Goal: Task Accomplishment & Management: Use online tool/utility

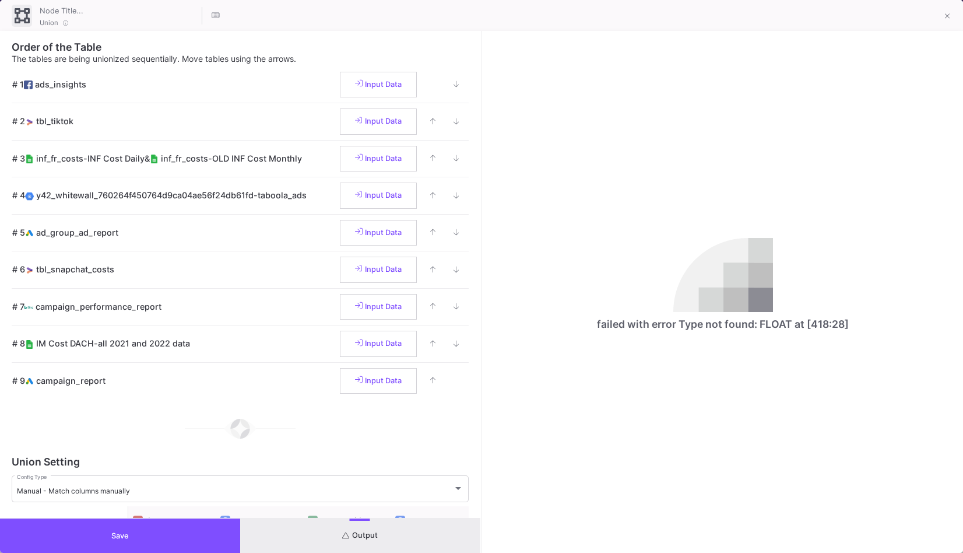
scroll to position [0, 2806]
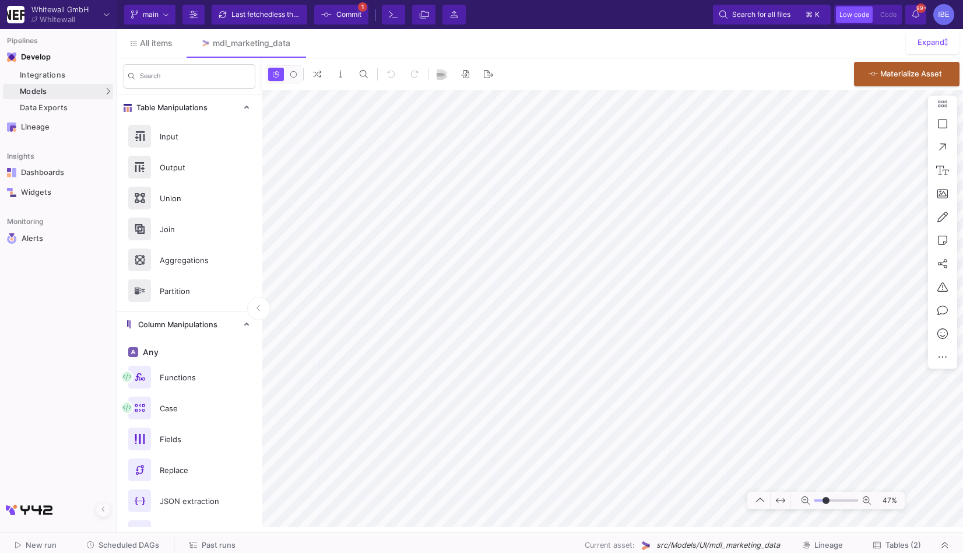
type input "-9"
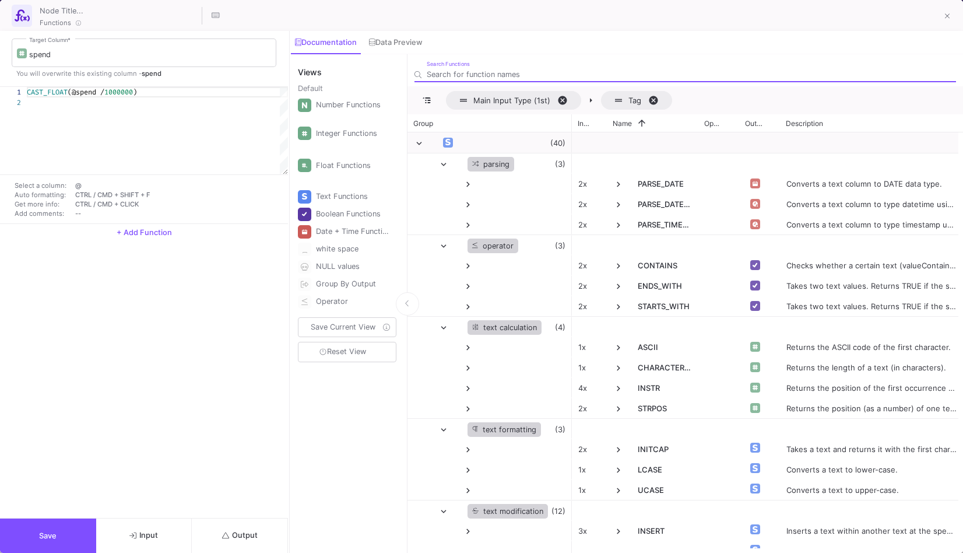
click at [218, 522] on button "Output" at bounding box center [240, 535] width 96 height 34
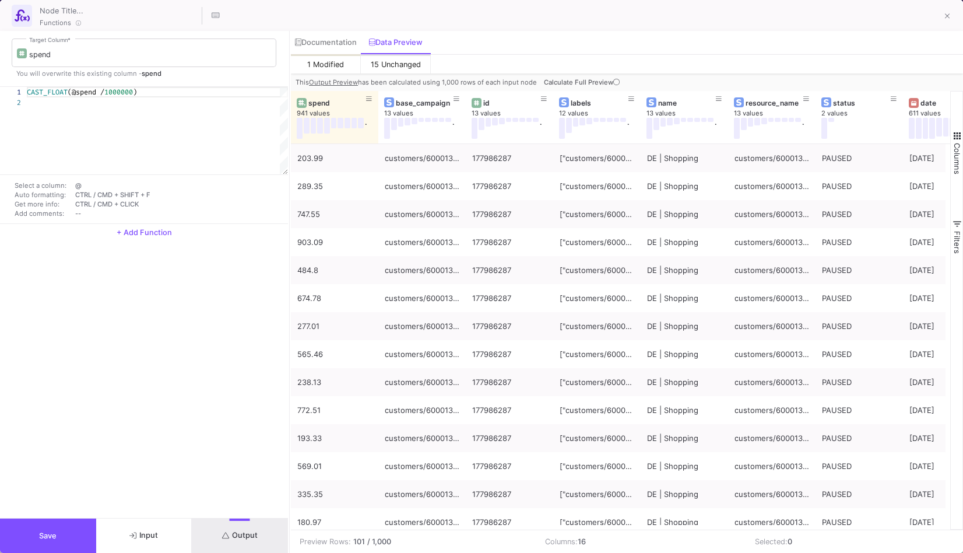
click at [145, 237] on button "+ Add Function" at bounding box center [144, 232] width 288 height 17
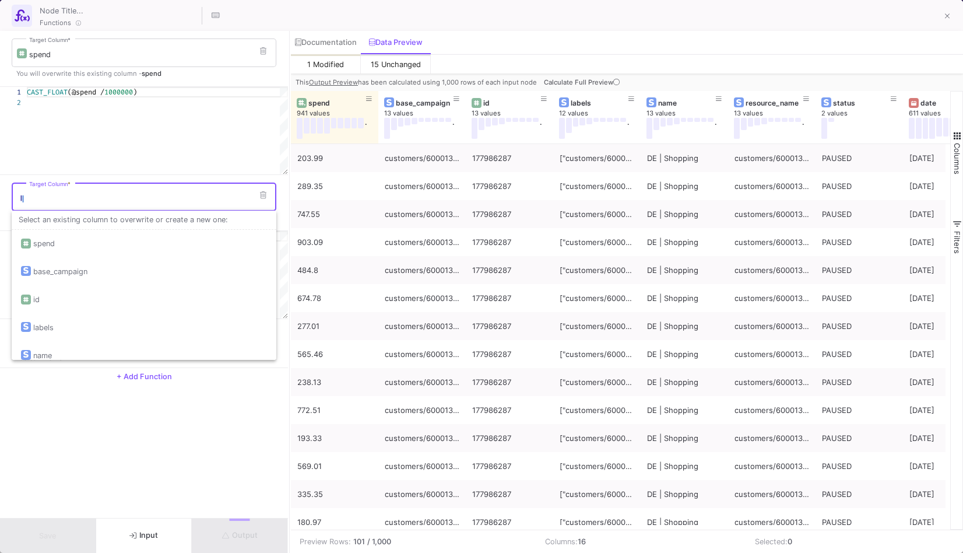
click at [147, 196] on input "Target Column *" at bounding box center [150, 198] width 242 height 9
click at [263, 192] on icon at bounding box center [263, 195] width 6 height 8
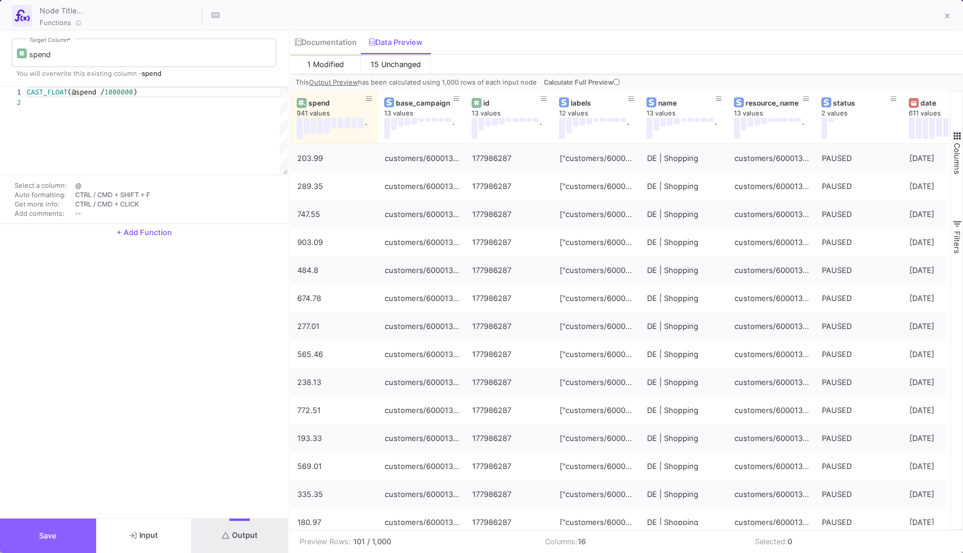
click at [52, 533] on span "Save" at bounding box center [47, 535] width 17 height 9
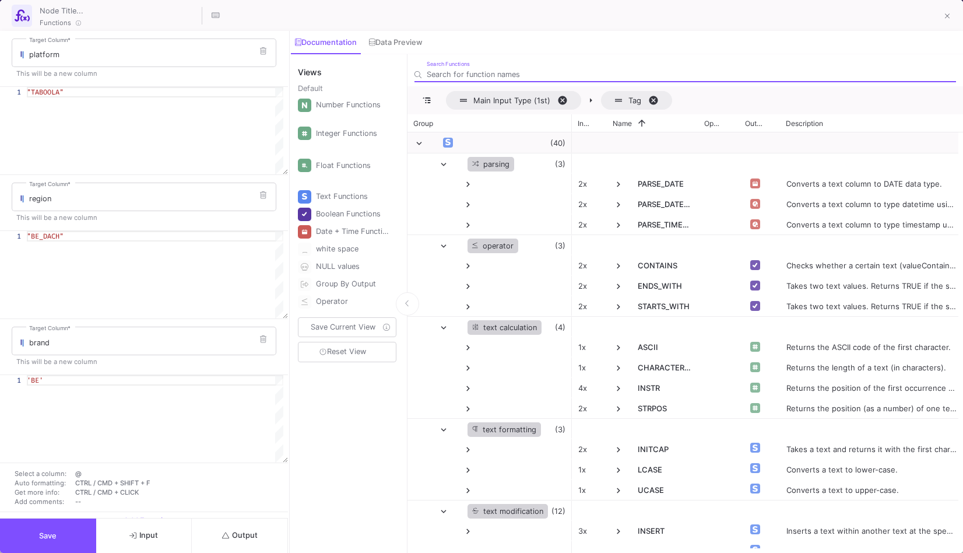
click at [278, 526] on button "Output" at bounding box center [240, 535] width 96 height 34
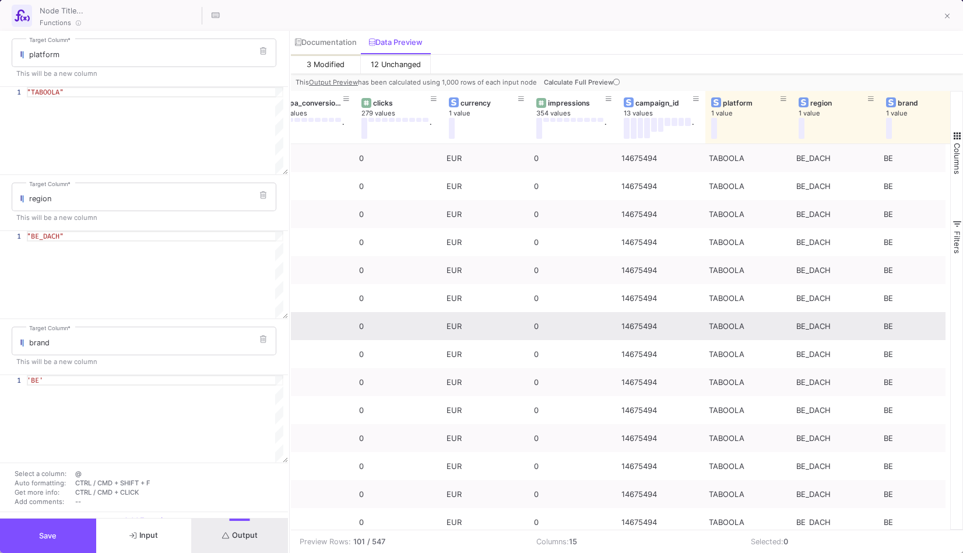
scroll to position [0, 534]
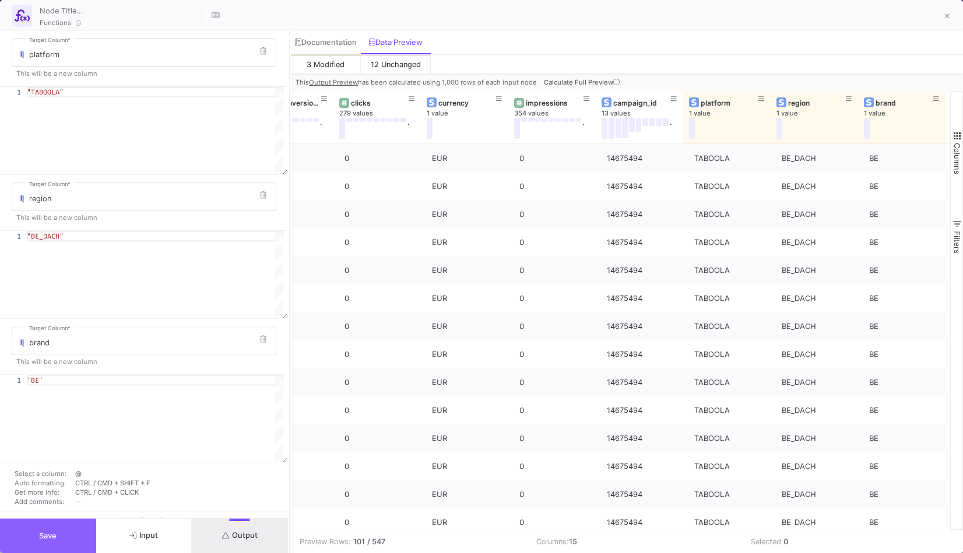
click at [65, 538] on button "Save" at bounding box center [48, 535] width 96 height 34
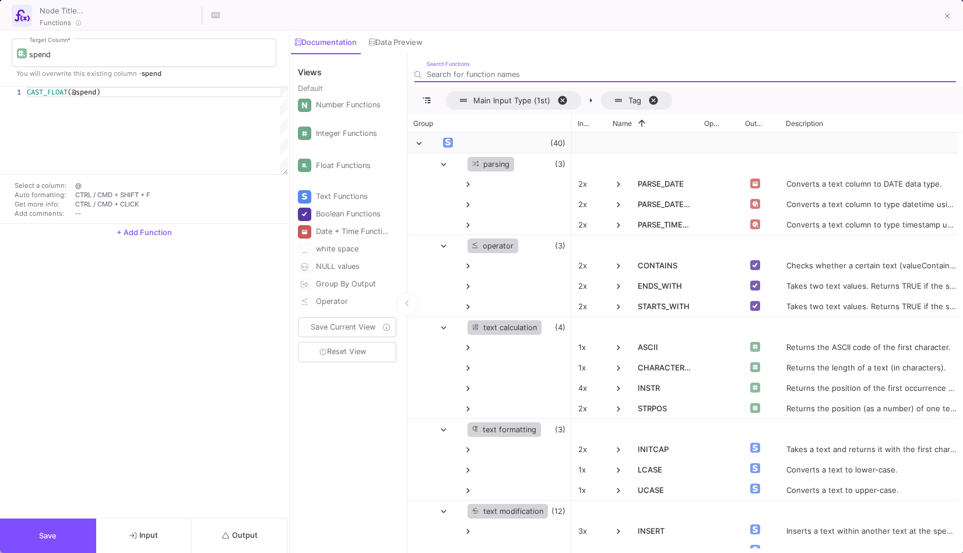
click at [142, 236] on span "+ Add Function" at bounding box center [144, 232] width 55 height 9
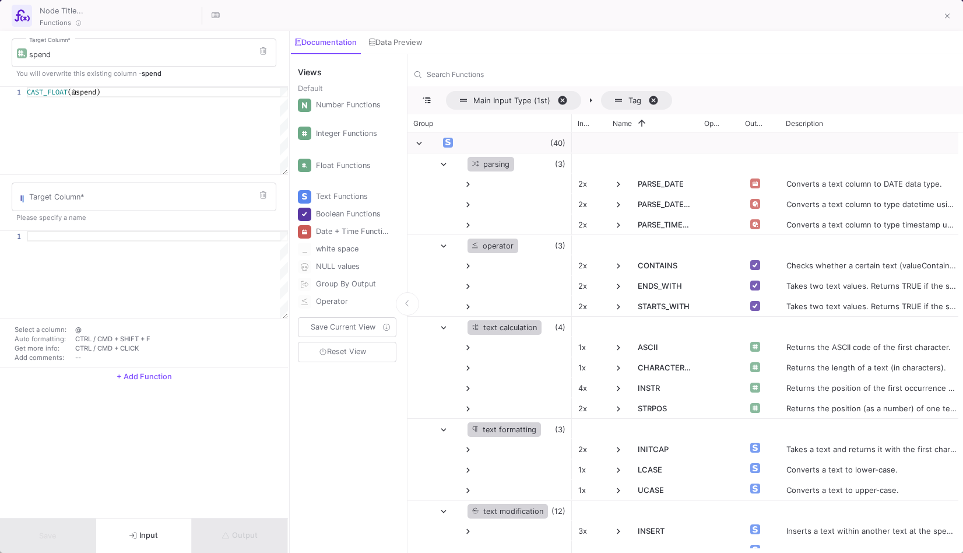
click at [108, 238] on div at bounding box center [157, 236] width 261 height 10
type textarea "CAST_TEXT(@campaignid)"
click at [80, 198] on input "Target Column *" at bounding box center [150, 198] width 242 height 9
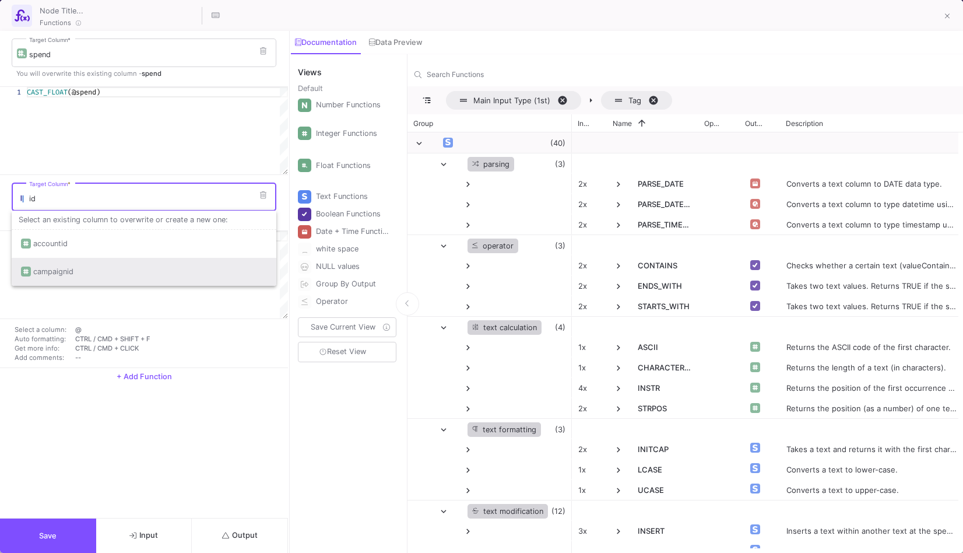
click at [121, 283] on div "campaignid" at bounding box center [144, 272] width 246 height 28
type input "campaignid"
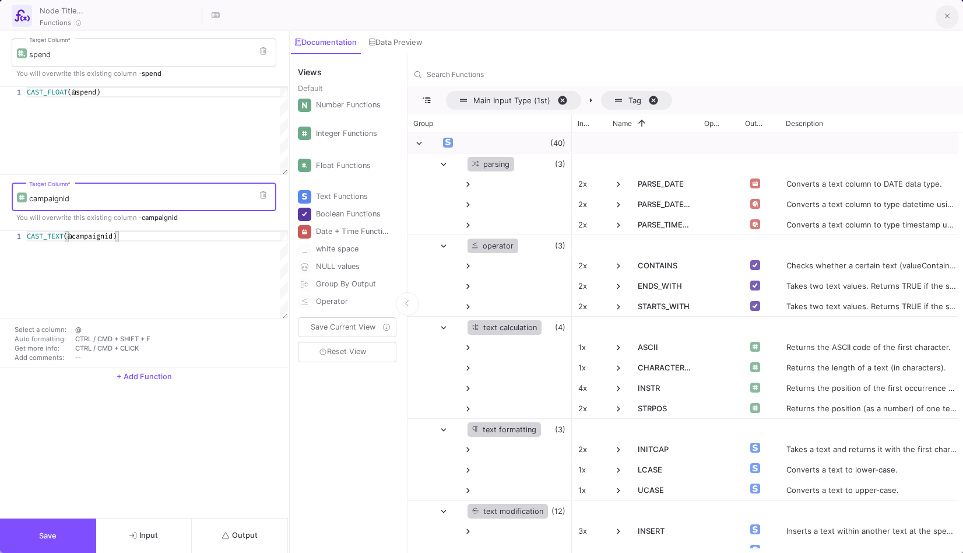
click at [944, 23] on button at bounding box center [947, 16] width 23 height 23
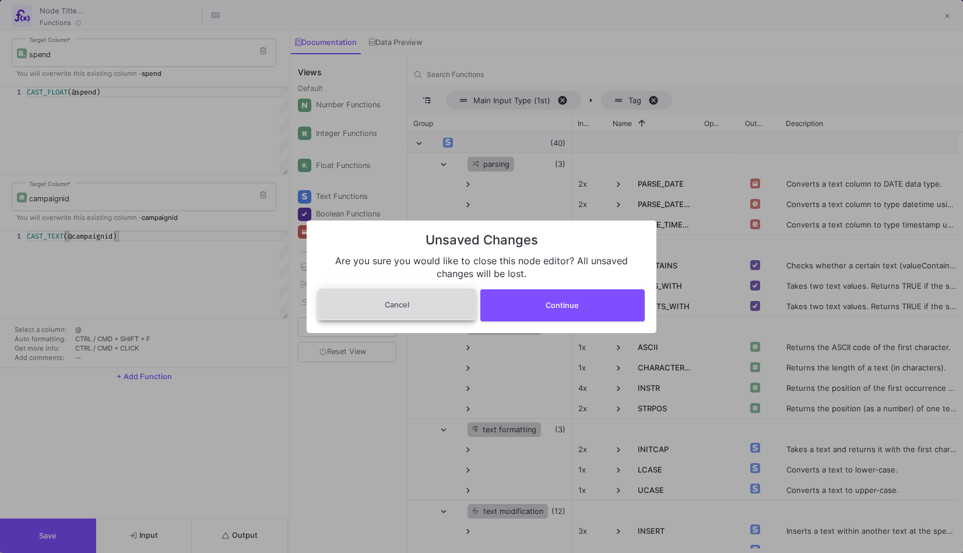
click at [429, 308] on button "Cancel" at bounding box center [396, 304] width 157 height 32
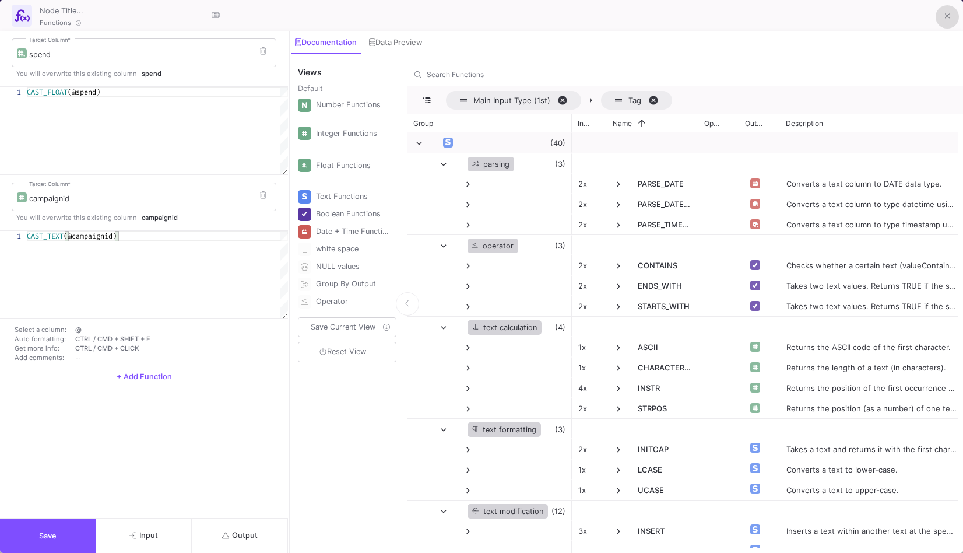
click at [55, 538] on span "Save" at bounding box center [47, 535] width 17 height 9
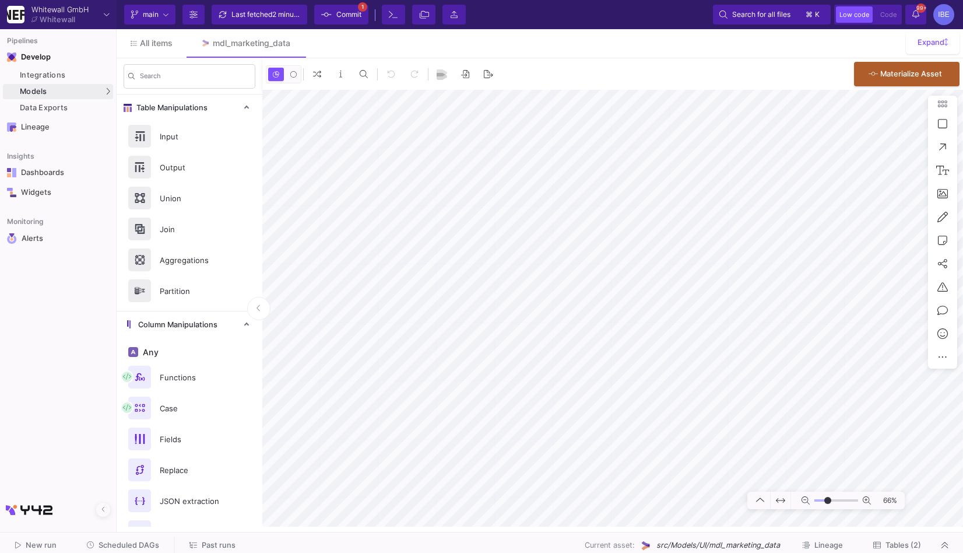
type input "-17"
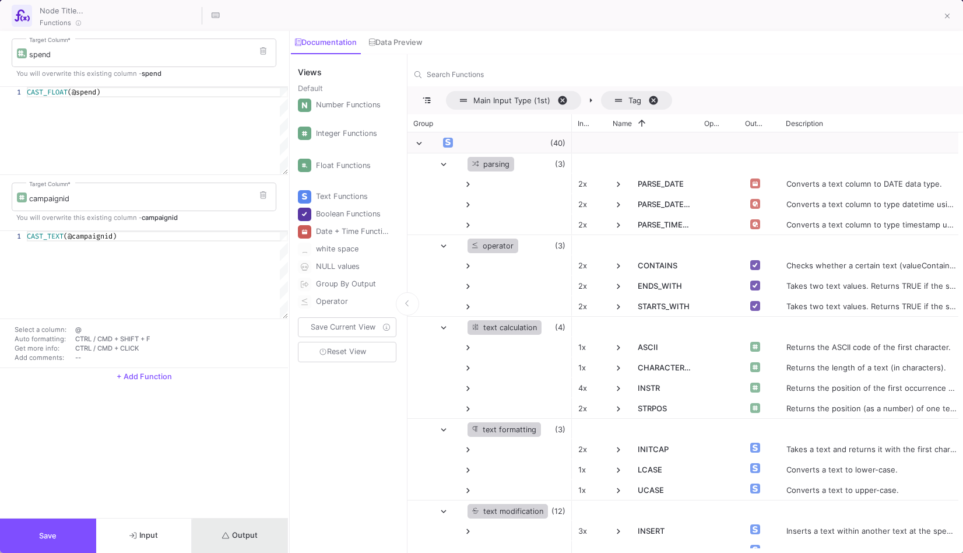
click at [266, 546] on button "Output" at bounding box center [240, 535] width 96 height 34
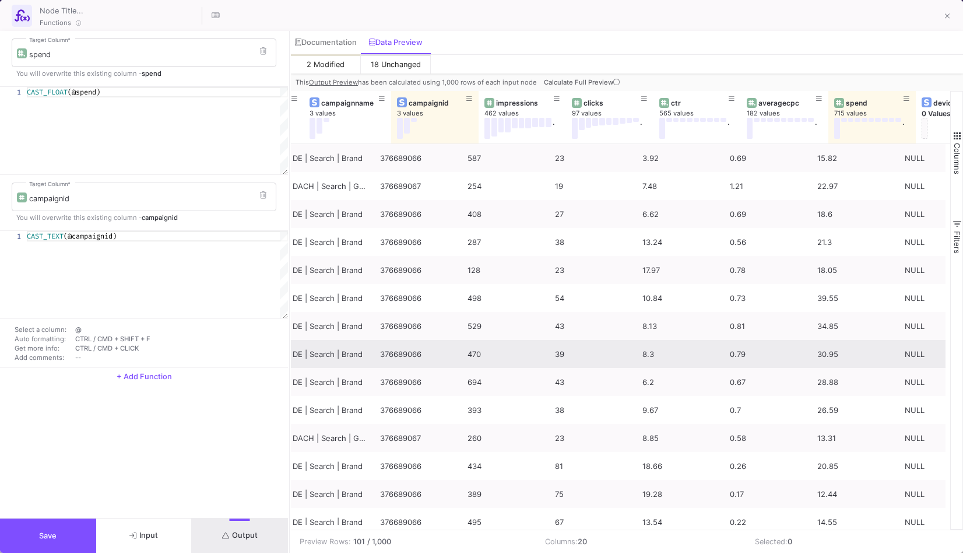
scroll to position [0, 364]
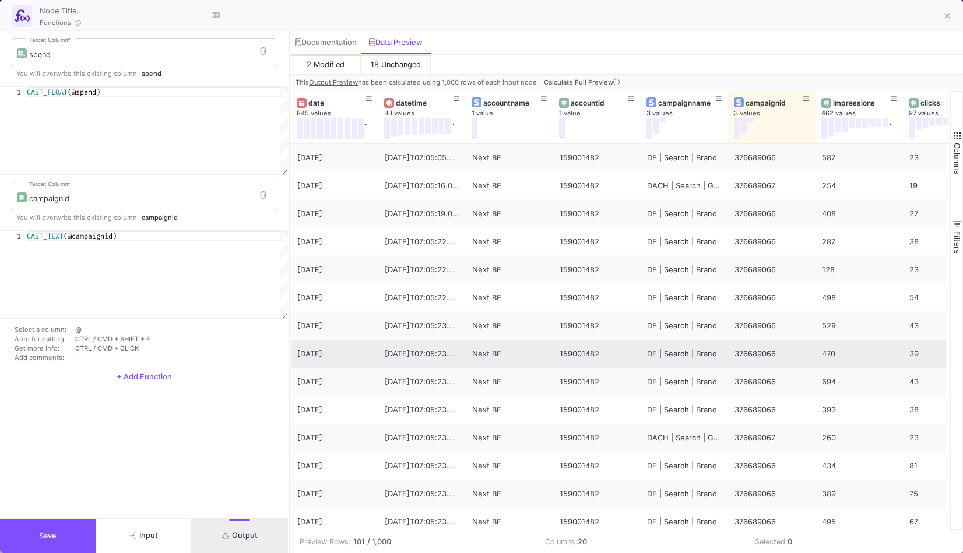
click at [41, 528] on button "Save" at bounding box center [48, 535] width 96 height 34
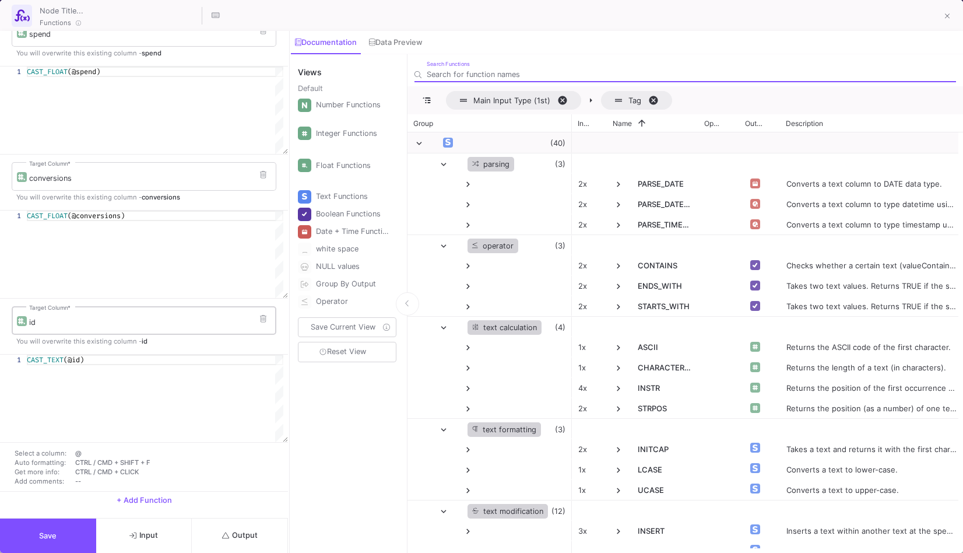
click at [30, 322] on input "id" at bounding box center [150, 322] width 242 height 9
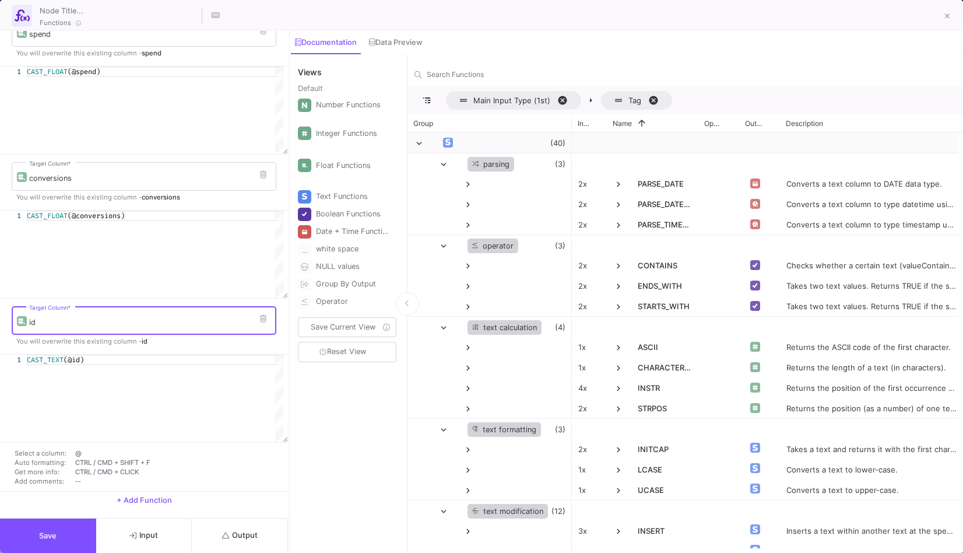
click at [264, 531] on button "Output" at bounding box center [240, 535] width 96 height 34
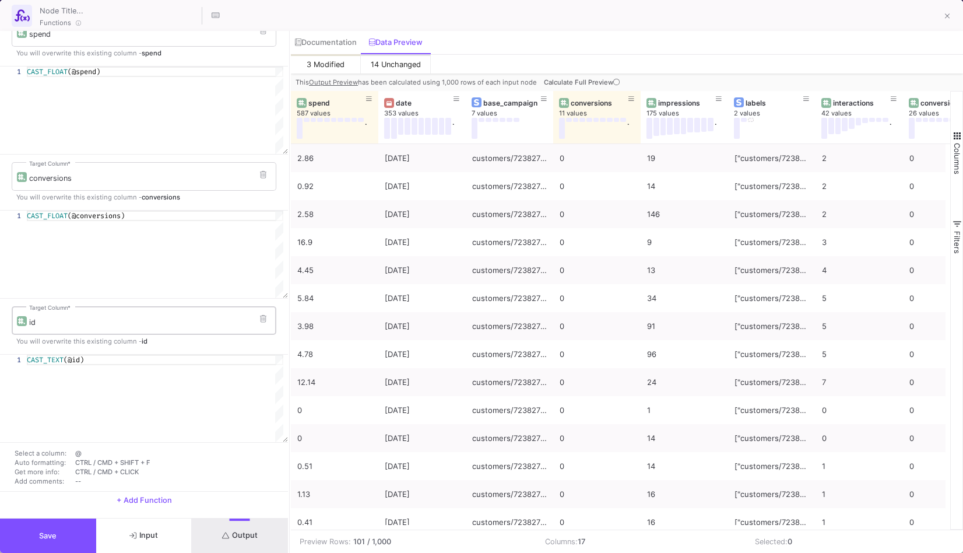
click at [33, 324] on input "id" at bounding box center [150, 322] width 242 height 9
type input "campaignid"
click at [64, 542] on button "Save" at bounding box center [48, 535] width 96 height 34
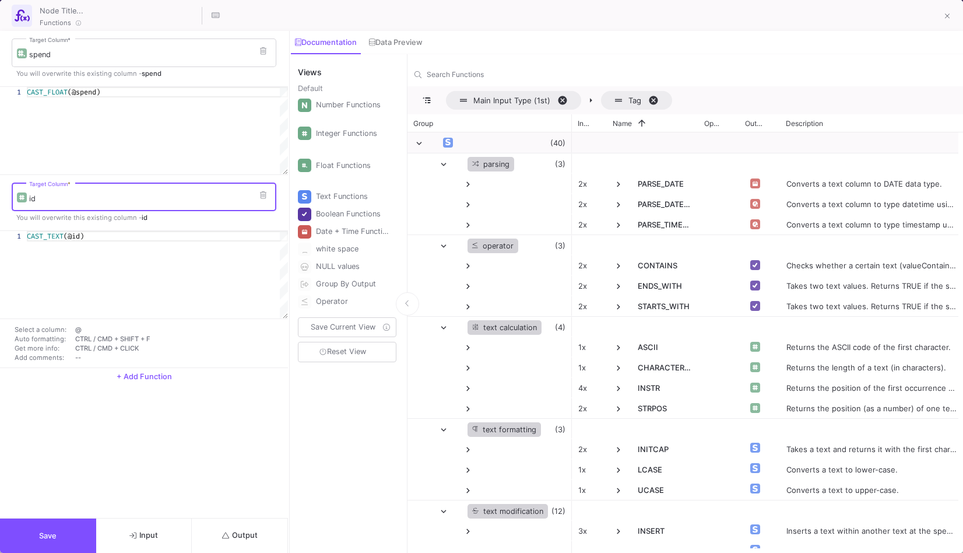
click at [29, 200] on input "id" at bounding box center [150, 198] width 242 height 9
type input "campaignid"
click at [239, 537] on span "Output" at bounding box center [240, 535] width 36 height 9
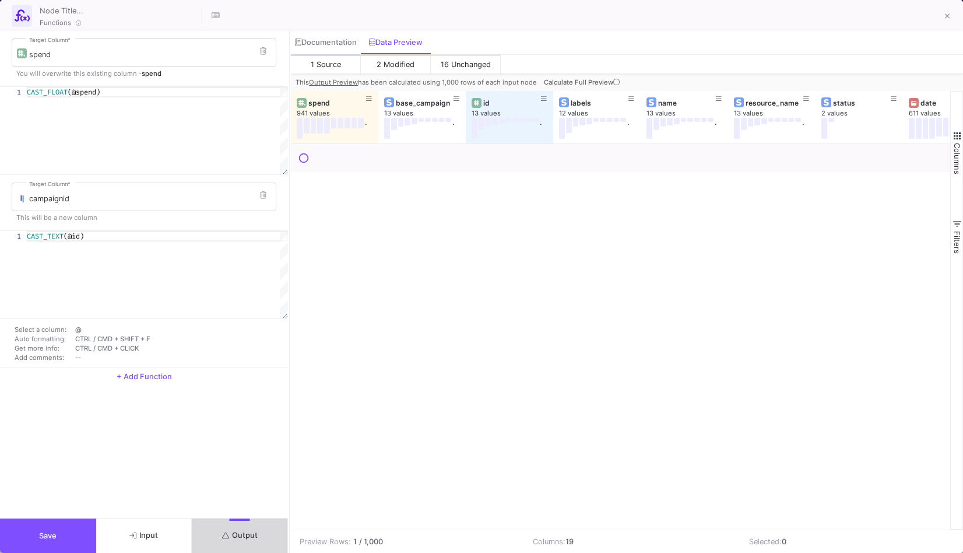
click at [270, 522] on button "Output" at bounding box center [240, 535] width 96 height 34
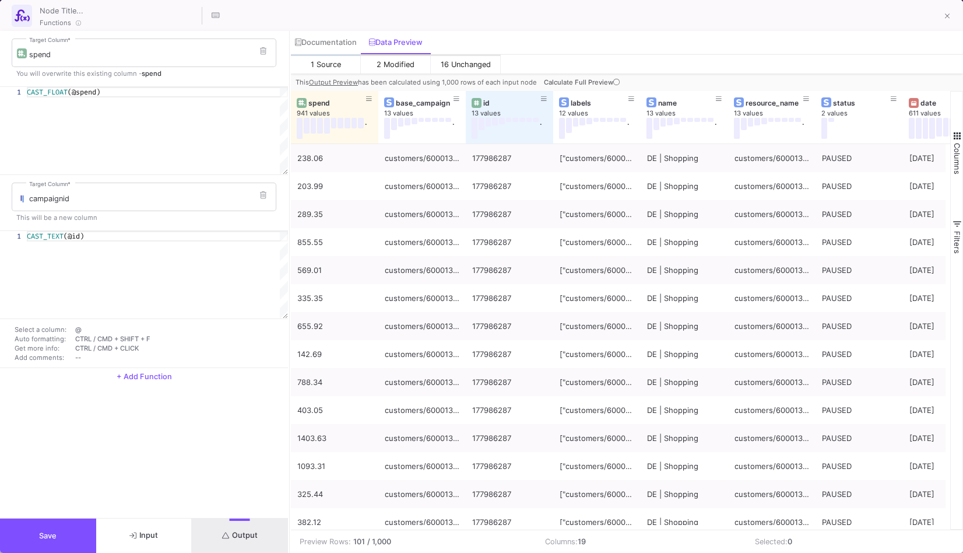
click at [40, 529] on button "Save" at bounding box center [48, 535] width 96 height 34
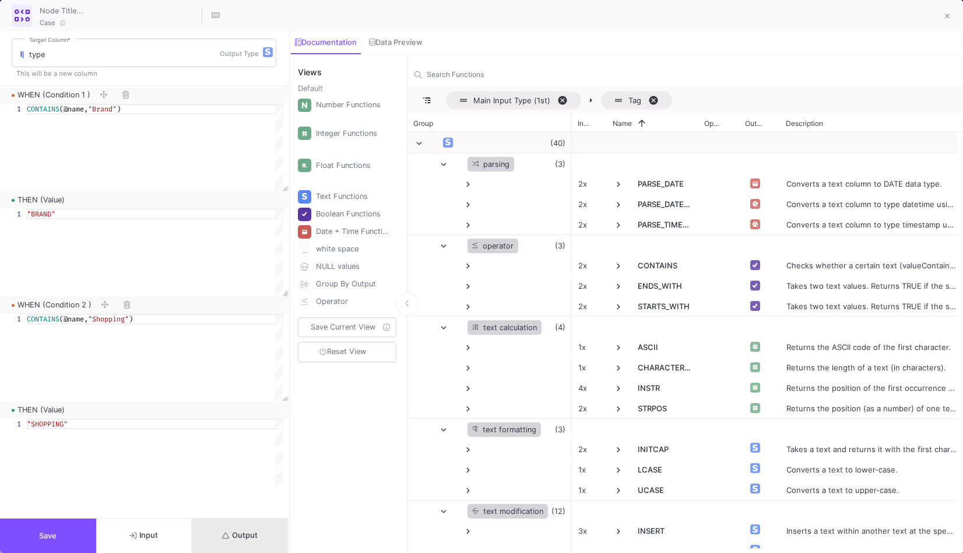
click at [240, 533] on span "Output" at bounding box center [240, 535] width 36 height 9
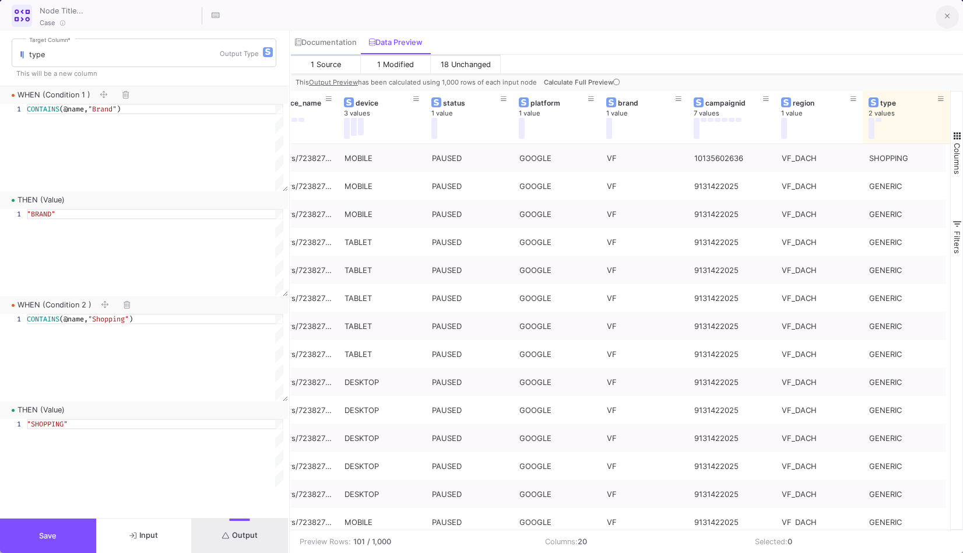
click at [951, 16] on button at bounding box center [947, 16] width 23 height 23
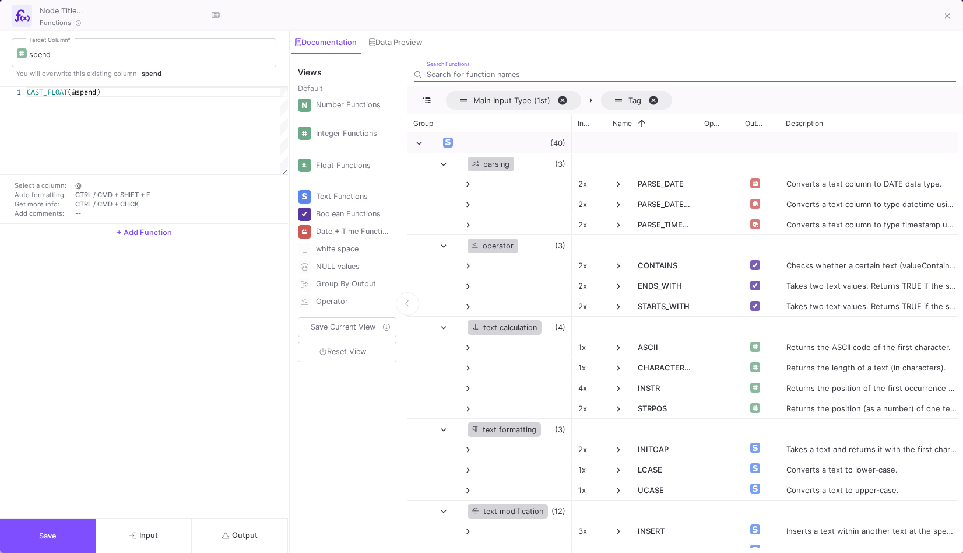
click at [166, 231] on span "+ Add Function" at bounding box center [144, 232] width 55 height 9
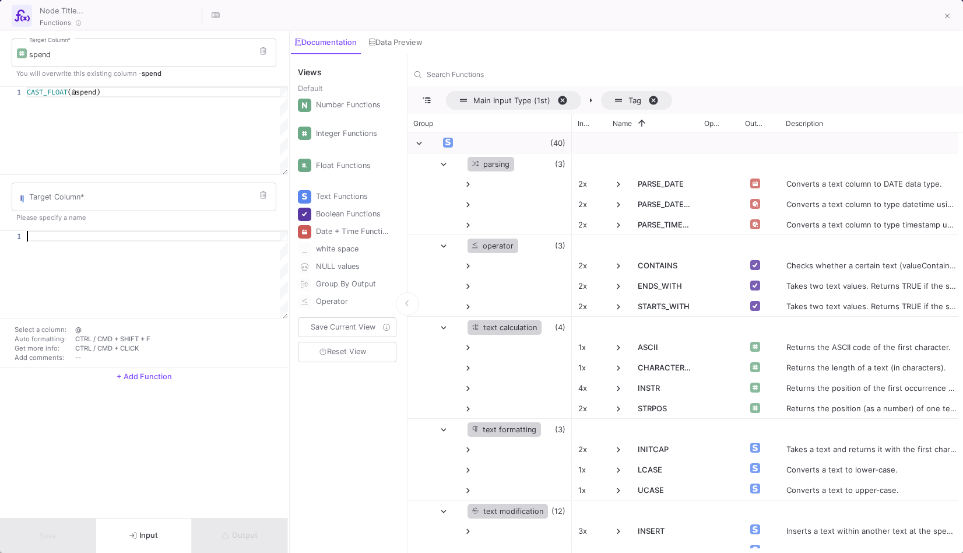
click at [159, 234] on div at bounding box center [157, 236] width 261 height 10
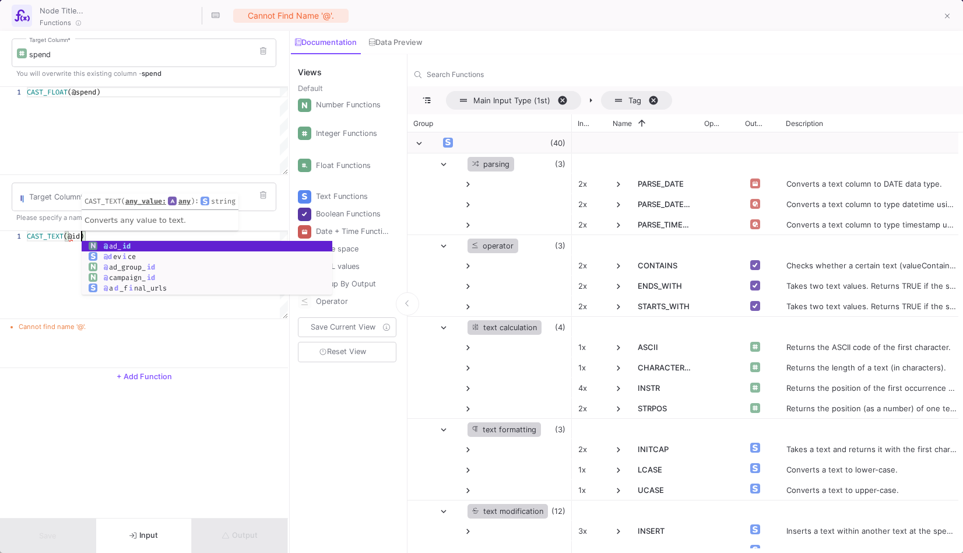
scroll to position [0, 54]
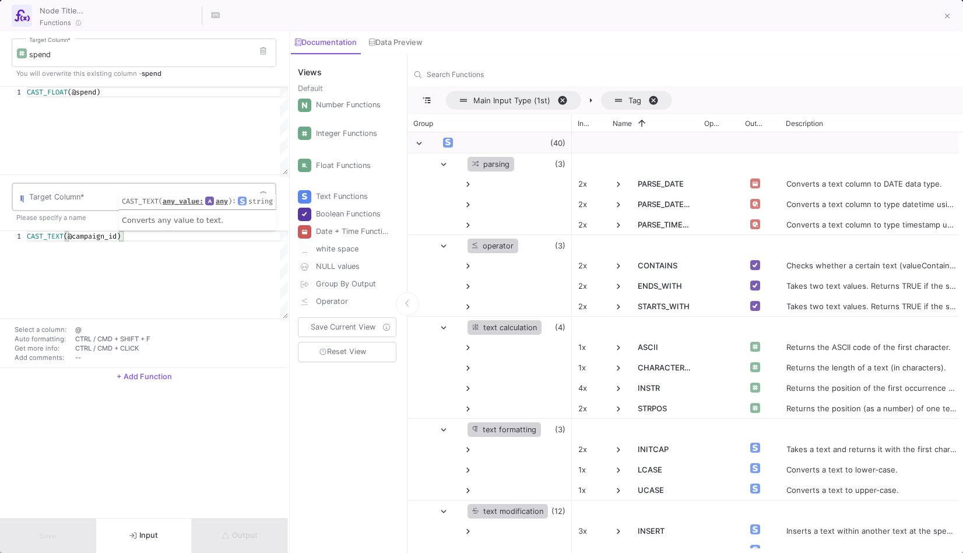
type textarea "CAST_TEXT(@campaign_id)"
click at [107, 203] on input "Target Column *" at bounding box center [150, 198] width 242 height 9
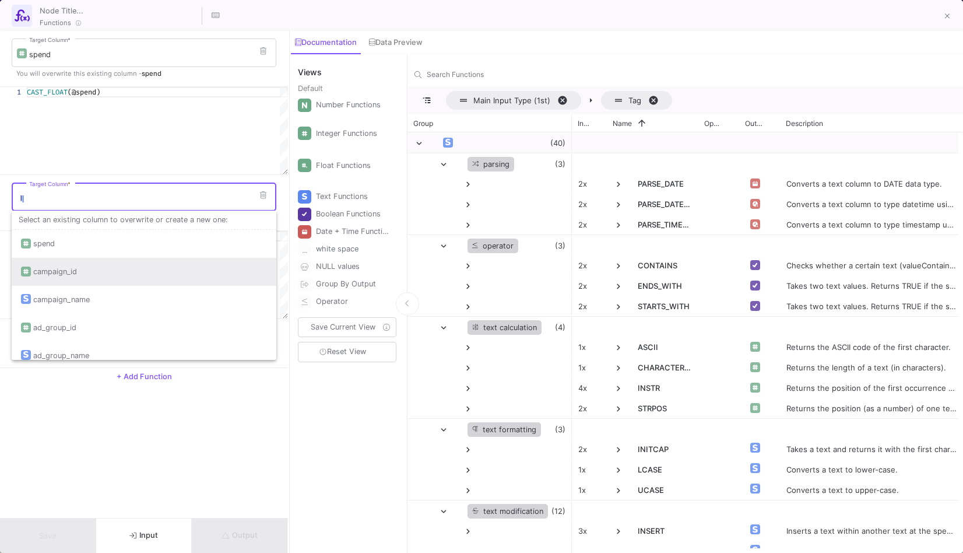
click at [100, 265] on div "campaign_id" at bounding box center [144, 272] width 246 height 28
type input "campaign_id"
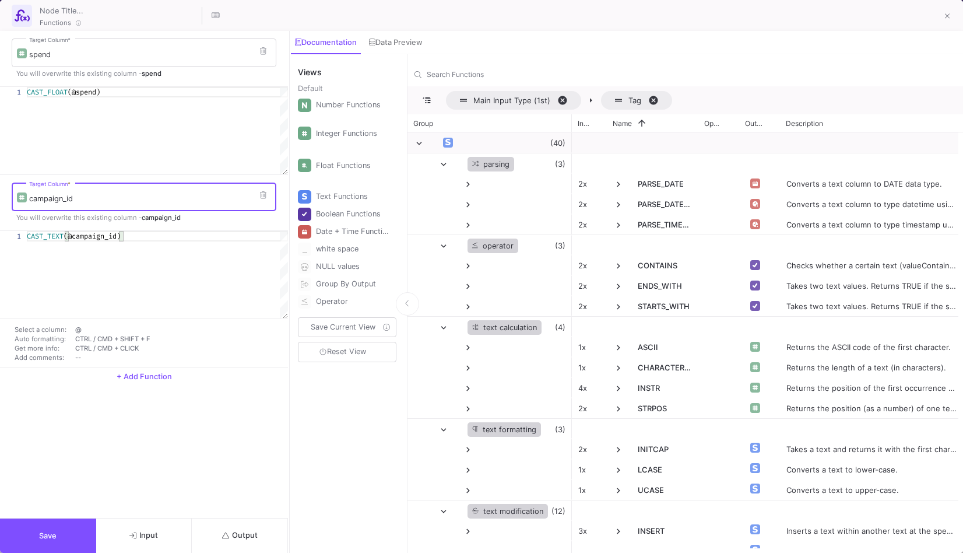
click at [269, 528] on button "Output" at bounding box center [240, 535] width 96 height 34
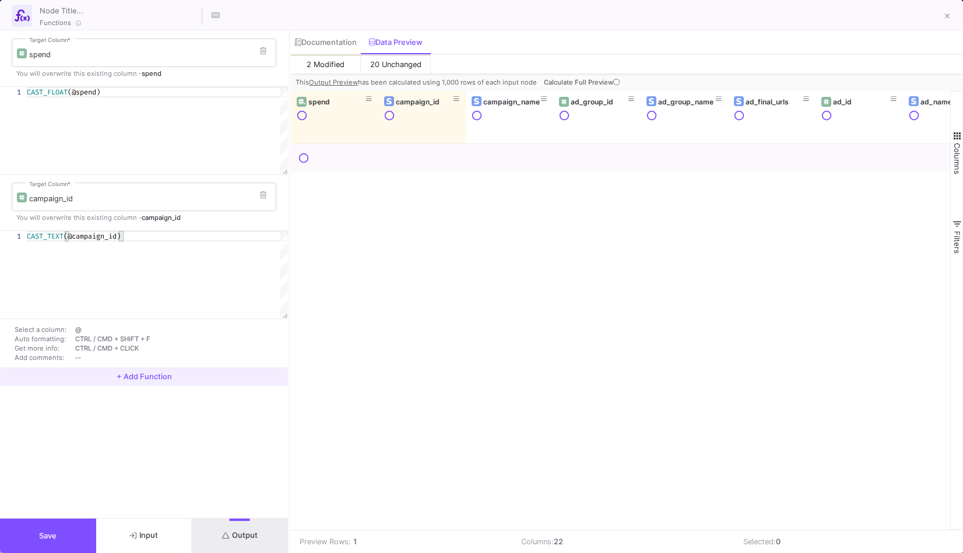
click at [170, 380] on span "+ Add Function" at bounding box center [144, 376] width 55 height 9
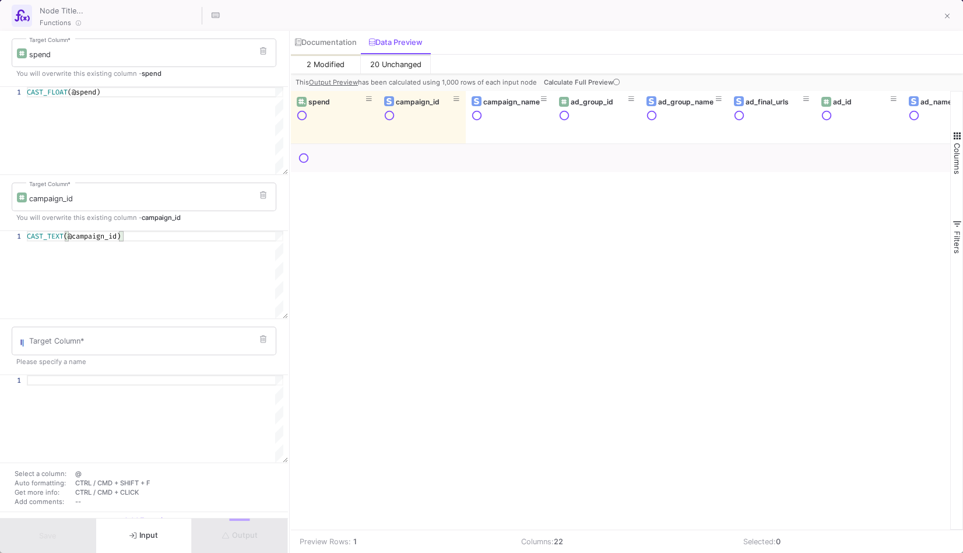
click at [170, 380] on div at bounding box center [155, 380] width 257 height 10
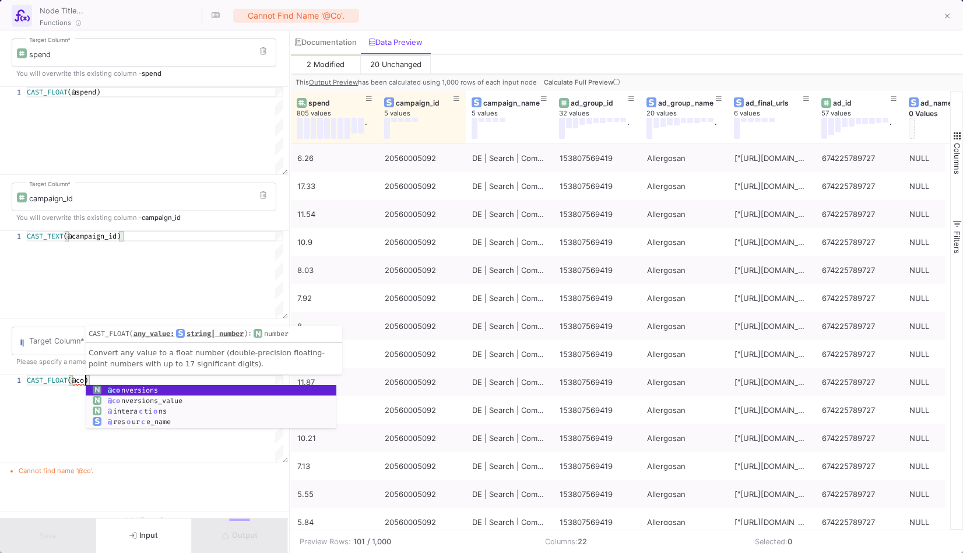
scroll to position [0, 62]
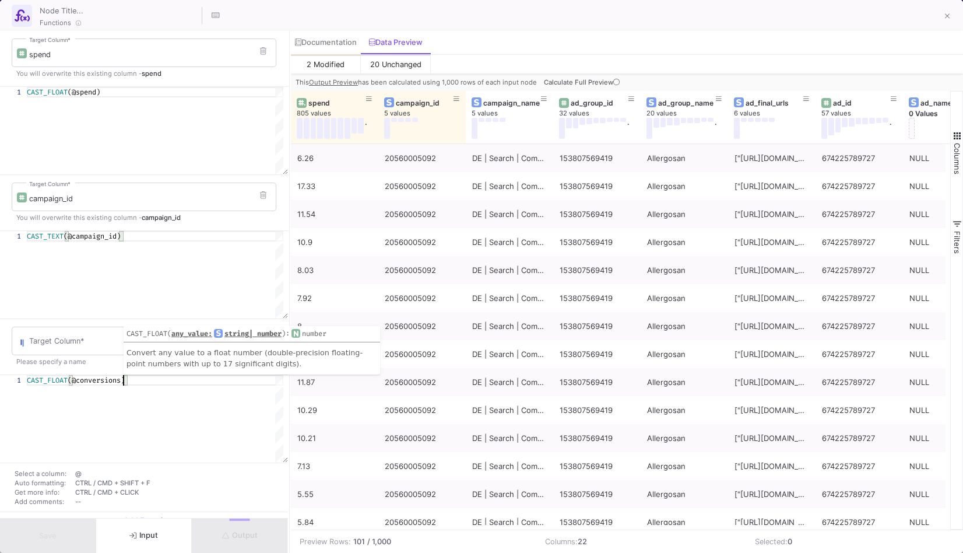
click at [145, 437] on div "CAST_FLOAT (@conversions )" at bounding box center [155, 418] width 257 height 87
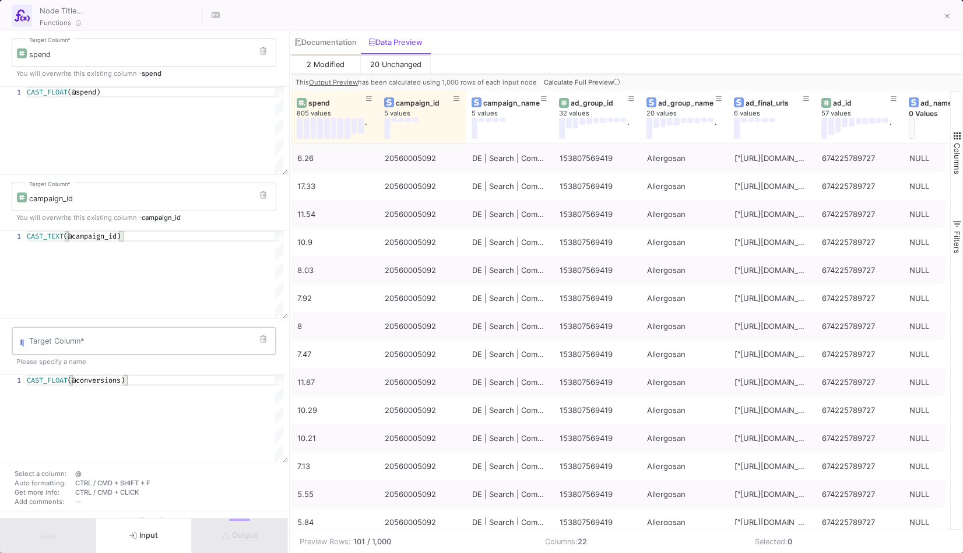
type textarea "CAST_FLOAT(@conversions)"
click at [115, 351] on div "Target Column *" at bounding box center [150, 340] width 242 height 30
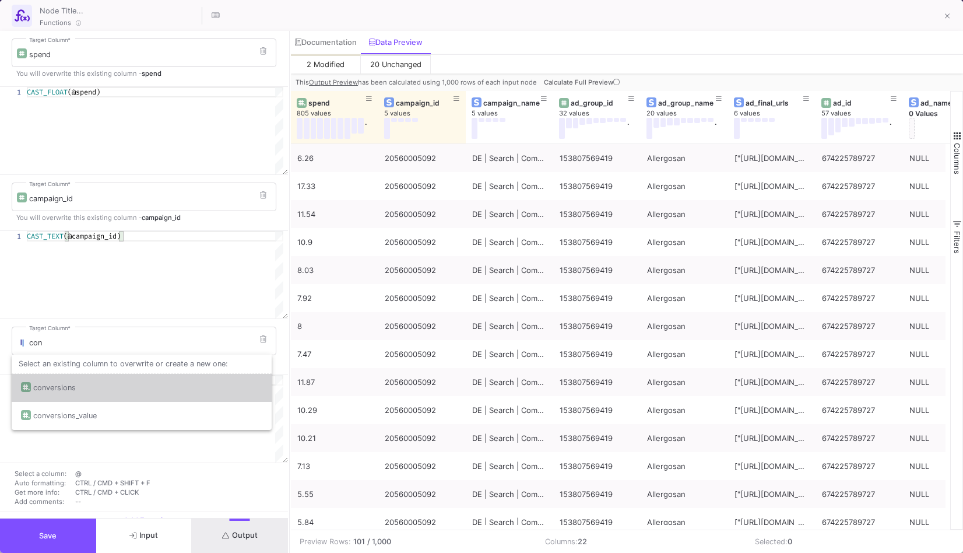
click at [113, 378] on div "conversions" at bounding box center [141, 388] width 241 height 28
type input "conversions"
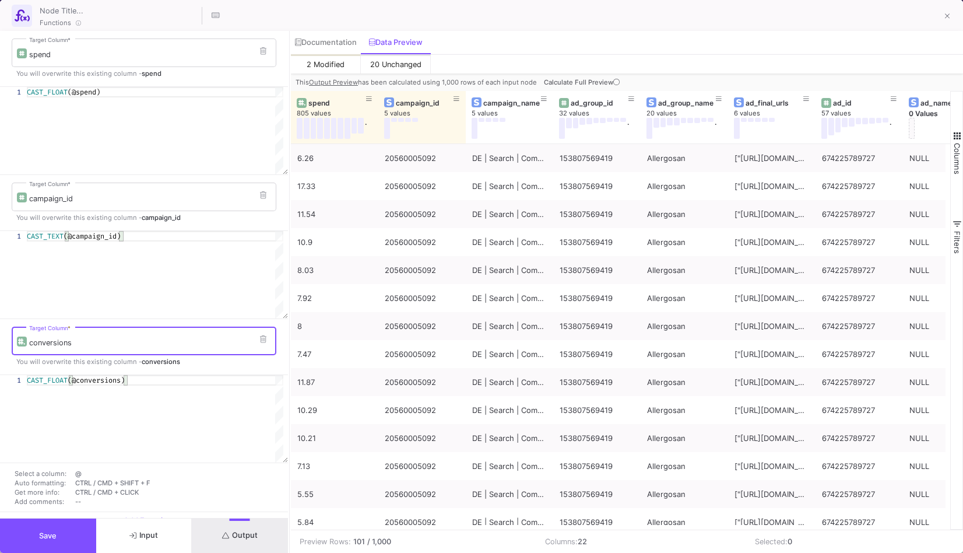
click at [229, 532] on fa-icon "submit" at bounding box center [226, 535] width 8 height 9
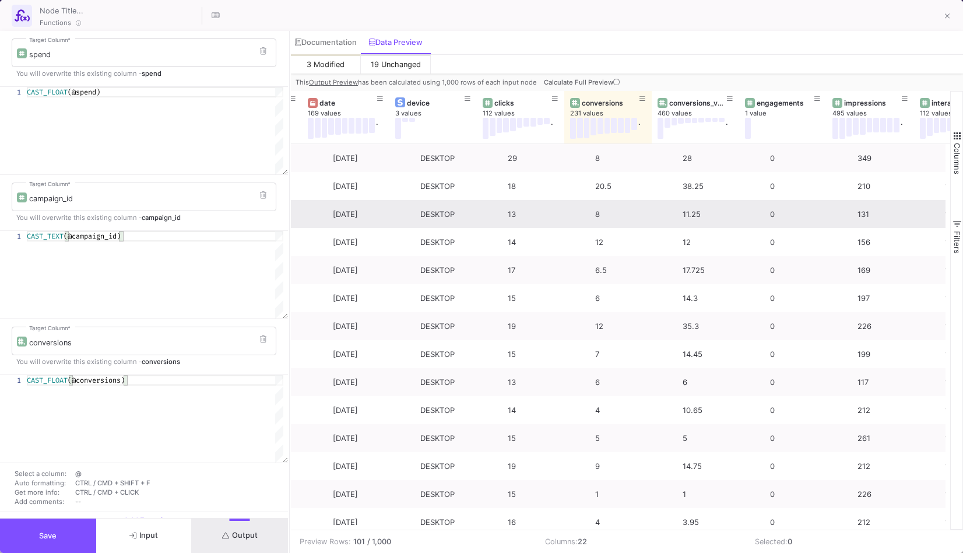
scroll to position [0, 1061]
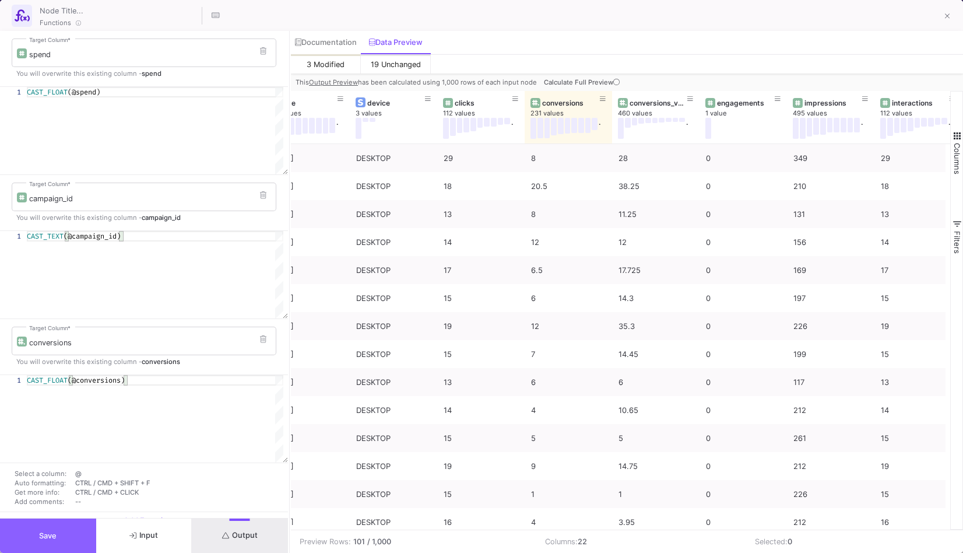
click at [75, 538] on button "Save" at bounding box center [48, 535] width 96 height 34
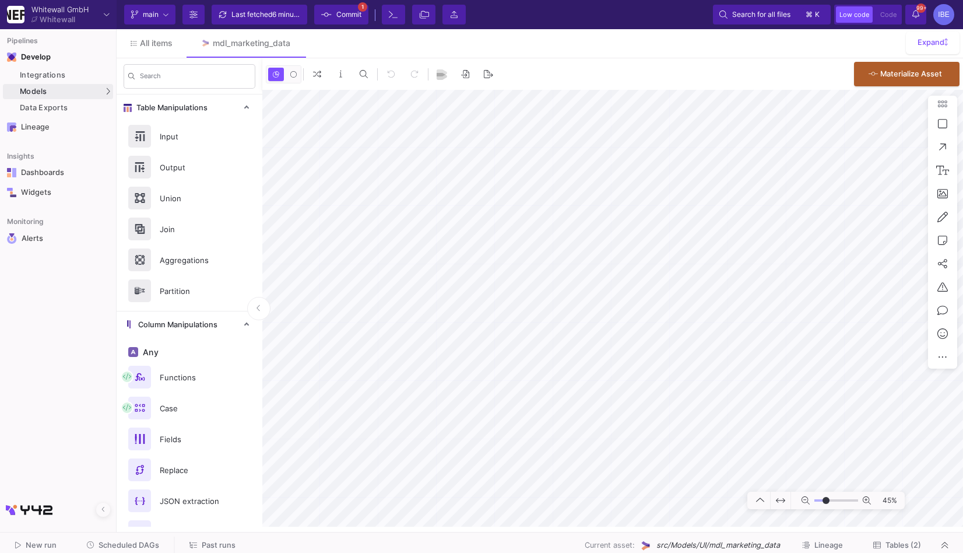
click at [356, 16] on span "Commit" at bounding box center [348, 14] width 25 height 17
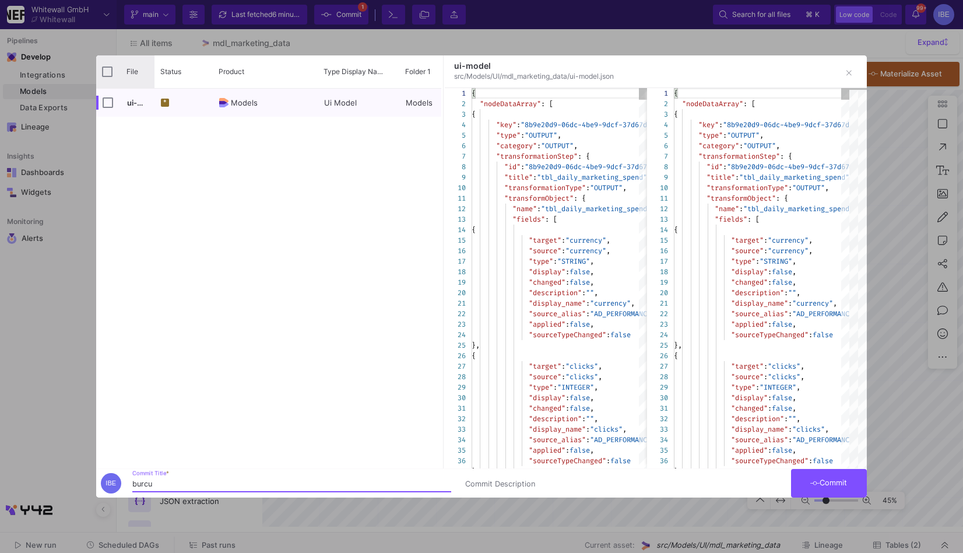
type input "burcu"
click at [106, 65] on div "File" at bounding box center [125, 71] width 58 height 33
click at [103, 75] on input "Press Space to toggle all rows selection (unchecked)" at bounding box center [107, 71] width 10 height 10
checkbox input "true"
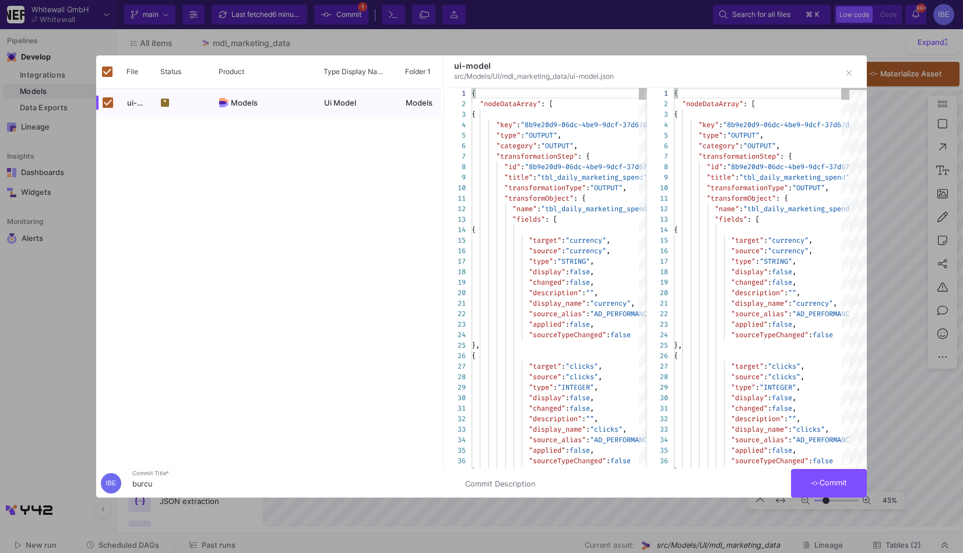
click at [814, 480] on icon at bounding box center [814, 483] width 9 height 8
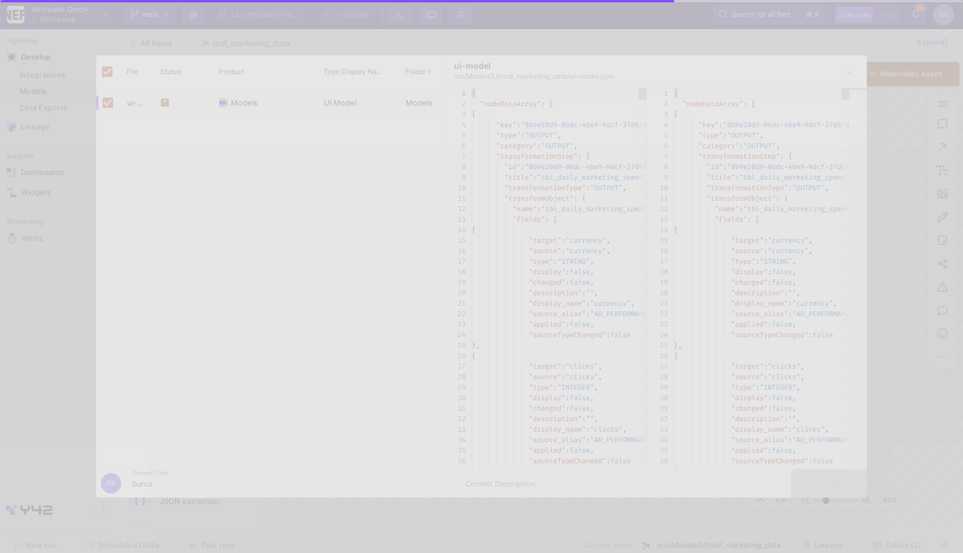
checkbox input "false"
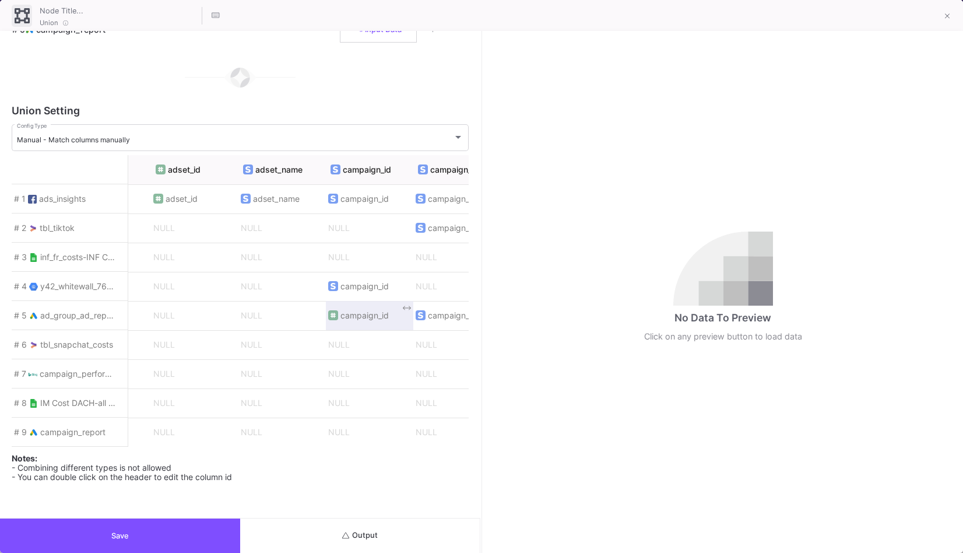
scroll to position [0, 537]
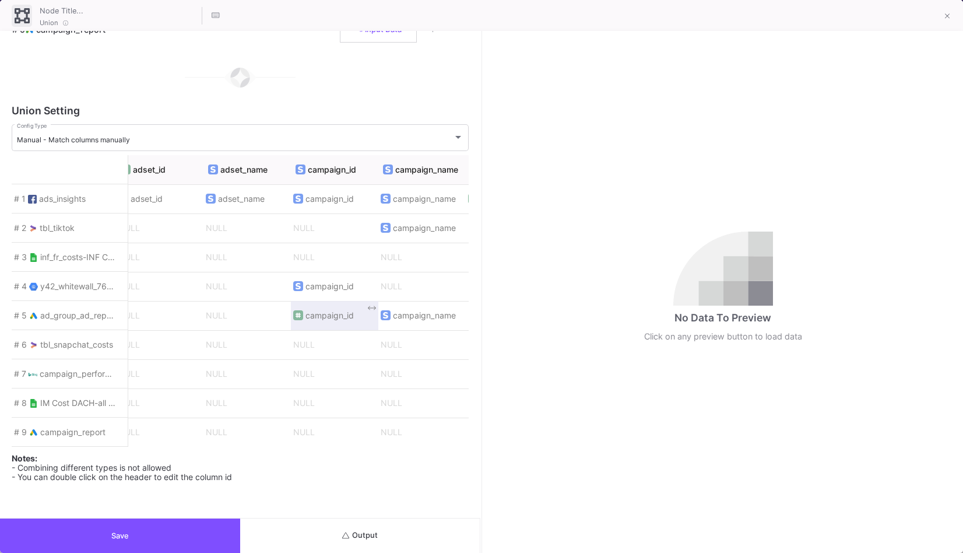
click at [357, 314] on span "campaign_id" at bounding box center [334, 315] width 83 height 24
click at [340, 311] on span "campaign_id" at bounding box center [329, 315] width 48 height 9
click at [374, 304] on icon at bounding box center [372, 308] width 8 height 8
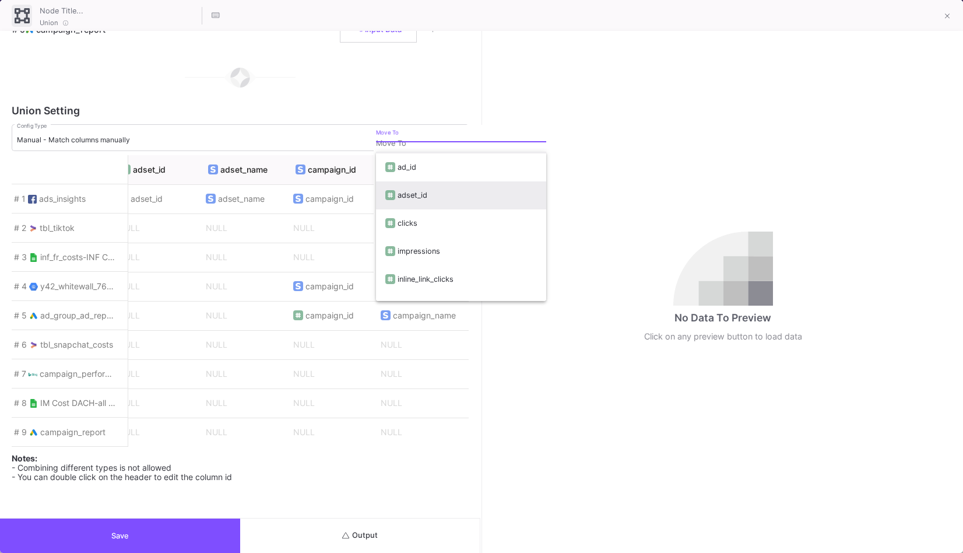
scroll to position [22, 0]
click at [304, 186] on div at bounding box center [481, 276] width 963 height 553
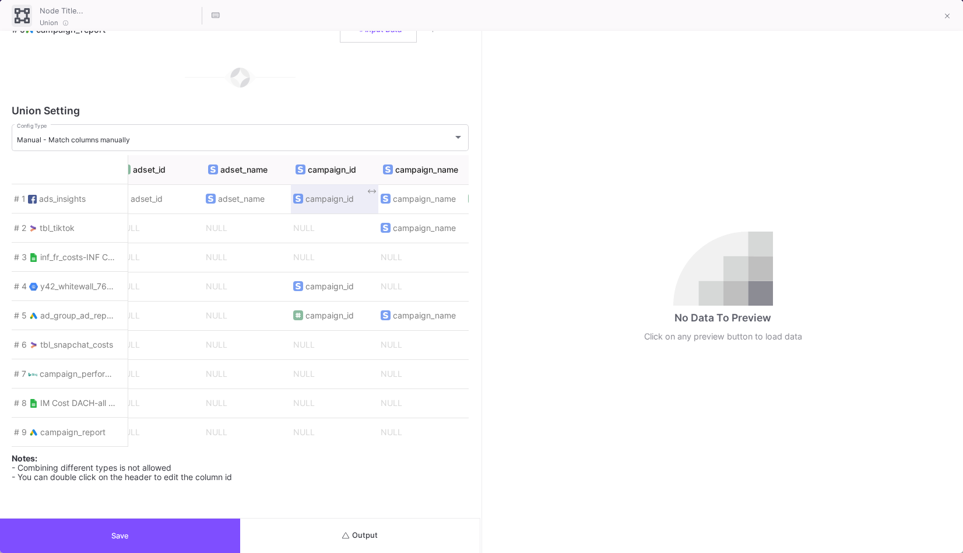
click at [309, 194] on span "campaign_id" at bounding box center [329, 198] width 48 height 9
click at [373, 188] on icon at bounding box center [372, 191] width 8 height 8
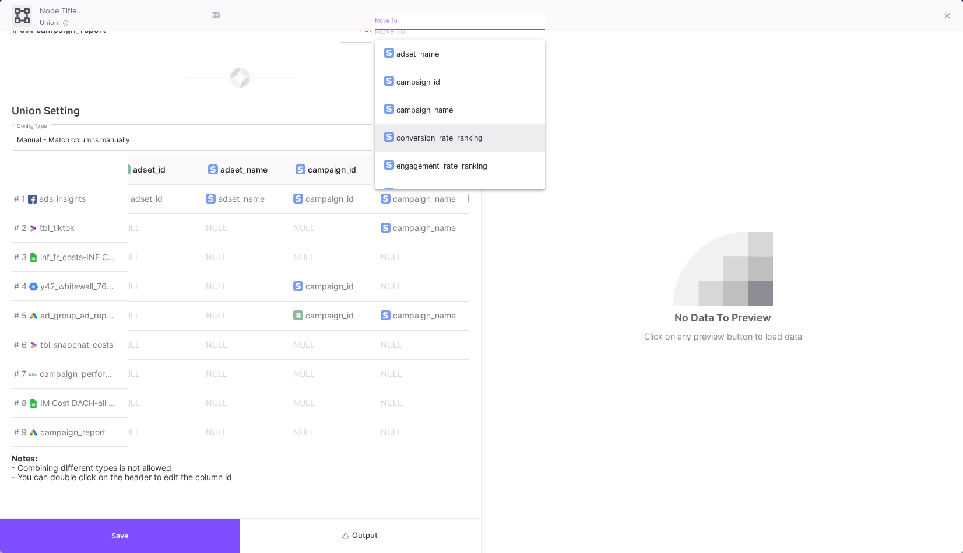
scroll to position [72, 0]
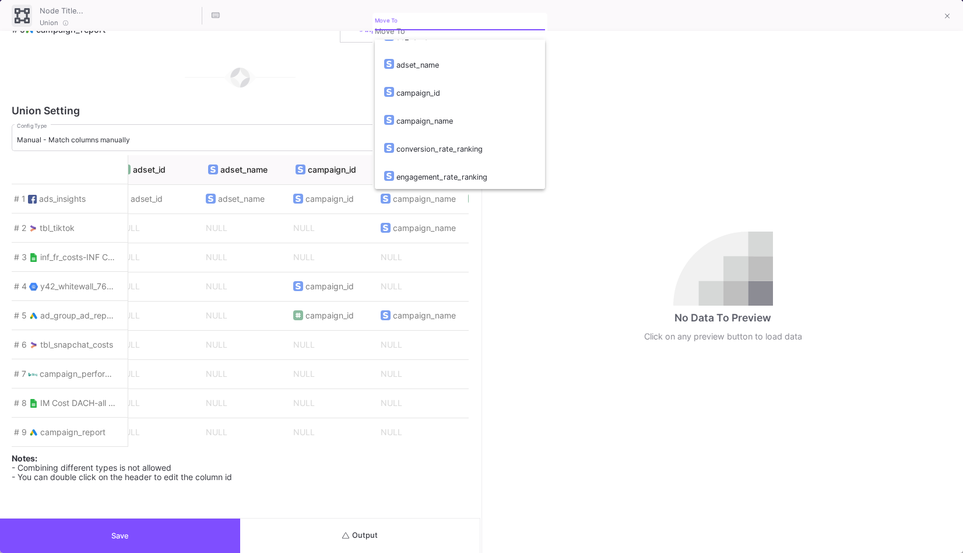
click at [342, 174] on div at bounding box center [481, 276] width 963 height 553
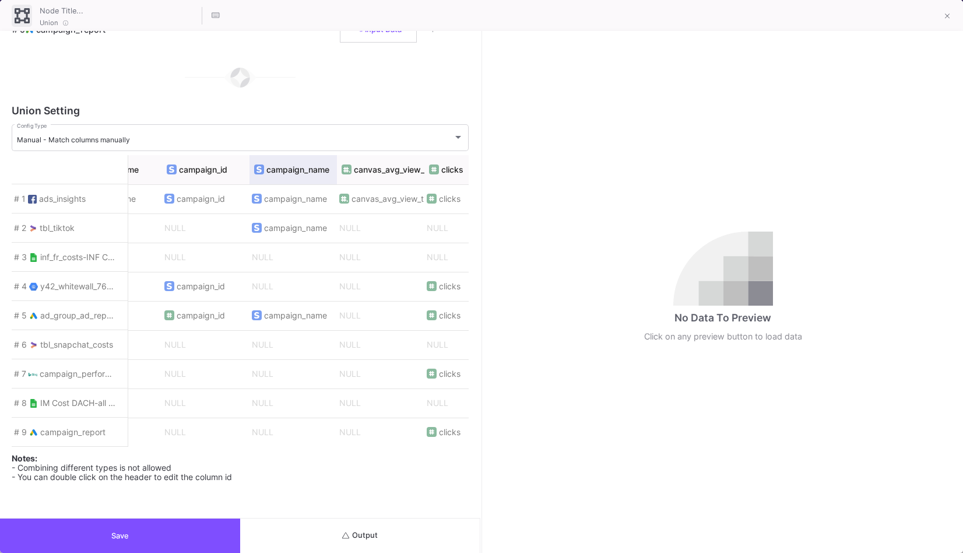
scroll to position [0, 655]
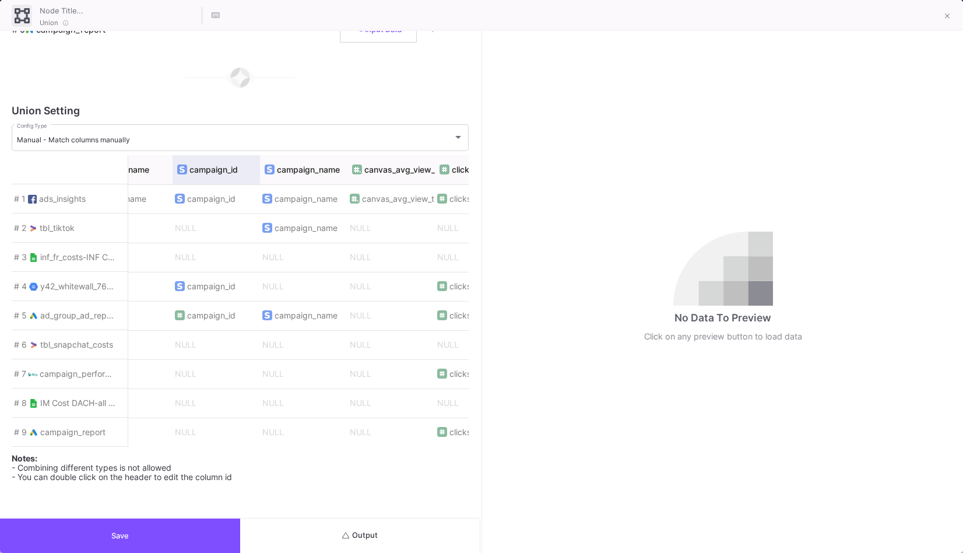
click at [212, 165] on datos-editable "campaign_id" at bounding box center [213, 169] width 48 height 9
click at [189, 165] on datos-editable "campaign_id" at bounding box center [213, 169] width 48 height 9
click at [182, 166] on img at bounding box center [182, 169] width 5 height 7
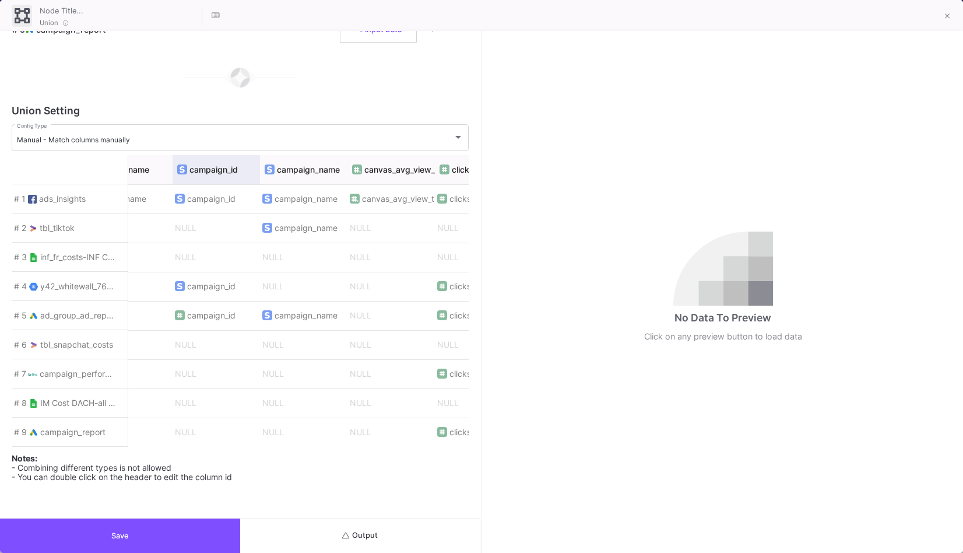
click at [182, 167] on img at bounding box center [182, 169] width 5 height 7
click at [205, 303] on span "campaign_id" at bounding box center [216, 315] width 83 height 24
click at [254, 305] on icon at bounding box center [254, 308] width 8 height 8
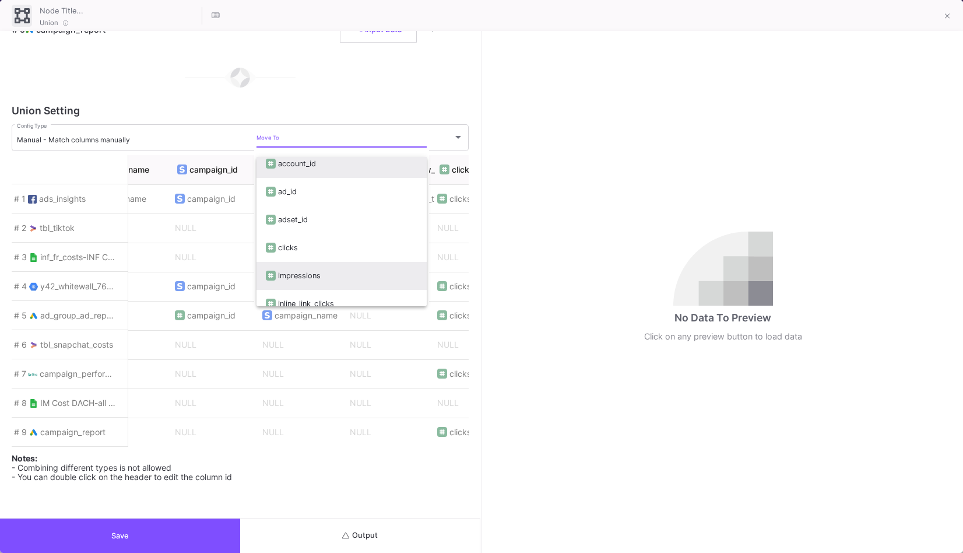
scroll to position [0, 0]
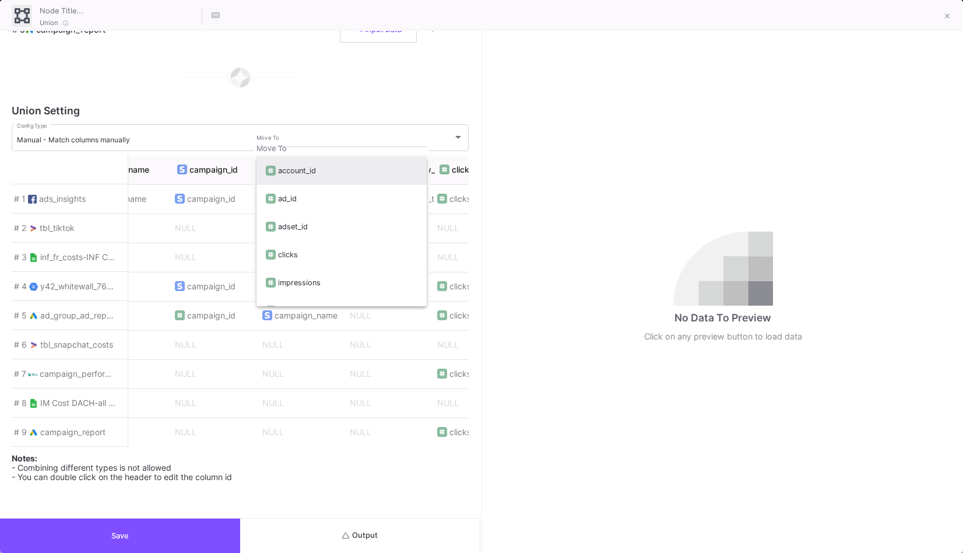
click at [112, 305] on div at bounding box center [481, 276] width 963 height 553
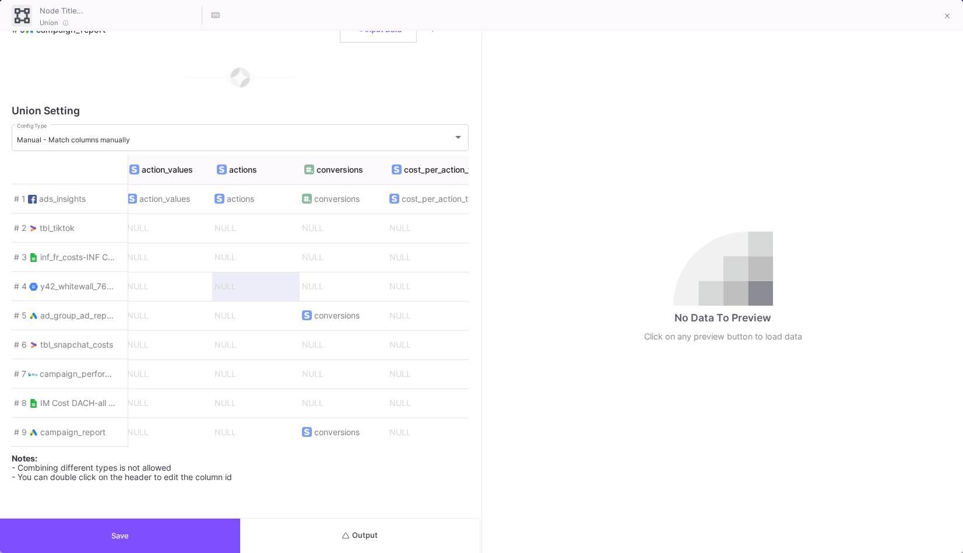
scroll to position [0, 2714]
click at [373, 142] on div "Manual - Match columns manually Config Type" at bounding box center [240, 136] width 447 height 29
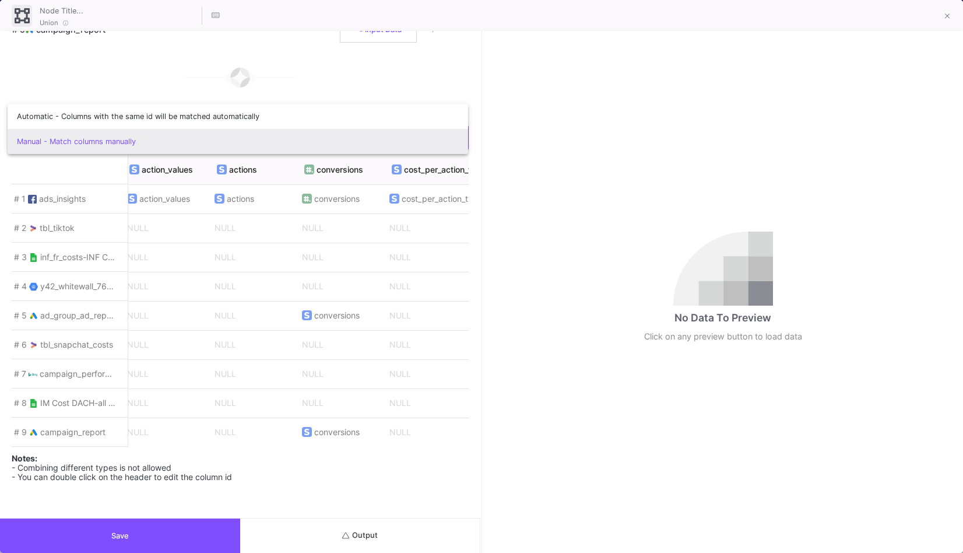
click at [328, 498] on div at bounding box center [481, 276] width 963 height 553
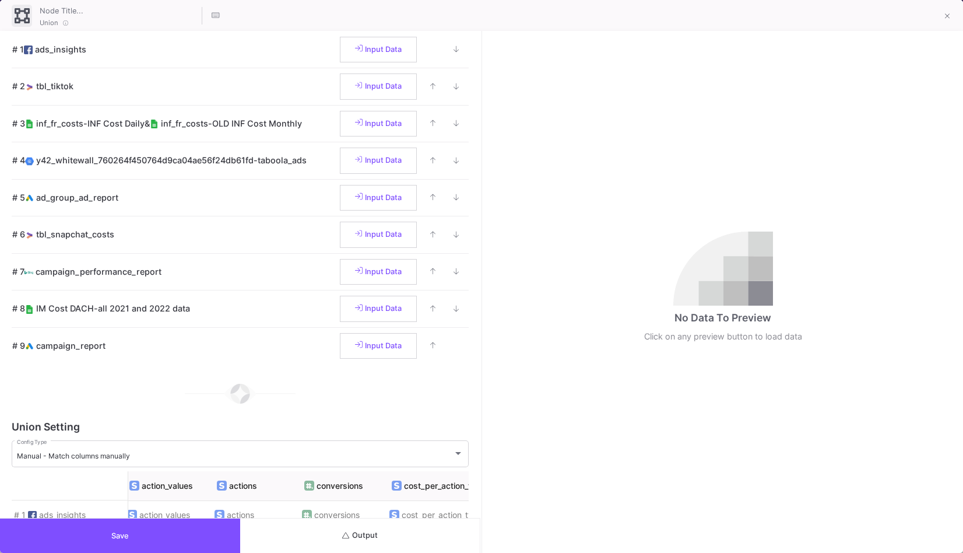
scroll to position [0, 0]
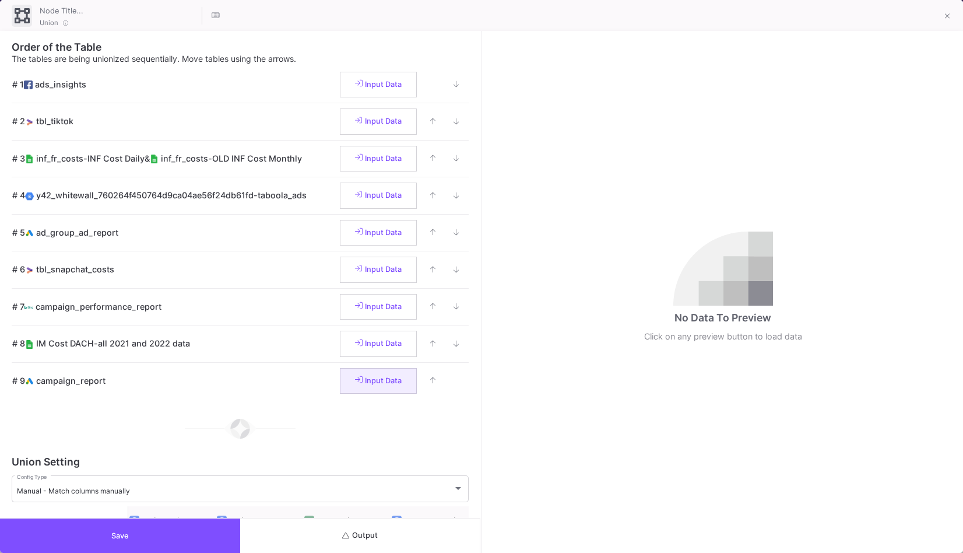
click at [368, 378] on span "Input Data" at bounding box center [378, 380] width 47 height 9
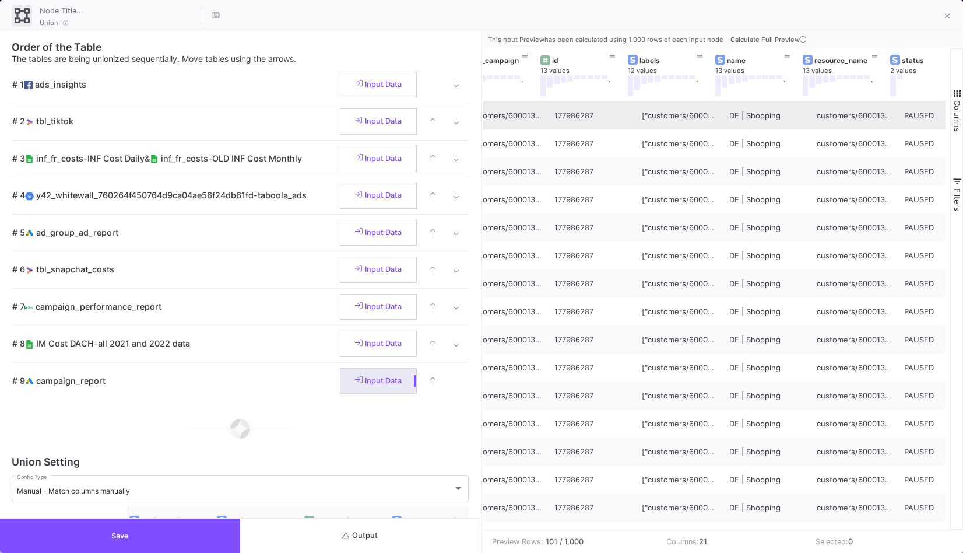
scroll to position [0, 129]
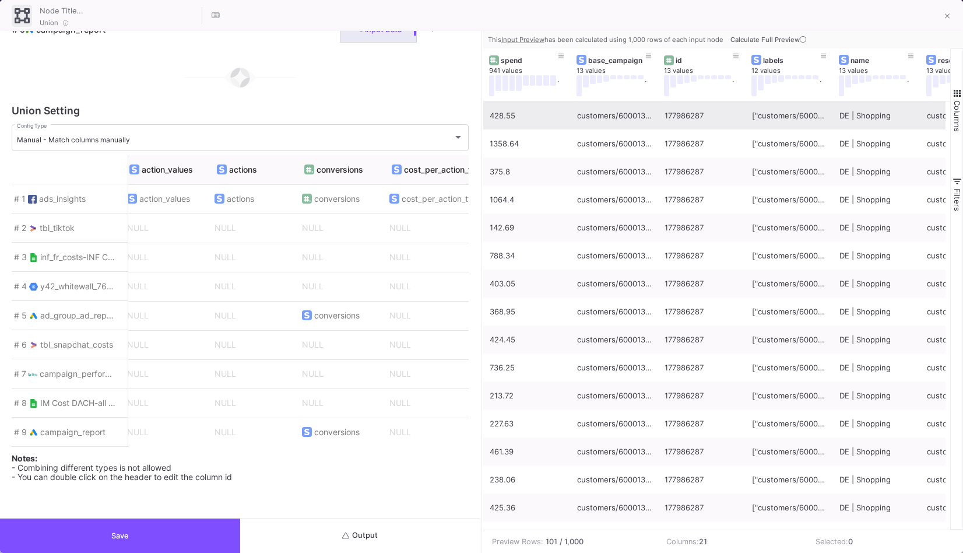
click at [327, 530] on button "Output" at bounding box center [360, 535] width 240 height 34
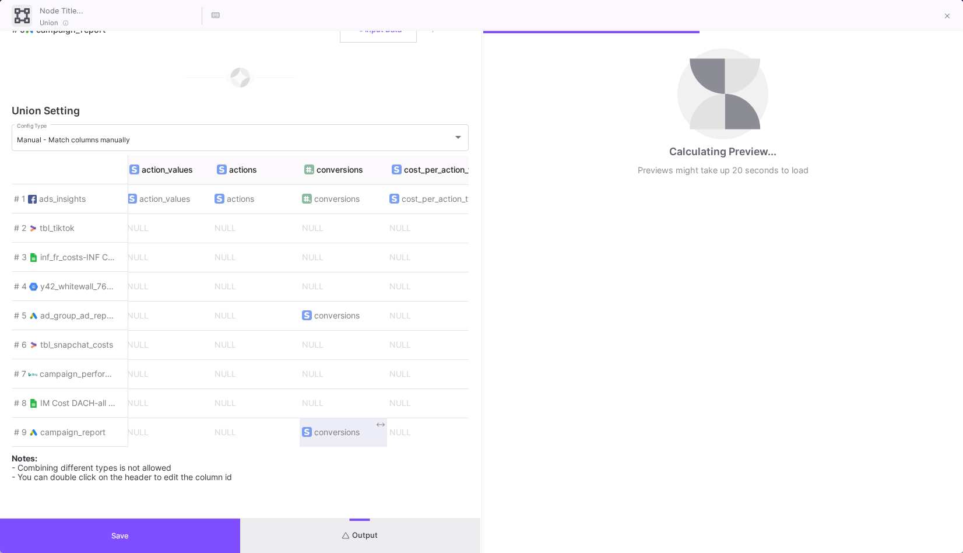
click at [312, 428] on div "conversions" at bounding box center [331, 432] width 58 height 10
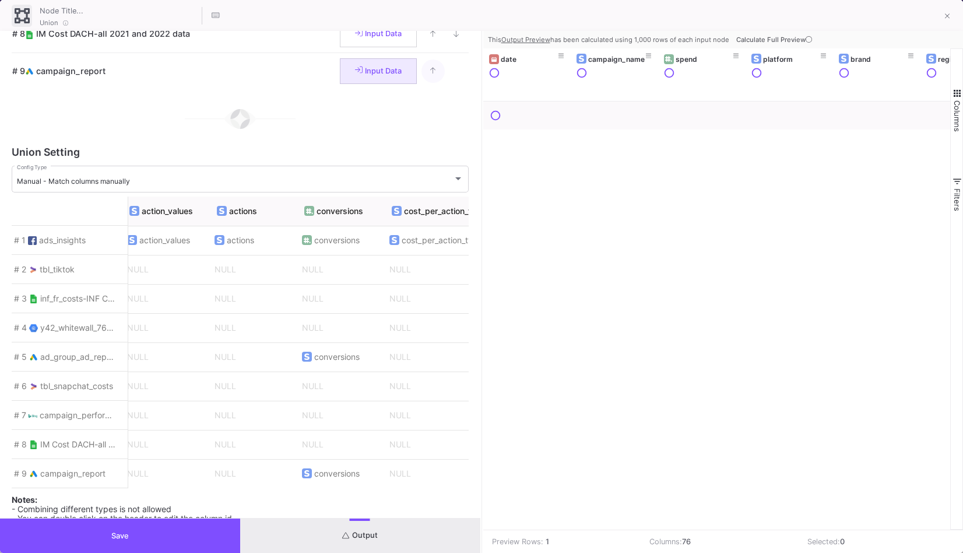
click at [424, 76] on button at bounding box center [433, 70] width 23 height 23
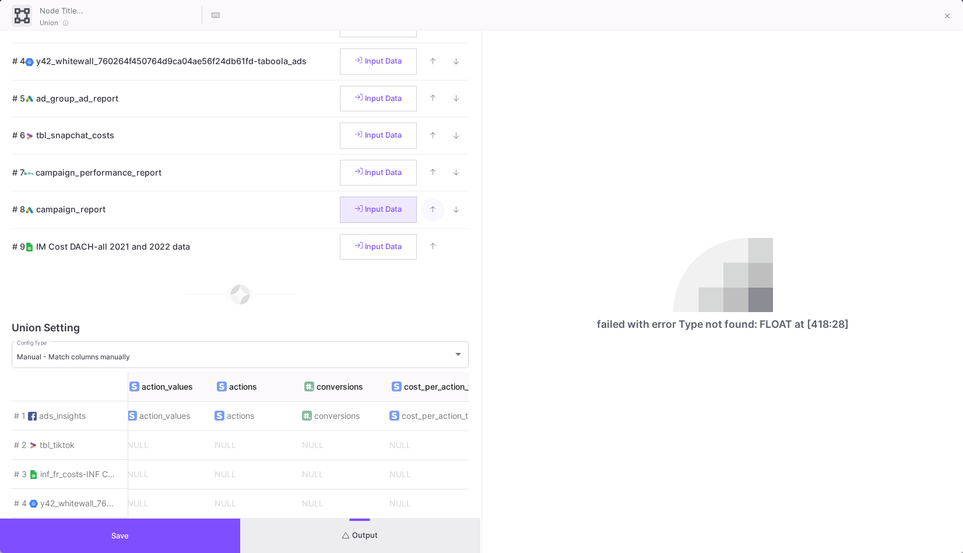
click at [430, 212] on icon at bounding box center [433, 210] width 6 height 8
click at [430, 177] on fa-icon at bounding box center [433, 172] width 6 height 9
click at [430, 139] on icon at bounding box center [433, 136] width 6 height 8
click at [430, 103] on fa-icon at bounding box center [433, 98] width 6 height 9
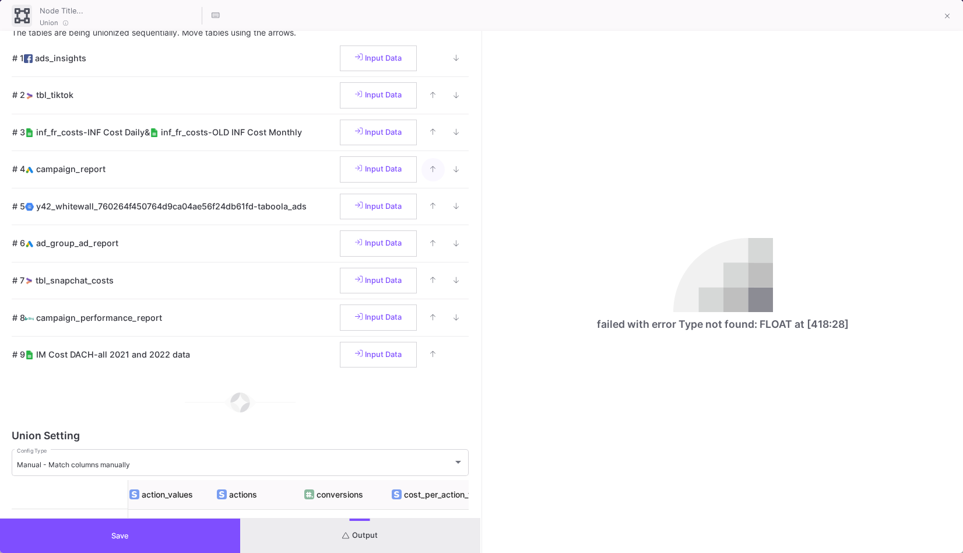
click at [422, 163] on button at bounding box center [433, 169] width 23 height 23
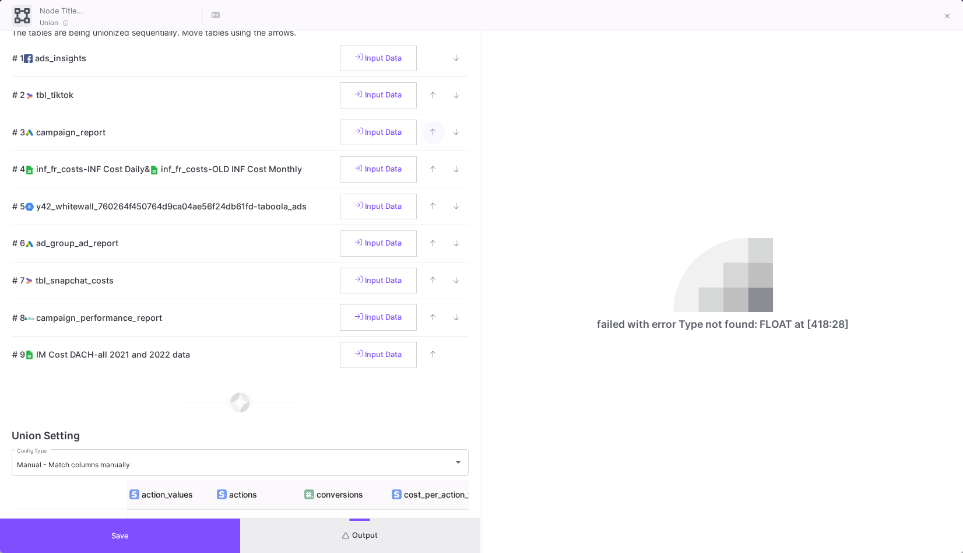
click at [423, 130] on button at bounding box center [433, 132] width 23 height 23
click at [423, 98] on button at bounding box center [433, 95] width 23 height 23
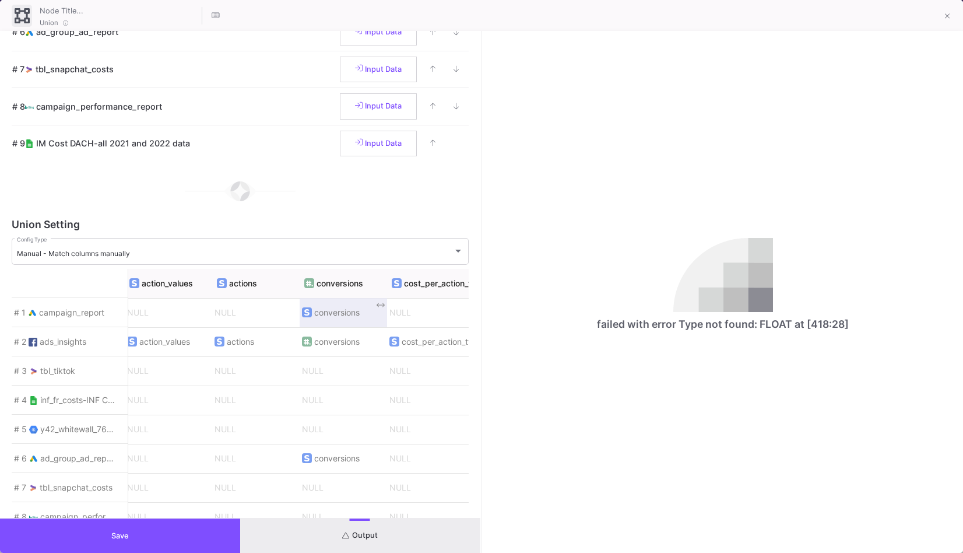
click at [345, 324] on span "conversions" at bounding box center [343, 312] width 83 height 24
click at [227, 540] on button "Save" at bounding box center [120, 535] width 240 height 34
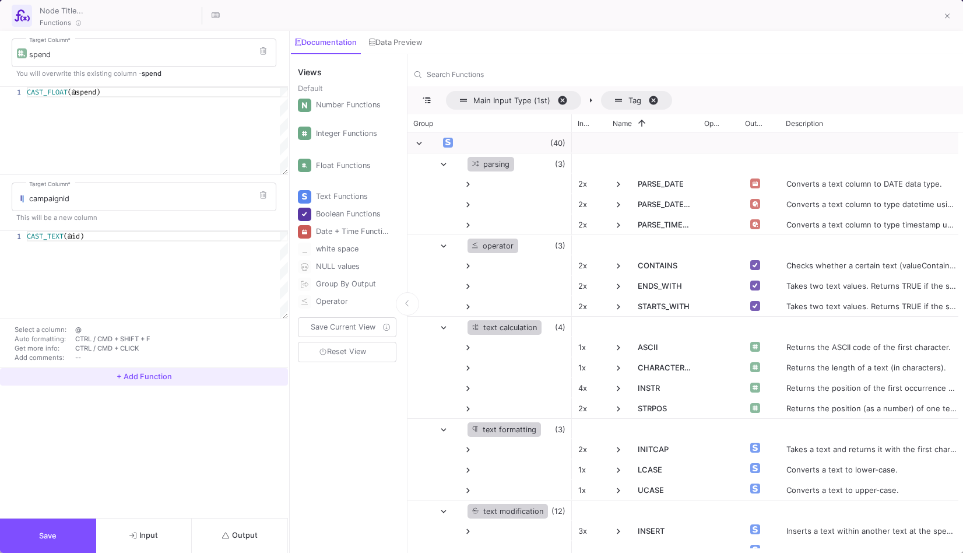
click at [138, 380] on button "+ Add Function" at bounding box center [144, 376] width 288 height 17
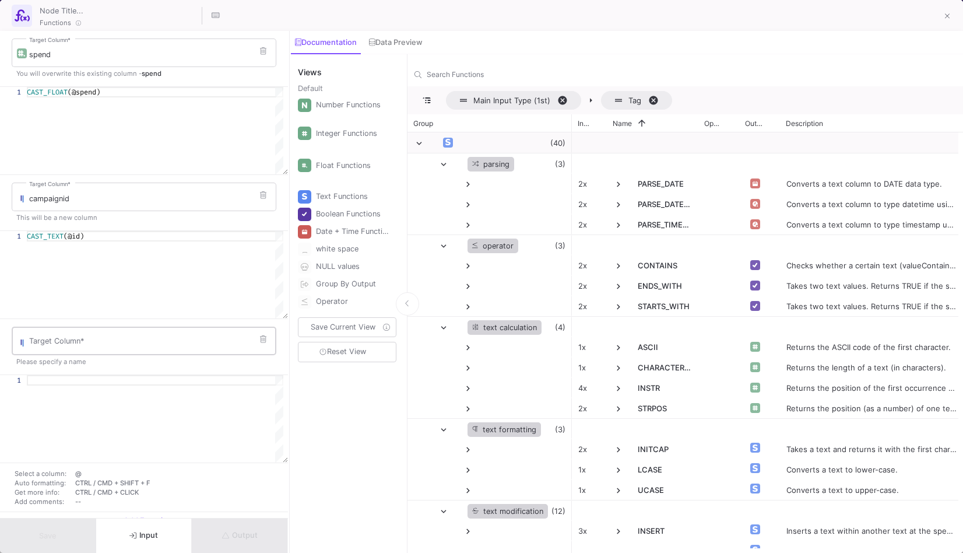
click at [126, 343] on input "Target Column *" at bounding box center [150, 342] width 242 height 9
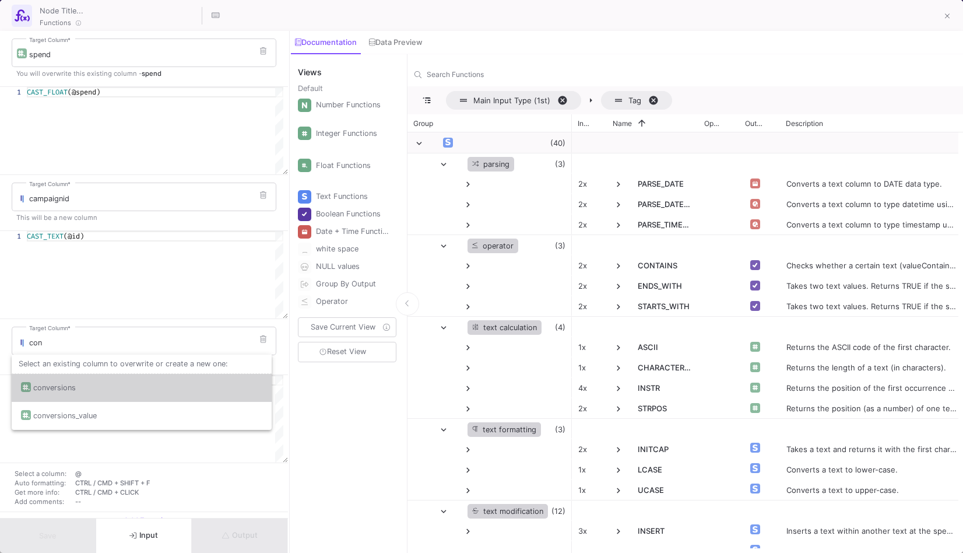
click at [142, 393] on div "conversions" at bounding box center [141, 388] width 241 height 28
type input "conversions"
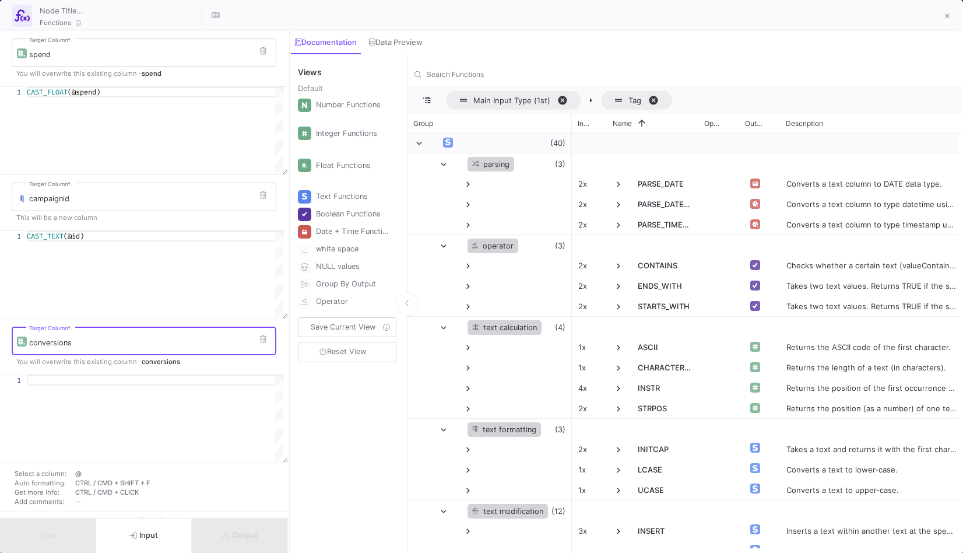
click at [176, 376] on div at bounding box center [155, 380] width 257 height 10
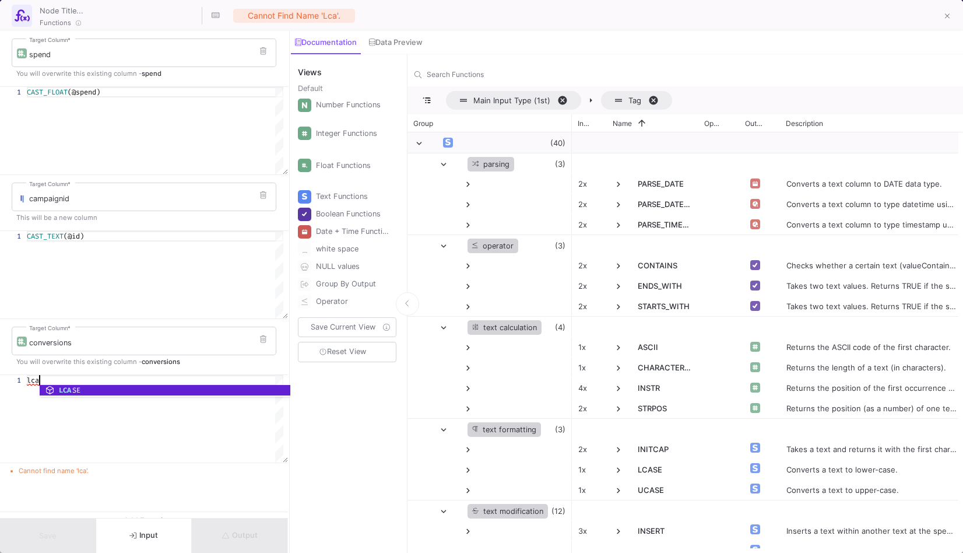
type textarea "l"
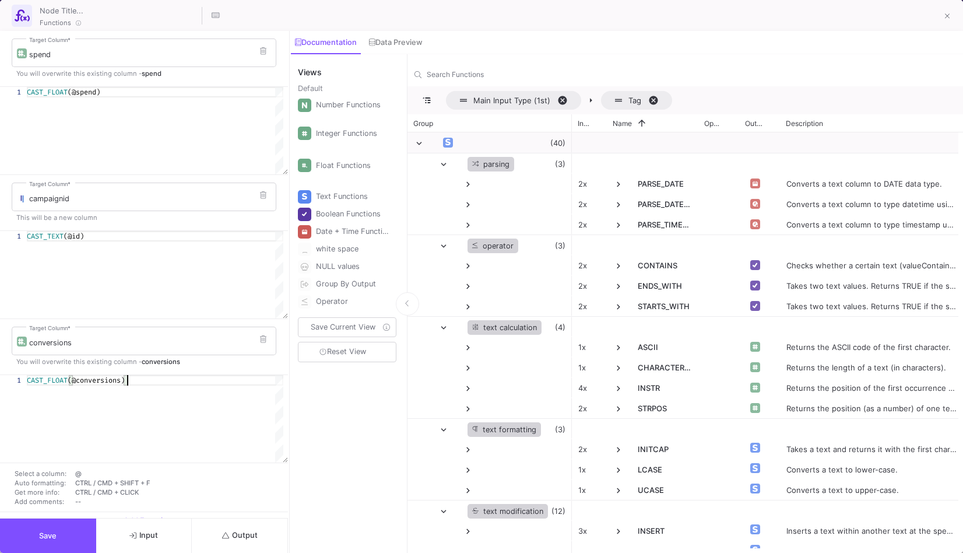
click at [155, 416] on div "CAST_FLOAT (@conversions)" at bounding box center [155, 418] width 257 height 87
type textarea "CAST_FLOAT(@conversions)"
click at [242, 546] on button "Output" at bounding box center [240, 535] width 96 height 34
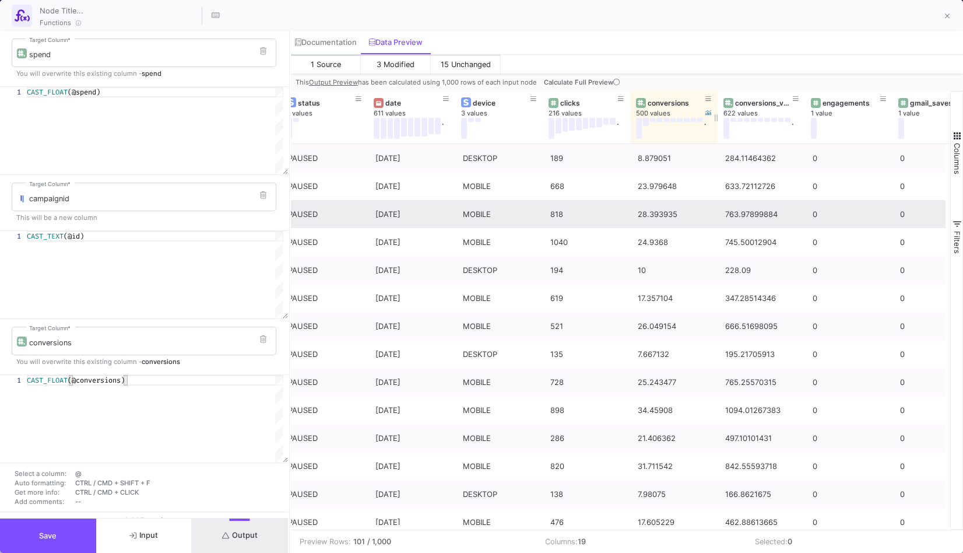
scroll to position [0, 535]
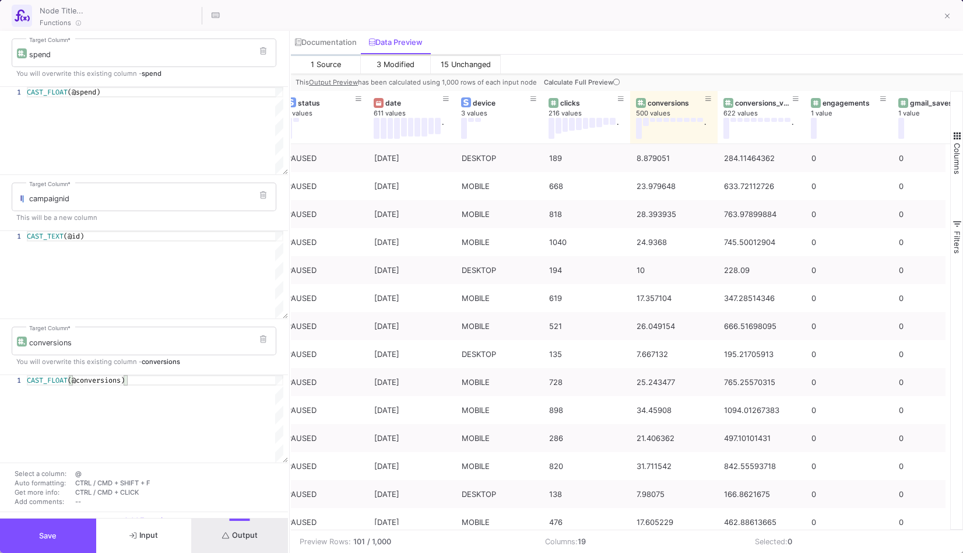
click at [79, 529] on button "Save" at bounding box center [48, 535] width 96 height 34
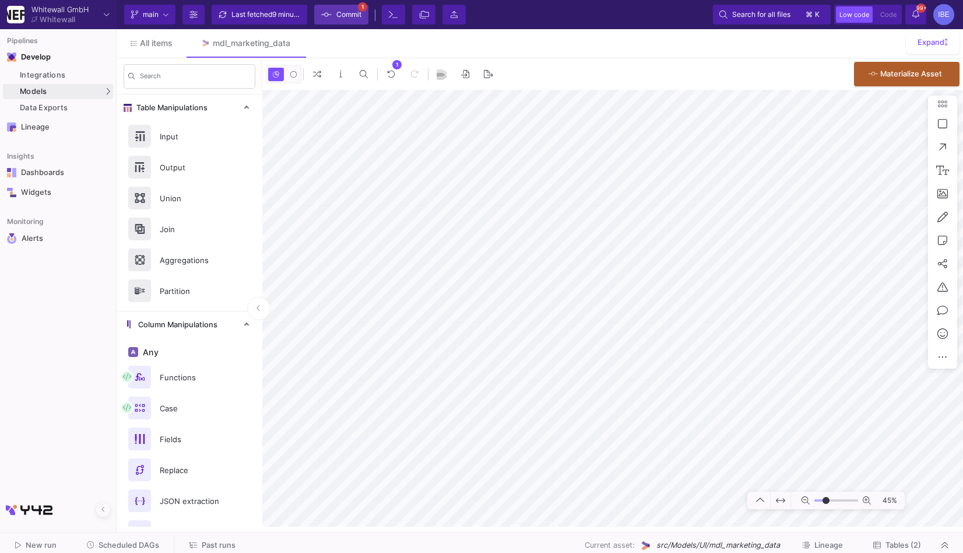
click at [324, 16] on icon at bounding box center [326, 14] width 10 height 8
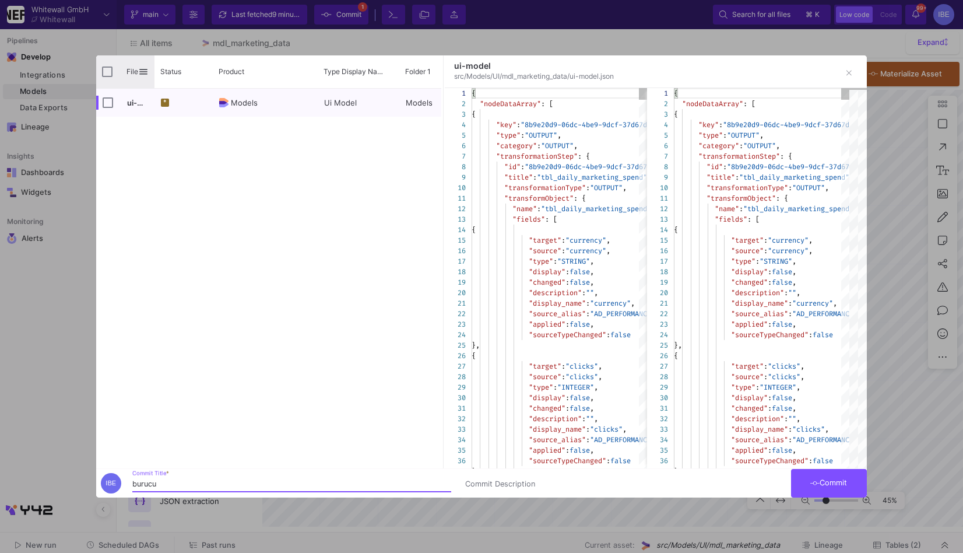
type input "burucu"
click at [101, 75] on div "File" at bounding box center [125, 71] width 58 height 33
click at [108, 68] on input "Press Space to toggle all rows selection (unchecked)" at bounding box center [107, 71] width 10 height 10
checkbox input "true"
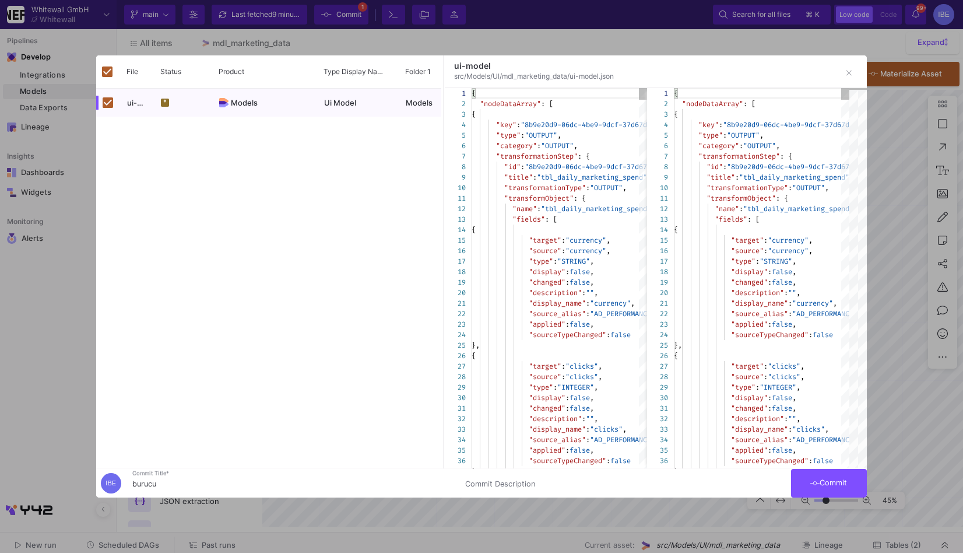
click at [827, 490] on button "Commit" at bounding box center [829, 483] width 76 height 29
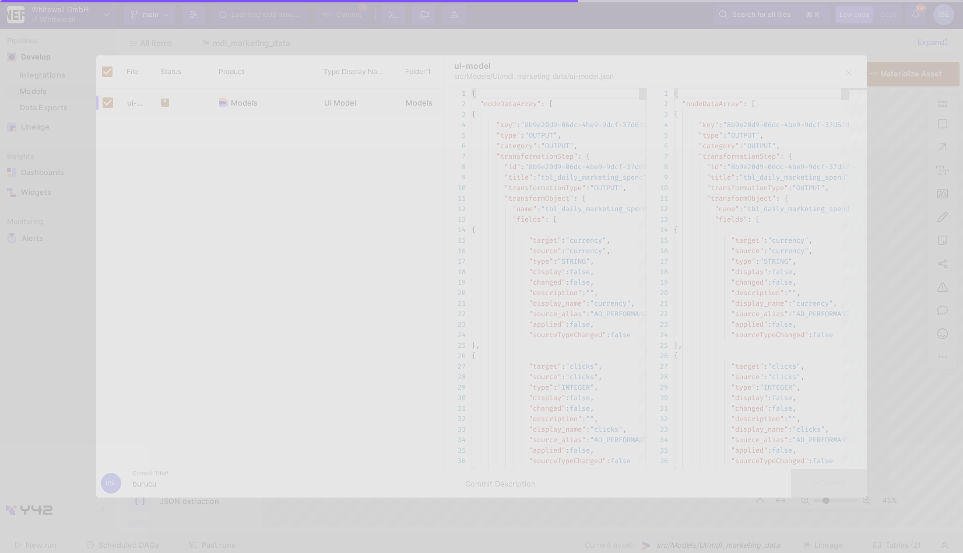
checkbox input "false"
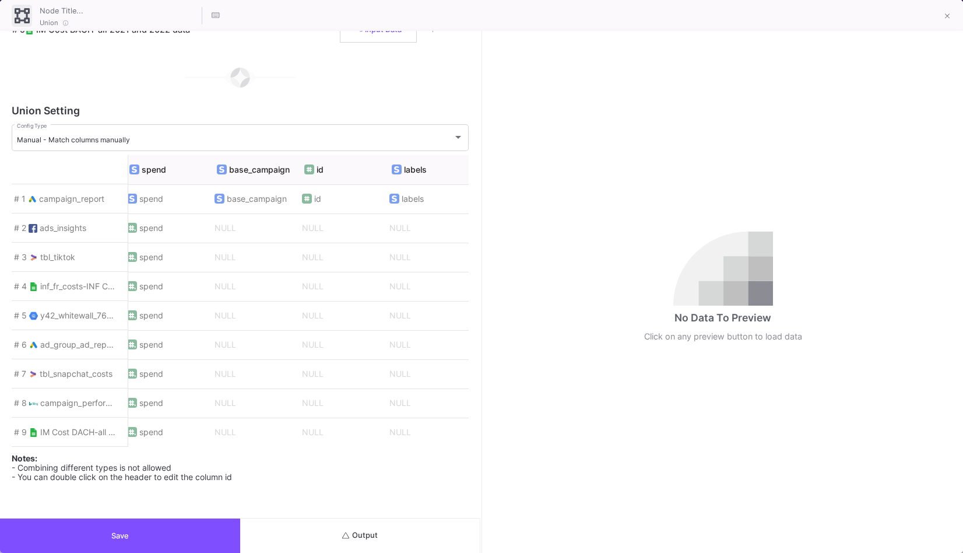
scroll to position [0, 0]
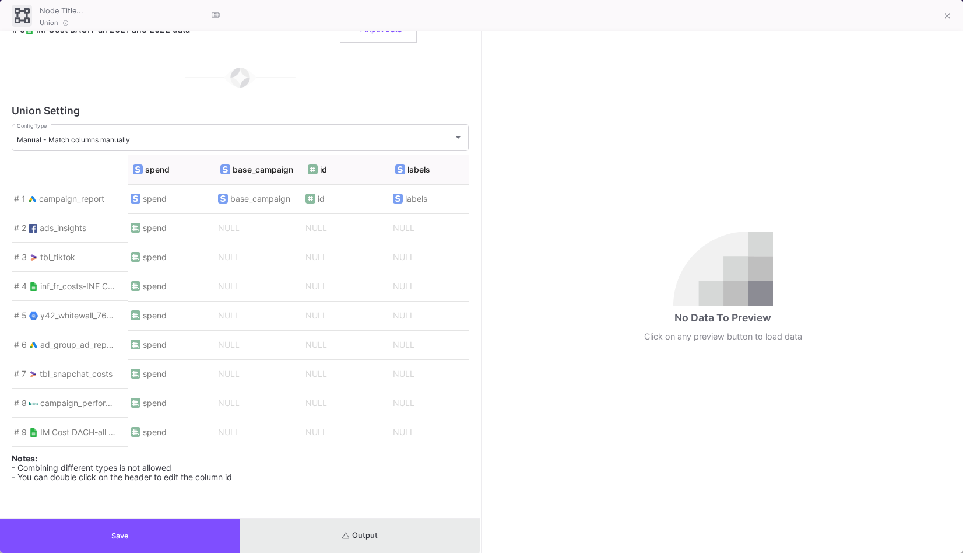
click at [314, 523] on button "Output" at bounding box center [360, 535] width 240 height 34
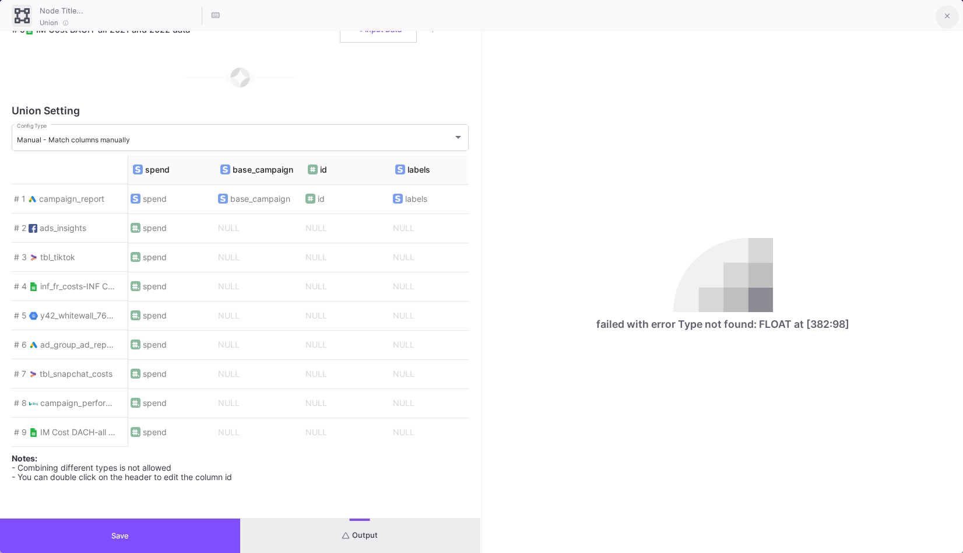
click at [947, 10] on span at bounding box center [947, 16] width 5 height 12
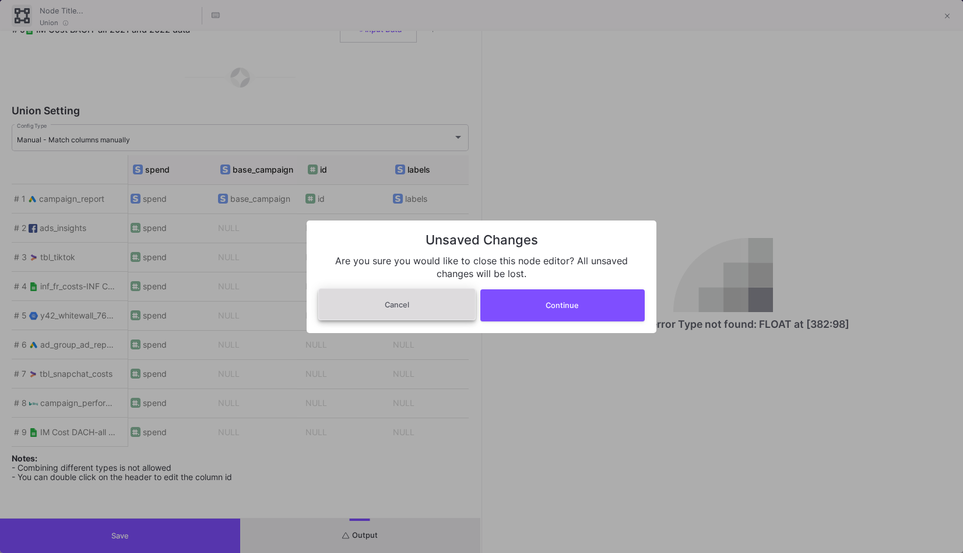
click at [437, 293] on button "Cancel" at bounding box center [396, 304] width 157 height 32
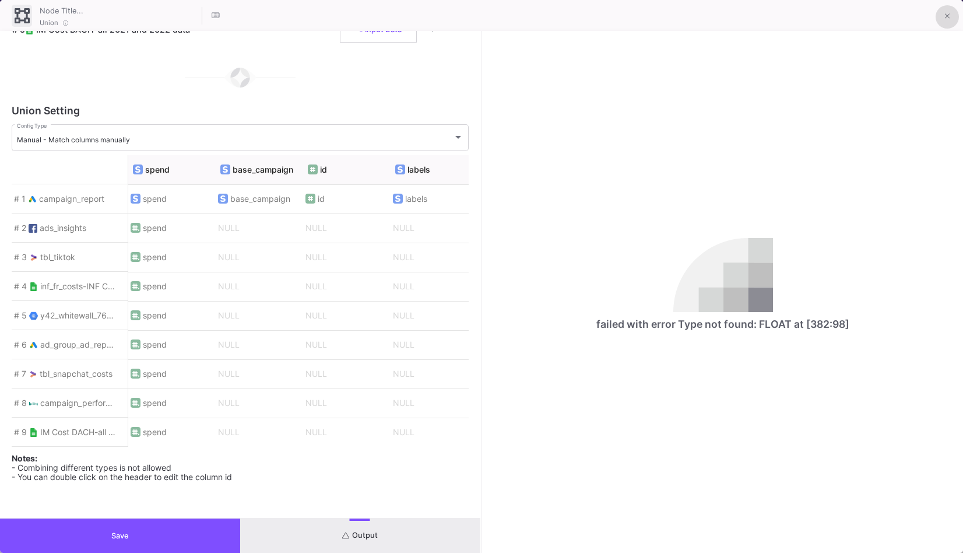
click at [945, 14] on icon at bounding box center [947, 16] width 5 height 8
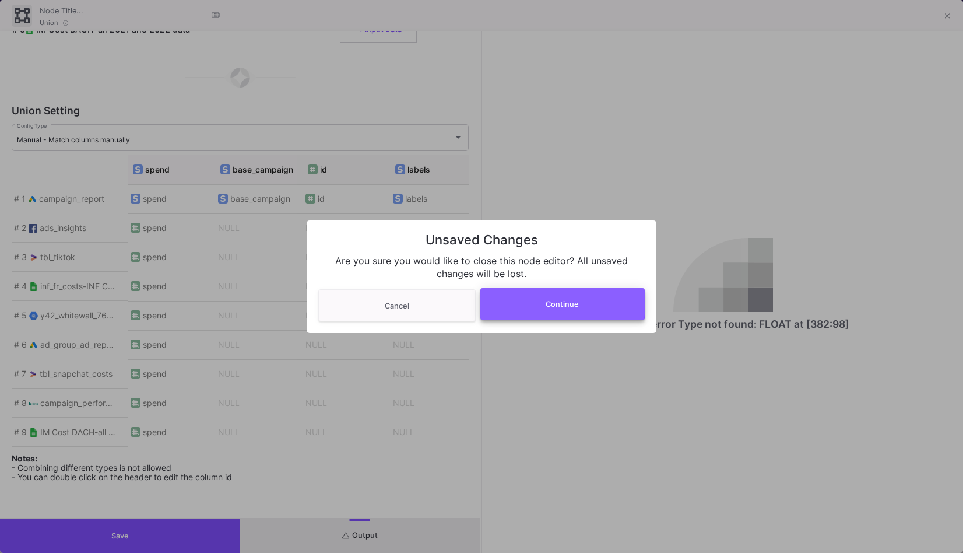
click at [501, 301] on button "Continue" at bounding box center [562, 304] width 165 height 32
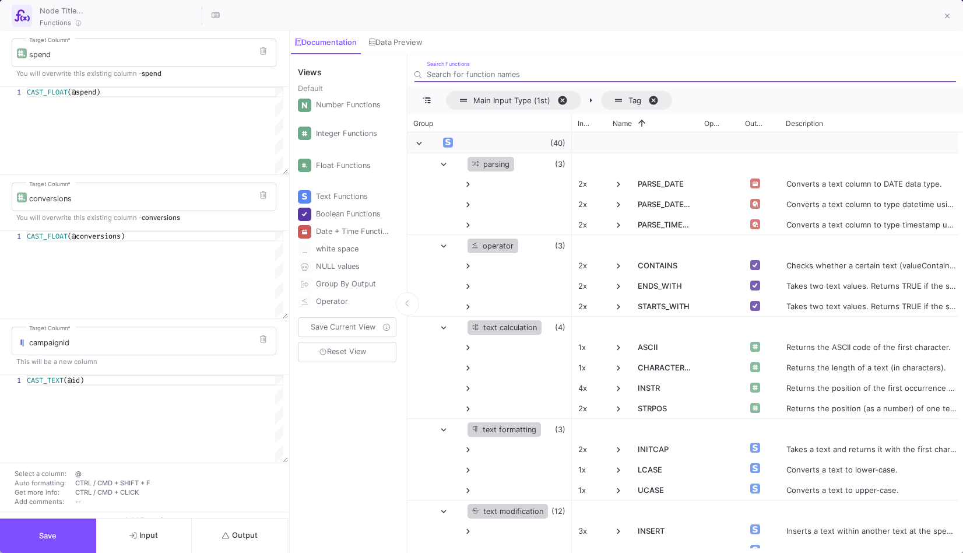
click at [260, 529] on button "Output" at bounding box center [240, 535] width 96 height 34
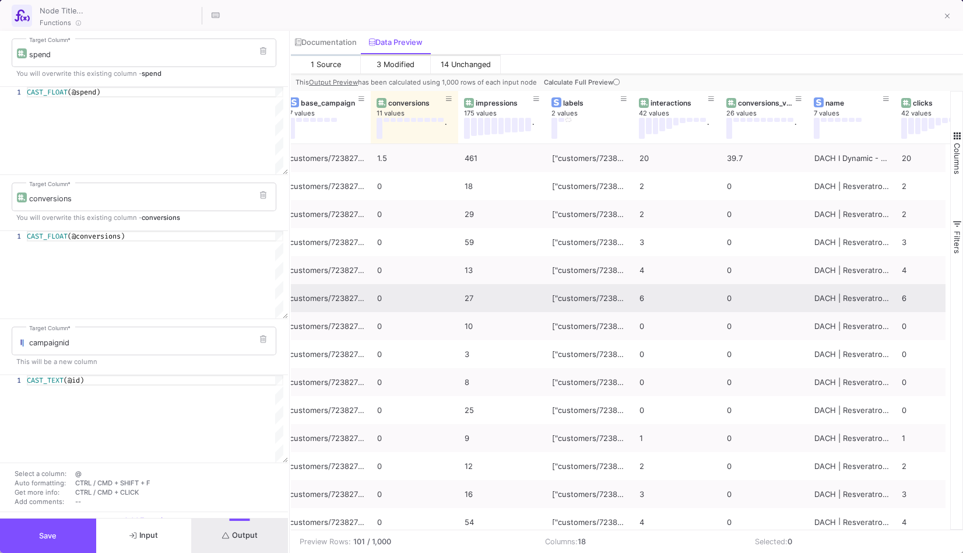
scroll to position [0, 156]
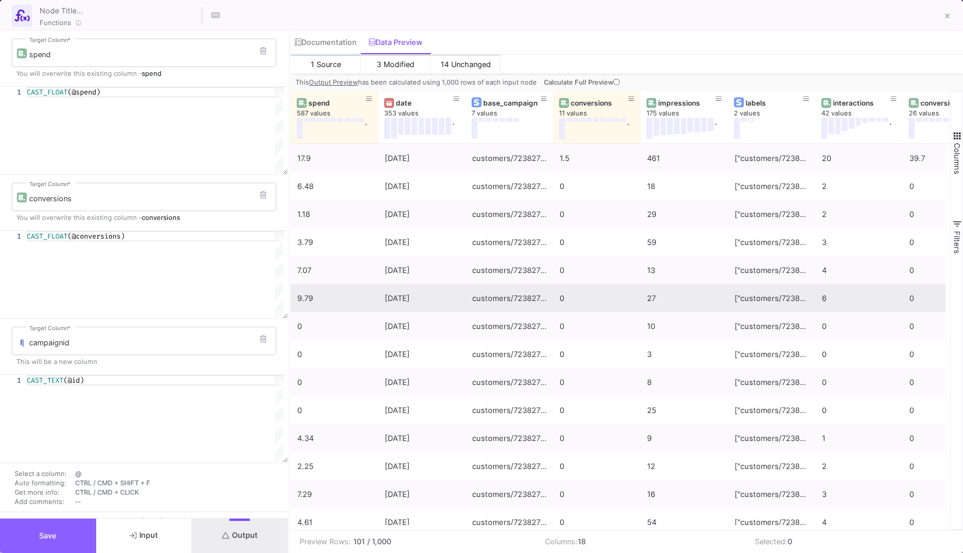
click at [79, 545] on button "Save" at bounding box center [48, 535] width 96 height 34
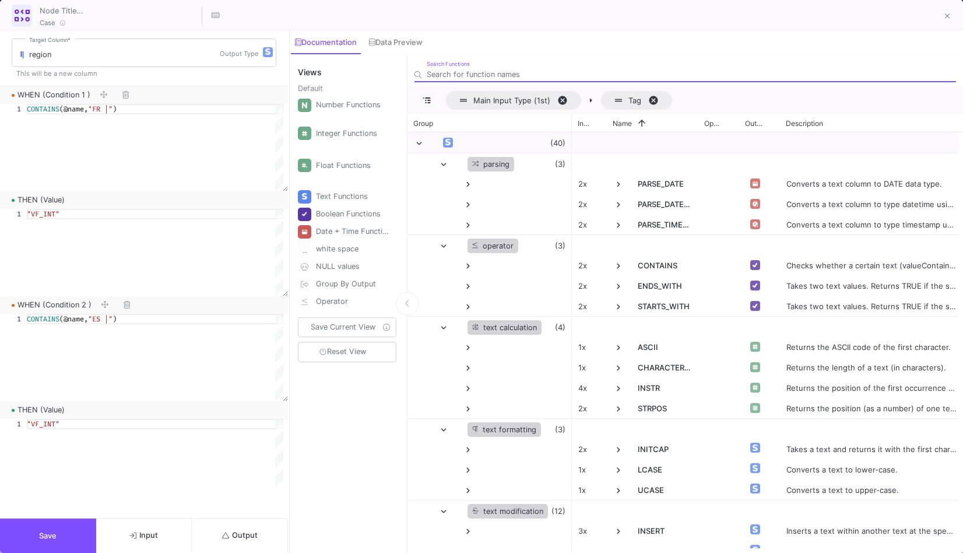
click at [233, 528] on button "Output" at bounding box center [240, 535] width 96 height 34
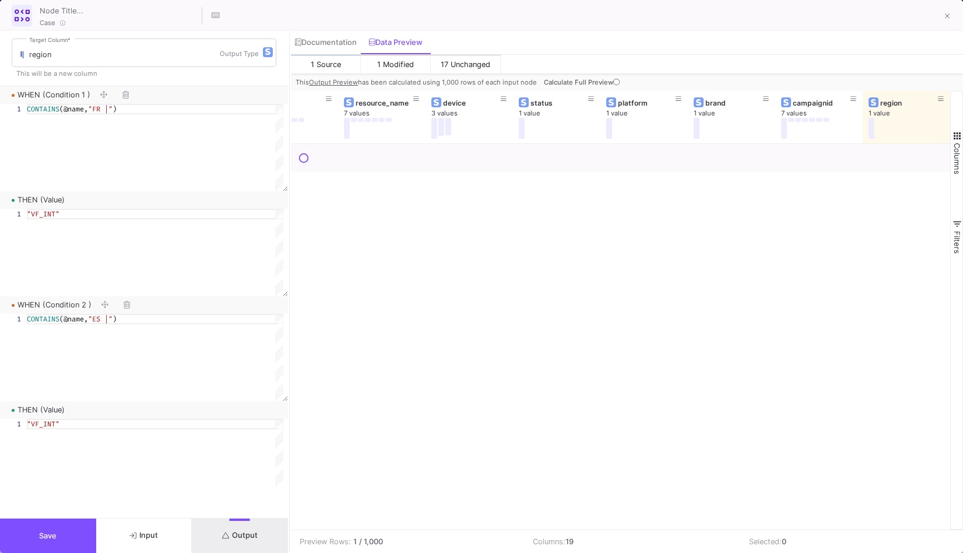
scroll to position [0, 969]
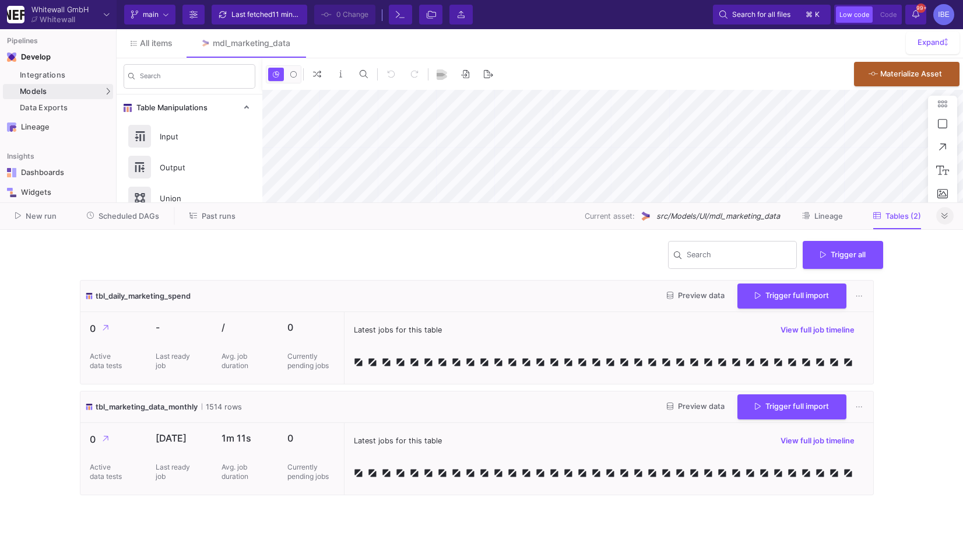
click at [950, 220] on button at bounding box center [944, 215] width 17 height 17
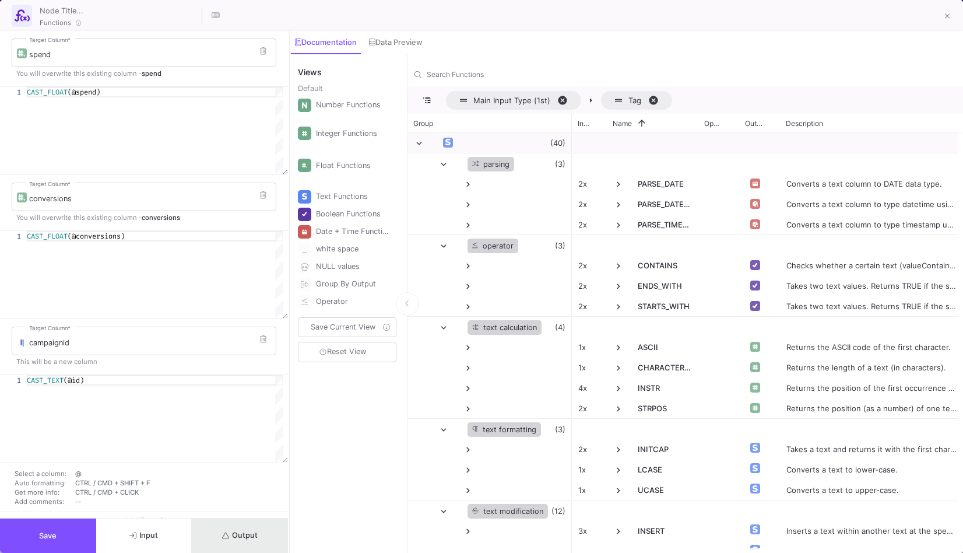
click at [255, 549] on button "Output" at bounding box center [240, 535] width 96 height 34
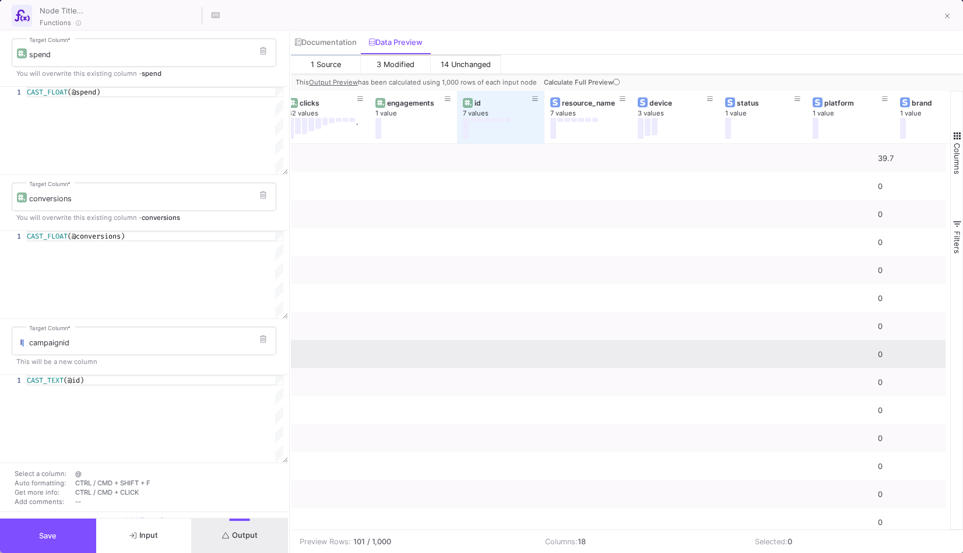
scroll to position [0, 919]
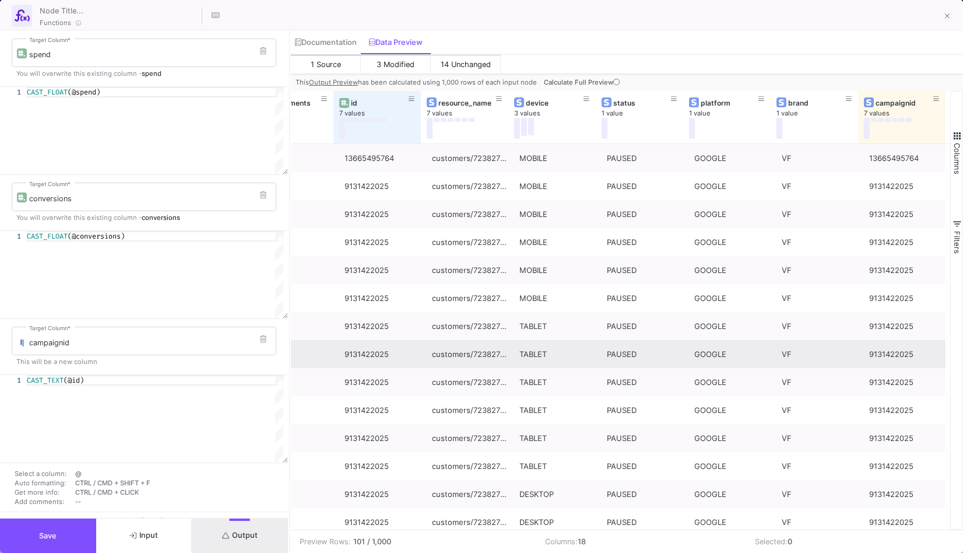
click at [79, 533] on button "Save" at bounding box center [48, 535] width 96 height 34
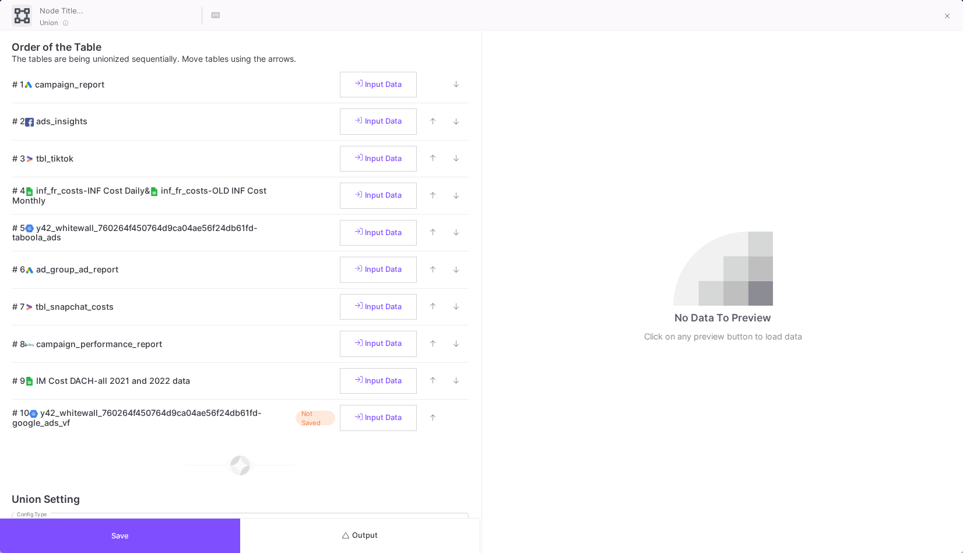
click at [405, 525] on button "Output" at bounding box center [360, 535] width 240 height 34
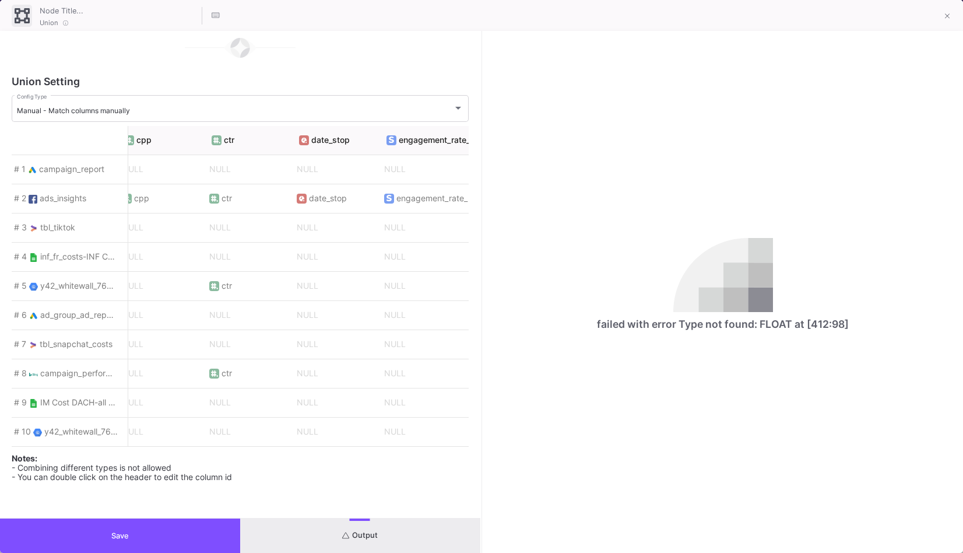
scroll to position [0, 3085]
click at [174, 528] on button "Save" at bounding box center [120, 535] width 240 height 34
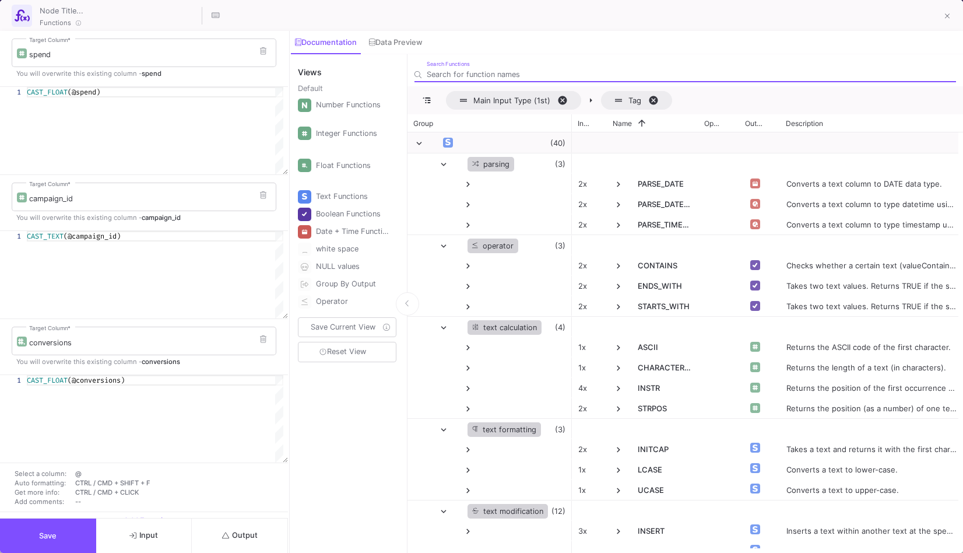
click at [252, 542] on button "Output" at bounding box center [240, 535] width 96 height 34
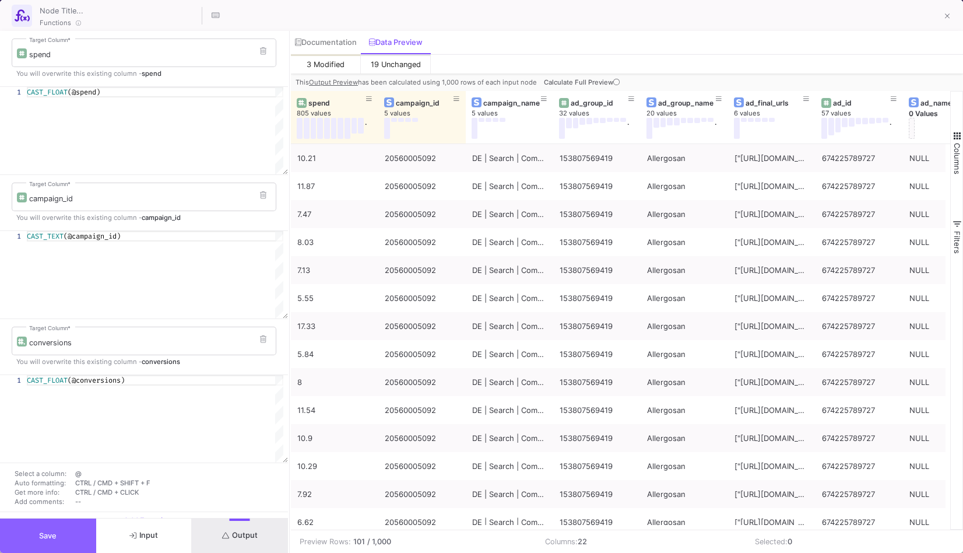
click at [79, 538] on button "Save" at bounding box center [48, 535] width 96 height 34
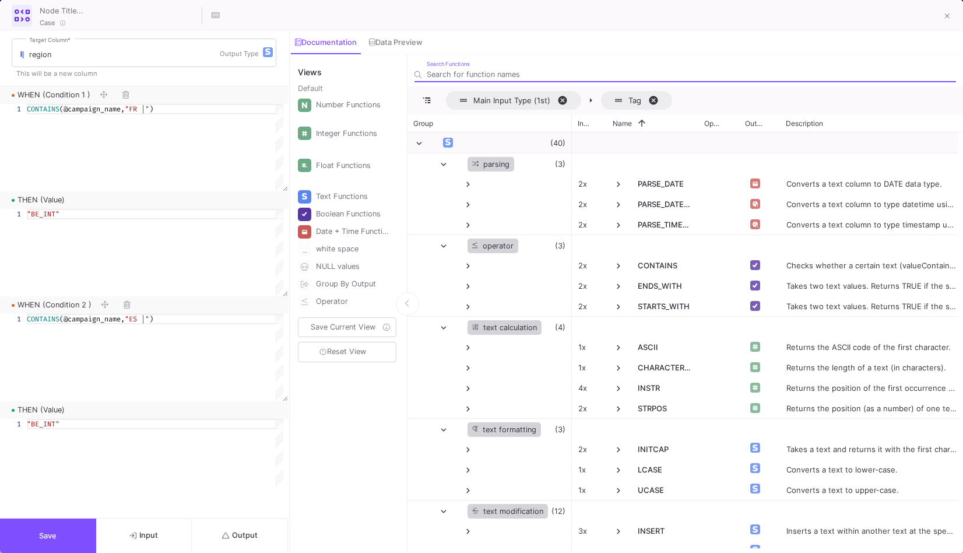
click at [249, 540] on button "Output" at bounding box center [240, 535] width 96 height 34
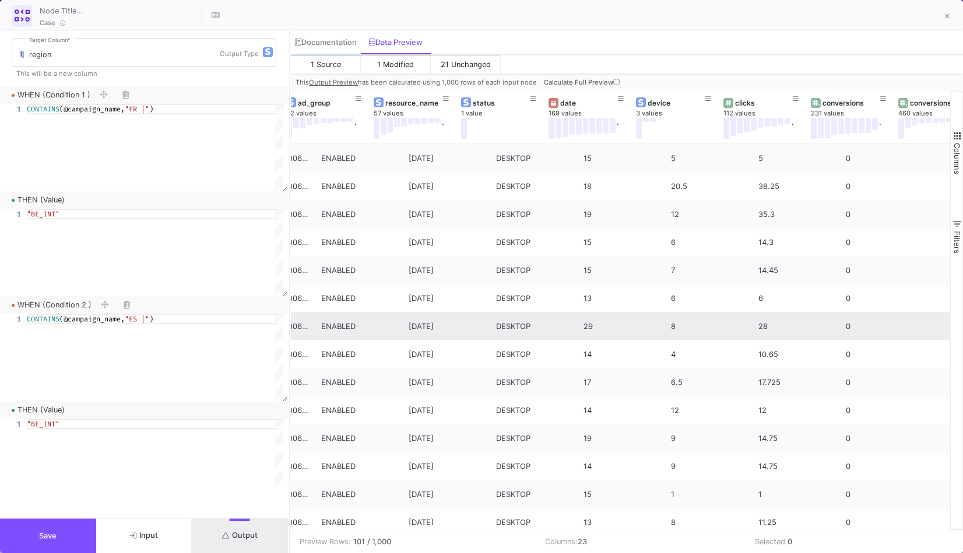
scroll to position [0, 766]
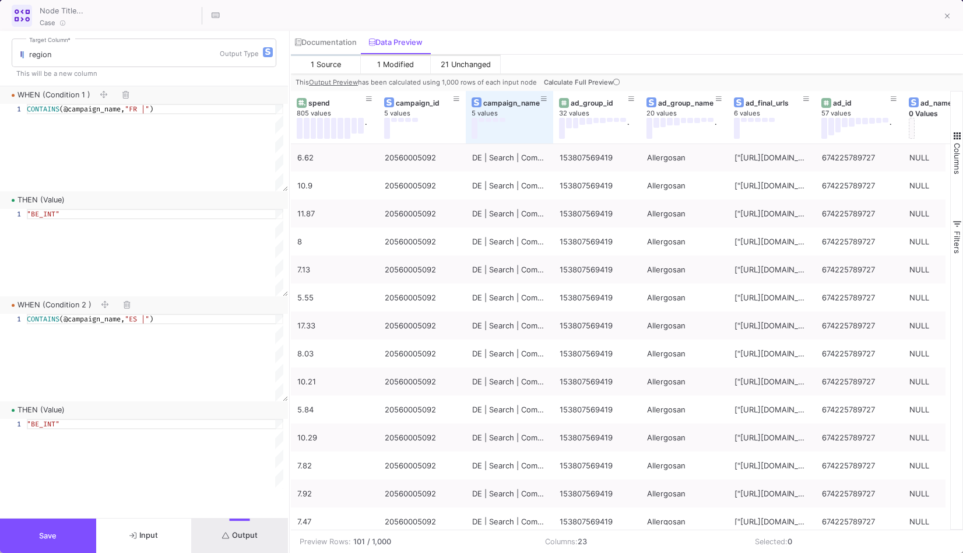
click at [83, 528] on button "Save" at bounding box center [48, 535] width 96 height 34
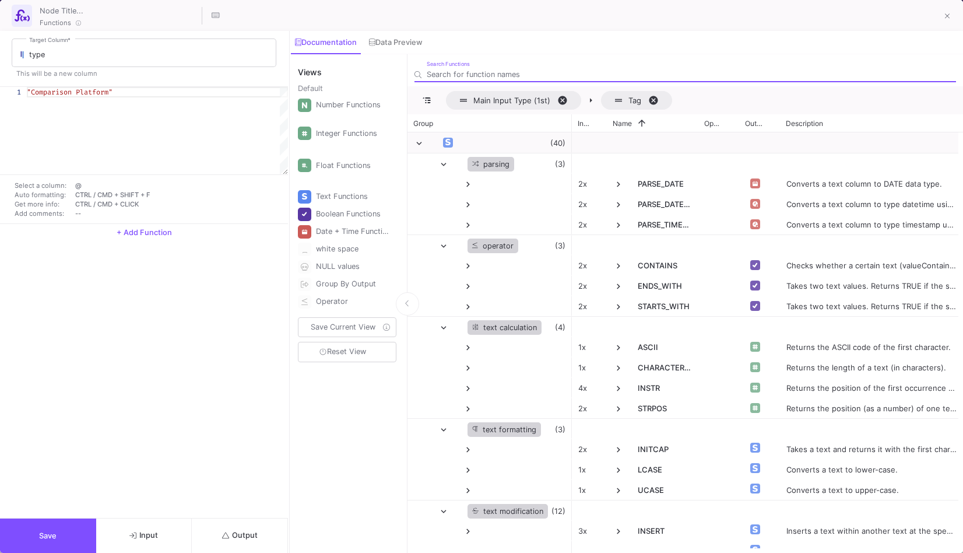
click at [223, 526] on button "Output" at bounding box center [240, 535] width 96 height 34
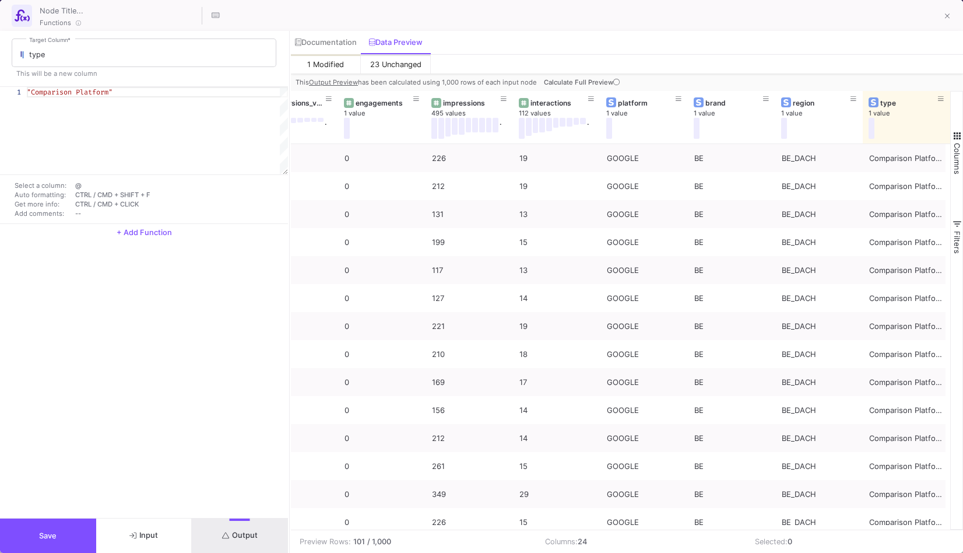
click at [53, 540] on button "Save" at bounding box center [48, 535] width 96 height 34
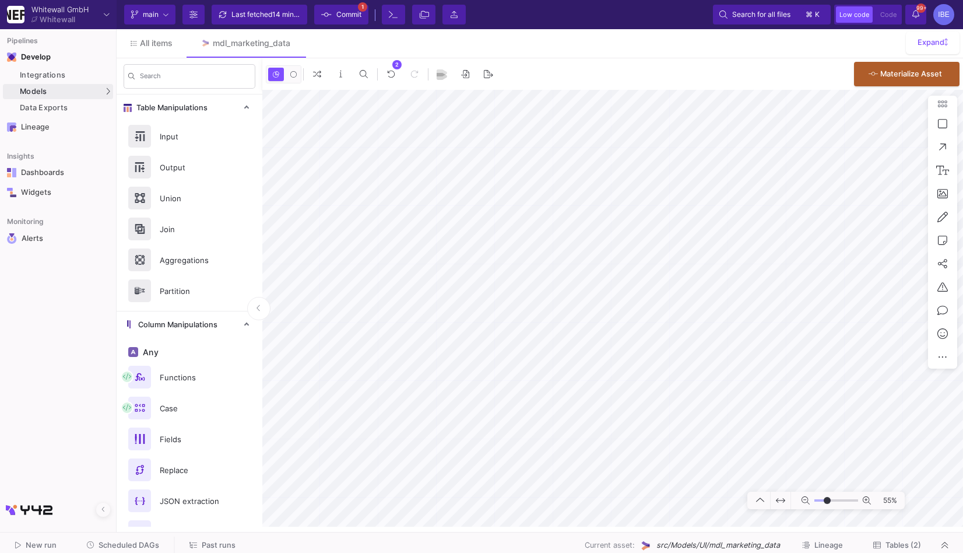
type input "-17"
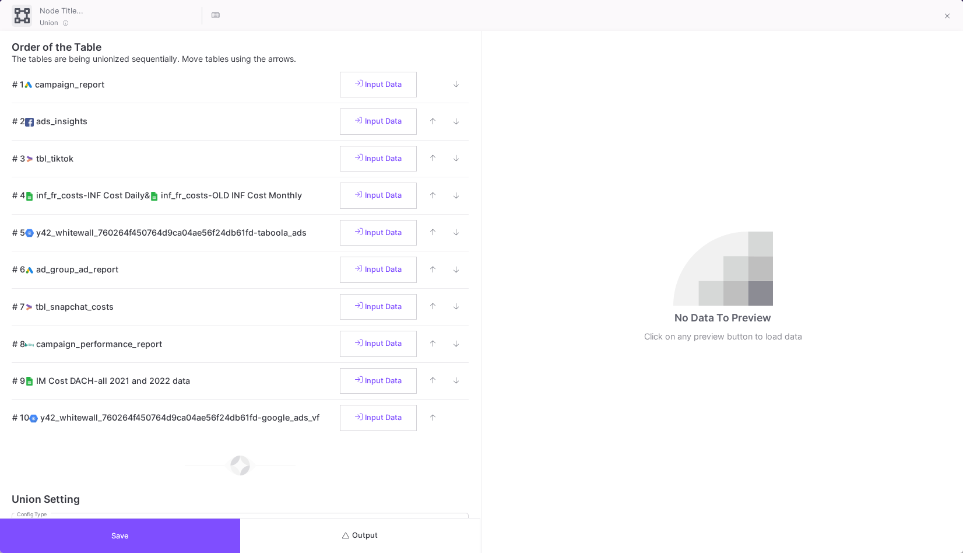
click at [440, 533] on button "Output" at bounding box center [360, 535] width 240 height 34
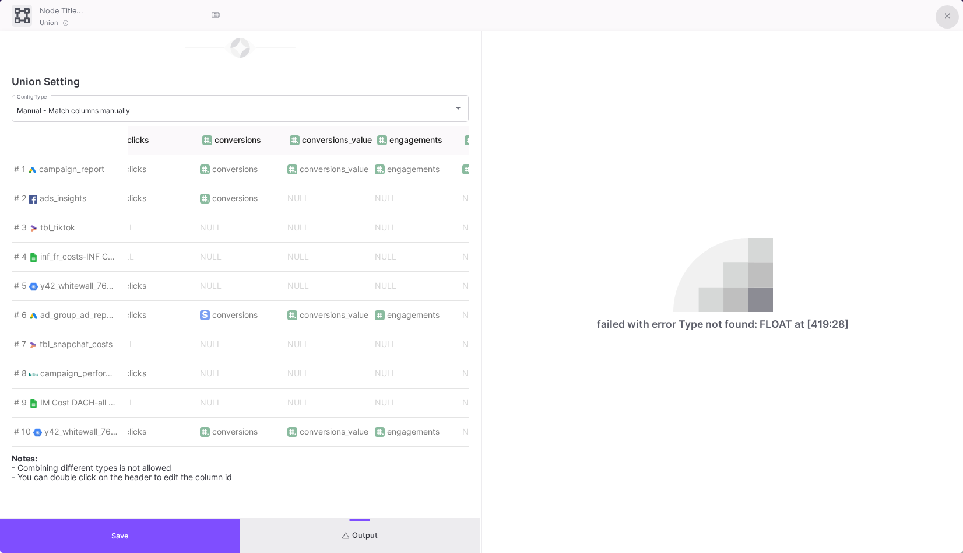
click at [945, 6] on button at bounding box center [947, 16] width 23 height 23
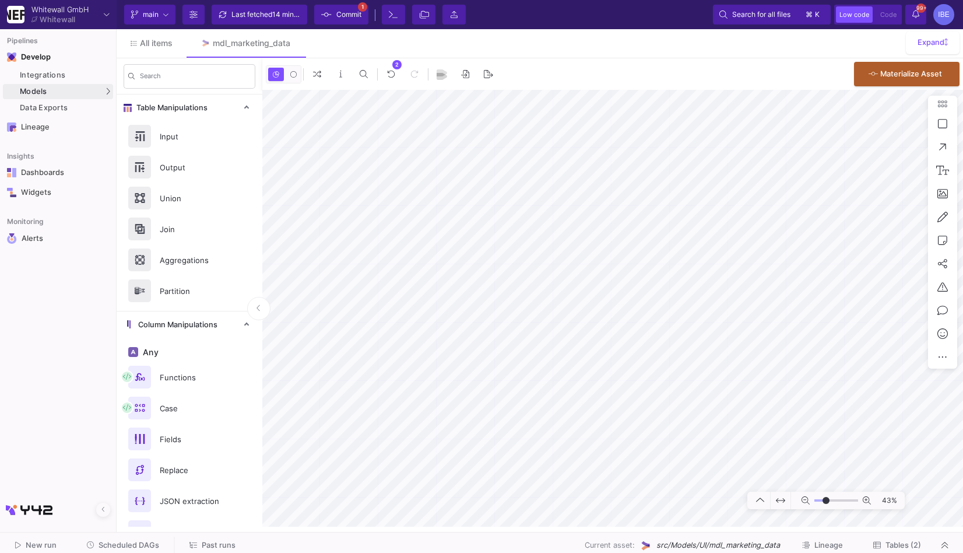
click at [359, 15] on span "Commit" at bounding box center [348, 14] width 25 height 17
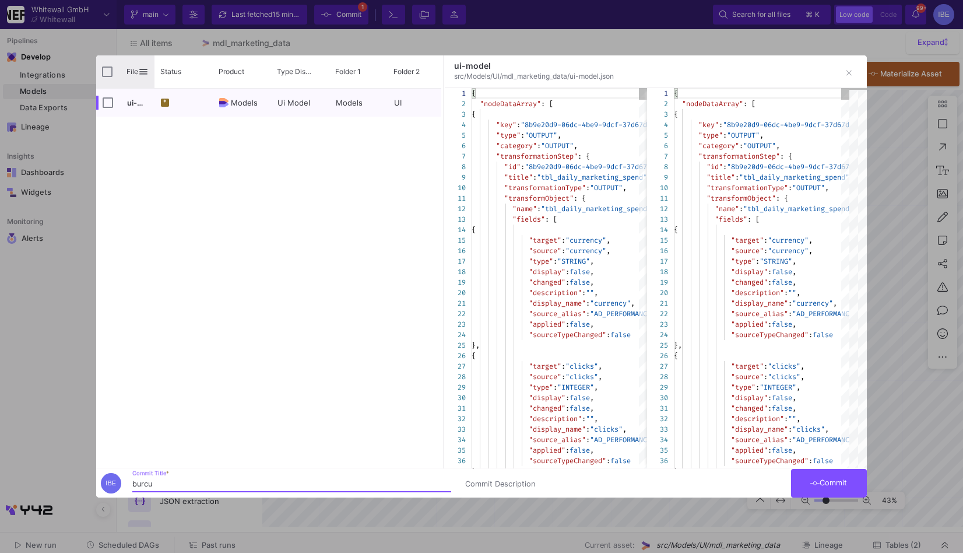
type input "burcu"
click at [107, 63] on div "File" at bounding box center [125, 71] width 58 height 33
click at [113, 68] on div "File" at bounding box center [125, 71] width 58 height 33
click at [119, 67] on div "File" at bounding box center [125, 71] width 58 height 33
click at [111, 67] on input "Press Space to toggle all rows selection (unchecked)" at bounding box center [107, 71] width 10 height 10
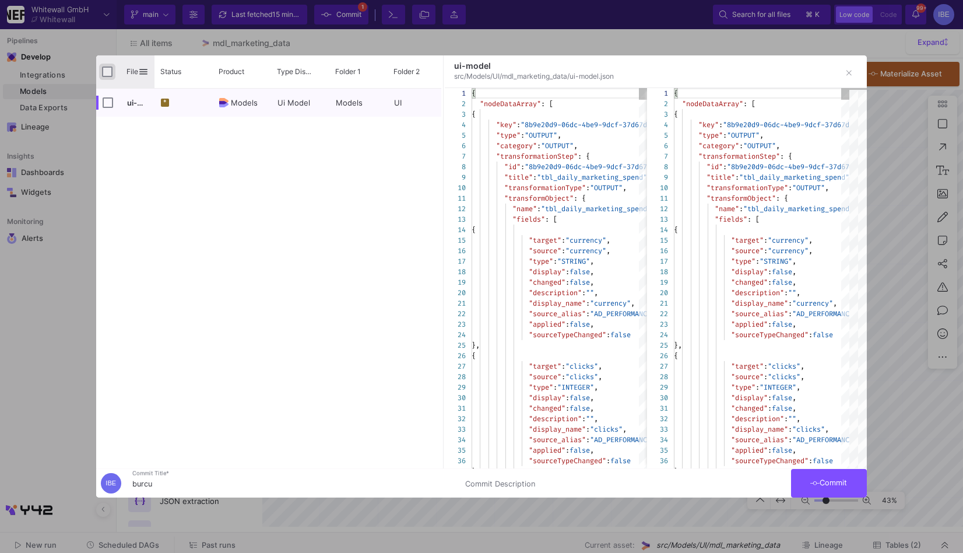
checkbox input "true"
click at [827, 475] on button "Commit" at bounding box center [829, 483] width 76 height 29
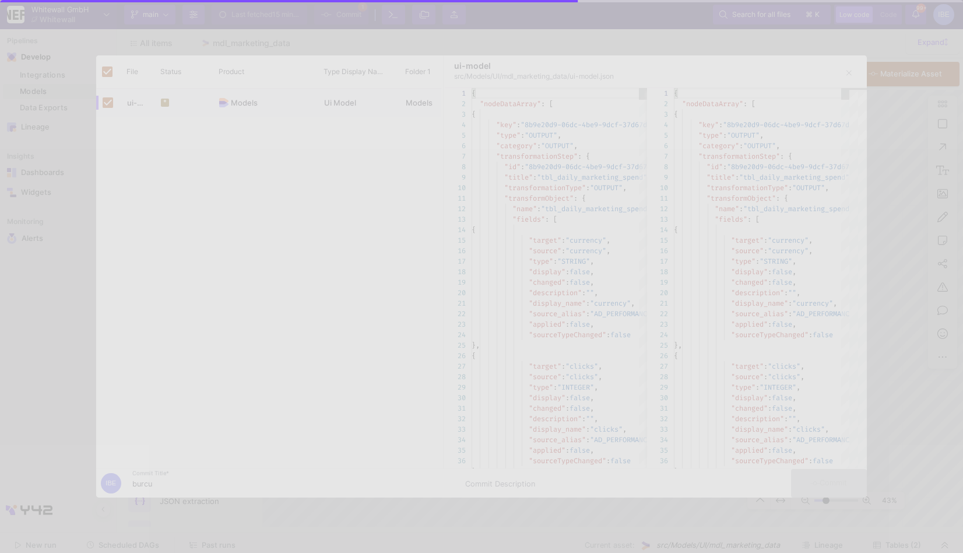
checkbox input "false"
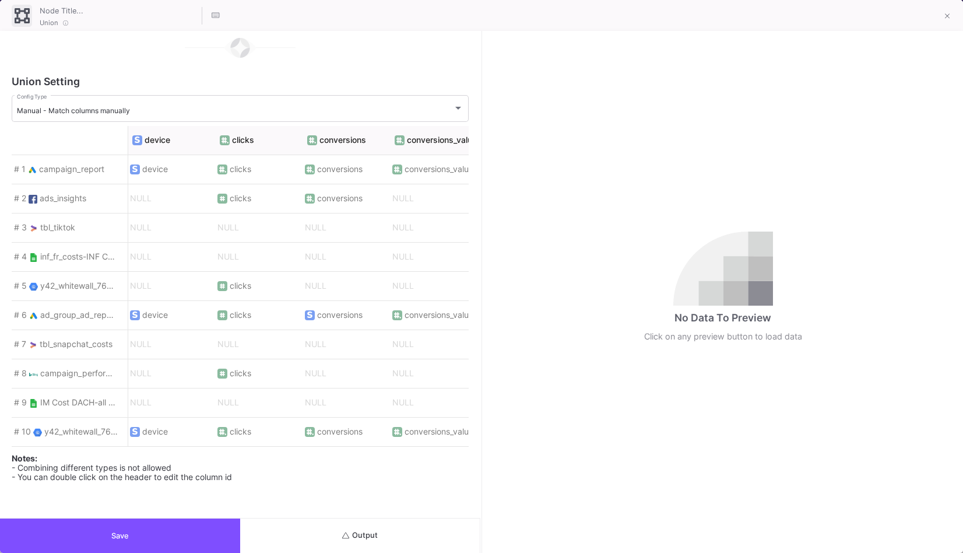
scroll to position [0, 714]
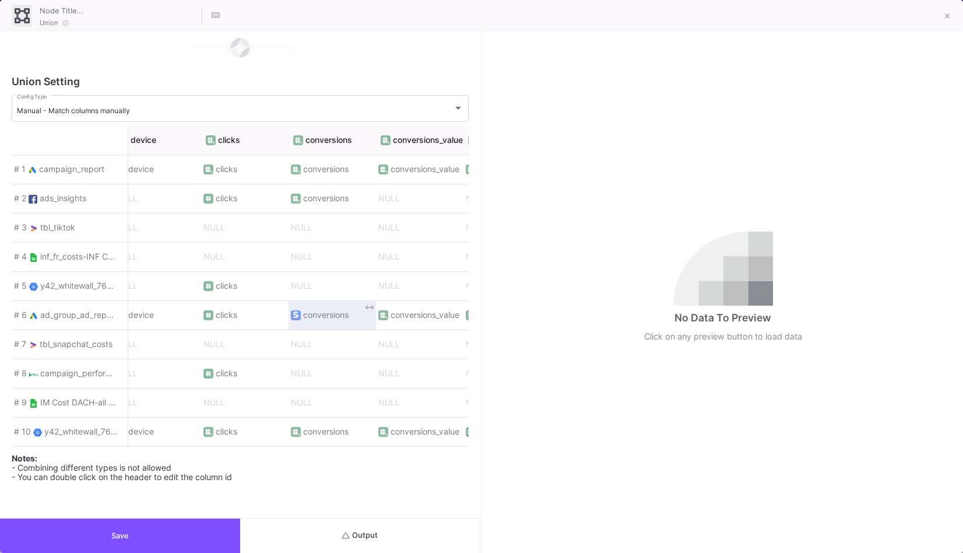
click at [357, 311] on span "conversions" at bounding box center [332, 315] width 83 height 24
click at [343, 310] on span "conversions" at bounding box center [325, 314] width 45 height 9
click at [312, 310] on span "conversions" at bounding box center [325, 314] width 45 height 9
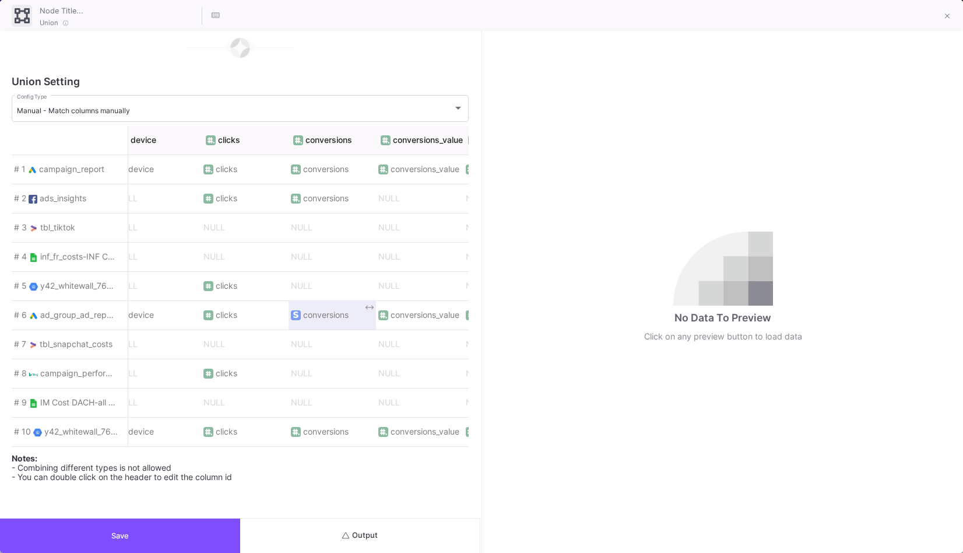
click at [312, 310] on span "conversions" at bounding box center [325, 314] width 45 height 9
click at [296, 311] on img at bounding box center [295, 314] width 5 height 7
click at [338, 310] on span "conversions" at bounding box center [325, 314] width 45 height 9
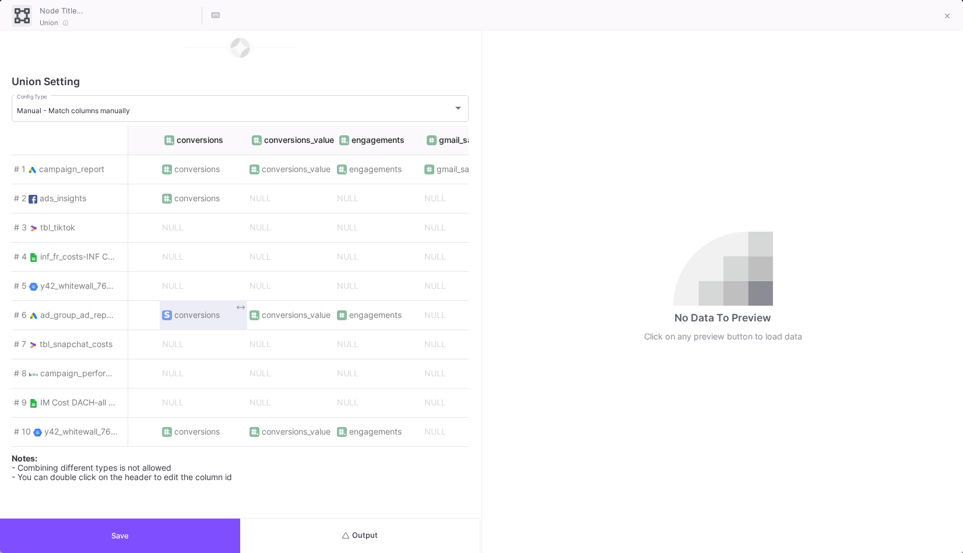
scroll to position [0, 849]
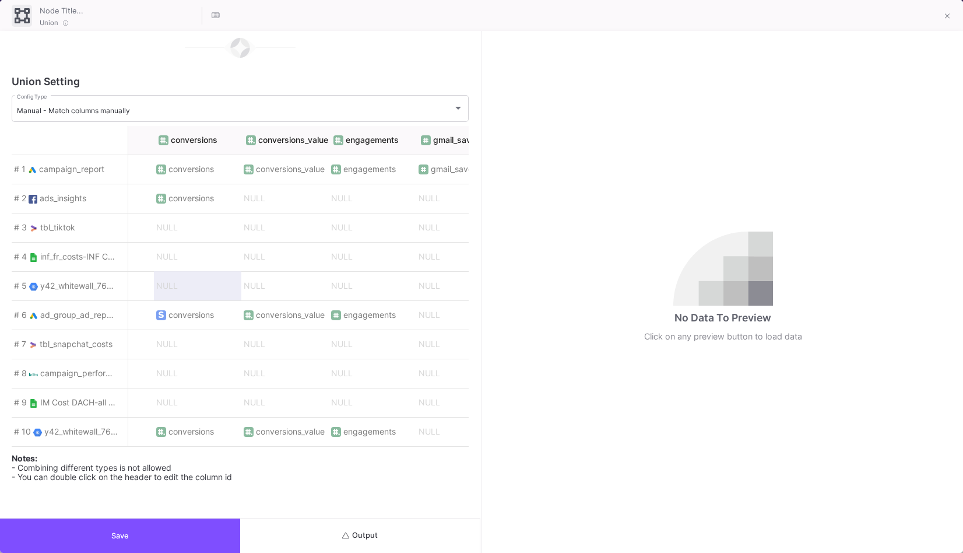
click at [189, 283] on span "NULL" at bounding box center [197, 285] width 83 height 9
click at [201, 319] on span "conversions" at bounding box center [197, 315] width 83 height 24
click at [233, 303] on icon at bounding box center [235, 307] width 8 height 8
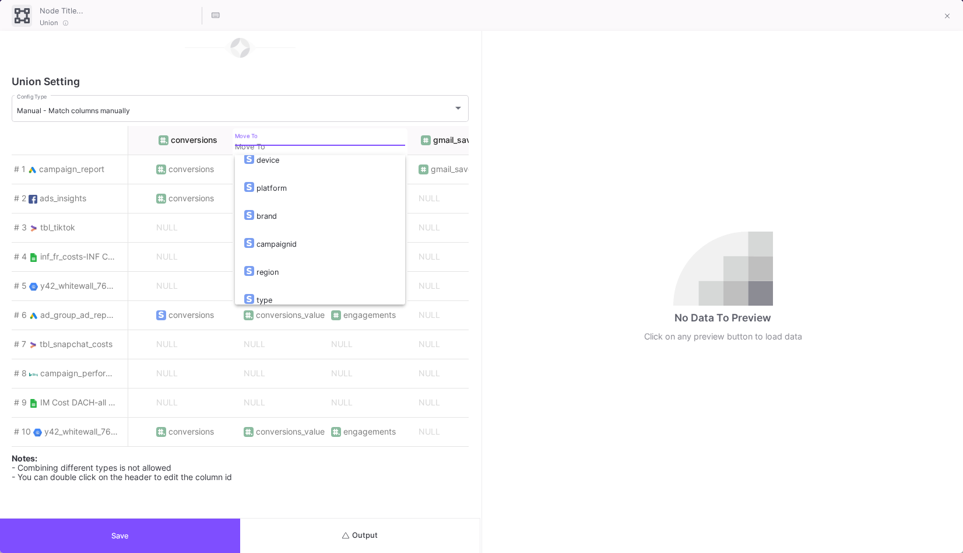
scroll to position [0, 0]
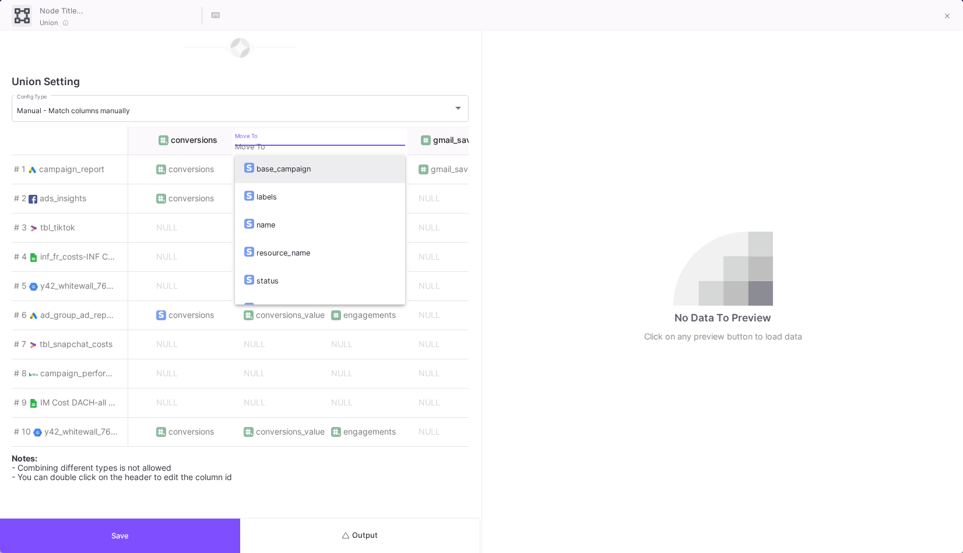
click at [568, 341] on div at bounding box center [481, 276] width 963 height 553
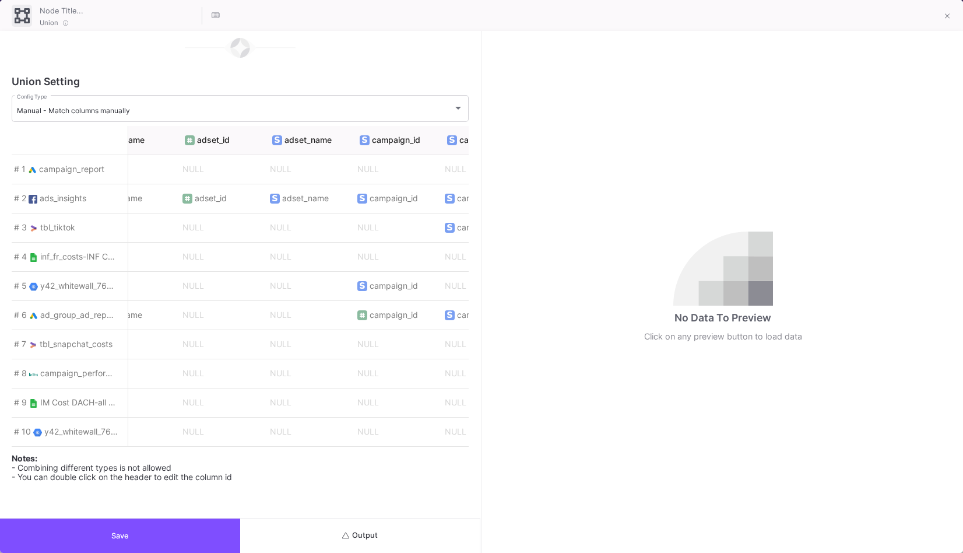
scroll to position [0, 2229]
click at [101, 311] on span "ad_group_ad_report" at bounding box center [78, 315] width 77 height 10
click at [941, 19] on button at bounding box center [947, 16] width 23 height 23
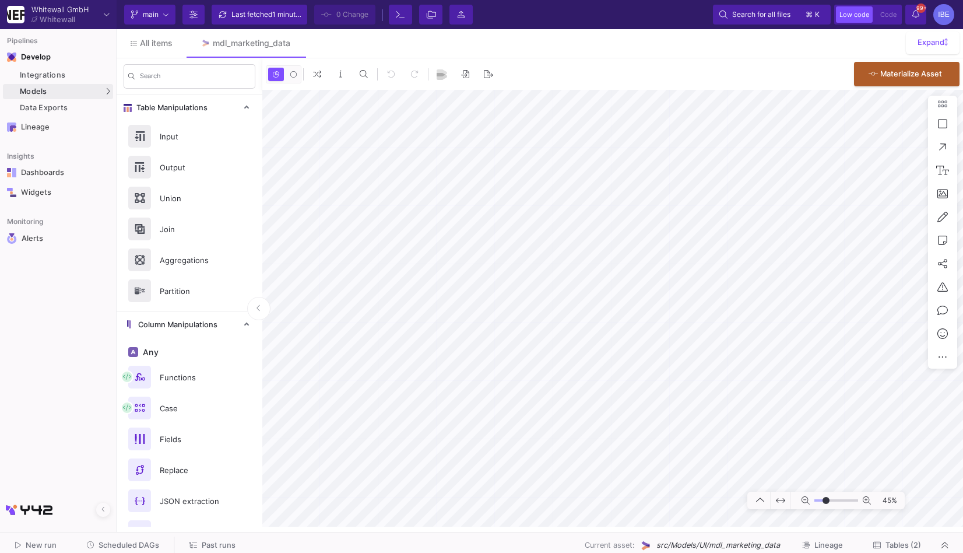
type input "-2"
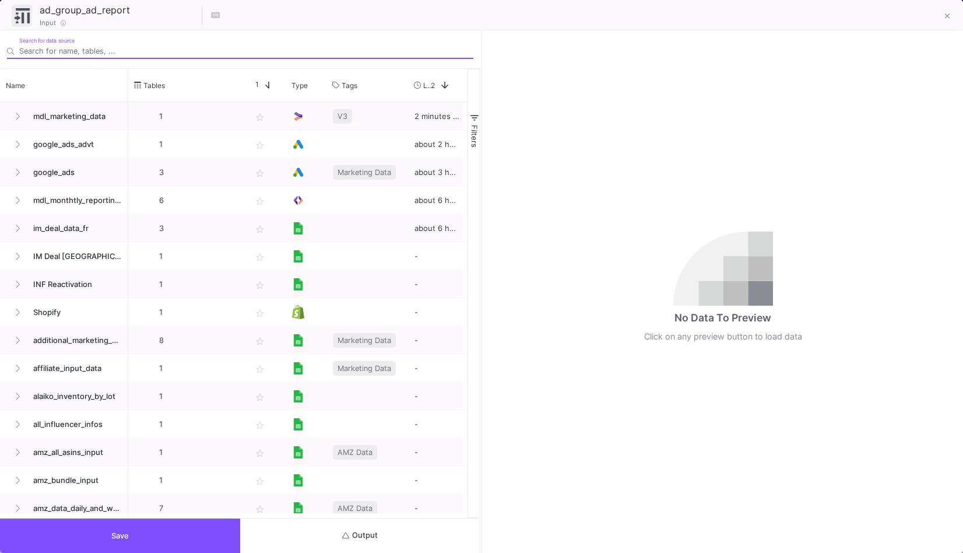
click at [420, 542] on button "Output" at bounding box center [360, 535] width 240 height 34
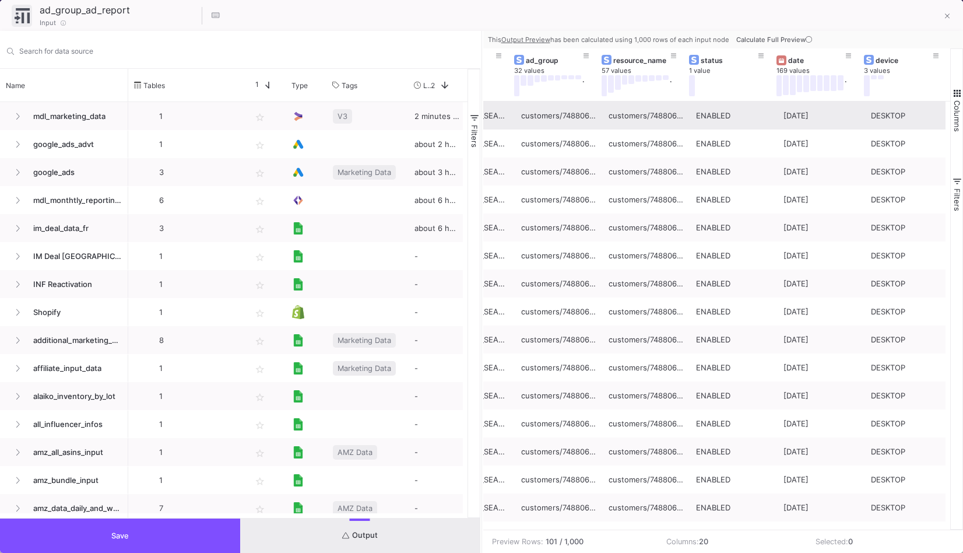
scroll to position [0, 852]
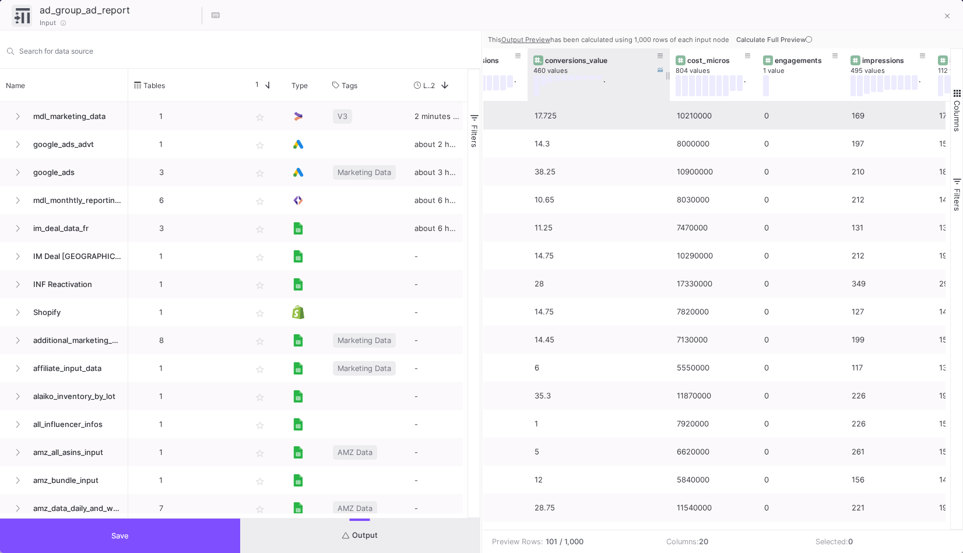
drag, startPoint x: 614, startPoint y: 70, endPoint x: 638, endPoint y: 69, distance: 24.5
click at [668, 71] on div at bounding box center [670, 74] width 5 height 52
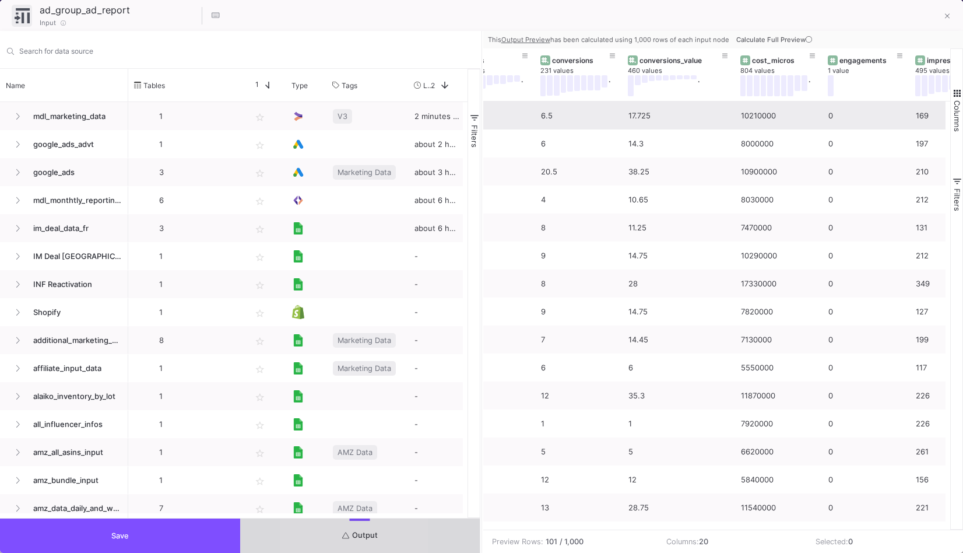
click at [306, 539] on button "Output" at bounding box center [360, 535] width 240 height 34
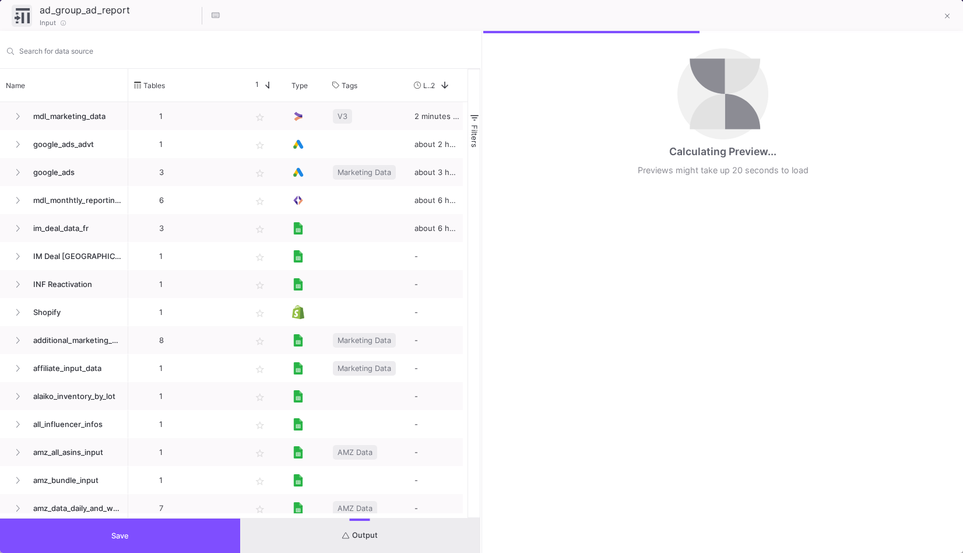
click at [204, 542] on button "Save" at bounding box center [120, 535] width 240 height 34
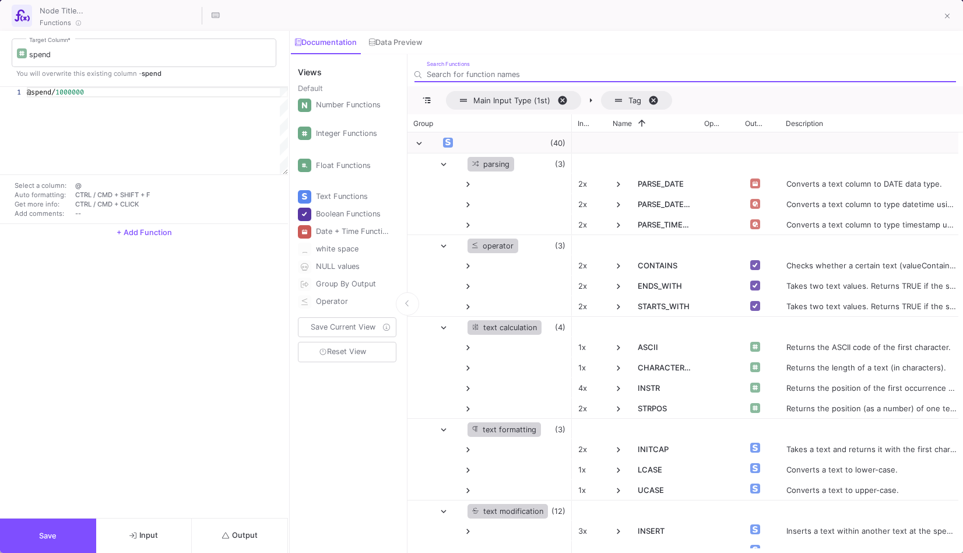
click at [248, 539] on span "Output" at bounding box center [240, 535] width 36 height 9
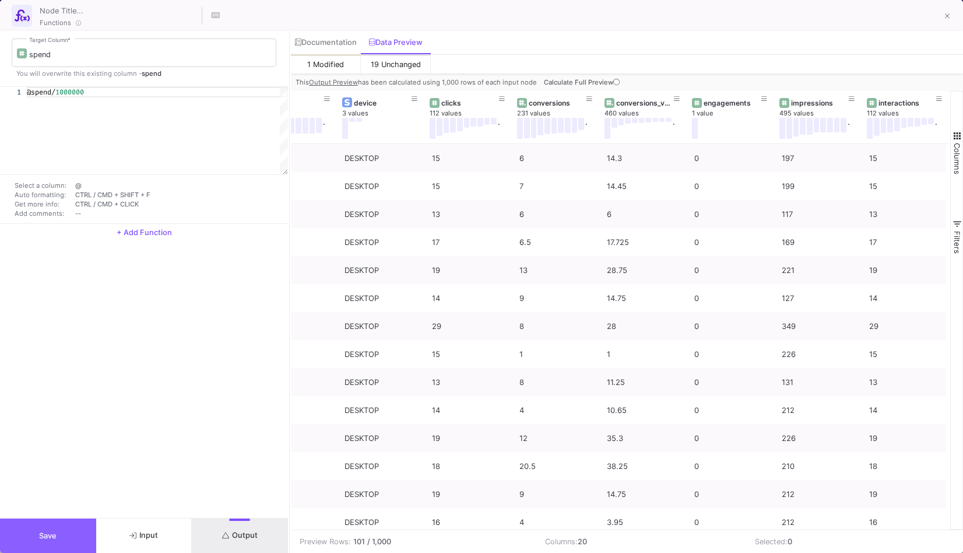
click at [58, 525] on button "Save" at bounding box center [48, 535] width 96 height 34
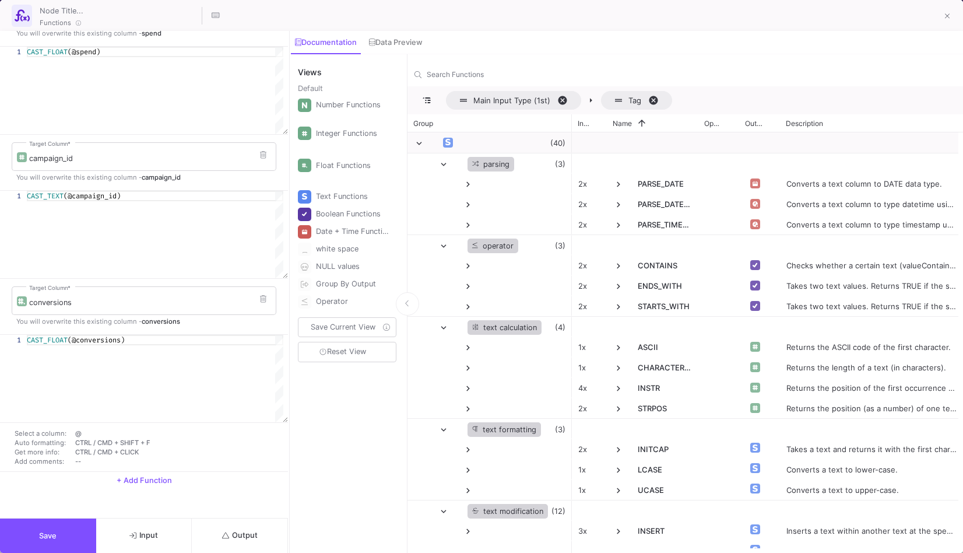
click at [241, 496] on div "spend Target Column * You will overwrite this existing column - spend 1 CAST_FL…" at bounding box center [144, 274] width 288 height 487
click at [243, 529] on button "Output" at bounding box center [240, 535] width 96 height 34
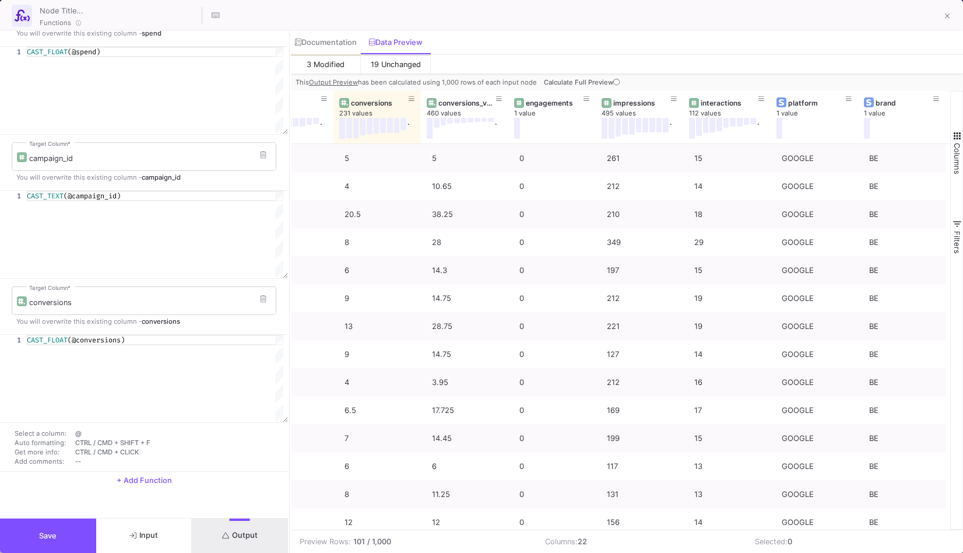
click at [58, 541] on button "Save" at bounding box center [48, 535] width 96 height 34
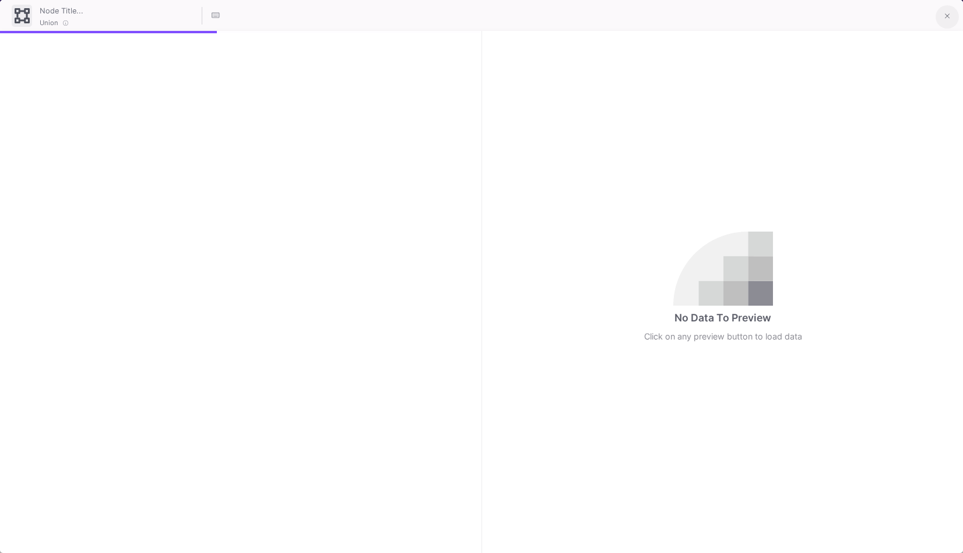
click at [952, 13] on button at bounding box center [947, 16] width 23 height 23
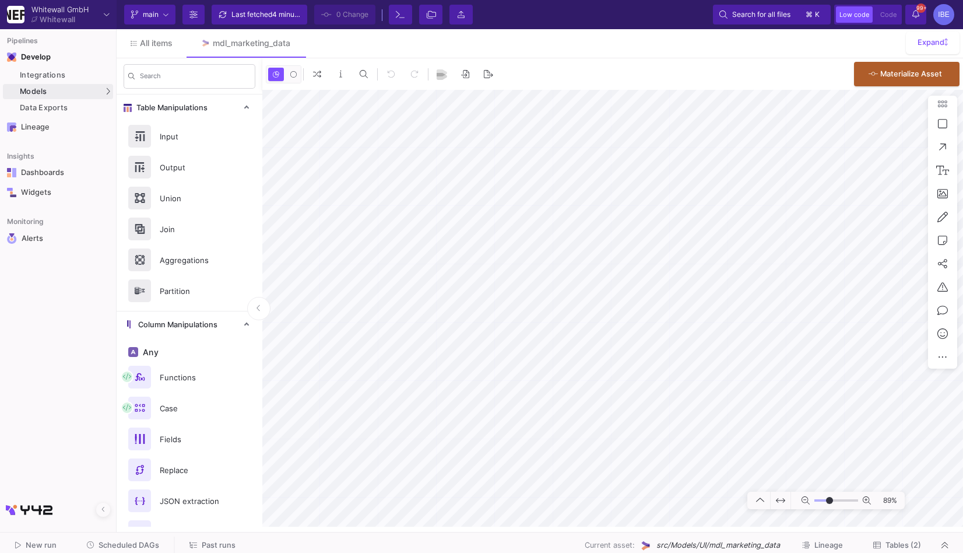
click at [262, 2] on div "Current branch main Branch Options Last fetched 4 minutes ago 0 Change Terminal…" at bounding box center [540, 14] width 847 height 29
click at [262, 13] on div "Last fetched 4 minutes ago" at bounding box center [266, 14] width 70 height 17
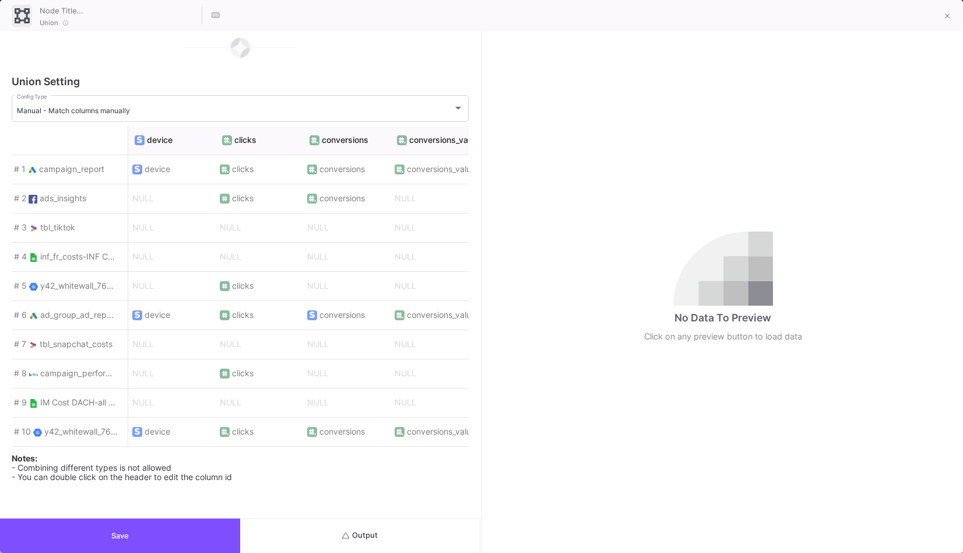
scroll to position [0, 703]
click at [375, 303] on span "conversions" at bounding box center [344, 315] width 83 height 24
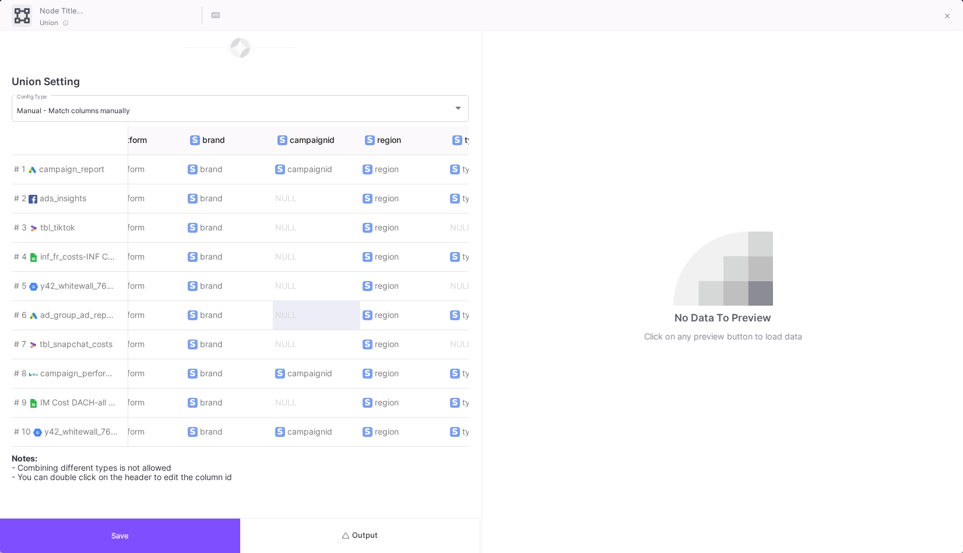
scroll to position [0, 1424]
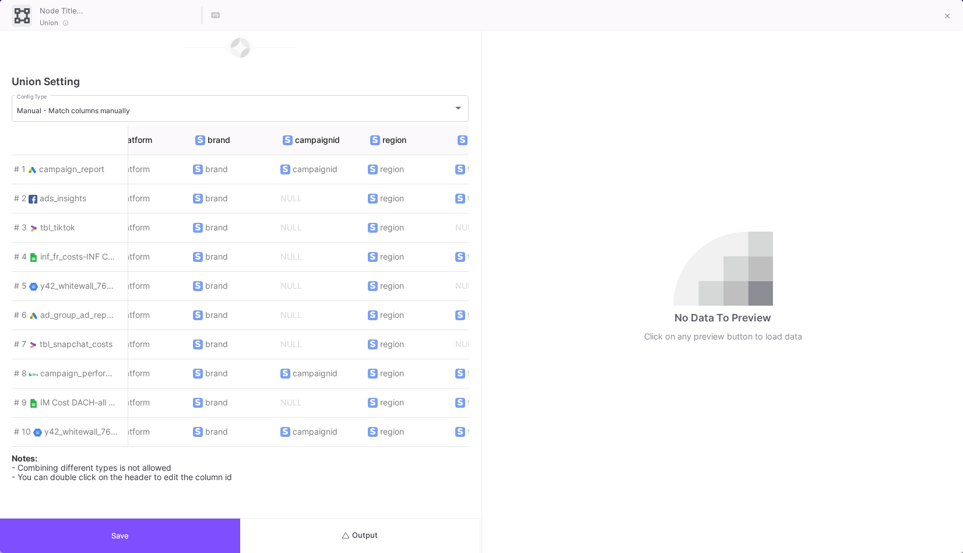
click at [389, 519] on button "Output" at bounding box center [360, 535] width 240 height 34
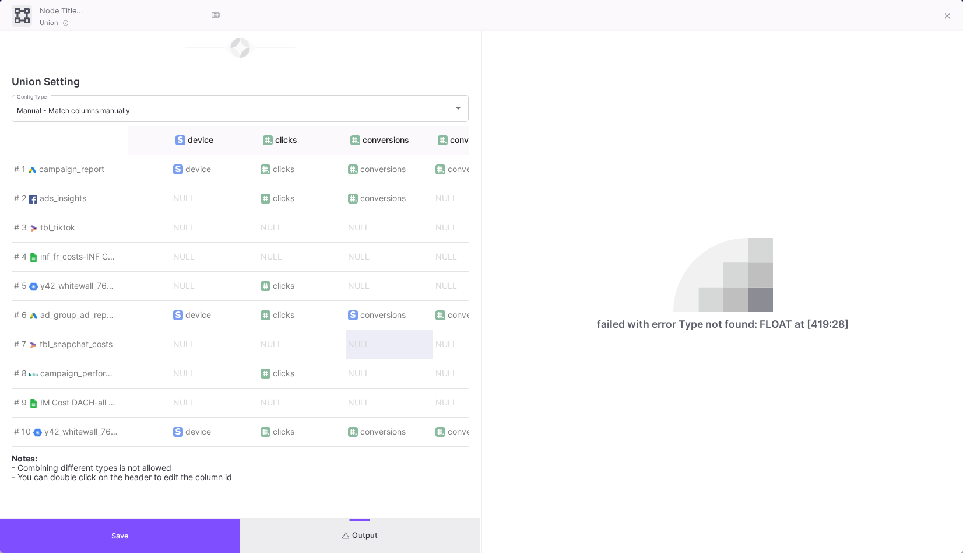
scroll to position [0, 787]
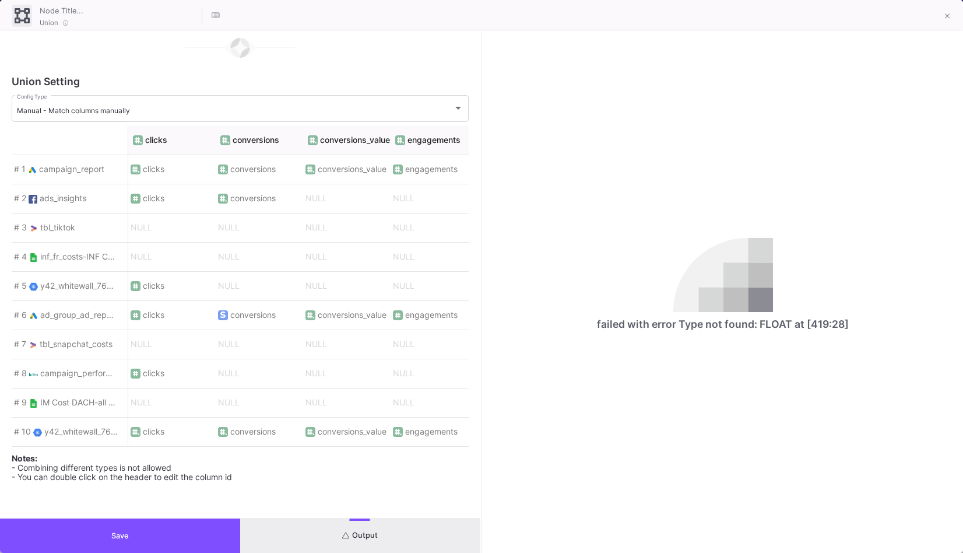
click at [108, 312] on span "ad_group_ad_report" at bounding box center [78, 315] width 77 height 10
click at [93, 311] on span "ad_group_ad_report" at bounding box center [78, 315] width 77 height 10
click at [222, 535] on button "Save" at bounding box center [120, 535] width 240 height 34
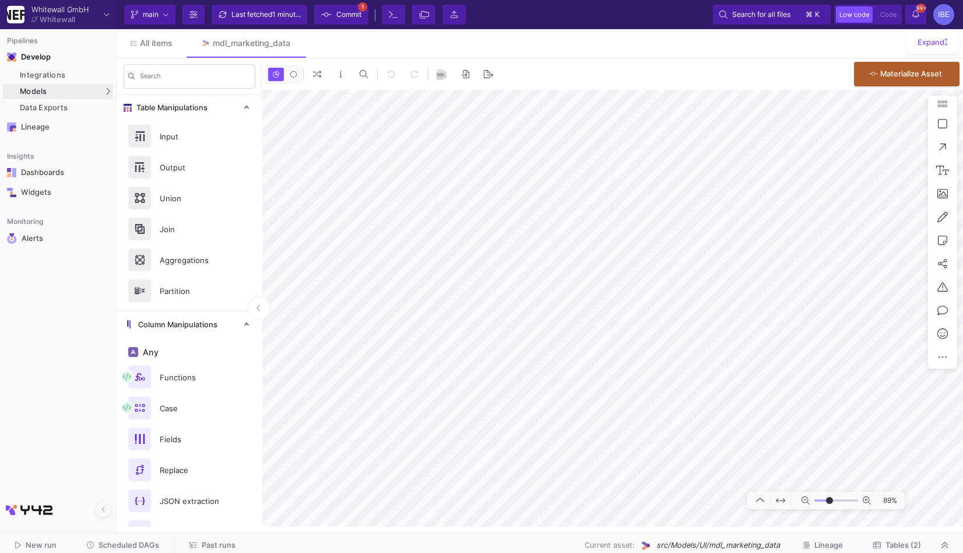
type input "-13"
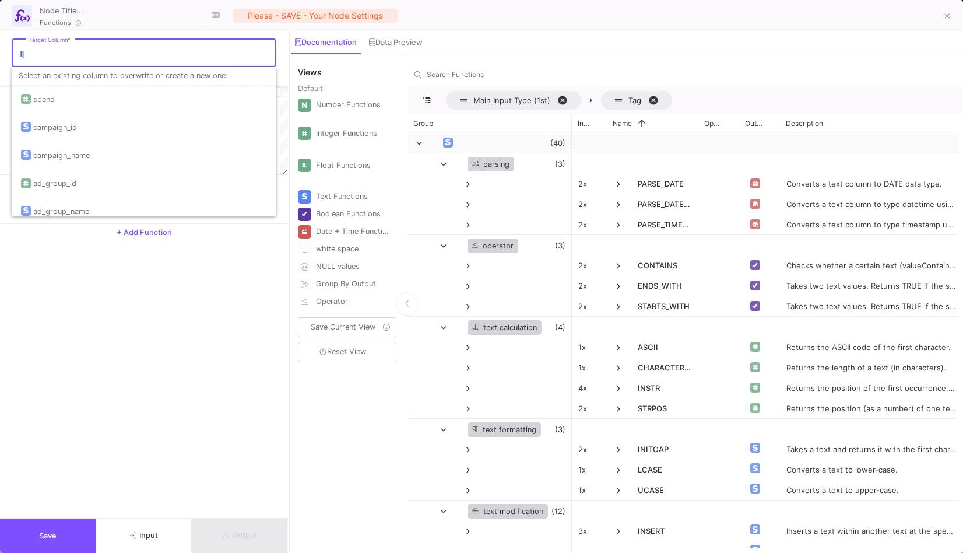
click at [144, 51] on input "Target Column *" at bounding box center [150, 54] width 242 height 9
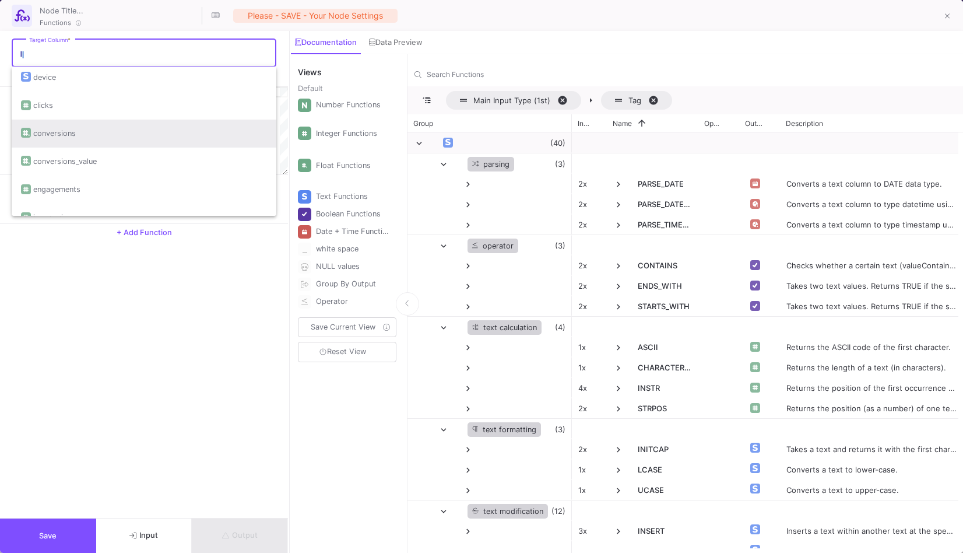
click at [132, 120] on div "conversions" at bounding box center [144, 134] width 246 height 28
type input "conversions"
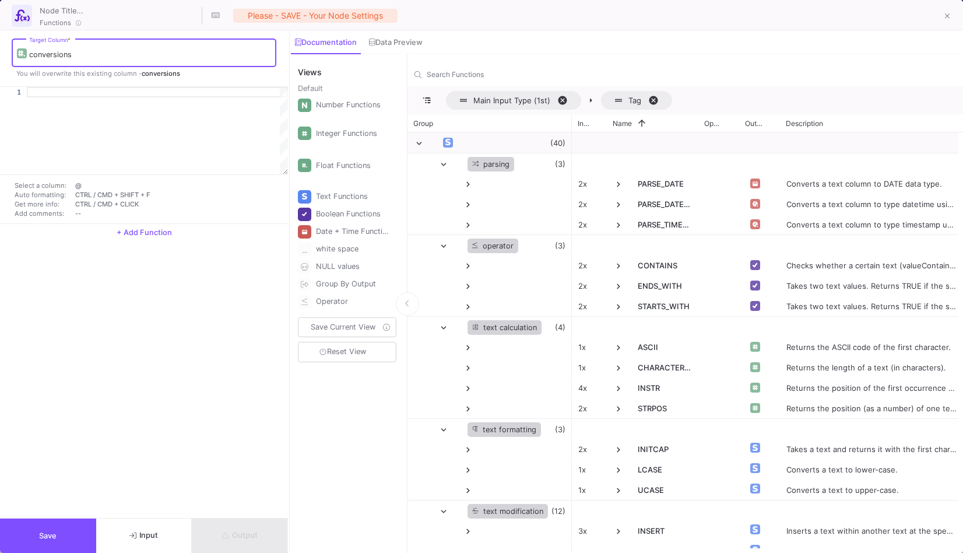
click at [119, 97] on div at bounding box center [157, 130] width 261 height 87
click at [341, 169] on div "Float Functions" at bounding box center [352, 165] width 73 height 17
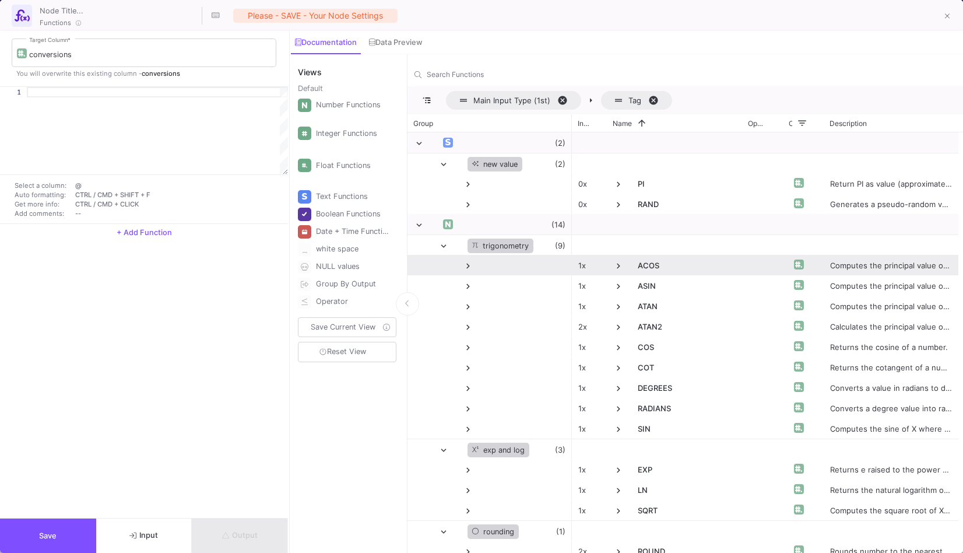
scroll to position [110, 0]
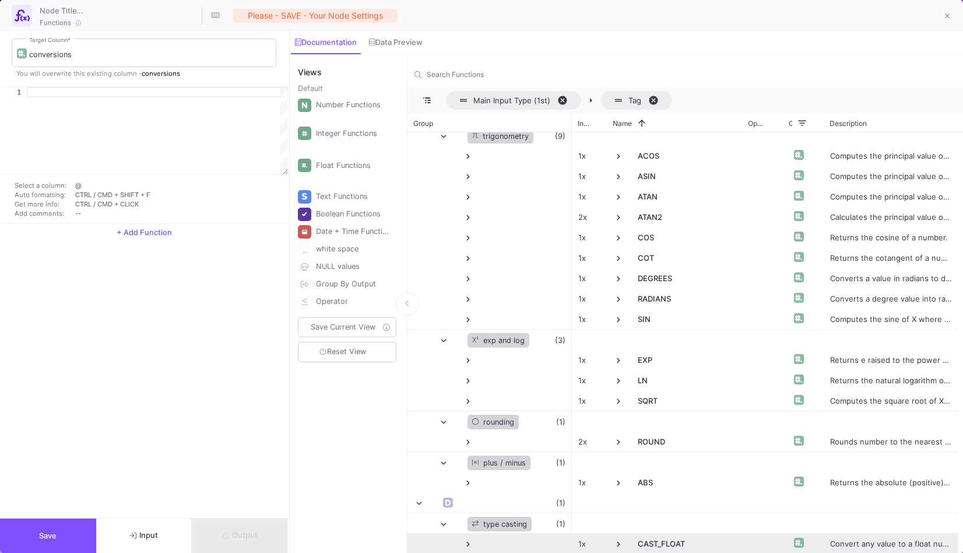
click at [635, 539] on span "CAST_FLOAT" at bounding box center [674, 543] width 122 height 21
click at [617, 542] on span at bounding box center [618, 544] width 10 height 10
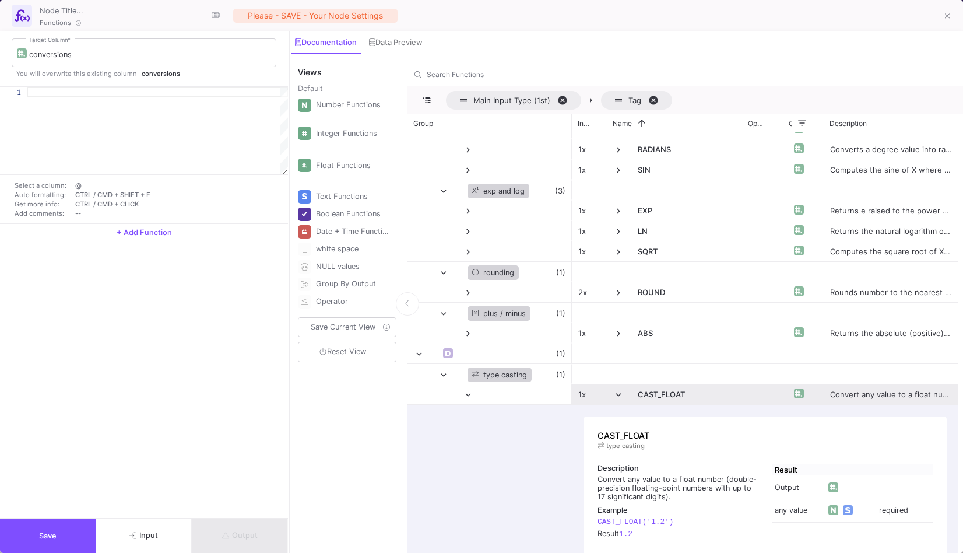
scroll to position [285, 0]
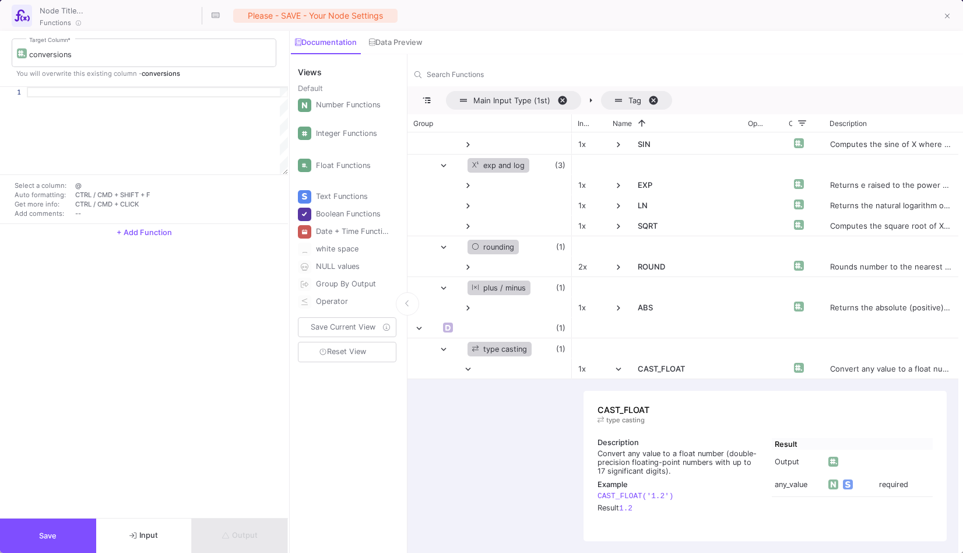
click at [645, 388] on div "CAST_FLOAT type casting Description Convert any value to a float number (double…" at bounding box center [765, 465] width 387 height 175
click at [641, 417] on div "type casting" at bounding box center [765, 420] width 335 height 8
click at [254, 96] on div at bounding box center [157, 92] width 261 height 10
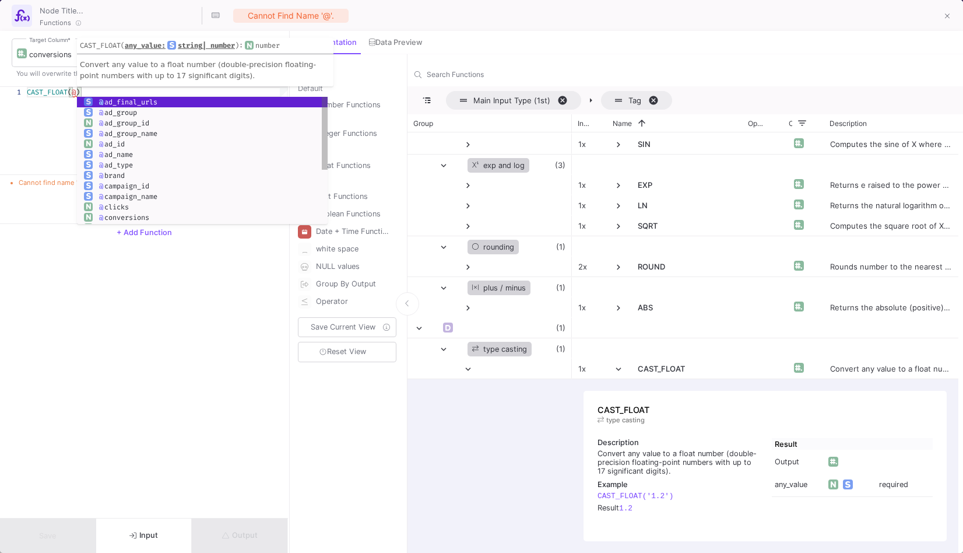
scroll to position [0, 54]
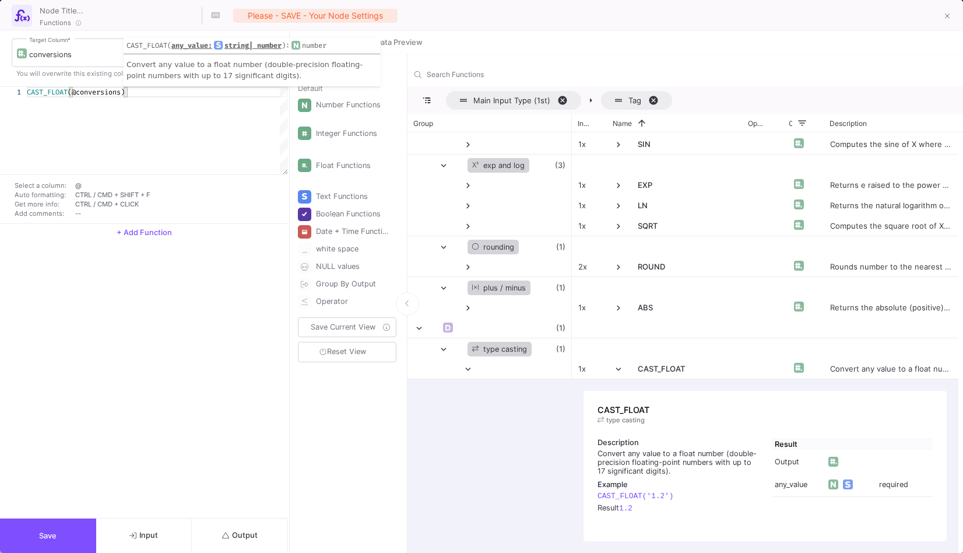
type textarea "CAST_FLOAT(@conversions)"
click at [233, 537] on span "Output" at bounding box center [240, 535] width 36 height 9
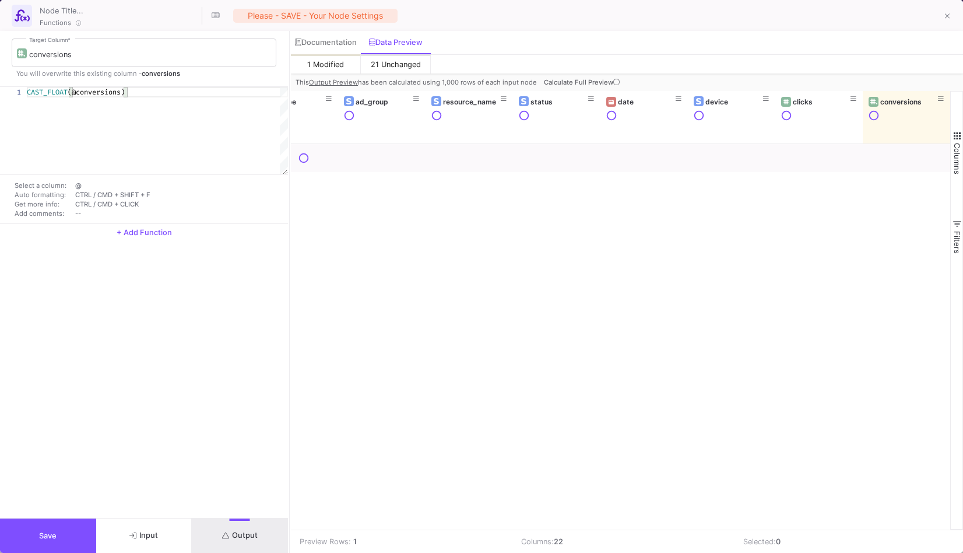
scroll to position [0, 740]
click at [55, 528] on button "Save" at bounding box center [48, 535] width 96 height 34
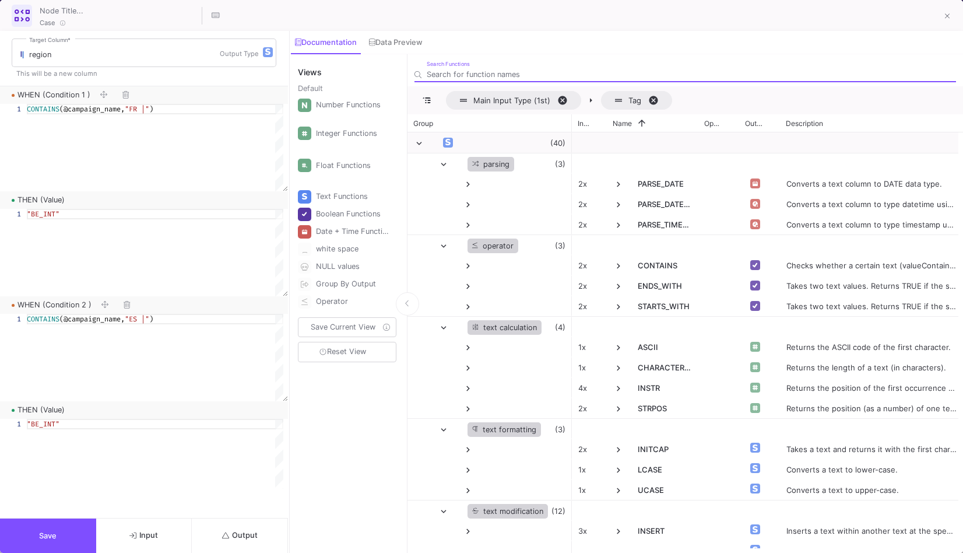
click at [266, 531] on button "Output" at bounding box center [240, 535] width 96 height 34
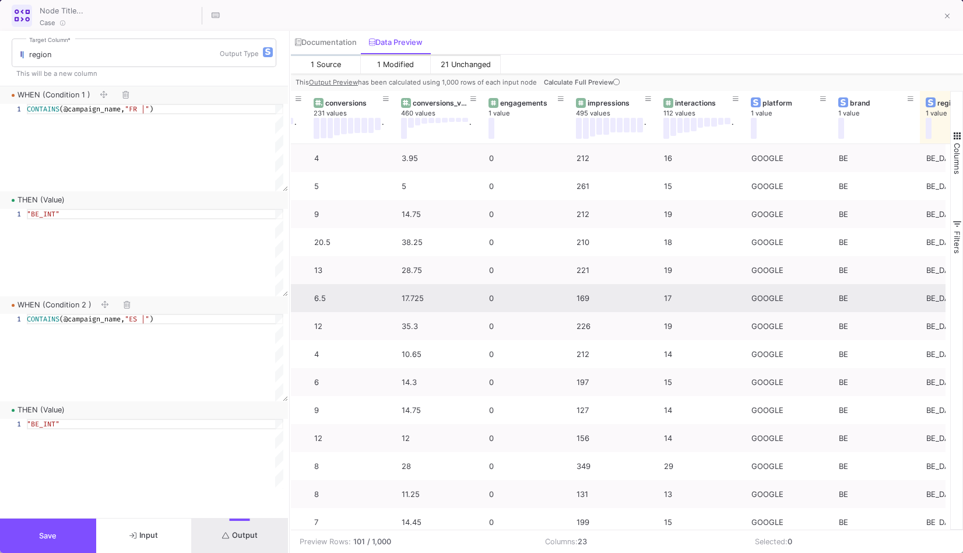
scroll to position [0, 1256]
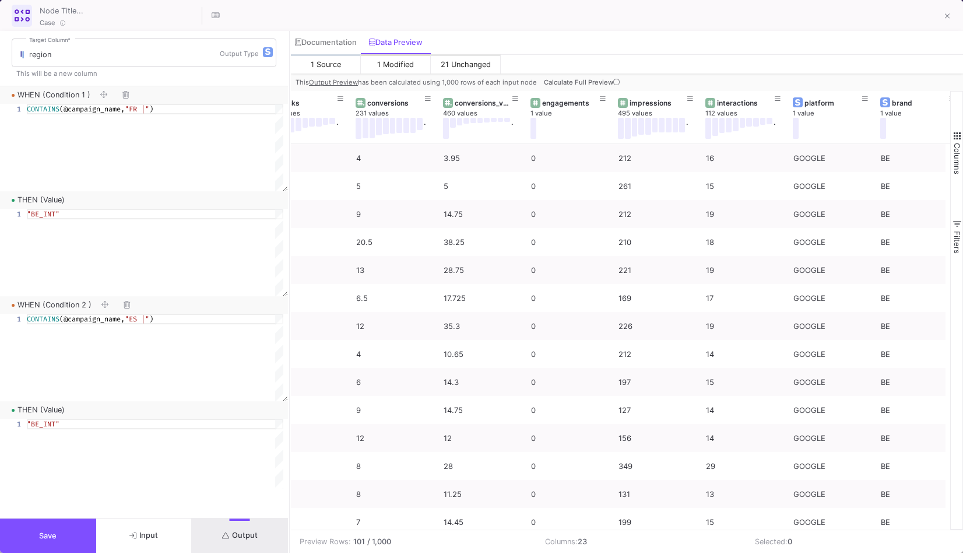
click at [65, 537] on button "Save" at bounding box center [48, 535] width 96 height 34
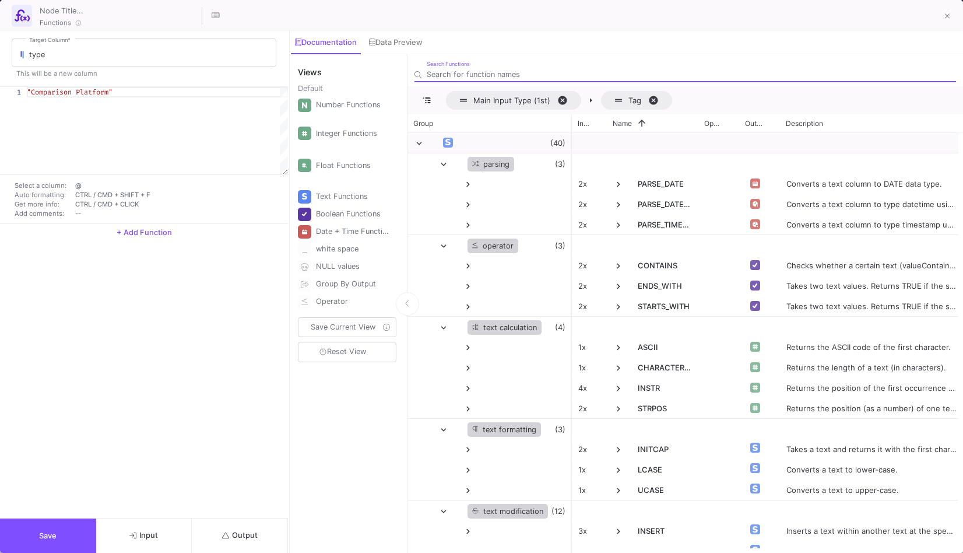
click at [257, 536] on span "Output" at bounding box center [240, 535] width 36 height 9
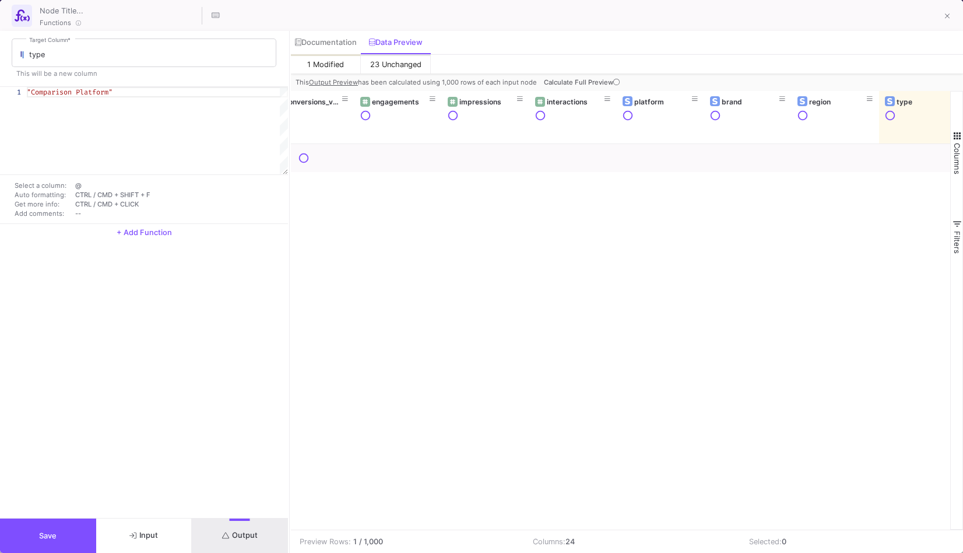
scroll to position [0, 1366]
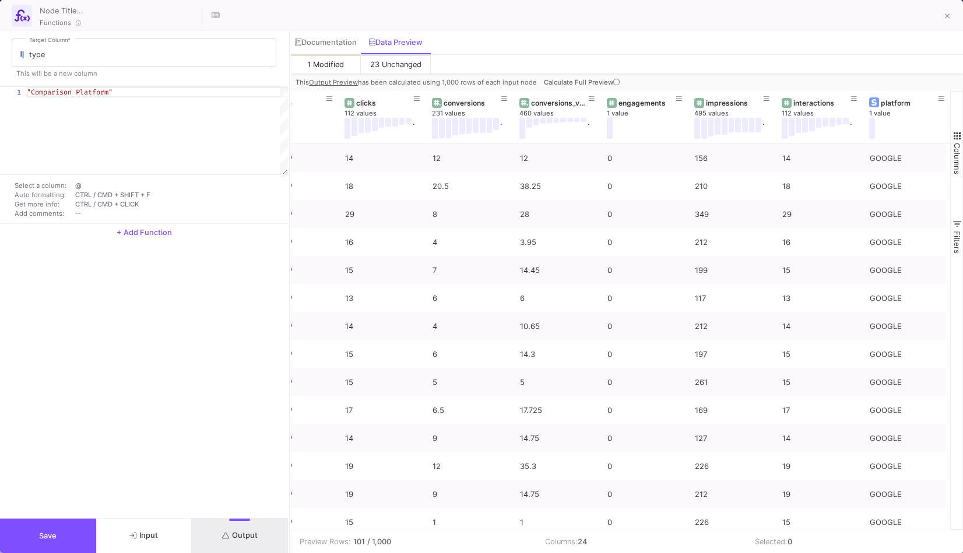
click at [75, 543] on button "Save" at bounding box center [48, 535] width 96 height 34
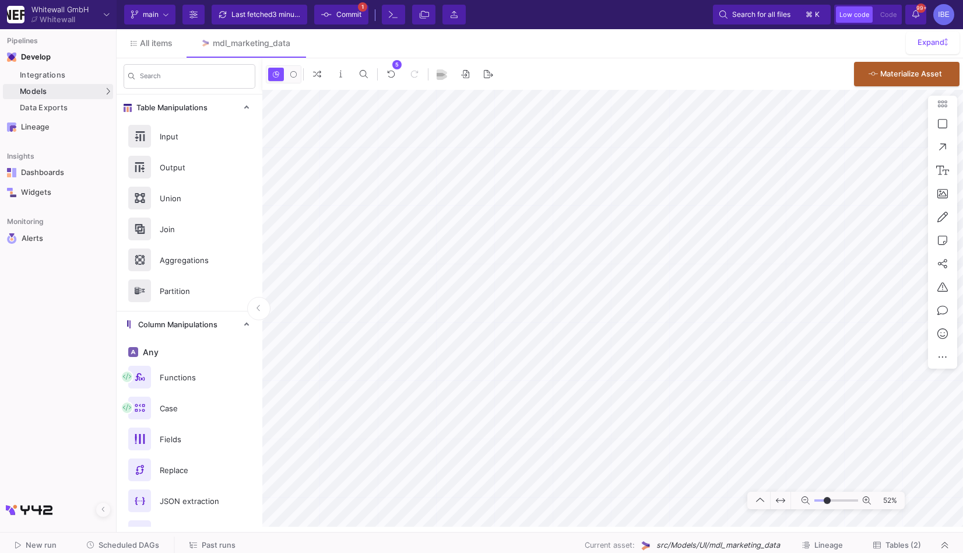
type input "-32"
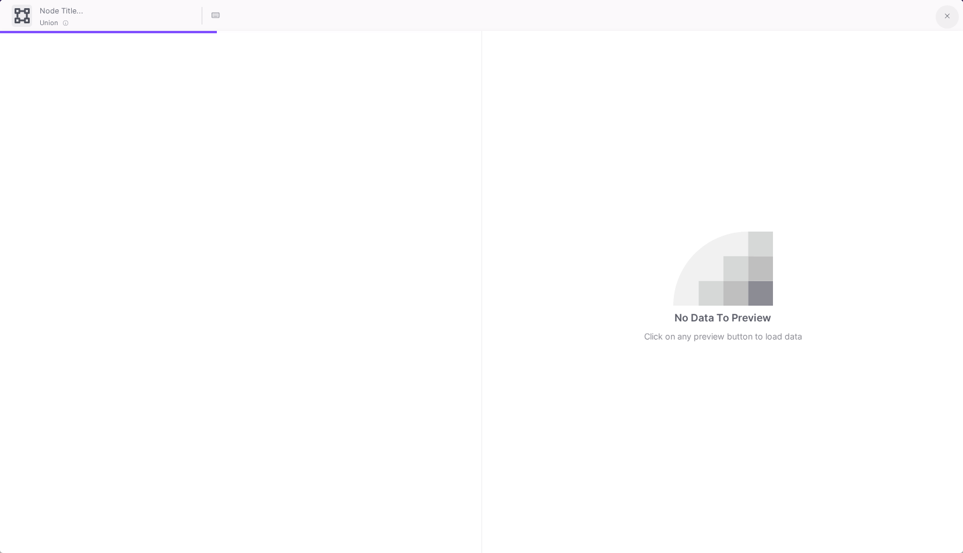
click at [944, 20] on button at bounding box center [947, 16] width 23 height 23
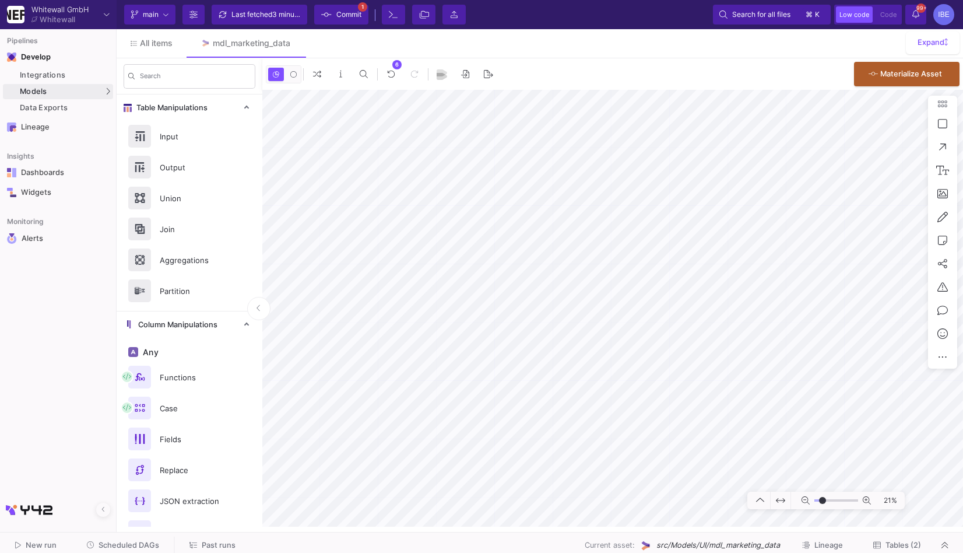
click at [343, 15] on span "Commit" at bounding box center [348, 14] width 25 height 17
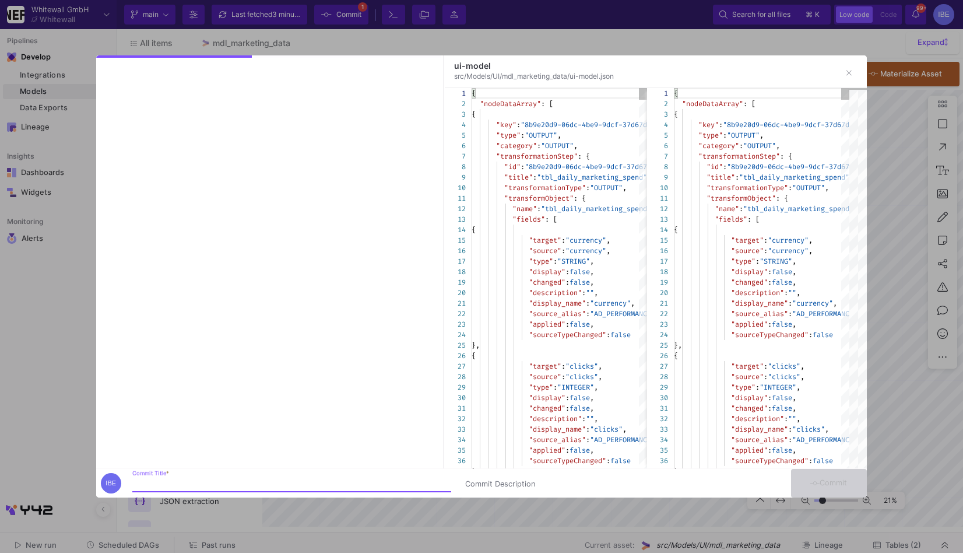
type input "b"
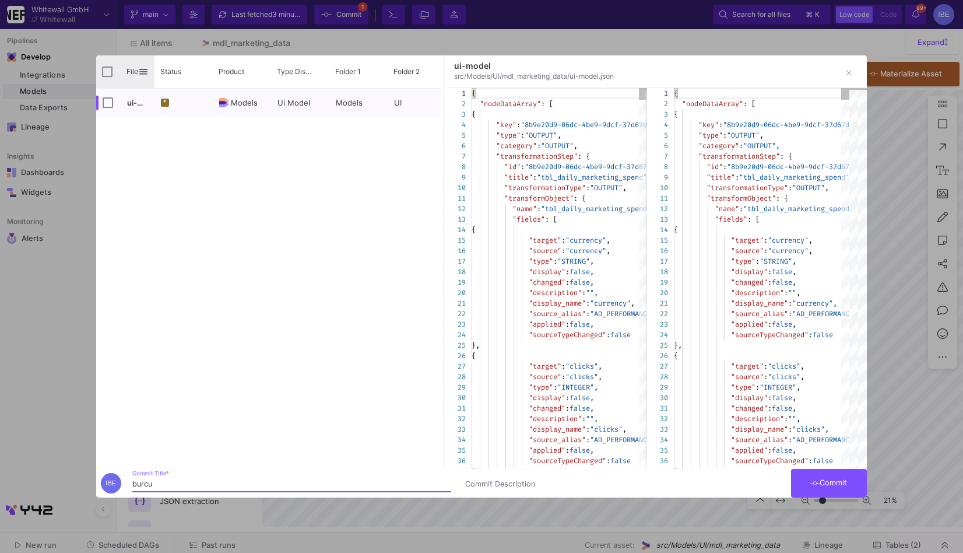
type input "burcu"
click at [110, 70] on input "Press Space to toggle all rows selection (unchecked)" at bounding box center [107, 71] width 10 height 10
checkbox input "true"
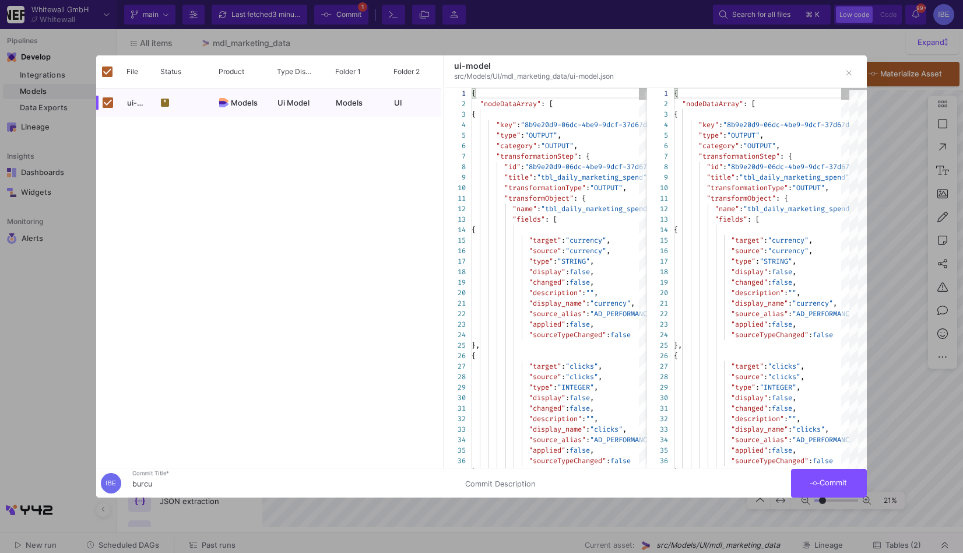
click at [798, 486] on button "Commit" at bounding box center [829, 483] width 76 height 29
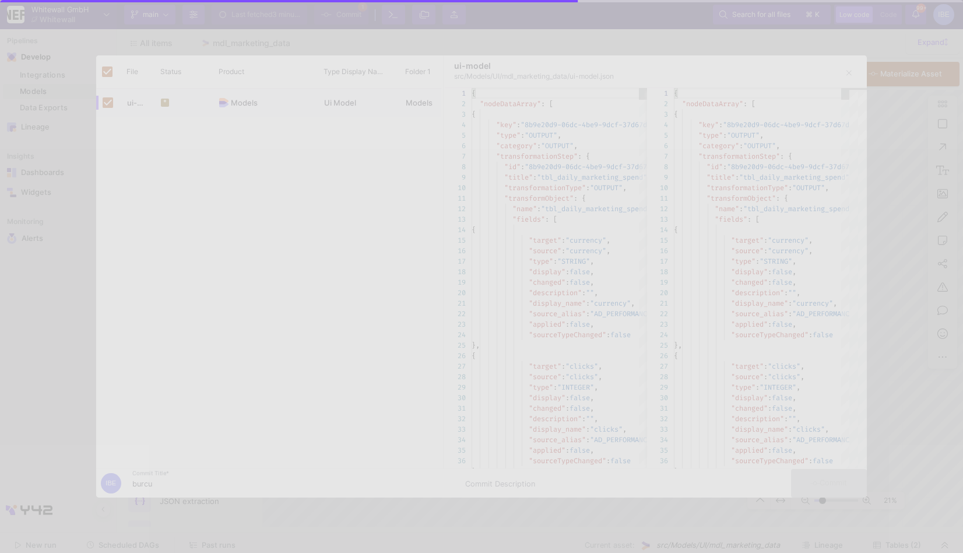
checkbox input "false"
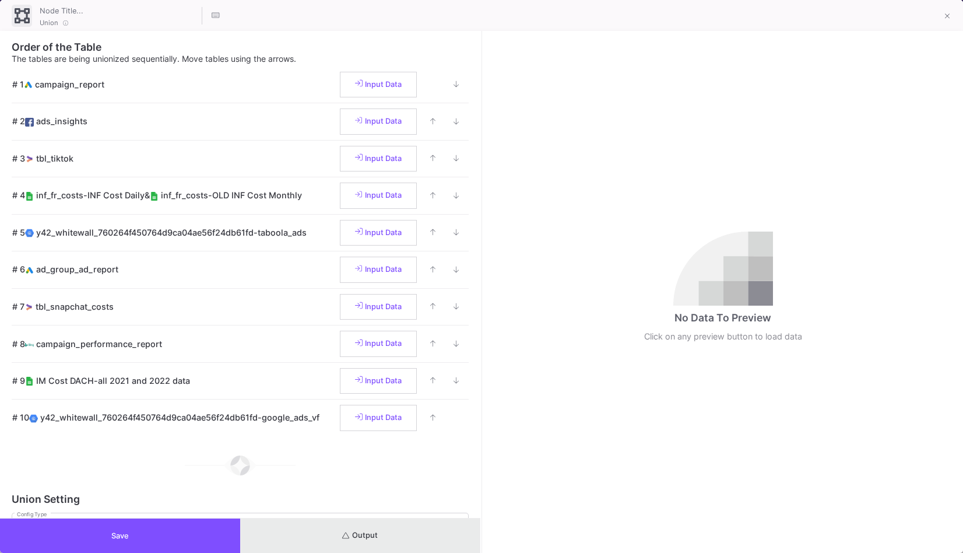
click at [396, 533] on button "Output" at bounding box center [360, 535] width 240 height 34
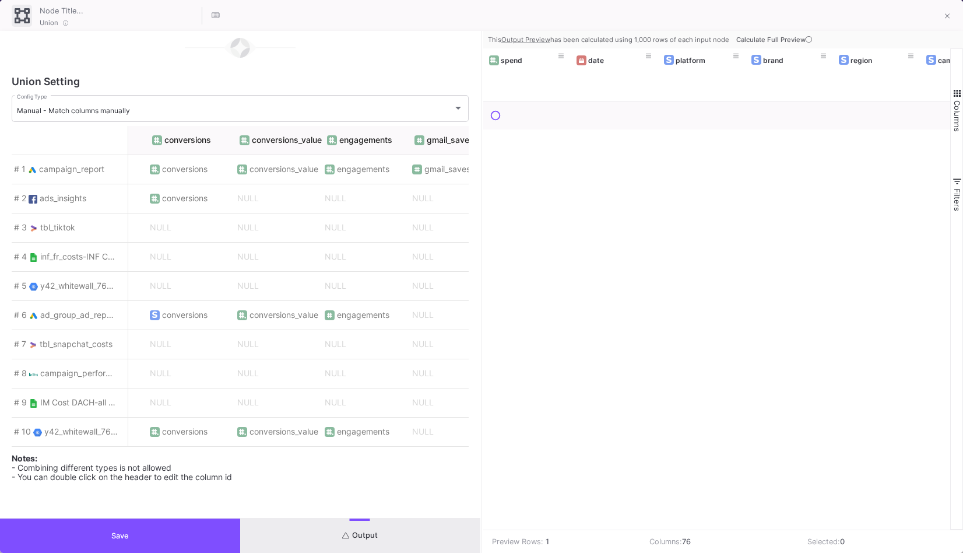
scroll to position [0, 854]
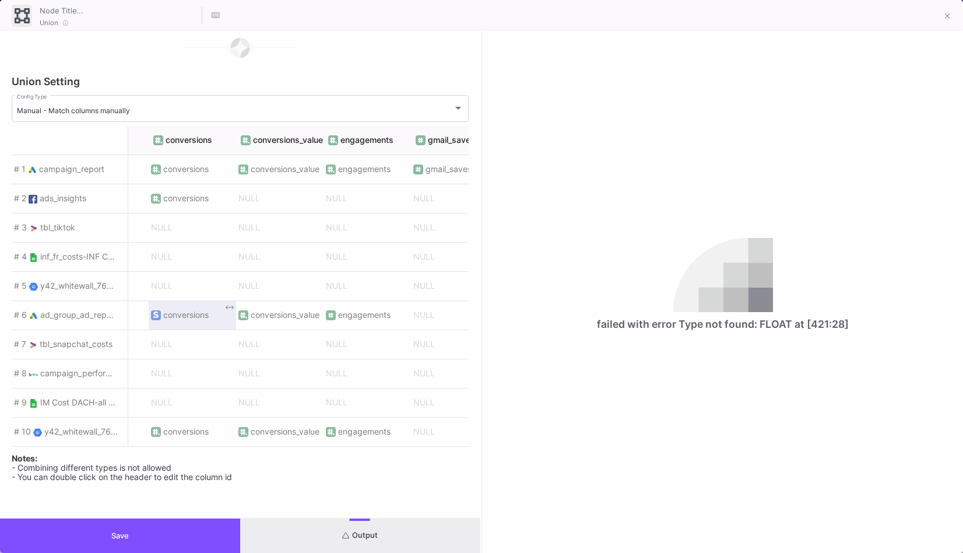
click at [194, 310] on span "conversions" at bounding box center [185, 314] width 45 height 9
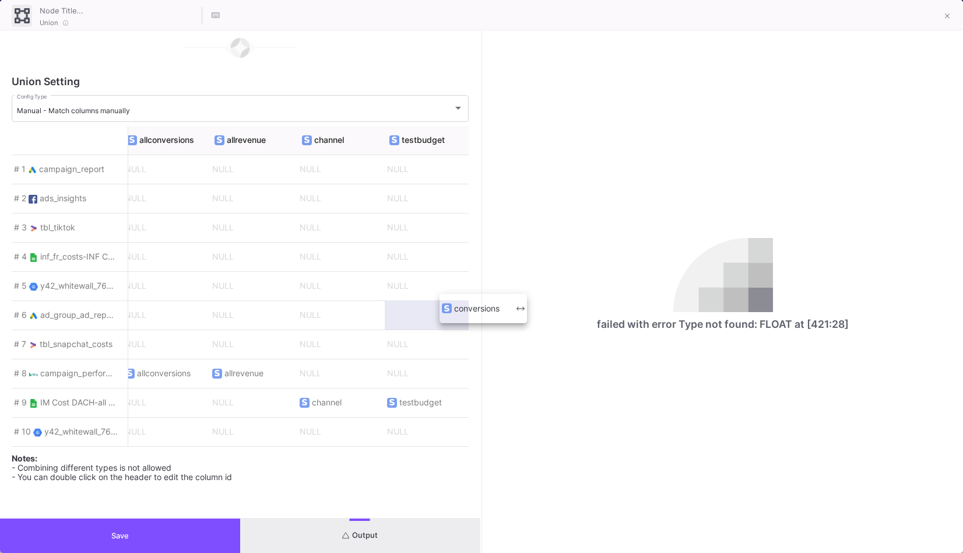
scroll to position [0, 6315]
drag, startPoint x: 194, startPoint y: 310, endPoint x: 450, endPoint y: 304, distance: 256.0
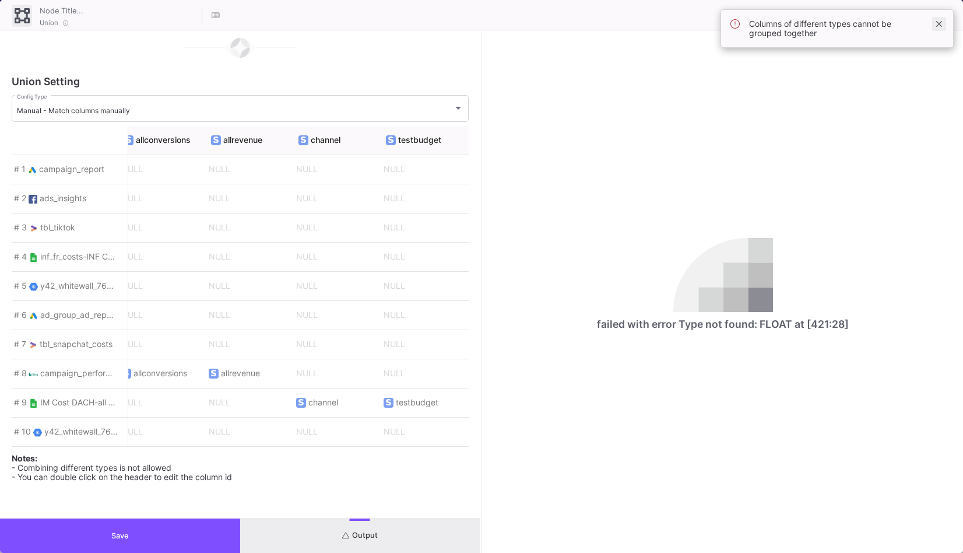
click at [938, 22] on span at bounding box center [939, 24] width 14 height 14
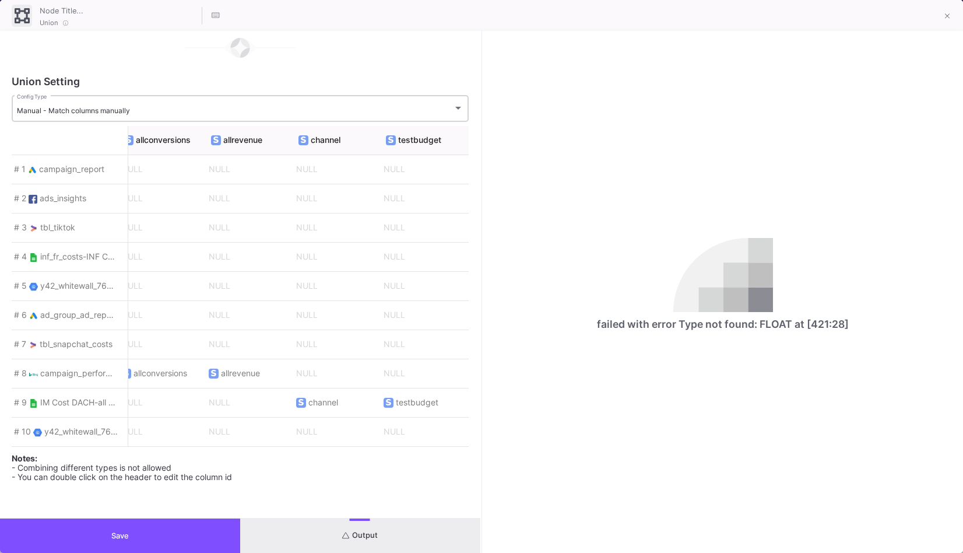
click at [421, 93] on div "Manual - Match columns manually Config Type" at bounding box center [240, 107] width 447 height 29
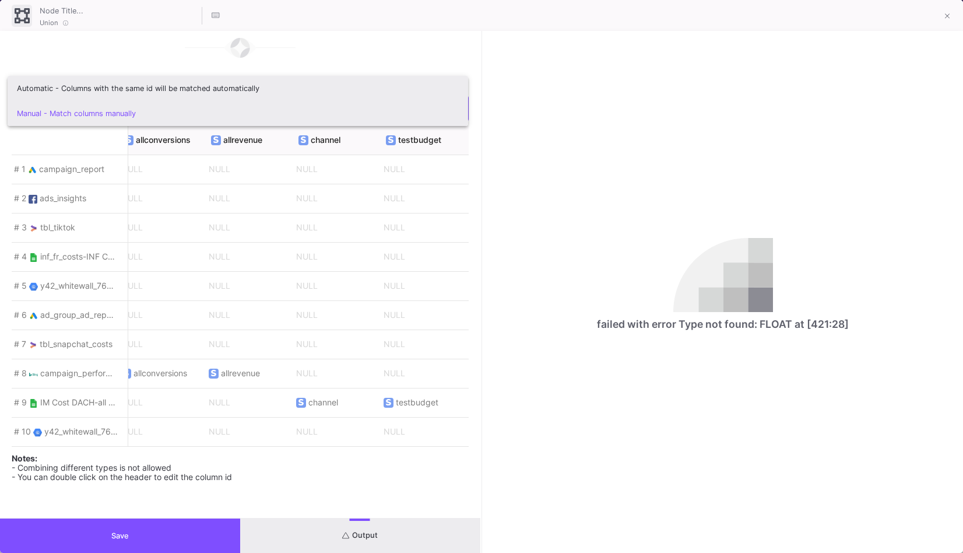
click at [384, 96] on span "Automatic - Columns with the same id will be matched automatically" at bounding box center [238, 88] width 442 height 25
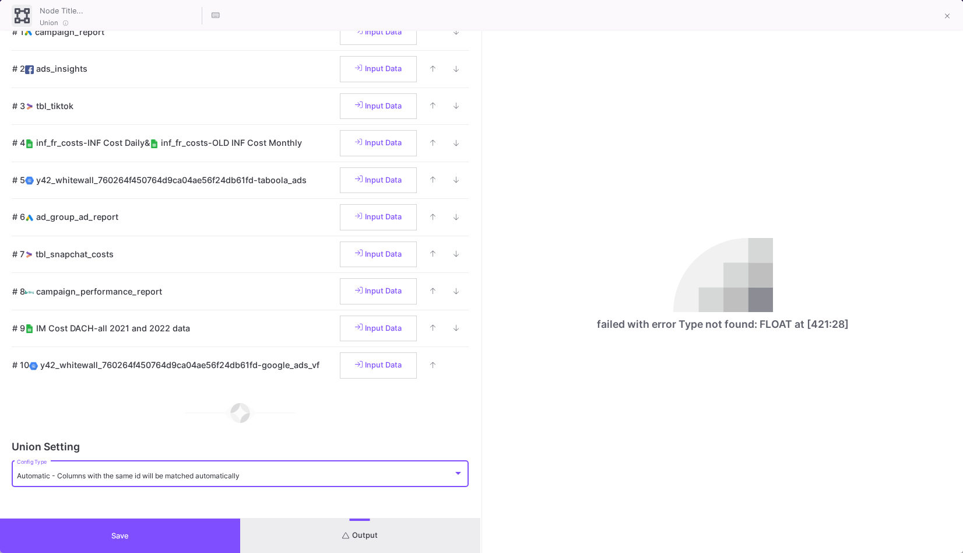
scroll to position [55, 0]
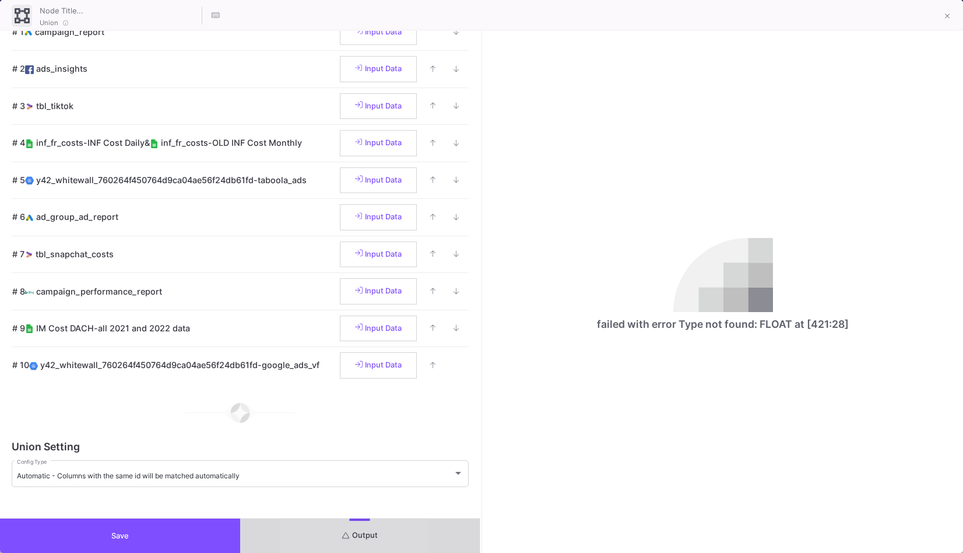
click at [307, 544] on button "Output" at bounding box center [360, 535] width 240 height 34
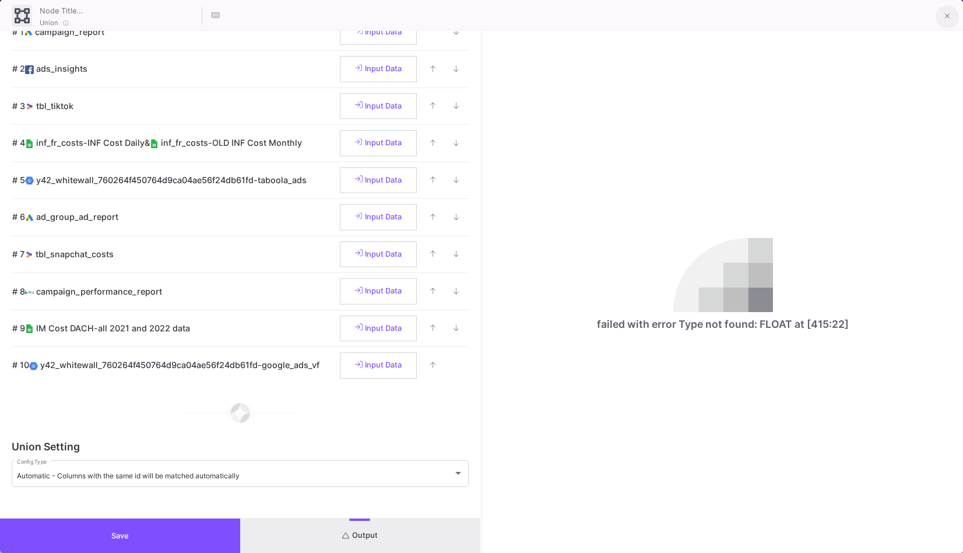
click at [946, 16] on icon at bounding box center [947, 16] width 5 height 8
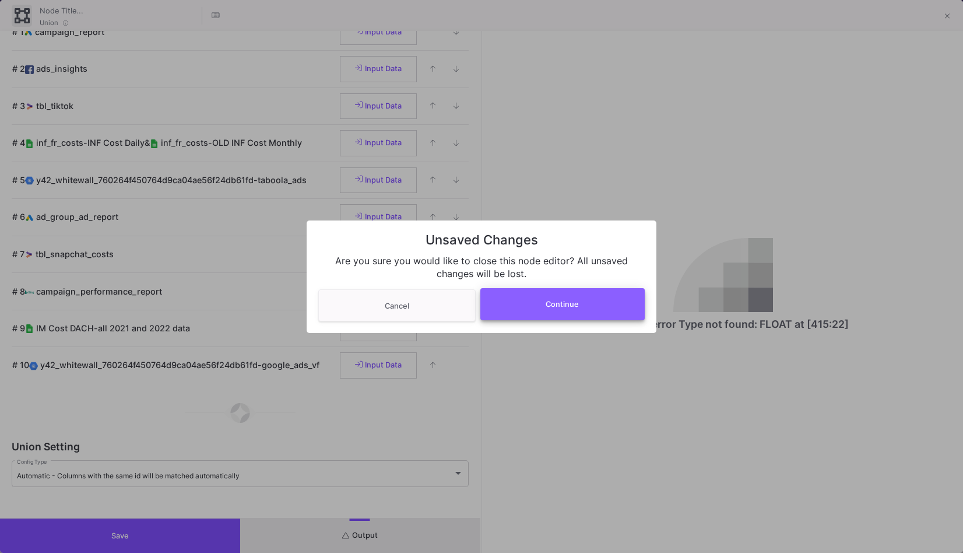
click at [550, 315] on button "Continue" at bounding box center [562, 304] width 165 height 32
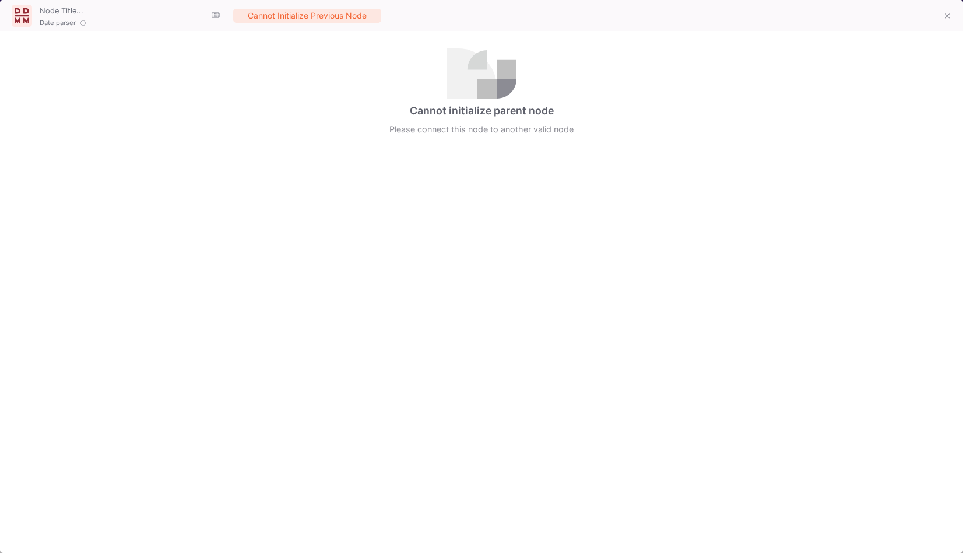
click at [937, 23] on div at bounding box center [946, 15] width 28 height 25
click at [943, 22] on button at bounding box center [947, 16] width 23 height 23
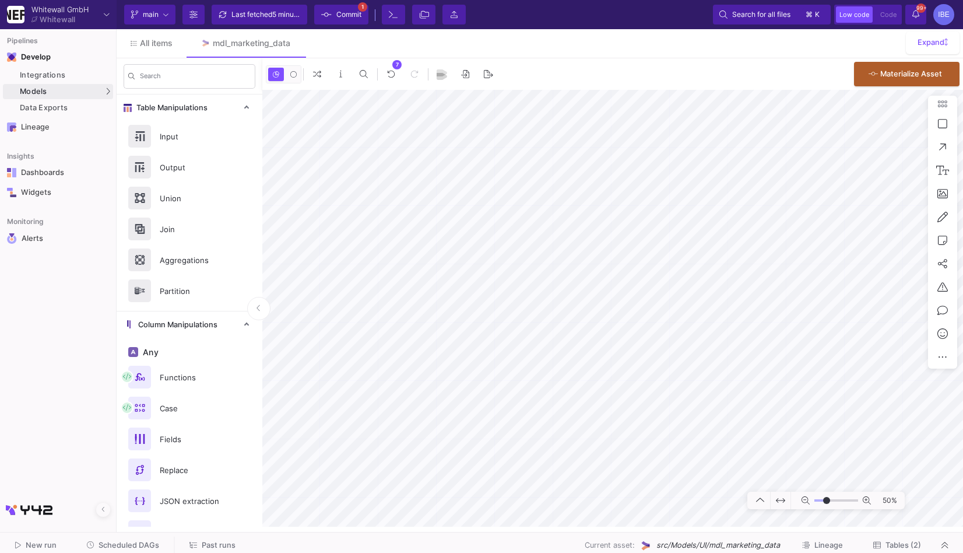
type input "-9"
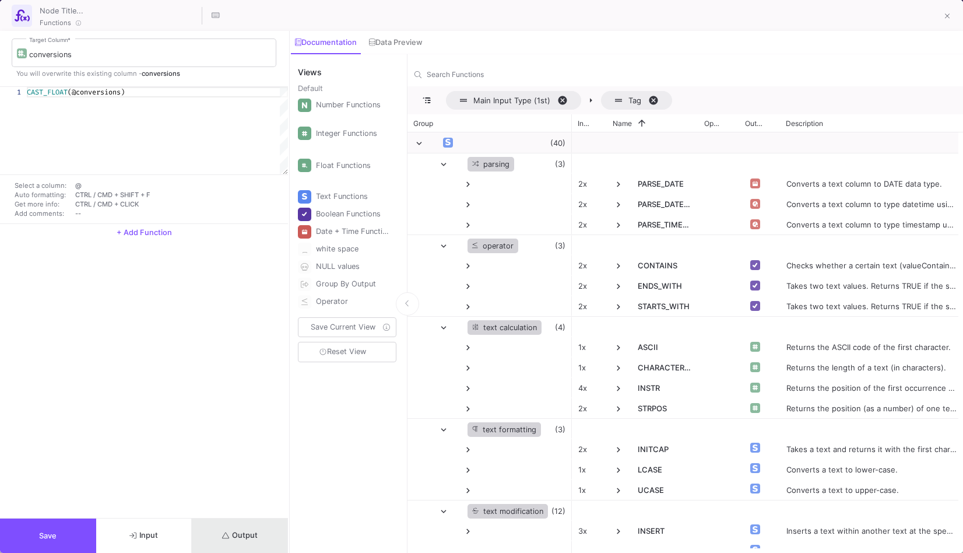
click at [226, 522] on button "Output" at bounding box center [240, 535] width 96 height 34
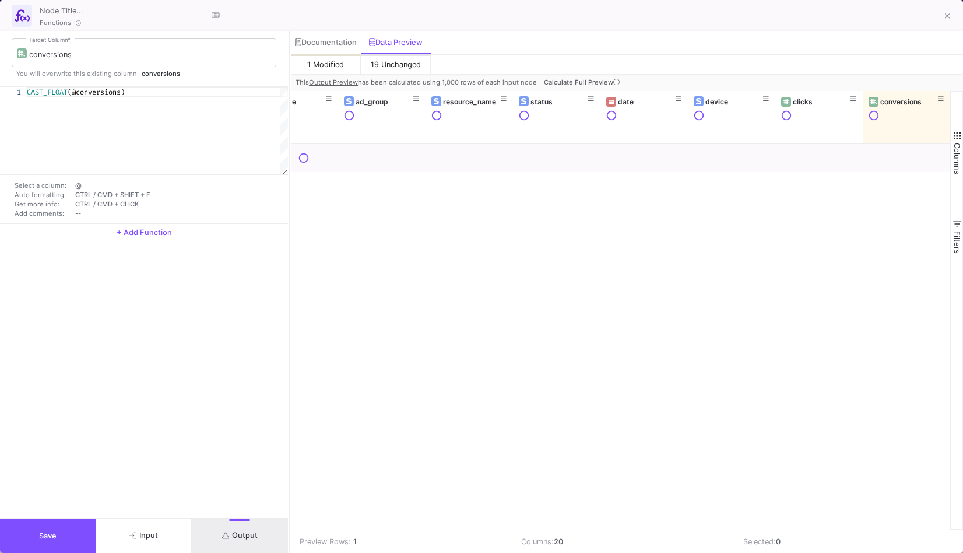
scroll to position [0, 652]
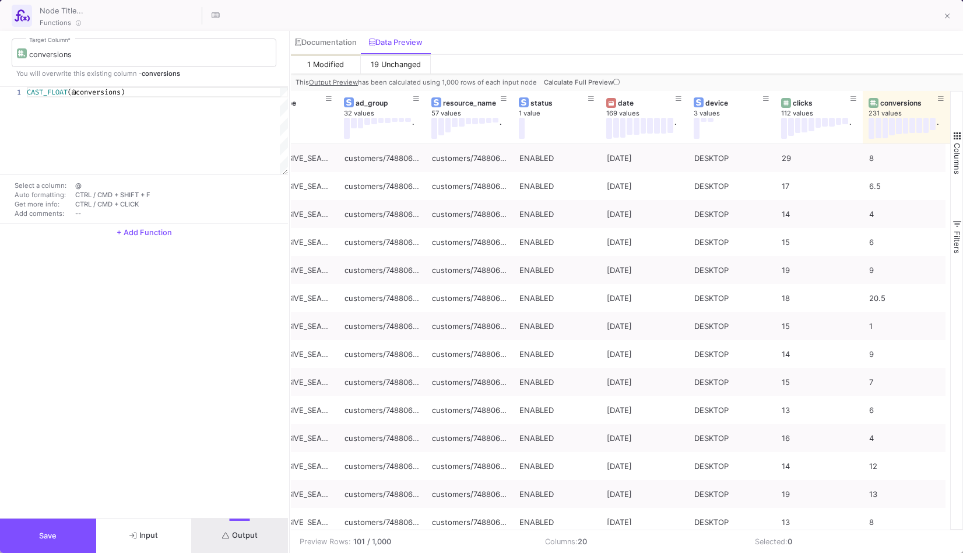
click at [52, 543] on button "Save" at bounding box center [48, 535] width 96 height 34
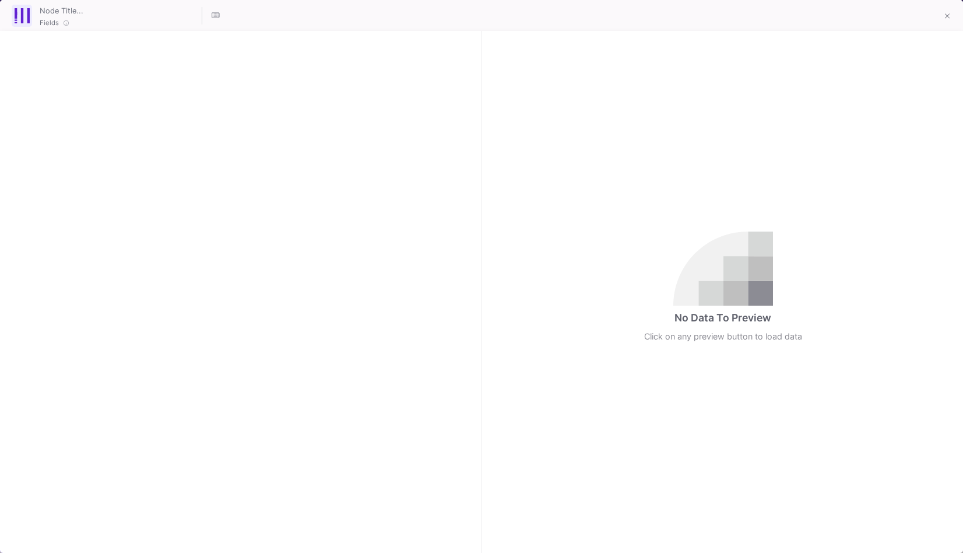
checkbox input "true"
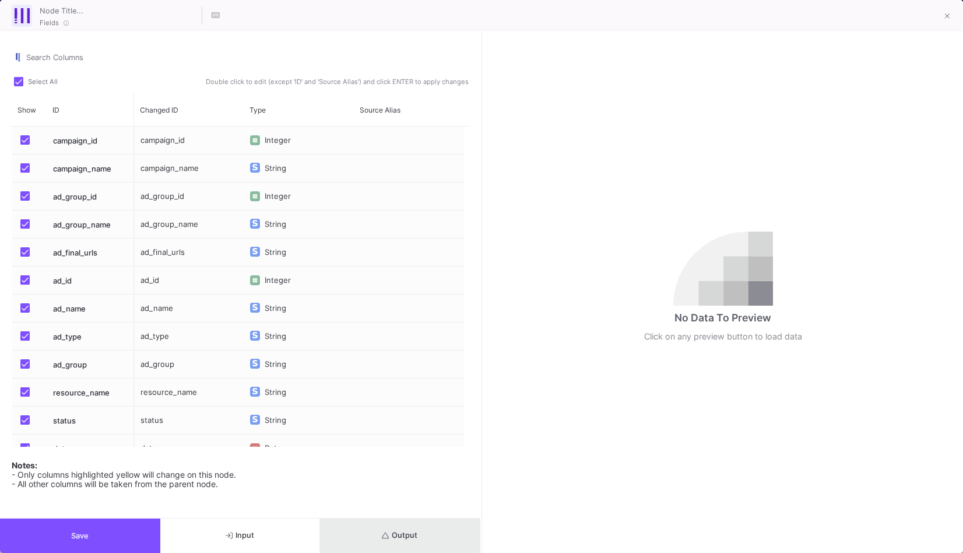
click at [372, 533] on button "Output" at bounding box center [400, 535] width 160 height 34
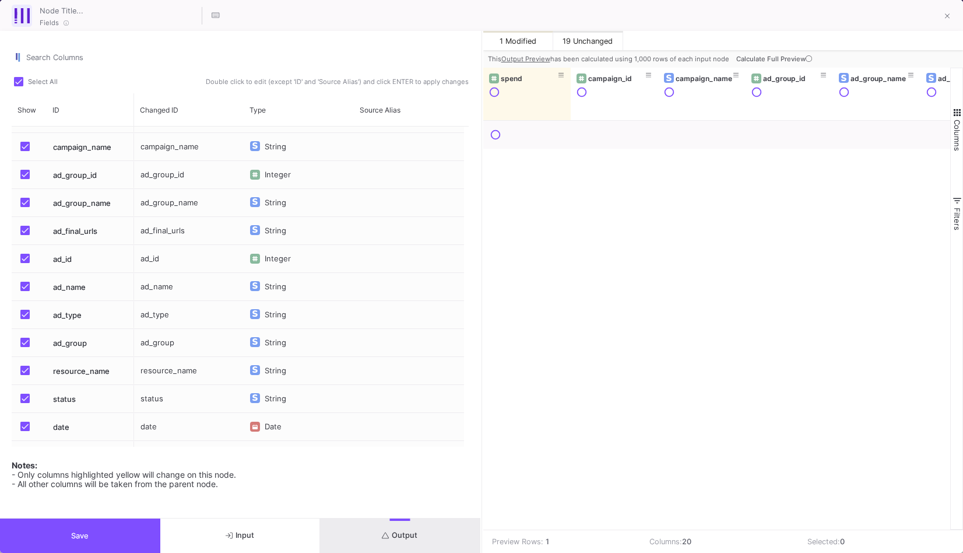
scroll to position [29, 0]
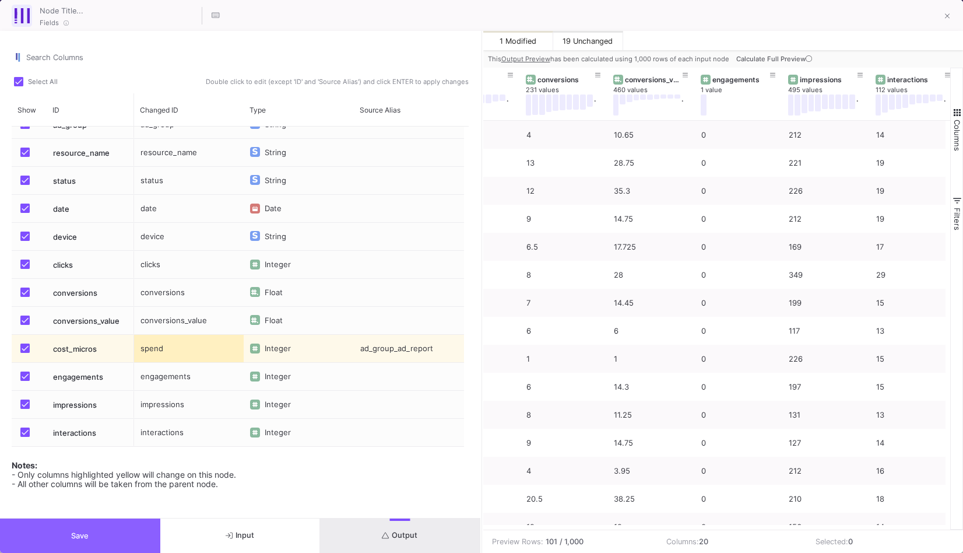
click at [132, 529] on button "Save" at bounding box center [80, 535] width 160 height 34
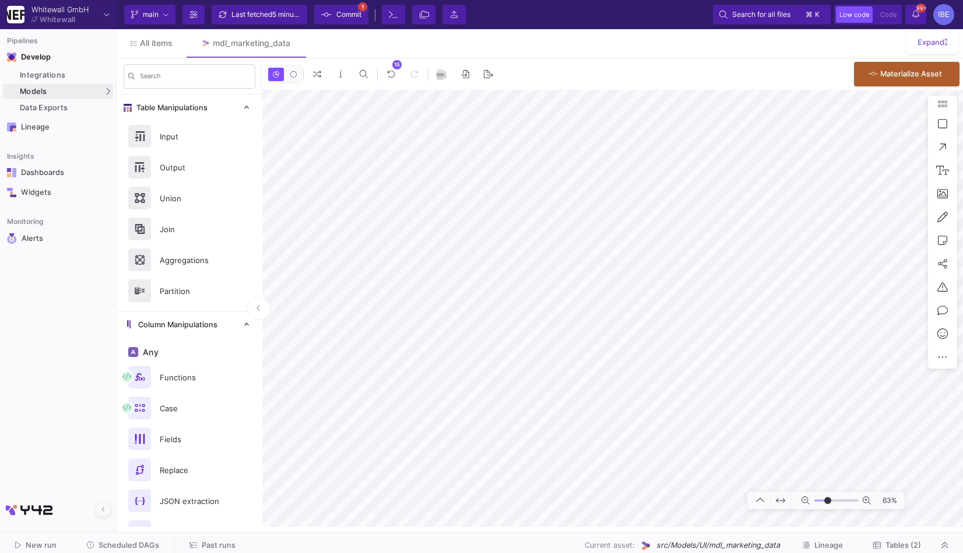
click at [353, 16] on span "Commit" at bounding box center [348, 14] width 25 height 17
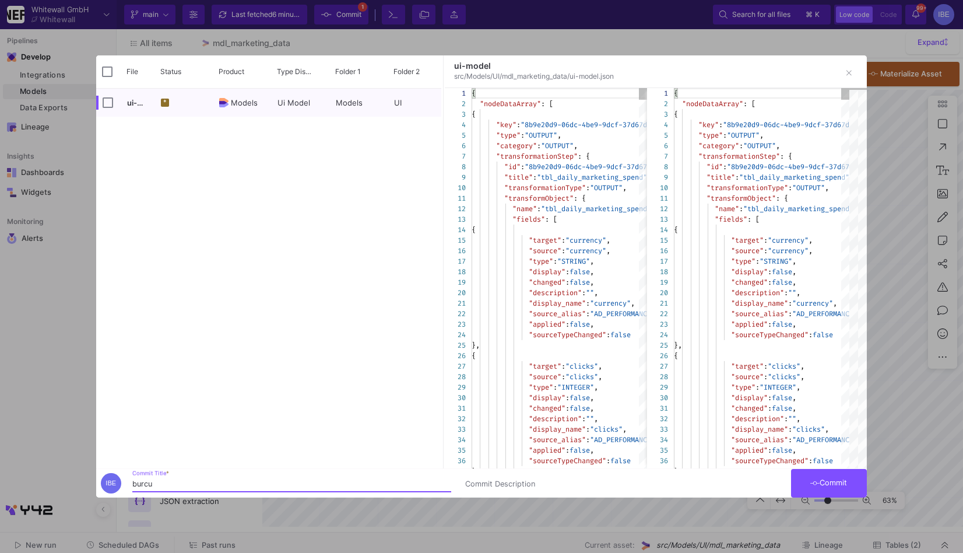
type input "burcu"
click at [838, 477] on button "Commit" at bounding box center [829, 483] width 76 height 29
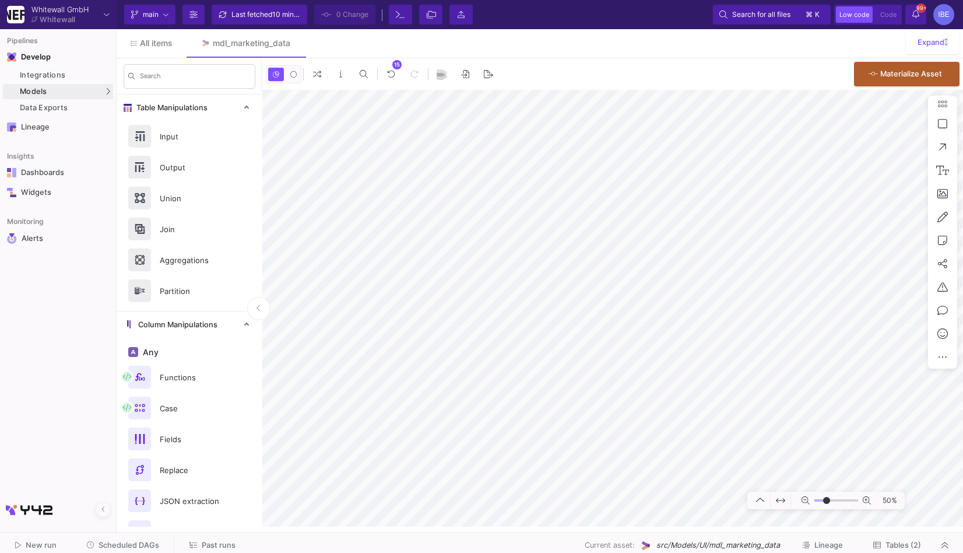
type input "-18"
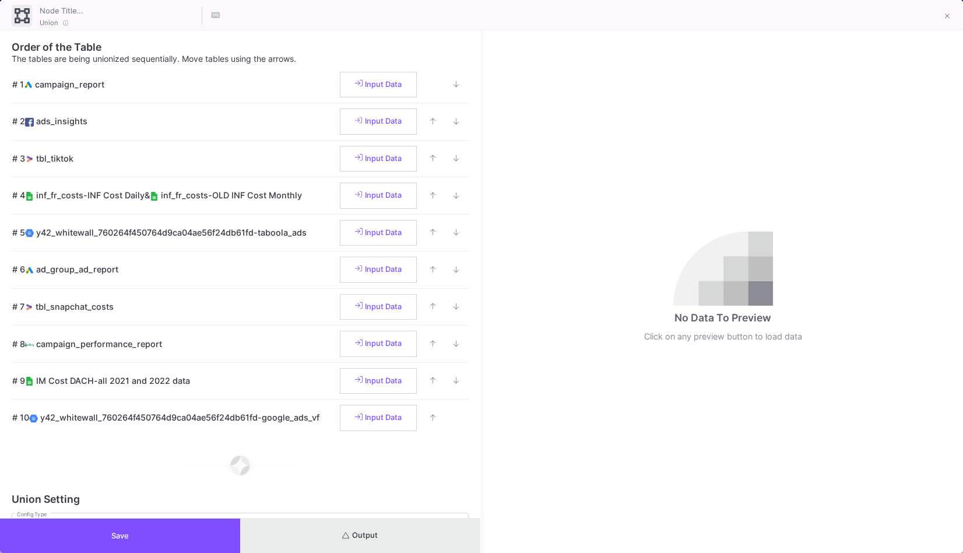
click at [387, 545] on button "Output" at bounding box center [360, 535] width 240 height 34
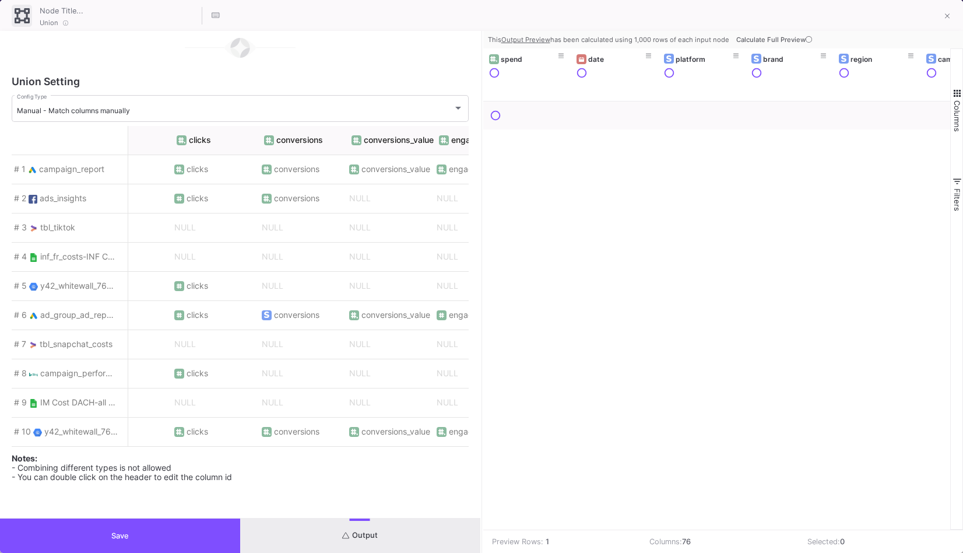
scroll to position [0, 744]
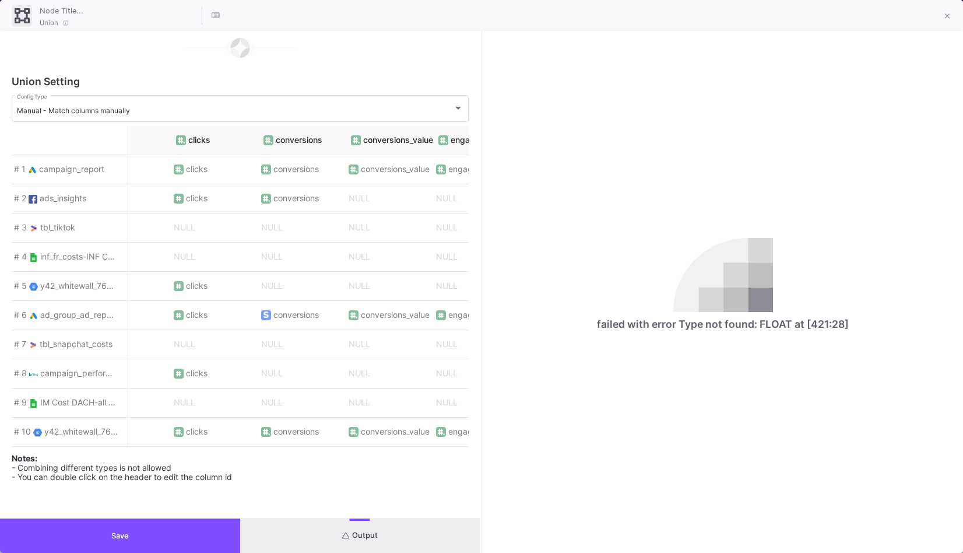
click at [116, 330] on div "# 7 tbl_snapchat_costs" at bounding box center [70, 344] width 117 height 29
click at [110, 315] on div "# 6 ad_group_ad_report" at bounding box center [70, 315] width 117 height 29
click at [220, 530] on button "Save" at bounding box center [120, 535] width 240 height 34
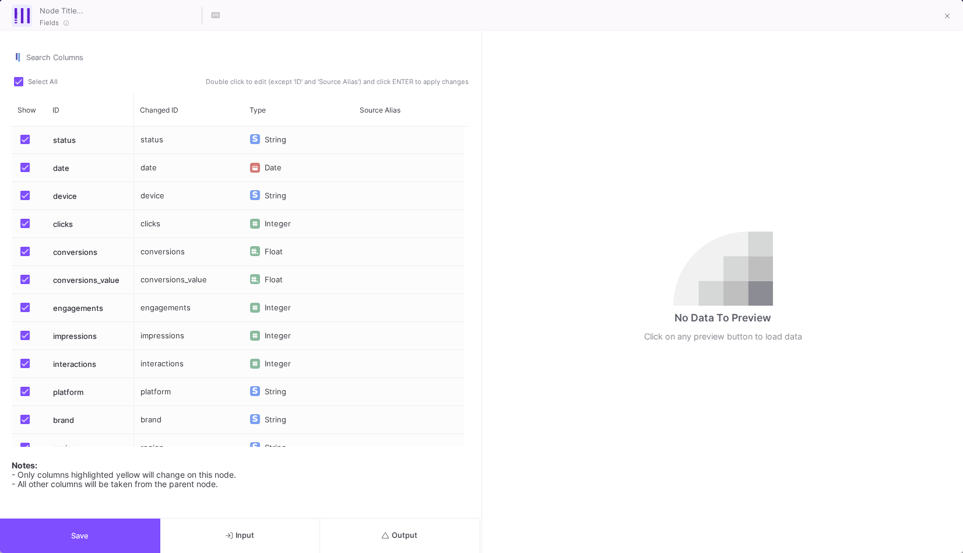
scroll to position [352, 0]
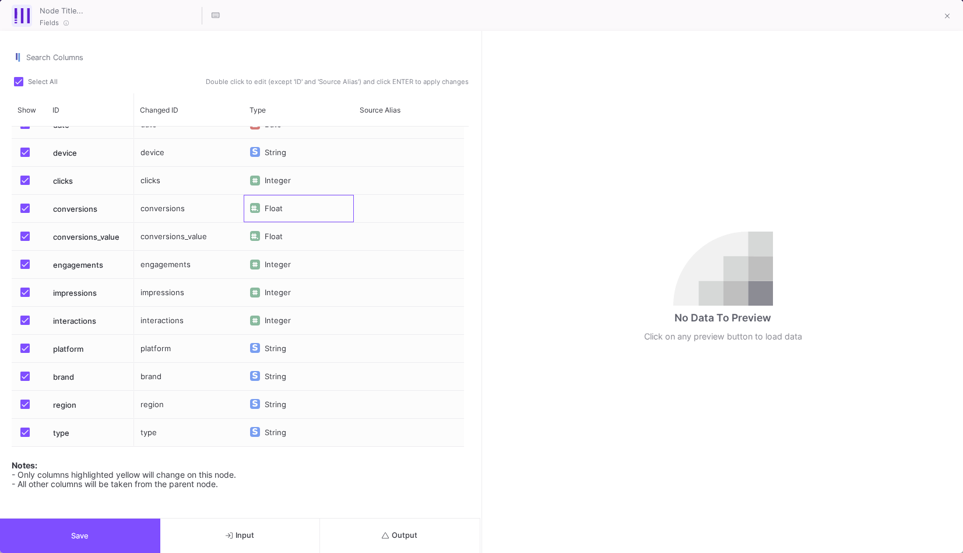
click at [279, 205] on div "Float" at bounding box center [276, 209] width 23 height 28
click at [369, 226] on div "Press SPACE to select this row." at bounding box center [409, 236] width 110 height 27
click at [383, 204] on div "Press SPACE to select this row." at bounding box center [409, 208] width 110 height 27
click at [398, 215] on div "Press SPACE to select this row." at bounding box center [409, 208] width 110 height 27
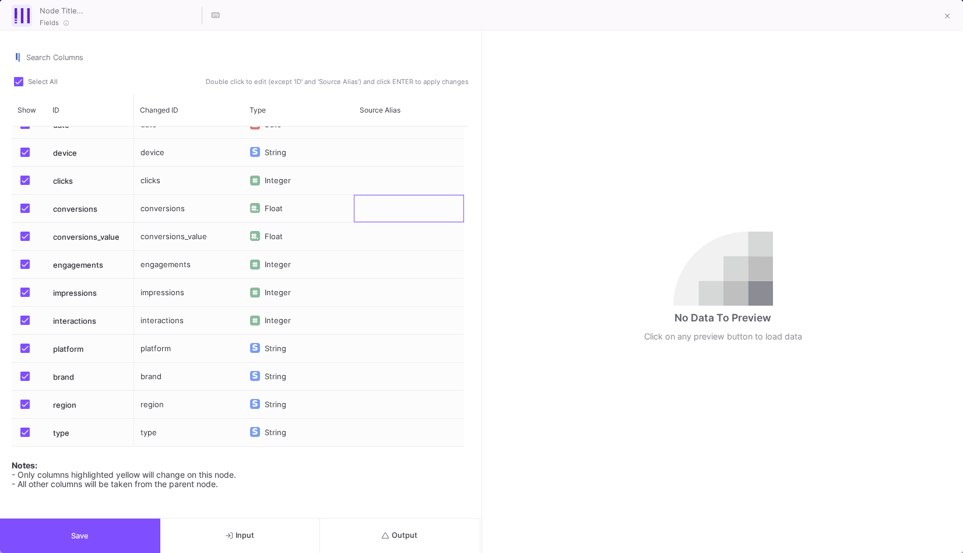
click at [393, 209] on div "Press SPACE to select this row." at bounding box center [409, 208] width 110 height 27
click at [392, 209] on div "Press SPACE to select this row." at bounding box center [409, 208] width 110 height 27
click at [22, 206] on span "Press SPACE to select this row." at bounding box center [24, 207] width 9 height 9
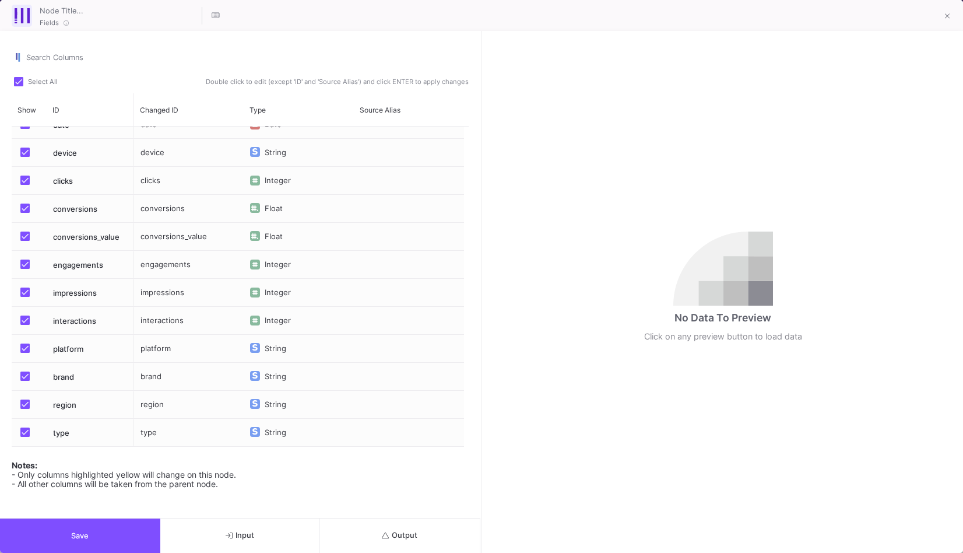
click at [24, 213] on input "Press SPACE to select this row." at bounding box center [24, 213] width 1 height 1
checkbox input "false"
click at [375, 546] on button "Output" at bounding box center [400, 535] width 160 height 34
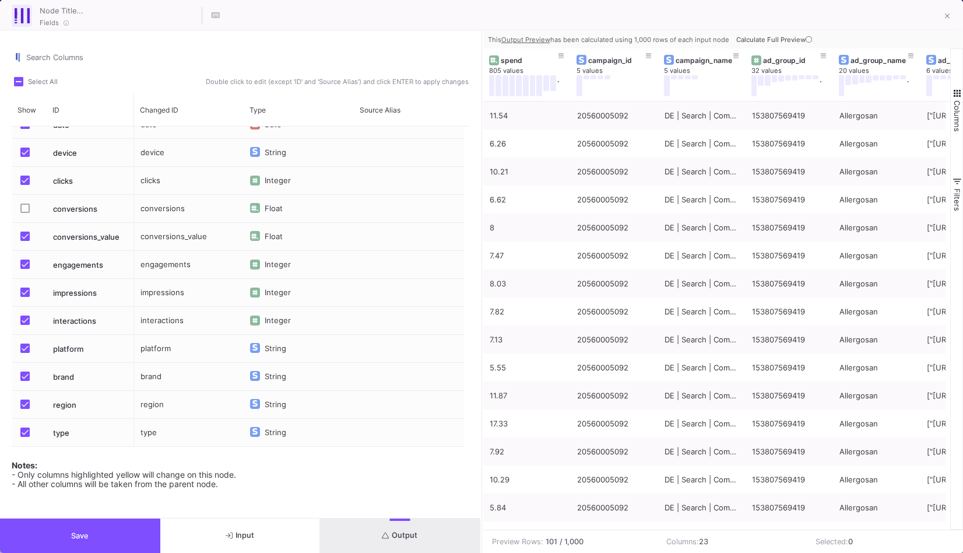
click at [145, 520] on button "Save" at bounding box center [80, 535] width 160 height 34
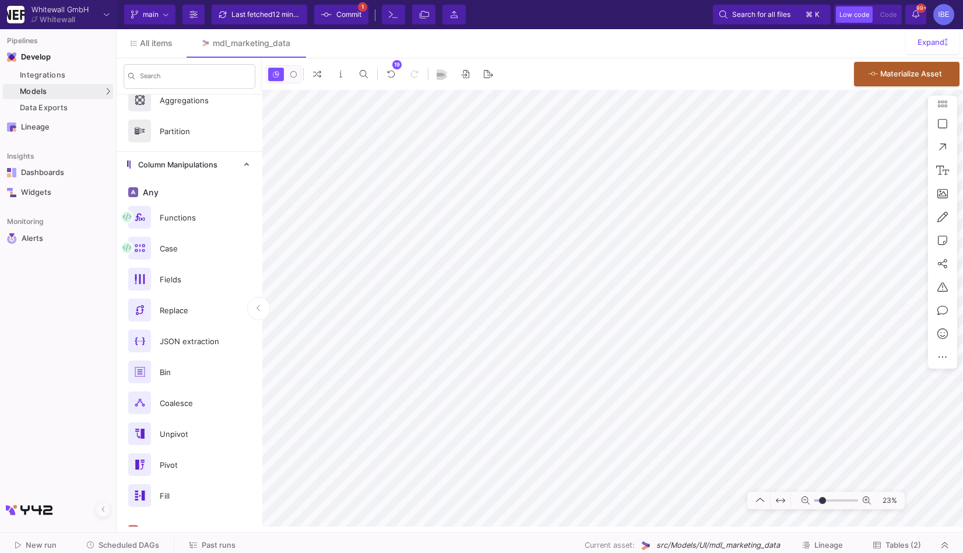
type input "-35"
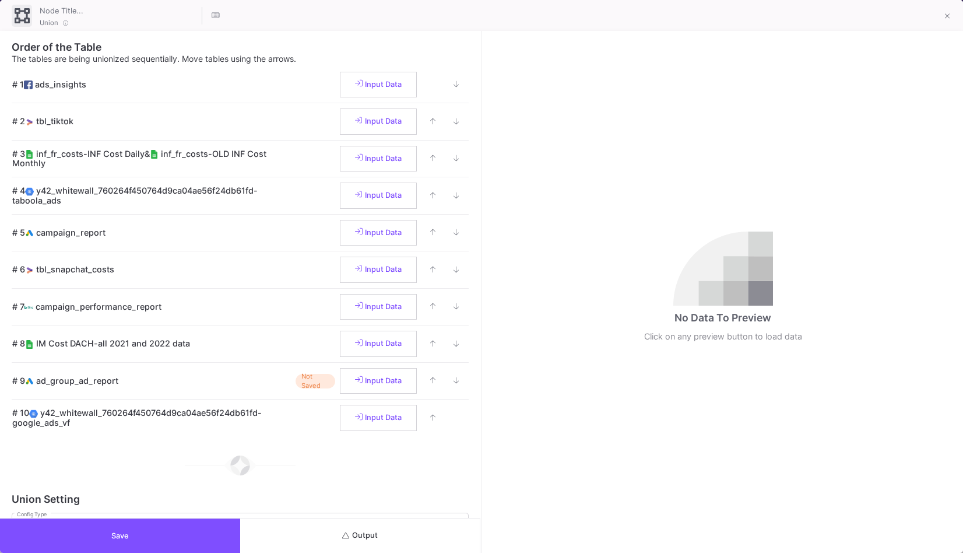
click at [353, 540] on button "Output" at bounding box center [360, 535] width 240 height 34
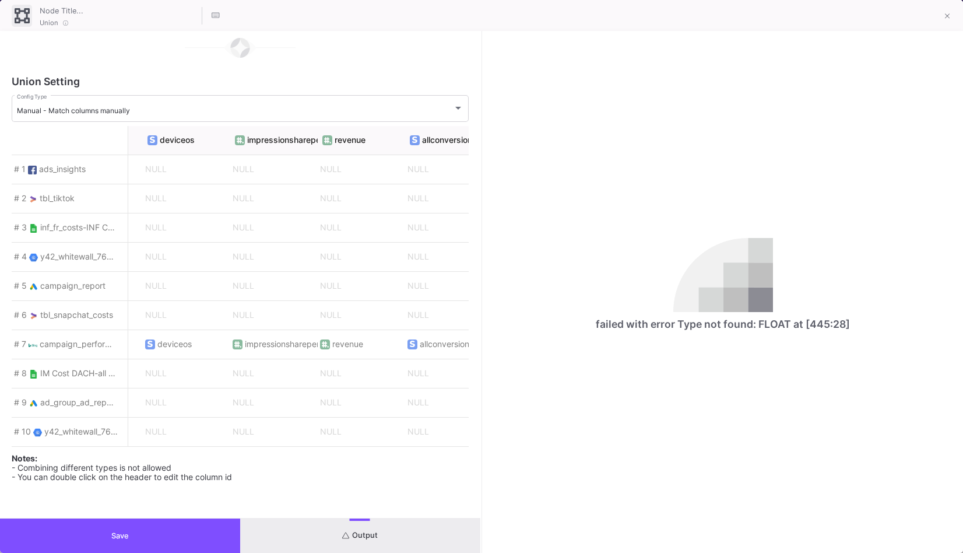
scroll to position [0, 5561]
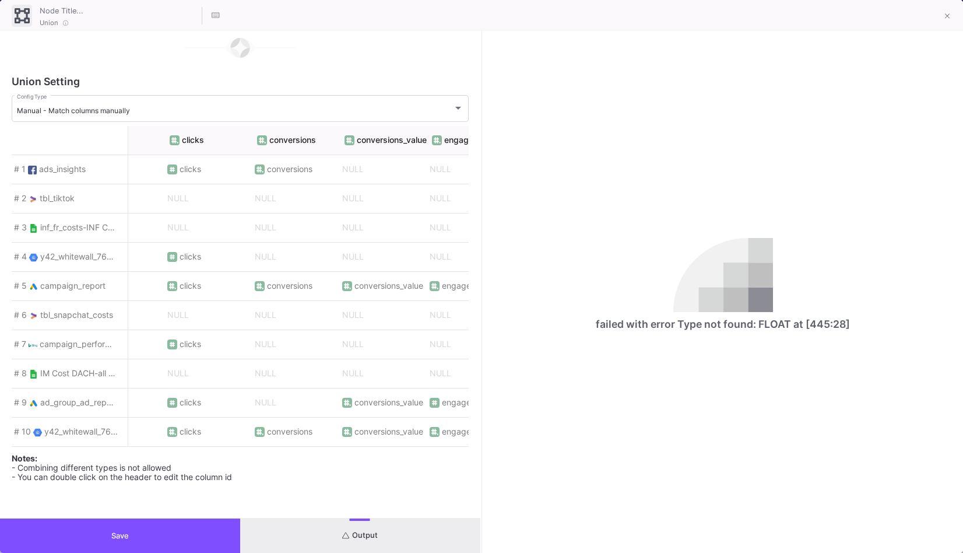
scroll to position [0, 752]
click at [85, 432] on div "# 10 y42_whitewall_760264f450764d9ca04ae56f24db61fd-google_ads_vf" at bounding box center [70, 431] width 117 height 29
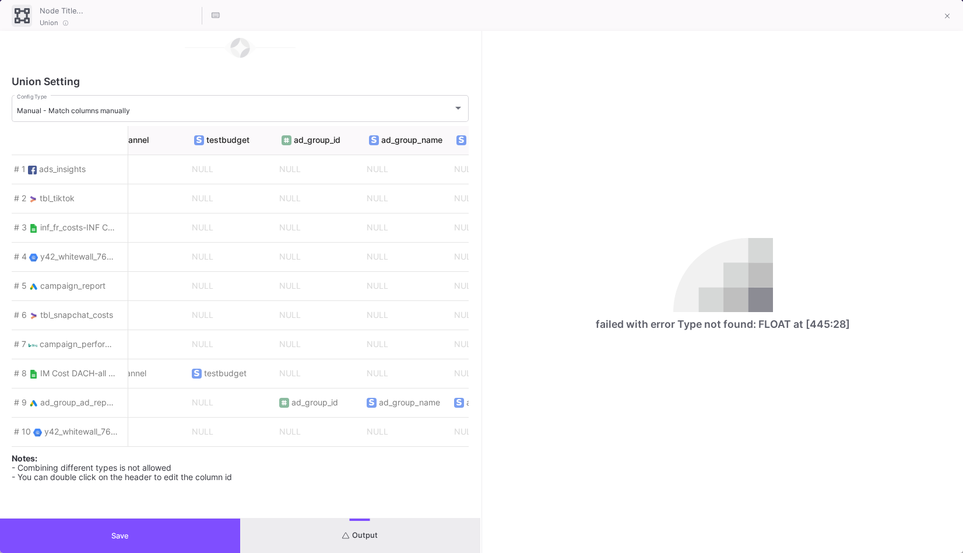
scroll to position [0, 6315]
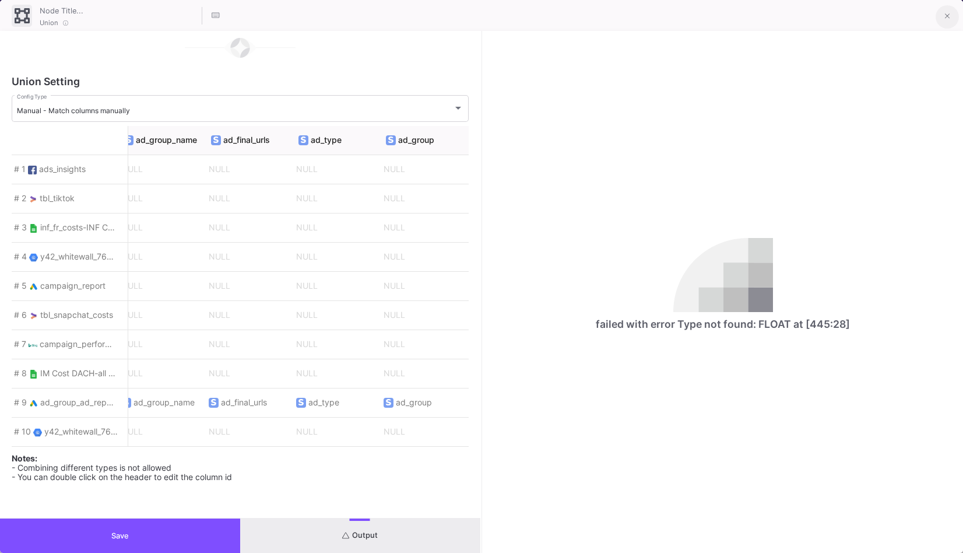
click at [949, 15] on icon at bounding box center [947, 16] width 5 height 8
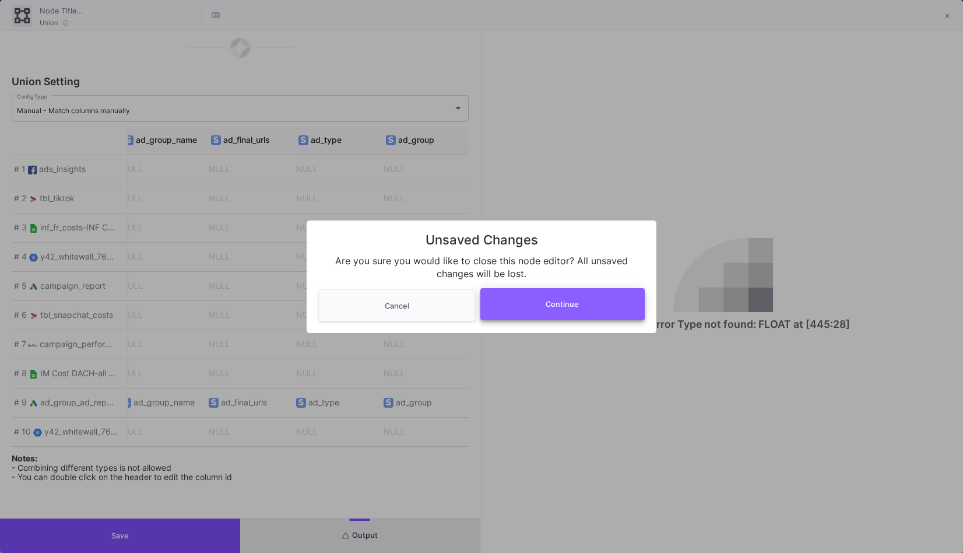
click at [601, 293] on button "Continue" at bounding box center [562, 304] width 165 height 32
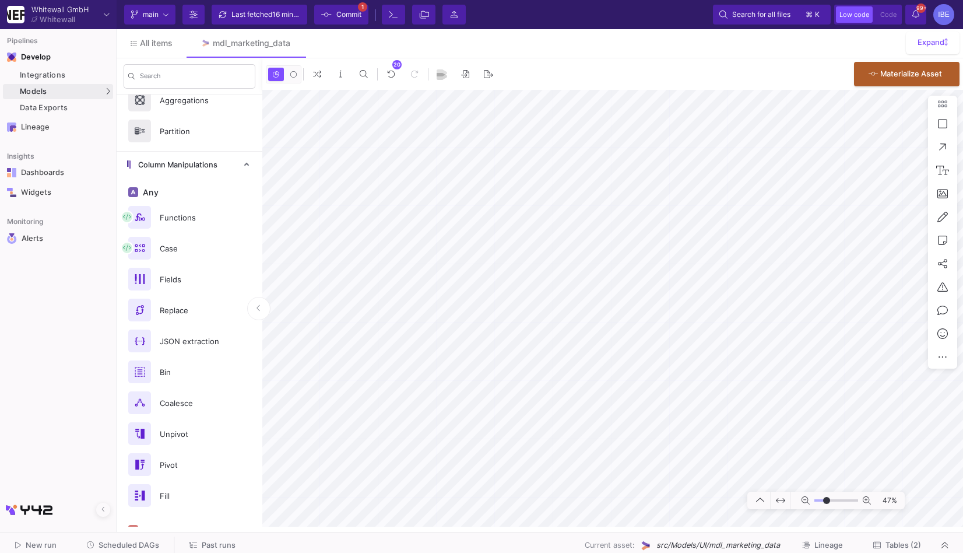
type input "-11"
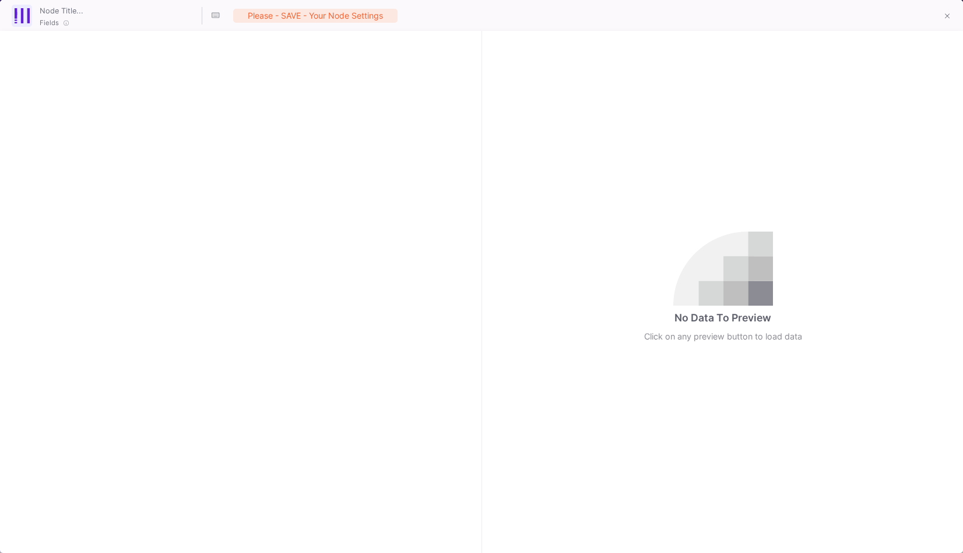
checkbox input "true"
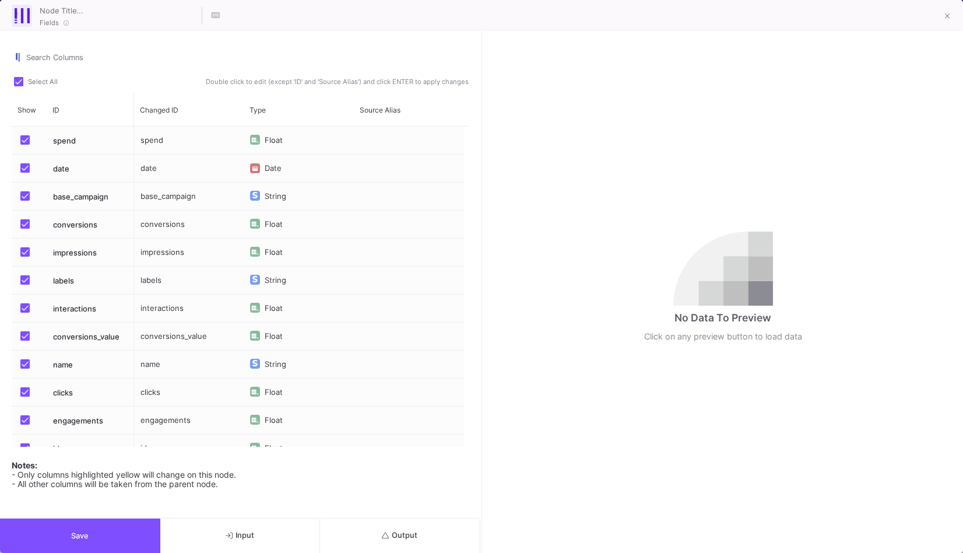
click at [269, 384] on div "Float" at bounding box center [276, 392] width 23 height 28
click at [321, 395] on span "Cell Editor" at bounding box center [326, 392] width 60 height 10
click at [355, 390] on span "Cell Editor" at bounding box center [326, 392] width 60 height 10
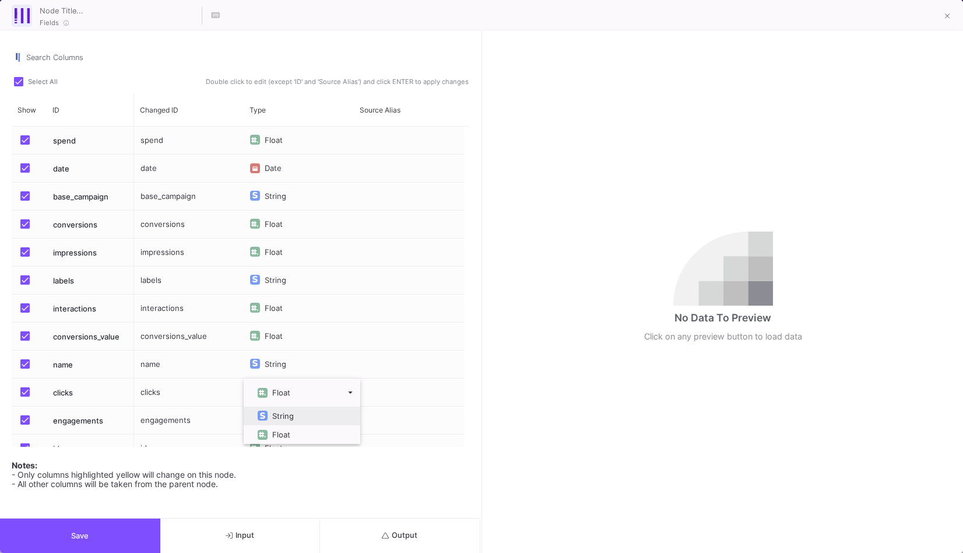
click at [522, 321] on div "No Data To Preview Click on any preview button to load data" at bounding box center [723, 292] width 480 height 522
click at [949, 12] on icon at bounding box center [947, 16] width 5 height 8
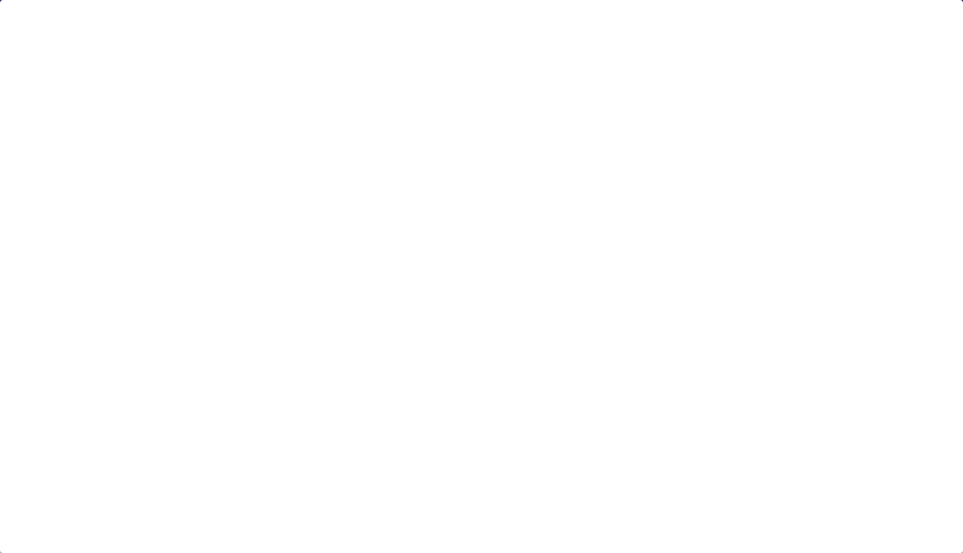
click at [948, 14] on div at bounding box center [481, 276] width 963 height 553
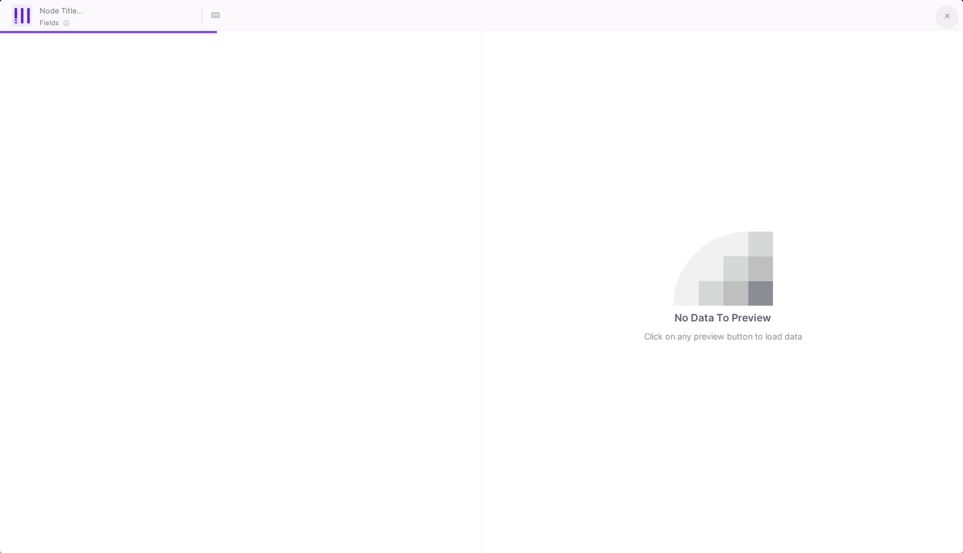
click at [939, 15] on button at bounding box center [947, 16] width 23 height 23
checkbox input "true"
click at [943, 11] on button at bounding box center [947, 16] width 23 height 23
click at [951, 15] on button at bounding box center [947, 16] width 23 height 23
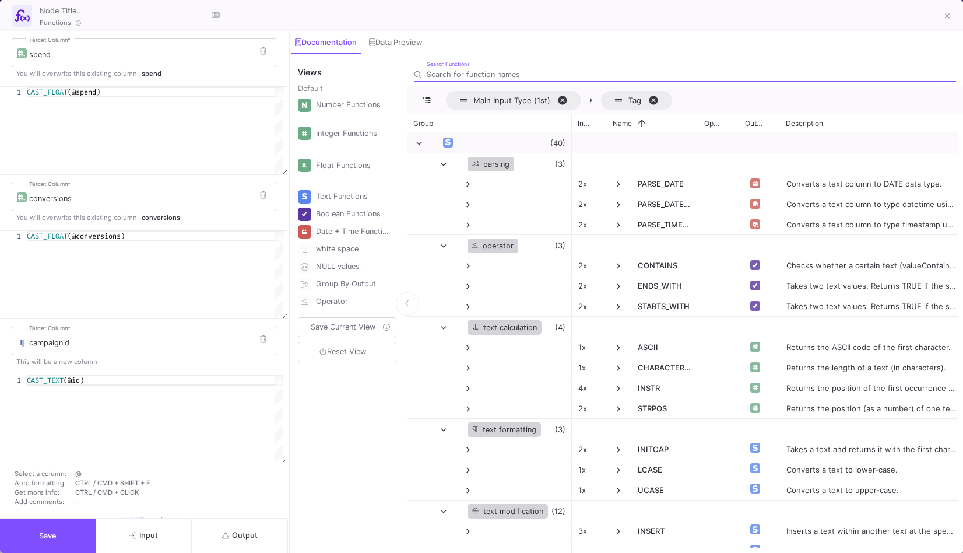
scroll to position [40, 0]
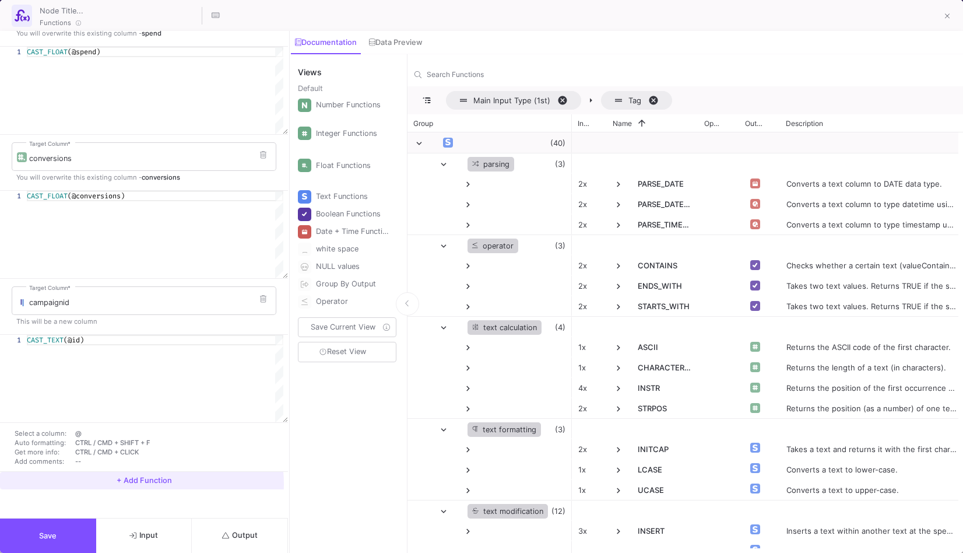
click at [141, 483] on span "+ Add Function" at bounding box center [144, 480] width 55 height 9
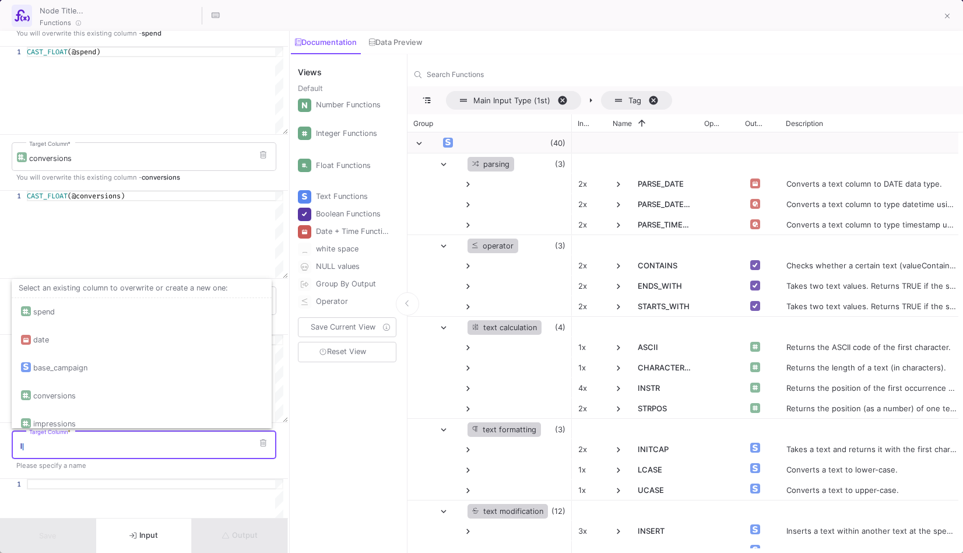
click at [128, 445] on input "Target Column *" at bounding box center [150, 446] width 242 height 9
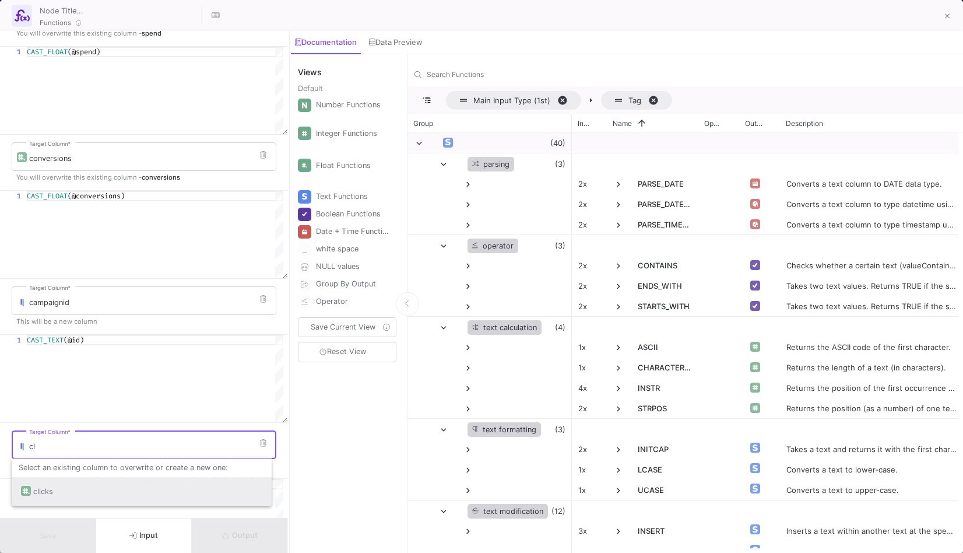
click at [103, 498] on div "clicks" at bounding box center [141, 491] width 241 height 28
type input "clicks"
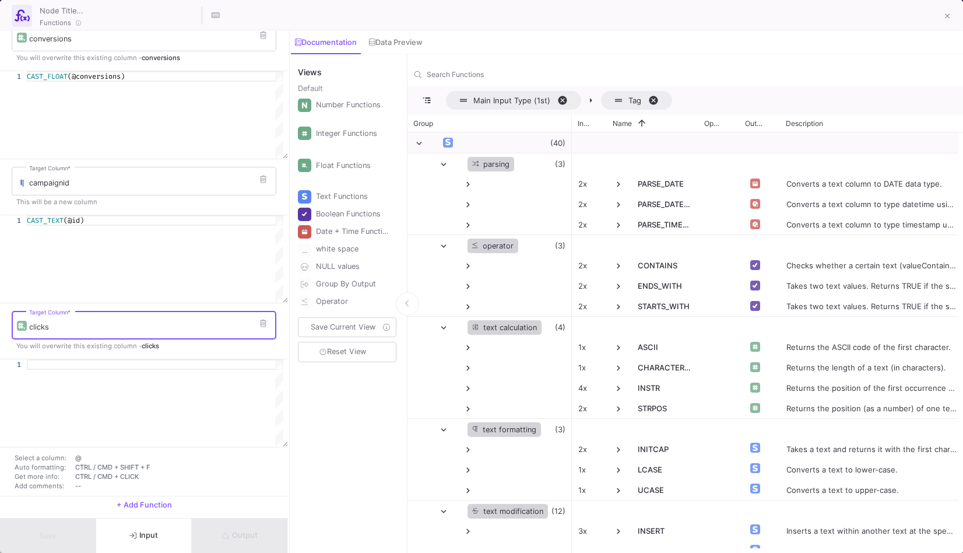
scroll to position [184, 0]
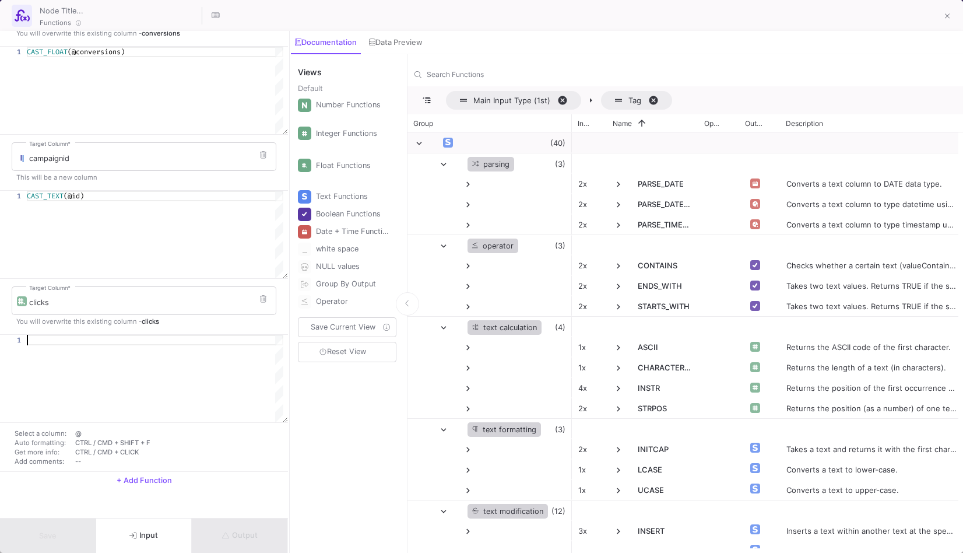
click at [104, 344] on div at bounding box center [155, 340] width 257 height 10
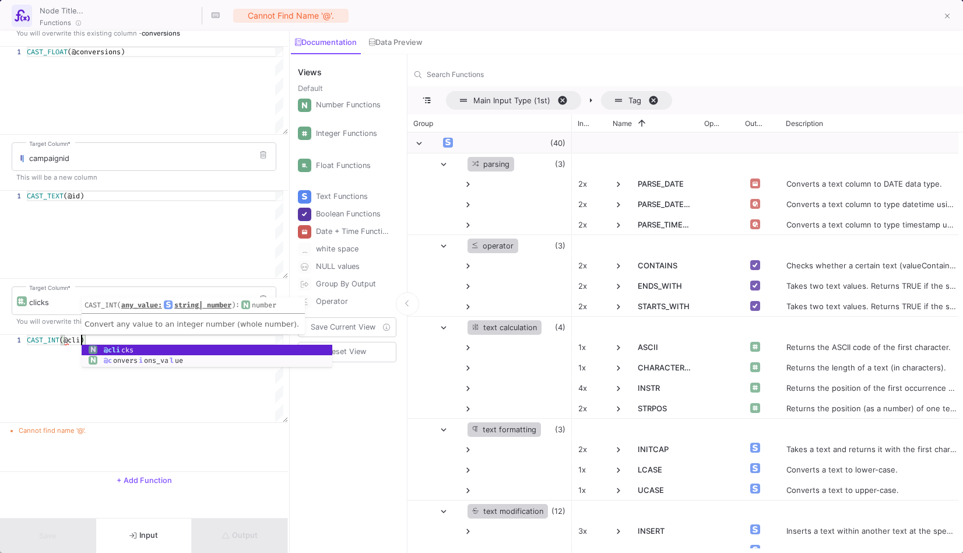
scroll to position [0, 54]
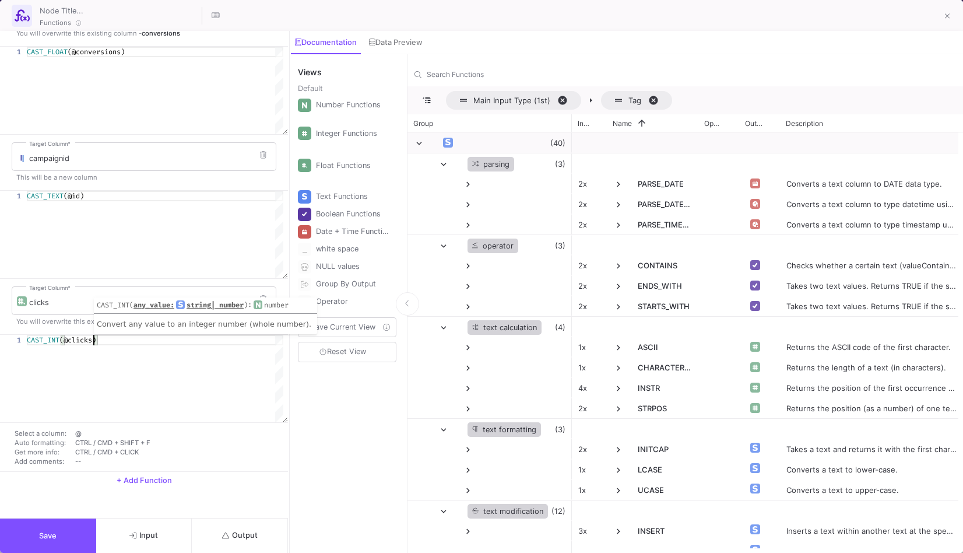
type textarea "CAST_INT(@clicks)"
click at [149, 476] on span "+ Add Function" at bounding box center [144, 480] width 55 height 9
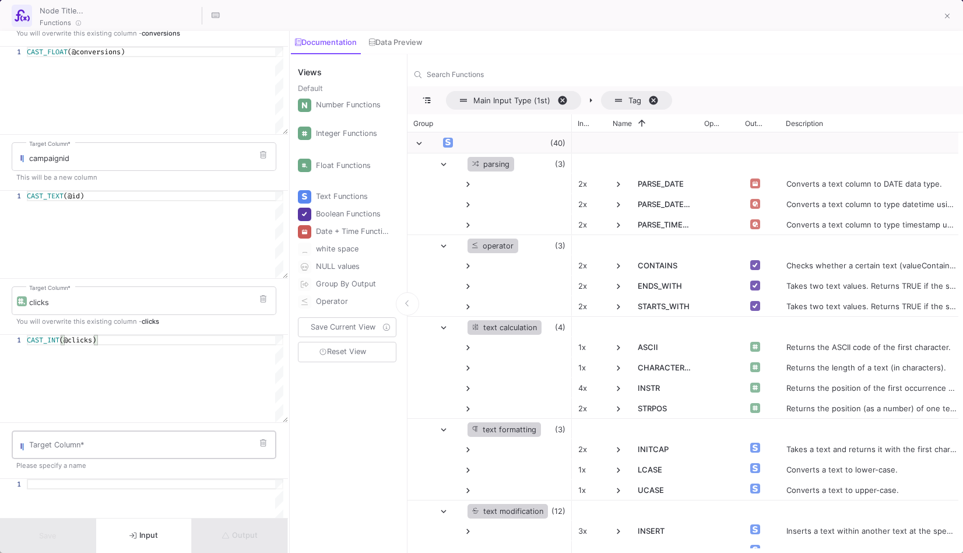
click at [145, 456] on div "Target Column *" at bounding box center [150, 444] width 242 height 30
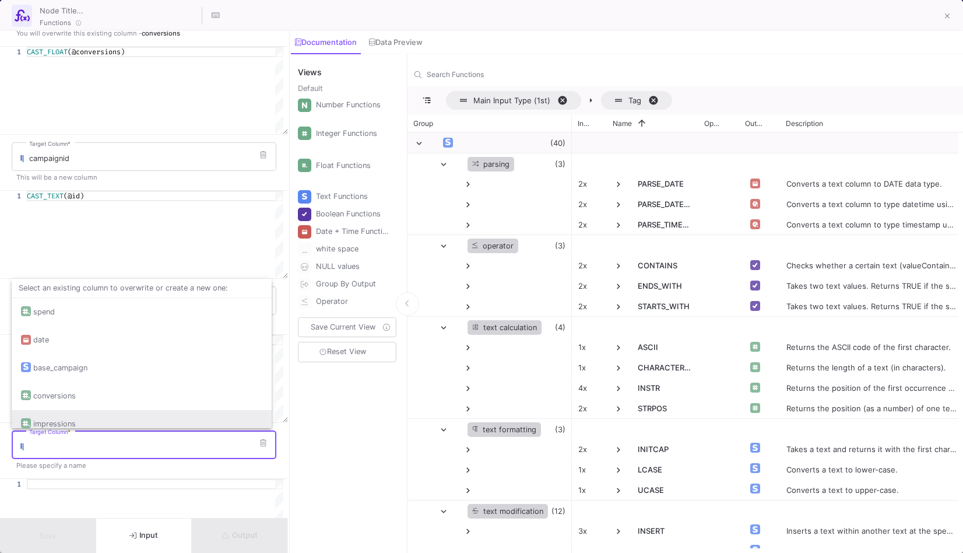
click at [115, 416] on div "impressions" at bounding box center [141, 424] width 241 height 28
type input "impressions"
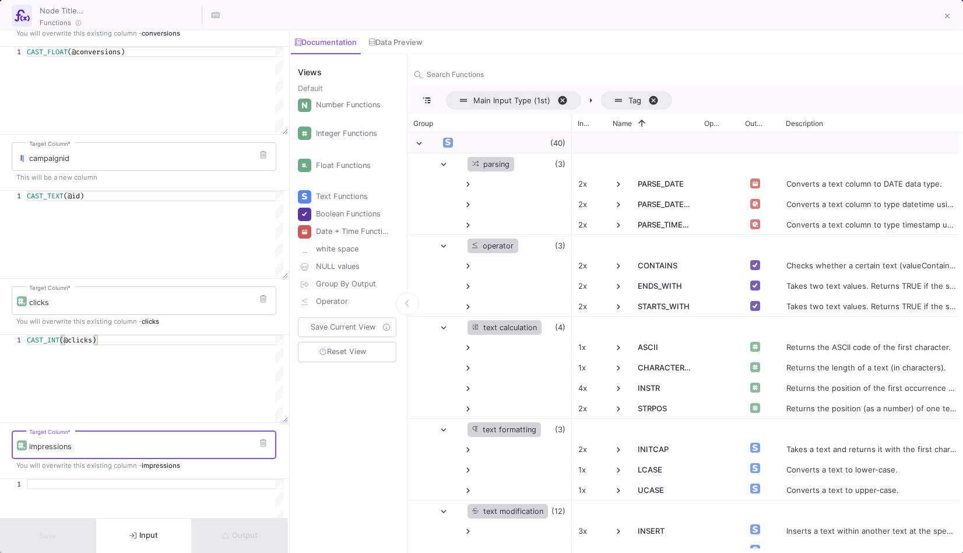
scroll to position [328, 0]
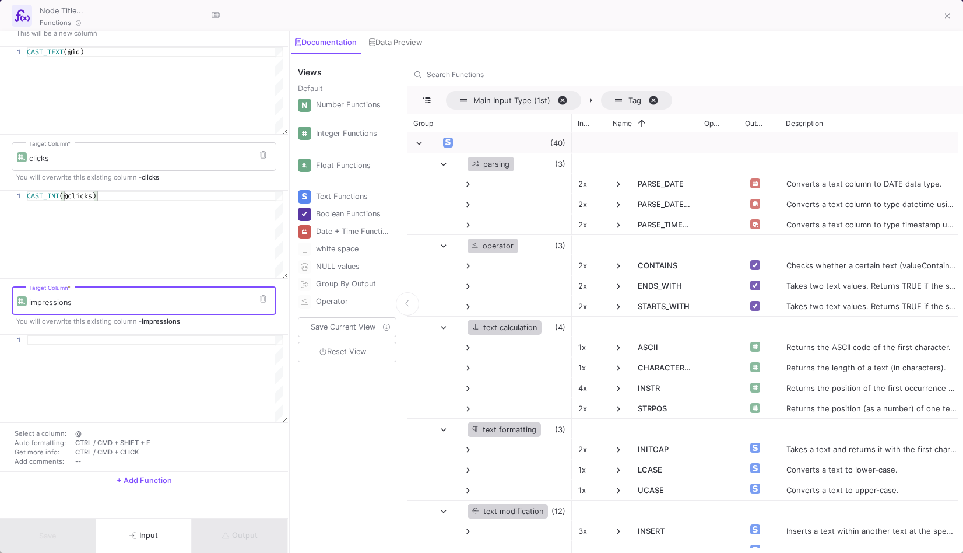
click at [111, 342] on div at bounding box center [155, 340] width 257 height 10
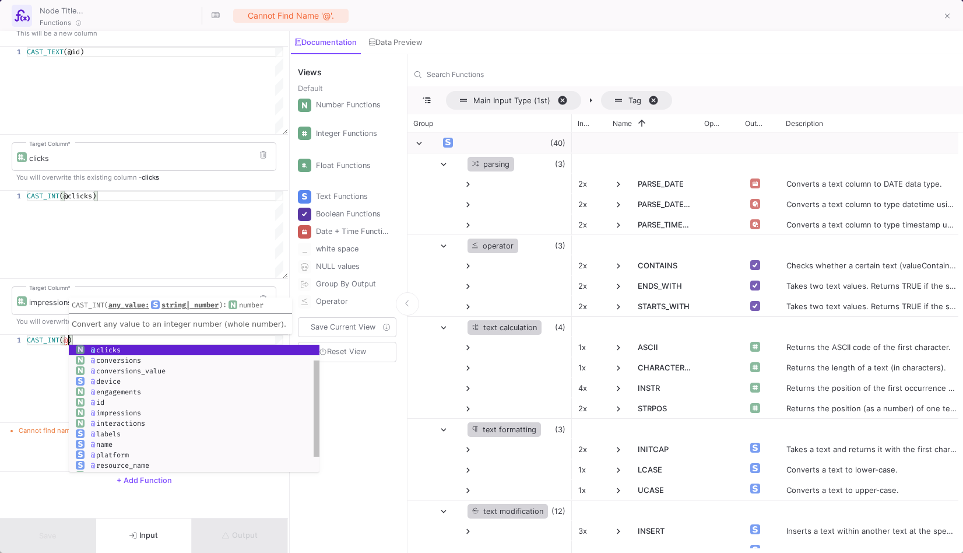
scroll to position [0, 45]
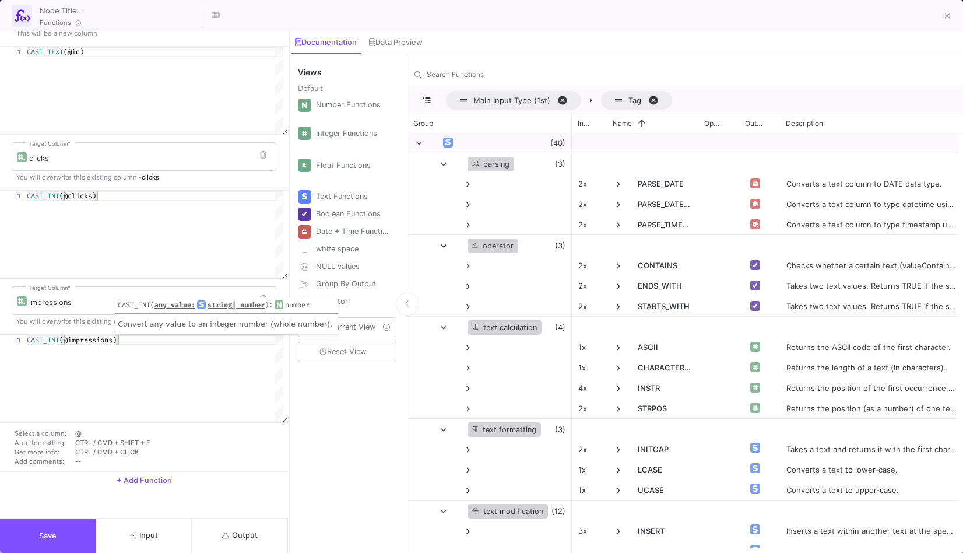
type textarea "CAST_INT(@impressions)"
click at [224, 522] on button "Output" at bounding box center [240, 535] width 96 height 34
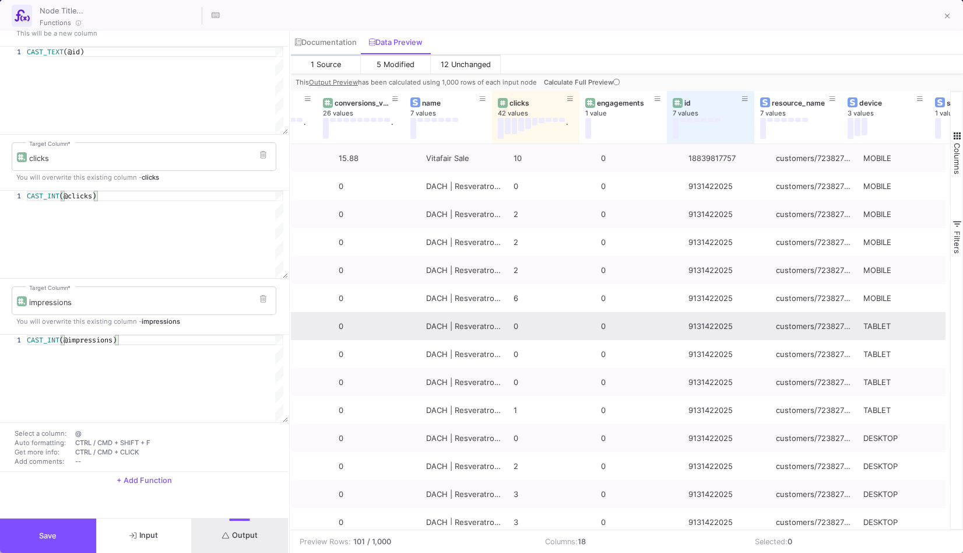
scroll to position [0, 0]
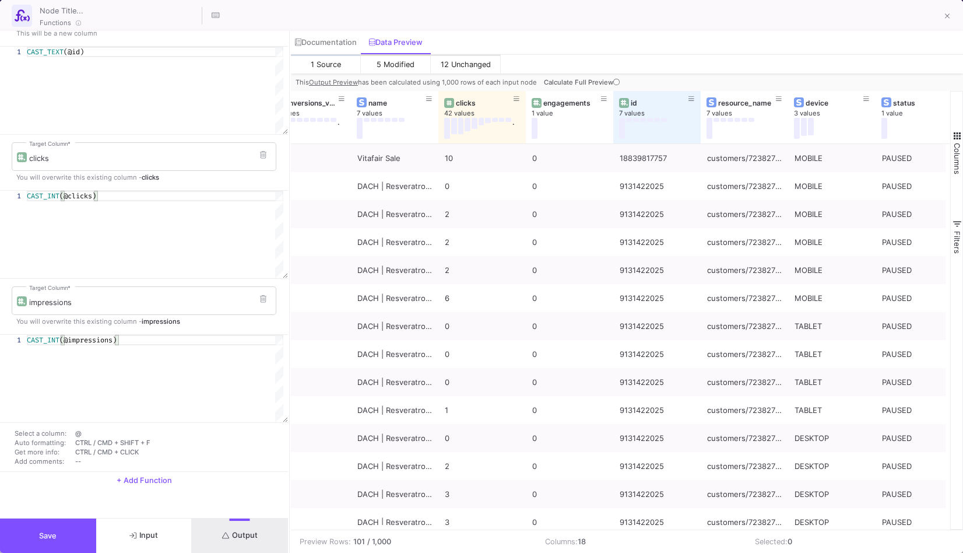
click at [149, 481] on span "+ Add Function" at bounding box center [144, 480] width 55 height 9
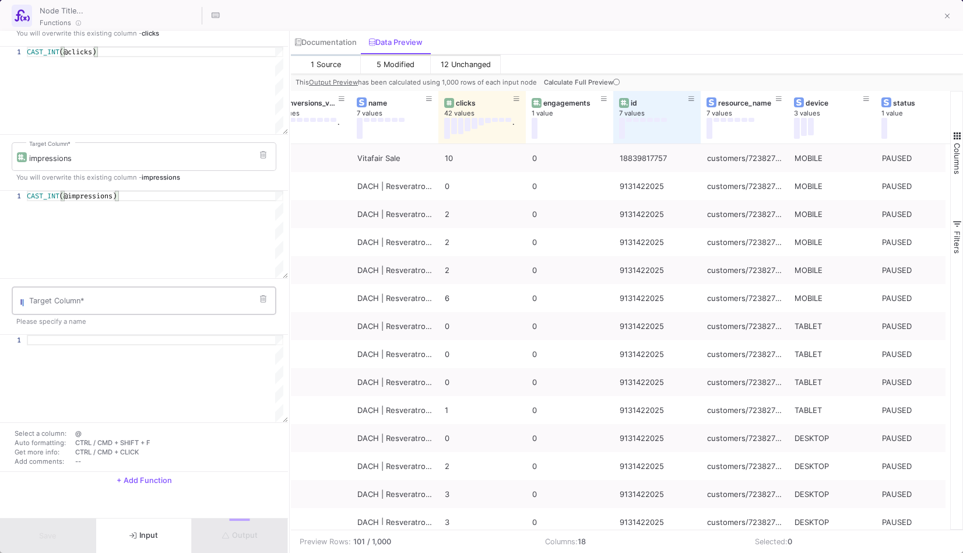
click at [125, 308] on div "Target Column *" at bounding box center [150, 300] width 242 height 30
type input "i"
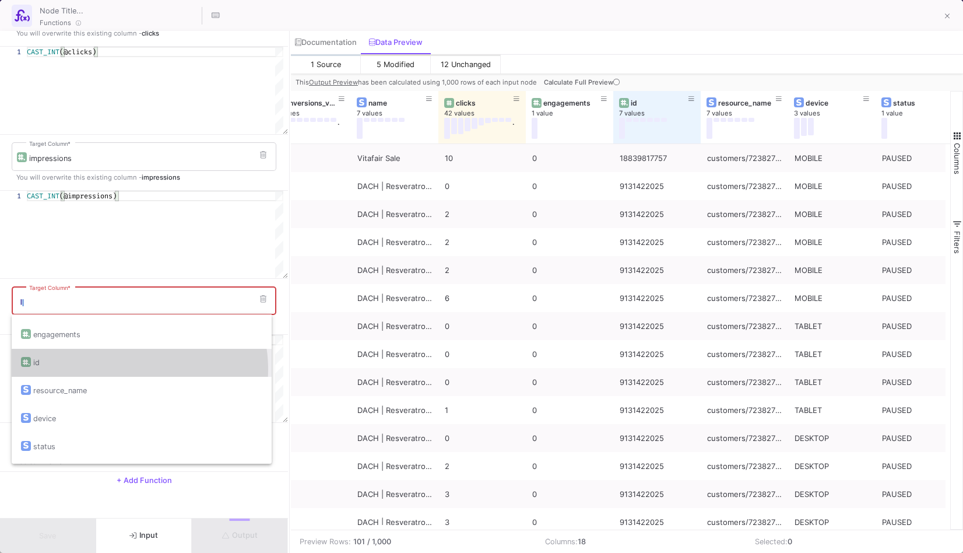
click at [111, 370] on div "id" at bounding box center [141, 363] width 241 height 28
type input "id"
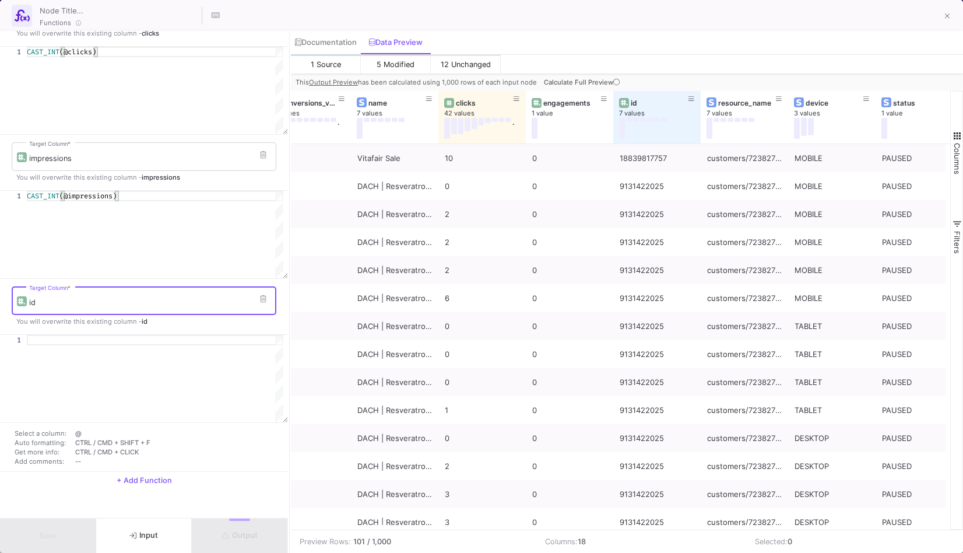
click at [102, 345] on div at bounding box center [155, 378] width 257 height 87
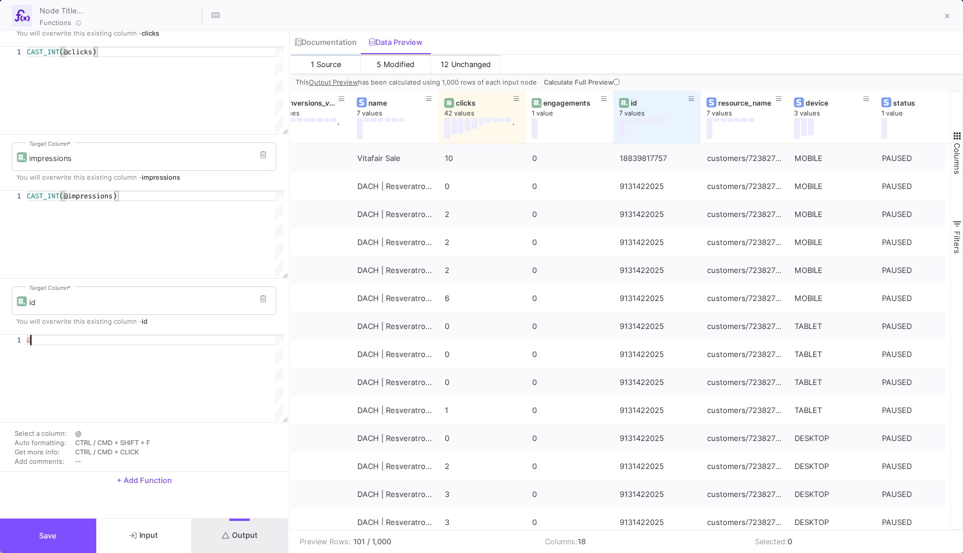
type textarea "@"
type textarea "CAST_TEXT(@id)"
click at [217, 533] on button "Output" at bounding box center [240, 535] width 96 height 34
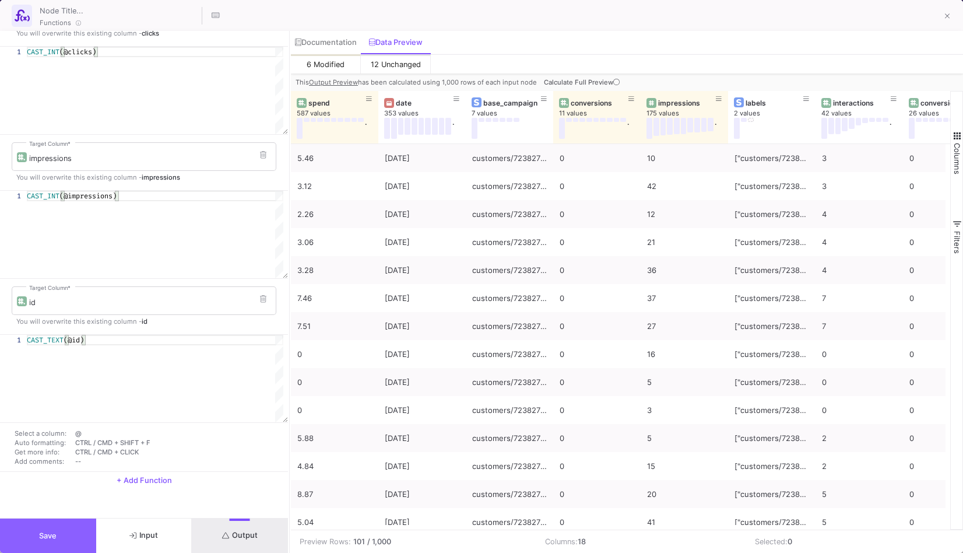
click at [66, 536] on button "Save" at bounding box center [48, 535] width 96 height 34
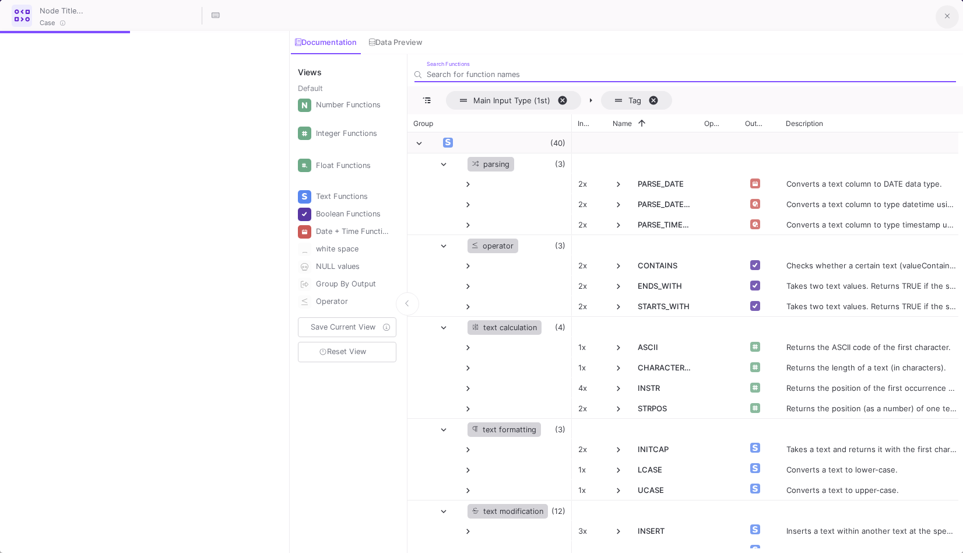
click at [946, 20] on icon at bounding box center [947, 16] width 5 height 8
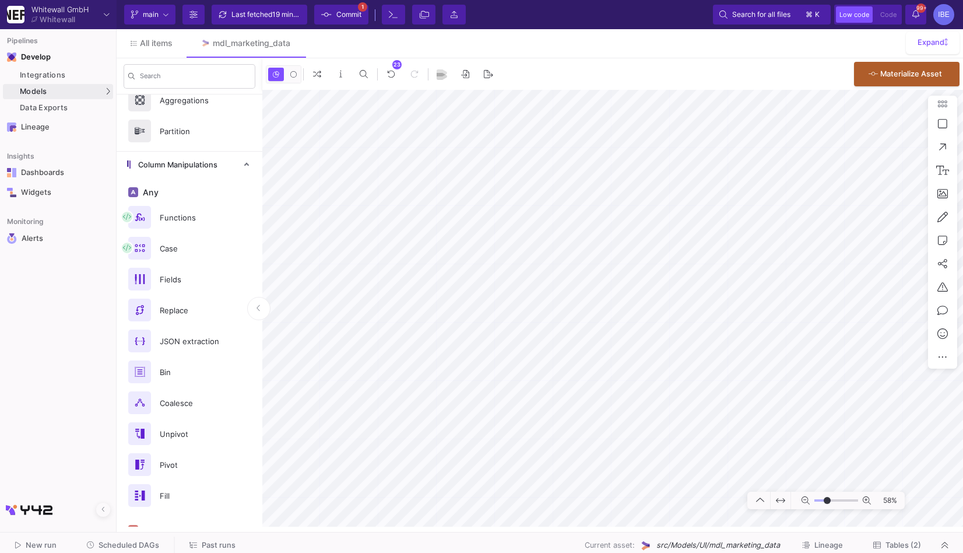
click at [352, 12] on span "Commit" at bounding box center [348, 14] width 25 height 17
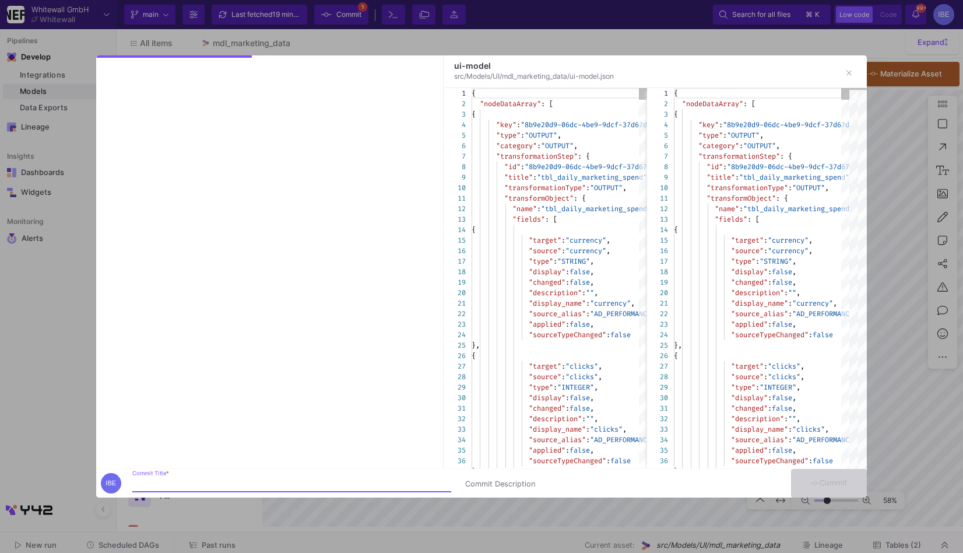
type input "u"
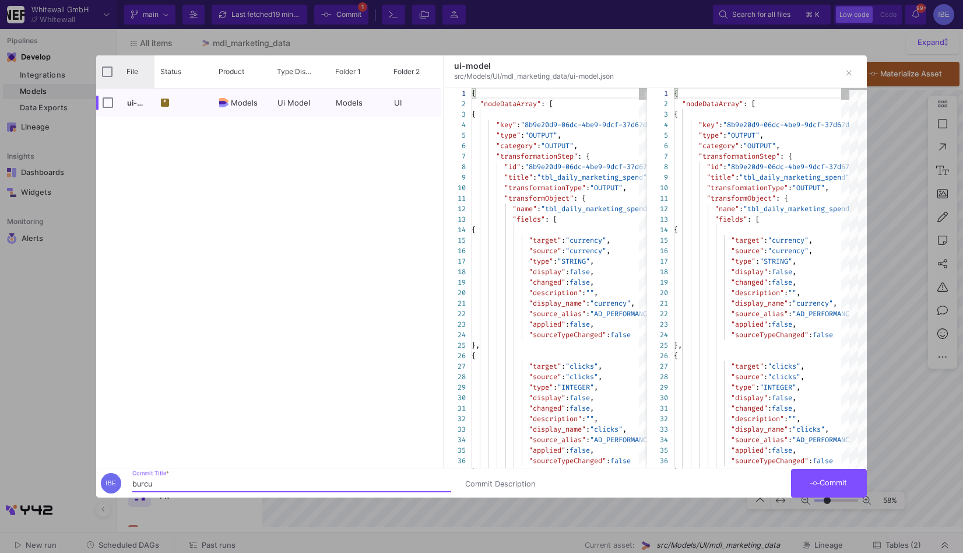
type input "burcu"
click at [109, 68] on input "Press Space to toggle all rows selection (unchecked)" at bounding box center [107, 71] width 10 height 10
checkbox input "true"
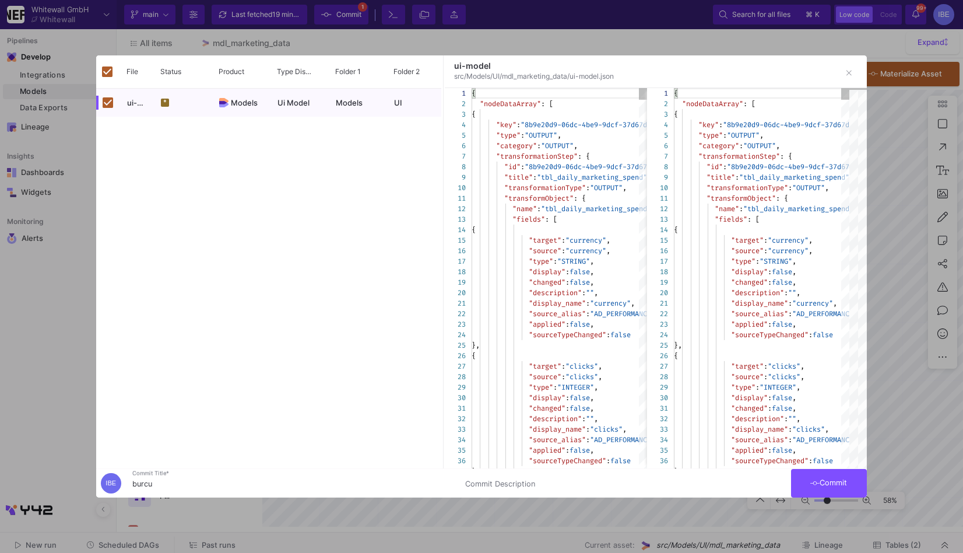
click at [823, 498] on div at bounding box center [481, 276] width 963 height 553
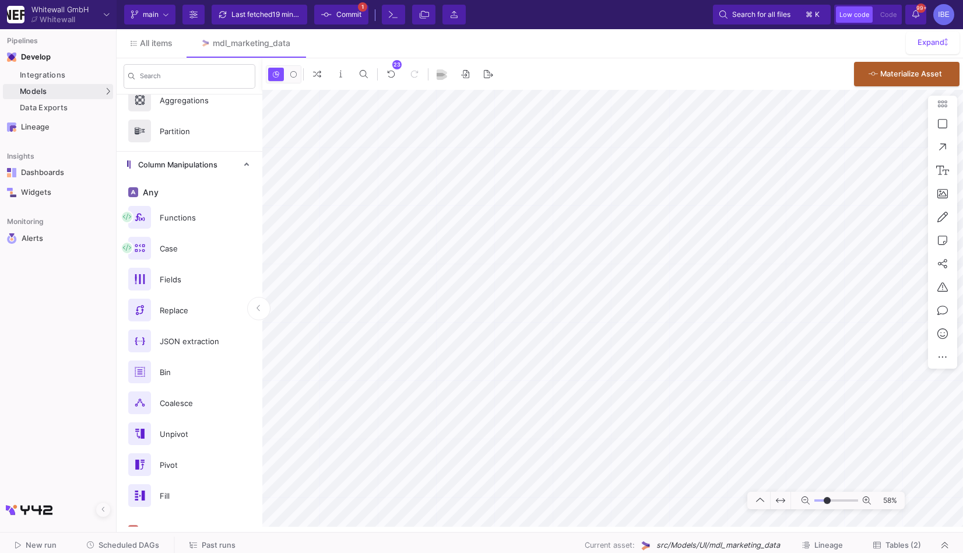
click at [346, 11] on span "Commit" at bounding box center [348, 14] width 25 height 17
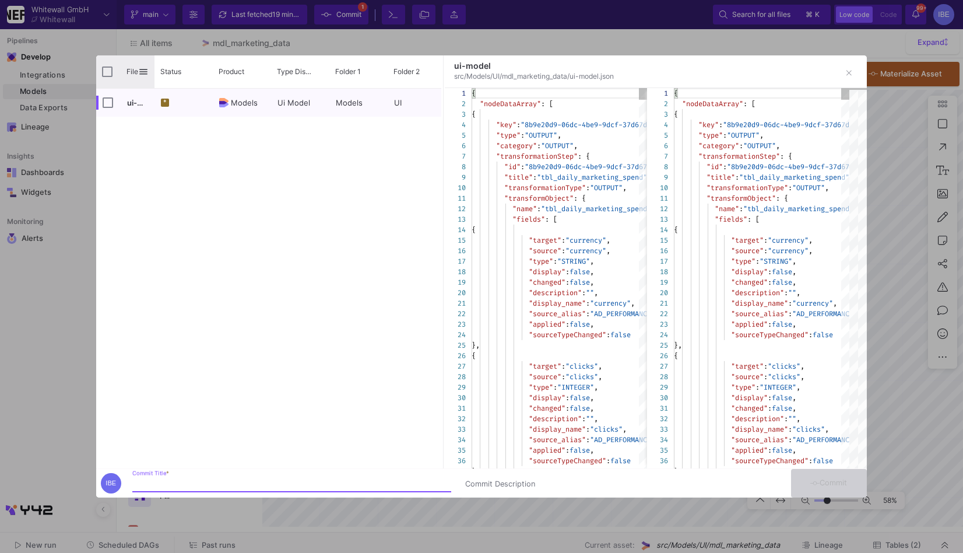
click at [112, 80] on div "File" at bounding box center [125, 71] width 58 height 33
click at [110, 76] on div "File" at bounding box center [125, 71] width 58 height 33
click at [103, 75] on input "Press Space to toggle all rows selection (unchecked)" at bounding box center [107, 71] width 10 height 10
checkbox input "true"
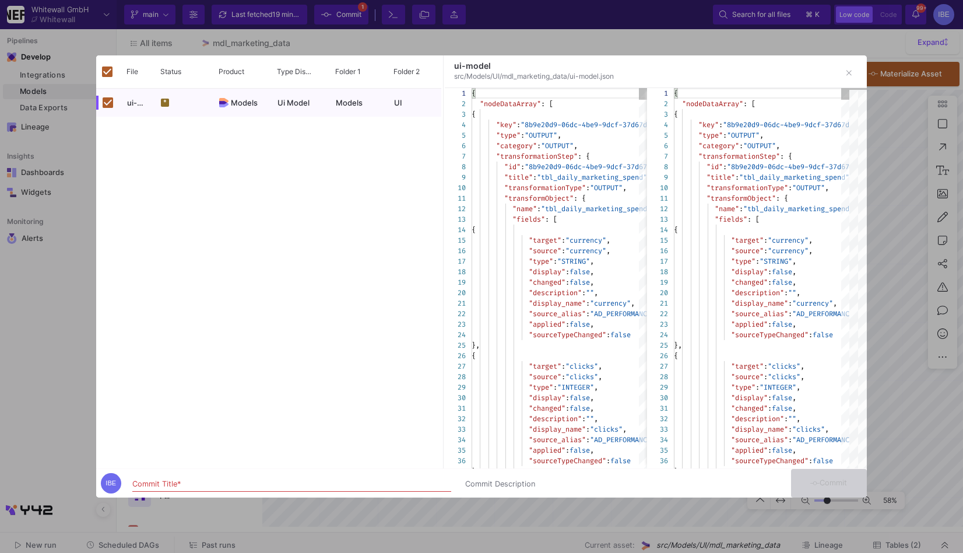
click at [152, 490] on div "Commit Title *" at bounding box center [291, 481] width 319 height 22
type input "burcu"
click at [854, 486] on button "Commit" at bounding box center [829, 483] width 76 height 29
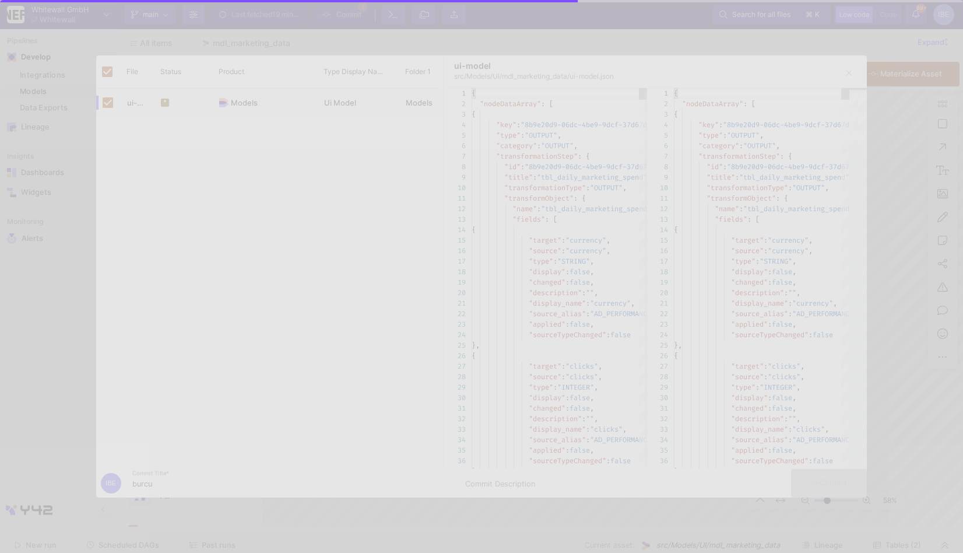
checkbox input "false"
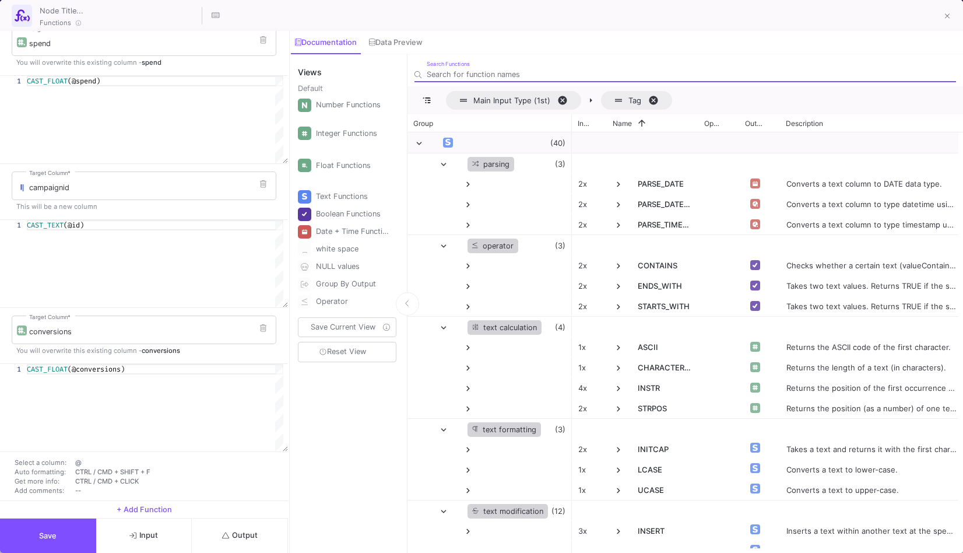
scroll to position [40, 0]
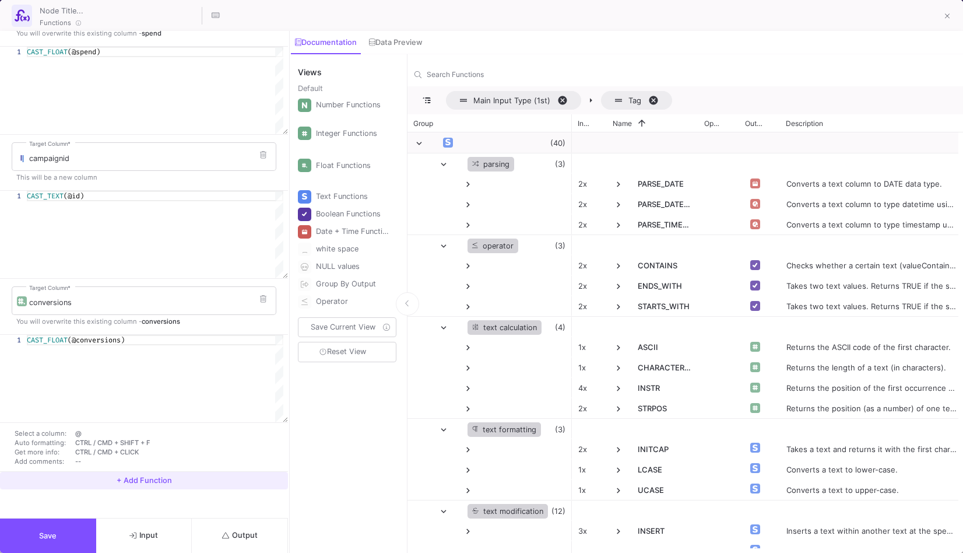
click at [157, 476] on span "+ Add Function" at bounding box center [144, 480] width 55 height 9
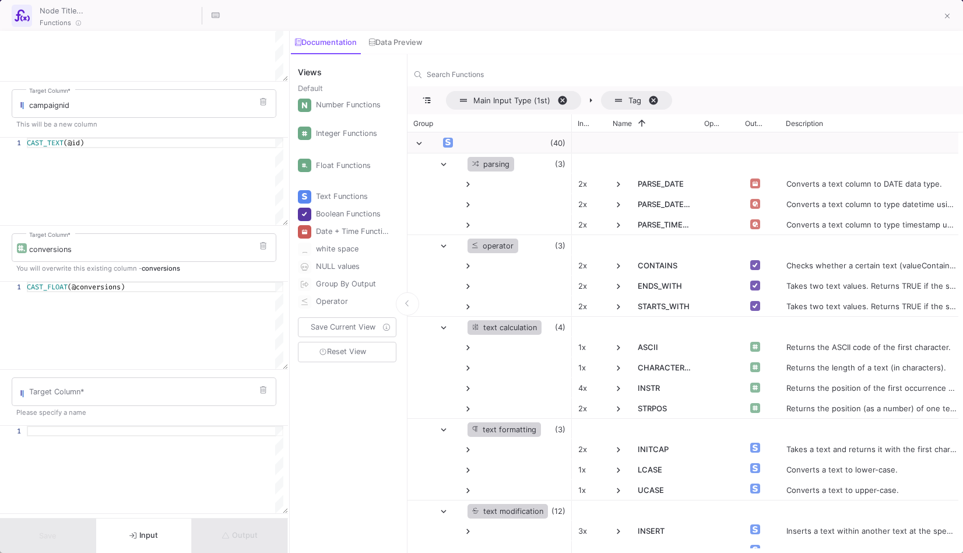
scroll to position [107, 0]
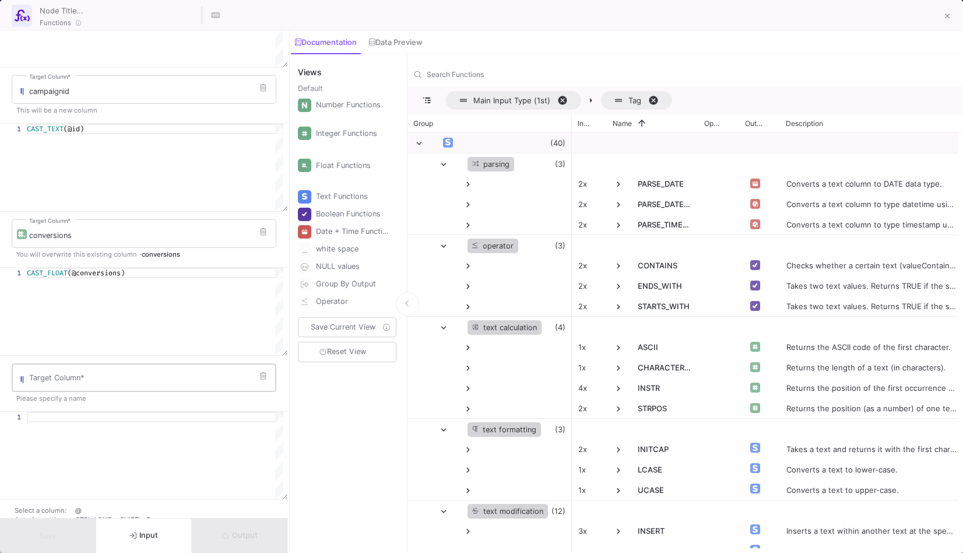
click at [145, 370] on div "Target Column *" at bounding box center [150, 376] width 242 height 30
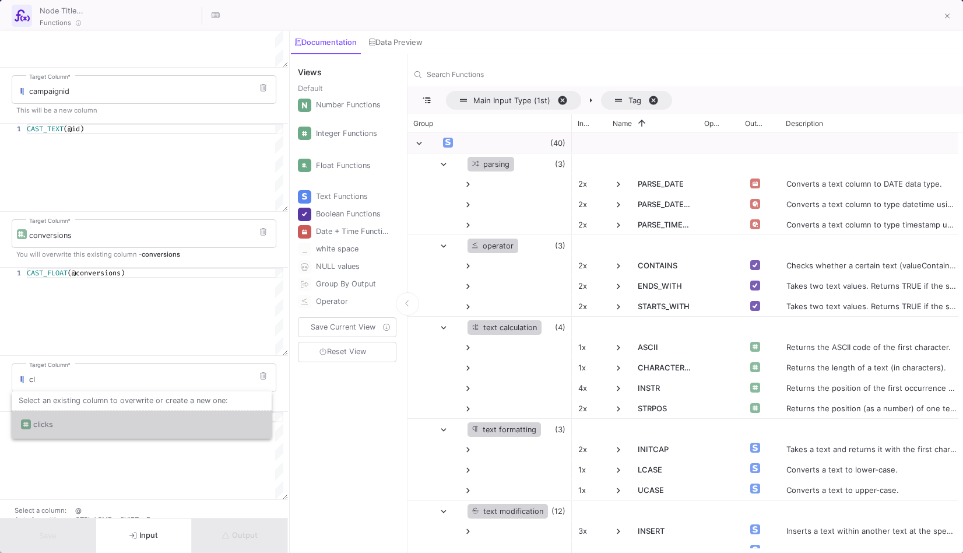
click at [134, 416] on div "clicks" at bounding box center [141, 424] width 241 height 28
type input "clicks"
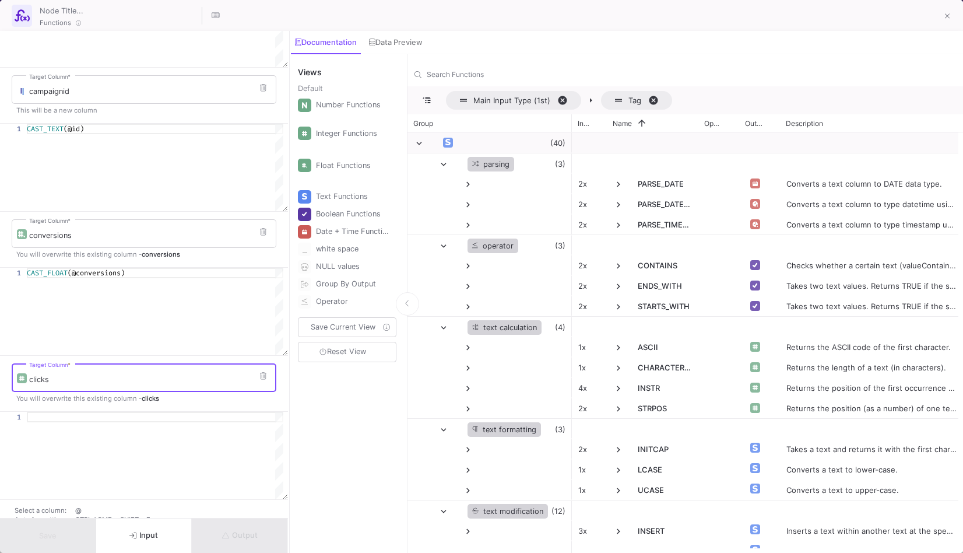
click at [205, 413] on div at bounding box center [155, 417] width 257 height 10
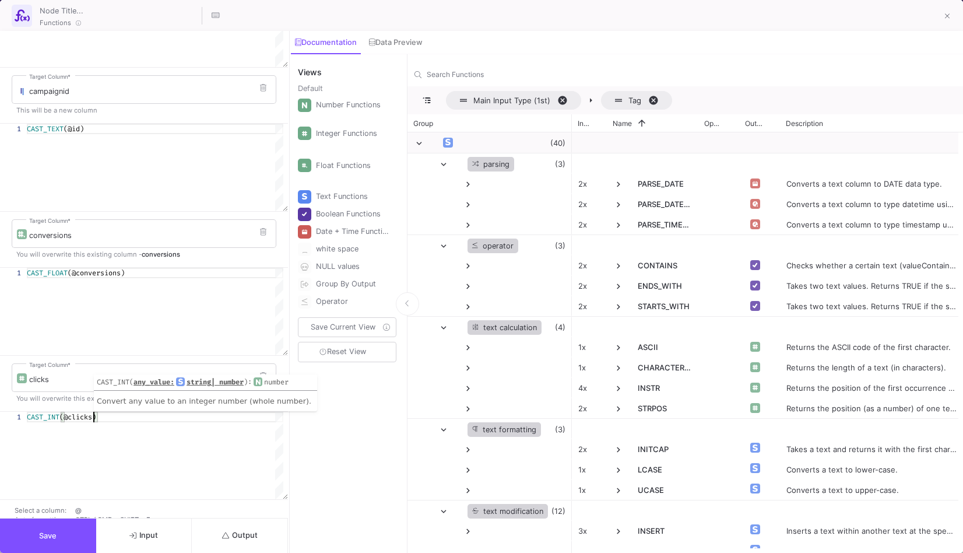
scroll to position [184, 0]
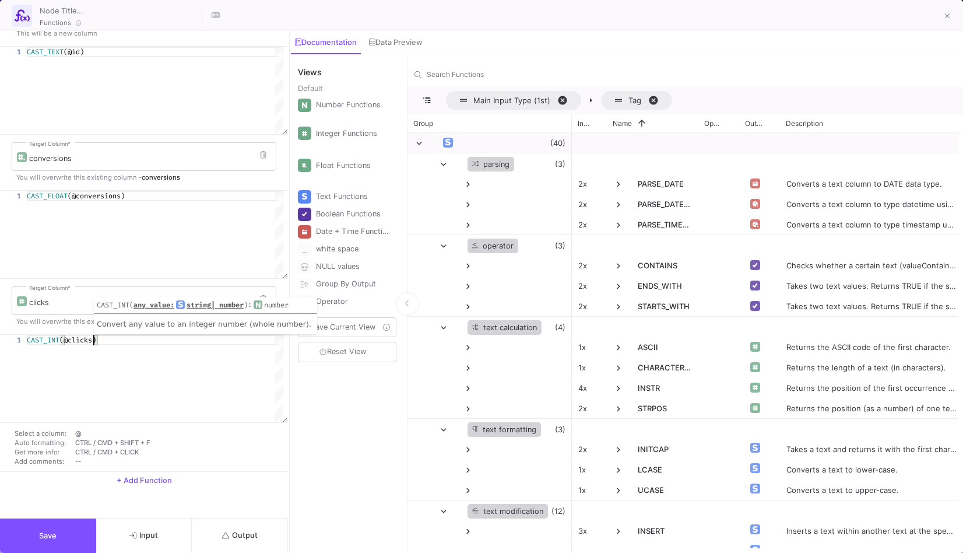
type textarea "CAST_INT(@clicks)"
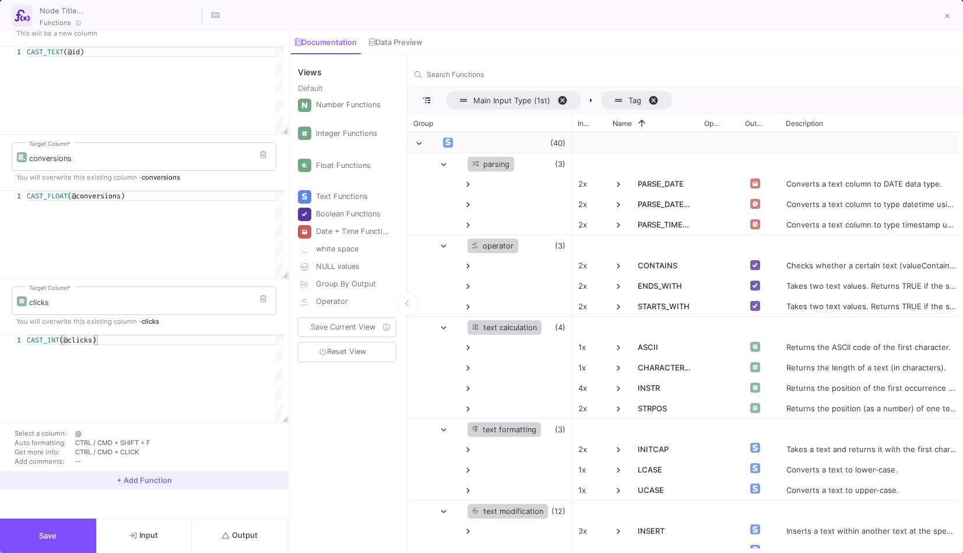
click at [150, 484] on button "+ Add Function" at bounding box center [144, 480] width 288 height 17
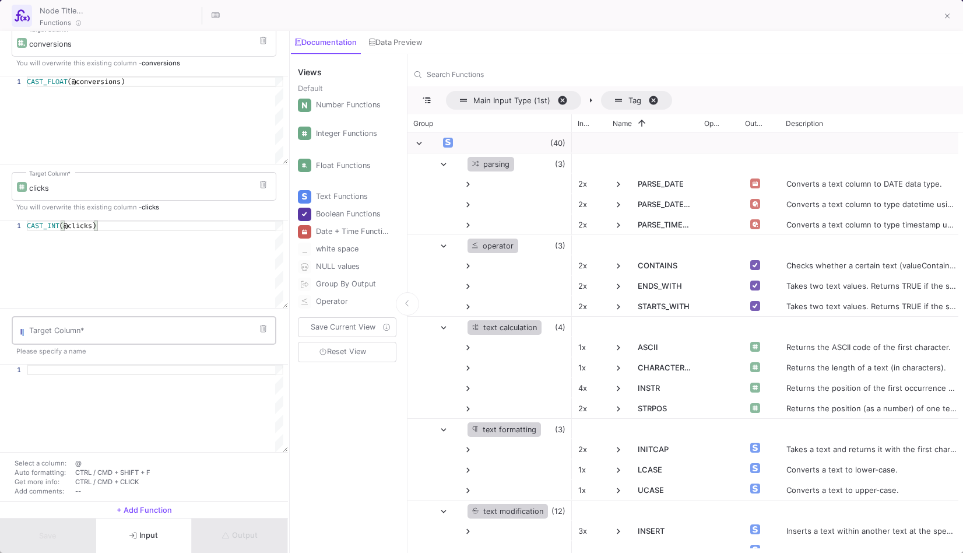
scroll to position [328, 0]
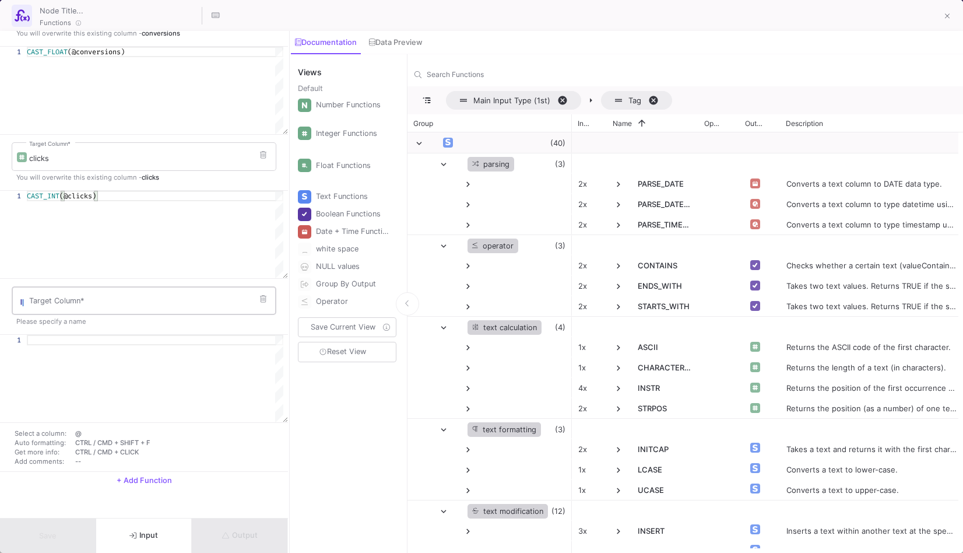
click at [148, 293] on div "Target Column *" at bounding box center [150, 300] width 242 height 30
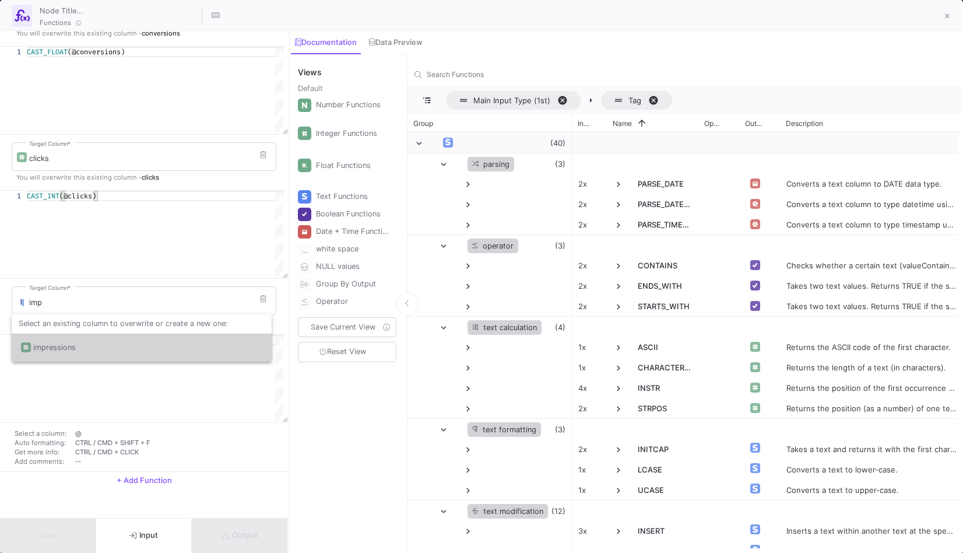
click at [138, 343] on div "impressions" at bounding box center [141, 347] width 241 height 28
type input "impressions"
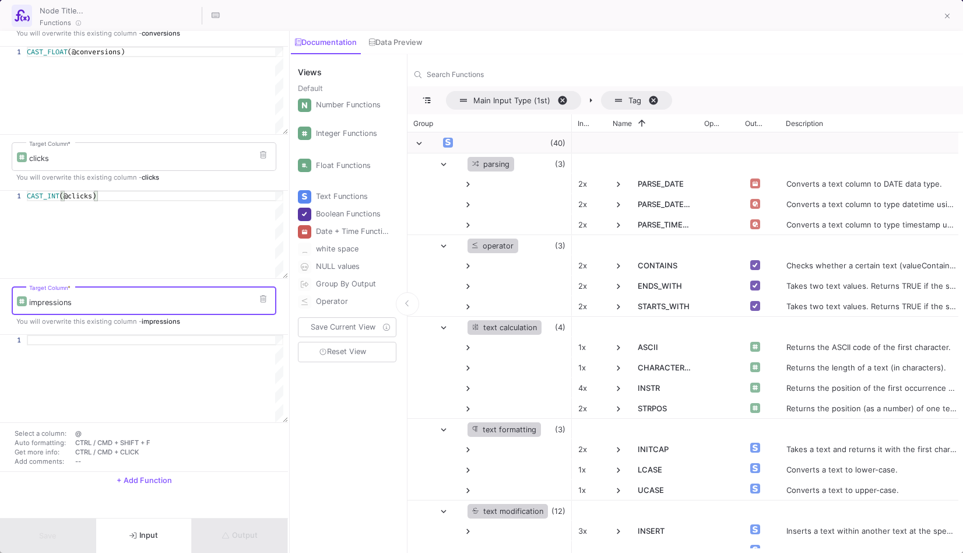
click at [106, 343] on div at bounding box center [155, 340] width 257 height 10
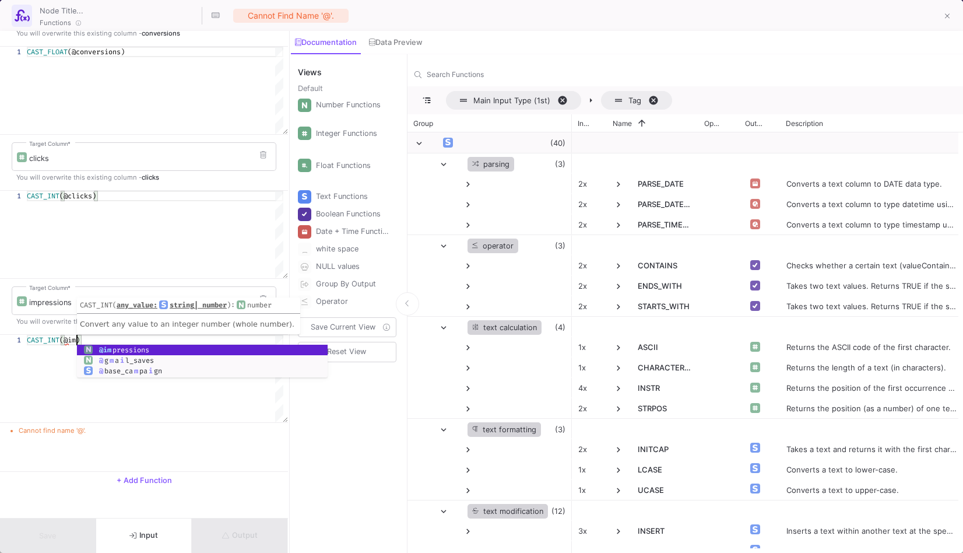
scroll to position [0, 54]
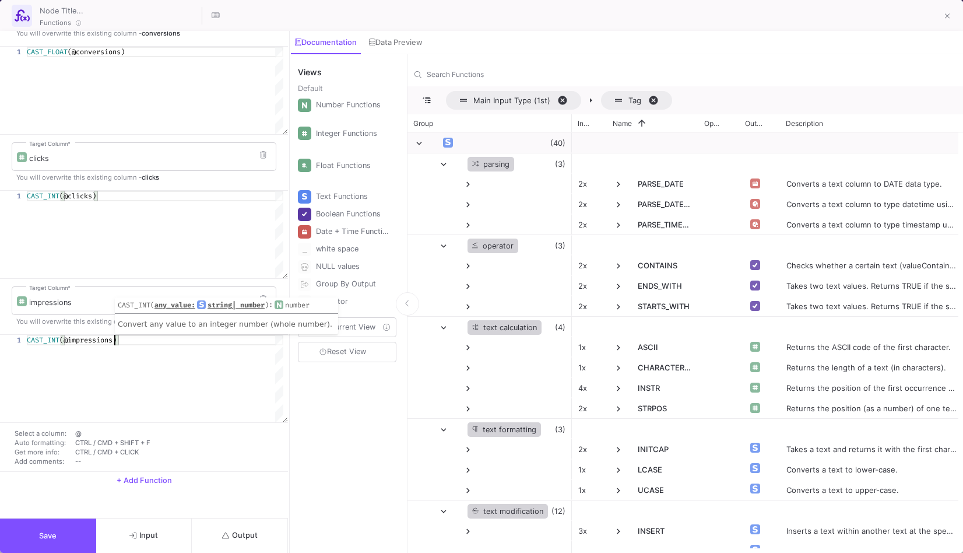
type textarea "CAST_INT(@impressions)"
drag, startPoint x: 206, startPoint y: 525, endPoint x: 204, endPoint y: 507, distance: 18.8
click at [204, 507] on div "spend Target Column * You will overwrite this existing column - spend 1 CAST_FL…" at bounding box center [144, 292] width 288 height 522
click at [65, 519] on button "Save" at bounding box center [48, 535] width 96 height 34
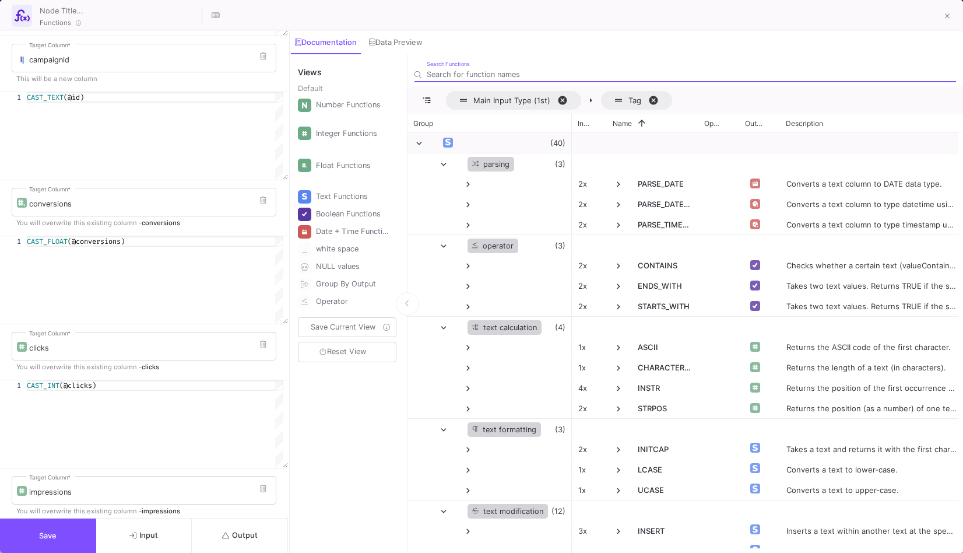
scroll to position [328, 0]
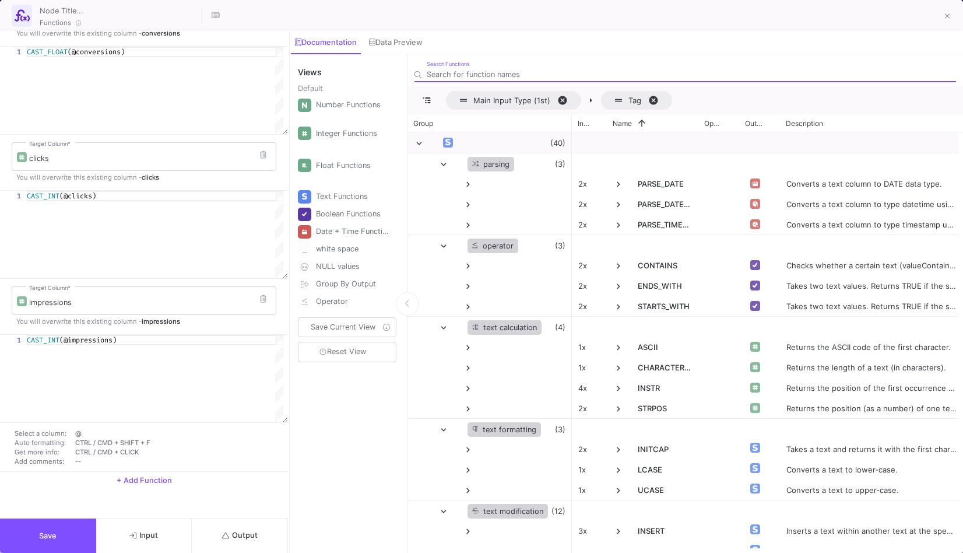
click at [252, 541] on button "Output" at bounding box center [240, 535] width 96 height 34
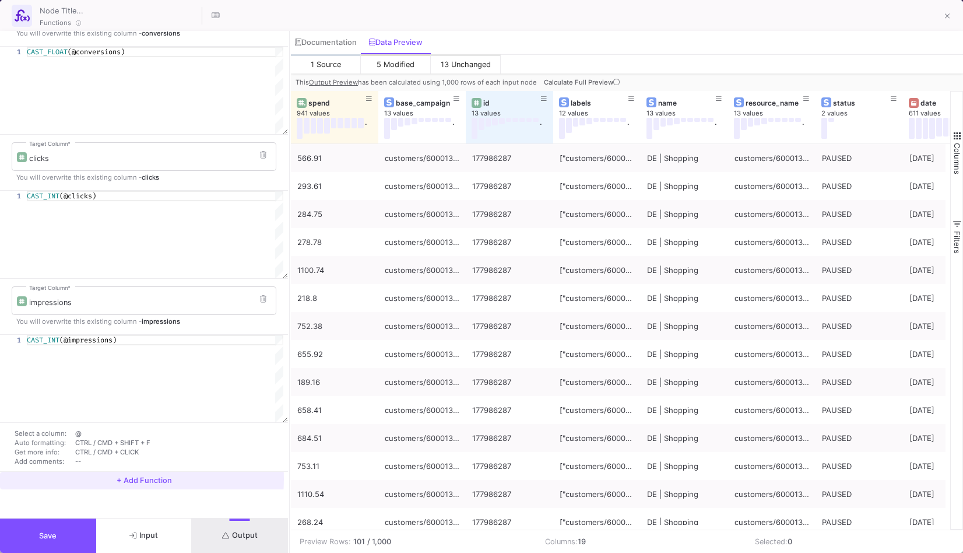
click at [122, 478] on span "+ Add Function" at bounding box center [144, 480] width 55 height 9
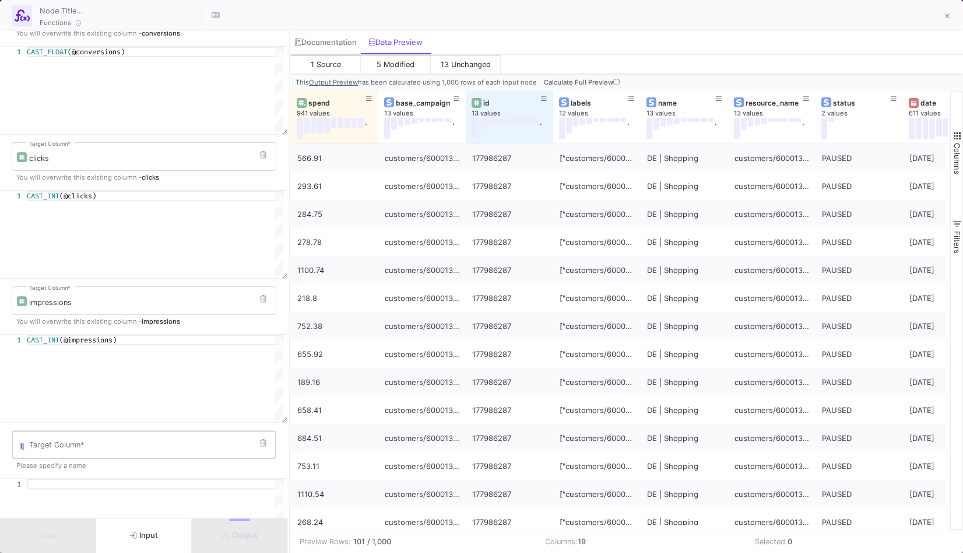
click at [99, 449] on input "Target Column *" at bounding box center [150, 446] width 242 height 9
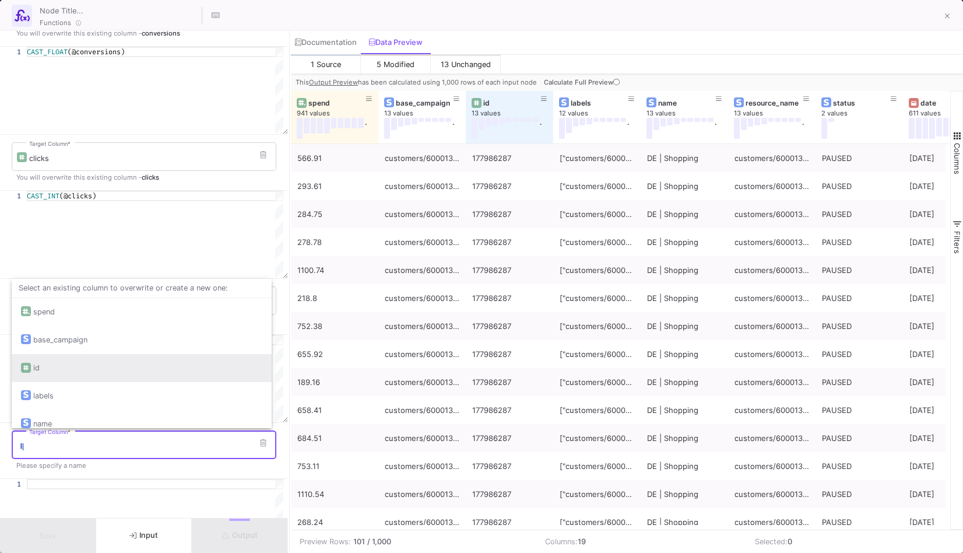
click at [93, 354] on div "id" at bounding box center [141, 368] width 241 height 28
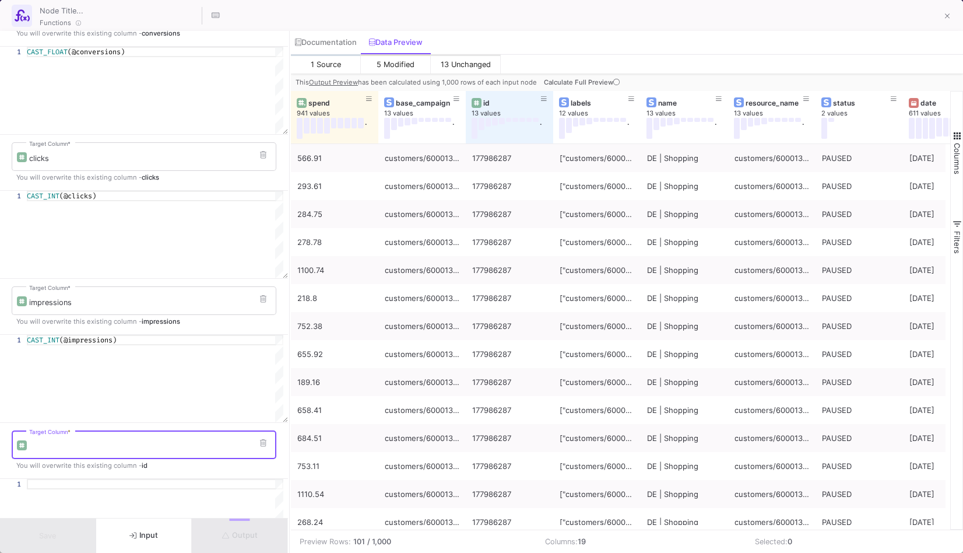
type input "id"
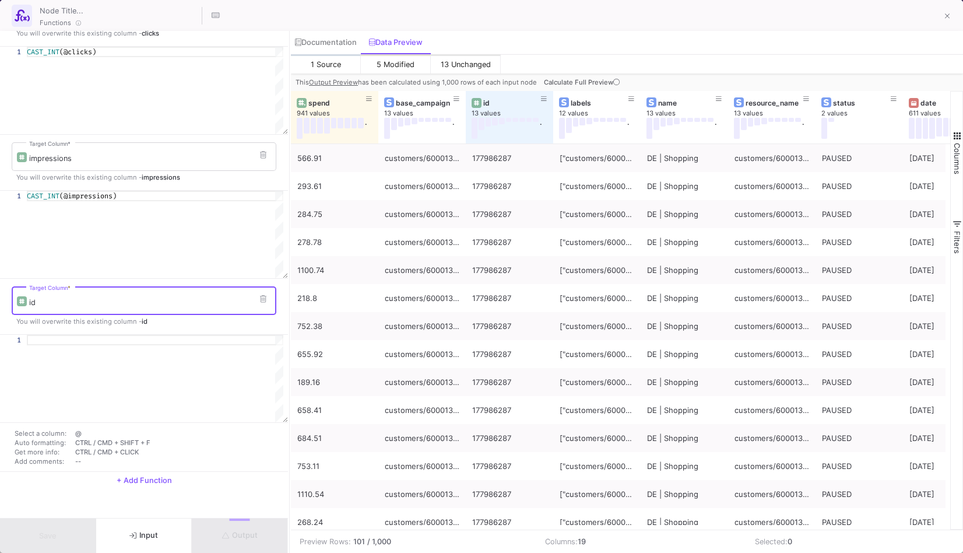
click at [99, 330] on div "id Target Column * You will overwrite this existing column - id" at bounding box center [144, 306] width 288 height 55
click at [100, 339] on div at bounding box center [155, 340] width 257 height 10
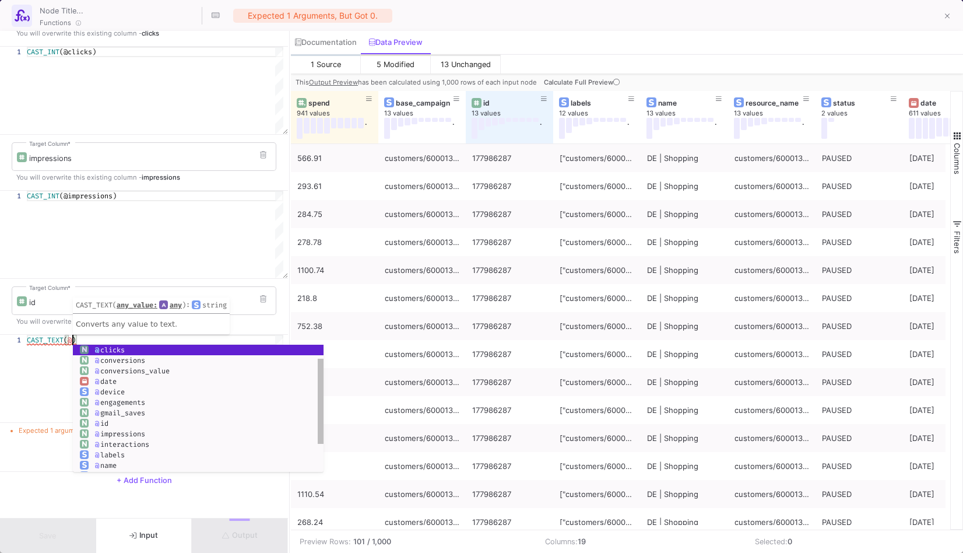
scroll to position [0, 45]
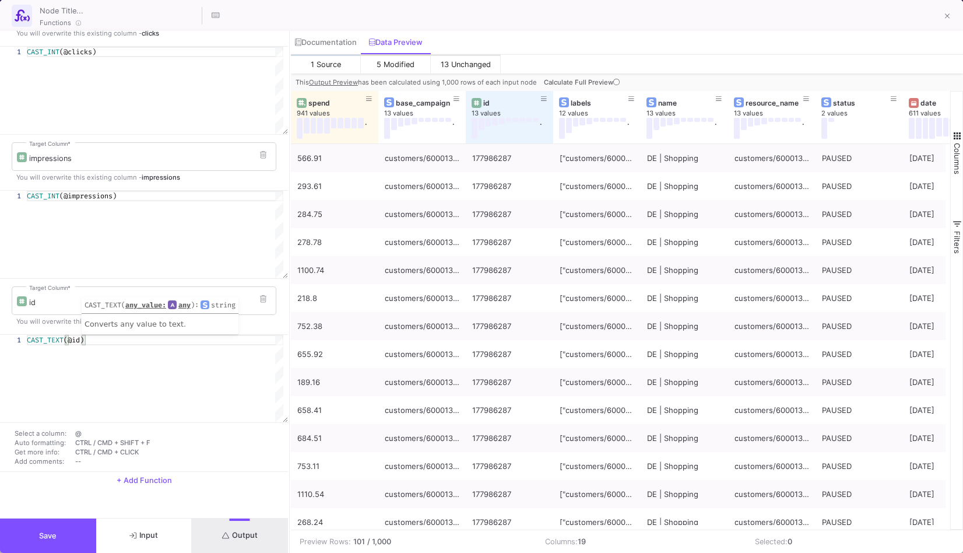
type textarea "CAST_TEXT(@id)"
click at [233, 526] on button "Output" at bounding box center [240, 535] width 96 height 34
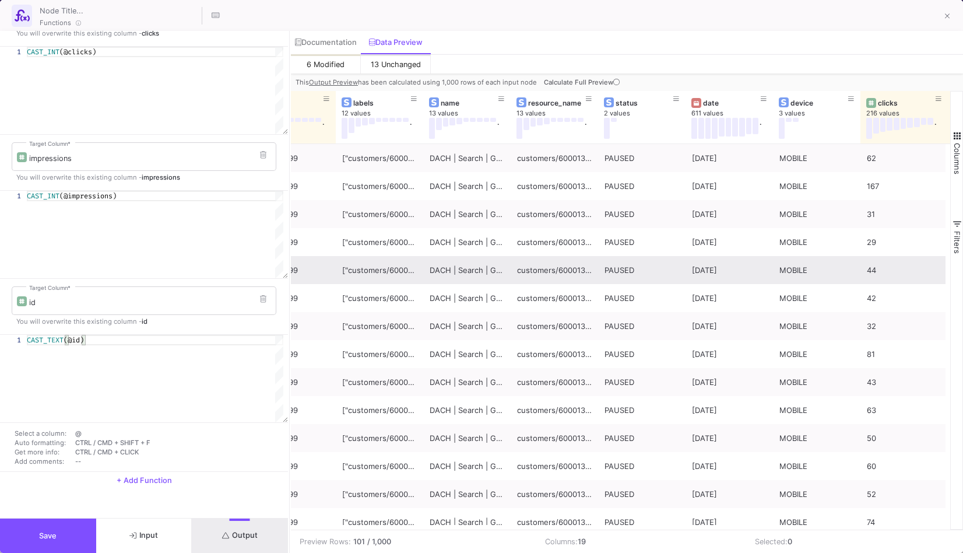
scroll to position [1, 0]
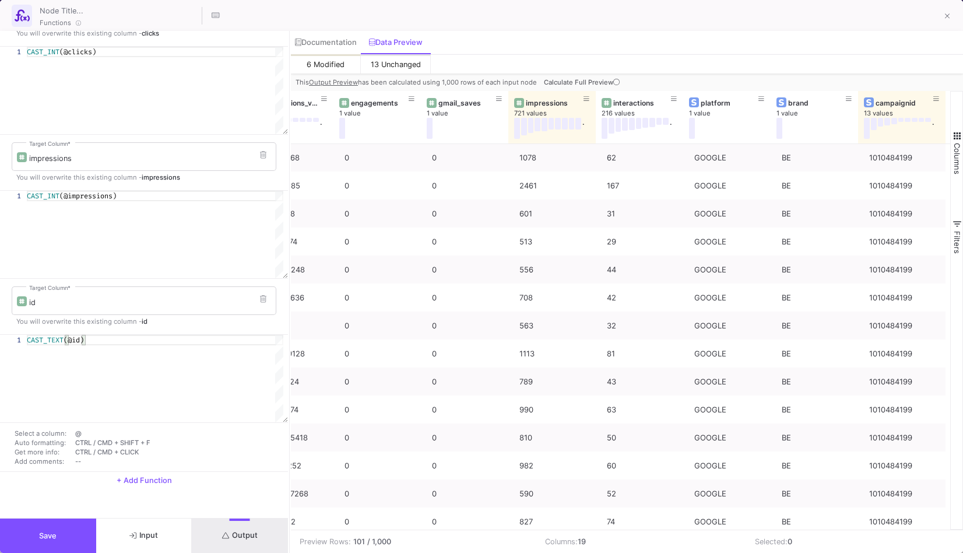
click at [52, 533] on span "Save" at bounding box center [47, 535] width 17 height 9
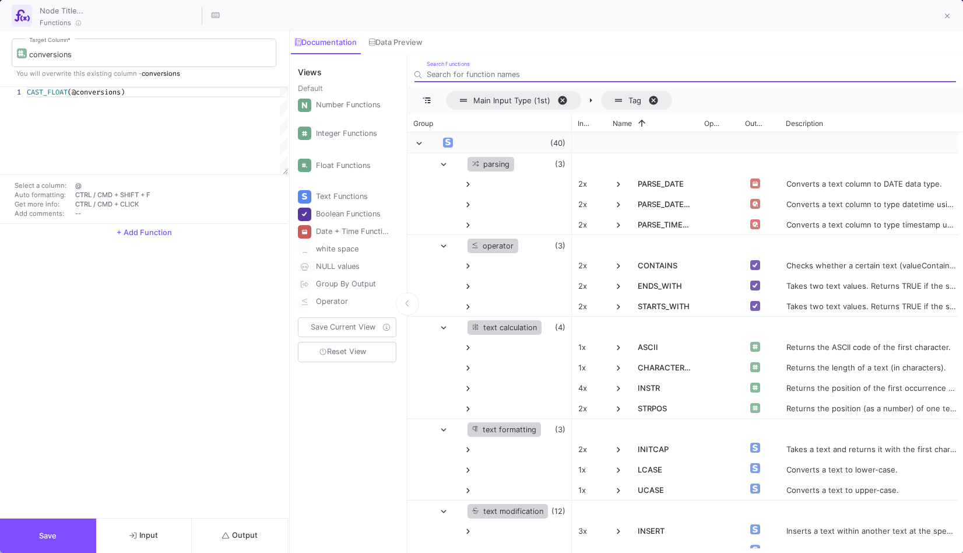
click at [175, 228] on button "+ Add Function" at bounding box center [144, 232] width 288 height 17
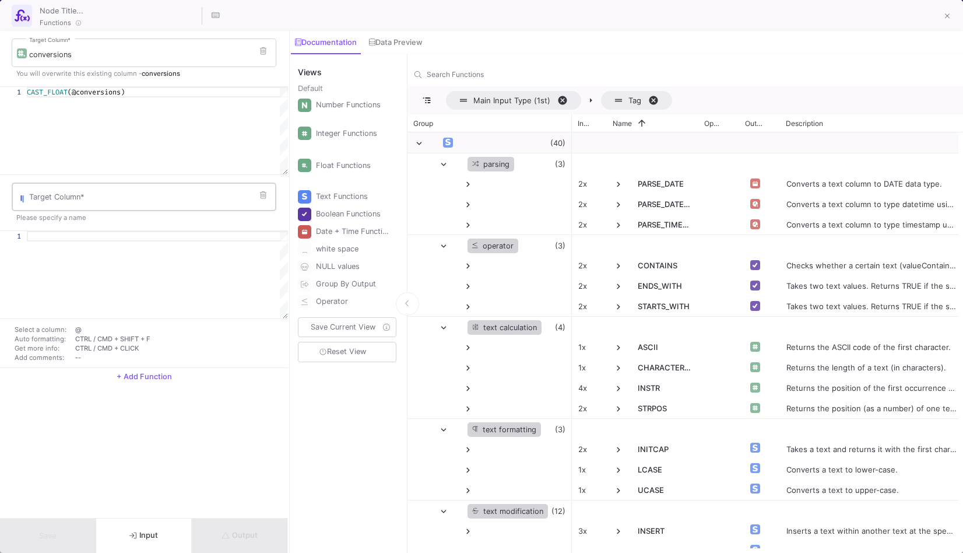
click at [173, 200] on input "Target Column *" at bounding box center [150, 198] width 242 height 9
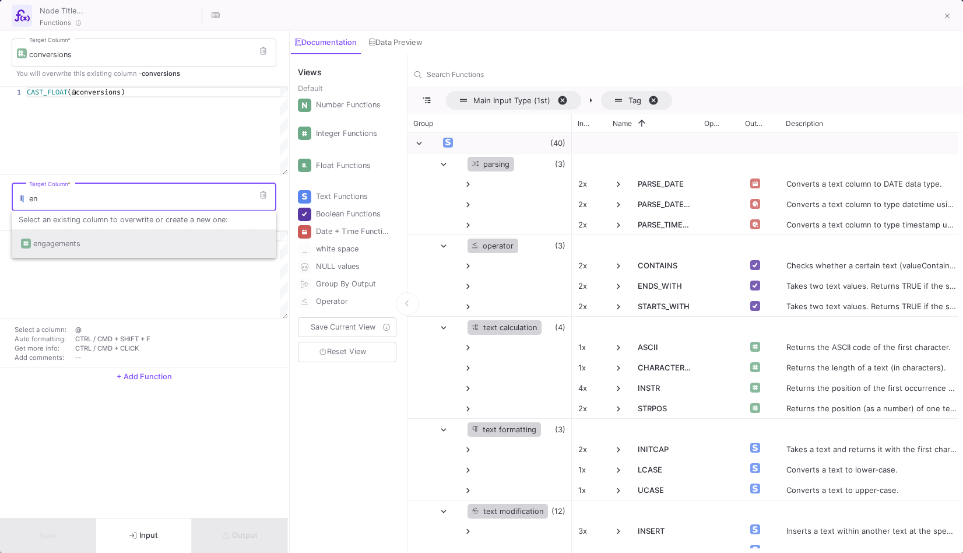
click at [160, 244] on div "engagements" at bounding box center [144, 244] width 246 height 28
type input "engagements"
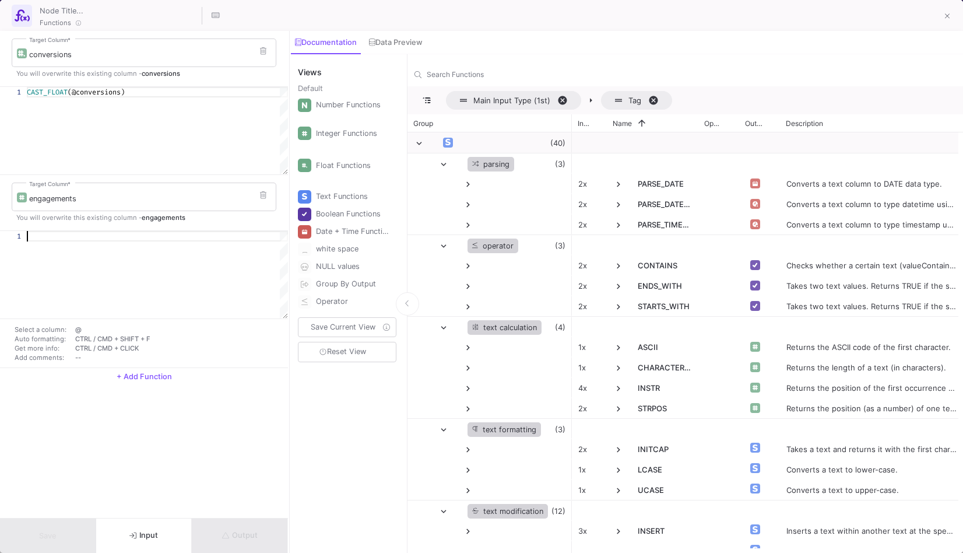
click at [160, 244] on div at bounding box center [157, 274] width 261 height 87
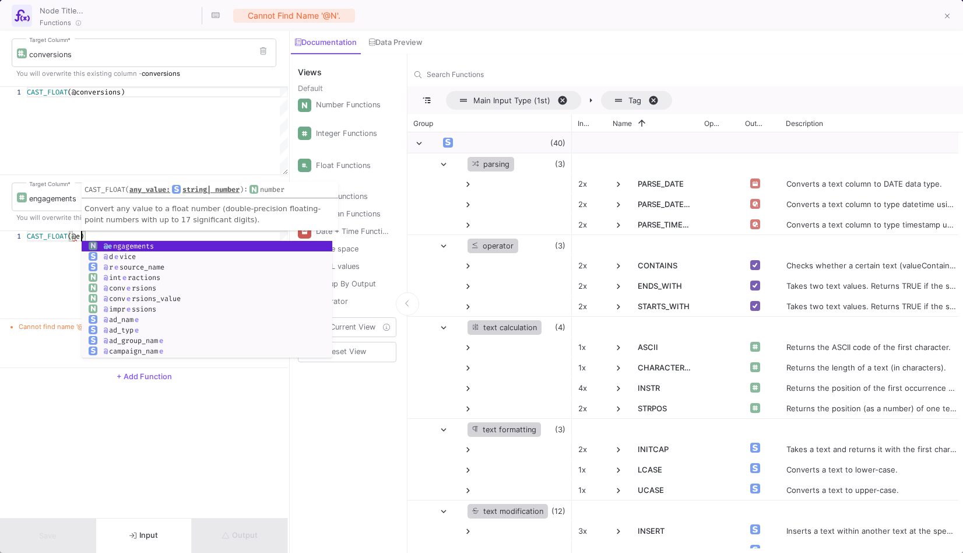
scroll to position [0, 58]
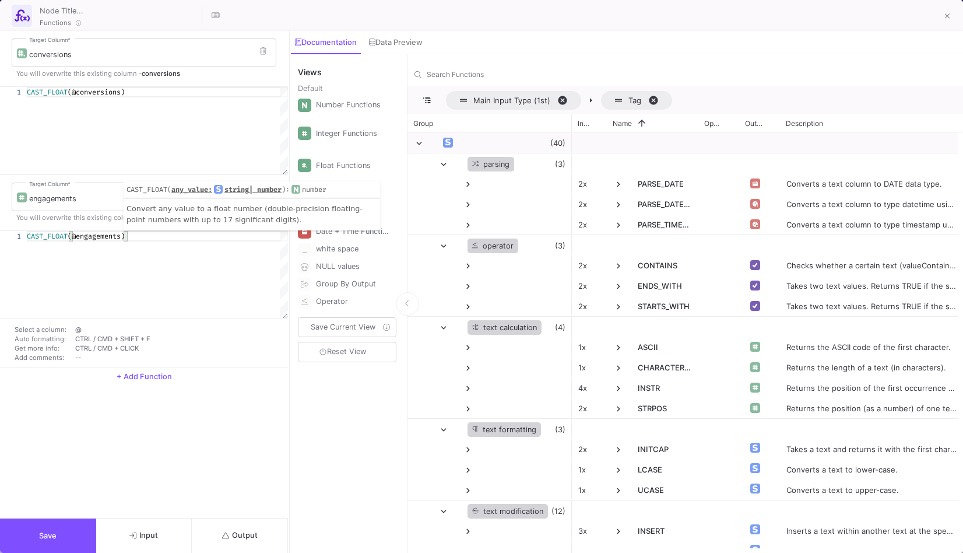
type textarea "CAST_FLOAT(@engagements)"
click at [231, 525] on button "Output" at bounding box center [240, 535] width 96 height 34
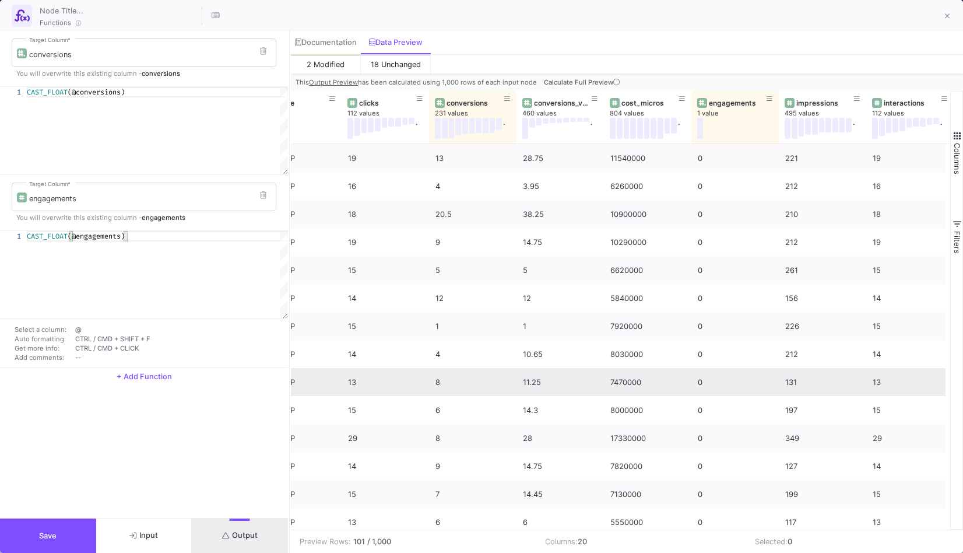
scroll to position [0, 1094]
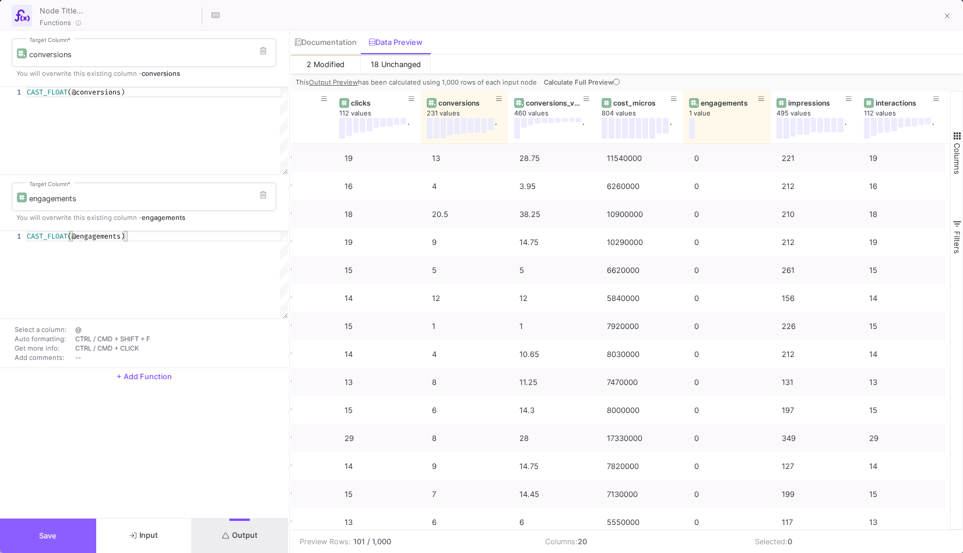
click at [71, 537] on button "Save" at bounding box center [48, 535] width 96 height 34
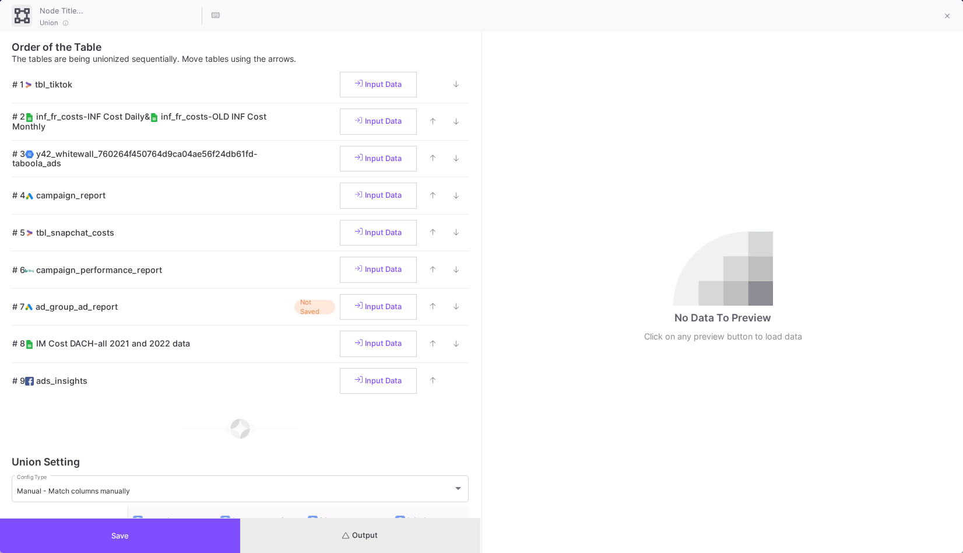
click at [401, 535] on button "Output" at bounding box center [360, 535] width 240 height 34
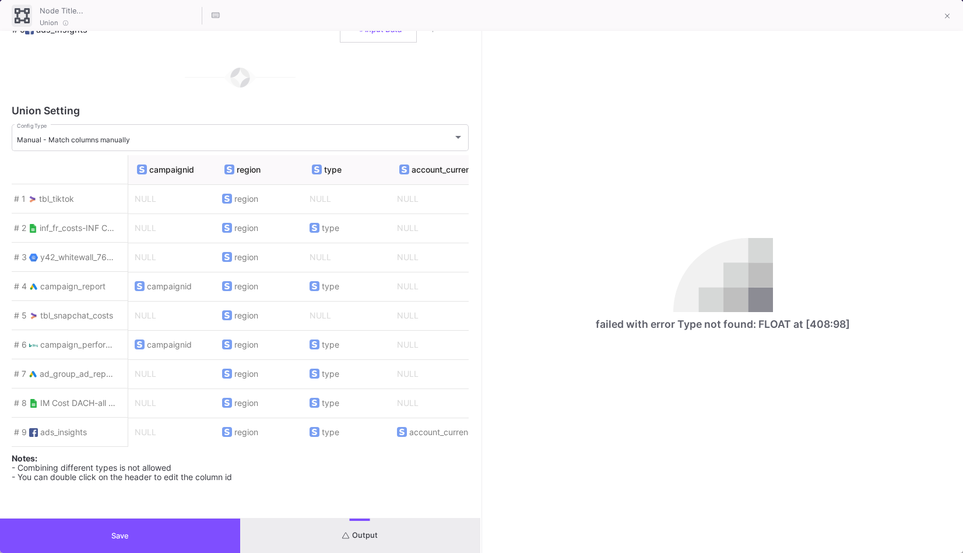
scroll to position [0, 1560]
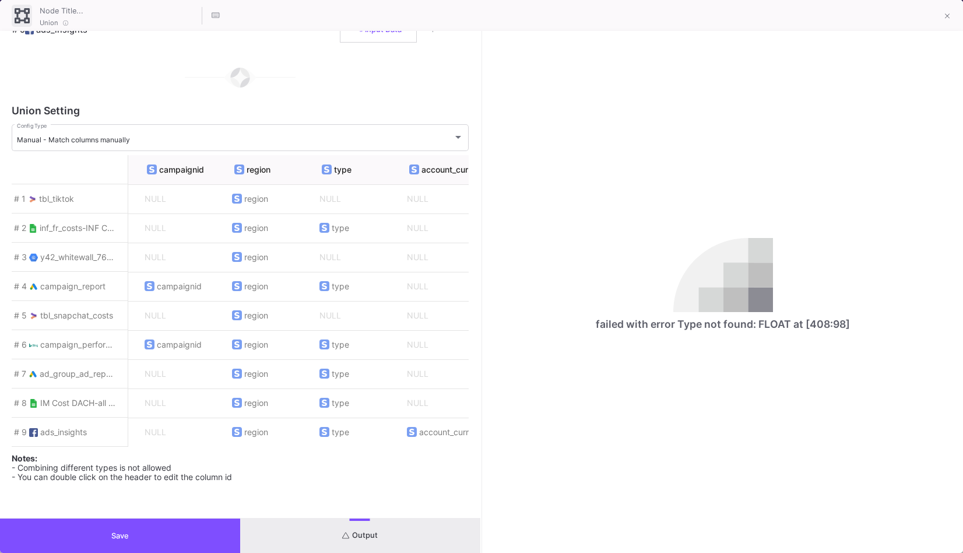
click at [231, 533] on button "Save" at bounding box center [120, 535] width 240 height 34
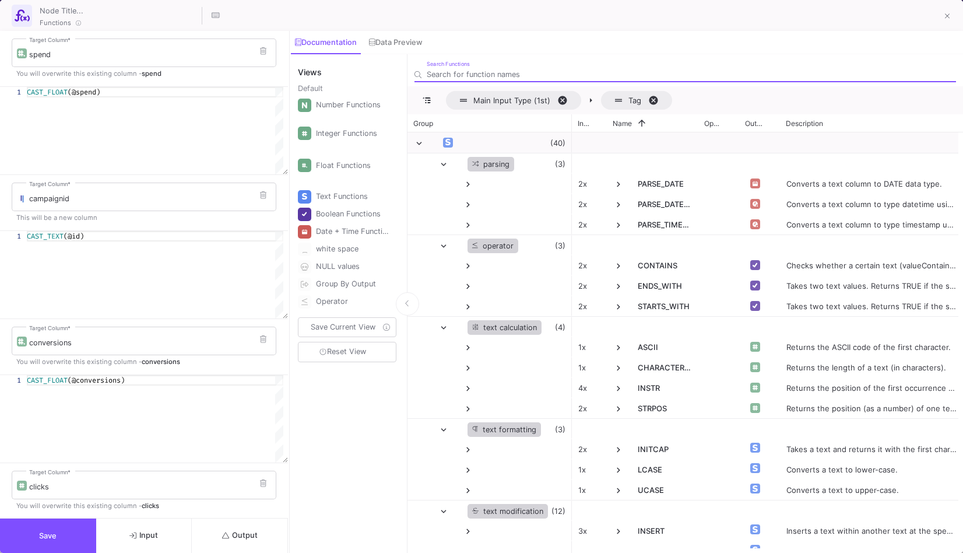
scroll to position [0, 75]
click at [217, 87] on div "CAST_FLOAT (@spend)" at bounding box center [155, 92] width 257 height 10
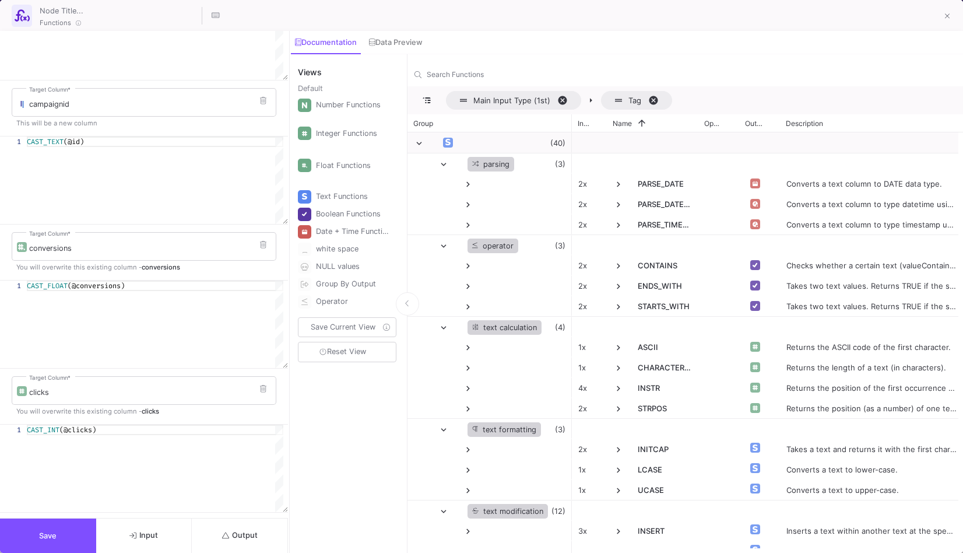
scroll to position [103, 0]
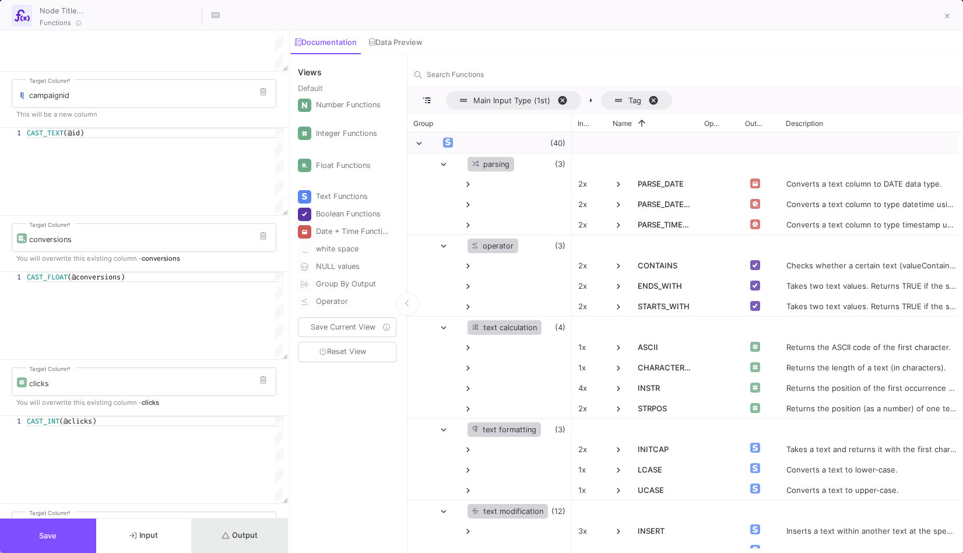
click at [255, 534] on span "Output" at bounding box center [240, 535] width 36 height 9
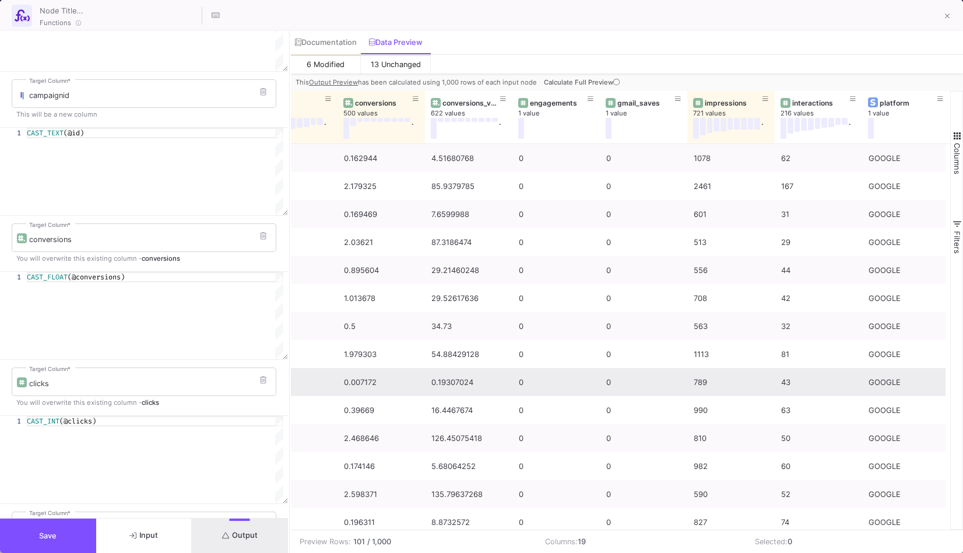
scroll to position [0, 832]
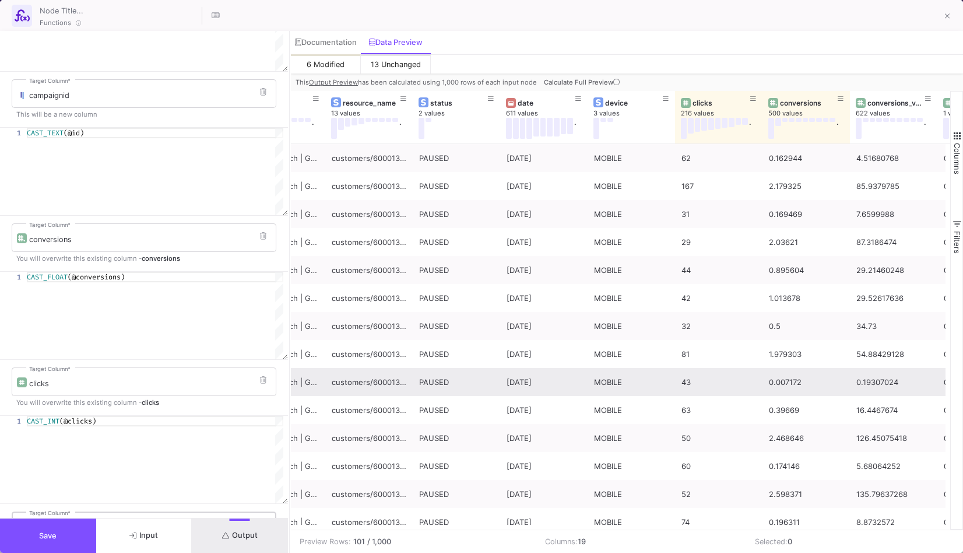
click at [245, 515] on div "impressions Target Column *" at bounding box center [150, 525] width 242 height 30
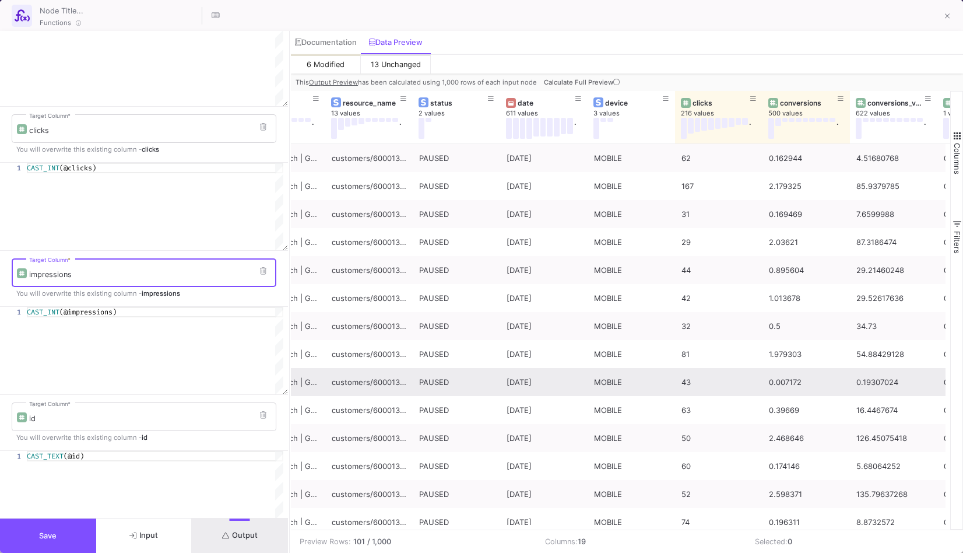
click at [248, 531] on span "Output" at bounding box center [240, 535] width 36 height 9
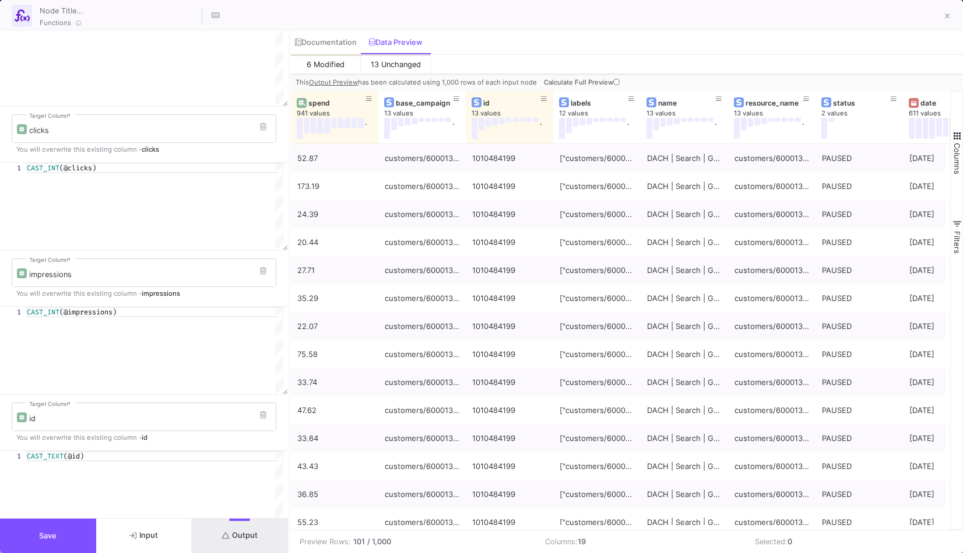
click at [38, 537] on button "Save" at bounding box center [48, 535] width 96 height 34
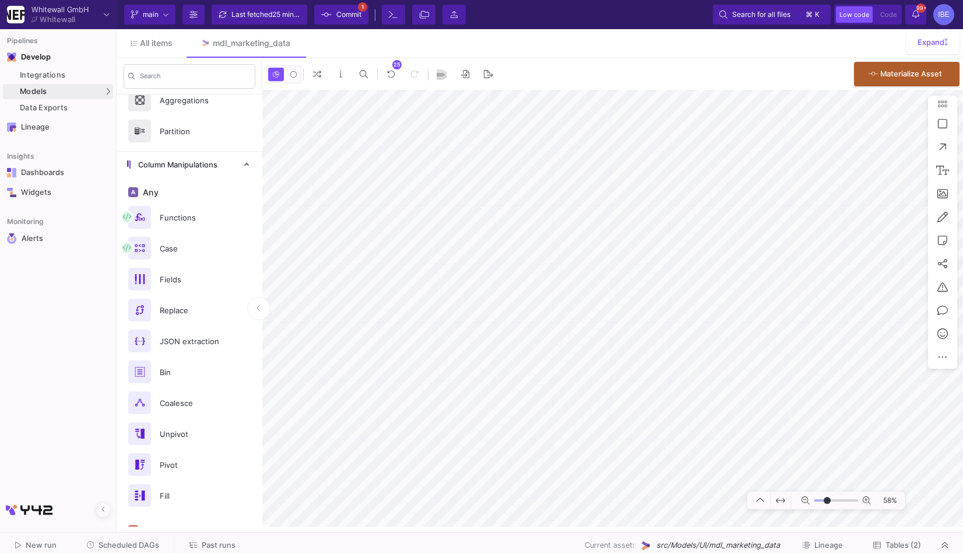
click at [357, 13] on span "Commit" at bounding box center [348, 14] width 25 height 17
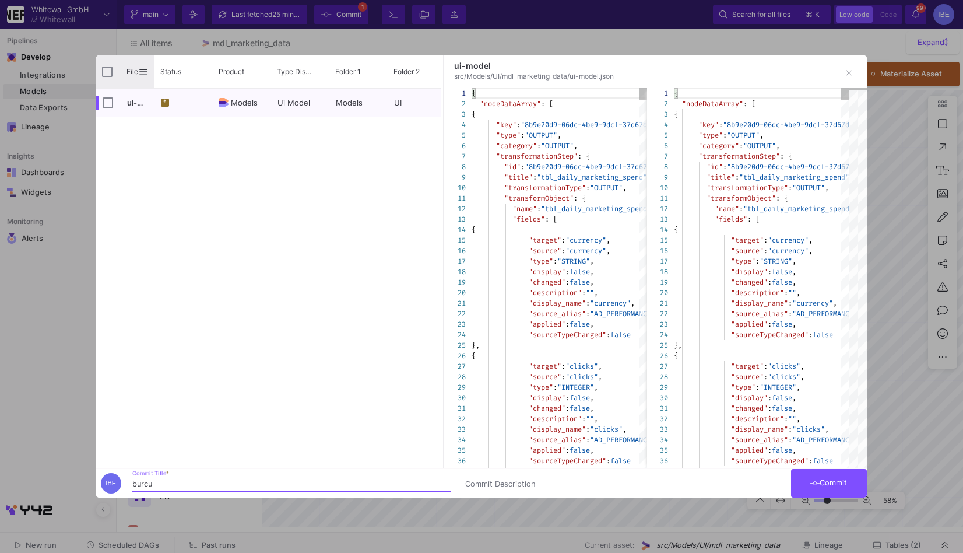
type input "burcu"
click at [110, 72] on input "Press Space to toggle all rows selection (unchecked)" at bounding box center [107, 71] width 10 height 10
checkbox input "true"
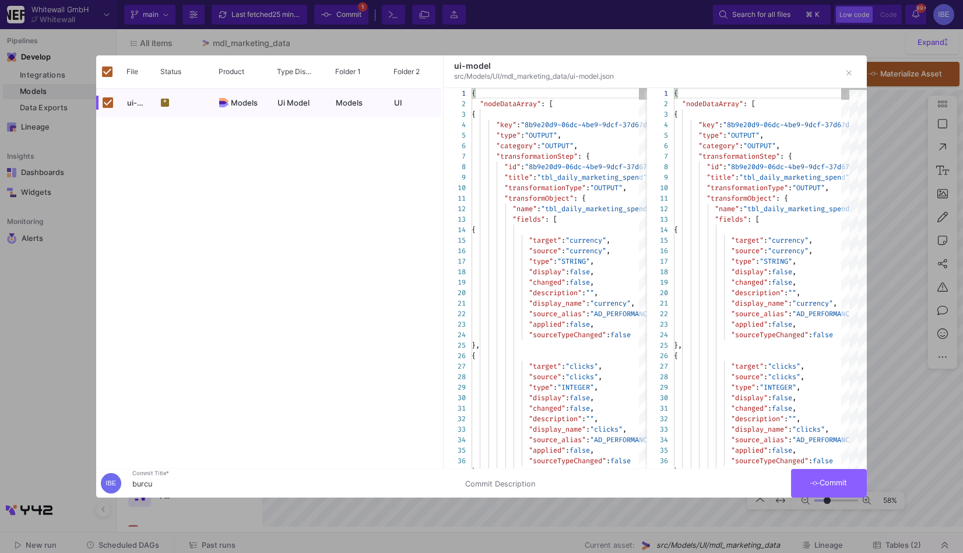
click at [842, 481] on span "Commit" at bounding box center [828, 482] width 37 height 9
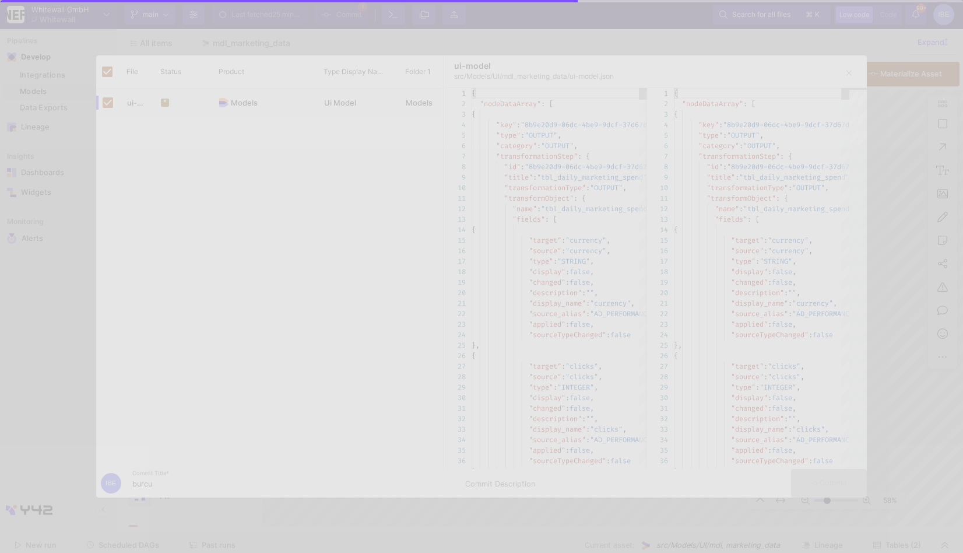
checkbox input "false"
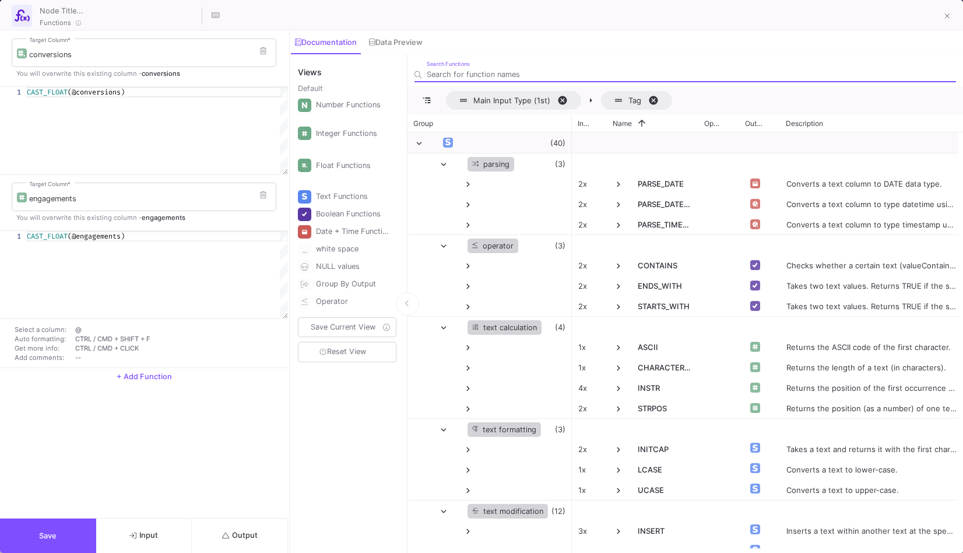
click at [128, 381] on button "+ Add Function" at bounding box center [144, 376] width 288 height 17
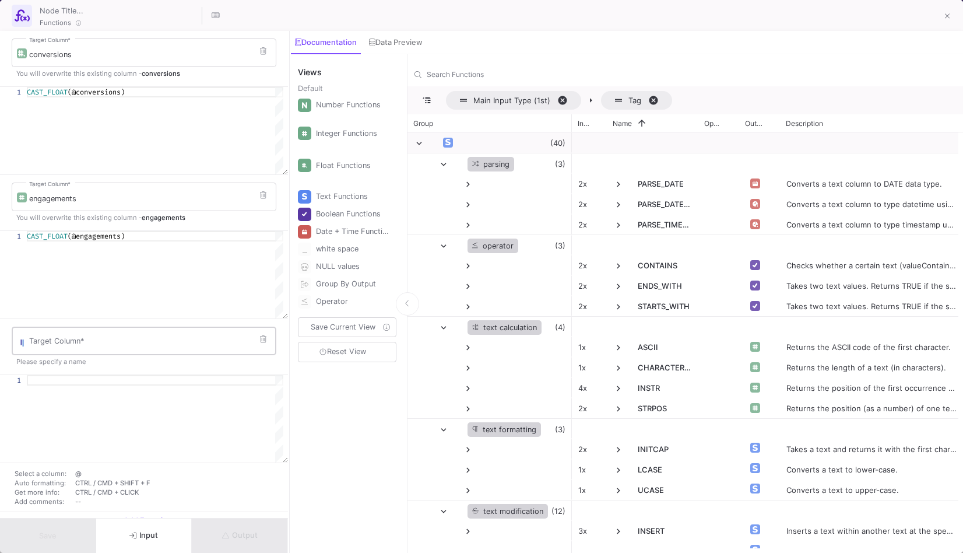
click at [80, 343] on input "Target Column *" at bounding box center [150, 342] width 242 height 9
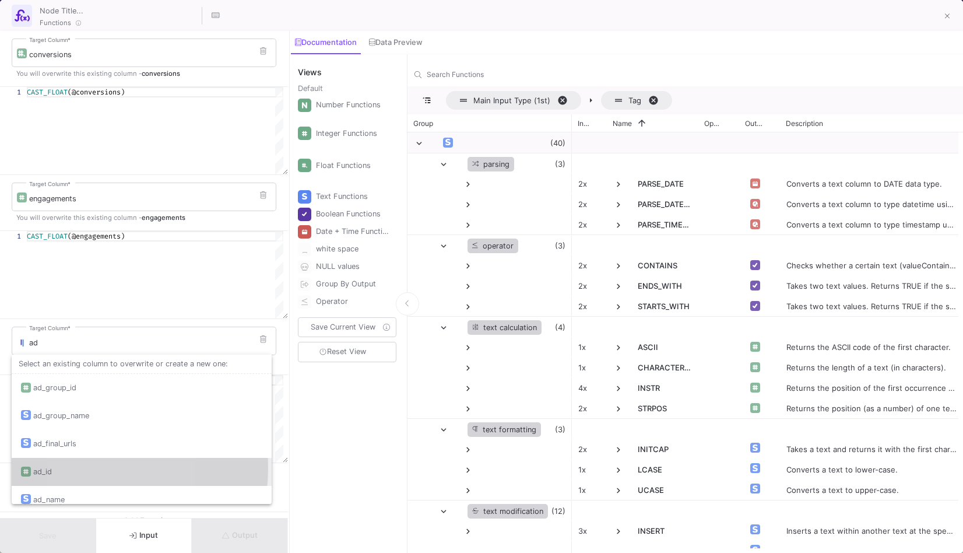
click at [83, 468] on div "ad_id" at bounding box center [141, 472] width 241 height 28
type input "ad_id"
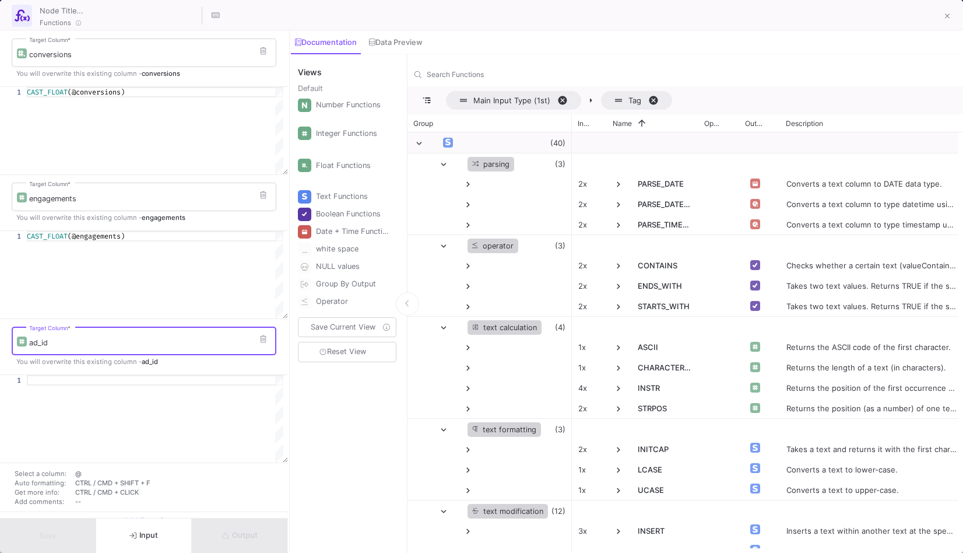
click at [95, 387] on div at bounding box center [155, 418] width 257 height 87
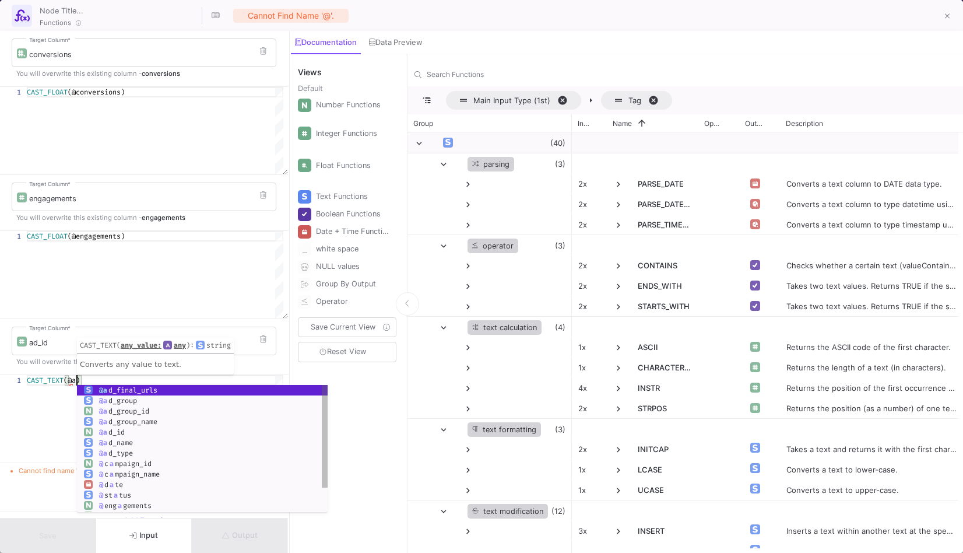
scroll to position [0, 54]
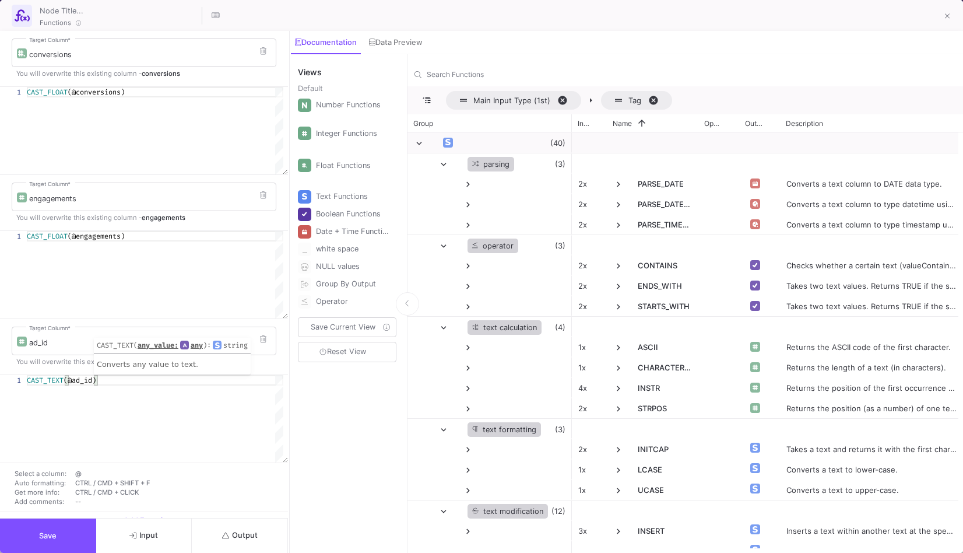
type textarea "CAST_TEXT(@ad_id)"
click at [258, 526] on button "Output" at bounding box center [240, 535] width 96 height 34
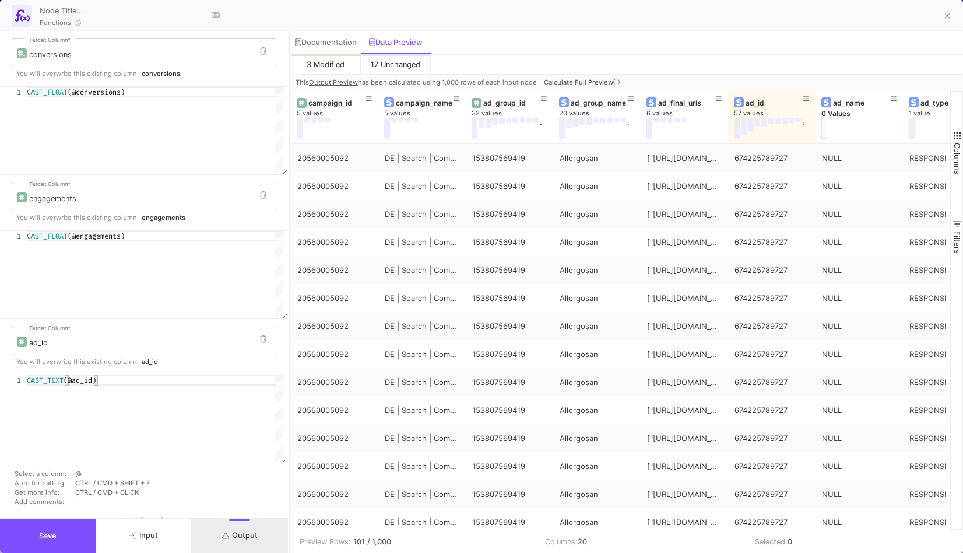
click at [87, 538] on button "Save" at bounding box center [48, 535] width 96 height 34
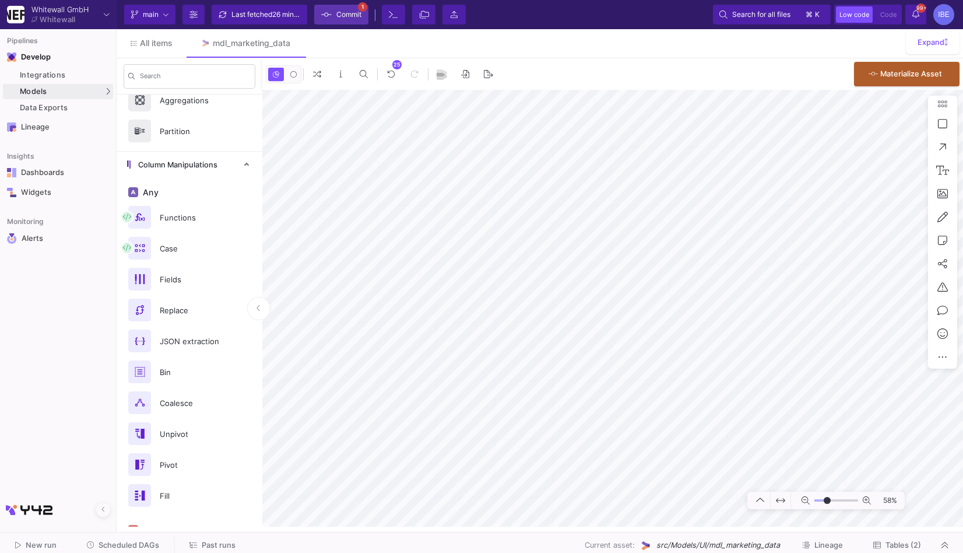
click at [331, 13] on span "Commit" at bounding box center [341, 14] width 40 height 17
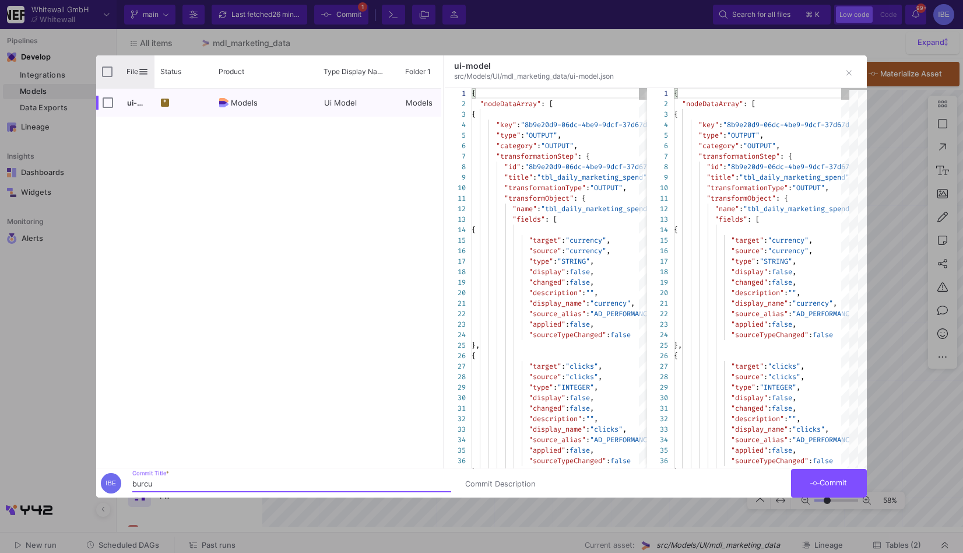
type input "burcu"
click at [100, 74] on div "File" at bounding box center [125, 71] width 58 height 33
click at [106, 74] on input "Press Space to toggle all rows selection (unchecked)" at bounding box center [107, 71] width 10 height 10
checkbox input "true"
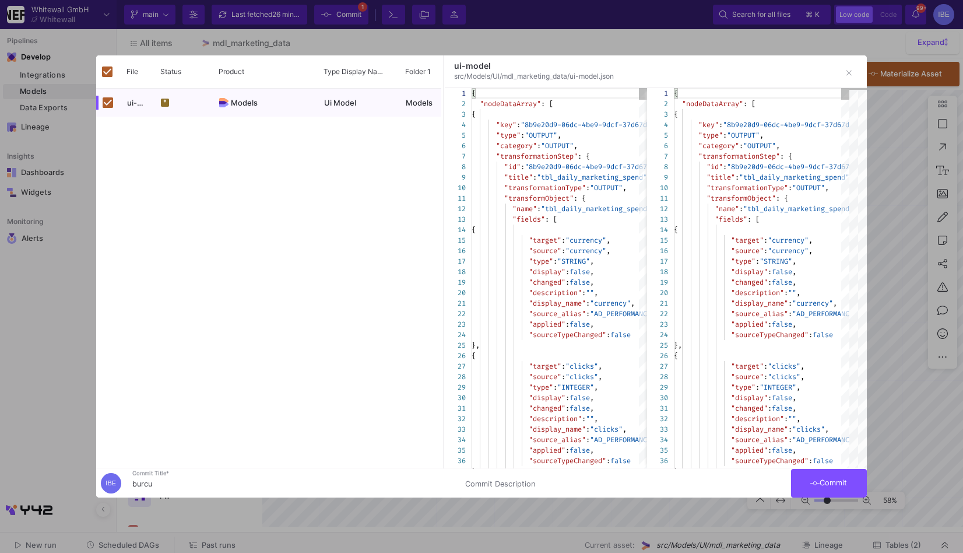
click at [825, 483] on span "Commit" at bounding box center [828, 482] width 37 height 9
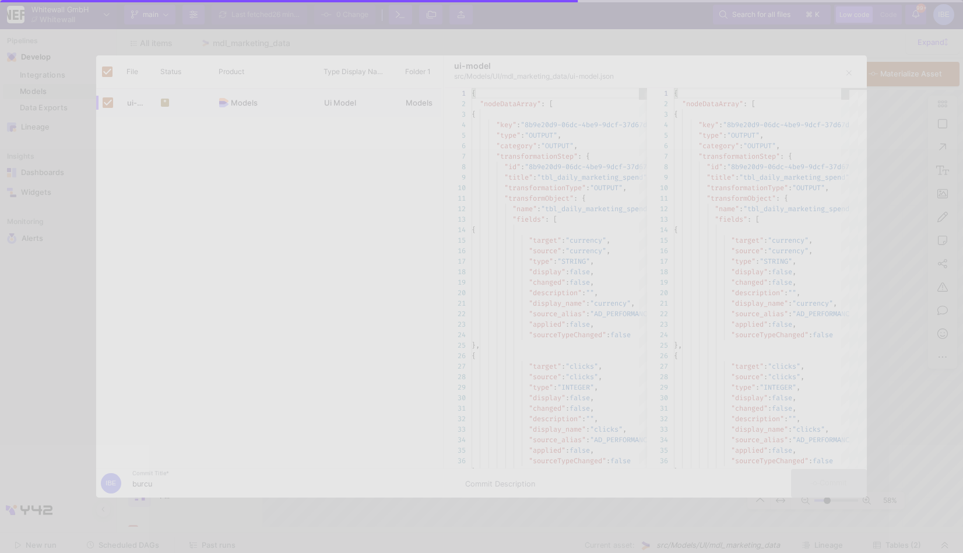
checkbox input "false"
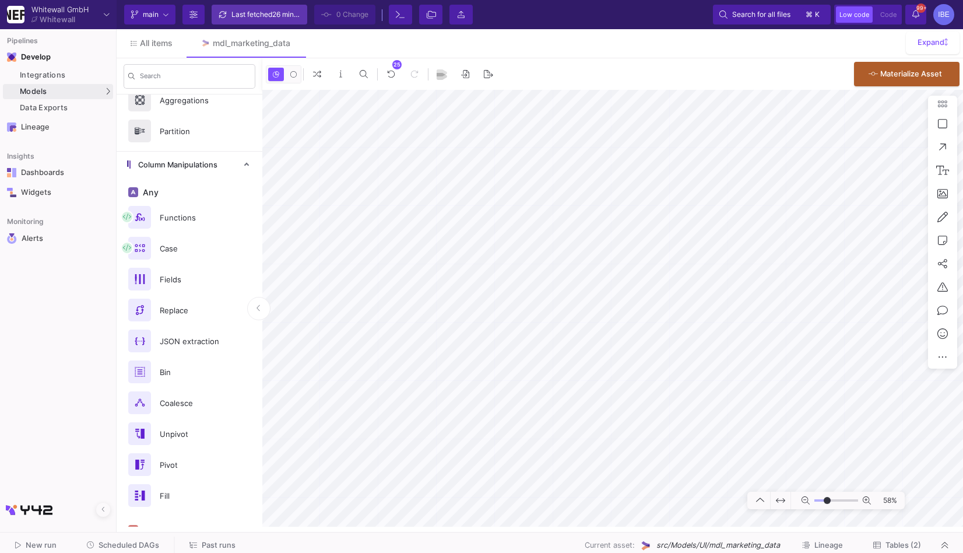
click at [280, 20] on div "Last fetched 26 minutes ago" at bounding box center [266, 14] width 70 height 17
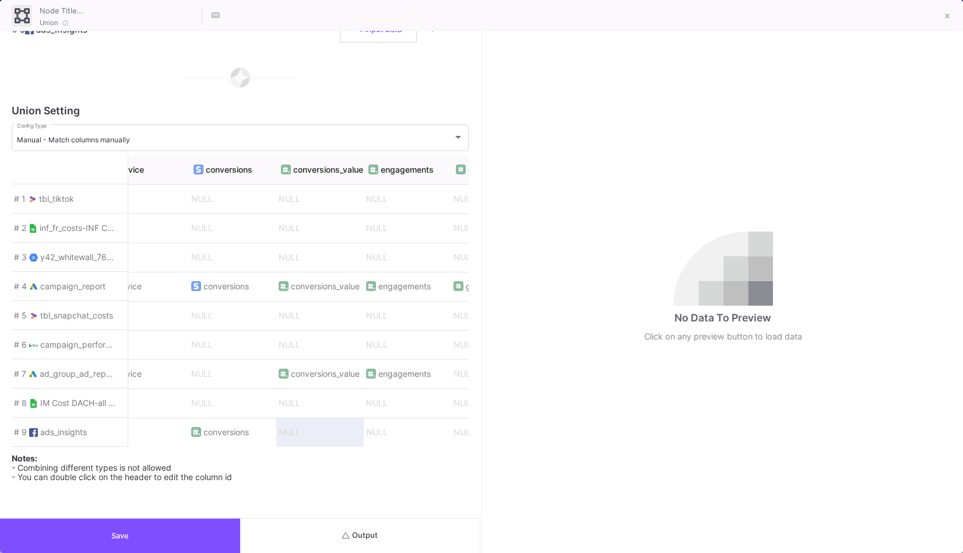
scroll to position [0, 2315]
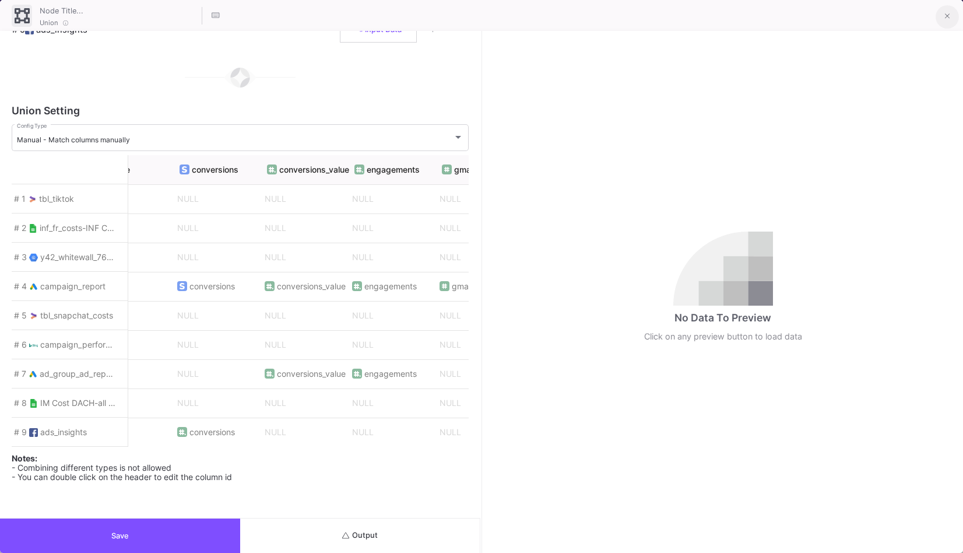
click at [950, 17] on button at bounding box center [947, 16] width 23 height 23
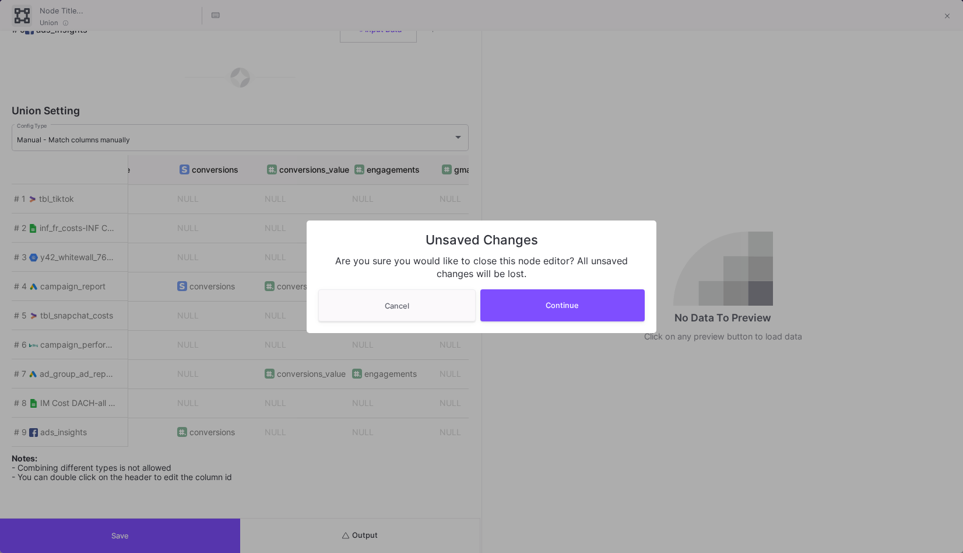
drag, startPoint x: 543, startPoint y: 302, endPoint x: 584, endPoint y: 262, distance: 56.9
click at [584, 264] on div "Unsaved Changes Are you sure you would like to close this node editor? All unsa…" at bounding box center [482, 276] width 350 height 113
click at [408, 308] on span "Cancel" at bounding box center [397, 304] width 24 height 9
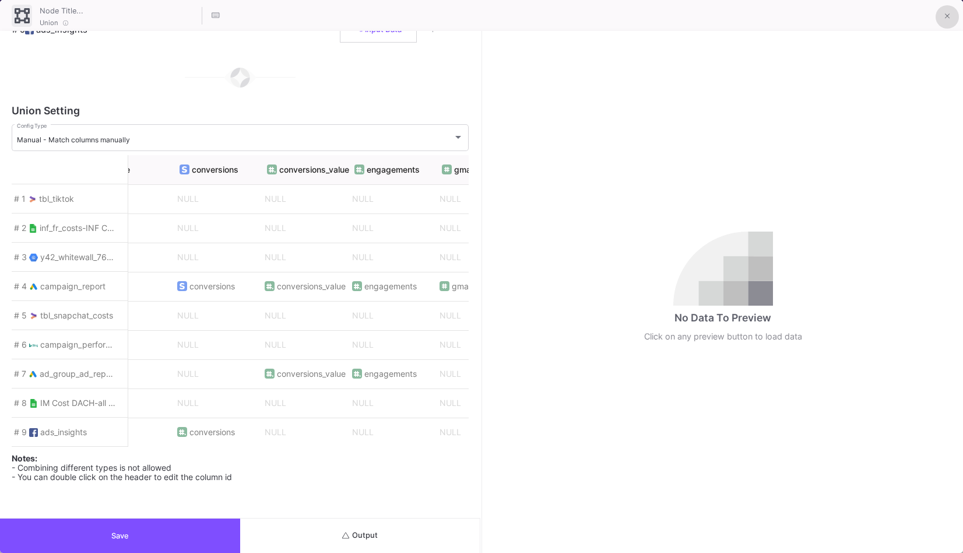
click at [952, 13] on button at bounding box center [947, 16] width 23 height 23
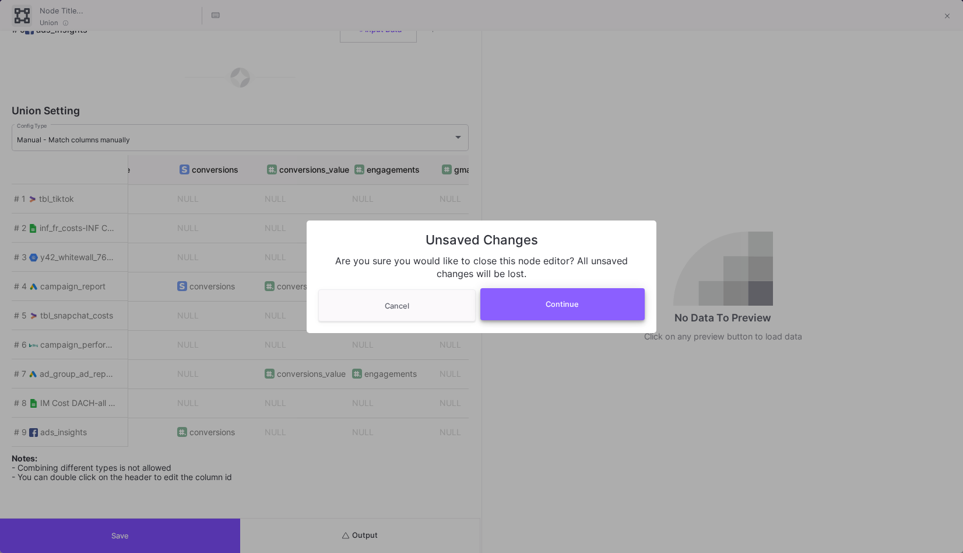
click at [577, 307] on span "Continue" at bounding box center [562, 304] width 33 height 9
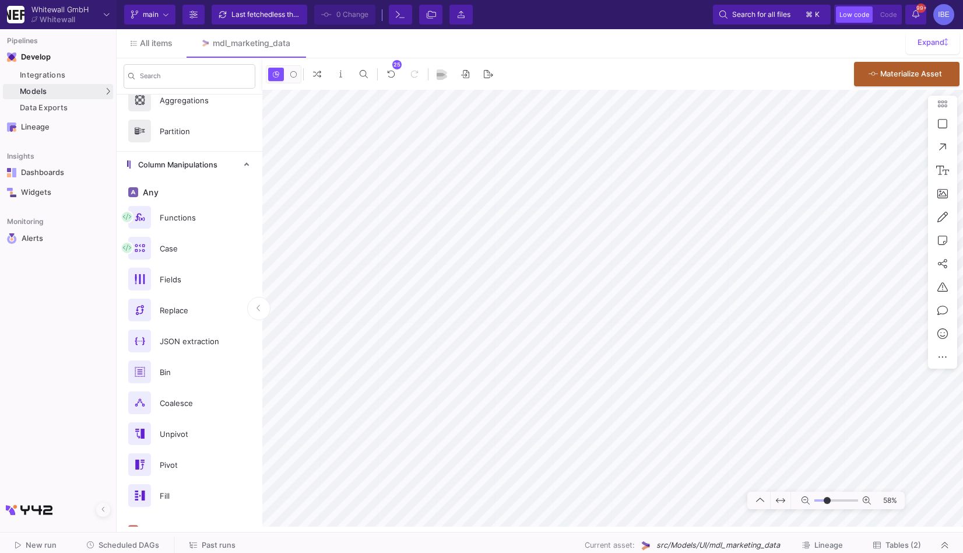
type input "-18"
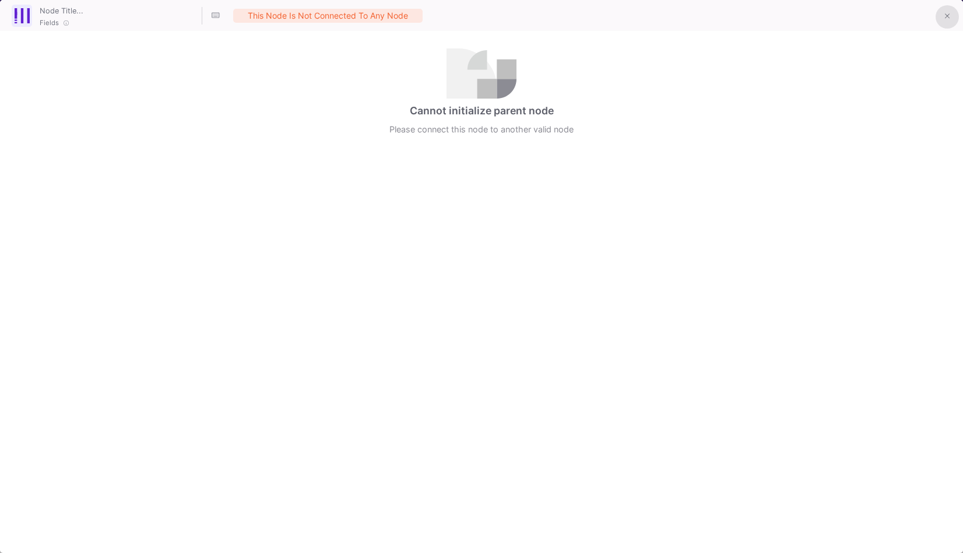
click at [945, 22] on span at bounding box center [947, 16] width 5 height 12
click at [948, 14] on icon at bounding box center [947, 16] width 5 height 8
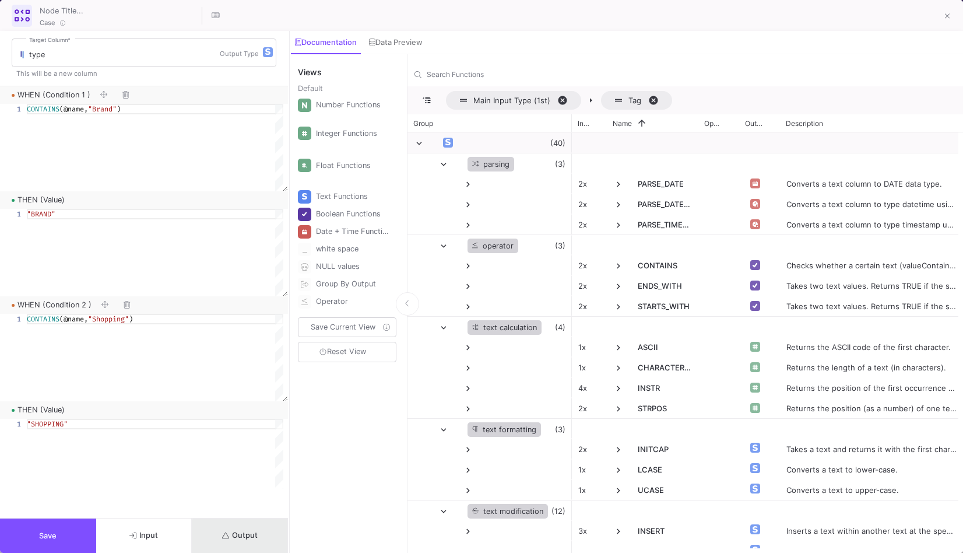
click at [265, 546] on button "Output" at bounding box center [240, 535] width 96 height 34
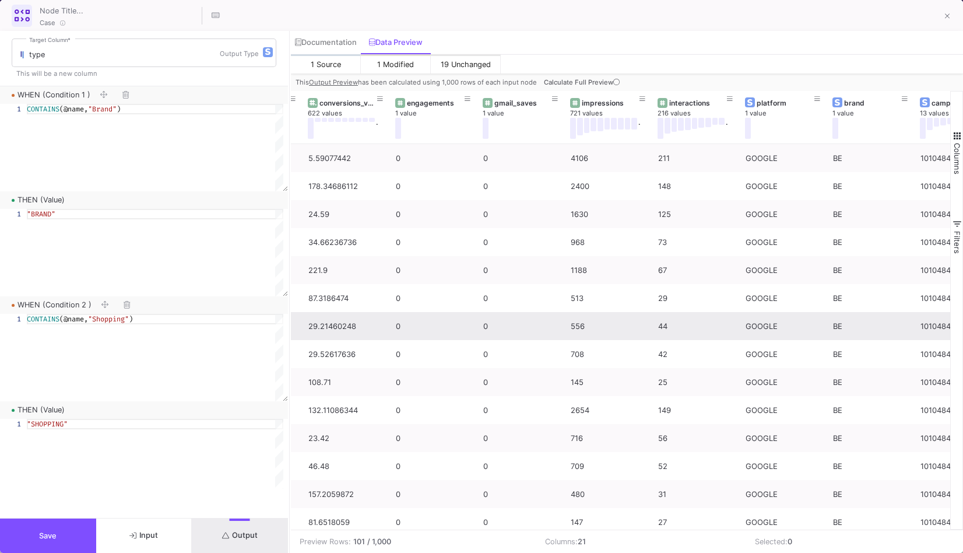
scroll to position [0, 944]
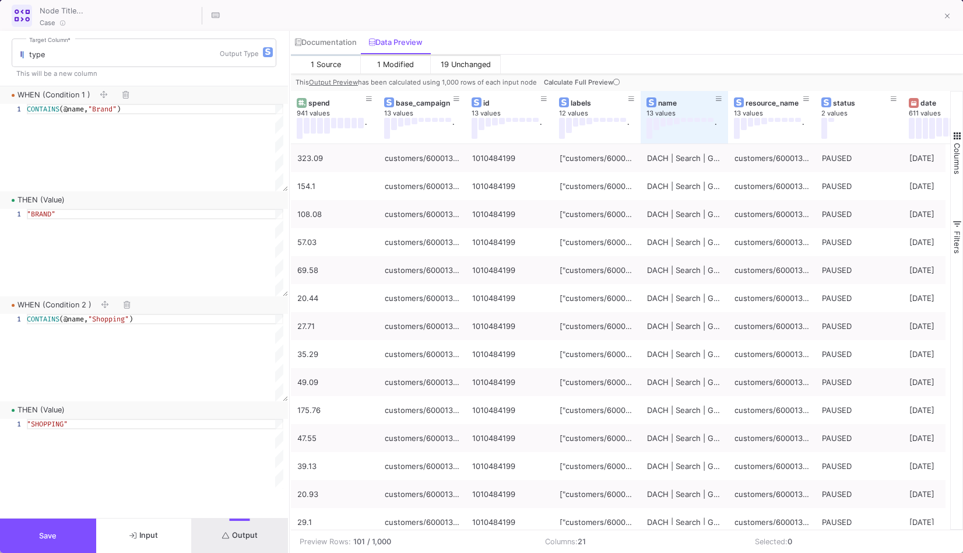
click at [268, 525] on button "Output" at bounding box center [240, 535] width 96 height 34
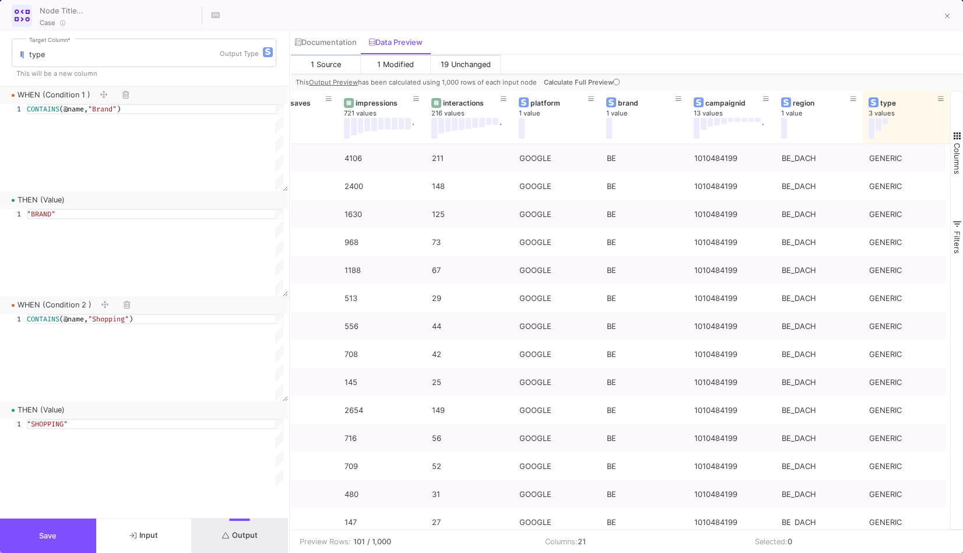
click at [89, 528] on button "Save" at bounding box center [48, 535] width 96 height 34
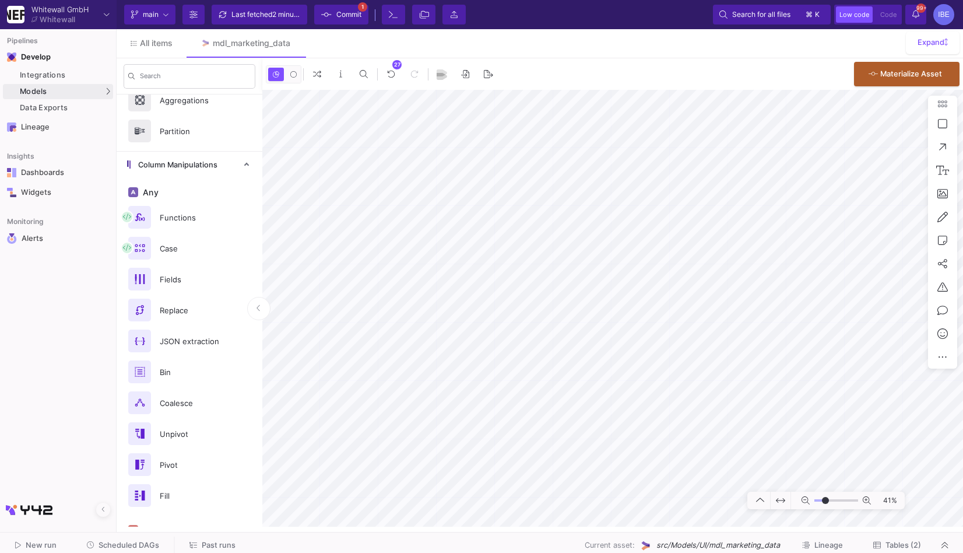
click at [359, 18] on span "Commit" at bounding box center [348, 14] width 25 height 17
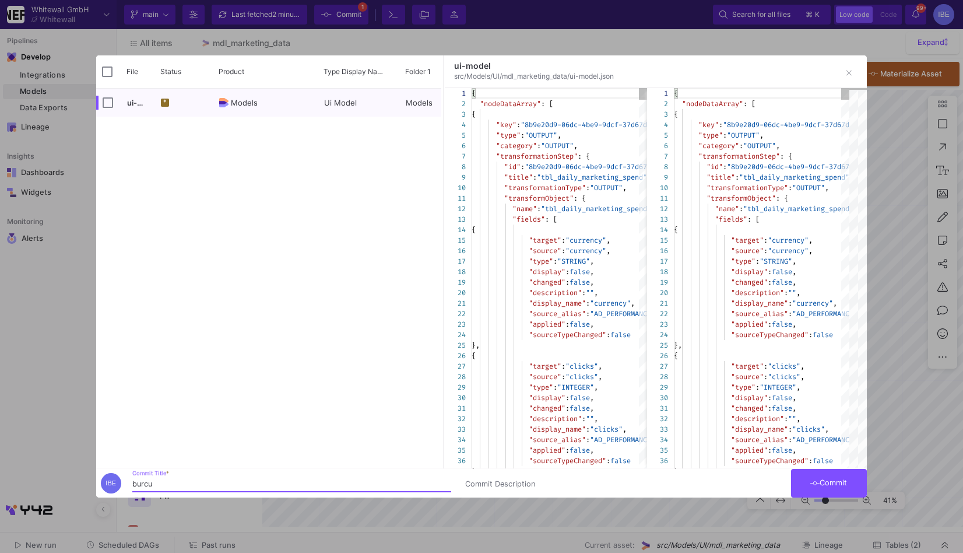
type input "burcu"
click at [836, 490] on button "Commit" at bounding box center [829, 483] width 76 height 29
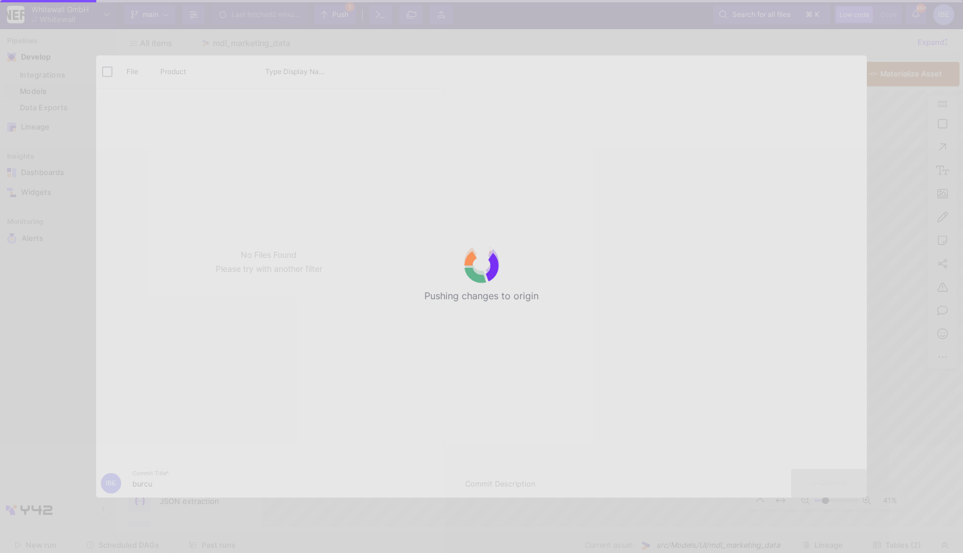
scroll to position [160, 0]
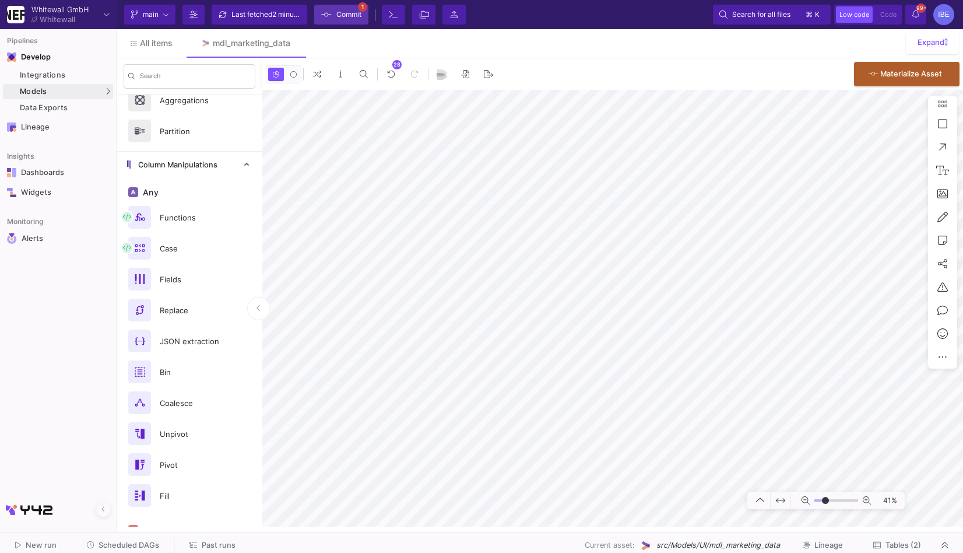
click at [335, 13] on span "Commit" at bounding box center [341, 14] width 40 height 17
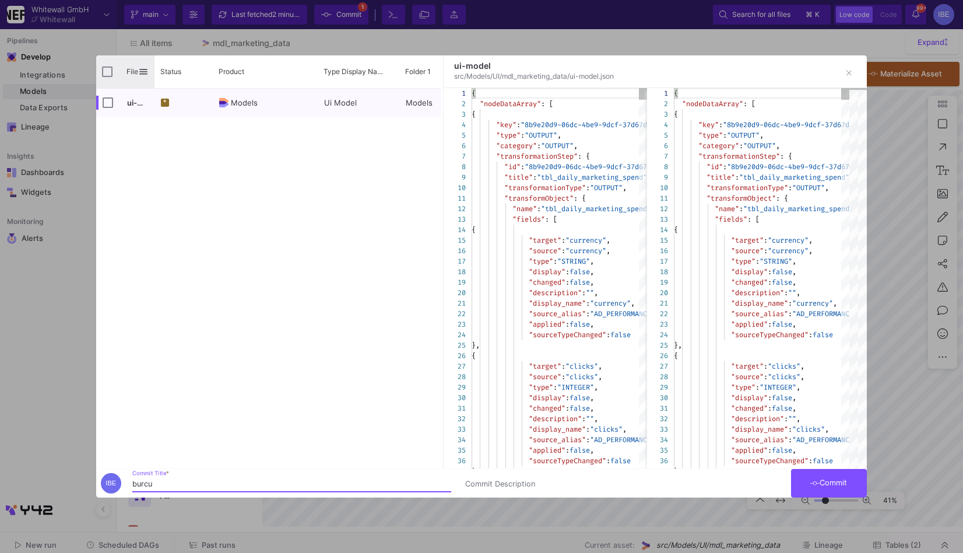
type input "burcu"
click at [107, 73] on input "Press Space to toggle all rows selection (unchecked)" at bounding box center [107, 71] width 10 height 10
checkbox input "true"
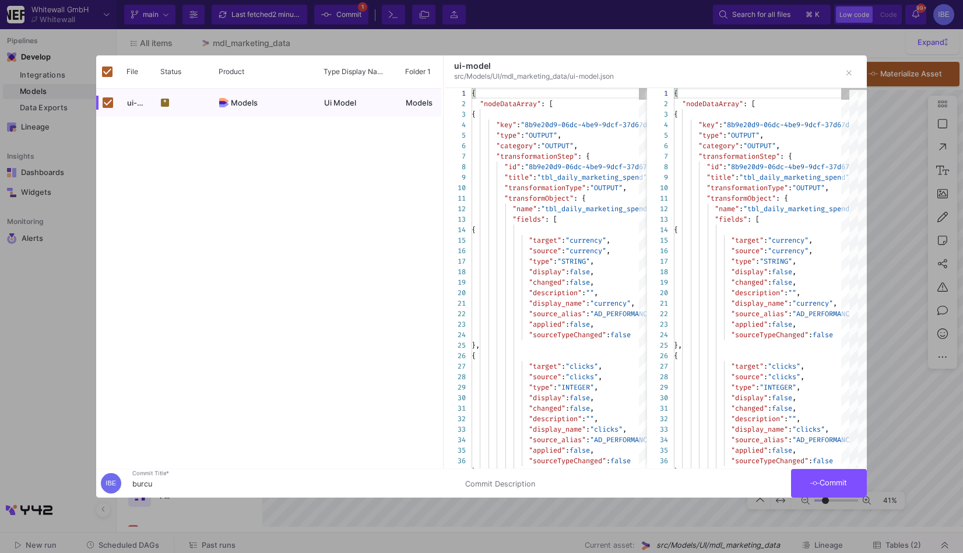
click at [816, 484] on icon at bounding box center [814, 483] width 9 height 8
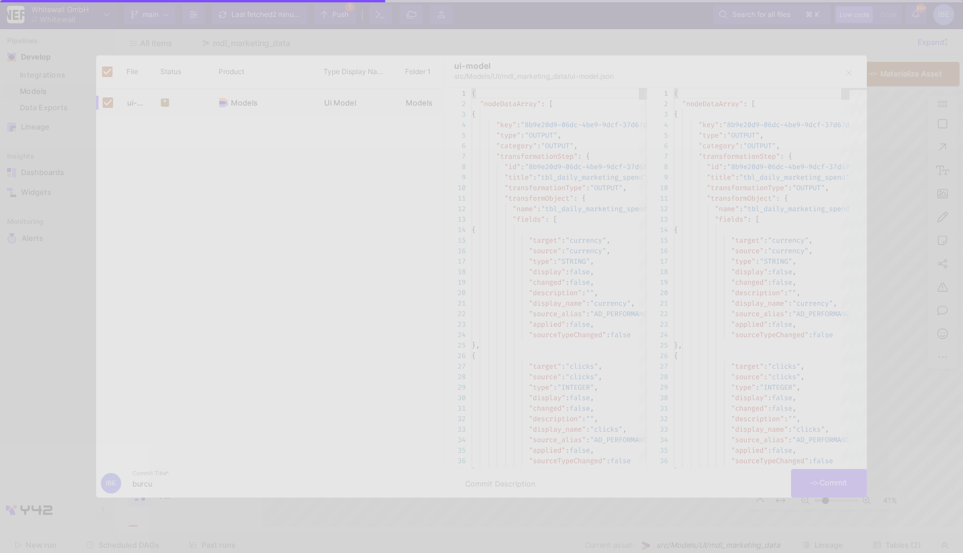
checkbox input "false"
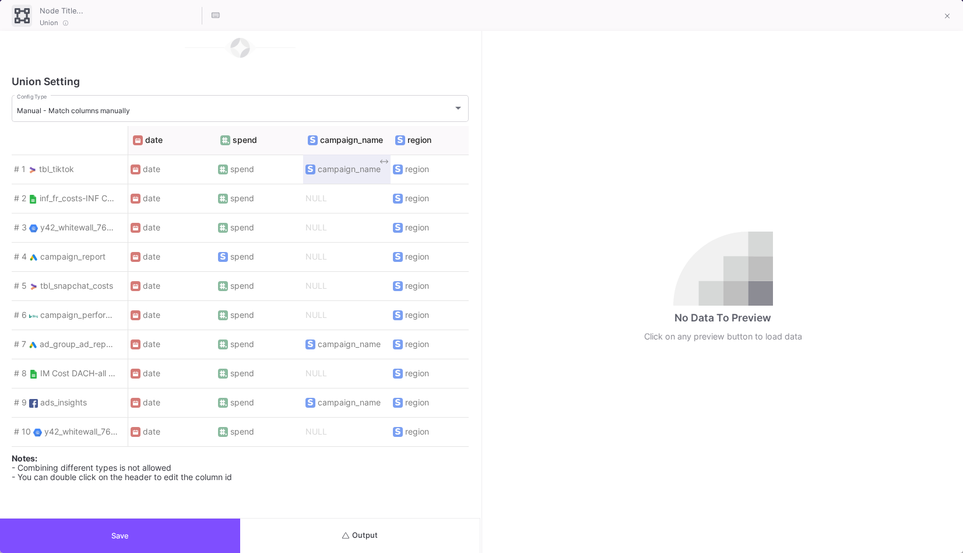
scroll to position [0, 0]
click at [955, 17] on button at bounding box center [947, 16] width 23 height 23
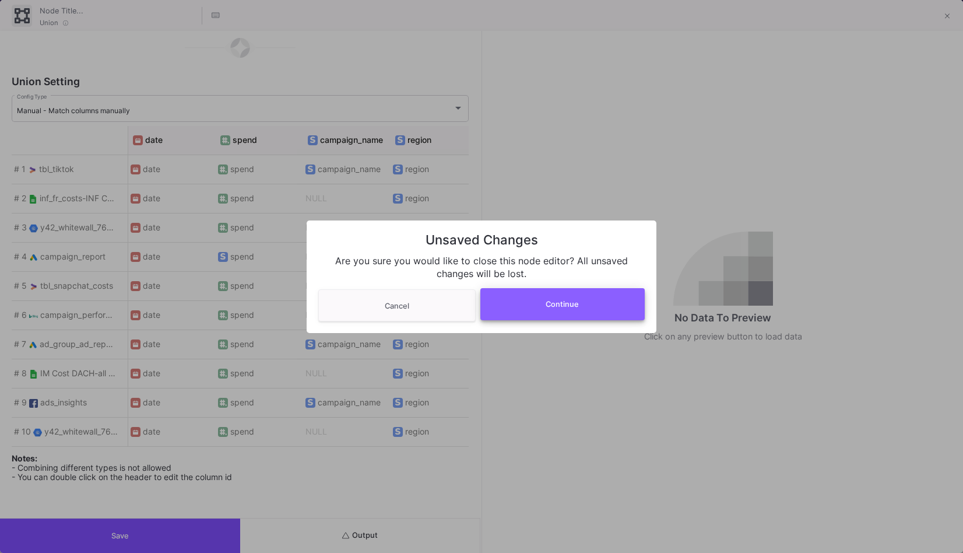
click at [556, 317] on button "Continue" at bounding box center [562, 304] width 165 height 32
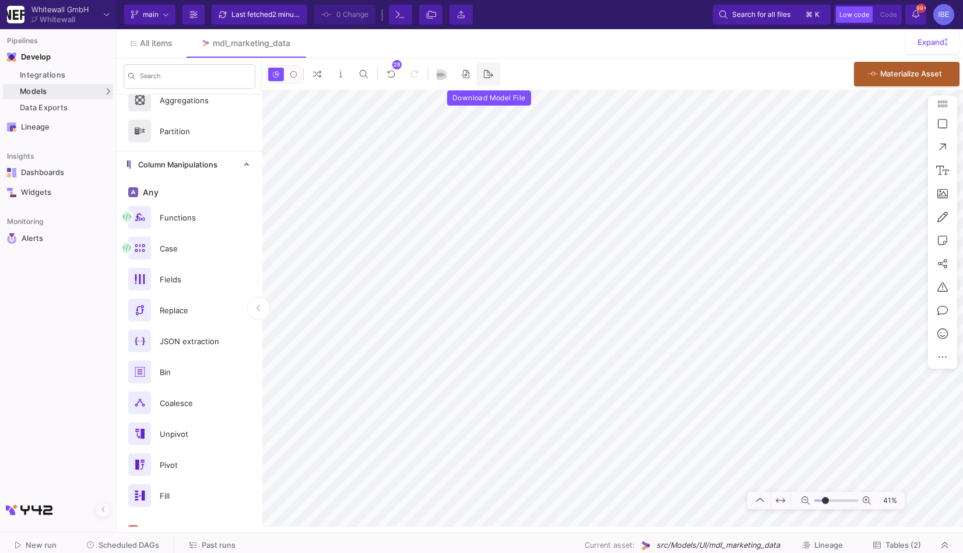
click at [487, 81] on span at bounding box center [488, 74] width 9 height 18
click at [142, 105] on link "SQL-Models" at bounding box center [161, 112] width 86 height 19
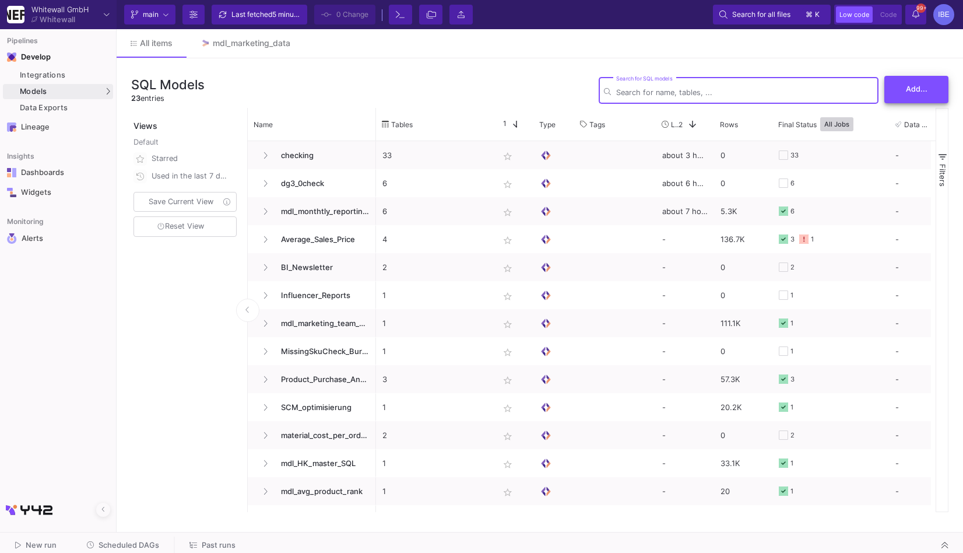
click at [895, 92] on button "Add..." at bounding box center [916, 89] width 64 height 27
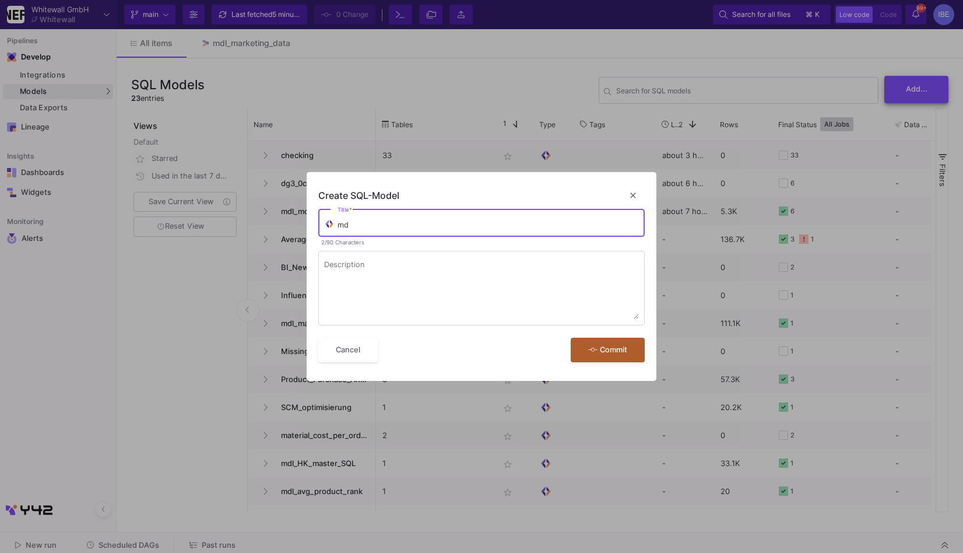
type input "m"
type input "mdl_marketing"
click at [571, 338] on button "Commit" at bounding box center [608, 350] width 74 height 25
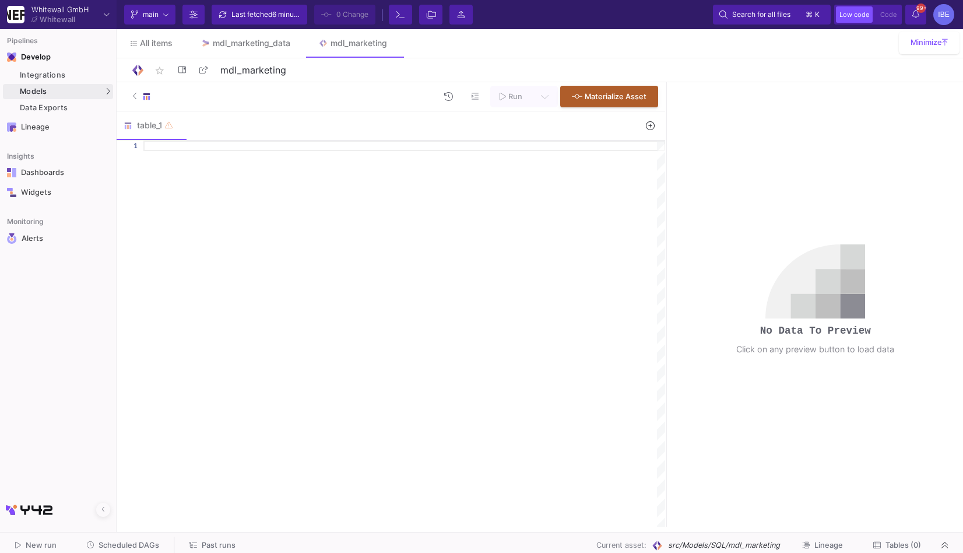
click at [145, 97] on img at bounding box center [146, 96] width 9 height 9
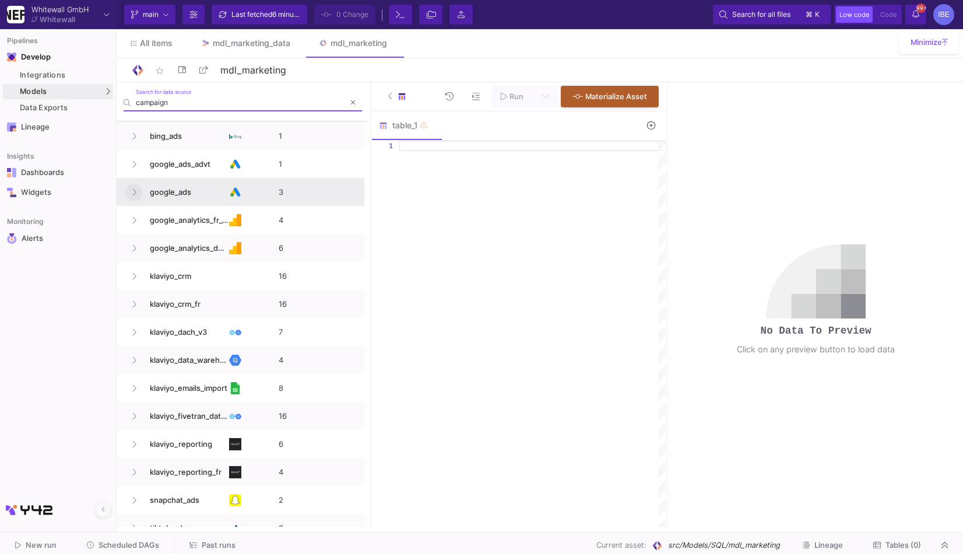
type input "campaign"
click at [140, 191] on button at bounding box center [133, 192] width 17 height 17
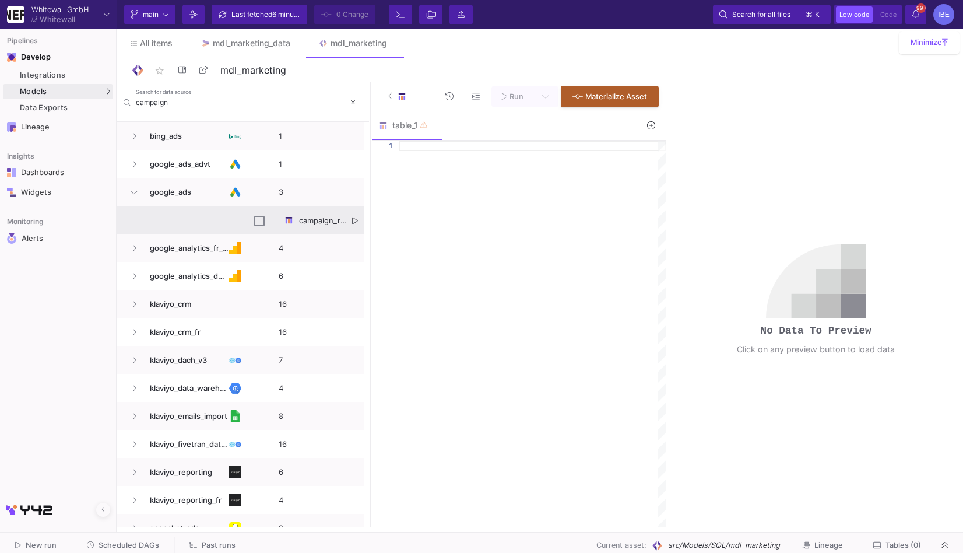
click at [360, 217] on div "campaign_report" at bounding box center [306, 219] width 117 height 27
checkbox input "true"
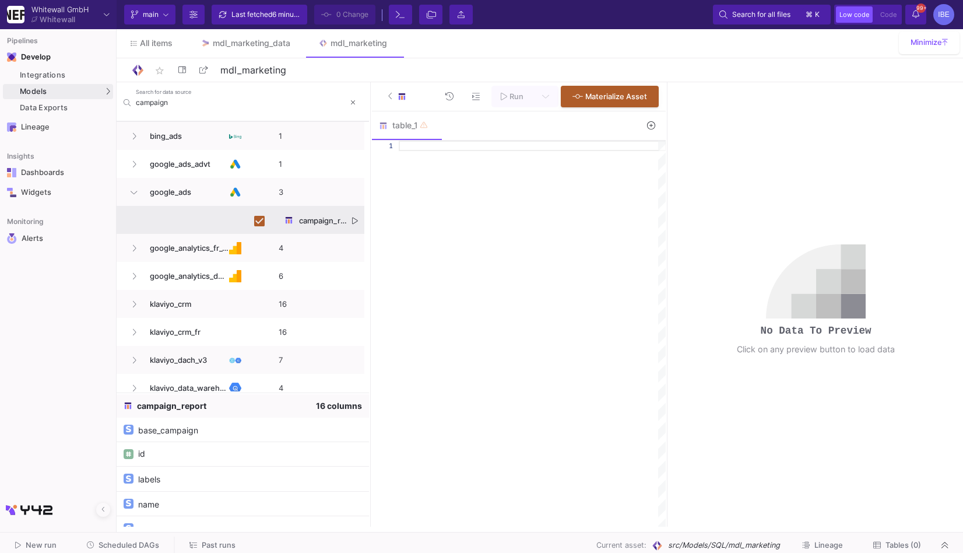
click at [358, 218] on div "campaign_report" at bounding box center [306, 219] width 117 height 27
click at [356, 219] on icon "Press SPACE to deselect this row." at bounding box center [355, 221] width 6 height 8
type textarea "`conversions_value`, `cost_micros`, `engagements`, `gmail_saves`, `impressions`…"
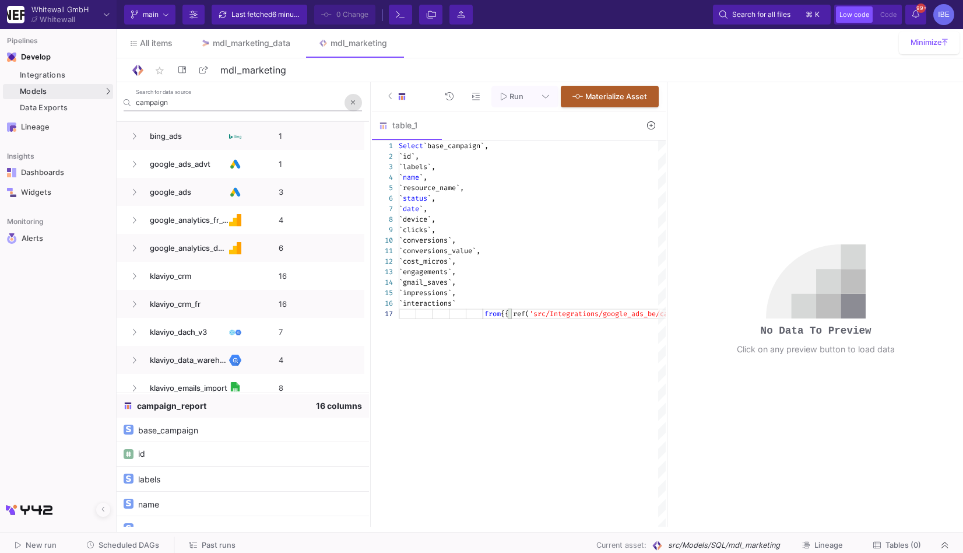
click at [350, 105] on button at bounding box center [353, 102] width 17 height 17
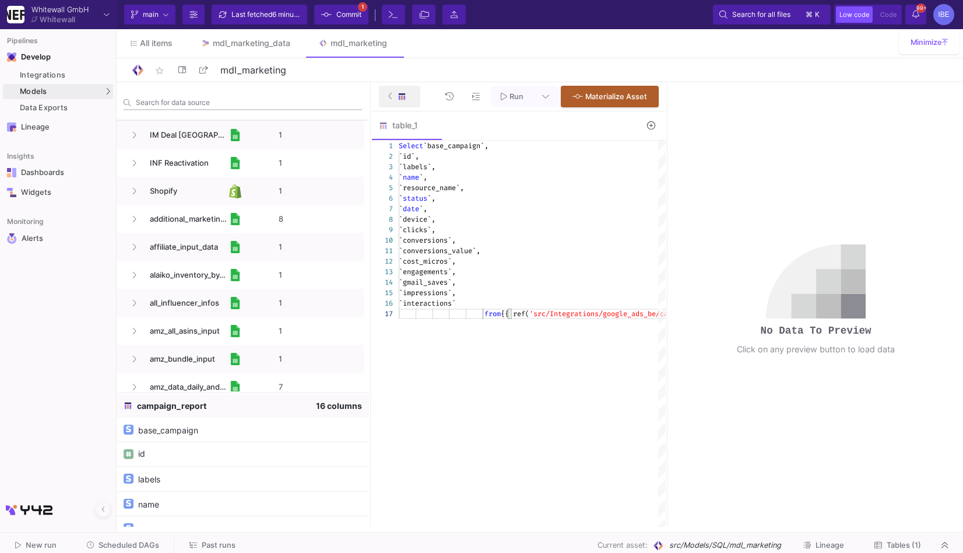
click at [382, 99] on button at bounding box center [399, 97] width 41 height 22
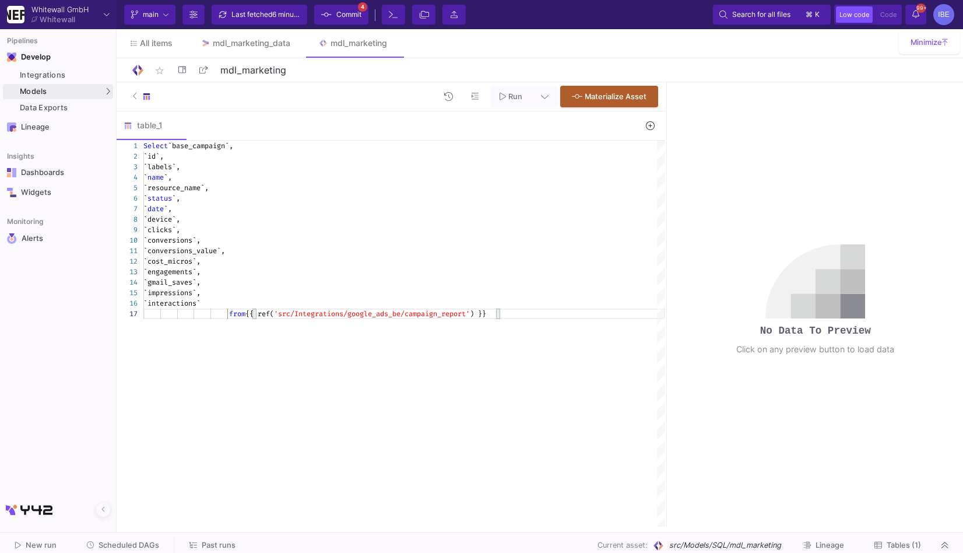
click at [296, 344] on div "Select `base_campaign`, `id`, `labels`, ` name `, `resource_name`, ` status `, …" at bounding box center [404, 334] width 522 height 386
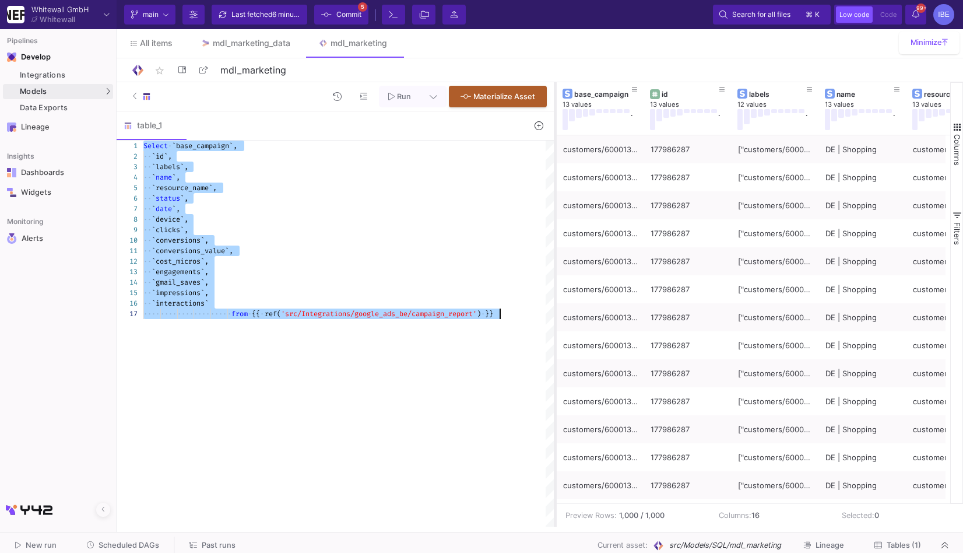
drag, startPoint x: 666, startPoint y: 307, endPoint x: 533, endPoint y: 304, distance: 132.4
click at [554, 304] on div at bounding box center [555, 304] width 3 height 444
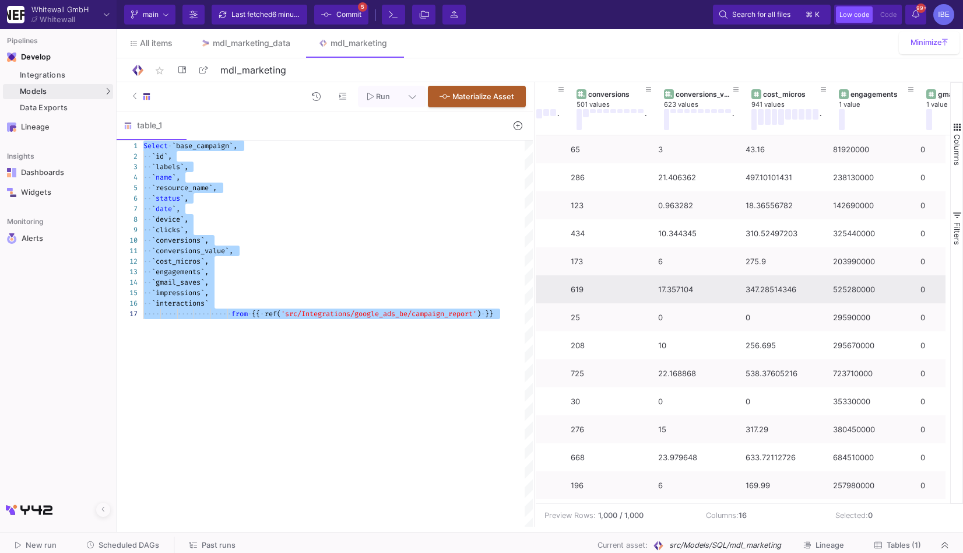
scroll to position [0, 803]
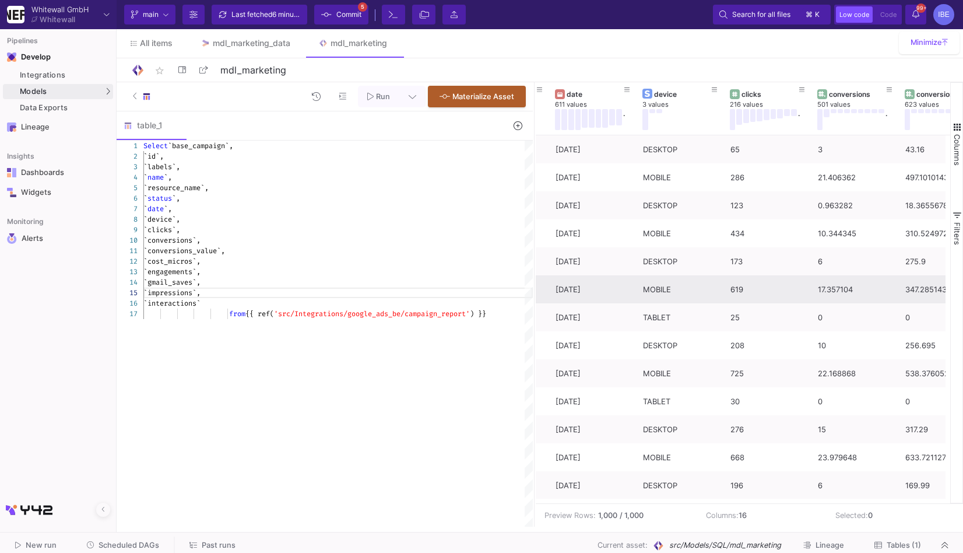
click at [227, 273] on div "`engagements`," at bounding box center [337, 271] width 389 height 10
click at [243, 258] on div "`cost_micros`," at bounding box center [337, 261] width 389 height 10
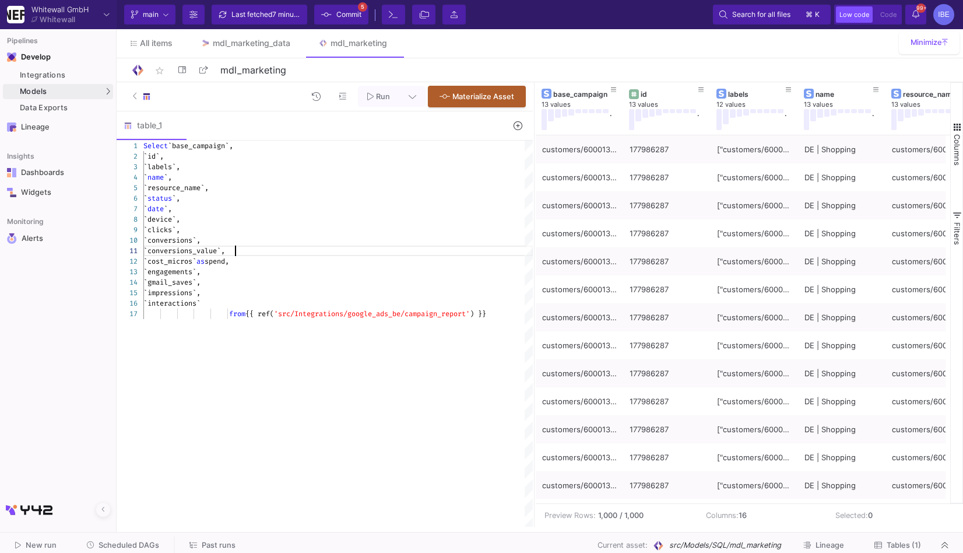
type textarea "Select `base_campaign`, `id`, `labels`, `name`, `resource_name`, `status`, `dat…"
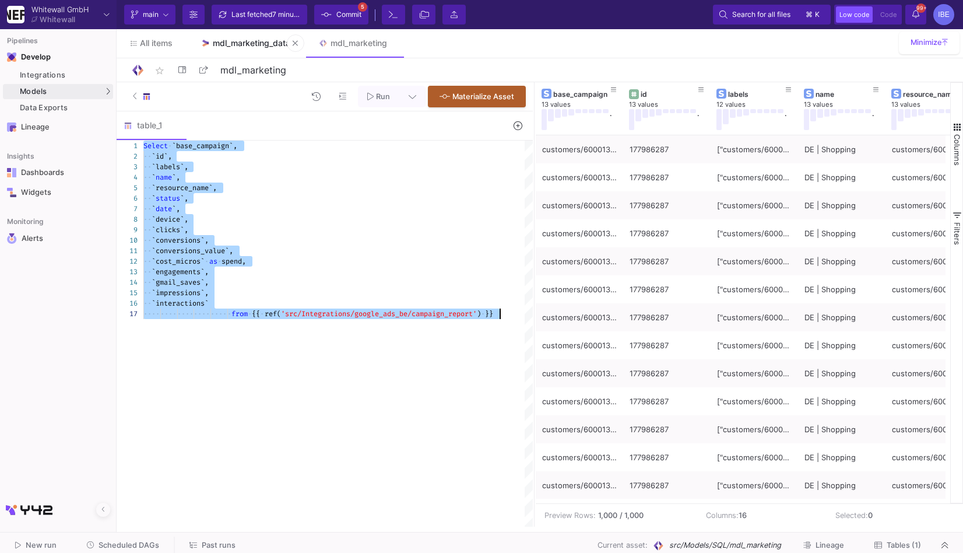
click at [275, 50] on link "mdl_marketing_data" at bounding box center [246, 43] width 118 height 28
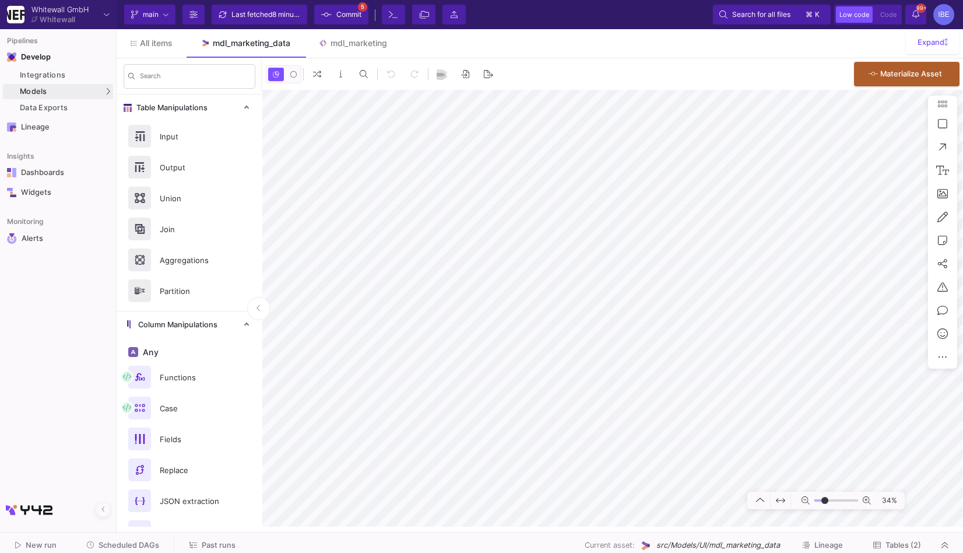
type input "-18"
click at [349, 46] on div "mdl_marketing" at bounding box center [359, 42] width 57 height 9
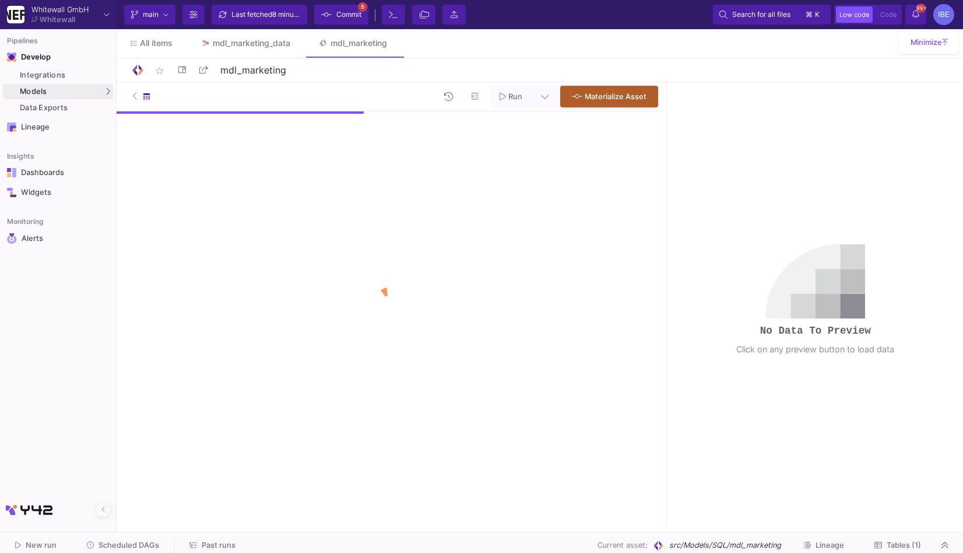
click at [413, 242] on div "Run Materialize Asset" at bounding box center [391, 304] width 549 height 444
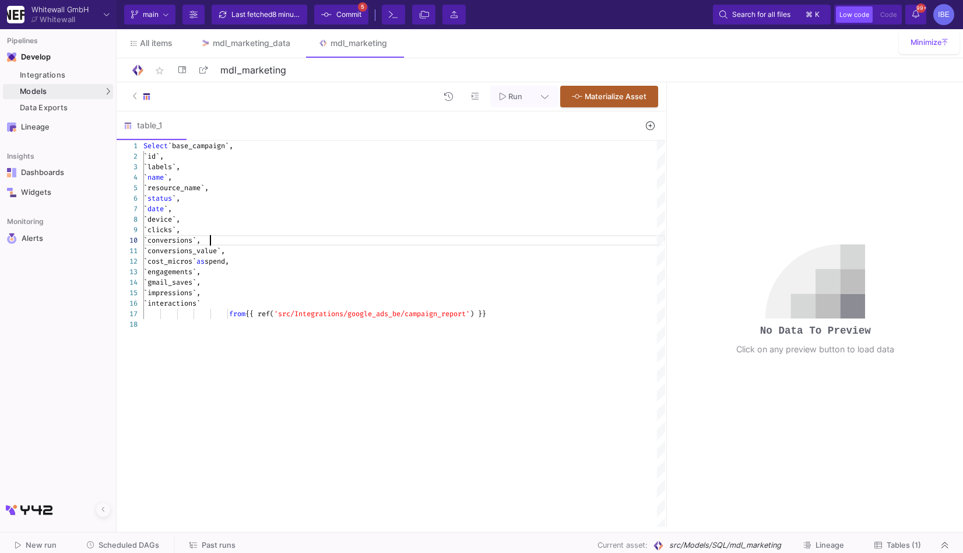
click at [413, 242] on div "`conversions`," at bounding box center [404, 240] width 522 height 10
type textarea "Select `base_campaign`, `id`, `labels`, `name`, `resource_name`, `status`, `dat…"
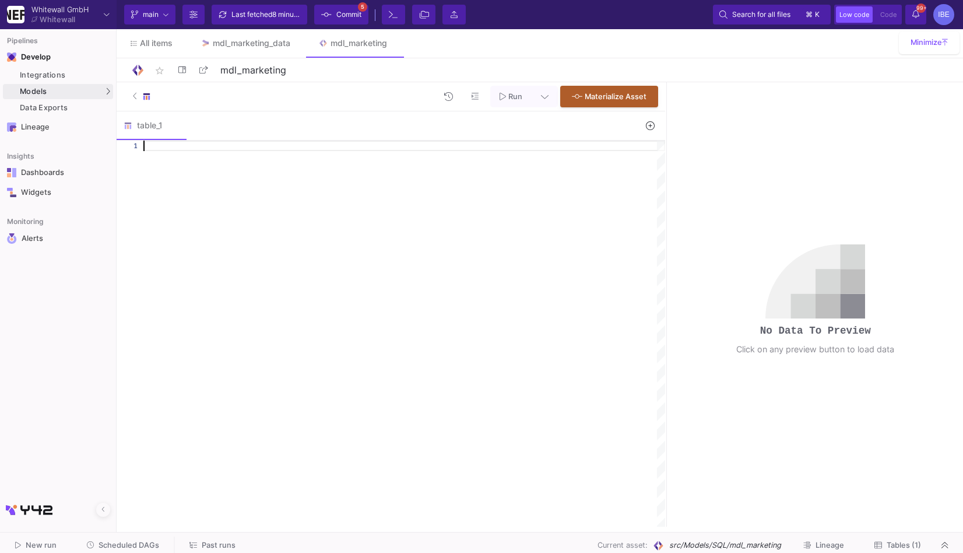
paste textarea "case when lower(`name`) like '%brand%' then 'BRAND' when lower(`name`) like '%s…"
type textarea "case when lower(`name`) like '%brand%' then 'BRAND' when lower(`name`) like '%s…"
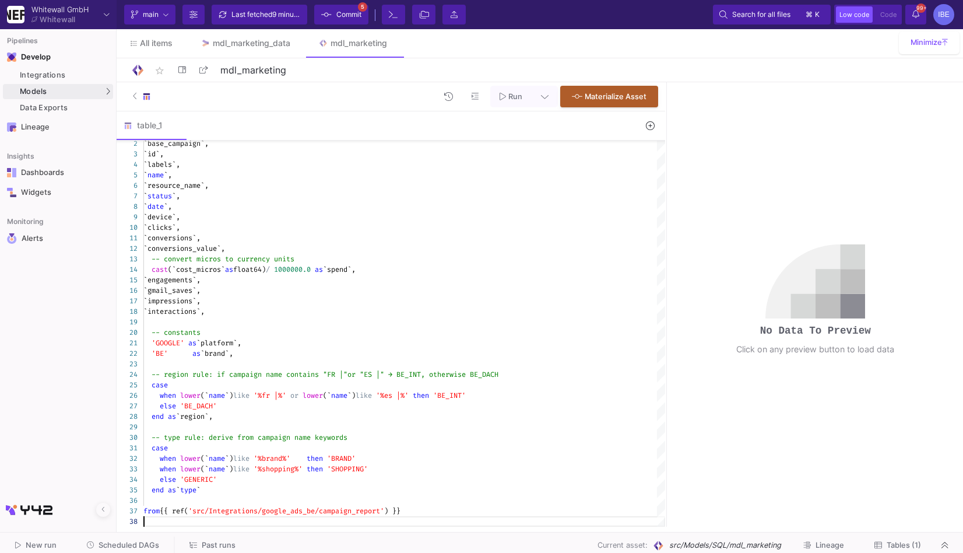
click at [512, 98] on span "Run" at bounding box center [515, 96] width 14 height 9
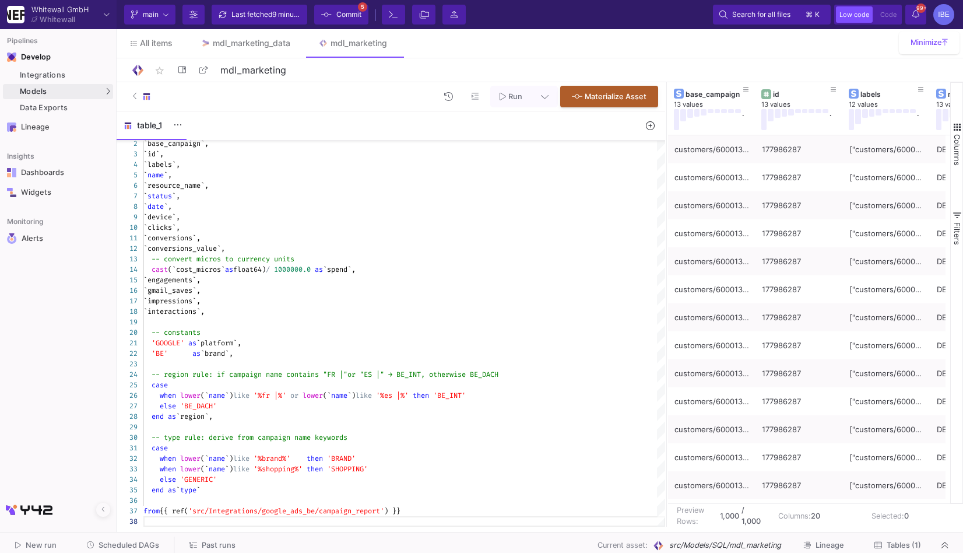
click at [170, 130] on div "table_1" at bounding box center [152, 125] width 70 height 28
click at [174, 129] on fa-icon at bounding box center [178, 125] width 8 height 12
click at [213, 152] on div "Rename" at bounding box center [201, 147] width 47 height 28
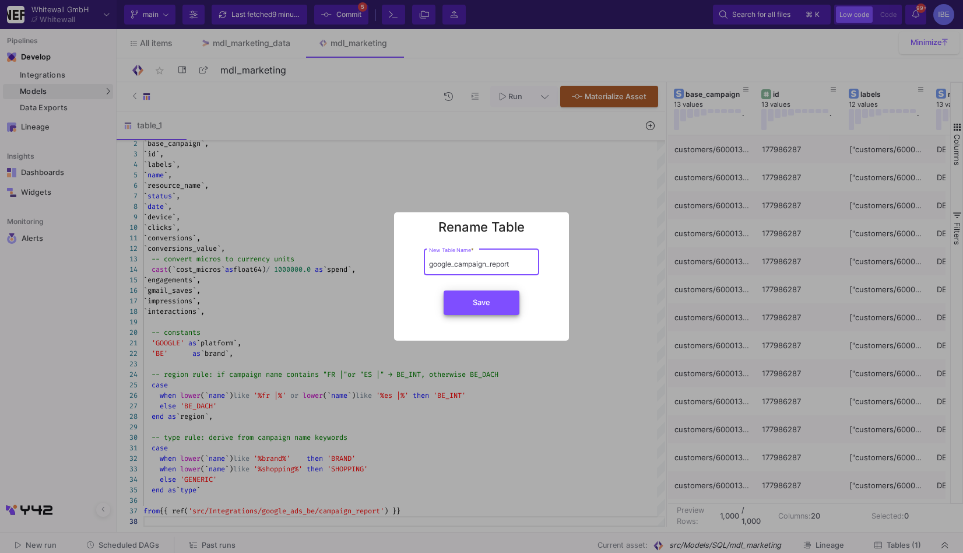
type input "google_campaign_report"
click at [481, 310] on button "Save" at bounding box center [482, 302] width 76 height 24
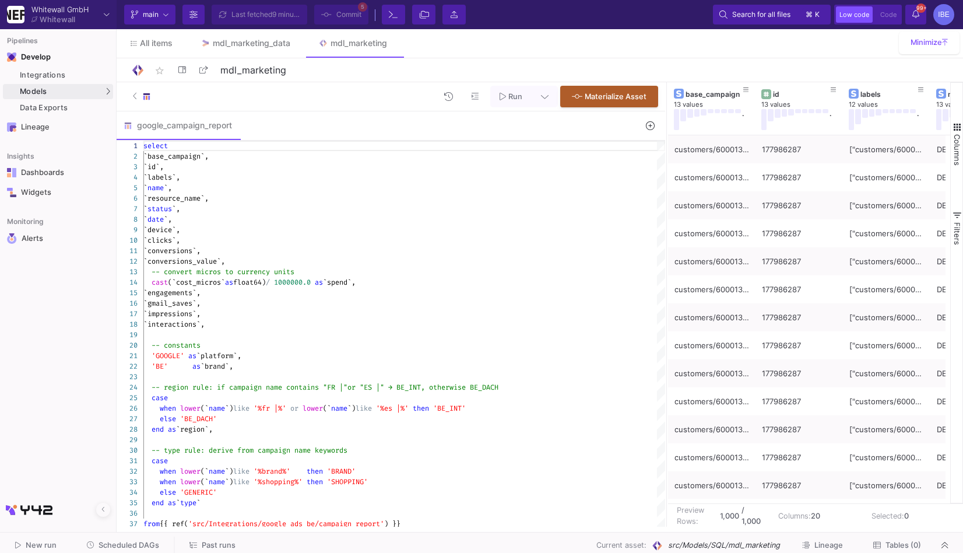
click at [628, 92] on span "Materialize Asset" at bounding box center [616, 96] width 62 height 9
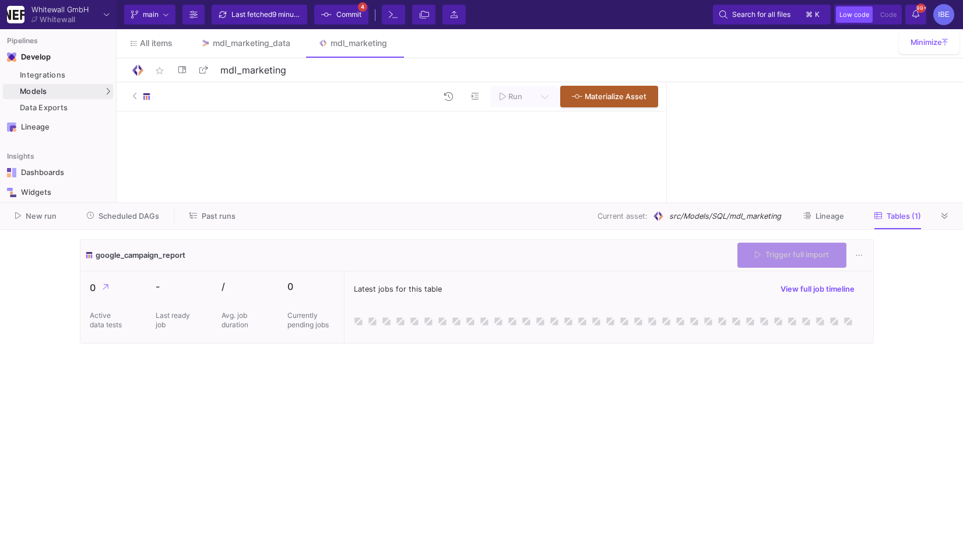
click at [806, 270] on div "google_campaign_report Trigger full import" at bounding box center [476, 255] width 793 height 31
click at [812, 263] on div "Trigger full import" at bounding box center [791, 255] width 109 height 25
click at [812, 263] on button "Trigger full import" at bounding box center [791, 255] width 109 height 25
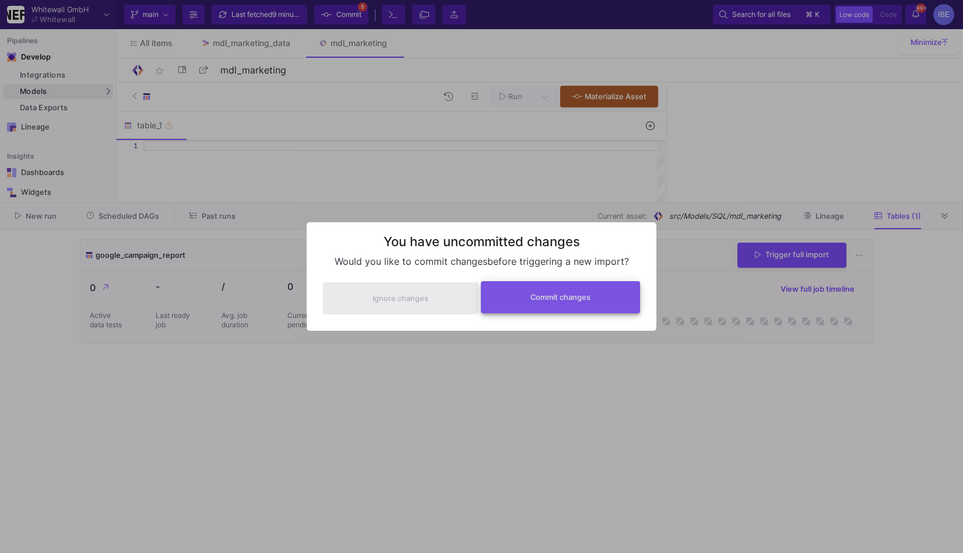
click at [598, 298] on button "Commit changes" at bounding box center [561, 297] width 160 height 32
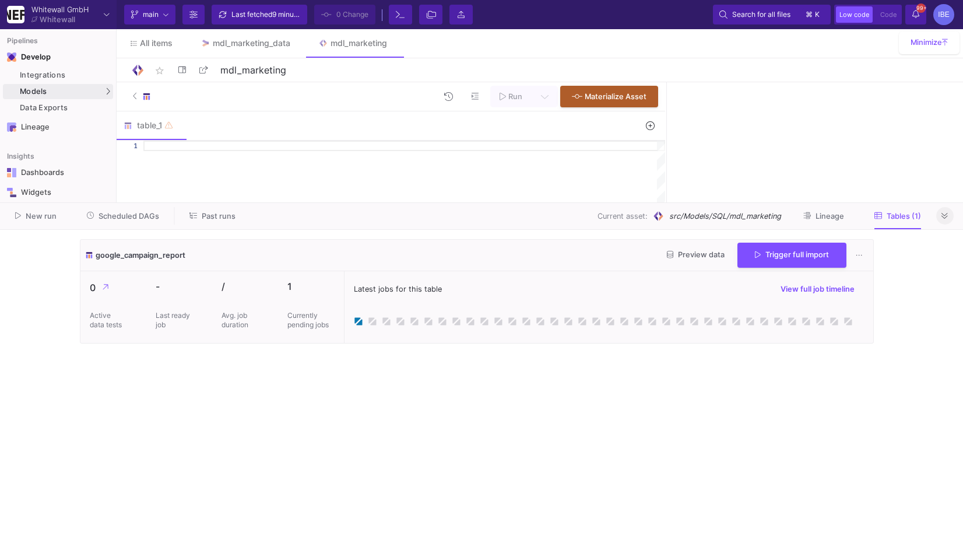
click at [937, 216] on button at bounding box center [944, 215] width 17 height 17
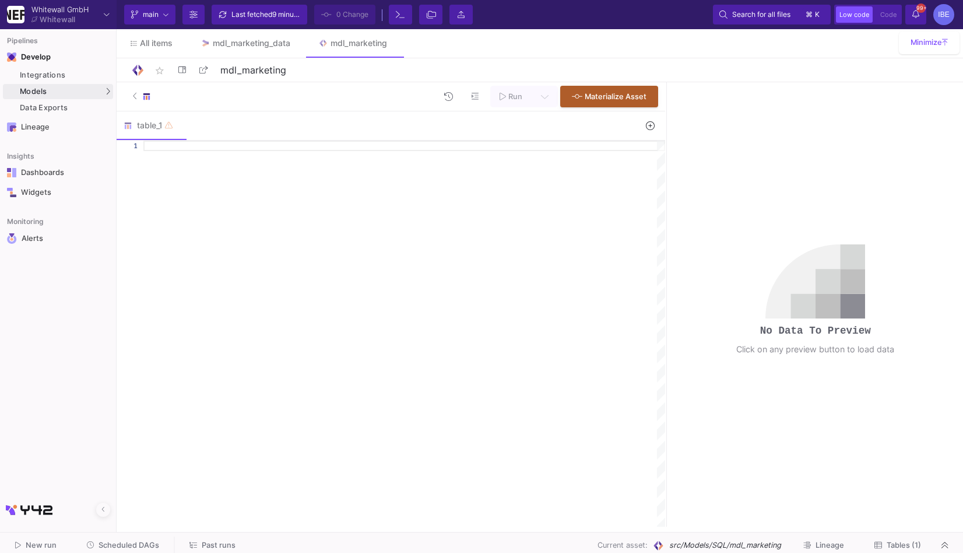
click at [515, 182] on div at bounding box center [404, 334] width 522 height 386
click at [354, 234] on div at bounding box center [404, 334] width 522 height 386
type textarea "x"
paste textarea "case when lower(`name`) like '%brand%' then 'BRAND' when lower(`name`) like '%s…"
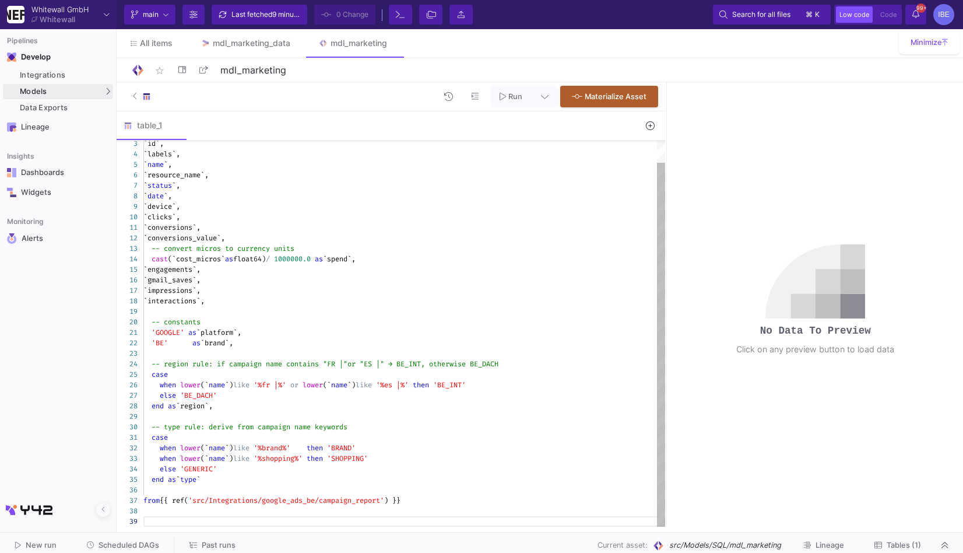
scroll to position [73, 0]
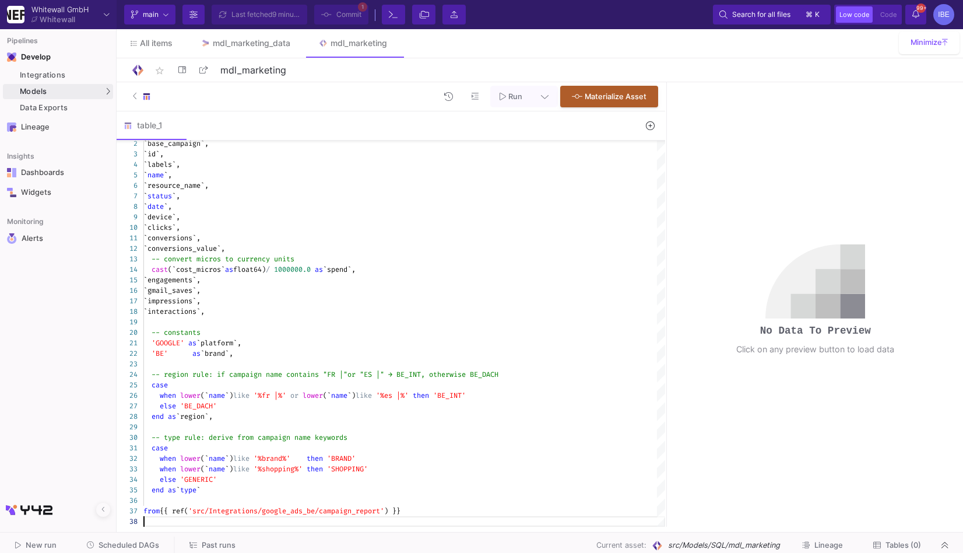
type textarea "case when lower(`name`) like '%brand%' then 'BRAND' when lower(`name`) like '%s…"
click at [500, 102] on button "Run" at bounding box center [510, 97] width 41 height 22
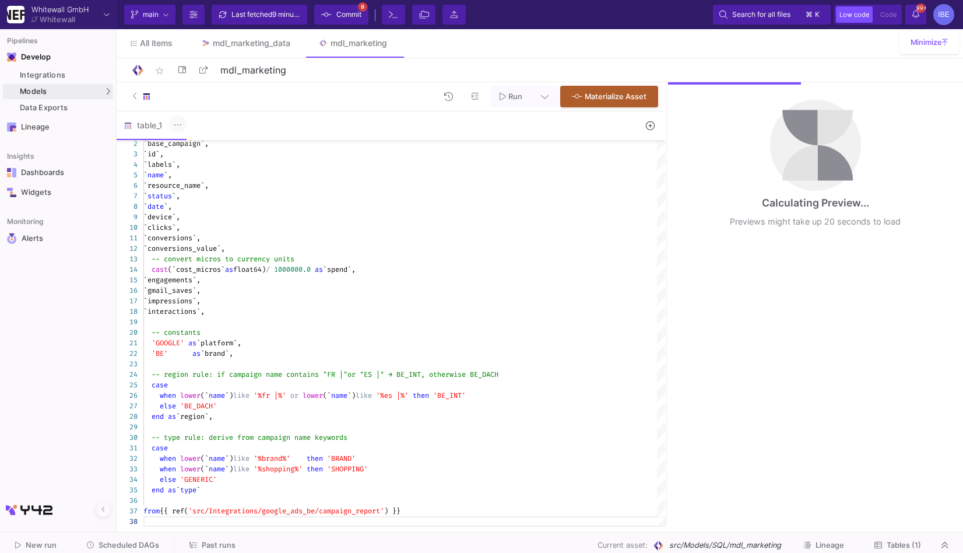
click at [182, 126] on button at bounding box center [177, 123] width 17 height 17
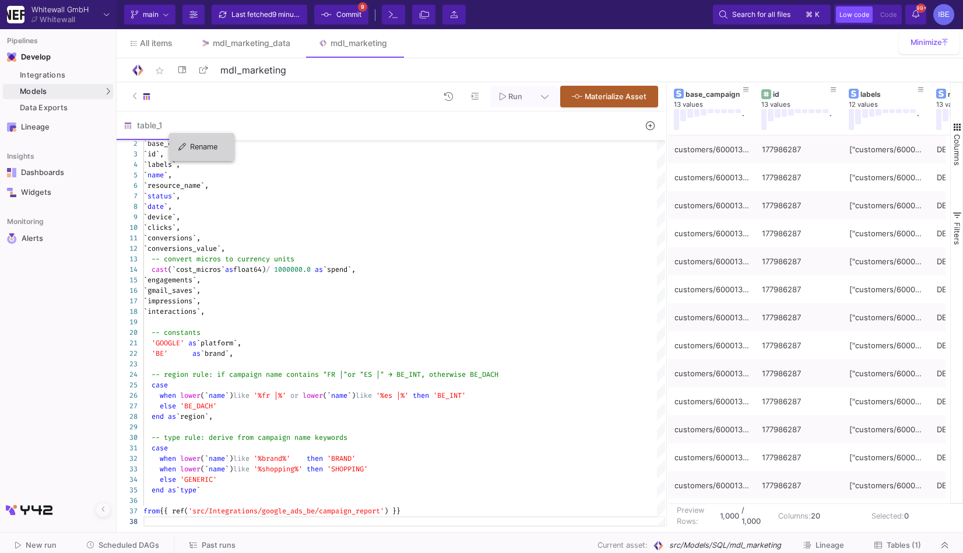
click at [208, 147] on div "Rename" at bounding box center [201, 147] width 47 height 28
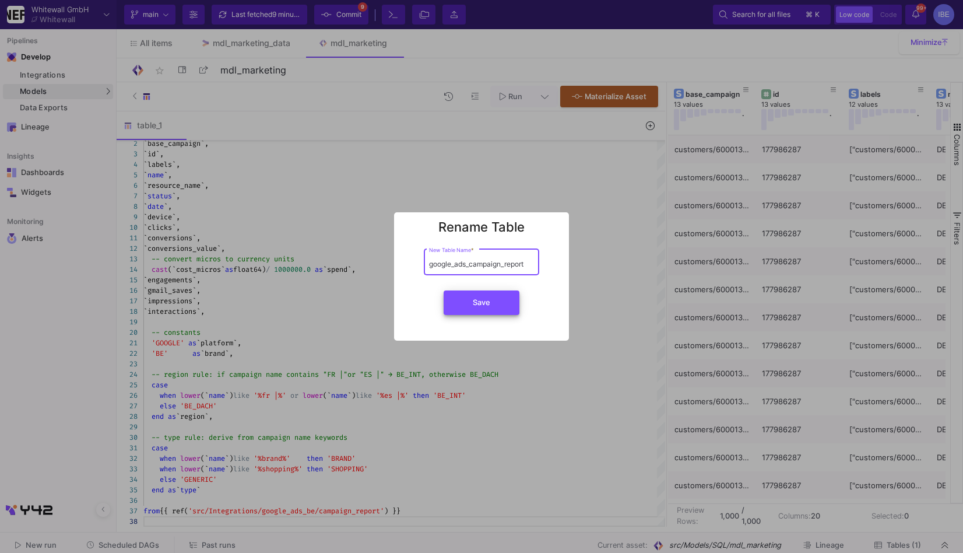
type input "google_ads_campaign_report"
click at [470, 300] on button "Save" at bounding box center [482, 302] width 76 height 24
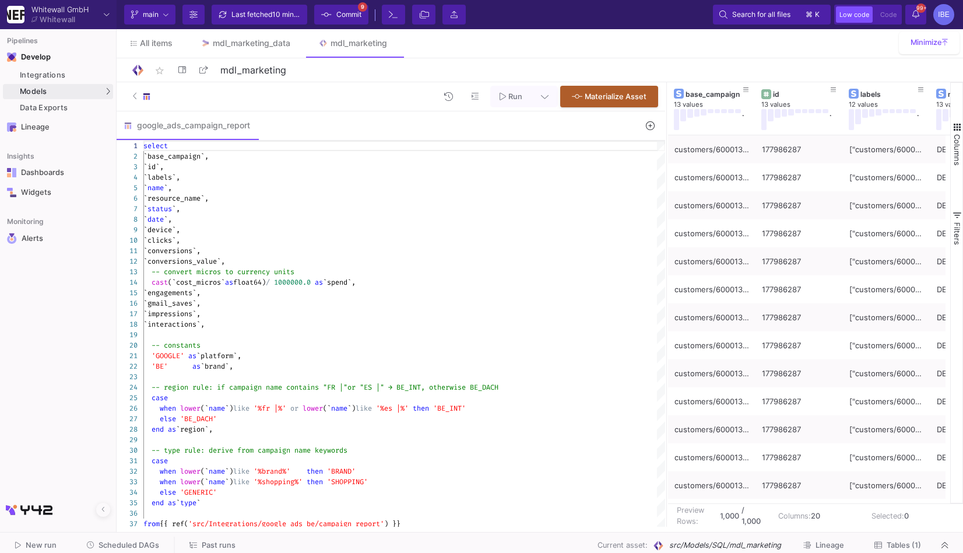
drag, startPoint x: 666, startPoint y: 264, endPoint x: 562, endPoint y: 262, distance: 103.8
click at [665, 258] on div at bounding box center [666, 304] width 3 height 444
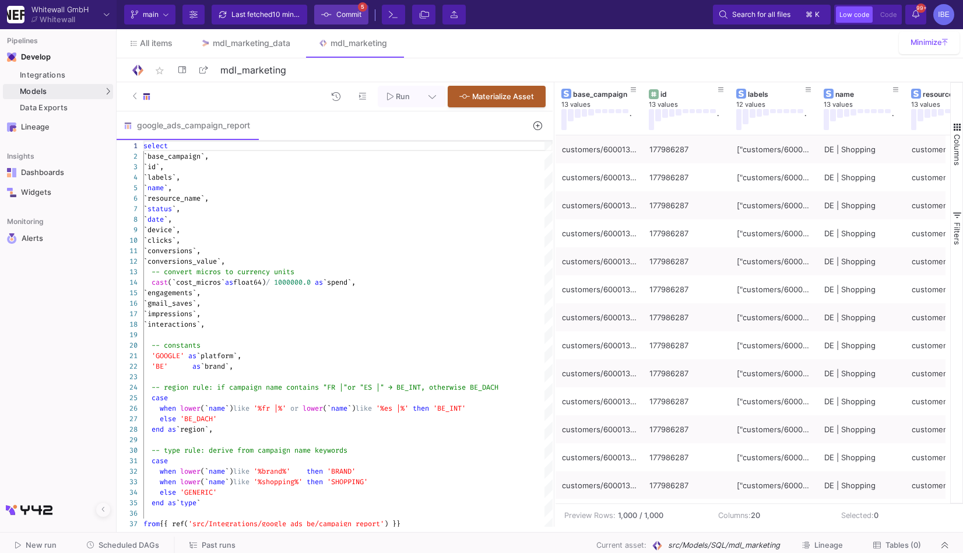
click at [342, 12] on span "Commit" at bounding box center [348, 14] width 25 height 17
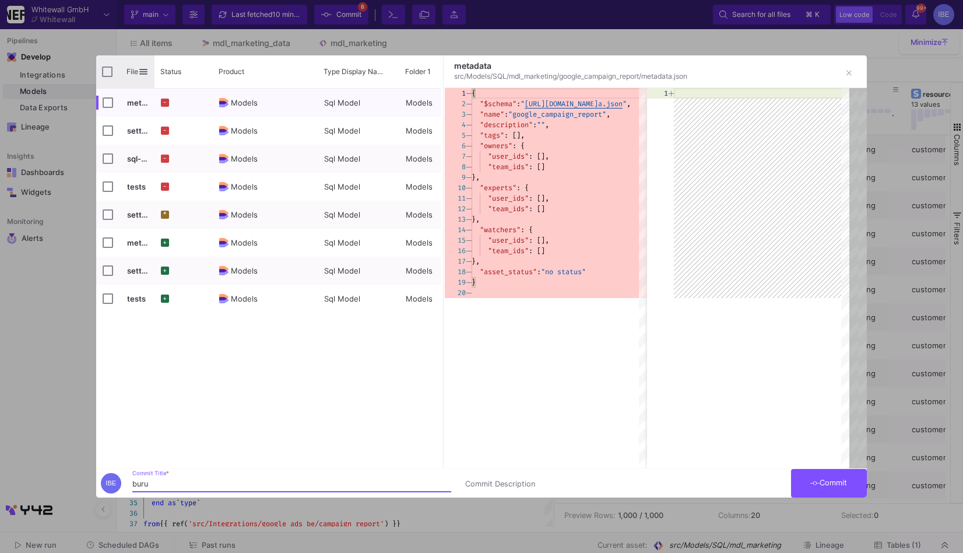
type input "buru"
click at [111, 78] on div "File" at bounding box center [125, 71] width 58 height 33
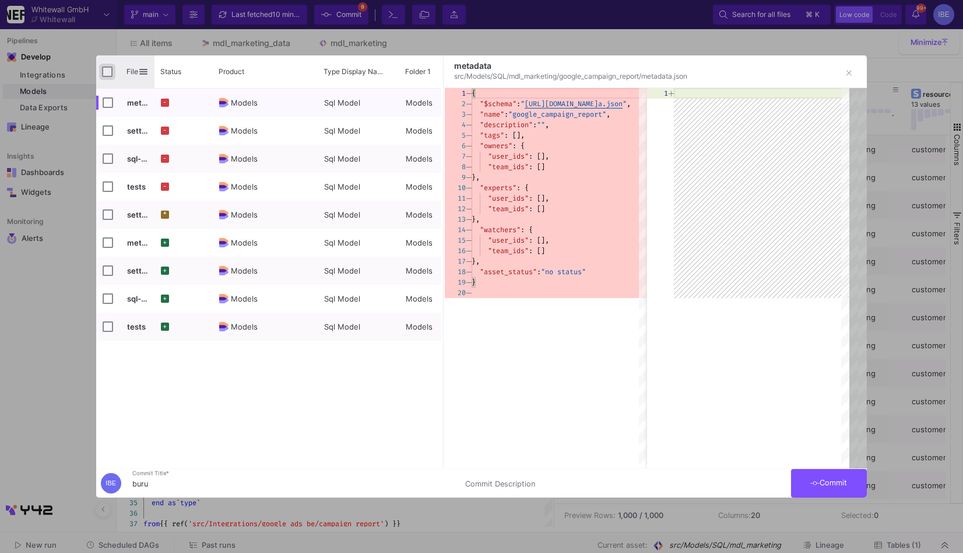
click at [108, 69] on input "Press Space to toggle all rows selection (unchecked)" at bounding box center [107, 71] width 10 height 10
checkbox input "true"
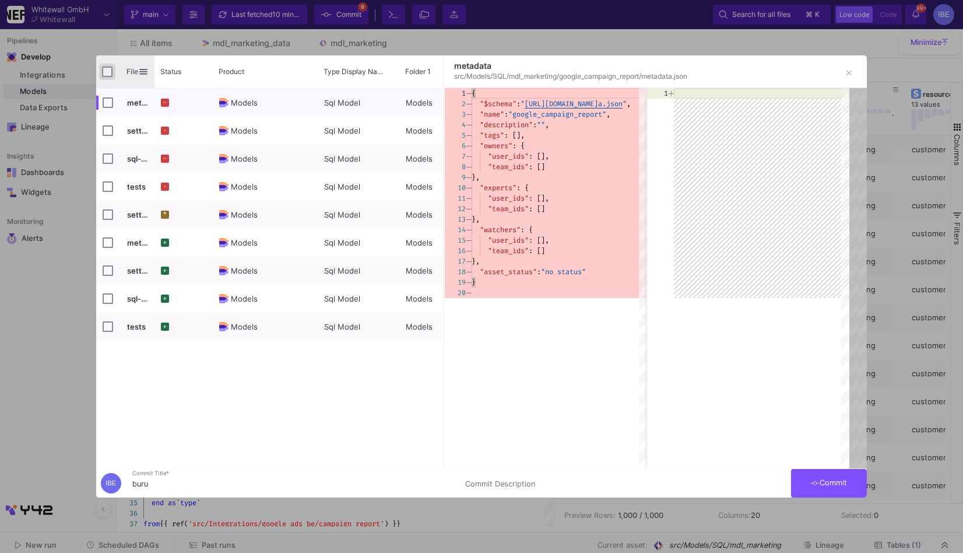
checkbox input "true"
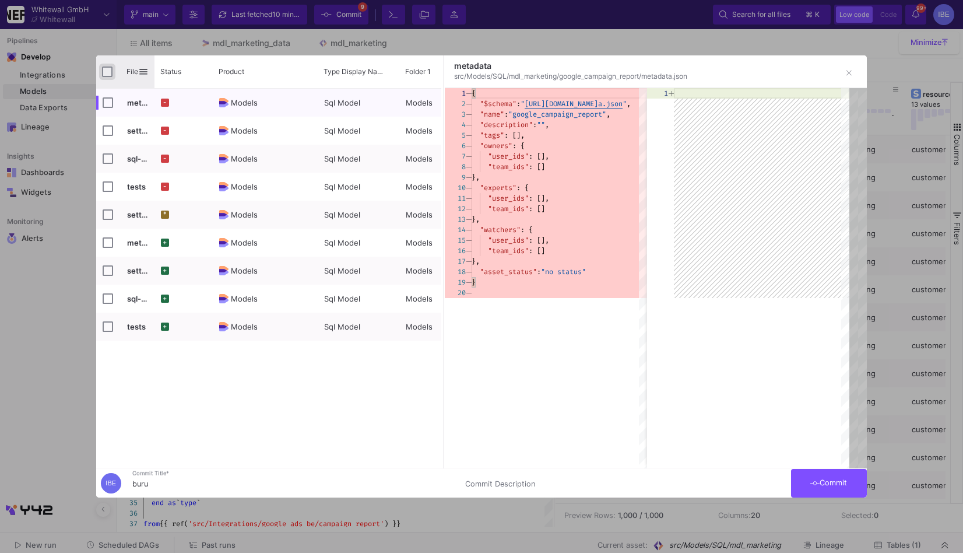
checkbox input "true"
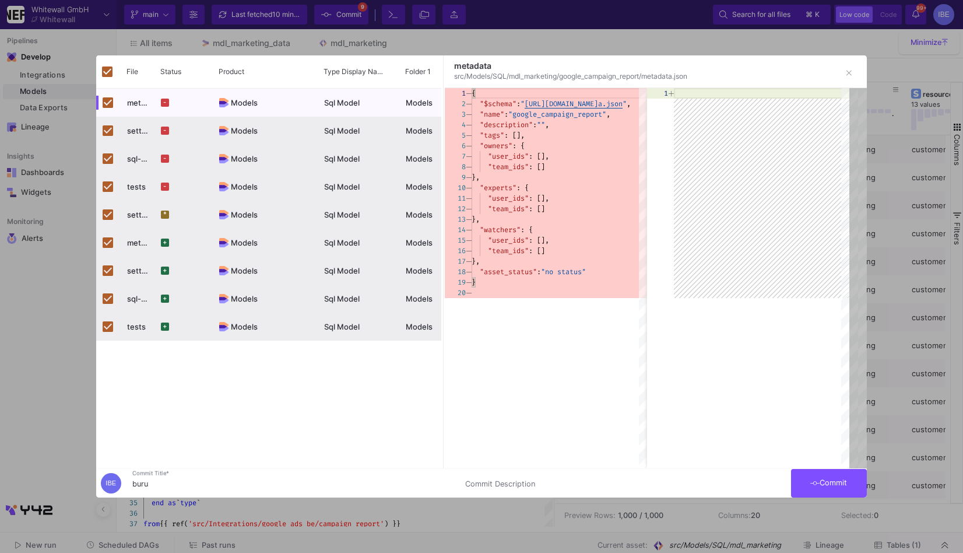
click at [830, 492] on button "Commit" at bounding box center [829, 483] width 76 height 29
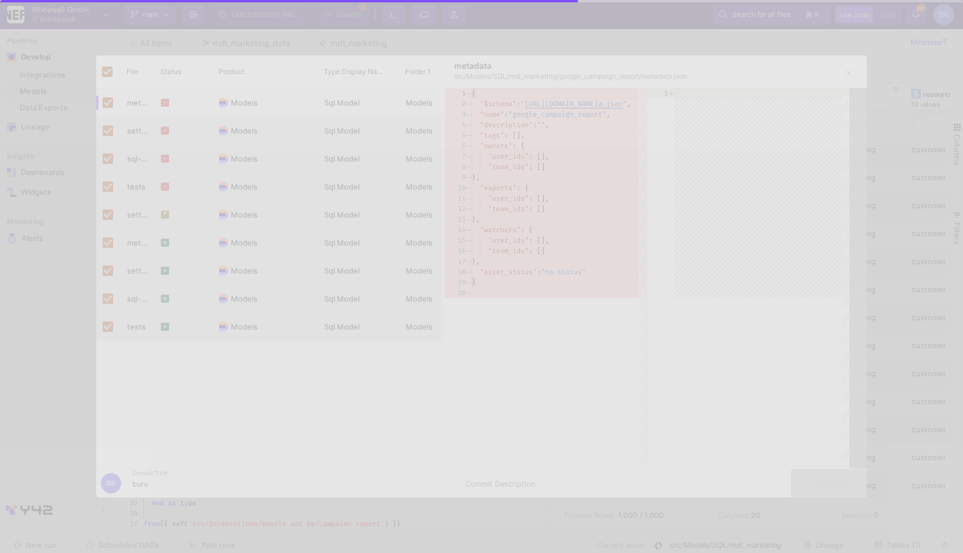
checkbox input "false"
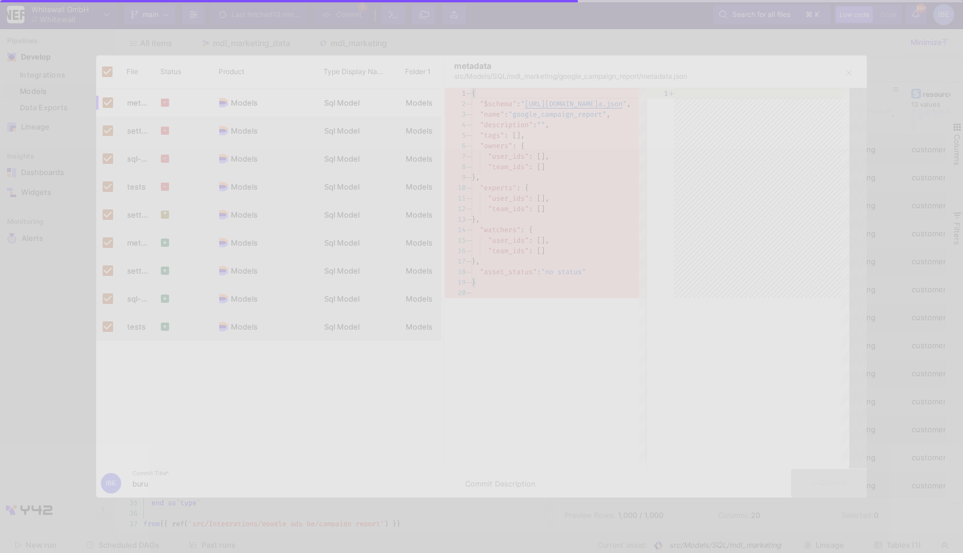
checkbox input "false"
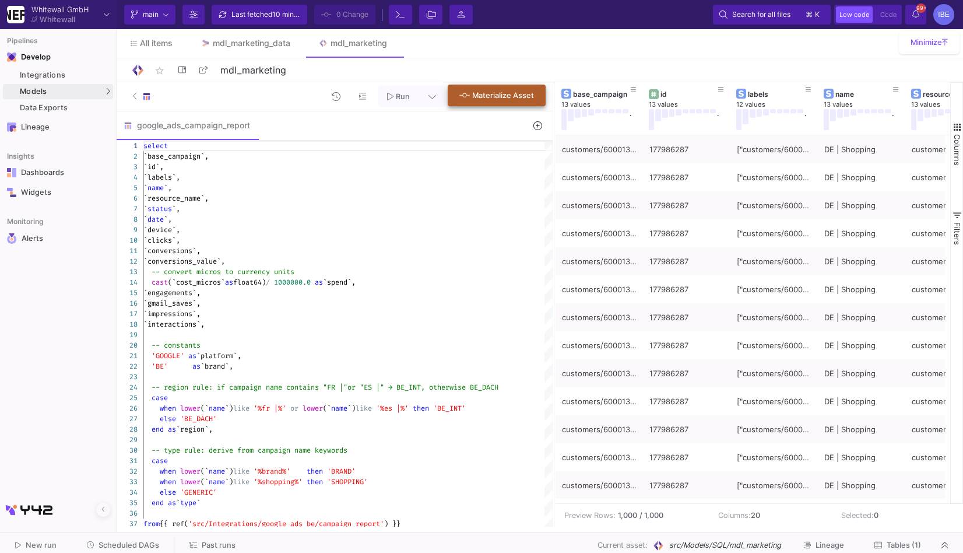
click at [534, 96] on button "Materialize Asset" at bounding box center [497, 96] width 98 height 22
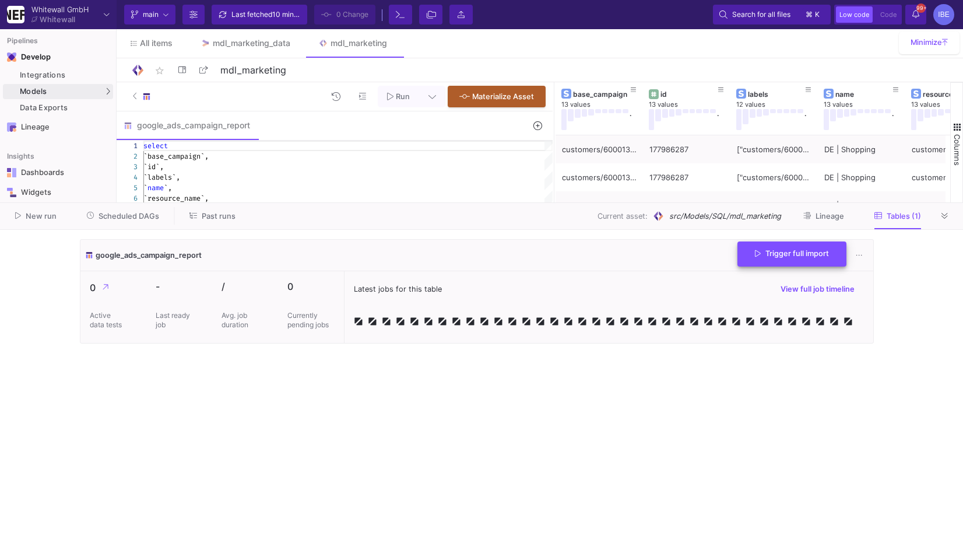
click at [824, 260] on button "Trigger full import" at bounding box center [791, 253] width 109 height 25
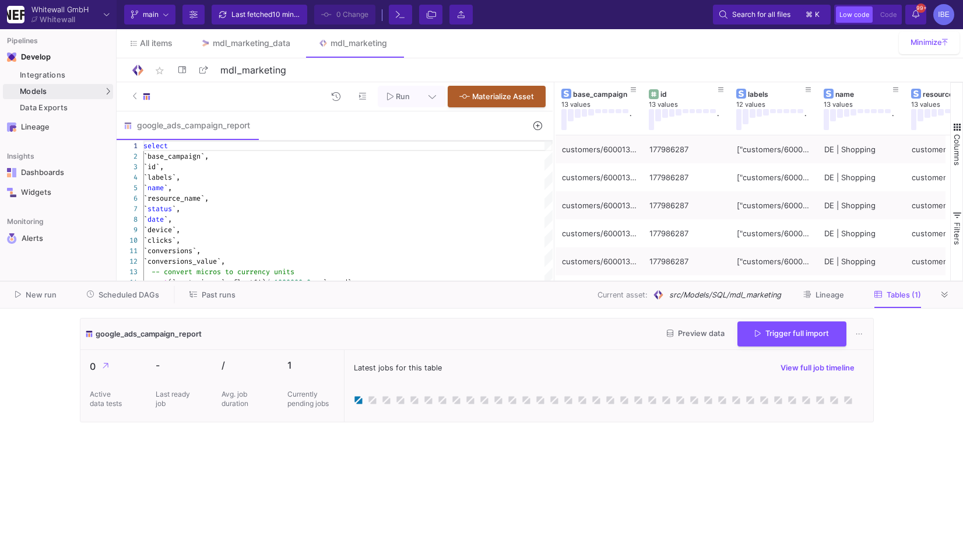
drag, startPoint x: 377, startPoint y: 202, endPoint x: 377, endPoint y: 280, distance: 78.1
click at [377, 281] on div at bounding box center [481, 281] width 963 height 1
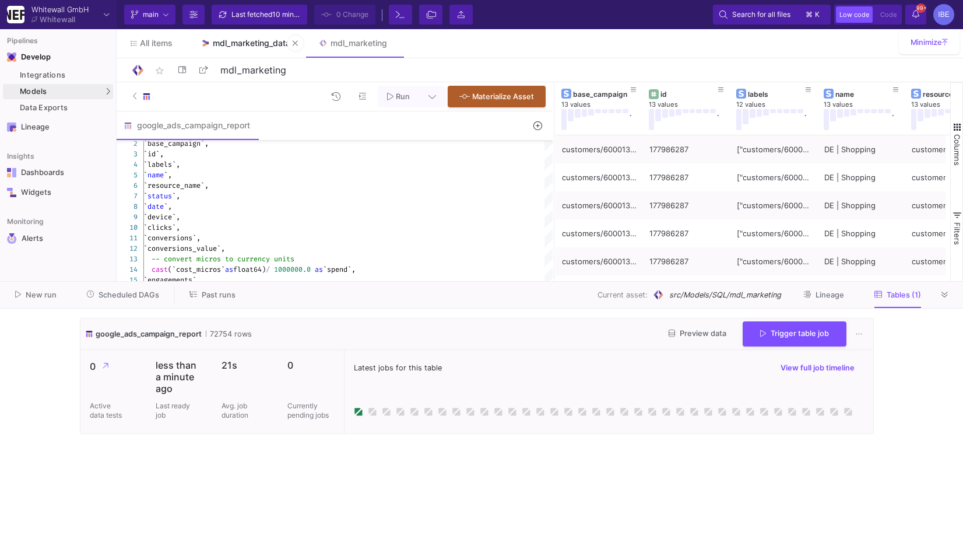
click at [252, 45] on div "mdl_marketing_data" at bounding box center [252, 42] width 78 height 9
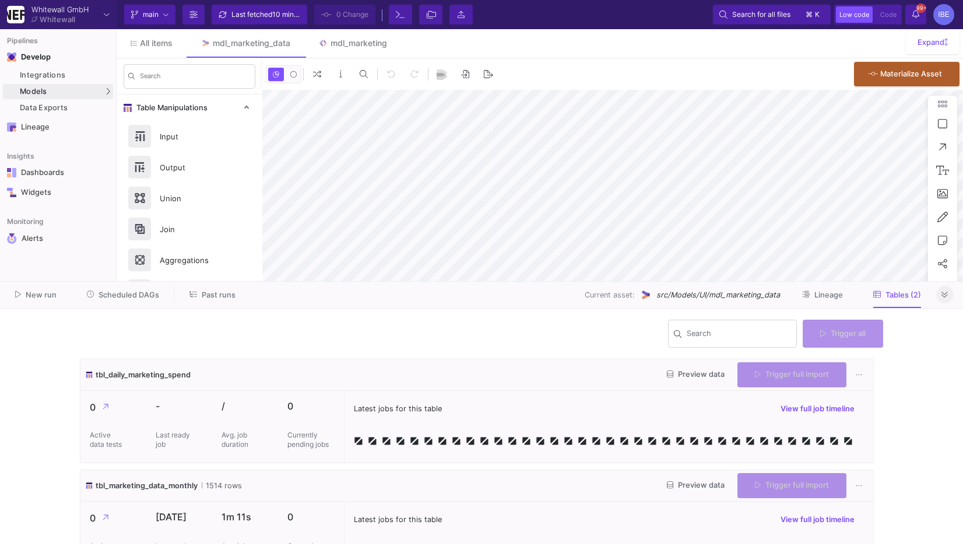
click at [947, 291] on fa-icon at bounding box center [945, 294] width 6 height 9
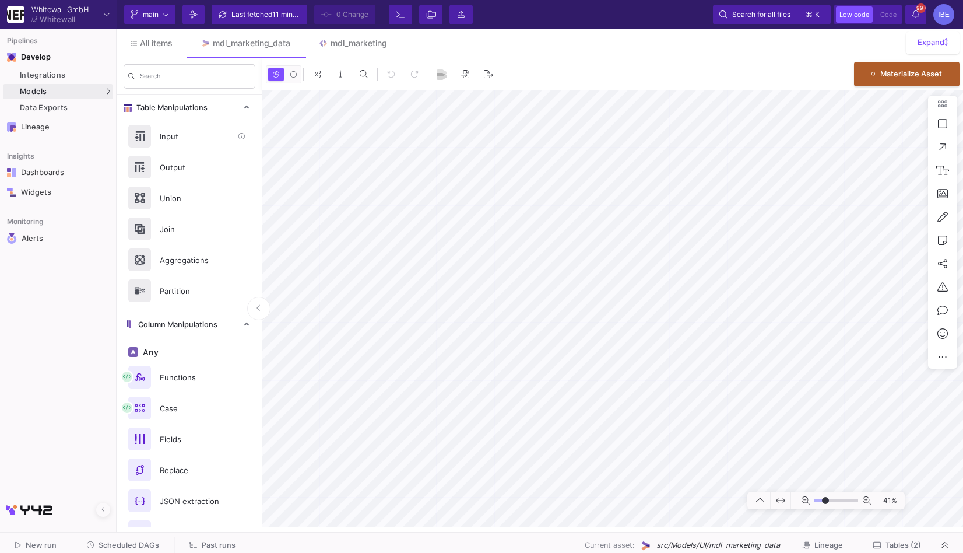
click at [199, 128] on div "Input" at bounding box center [193, 136] width 80 height 17
type input "-18"
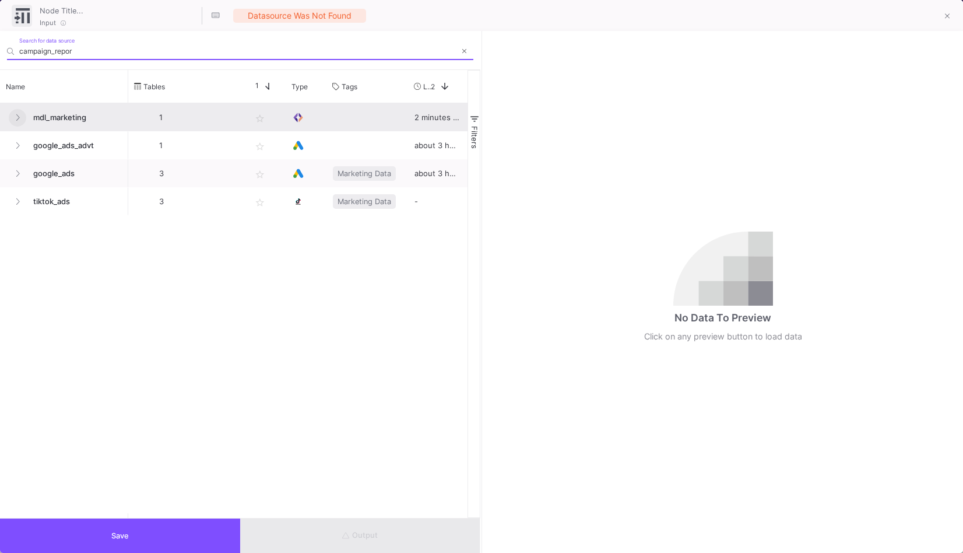
type input "campaign_repor"
click at [9, 118] on button at bounding box center [17, 117] width 17 height 17
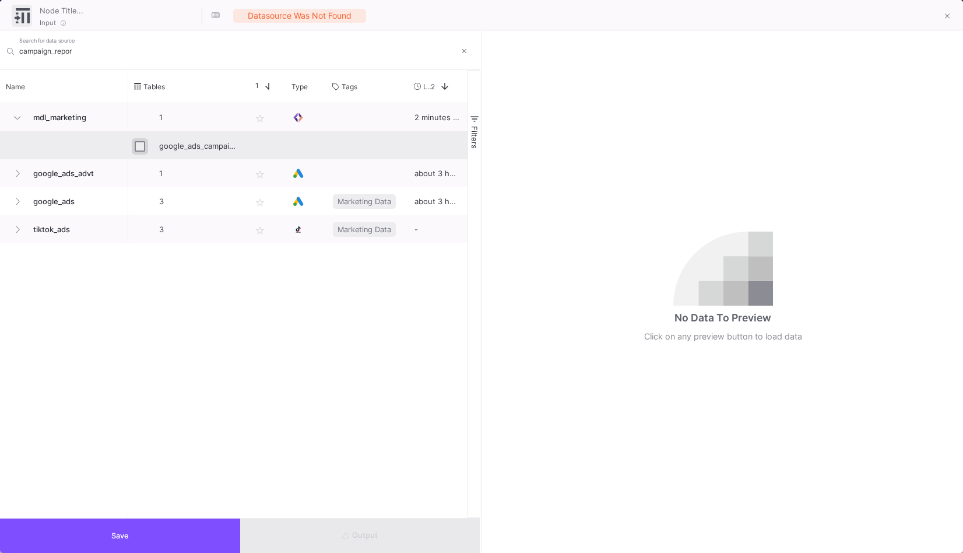
click at [138, 141] on input "Press Space to toggle row selection (unchecked)" at bounding box center [140, 146] width 10 height 10
checkbox input "true"
type input "google_ads_campaign_report"
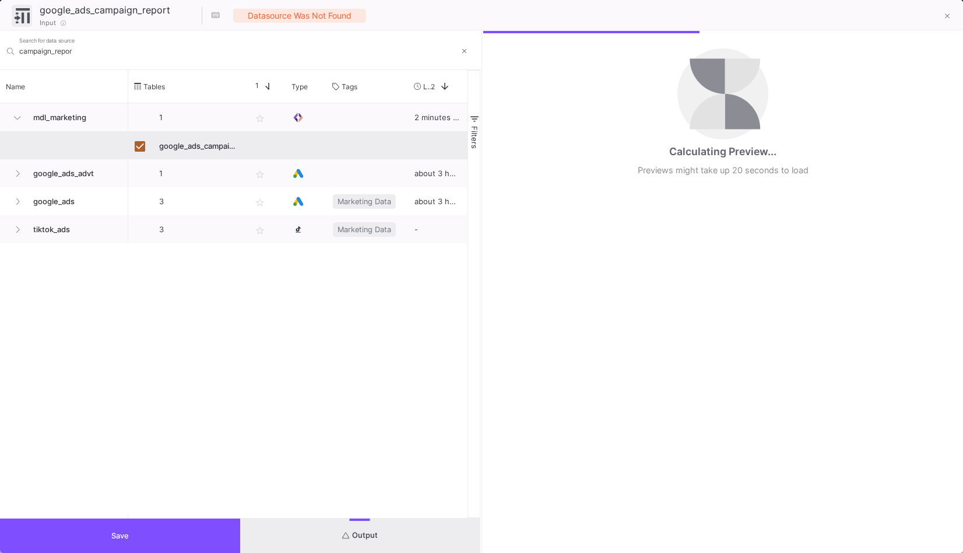
click at [332, 547] on button "Output" at bounding box center [360, 535] width 240 height 34
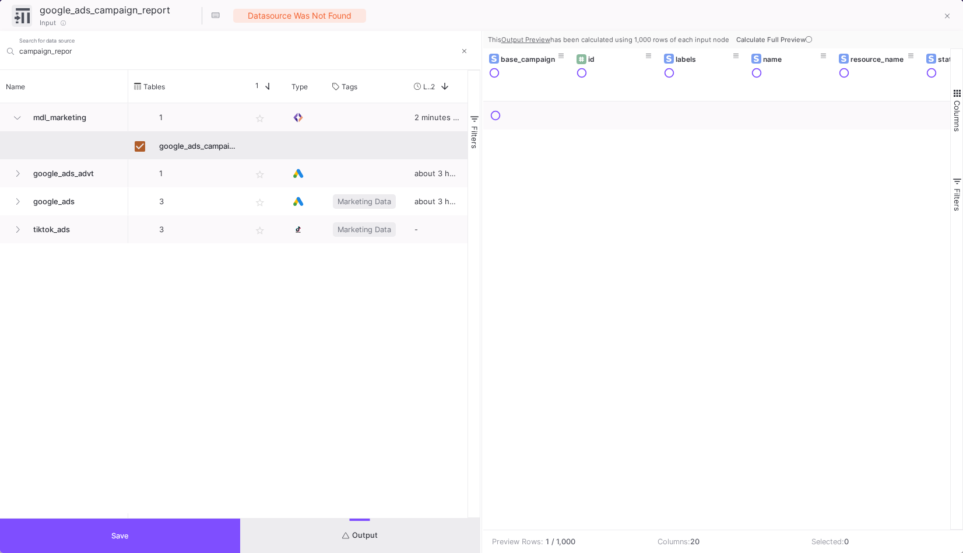
click at [363, 524] on button "Output" at bounding box center [360, 535] width 240 height 34
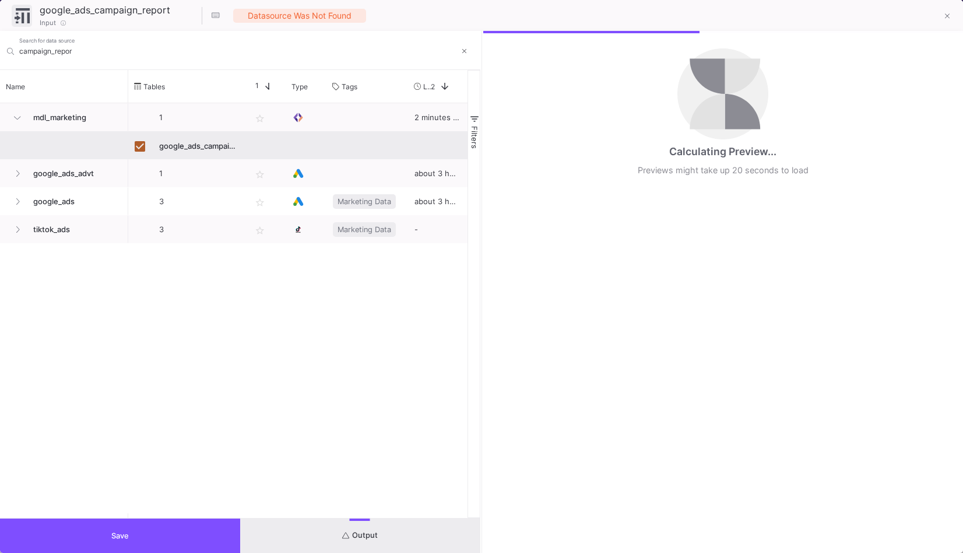
click at [196, 534] on button "Save" at bounding box center [120, 535] width 240 height 34
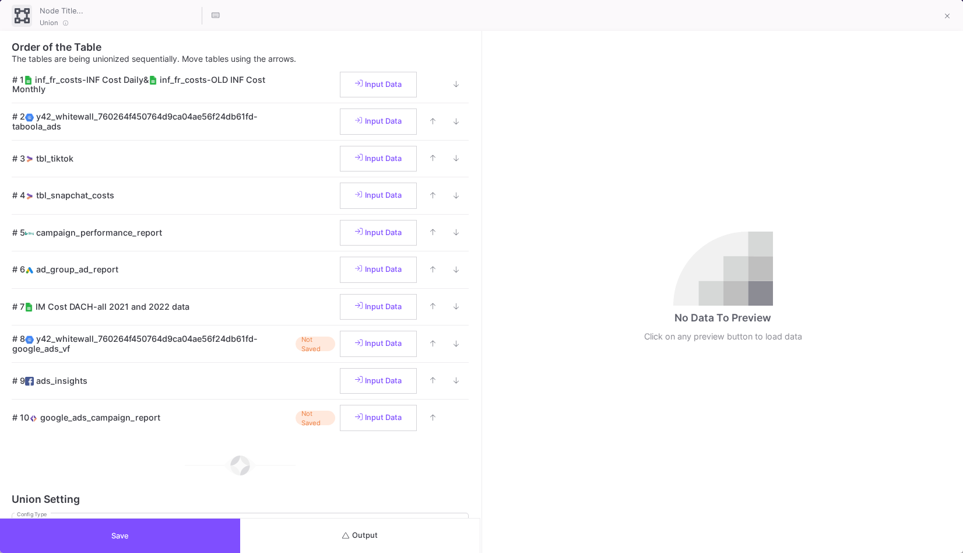
click at [415, 540] on button "Output" at bounding box center [360, 535] width 240 height 34
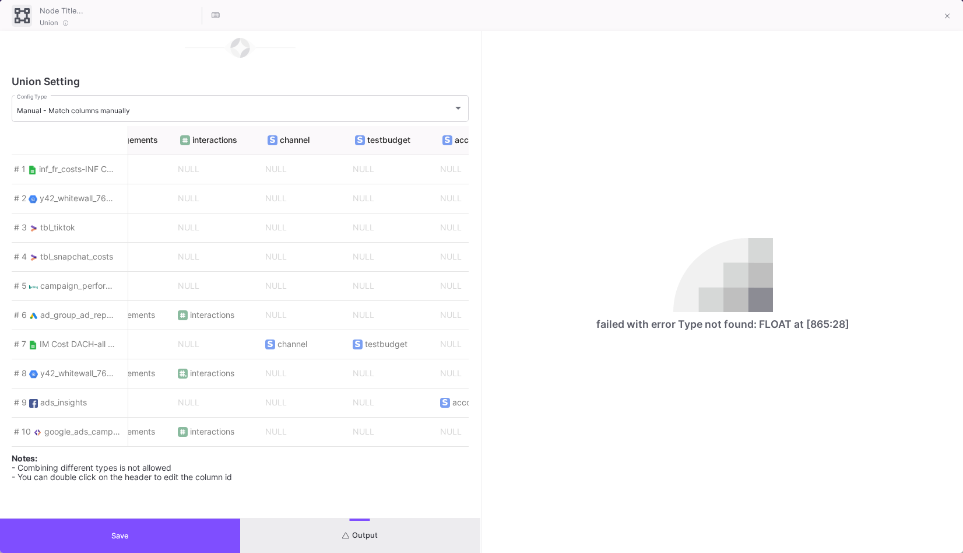
scroll to position [0, 3714]
click at [189, 537] on button "Save" at bounding box center [120, 535] width 240 height 34
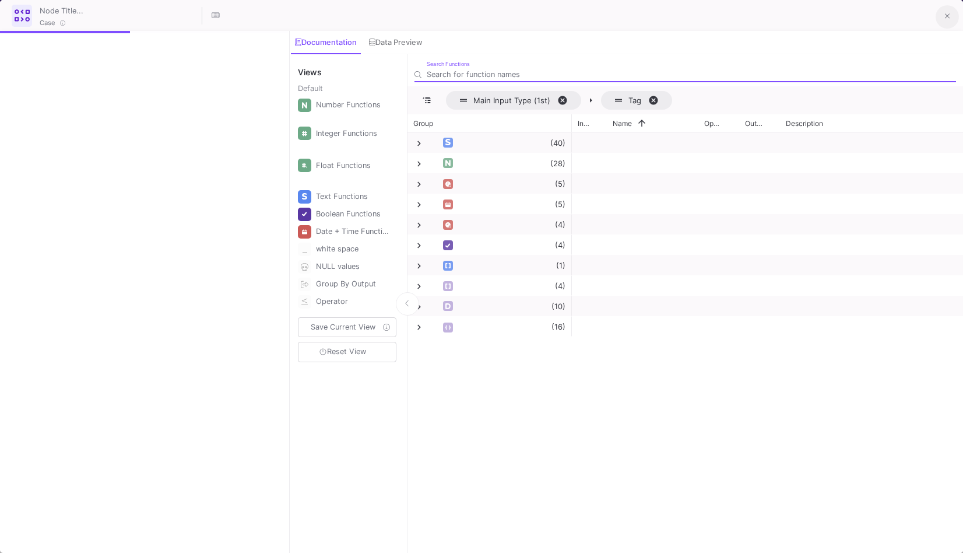
click at [949, 20] on icon at bounding box center [947, 16] width 5 height 8
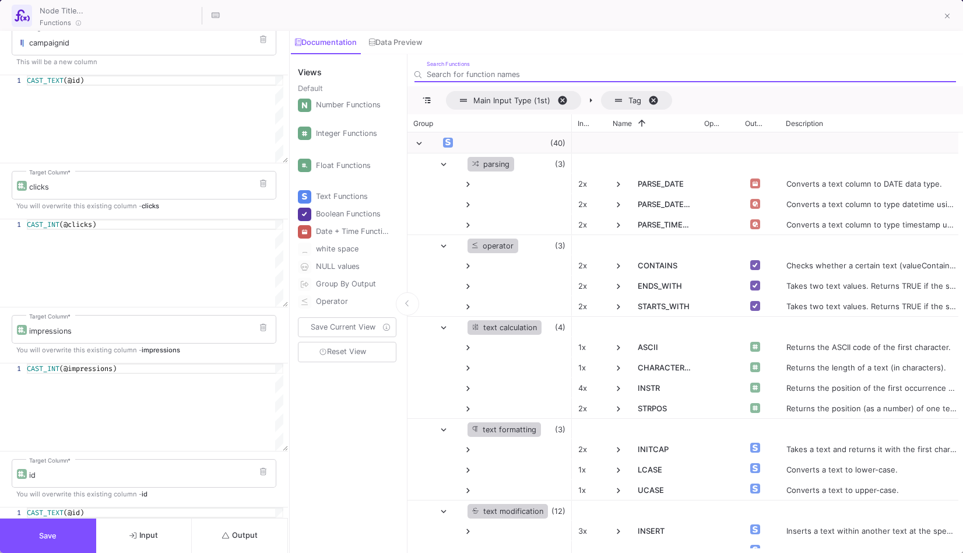
scroll to position [472, 0]
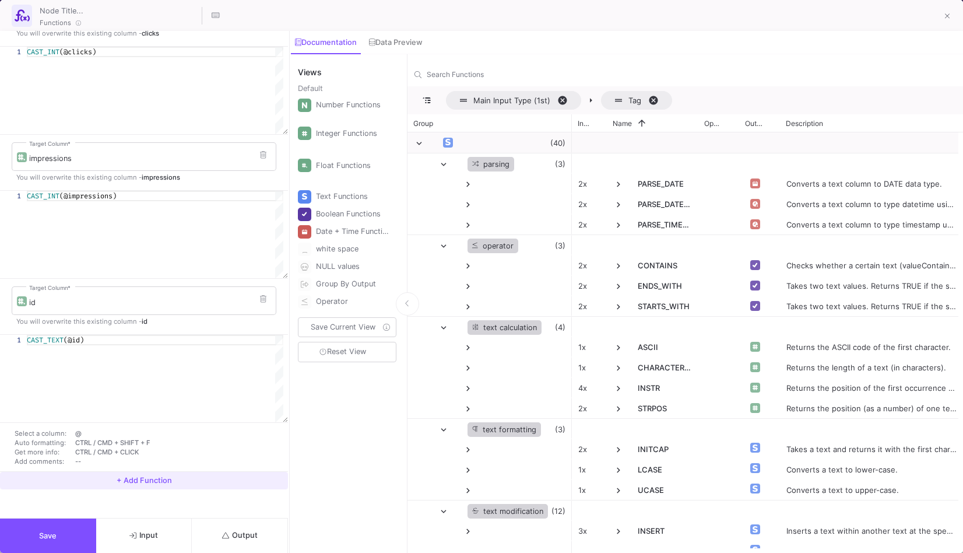
click at [147, 483] on span "+ Add Function" at bounding box center [144, 480] width 55 height 9
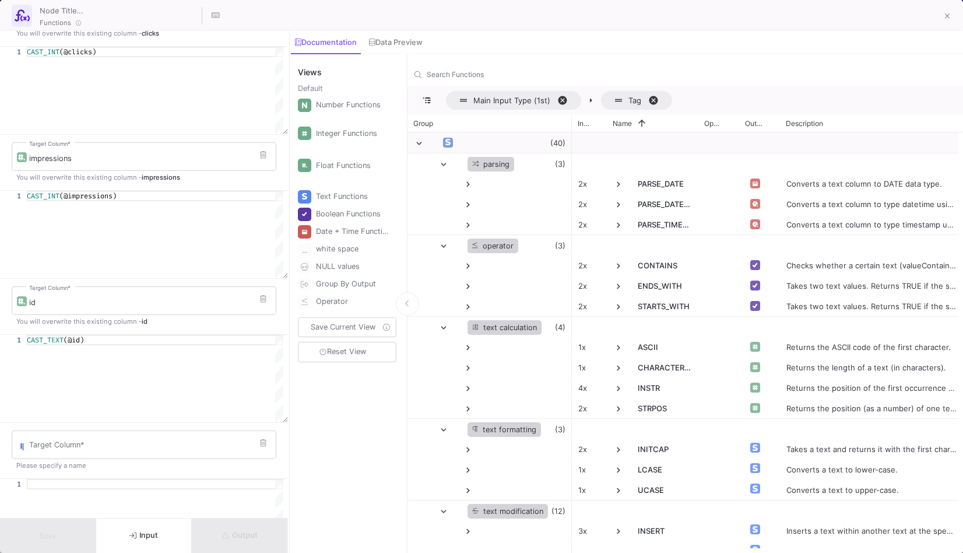
scroll to position [616, 0]
click at [118, 307] on div "Target Column *" at bounding box center [150, 300] width 242 height 30
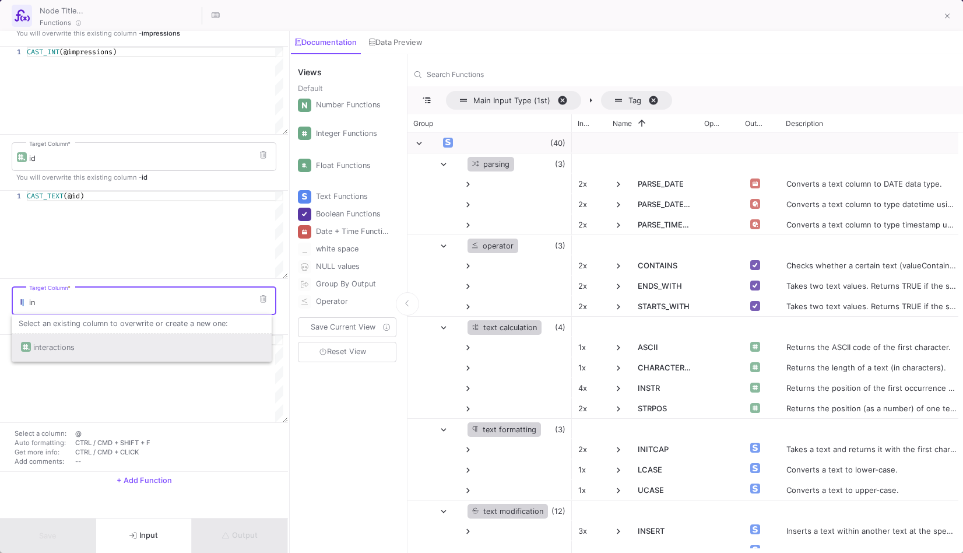
click at [100, 336] on div "interactions" at bounding box center [141, 347] width 241 height 28
type input "interactions"
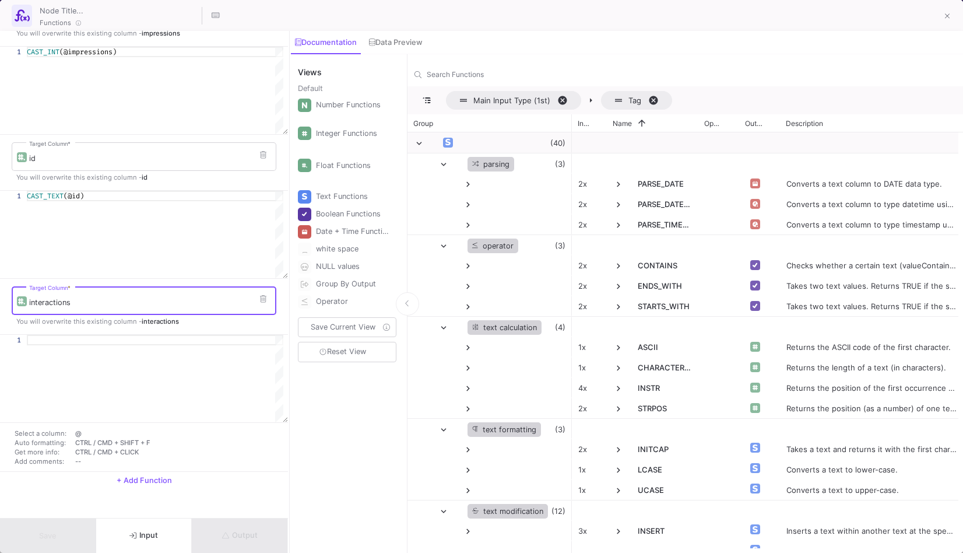
click at [82, 340] on div at bounding box center [155, 340] width 257 height 10
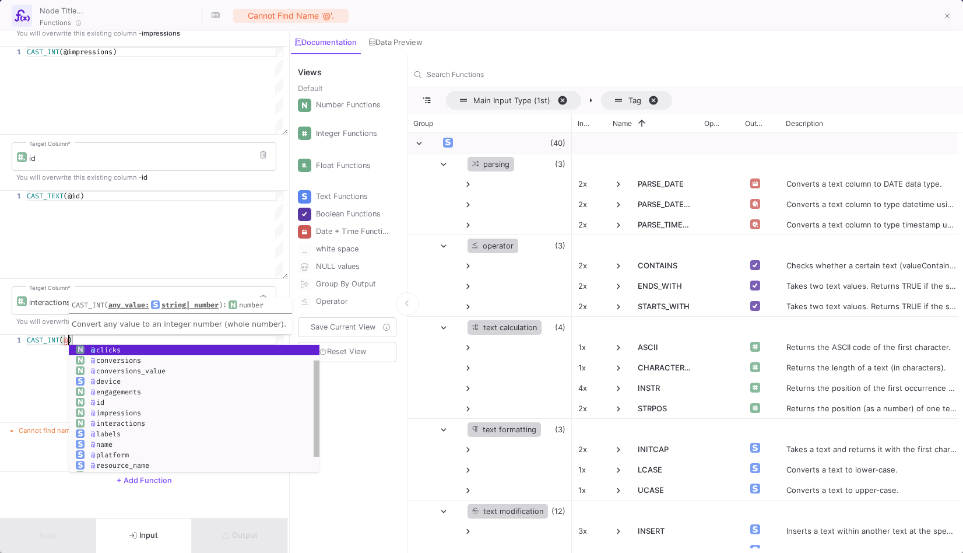
scroll to position [0, 50]
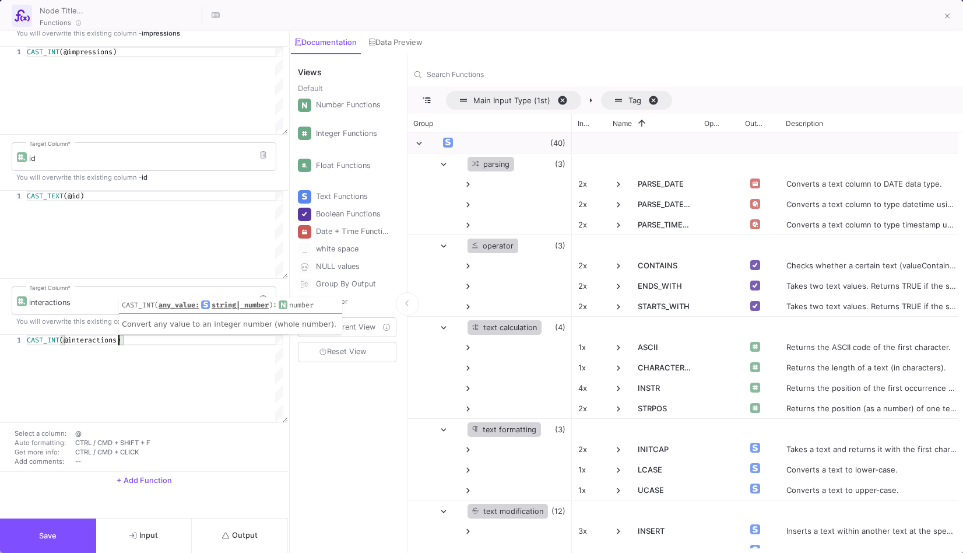
type textarea "CAST_INT(@interactions)"
click at [249, 549] on button "Output" at bounding box center [240, 535] width 96 height 34
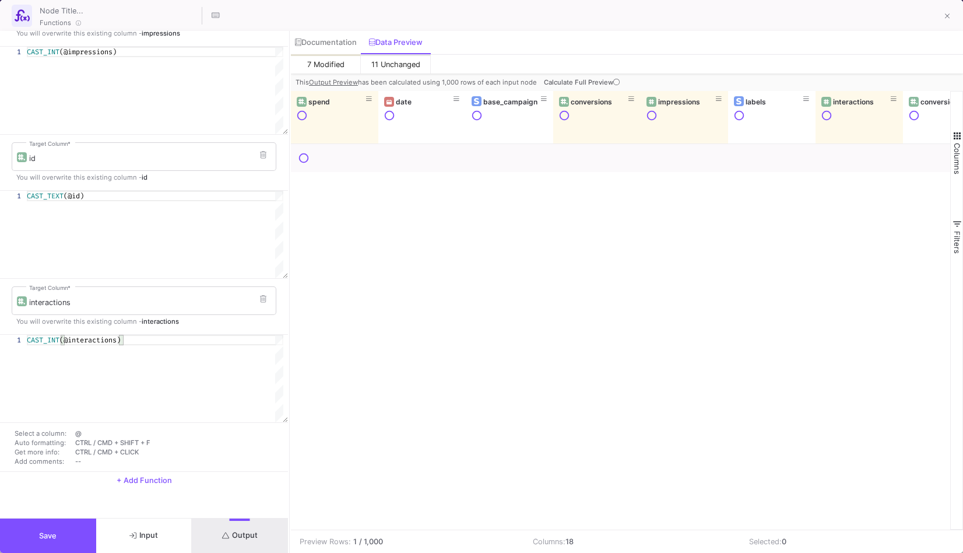
click at [75, 541] on button "Save" at bounding box center [48, 535] width 96 height 34
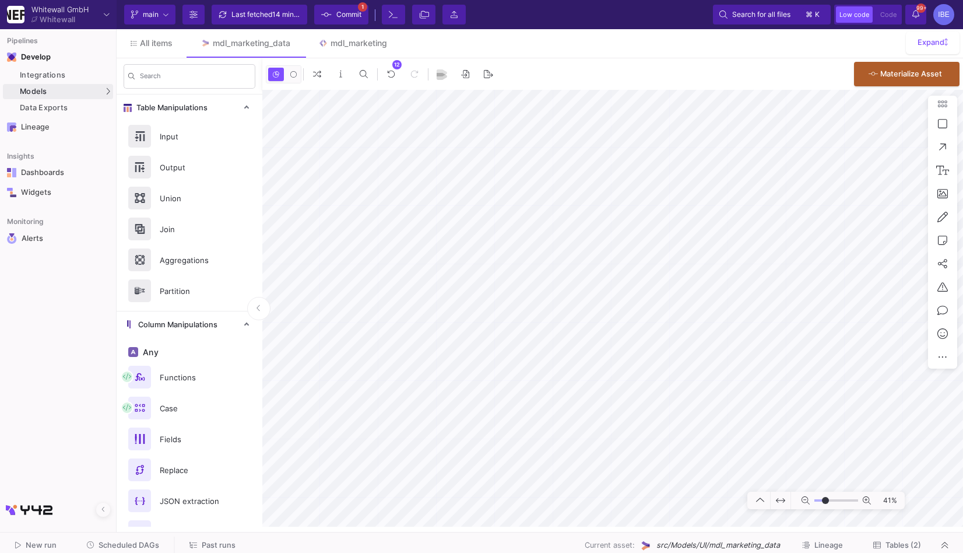
click at [346, 15] on span "Commit" at bounding box center [348, 14] width 25 height 17
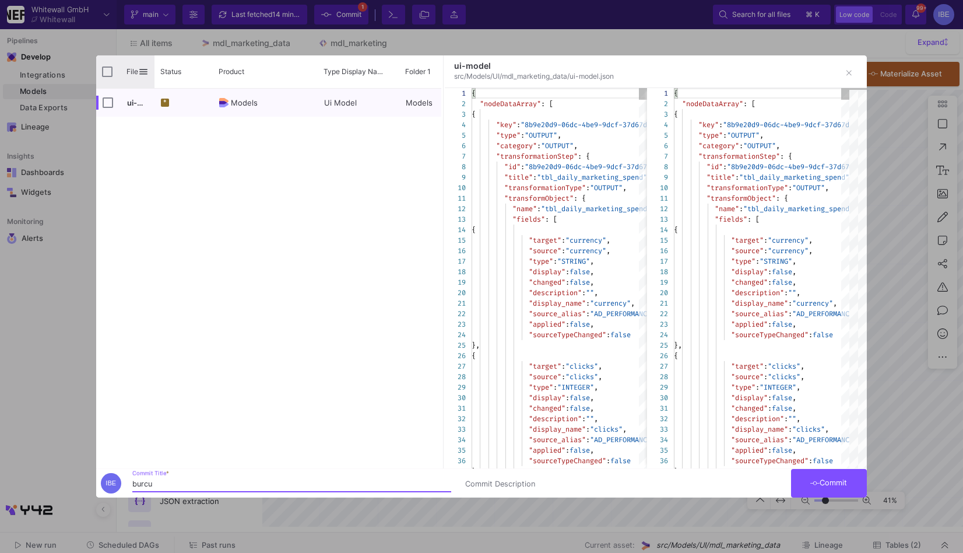
type input "burcu"
click at [108, 76] on div "File" at bounding box center [125, 71] width 58 height 33
click at [107, 70] on input "Press Space to toggle all rows selection (unchecked)" at bounding box center [107, 71] width 10 height 10
checkbox input "true"
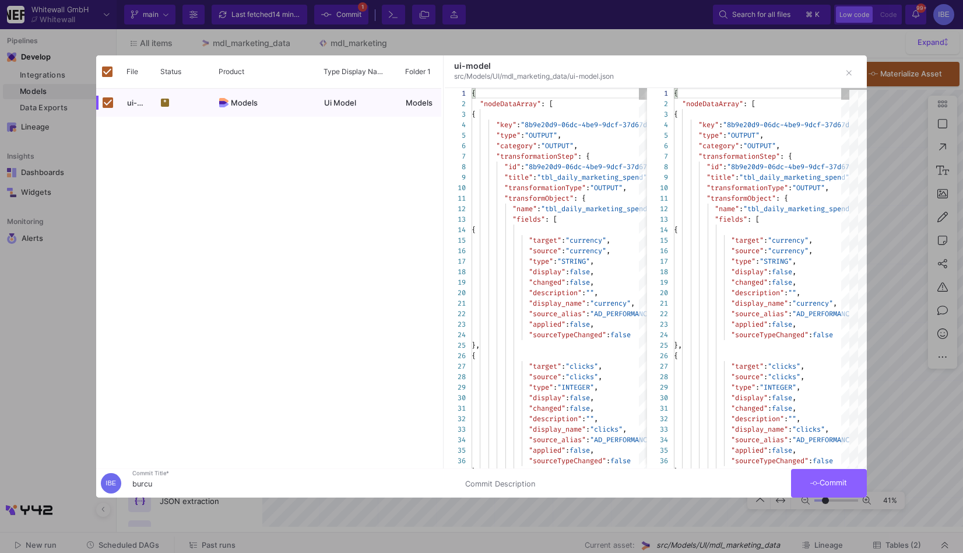
click at [820, 479] on span "Commit" at bounding box center [828, 482] width 37 height 9
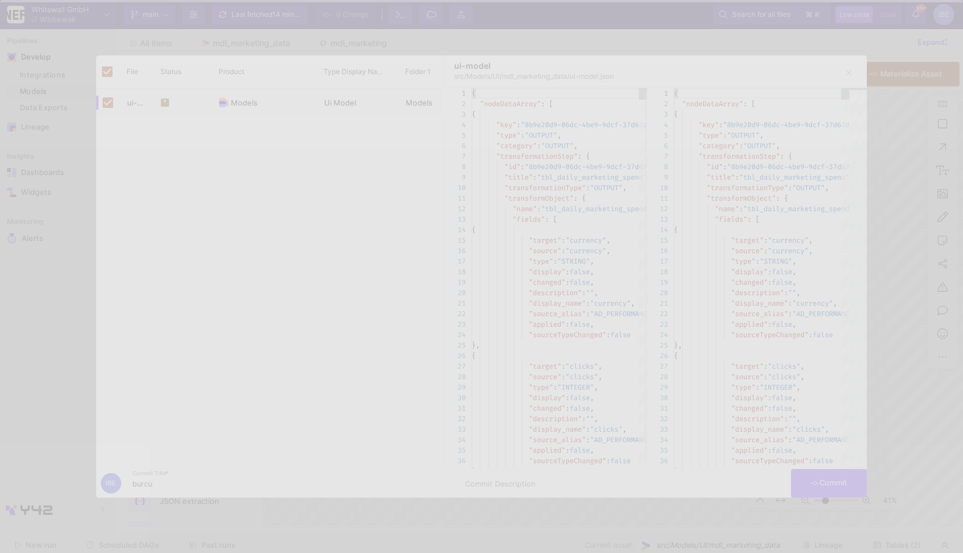
checkbox input "false"
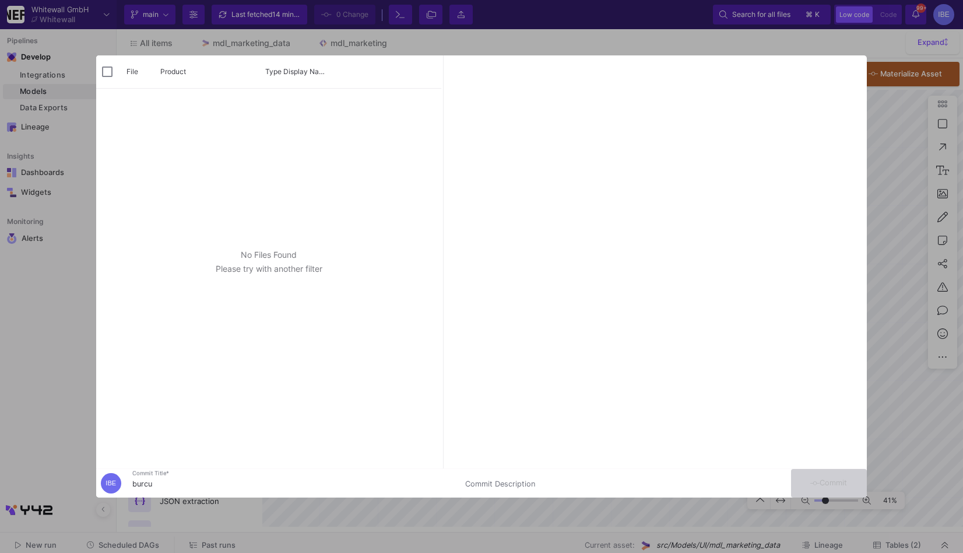
click at [426, 49] on div "All items mdl_marketing_data mdl_marketing" at bounding box center [540, 43] width 847 height 29
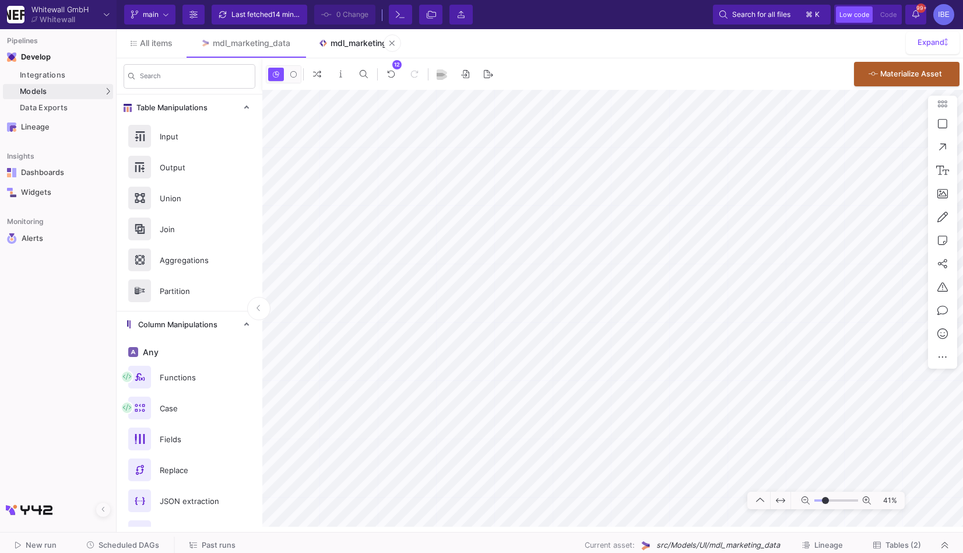
click at [343, 43] on div "mdl_marketing" at bounding box center [359, 42] width 57 height 9
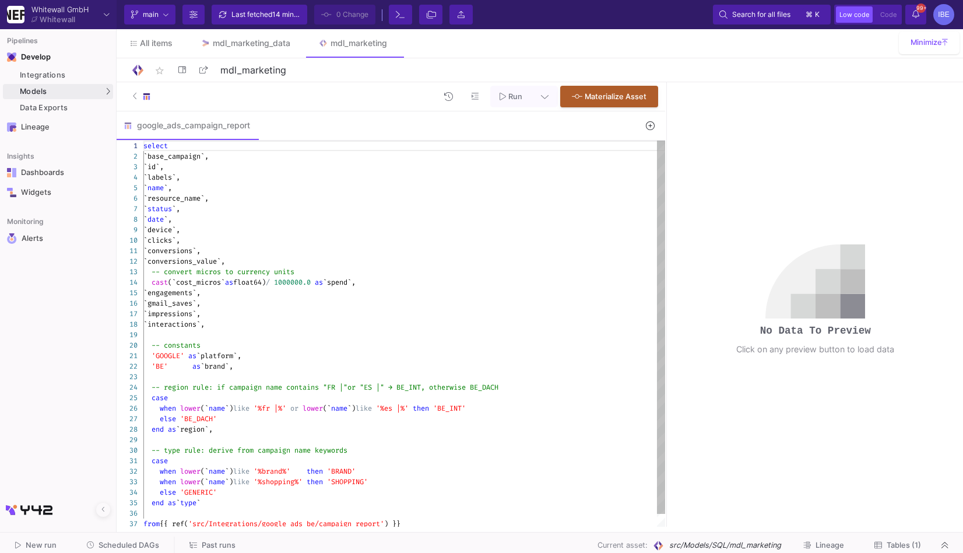
click at [269, 251] on div "`conversions`," at bounding box center [404, 250] width 522 height 10
click at [256, 298] on div "`gmail_saves`," at bounding box center [404, 303] width 522 height 10
click at [231, 170] on div "`id`," at bounding box center [404, 166] width 522 height 10
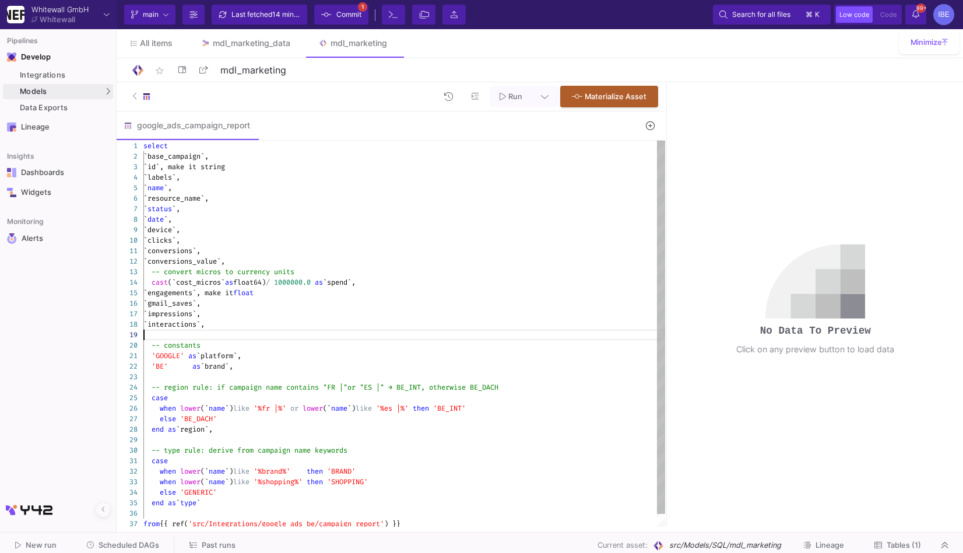
click at [236, 330] on div at bounding box center [404, 334] width 522 height 10
click at [240, 328] on div "`interactions`," at bounding box center [404, 324] width 522 height 10
click at [152, 163] on div "1 2 3 4 5 6 7 8 9 10 11 12 13 14 15 16 17 18 19 20 21 22 23 24 25 26 27 28 29 3…" at bounding box center [391, 334] width 549 height 386
type textarea "select `base_campaign`, `id`, make it string `labels`, `name`, `resource_name`,…"
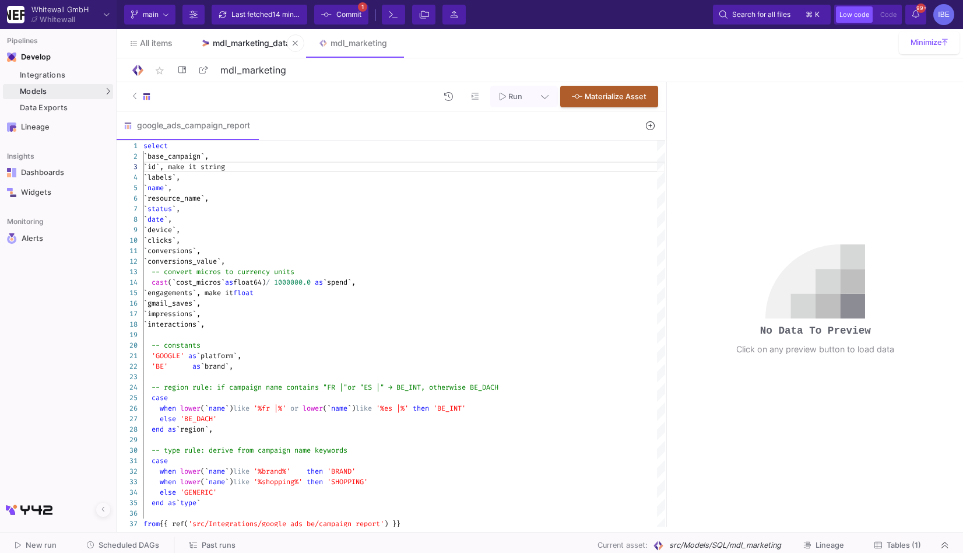
click at [264, 54] on link "mdl_marketing_data" at bounding box center [246, 43] width 118 height 28
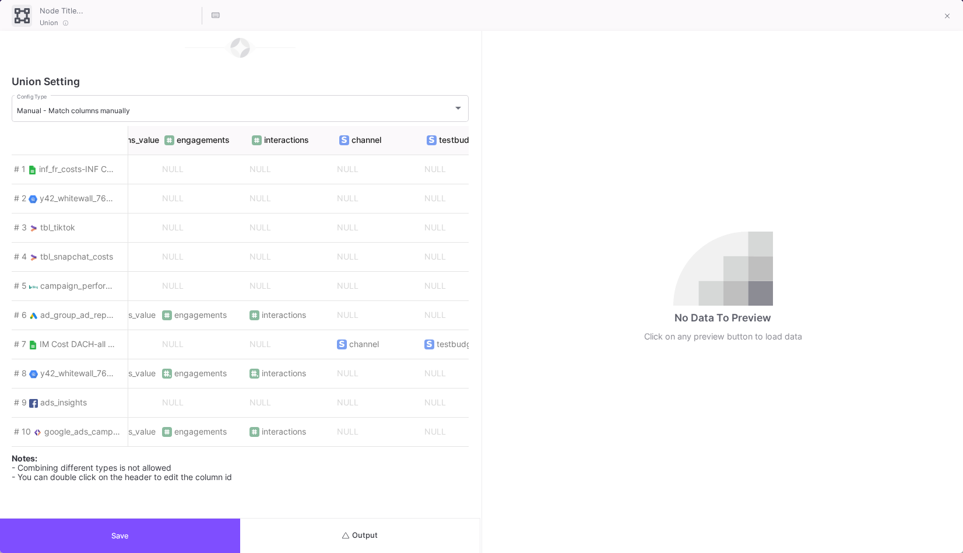
scroll to position [0, 3604]
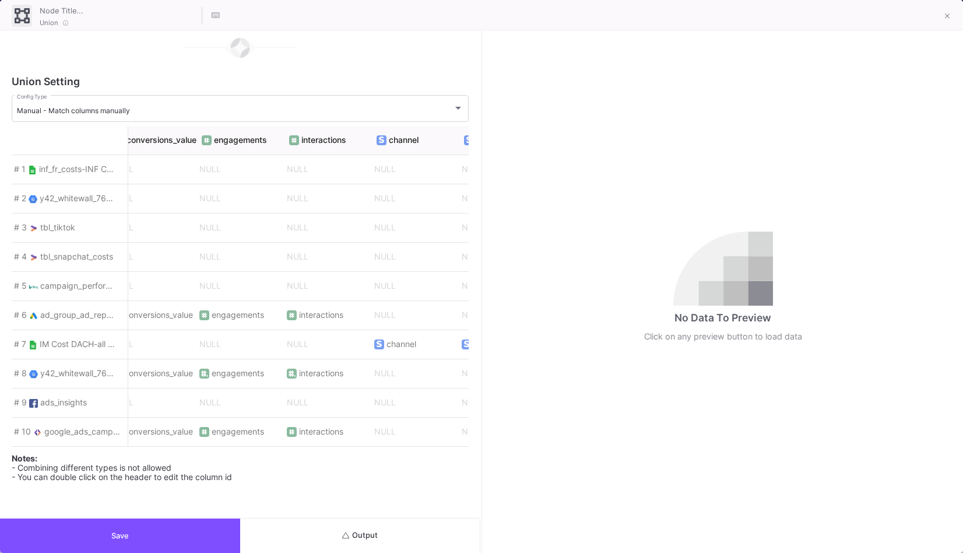
click at [200, 532] on button "Save" at bounding box center [120, 535] width 240 height 34
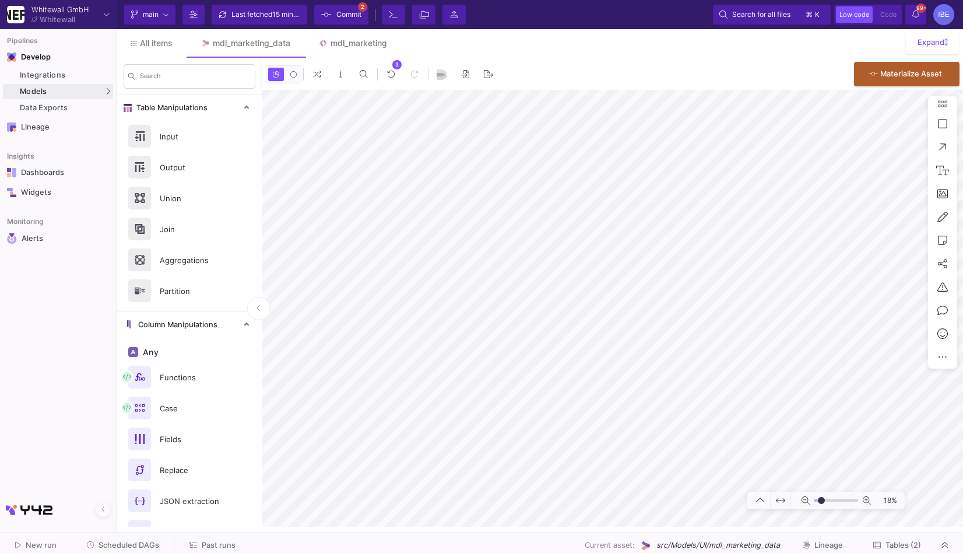
type input "-26"
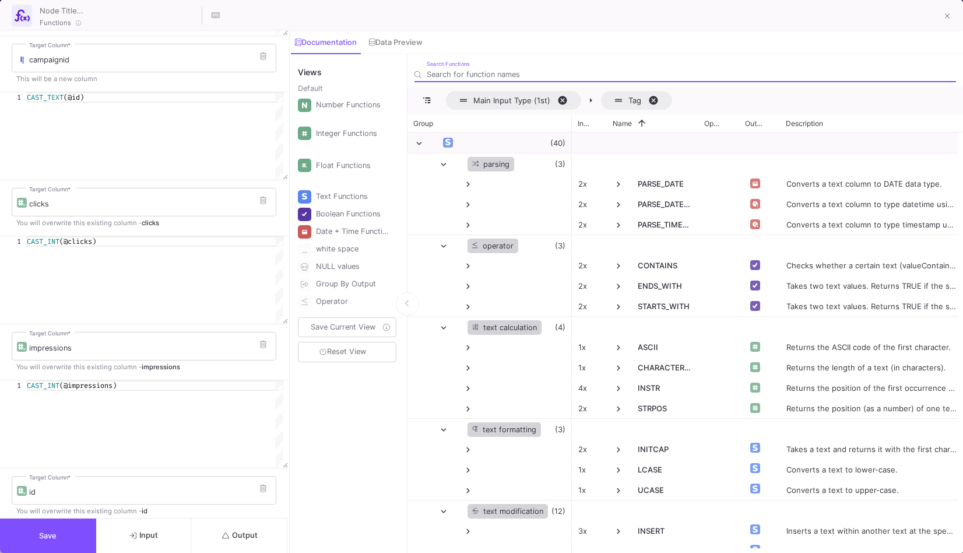
scroll to position [616, 0]
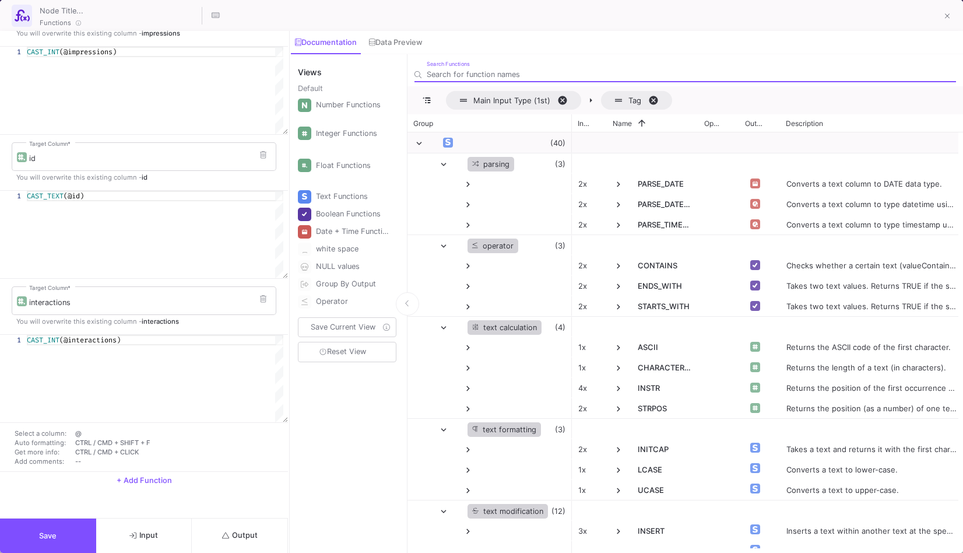
click at [236, 536] on span "Output" at bounding box center [240, 535] width 36 height 9
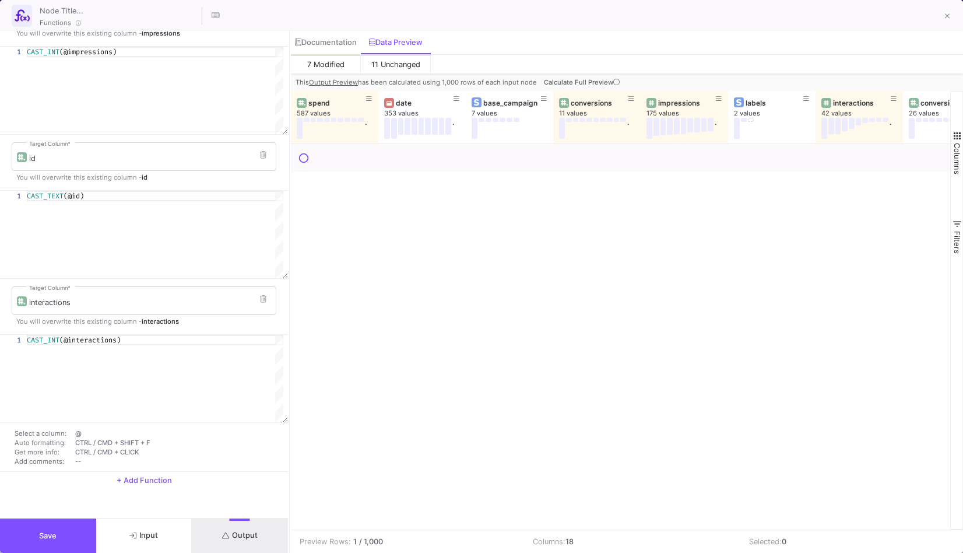
click at [68, 531] on button "Save" at bounding box center [48, 535] width 96 height 34
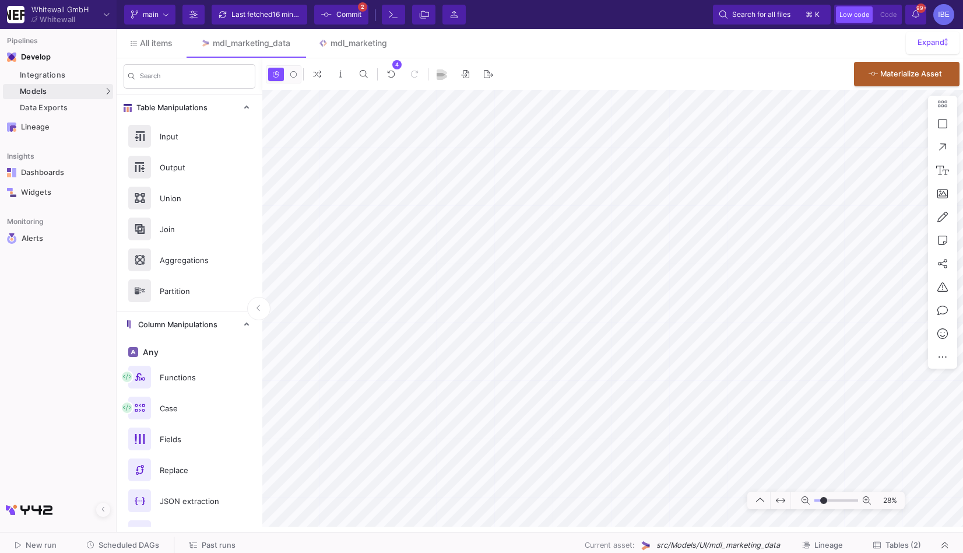
click at [350, 20] on span "Commit" at bounding box center [348, 14] width 25 height 17
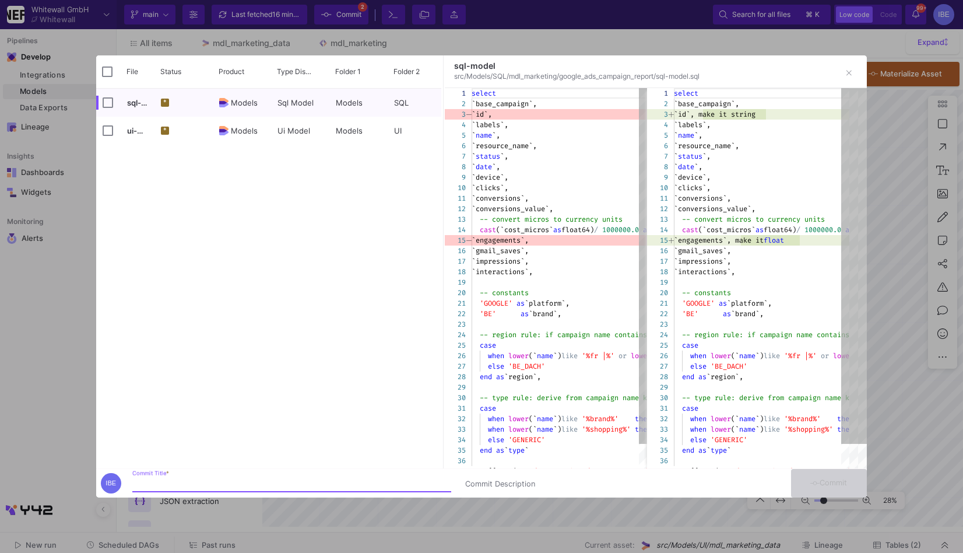
click at [64, 268] on div at bounding box center [481, 276] width 963 height 553
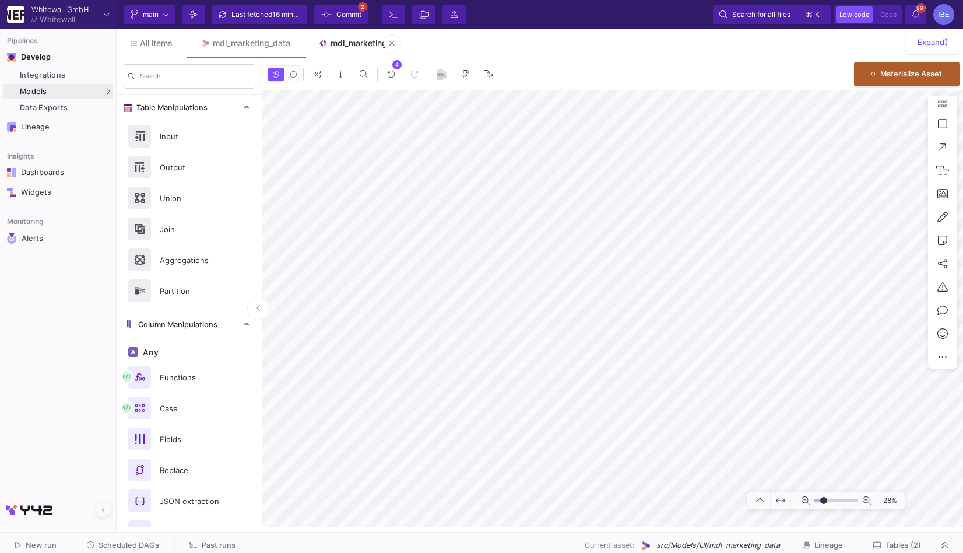
click at [339, 45] on div "mdl_marketing" at bounding box center [359, 42] width 57 height 9
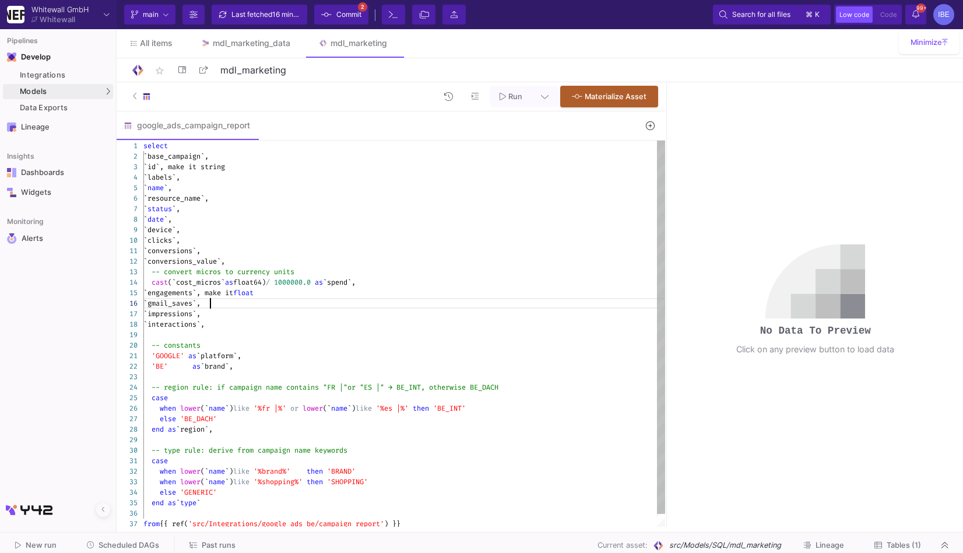
click at [321, 307] on div "`gmail_saves`," at bounding box center [404, 303] width 522 height 10
type textarea "select `base_campaign`, `id`, make it string `labels`, `name`, `resource_name`,…"
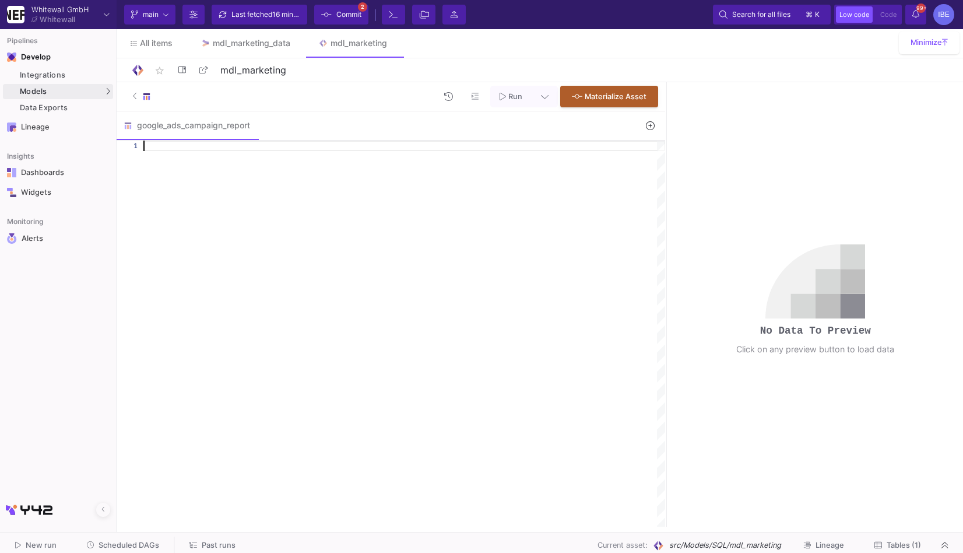
paste textarea "case when lower(`name`) like '%brand%' then 'BRAND' when lower(`name`) like '%s…"
type textarea "case when lower(`name`) like '%brand%' then 'BRAND' when lower(`name`) like '%s…"
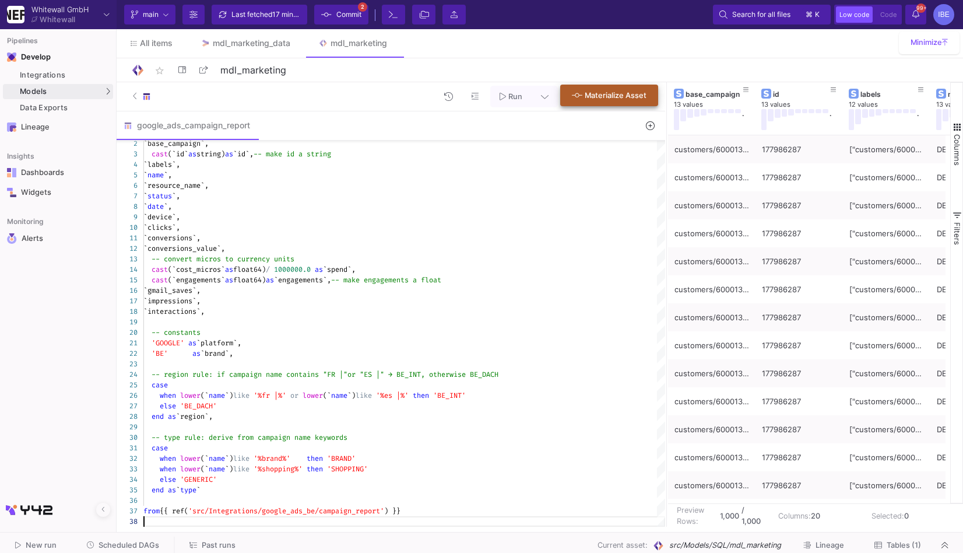
click at [599, 90] on button "Materialize Asset" at bounding box center [609, 96] width 98 height 22
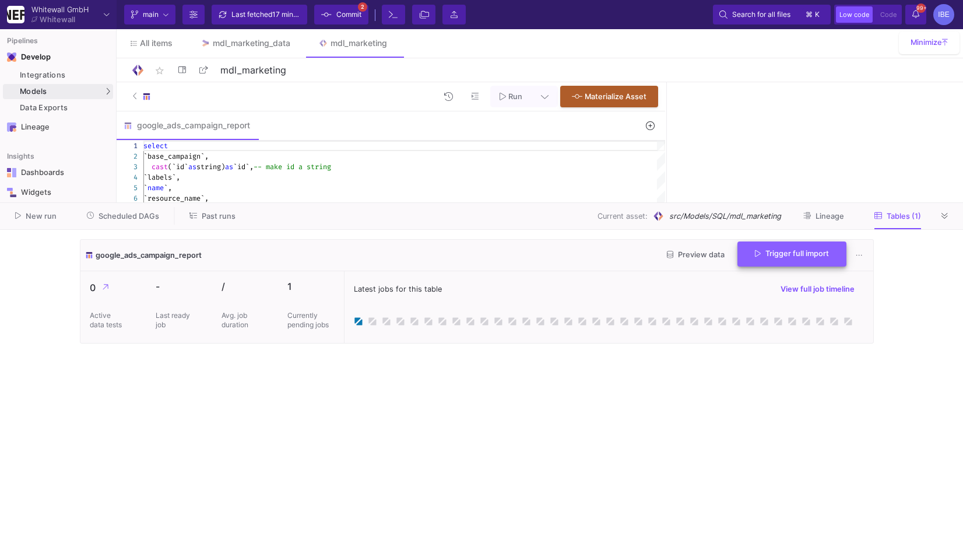
click at [764, 252] on span "Trigger full import" at bounding box center [792, 253] width 74 height 9
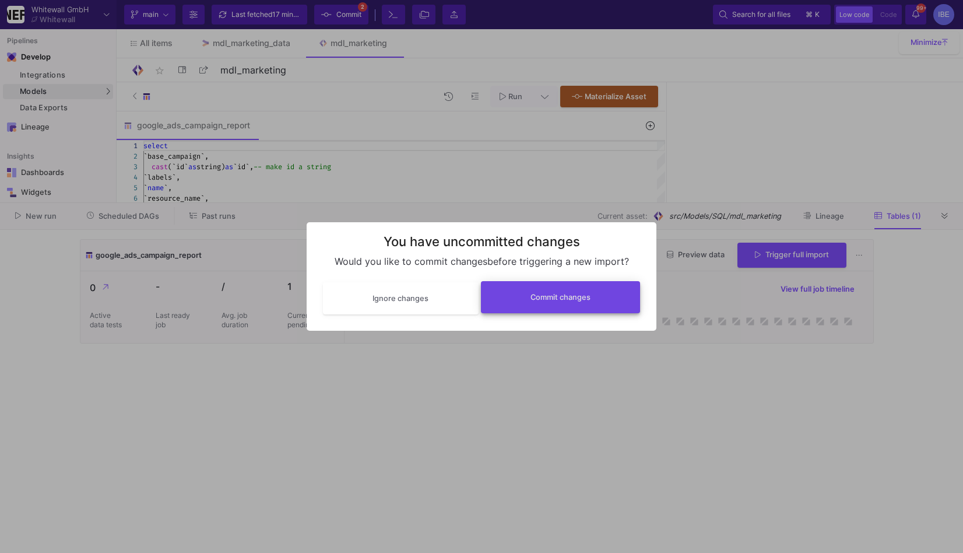
click at [554, 306] on button "Commit changes" at bounding box center [561, 297] width 160 height 32
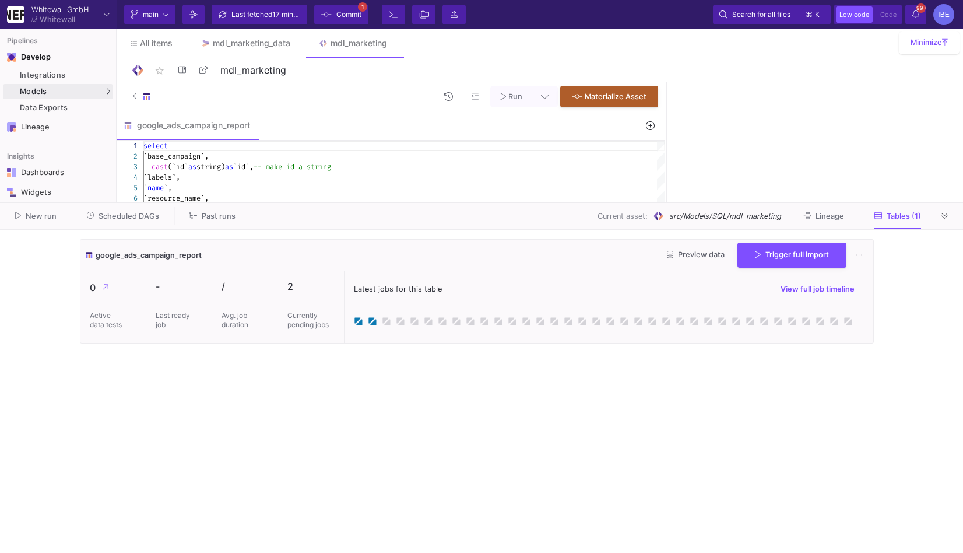
click at [344, 16] on span "Commit" at bounding box center [348, 14] width 25 height 17
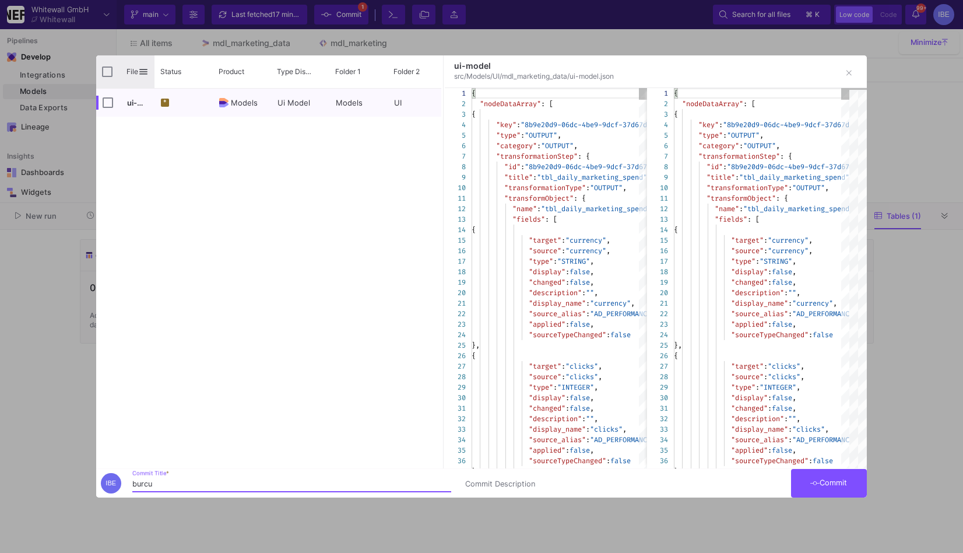
type input "burcu"
click at [118, 71] on div "File" at bounding box center [125, 71] width 58 height 33
click at [109, 75] on input "Press Space to toggle all rows selection (unchecked)" at bounding box center [107, 71] width 10 height 10
checkbox input "true"
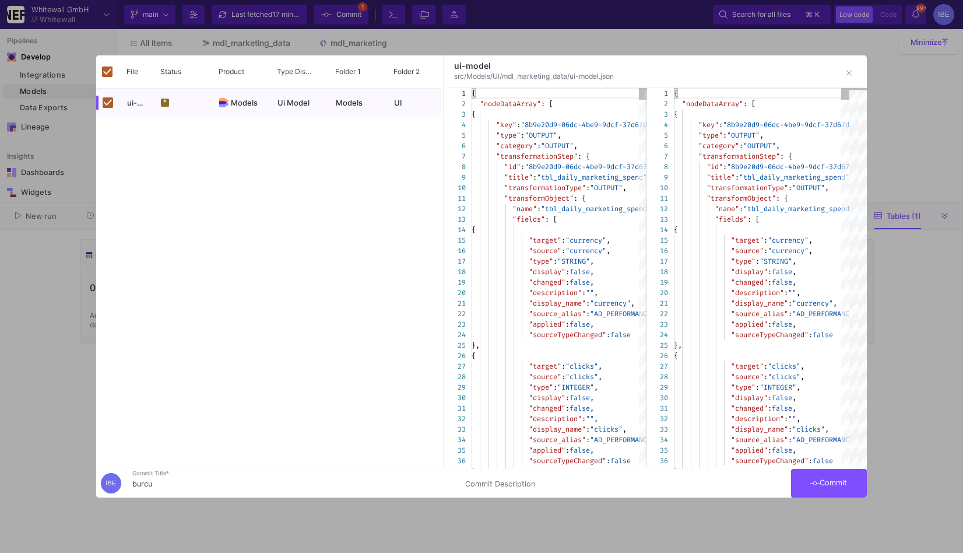
click at [805, 484] on button "Commit" at bounding box center [829, 483] width 76 height 29
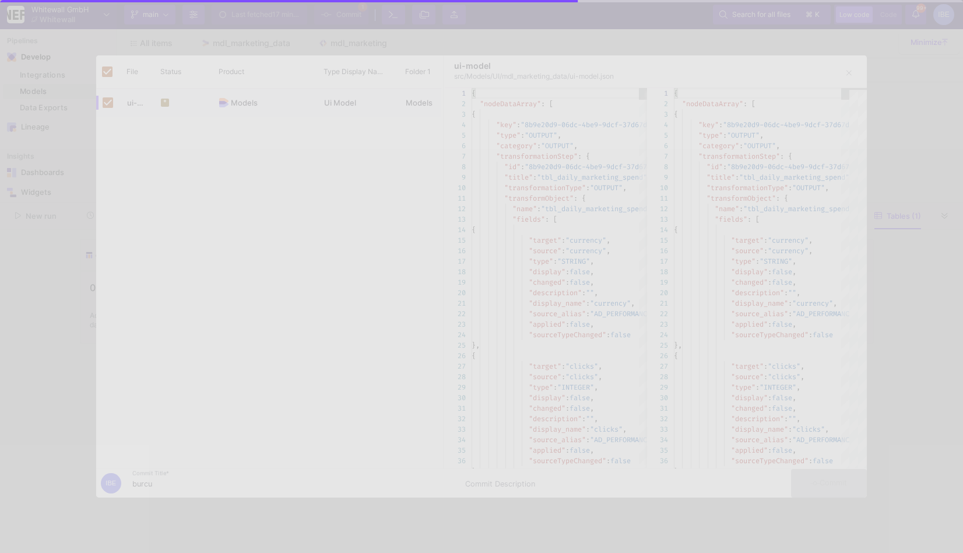
checkbox input "false"
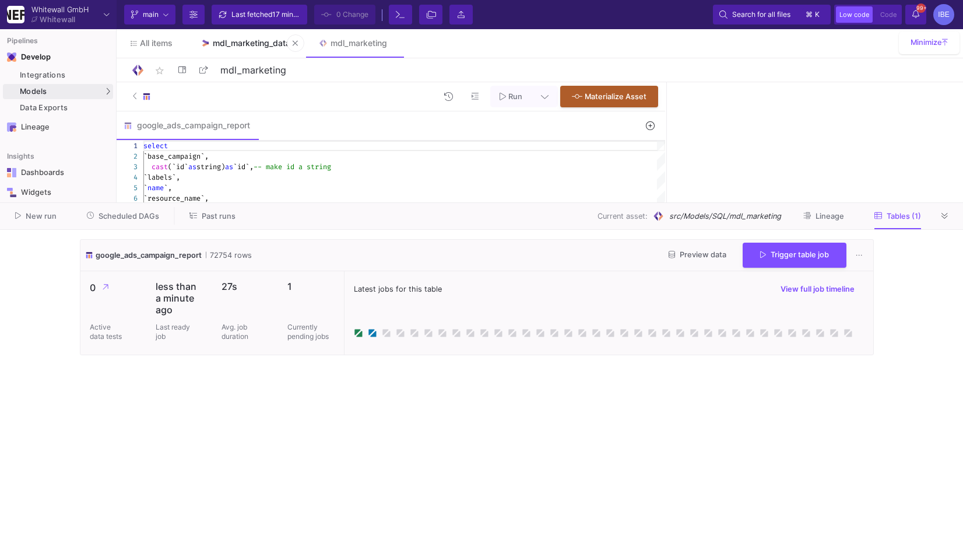
click at [256, 48] on link "mdl_marketing_data" at bounding box center [246, 43] width 118 height 28
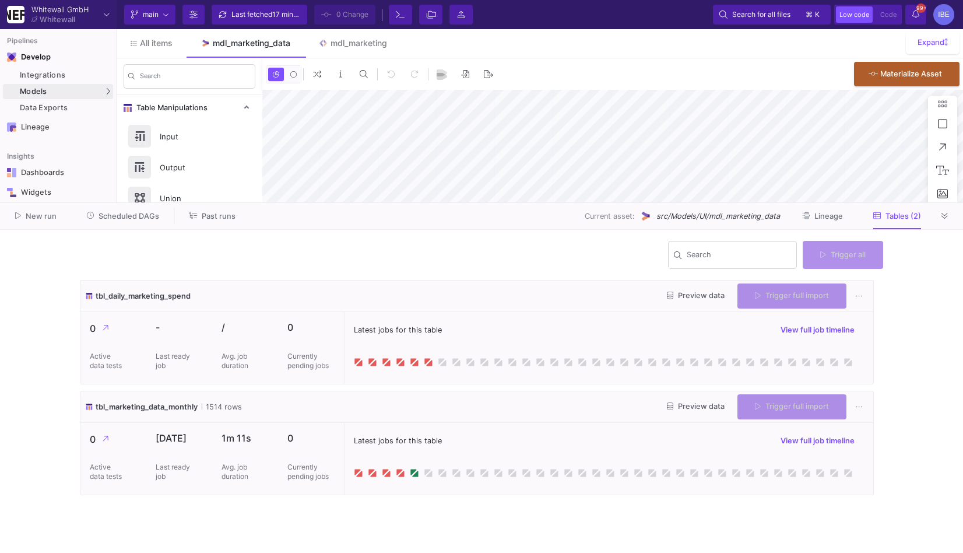
type input "-35"
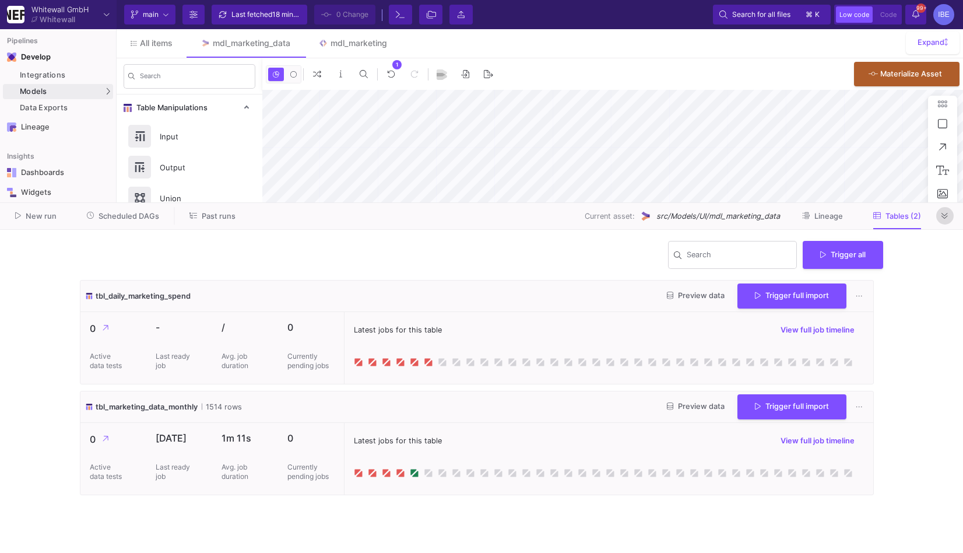
click at [942, 218] on icon at bounding box center [945, 216] width 6 height 8
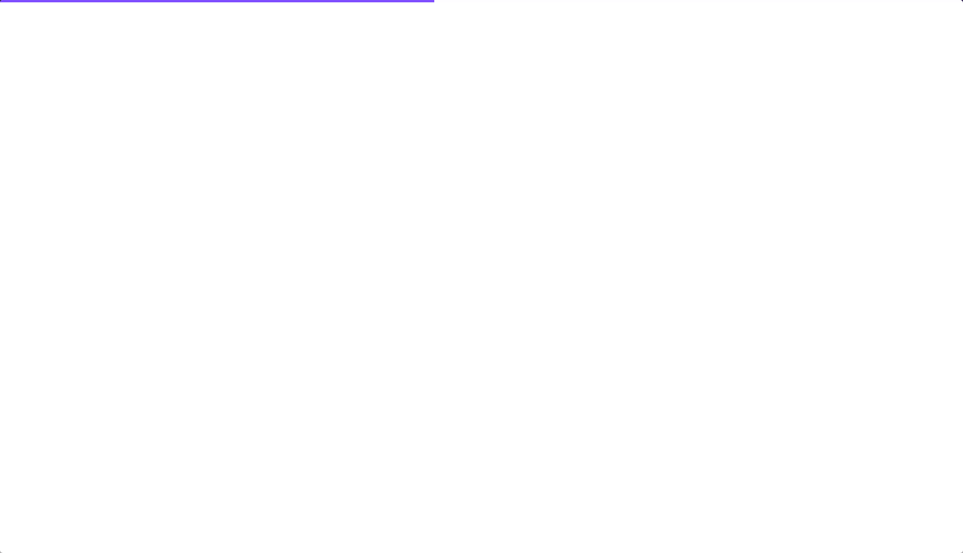
type input "-35"
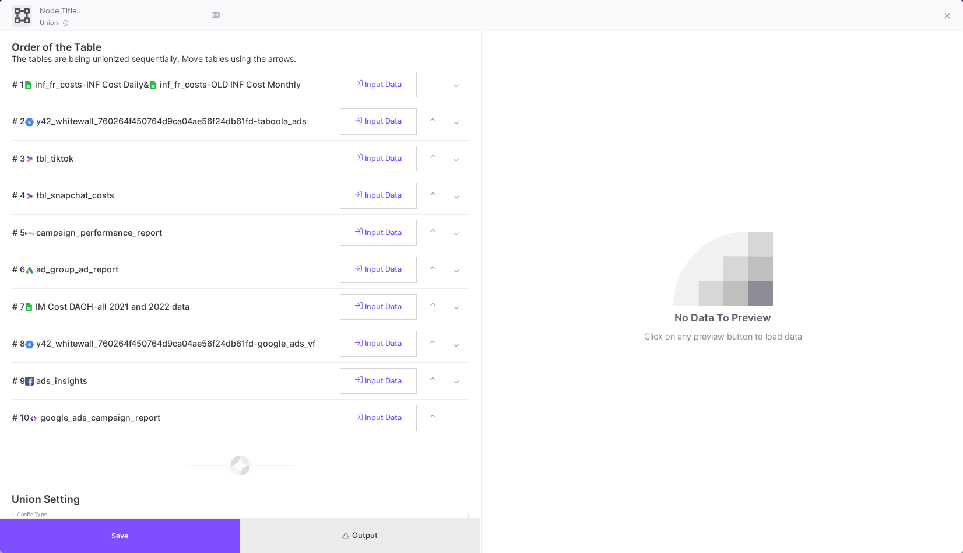
click at [384, 544] on button "Output" at bounding box center [360, 535] width 240 height 34
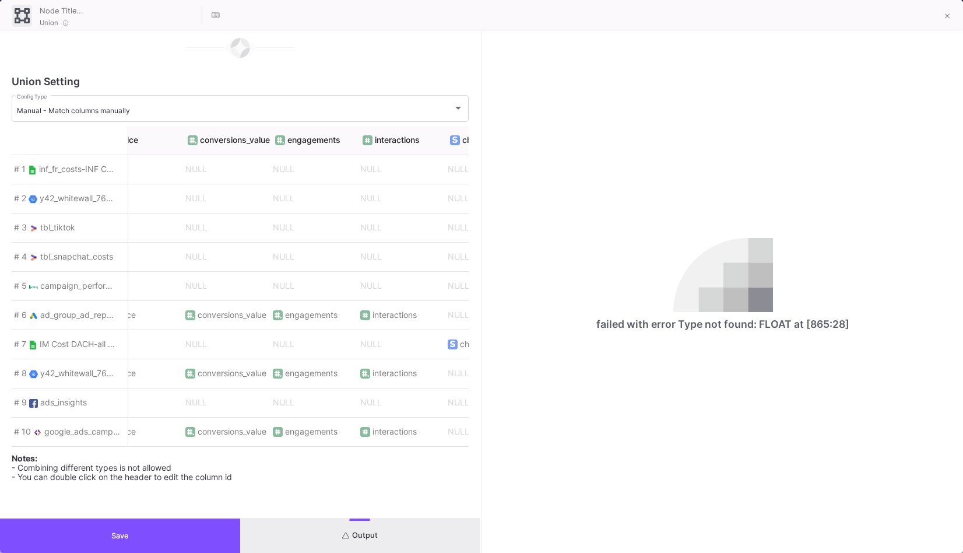
scroll to position [0, 3539]
click at [950, 10] on button at bounding box center [947, 16] width 23 height 23
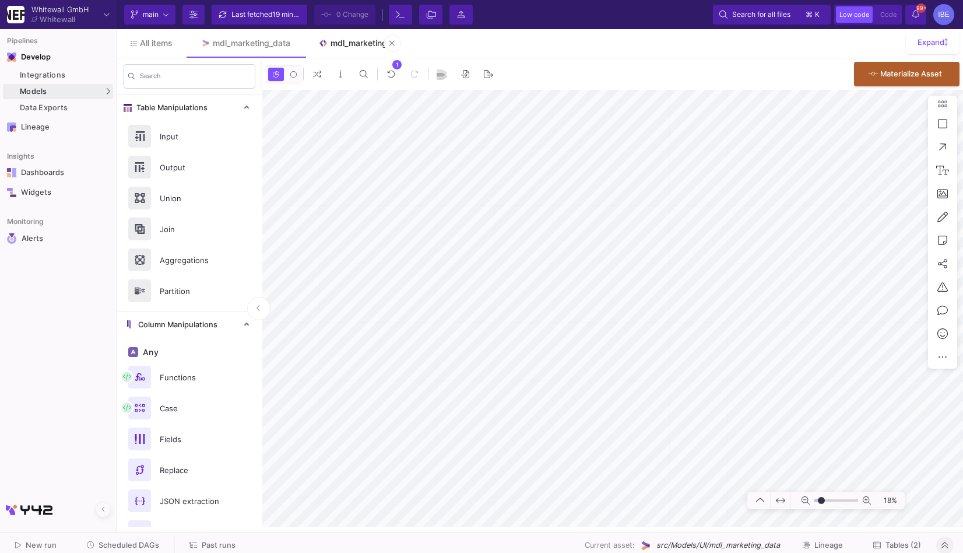
click at [353, 49] on link "mdl_marketing" at bounding box center [352, 43] width 97 height 28
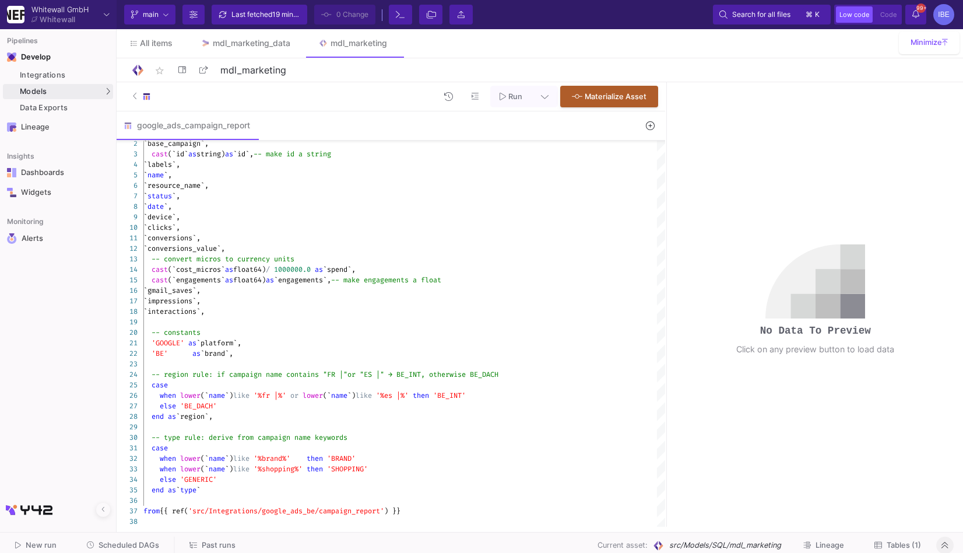
click at [518, 92] on span "Run" at bounding box center [515, 96] width 14 height 9
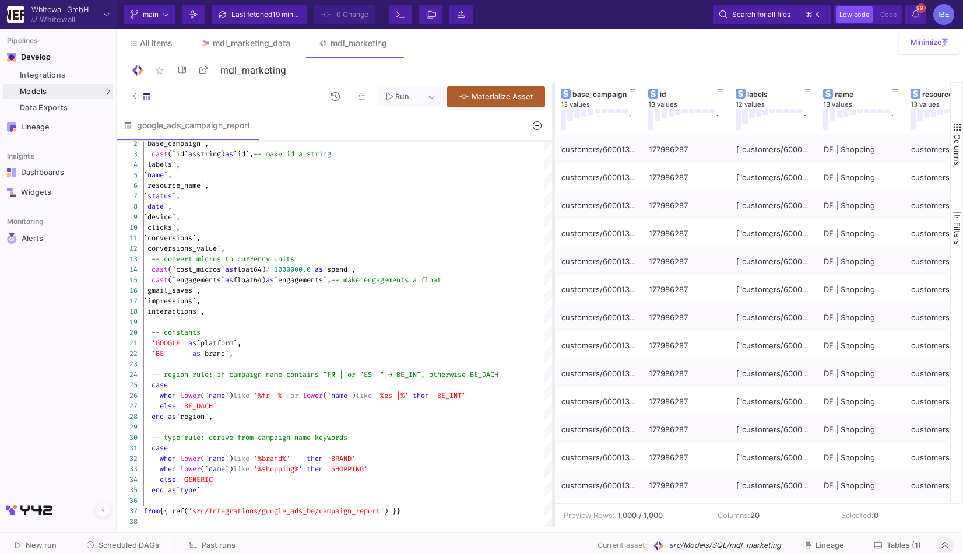
drag, startPoint x: 561, startPoint y: 196, endPoint x: 549, endPoint y: 195, distance: 12.9
click at [552, 195] on div at bounding box center [553, 304] width 3 height 444
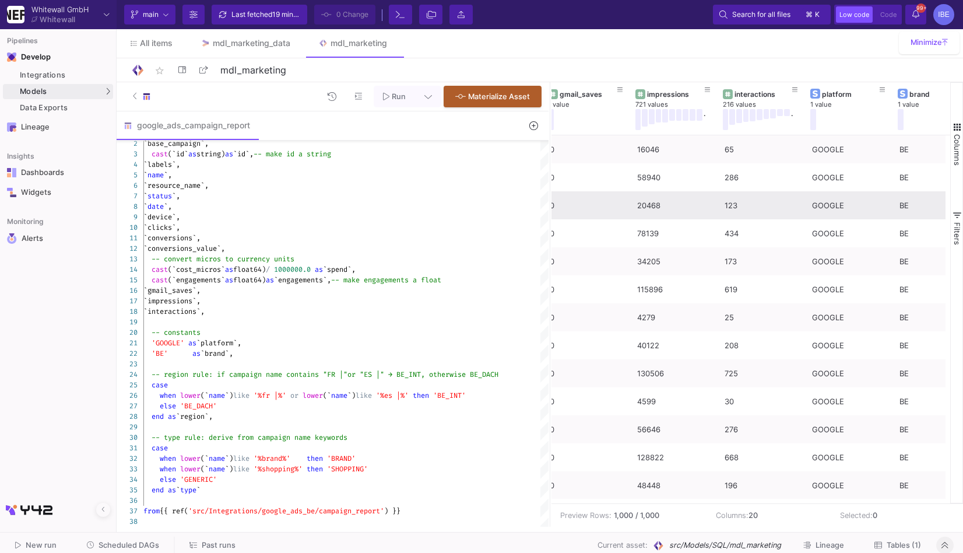
scroll to position [0, 1145]
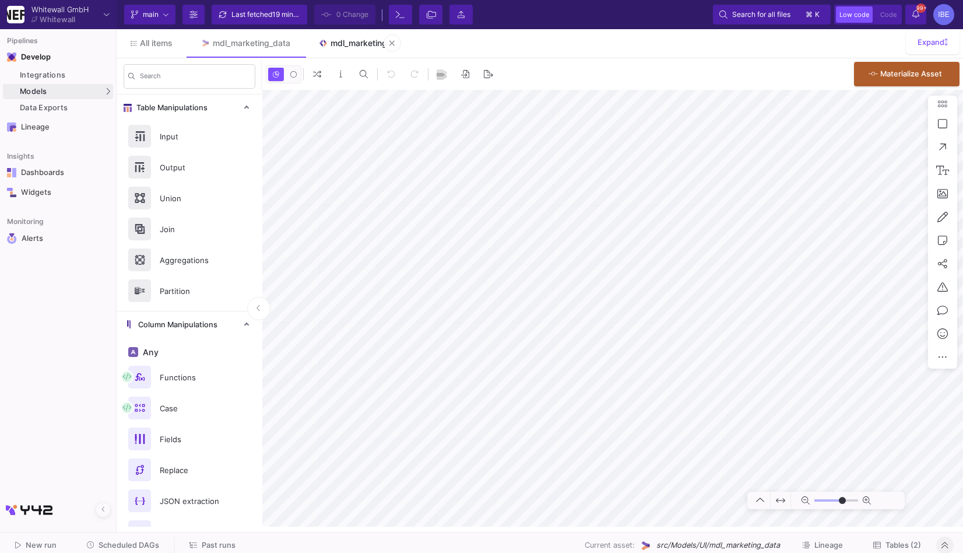
click at [342, 42] on div "mdl_marketing" at bounding box center [359, 42] width 57 height 9
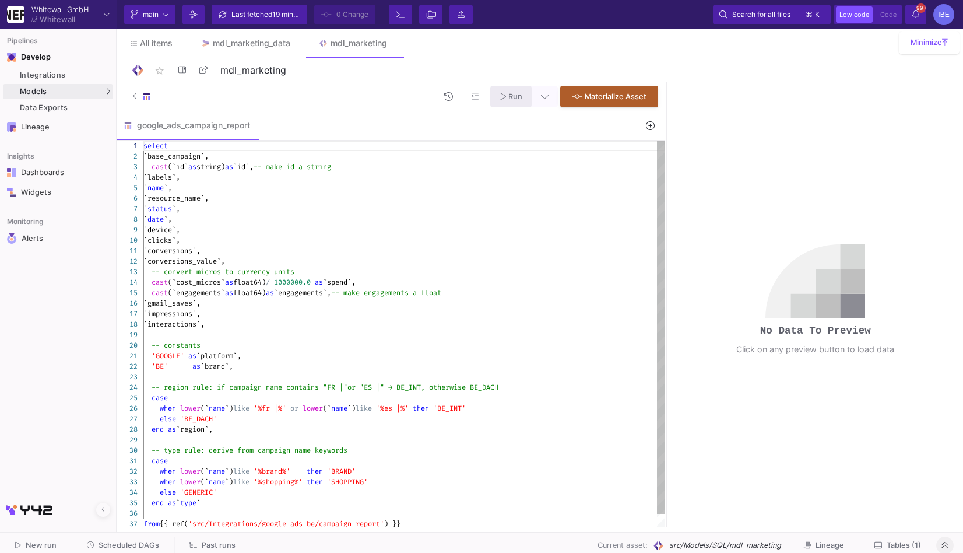
click at [502, 99] on icon at bounding box center [503, 96] width 6 height 8
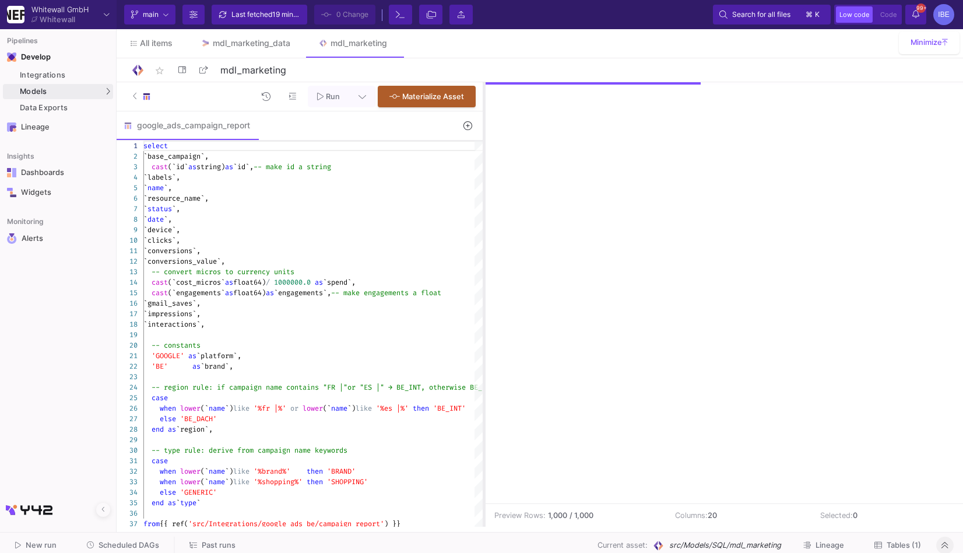
drag, startPoint x: 665, startPoint y: 206, endPoint x: 463, endPoint y: 203, distance: 202.3
click at [483, 203] on div at bounding box center [484, 304] width 3 height 444
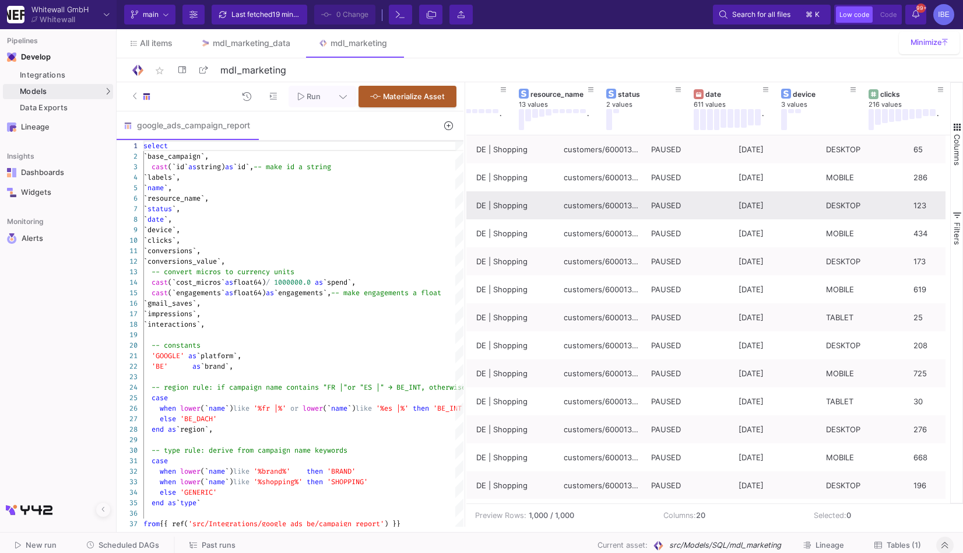
scroll to position [0, 339]
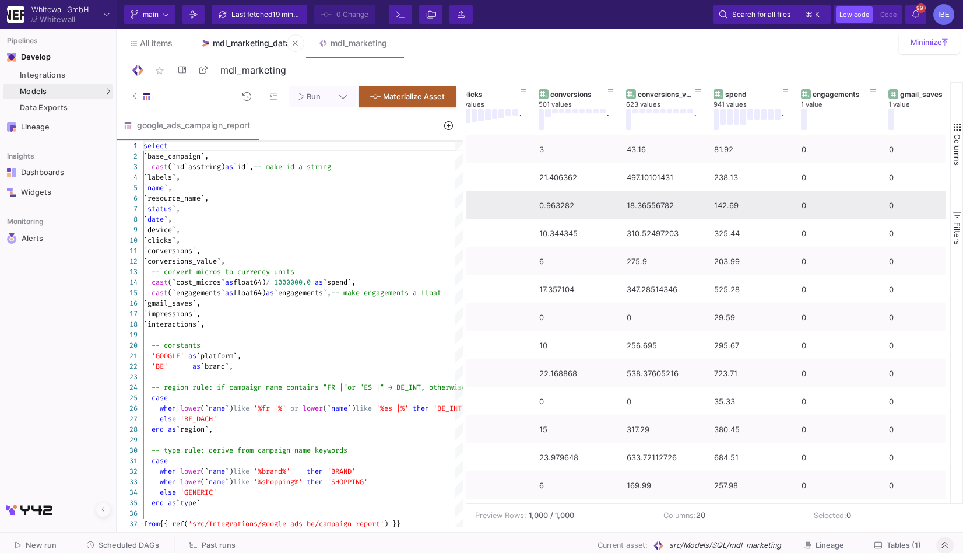
click at [255, 51] on link "mdl_marketing_data" at bounding box center [246, 43] width 118 height 28
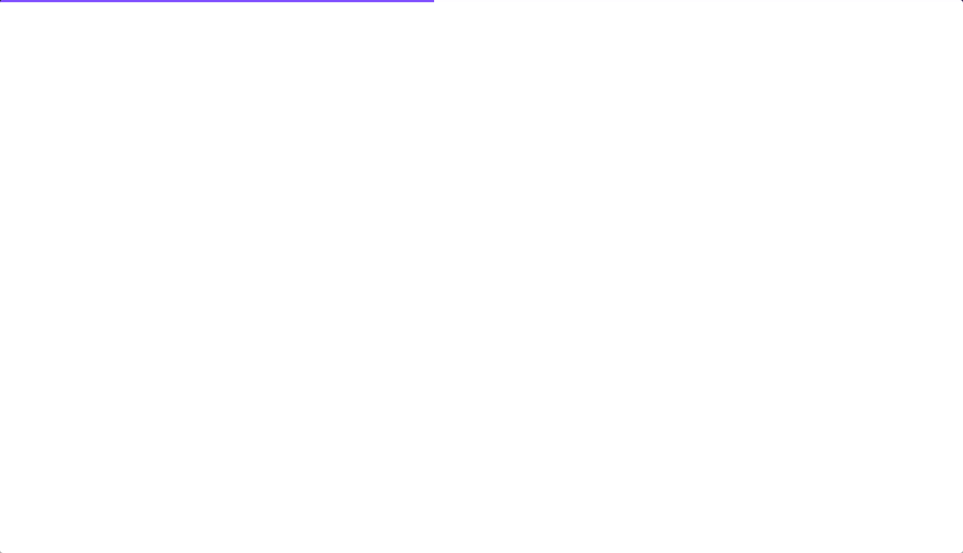
type input "-35"
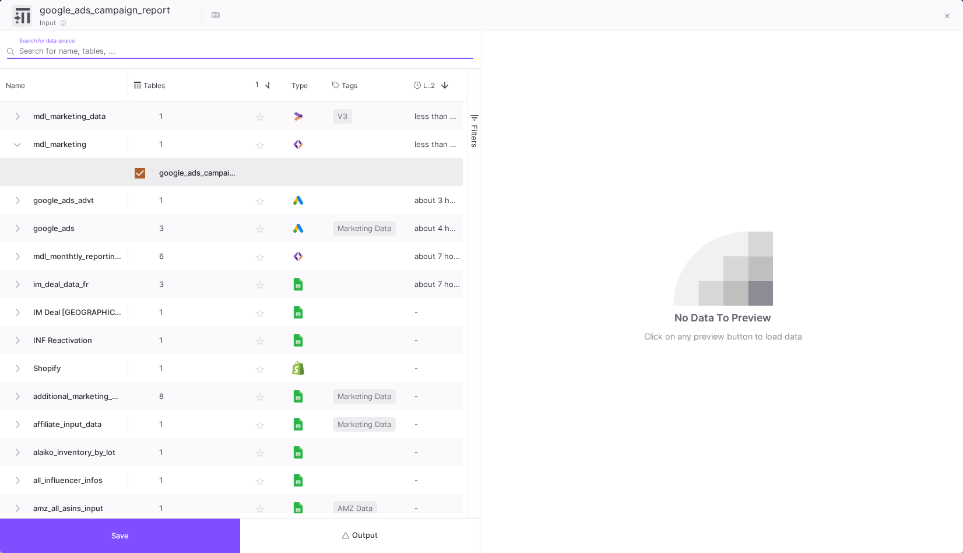
click at [377, 546] on button "Output" at bounding box center [360, 535] width 240 height 34
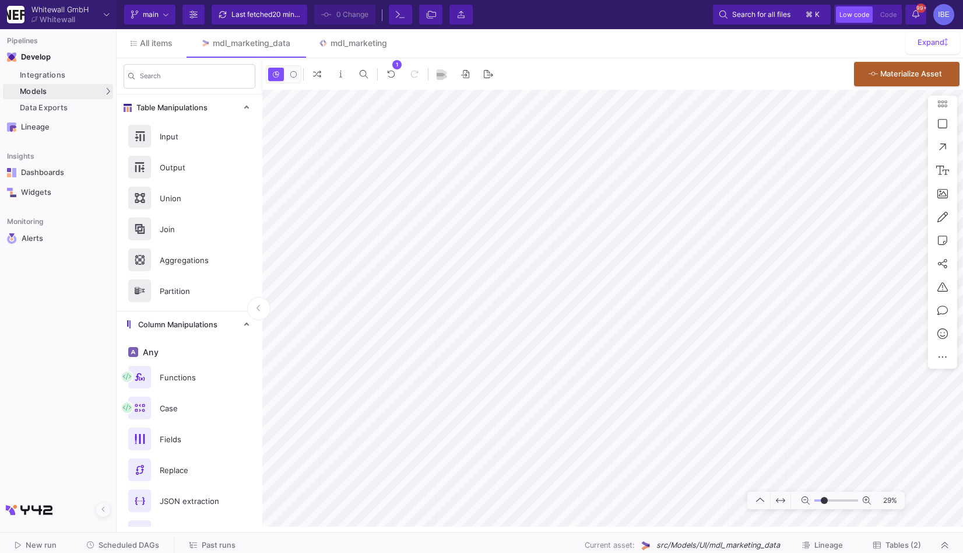
type input "-20"
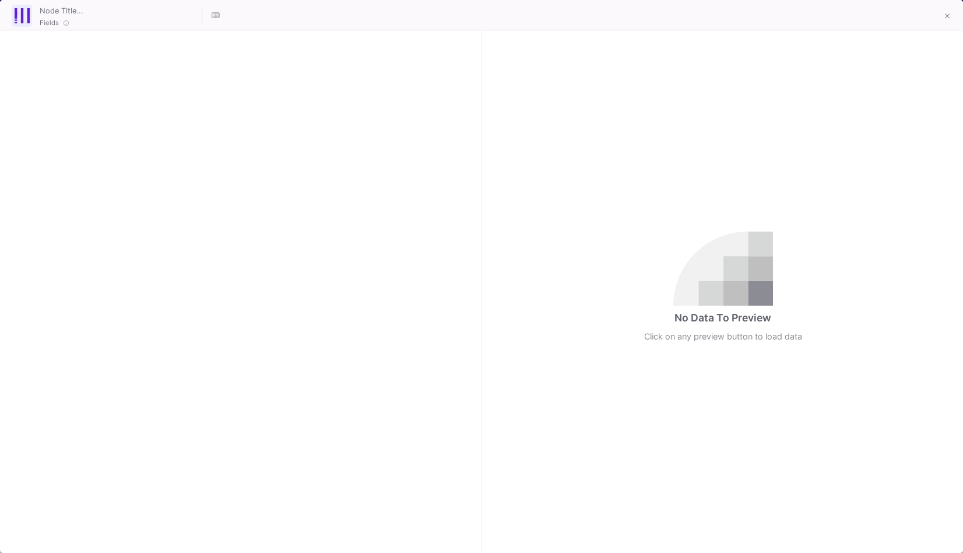
checkbox input "true"
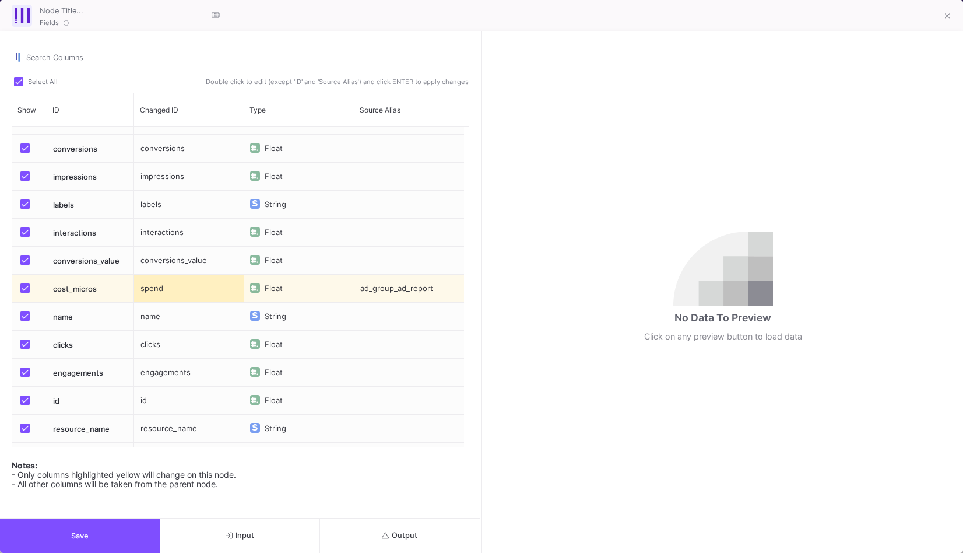
scroll to position [41, 0]
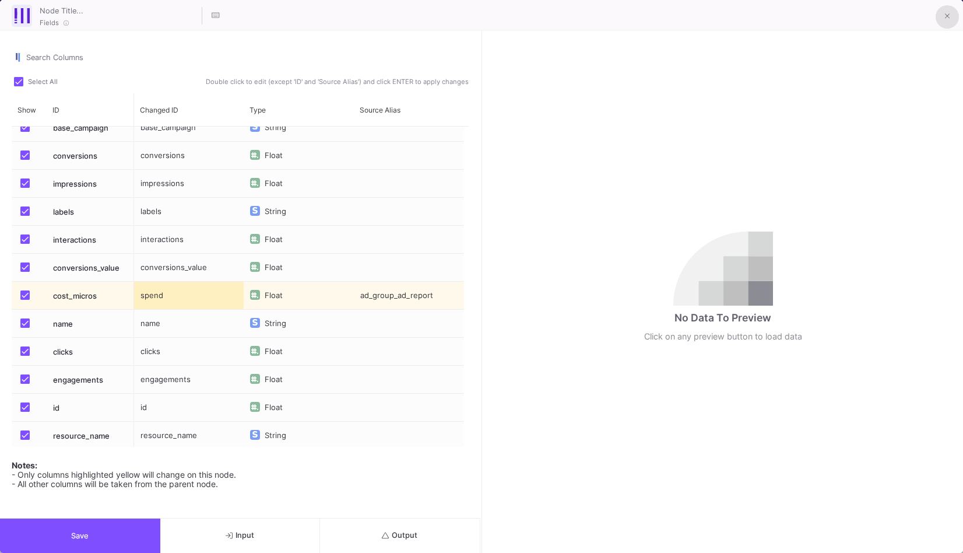
click at [942, 17] on button at bounding box center [947, 16] width 23 height 23
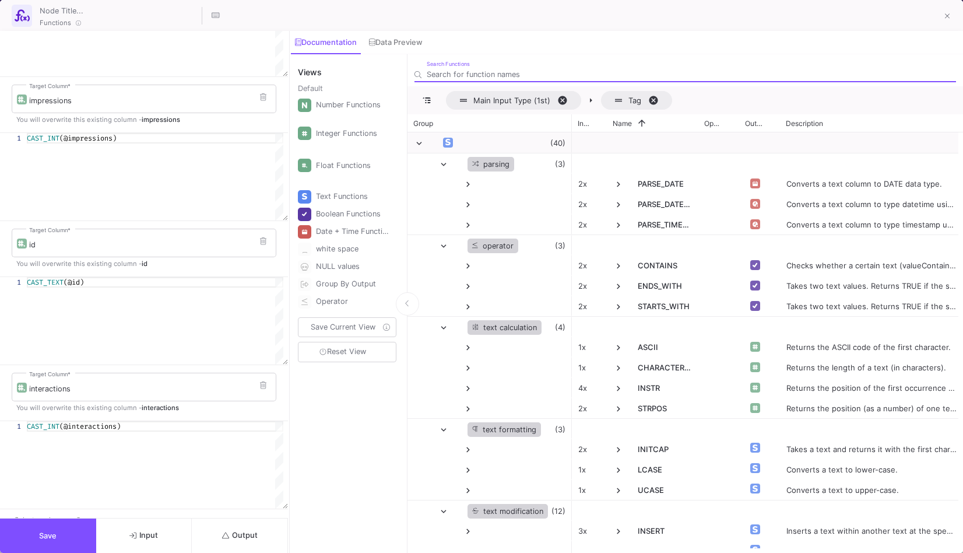
scroll to position [0, 96]
click at [58, 432] on div "CAST_INT (@interactions)" at bounding box center [155, 464] width 257 height 87
click at [58, 422] on span "CAST_INT" at bounding box center [43, 426] width 33 height 9
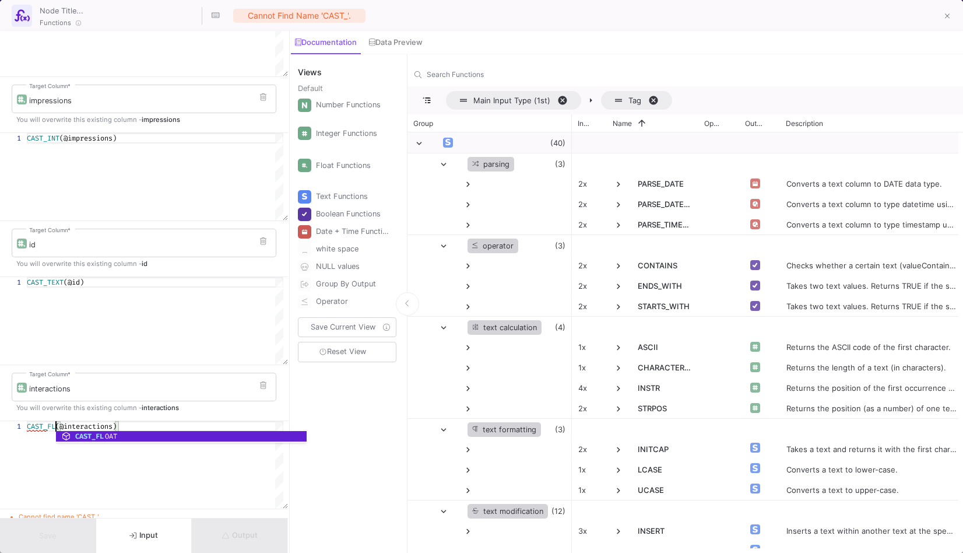
scroll to position [0, 37]
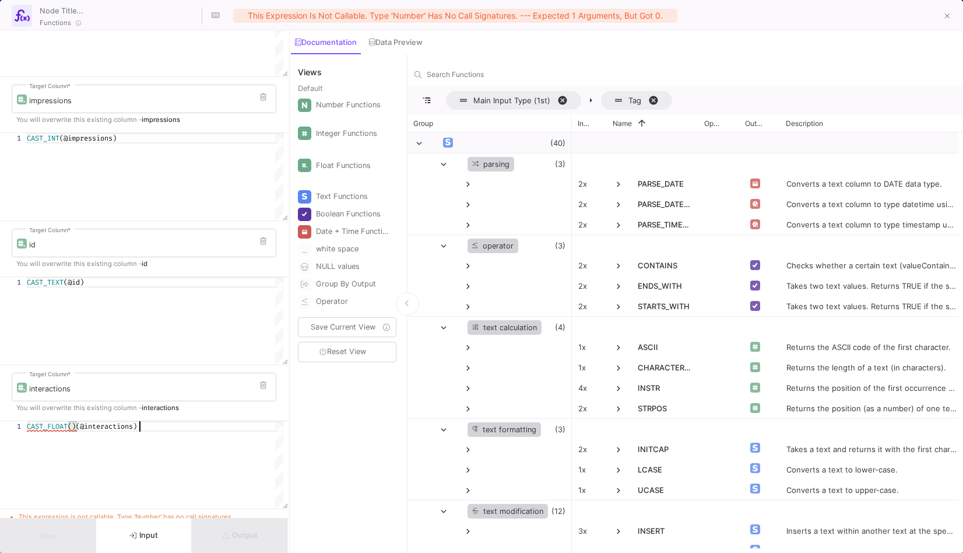
click at [237, 480] on div "CAST_FLOAT ()(@interactions)" at bounding box center [155, 464] width 257 height 87
type textarea "CAST_FLOAT()(@interactions)"
click at [264, 388] on button at bounding box center [262, 385] width 17 height 17
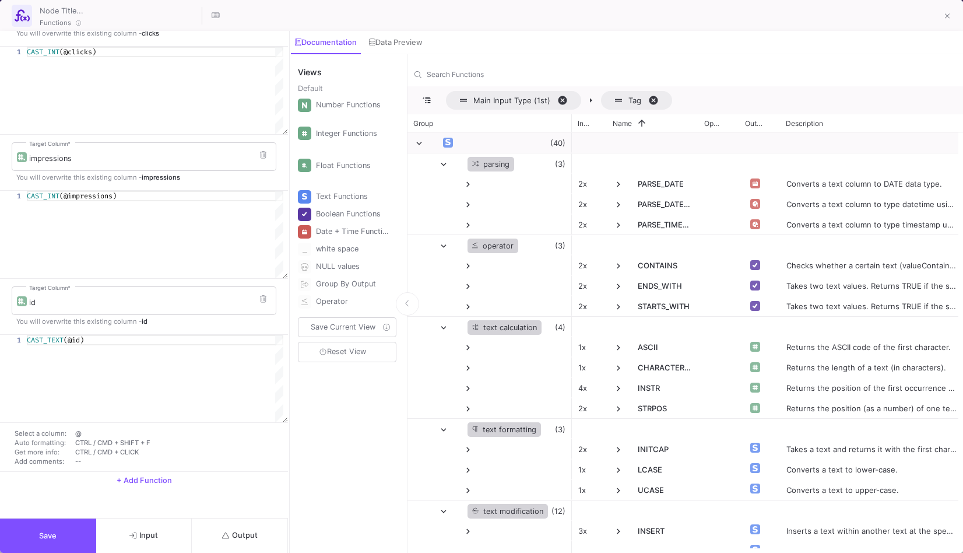
click at [238, 529] on button "Output" at bounding box center [240, 535] width 96 height 34
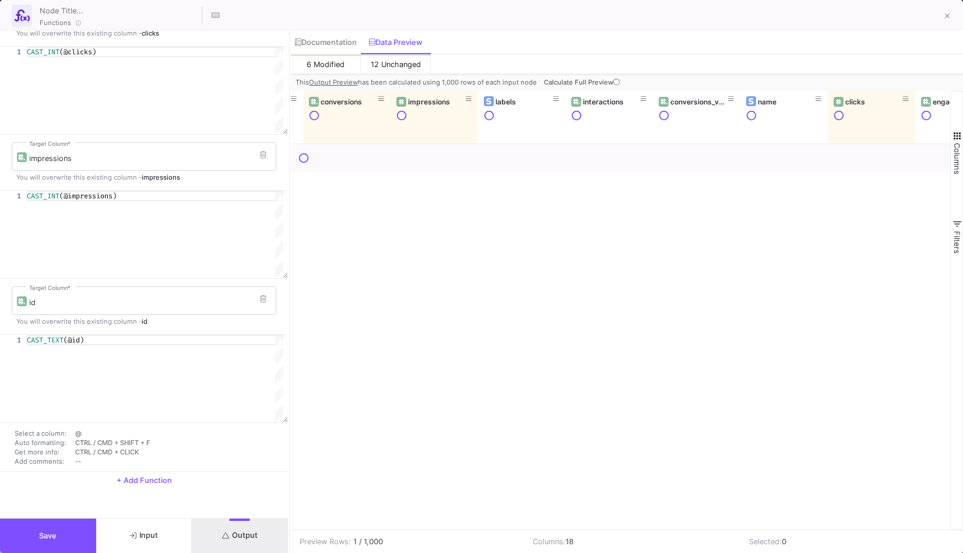
scroll to position [0, 254]
click at [75, 524] on button "Save" at bounding box center [48, 535] width 96 height 34
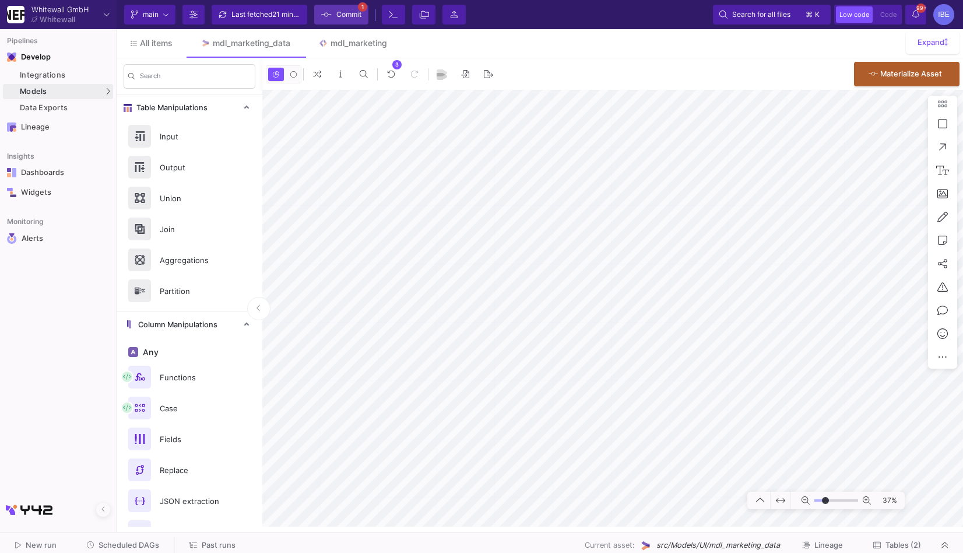
click at [339, 15] on span "Commit" at bounding box center [348, 14] width 25 height 17
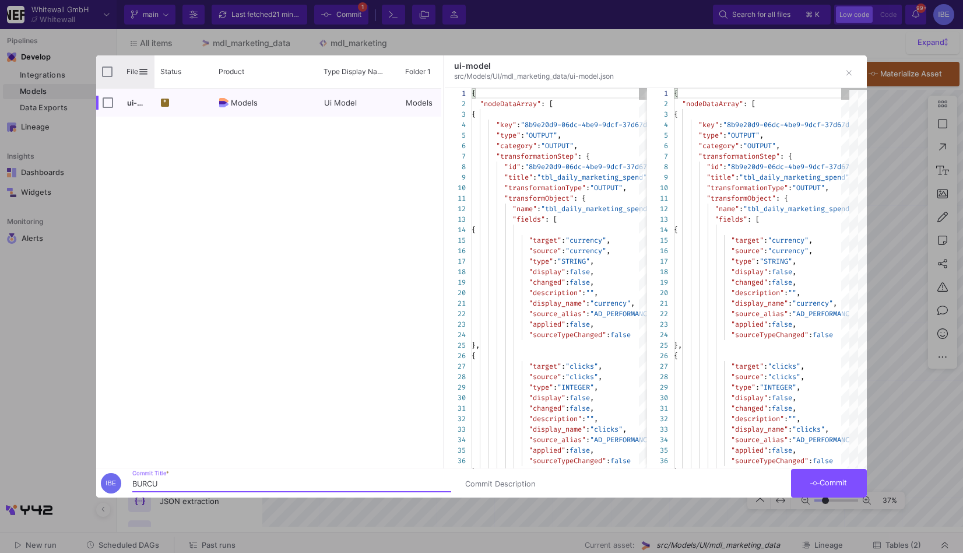
type input "BURCU"
click at [113, 76] on div "File" at bounding box center [125, 71] width 58 height 33
click at [105, 77] on div "File" at bounding box center [125, 71] width 58 height 33
click at [105, 71] on input "Press Space to toggle all rows selection (unchecked)" at bounding box center [107, 71] width 10 height 10
checkbox input "true"
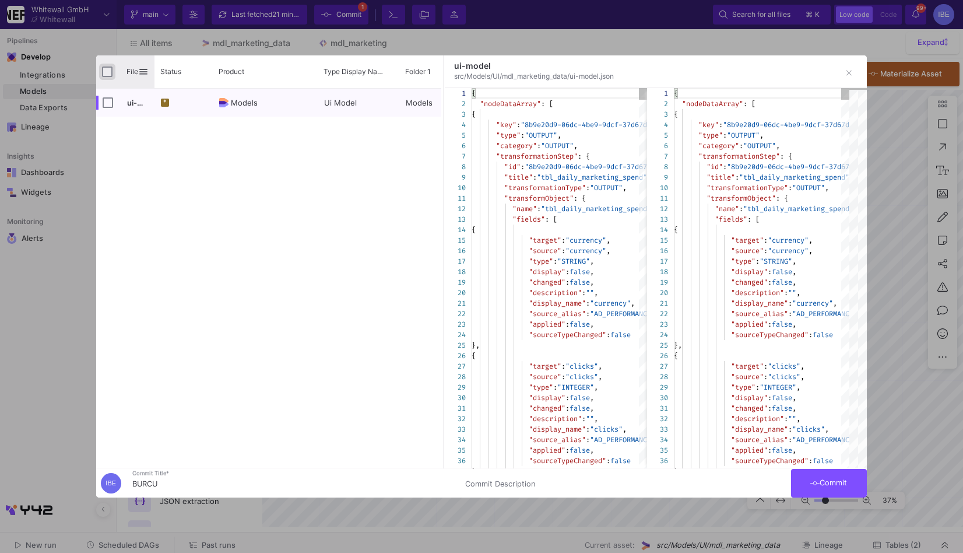
checkbox input "true"
click at [813, 485] on icon at bounding box center [814, 483] width 9 height 8
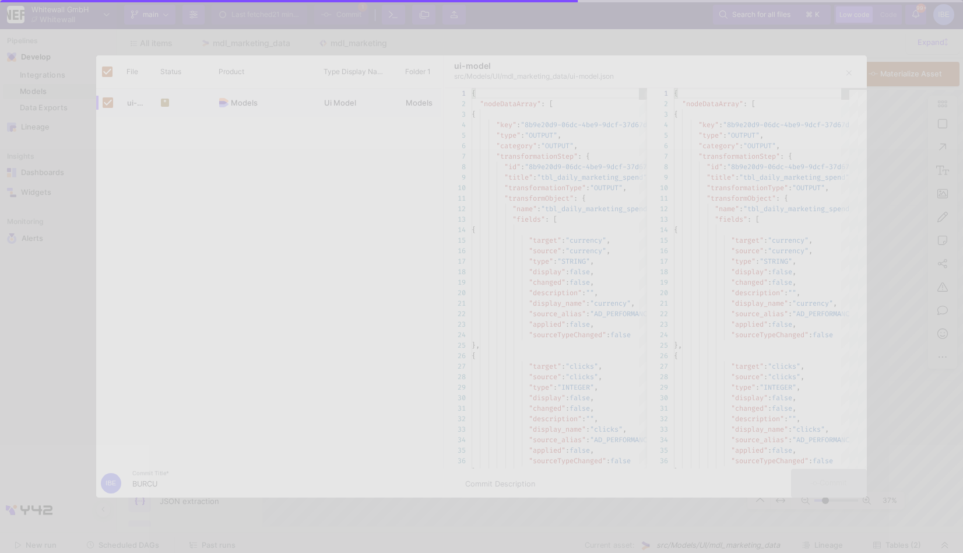
checkbox input "false"
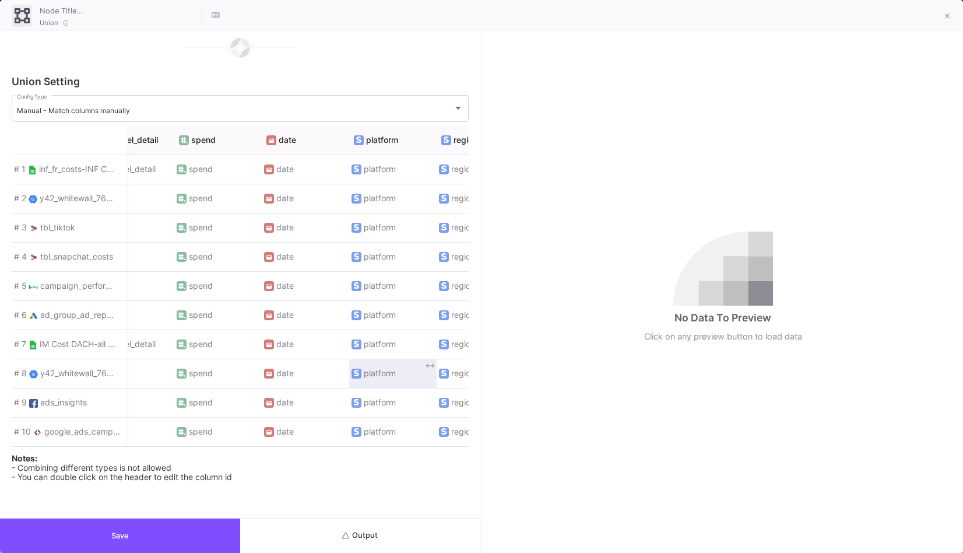
scroll to position [0, 44]
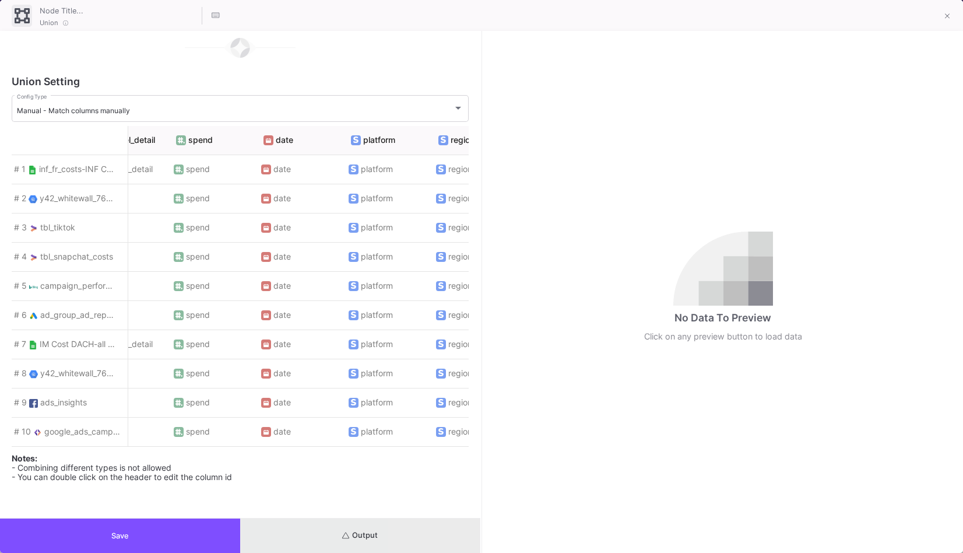
click at [414, 535] on button "Output" at bounding box center [360, 535] width 240 height 34
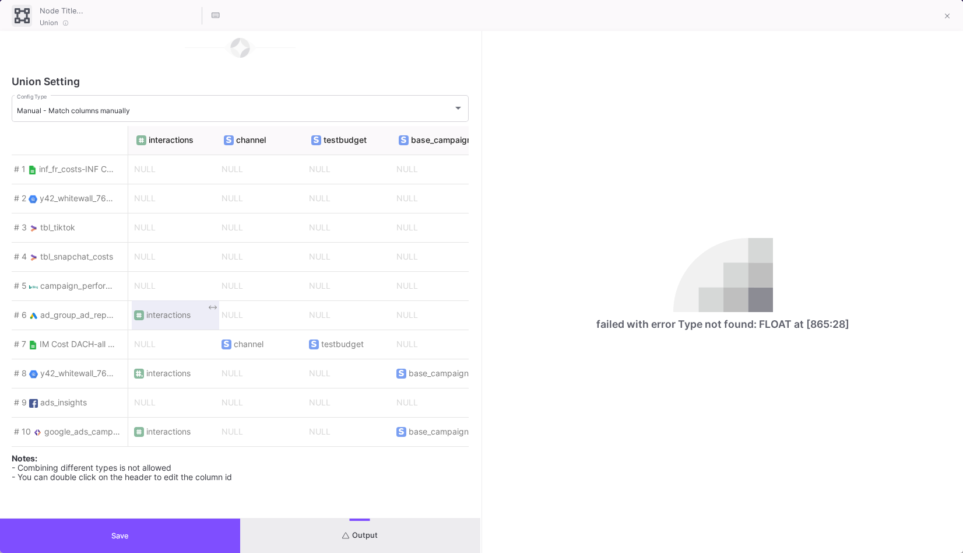
scroll to position [0, 3756]
click at [943, 15] on button at bounding box center [947, 16] width 23 height 23
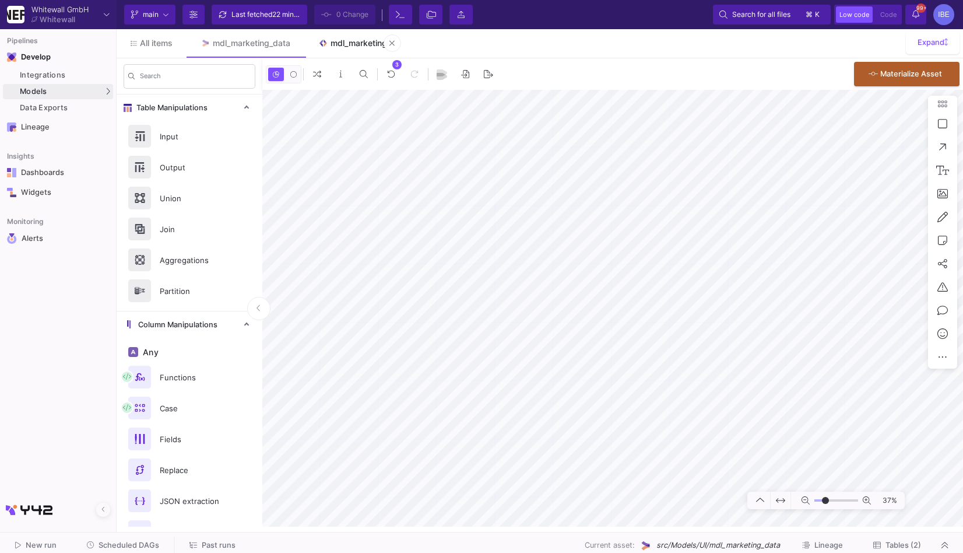
click at [354, 51] on link "mdl_marketing" at bounding box center [352, 43] width 97 height 28
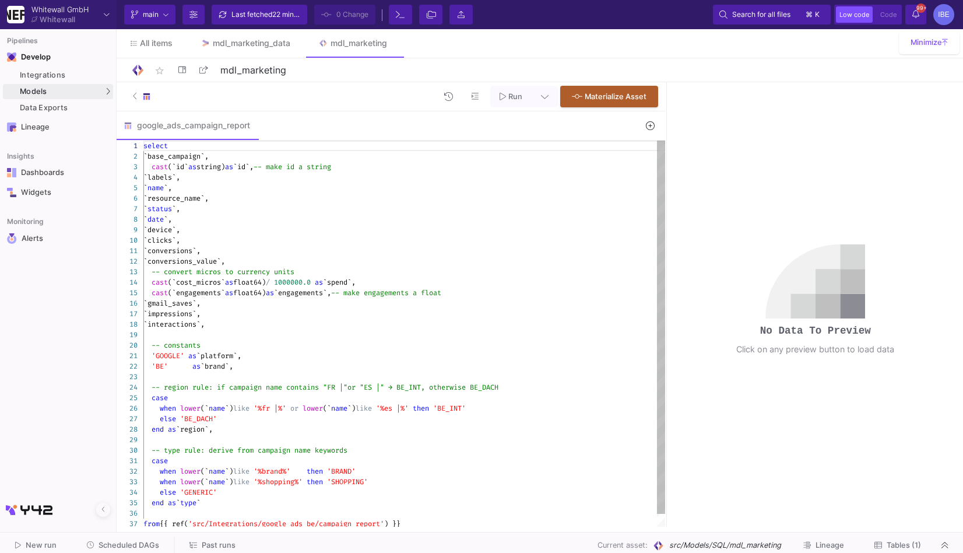
type textarea "`conversions`, `conversions_value`, -- convert micros to currency units cast(`c…"
click at [225, 317] on div "`impressions`," at bounding box center [404, 313] width 522 height 10
click at [515, 96] on span "Run" at bounding box center [515, 96] width 14 height 9
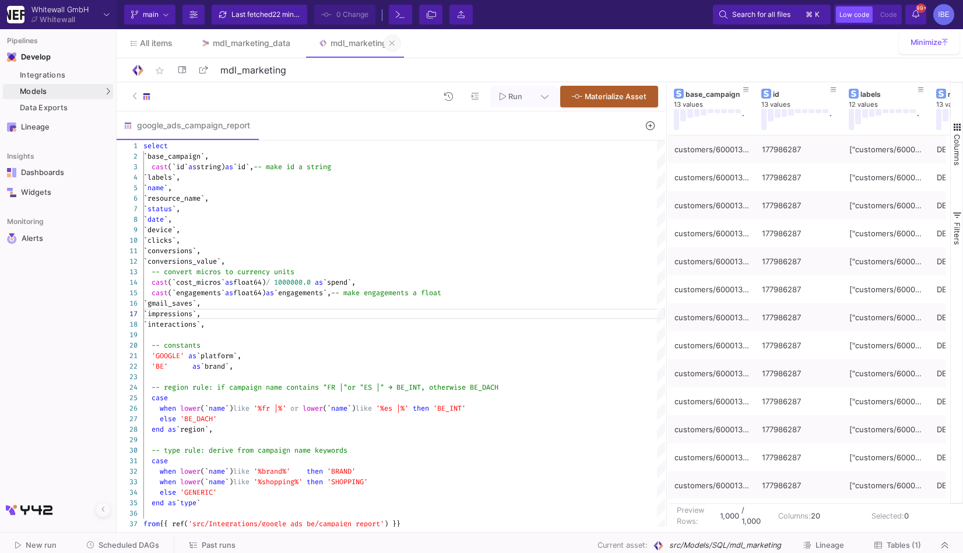
click at [395, 45] on icon at bounding box center [391, 43] width 5 height 8
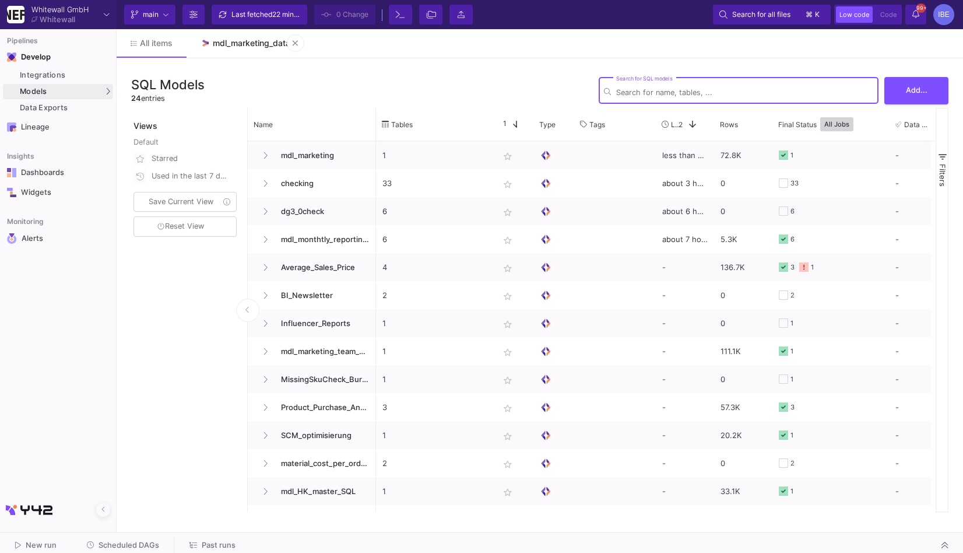
click at [250, 38] on div "mdl_marketing_data" at bounding box center [252, 42] width 78 height 9
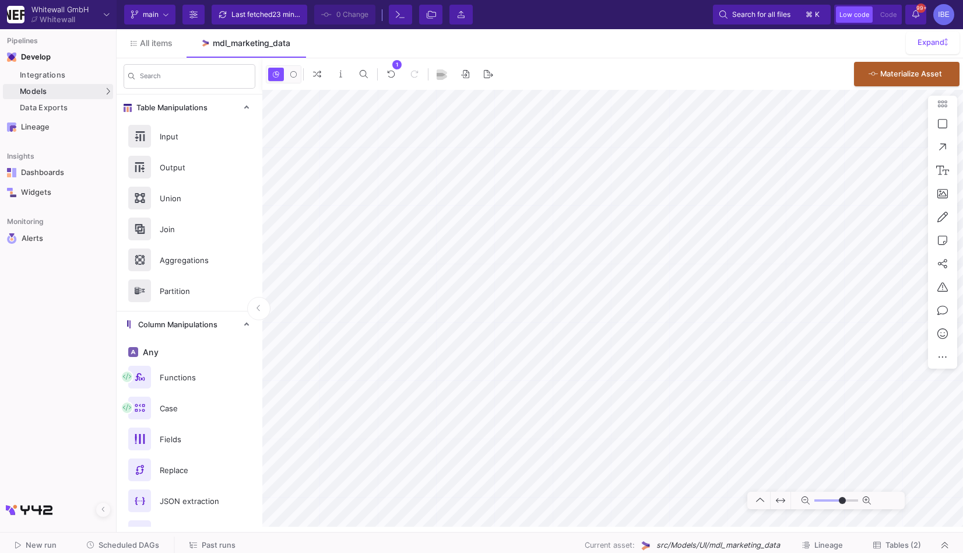
type input "-23"
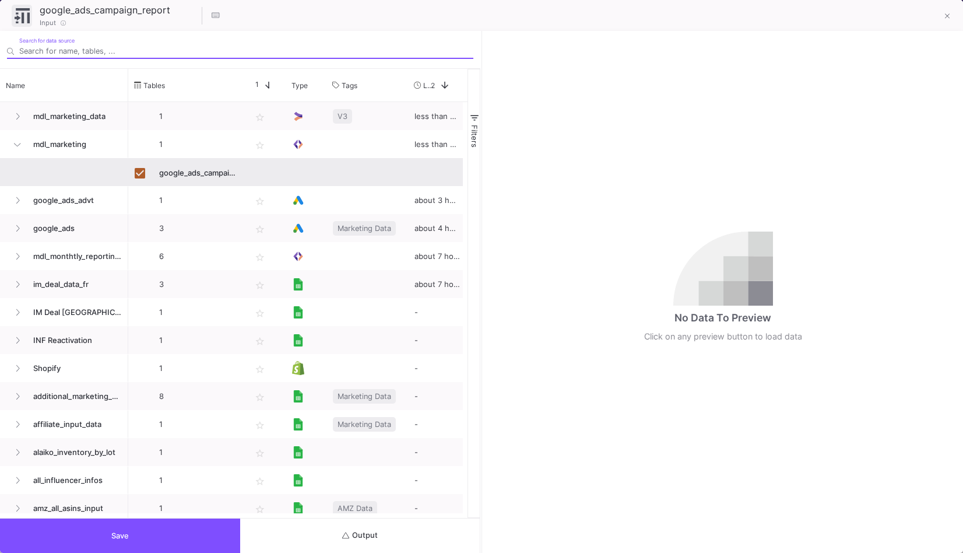
click at [400, 535] on button "Output" at bounding box center [360, 535] width 240 height 34
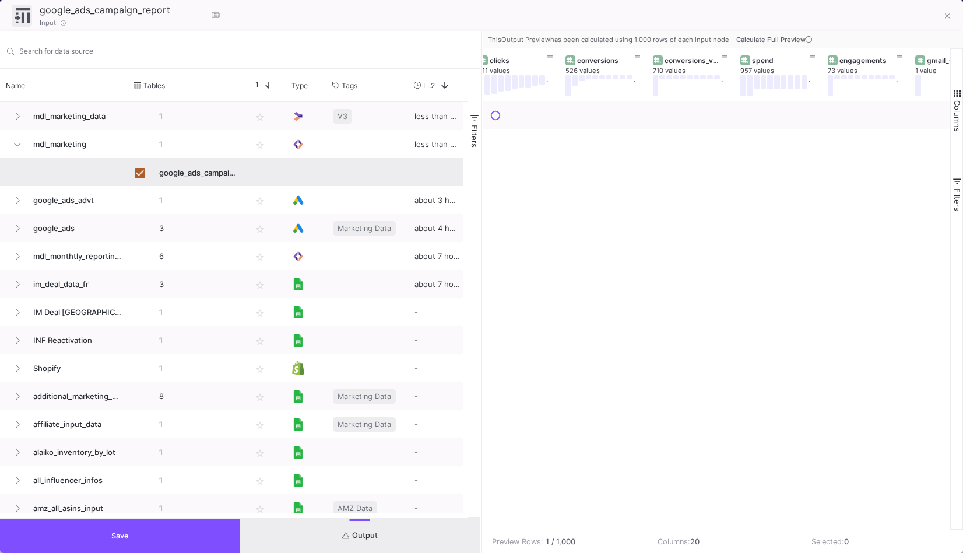
scroll to position [0, 715]
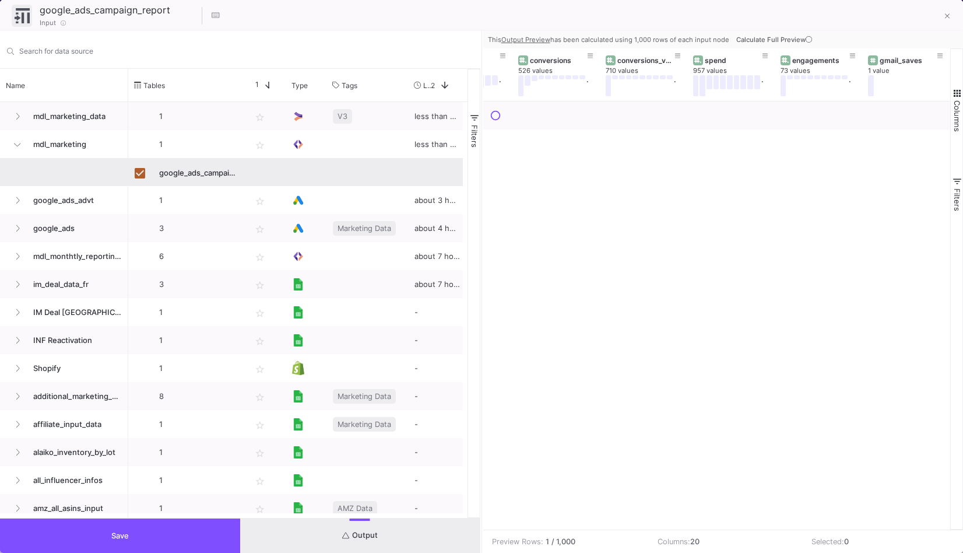
click at [229, 531] on button "Save" at bounding box center [120, 535] width 240 height 34
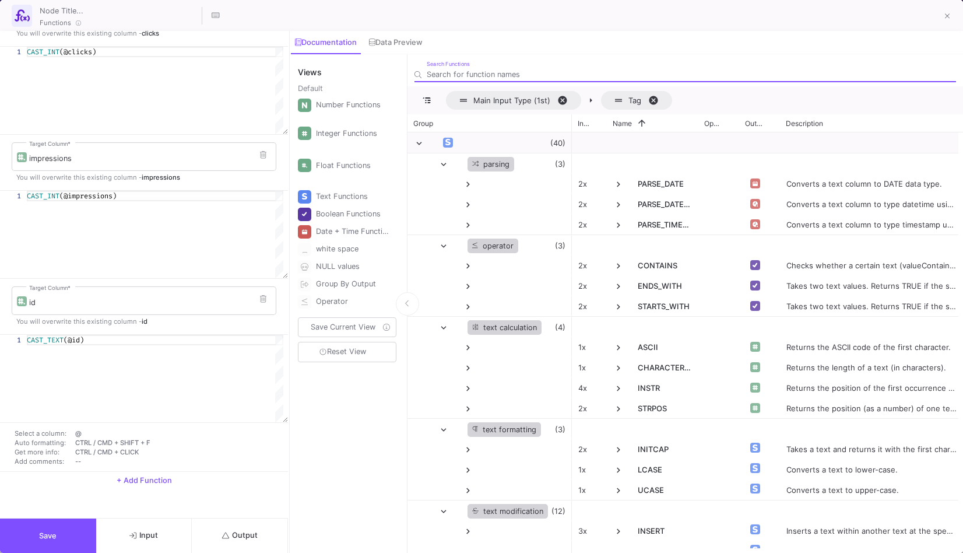
click at [134, 472] on button "+ Add Function" at bounding box center [144, 480] width 288 height 17
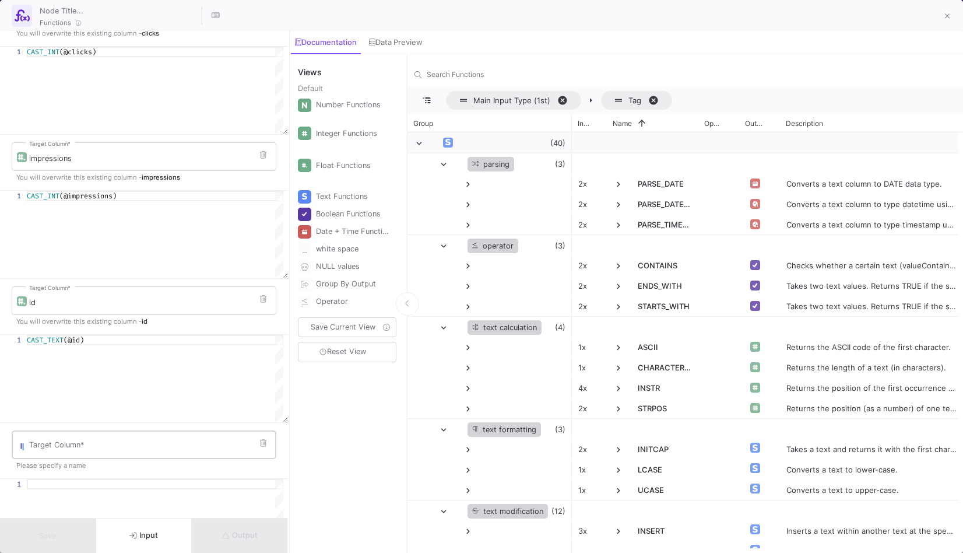
click at [113, 441] on div "Target Column *" at bounding box center [150, 444] width 242 height 30
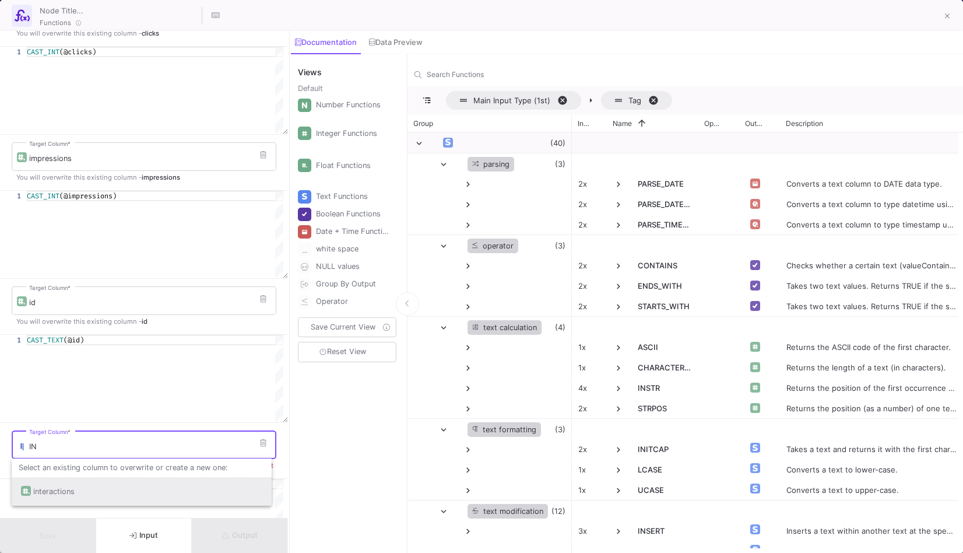
click at [96, 493] on div "interactions" at bounding box center [141, 491] width 241 height 28
type input "interactions"
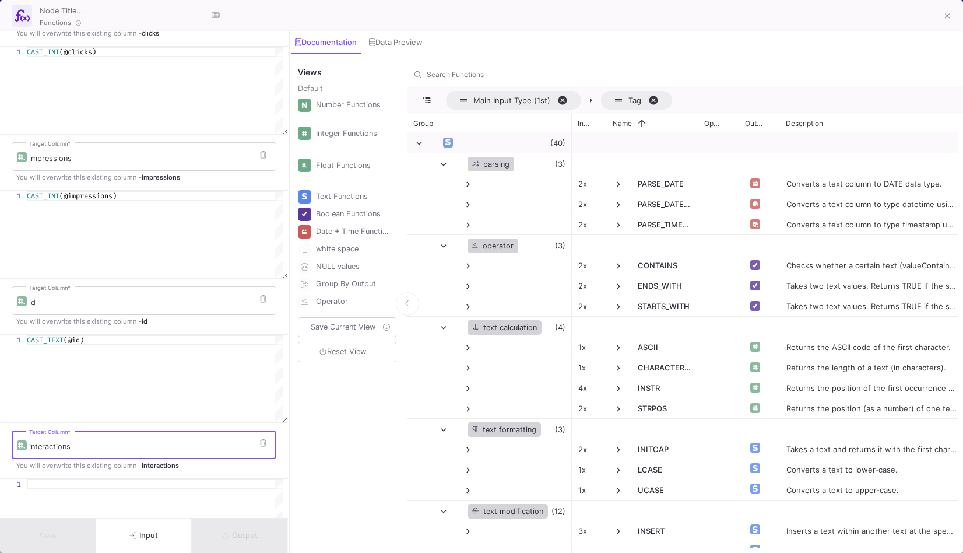
click at [97, 485] on div at bounding box center [155, 484] width 257 height 10
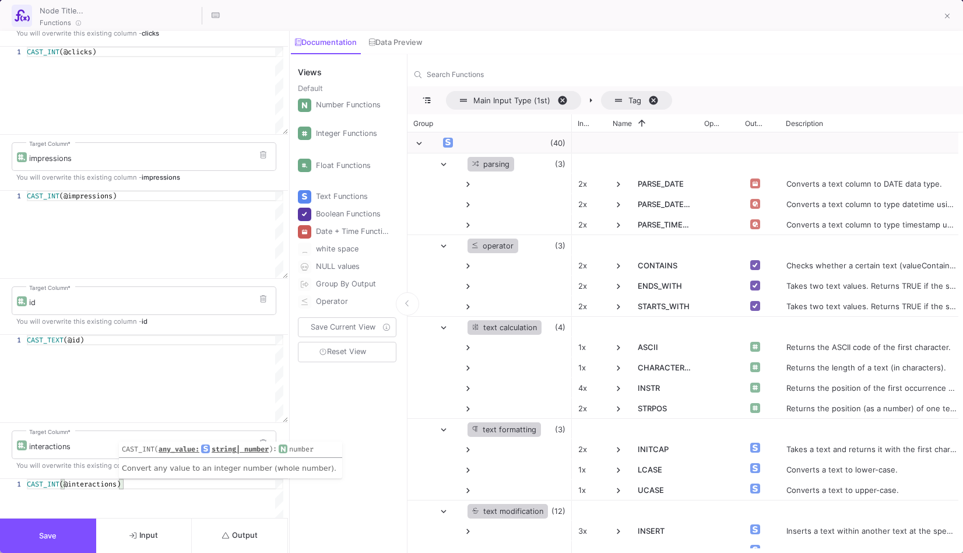
type textarea "CAST_INT(@interactions)"
click at [244, 544] on button "Output" at bounding box center [240, 535] width 96 height 34
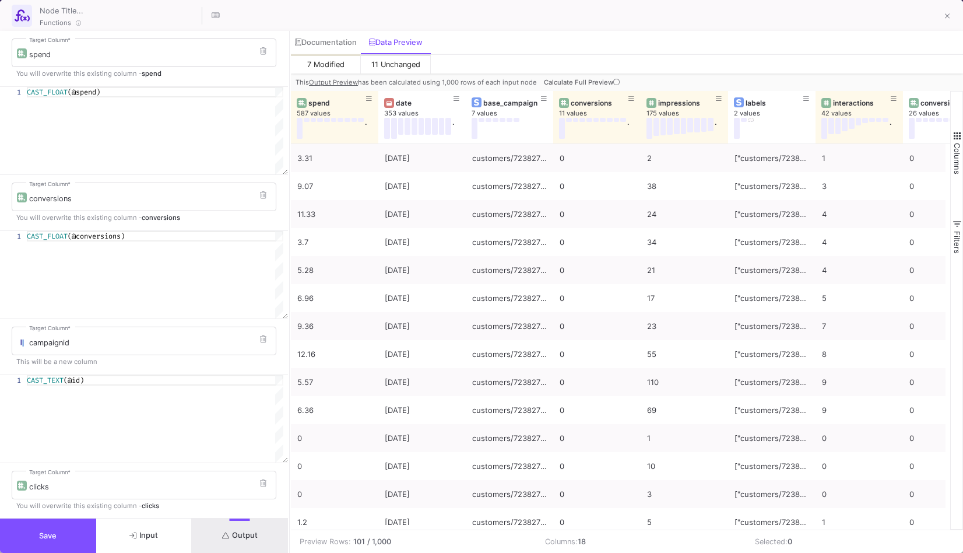
click at [77, 524] on button "Save" at bounding box center [48, 535] width 96 height 34
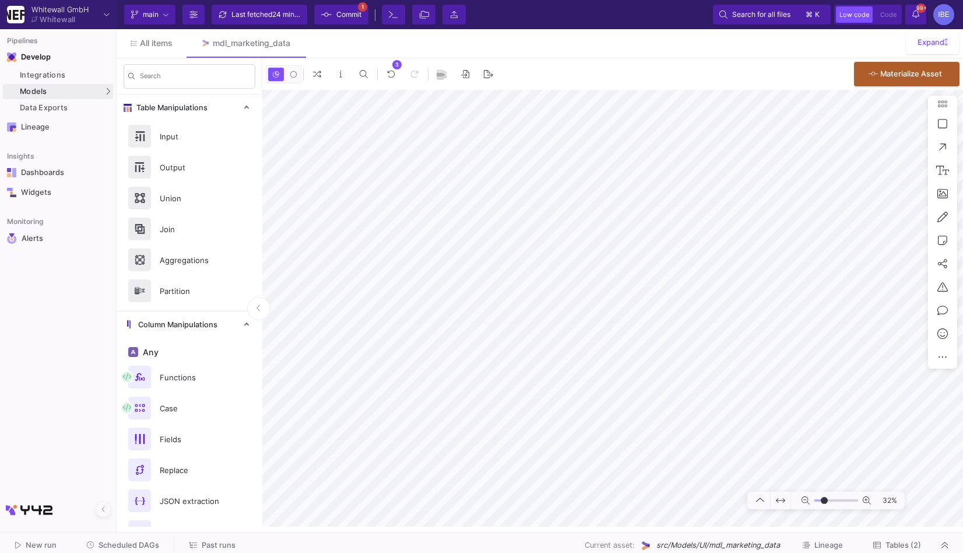
click at [338, 19] on span "Commit" at bounding box center [348, 14] width 25 height 17
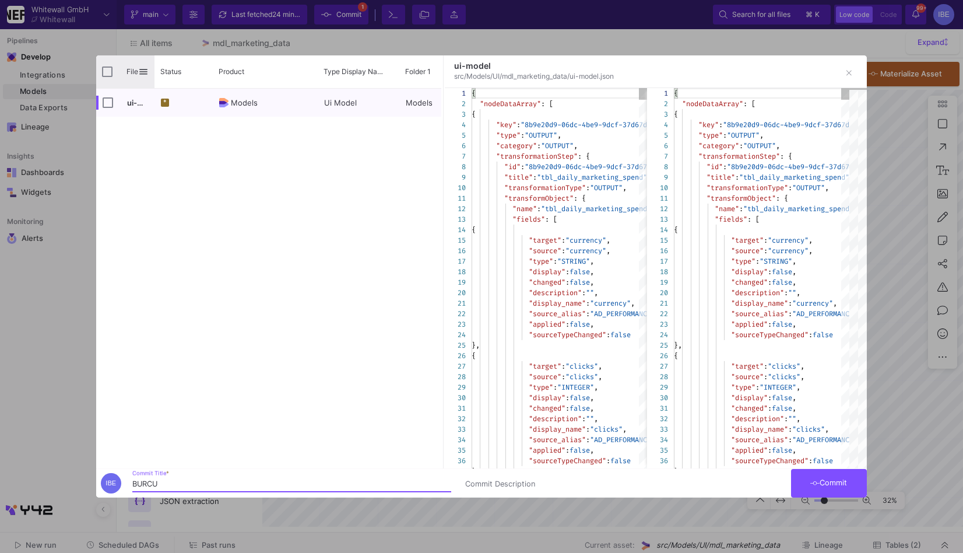
type input "BURCU"
click at [105, 64] on div "File" at bounding box center [125, 71] width 58 height 33
click at [108, 71] on input "Press Space to toggle all rows selection (unchecked)" at bounding box center [107, 71] width 10 height 10
checkbox input "true"
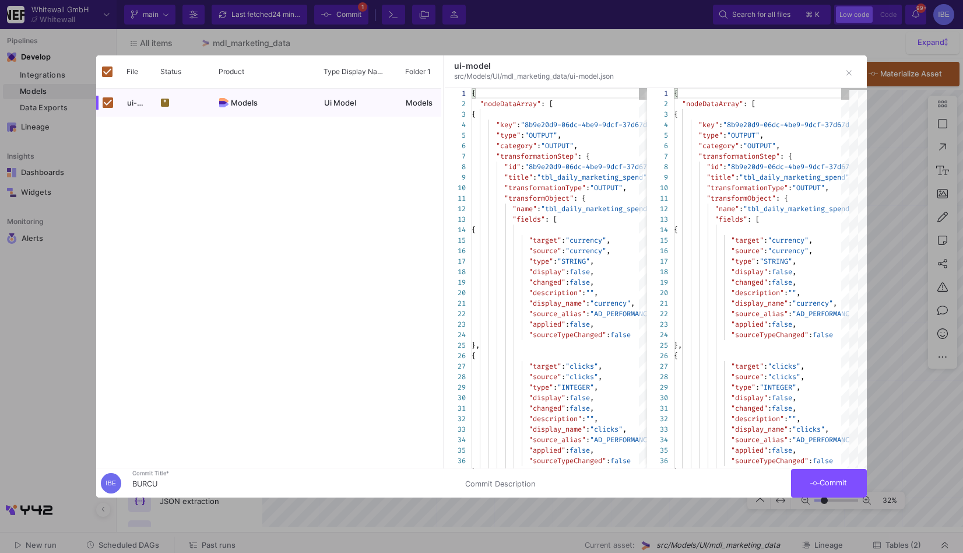
click at [846, 487] on button "Commit" at bounding box center [829, 483] width 76 height 29
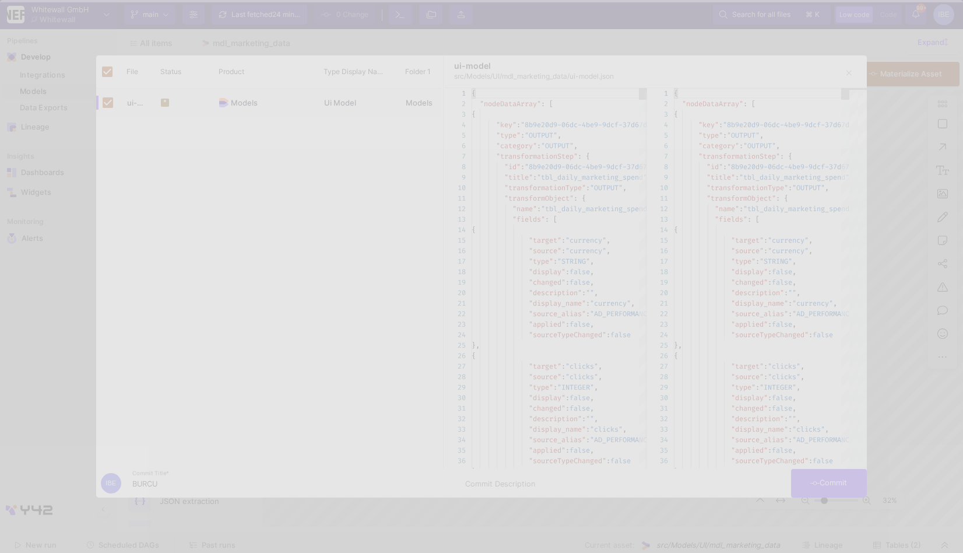
checkbox input "false"
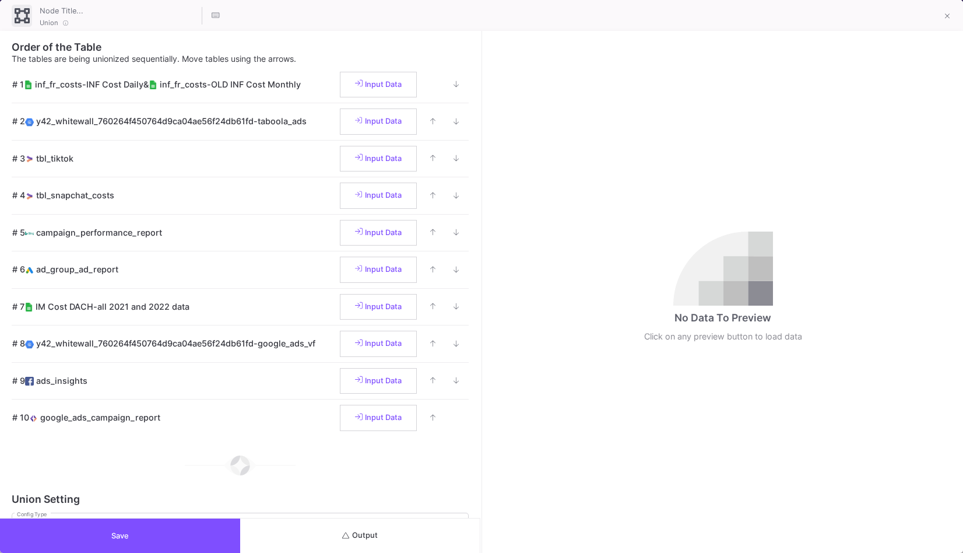
click at [417, 529] on button "Output" at bounding box center [360, 535] width 240 height 34
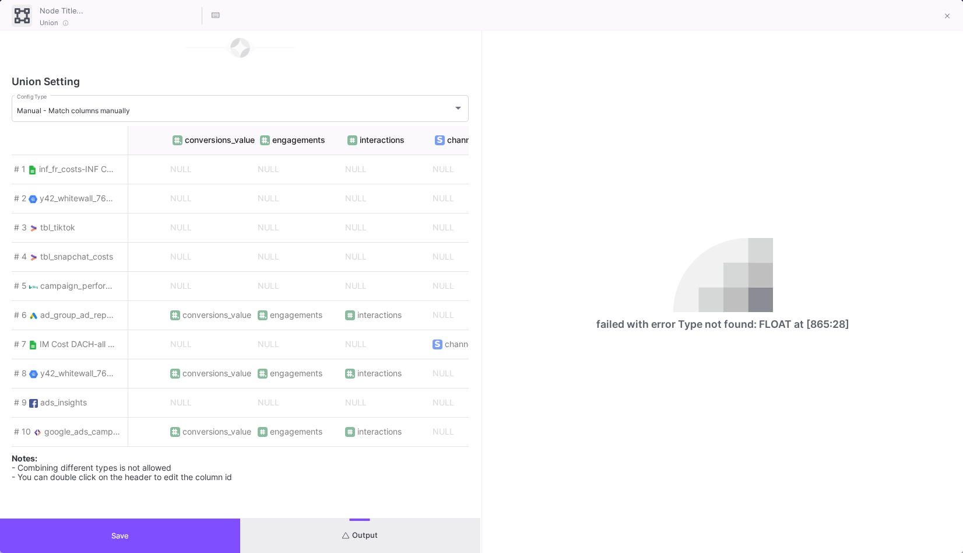
scroll to position [0, 3553]
click at [947, 19] on icon at bounding box center [947, 16] width 5 height 8
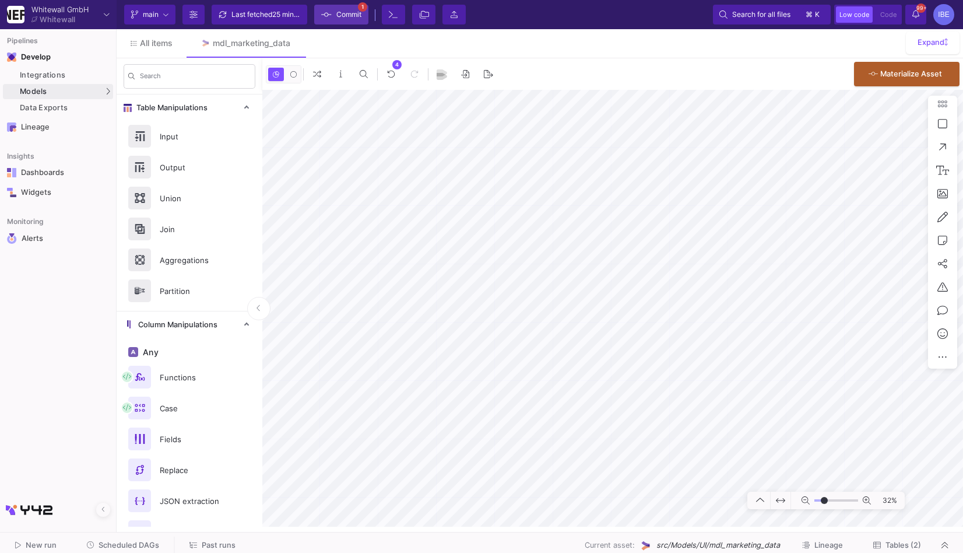
click at [347, 12] on span "Commit" at bounding box center [348, 14] width 25 height 17
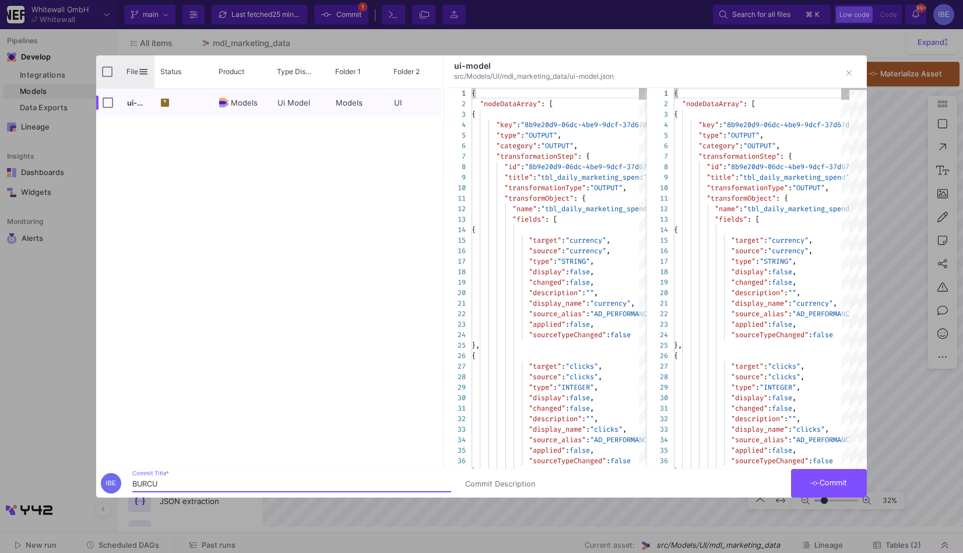
type input "BURCU"
click at [107, 71] on input "Press Space to toggle all rows selection (unchecked)" at bounding box center [107, 71] width 10 height 10
checkbox input "true"
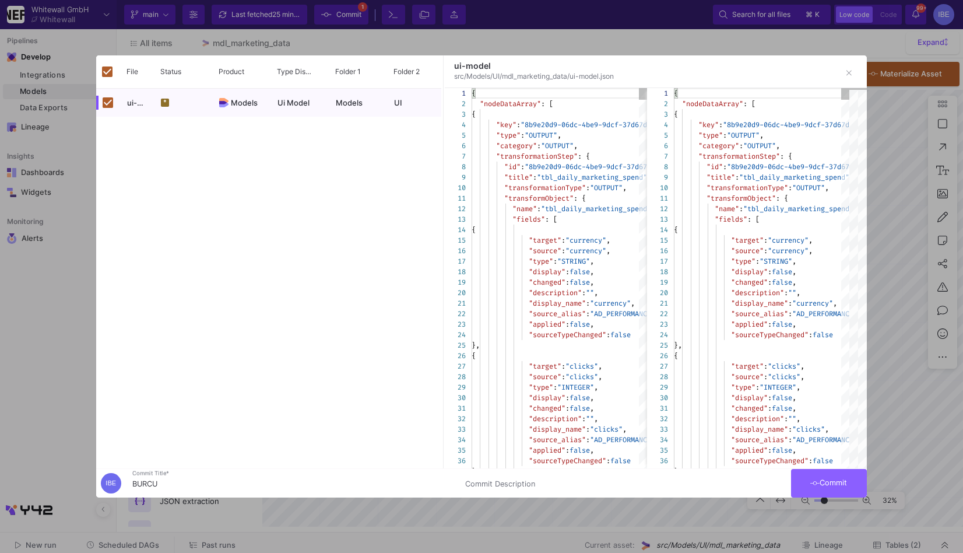
click at [823, 476] on button "Commit" at bounding box center [829, 483] width 76 height 29
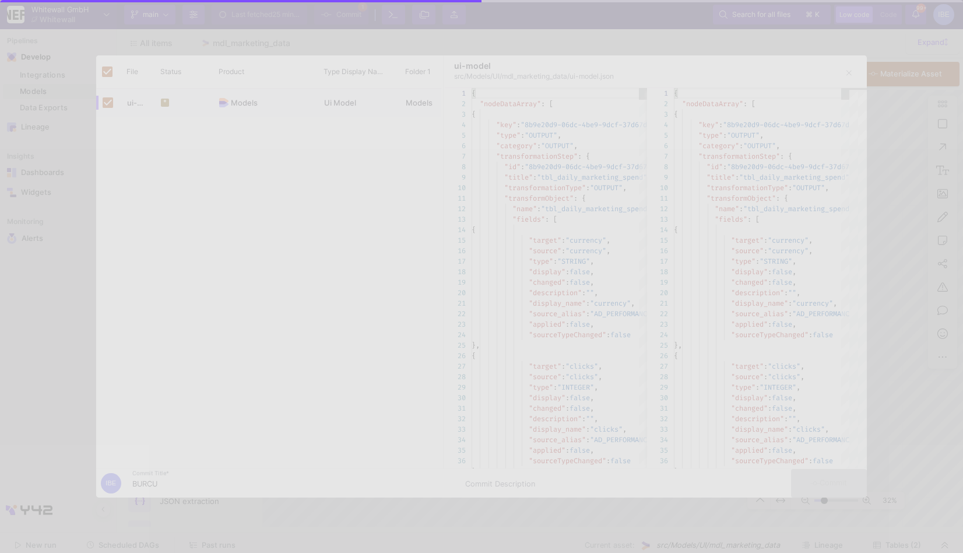
checkbox input "false"
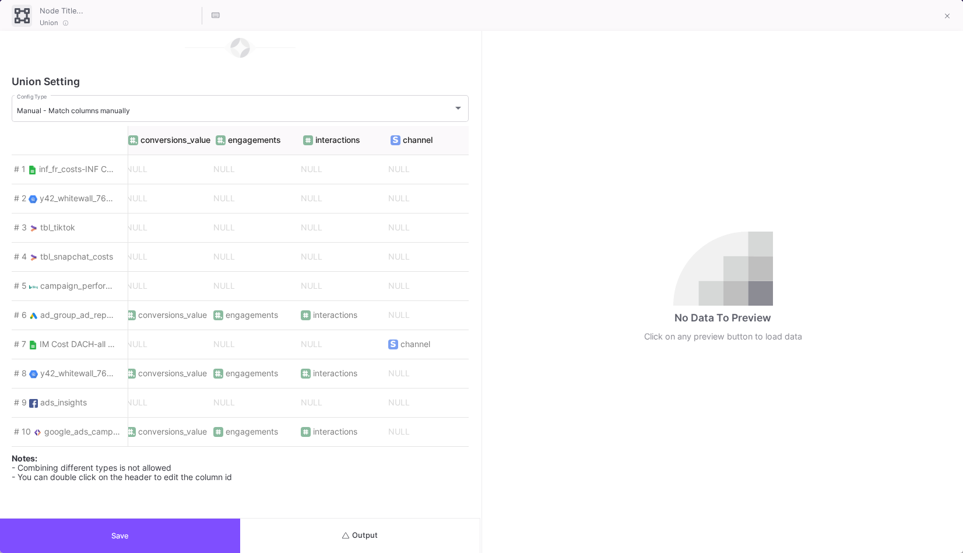
scroll to position [0, 3587]
click at [944, 13] on button at bounding box center [947, 16] width 23 height 23
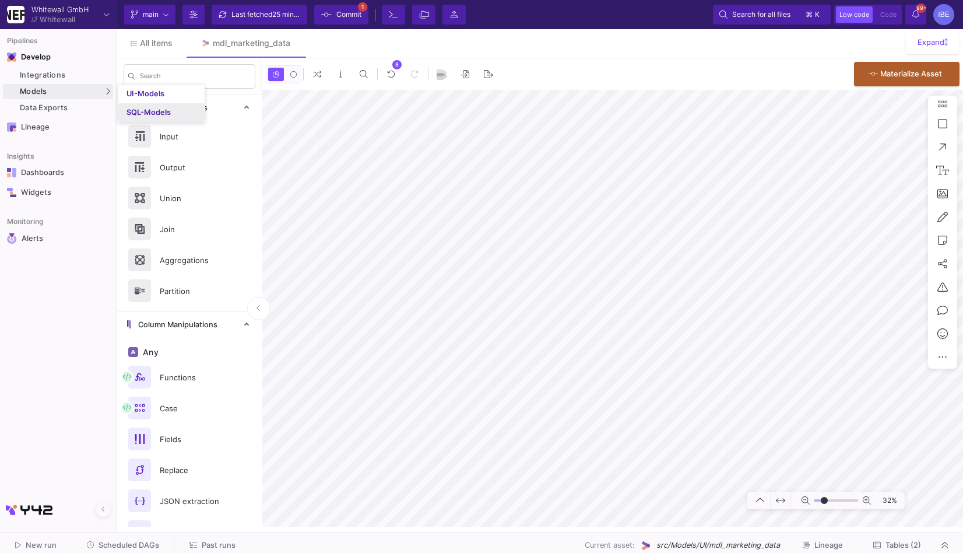
click at [134, 107] on link "SQL-Models" at bounding box center [161, 112] width 86 height 19
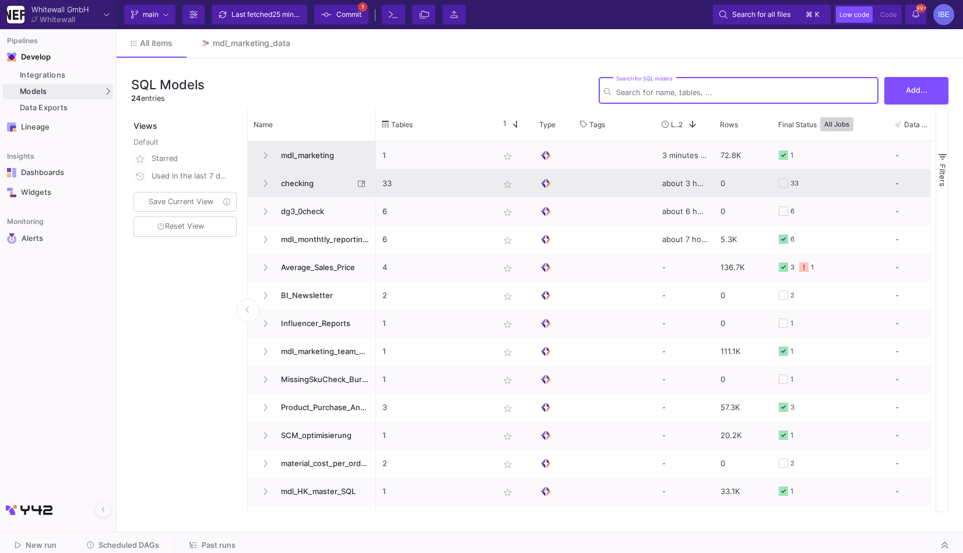
click at [316, 156] on span "mdl_marketing" at bounding box center [322, 155] width 96 height 27
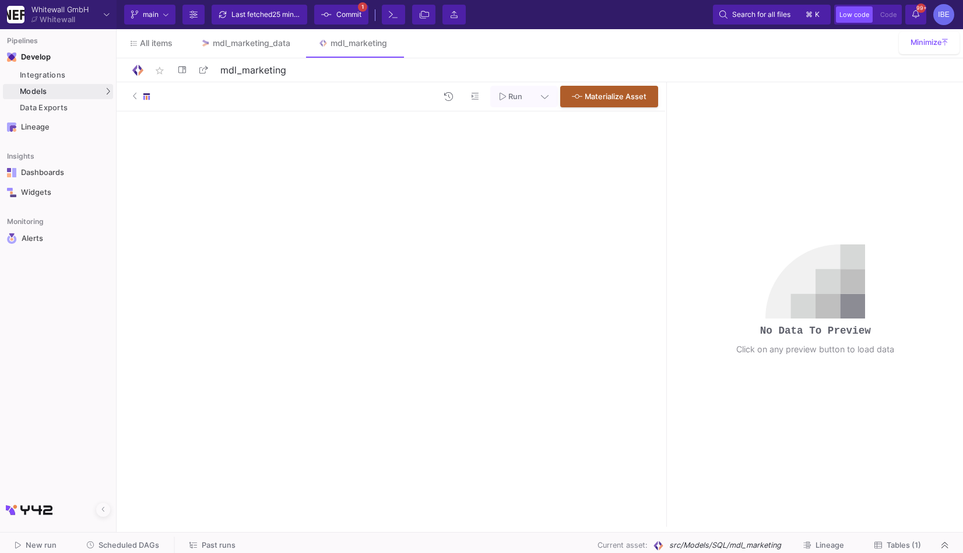
click at [510, 104] on button "Run" at bounding box center [510, 97] width 41 height 22
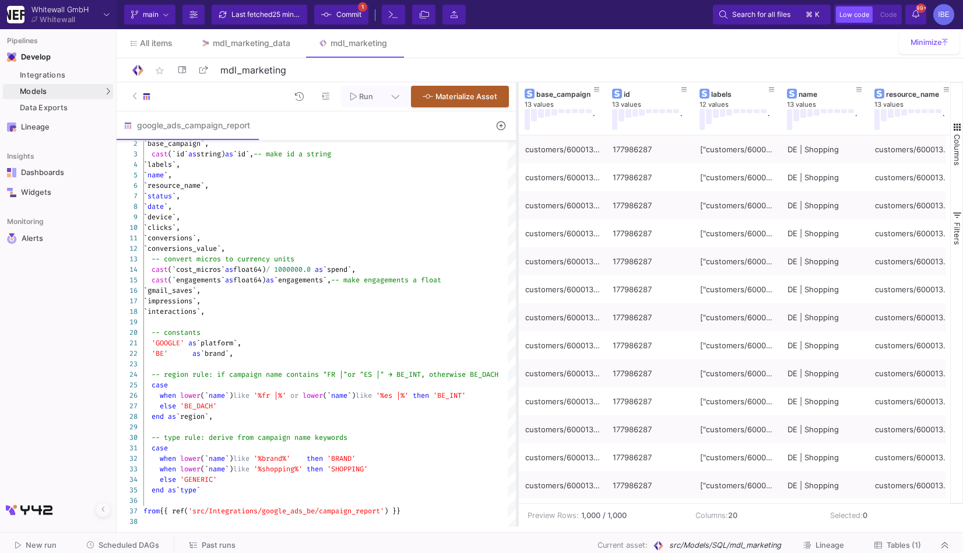
drag, startPoint x: 667, startPoint y: 202, endPoint x: 503, endPoint y: 198, distance: 163.9
click at [516, 198] on div at bounding box center [517, 304] width 3 height 444
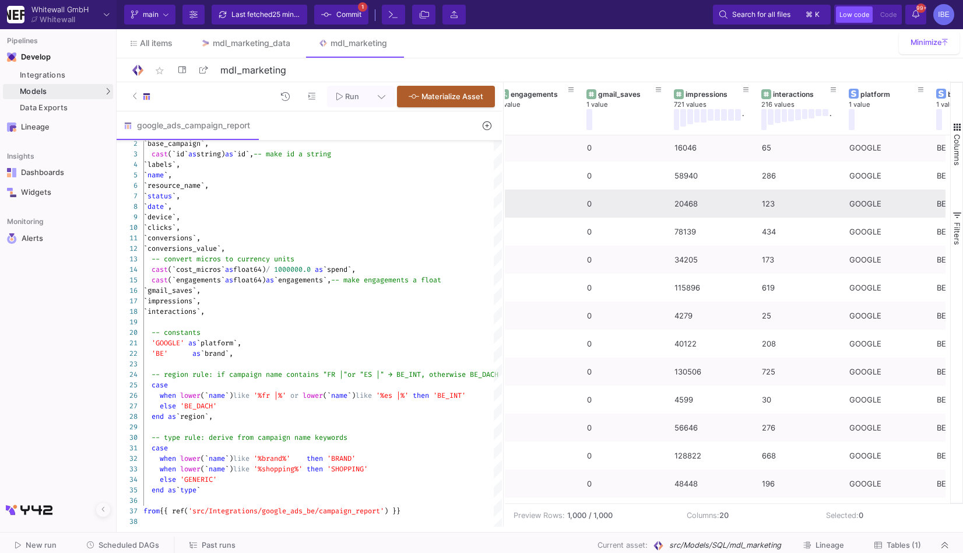
scroll to position [0, 1044]
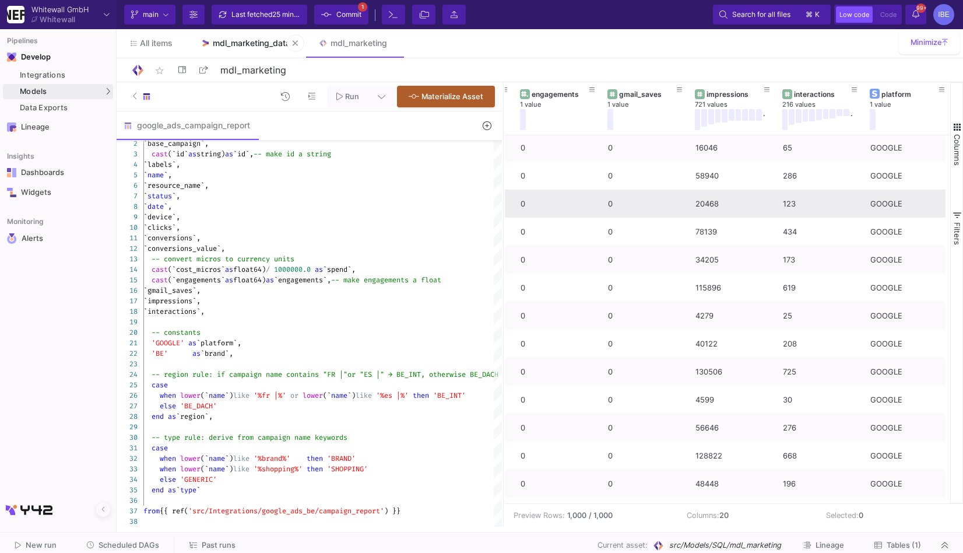
click at [257, 47] on div "mdl_marketing_data" at bounding box center [252, 42] width 78 height 9
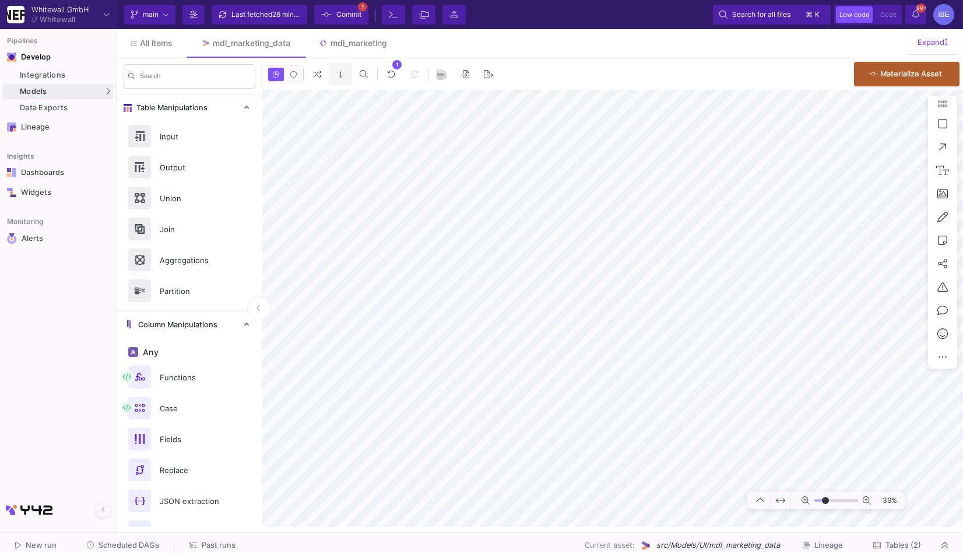
type input "-12"
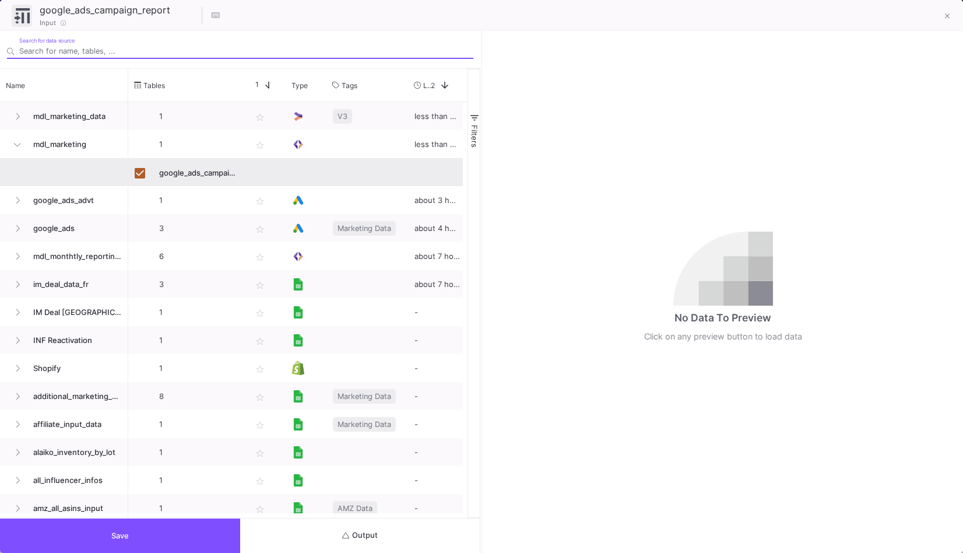
click at [340, 538] on button "Output" at bounding box center [360, 535] width 240 height 34
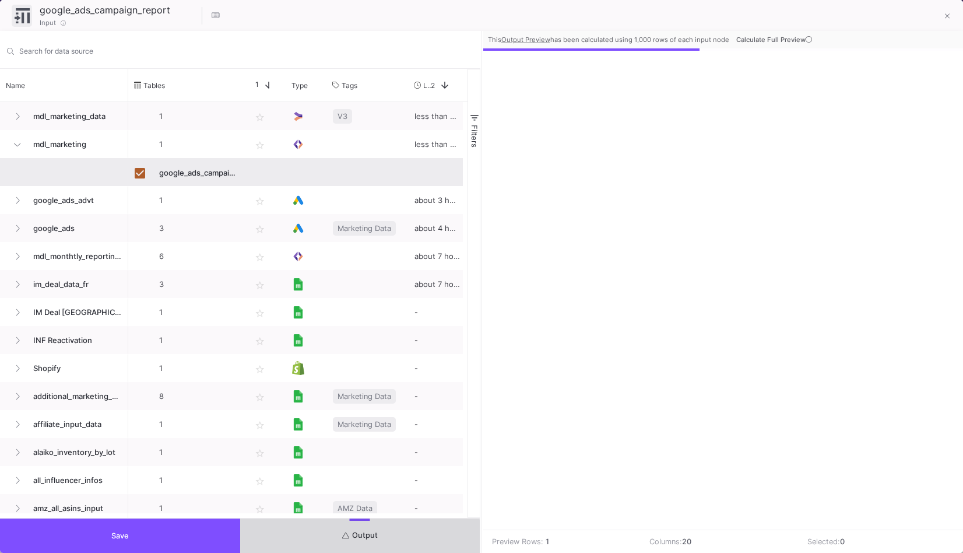
click at [339, 538] on button "Output" at bounding box center [360, 535] width 240 height 34
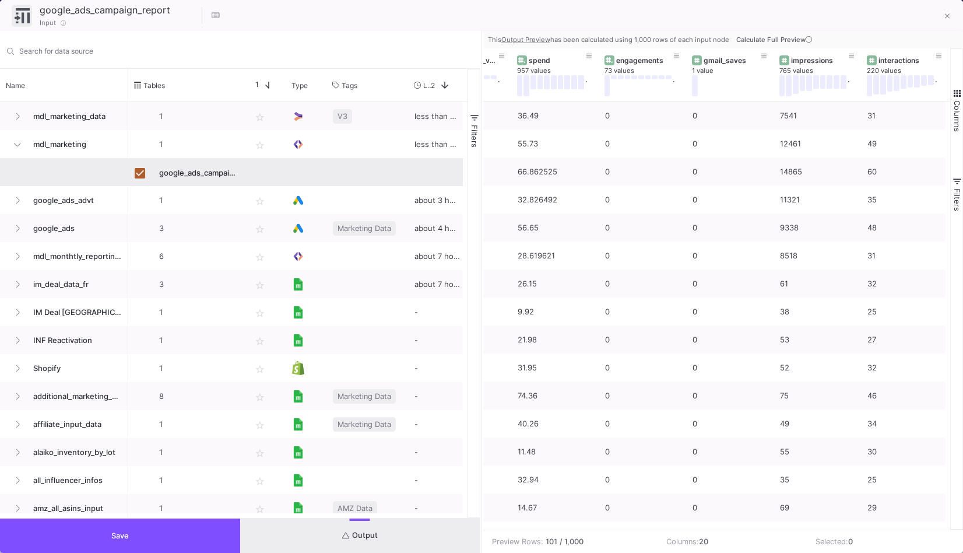
click at [171, 546] on button "Save" at bounding box center [120, 535] width 240 height 34
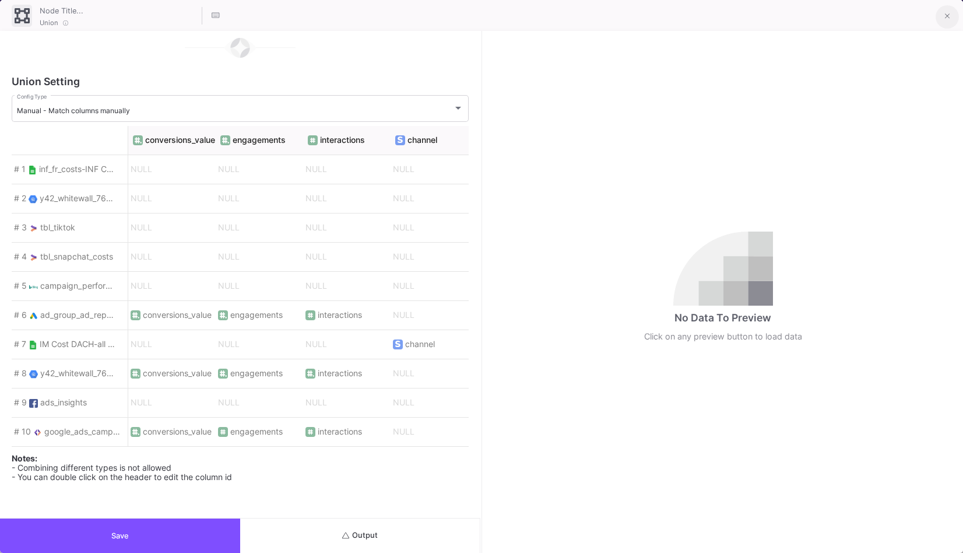
click at [944, 17] on button at bounding box center [947, 16] width 23 height 23
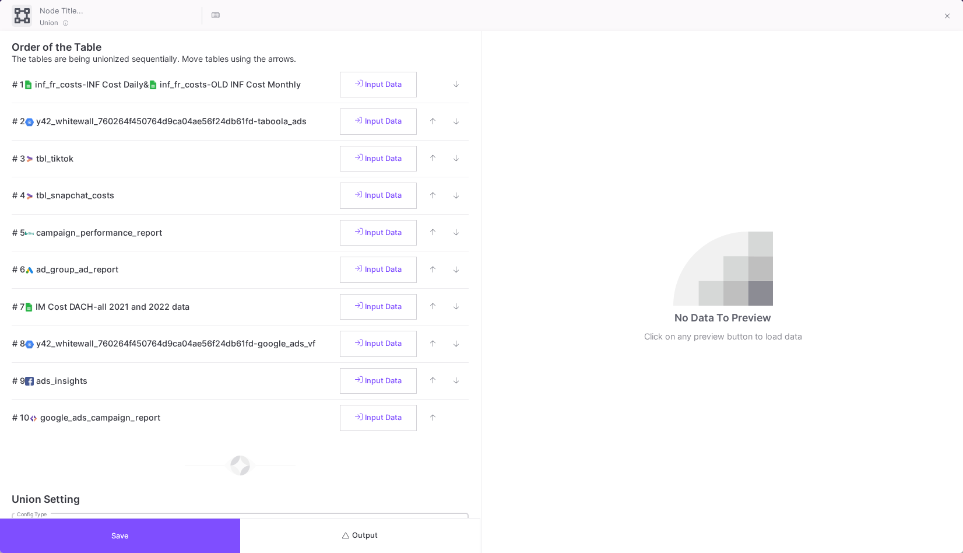
click at [383, 514] on div "Manual - Match columns manually Config Type" at bounding box center [240, 525] width 447 height 29
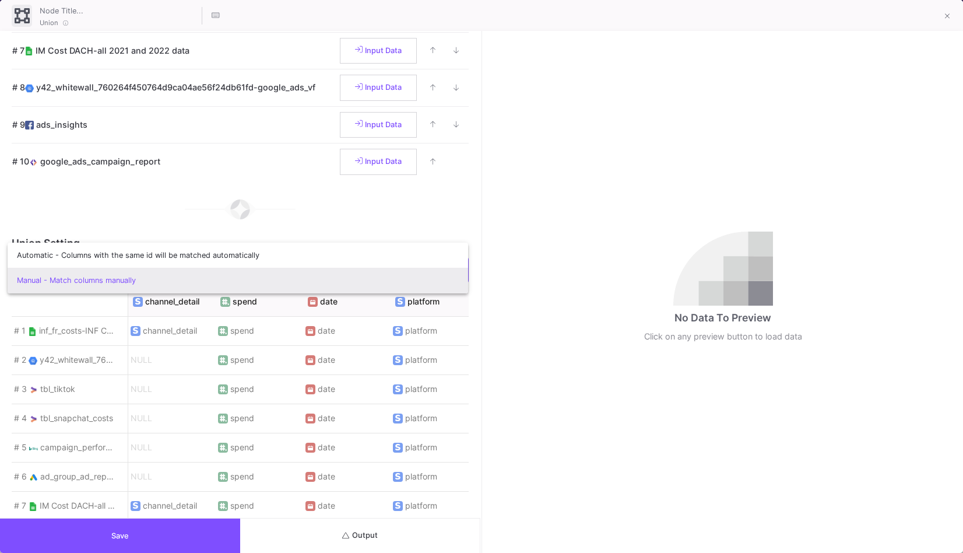
click at [387, 530] on div at bounding box center [481, 276] width 963 height 553
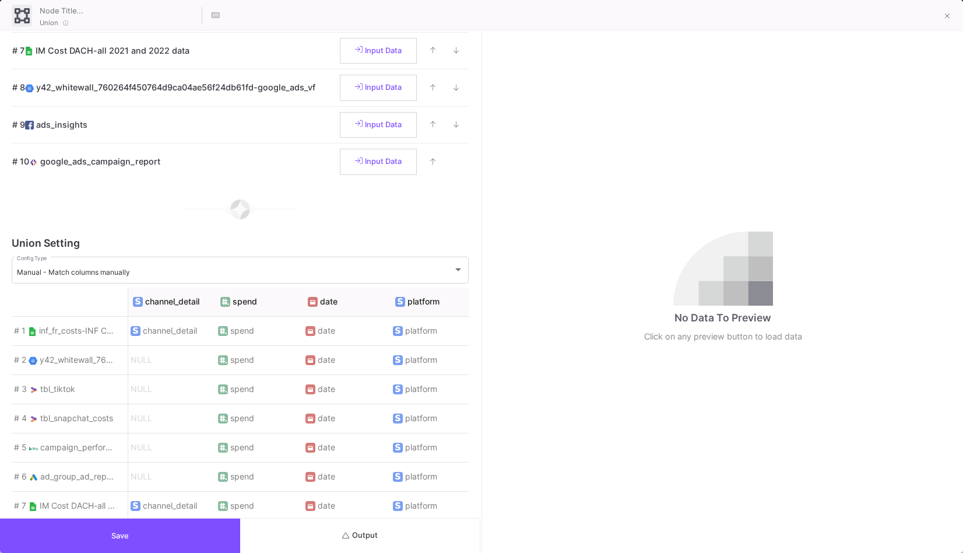
click at [387, 530] on button "Output" at bounding box center [360, 535] width 240 height 34
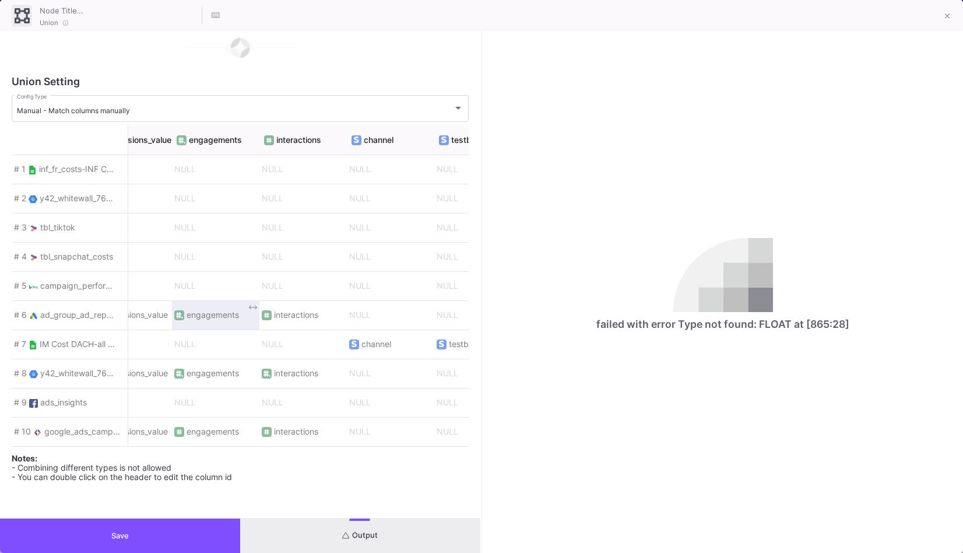
click at [231, 320] on span "engagements" at bounding box center [215, 315] width 83 height 24
click at [163, 547] on button "Save" at bounding box center [120, 535] width 240 height 34
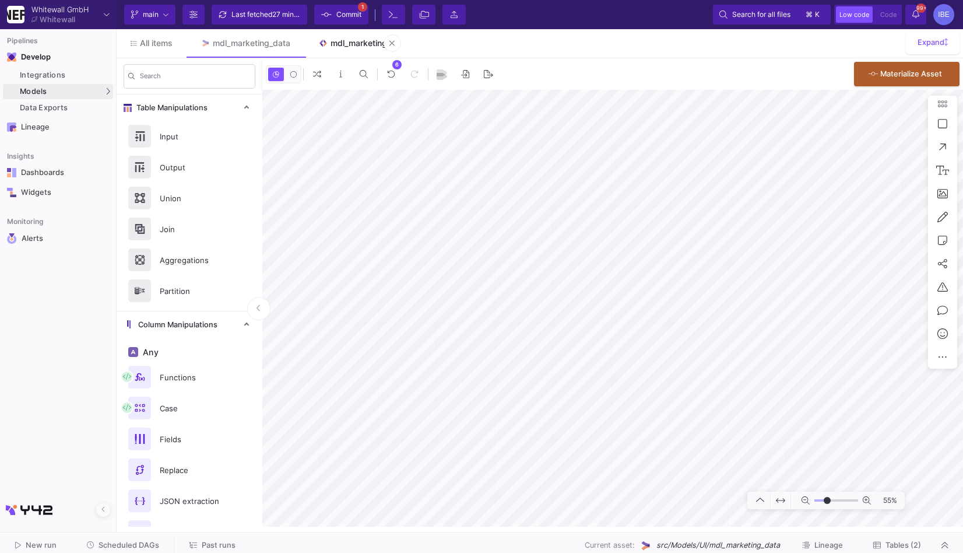
click at [361, 46] on div "mdl_marketing" at bounding box center [359, 42] width 57 height 9
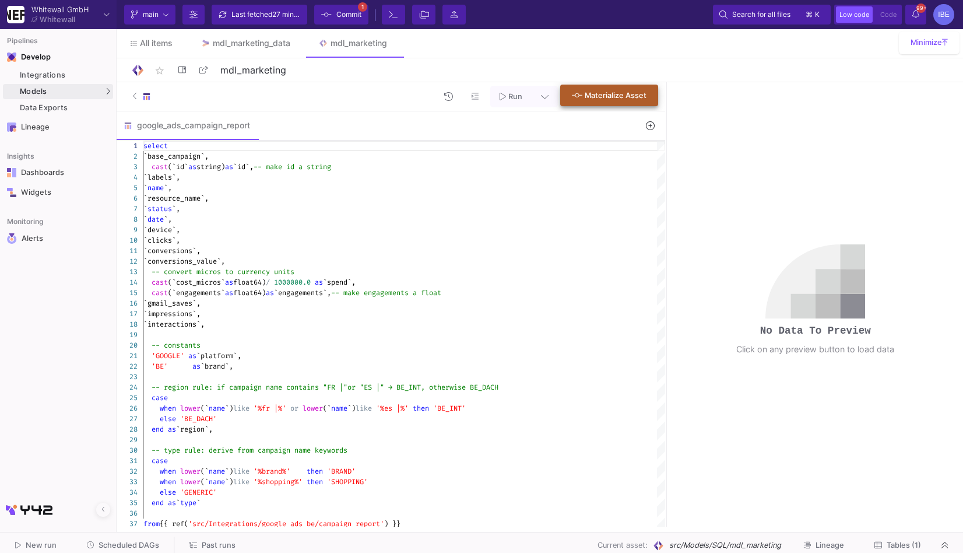
click at [612, 101] on button "Materialize Asset" at bounding box center [609, 96] width 98 height 22
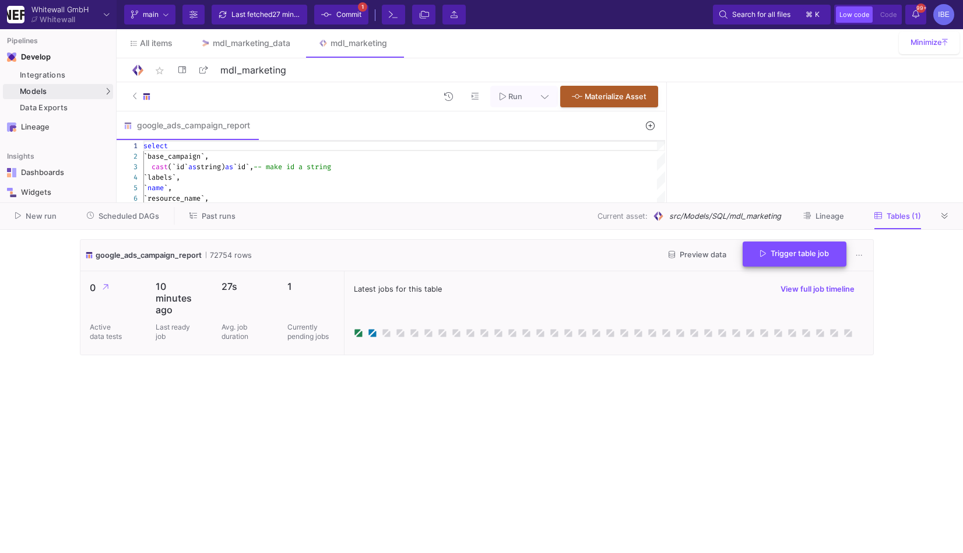
click at [770, 255] on span "Trigger table job" at bounding box center [794, 253] width 69 height 9
click at [803, 283] on button "Full import" at bounding box center [790, 284] width 97 height 28
click at [945, 216] on icon at bounding box center [945, 216] width 6 height 8
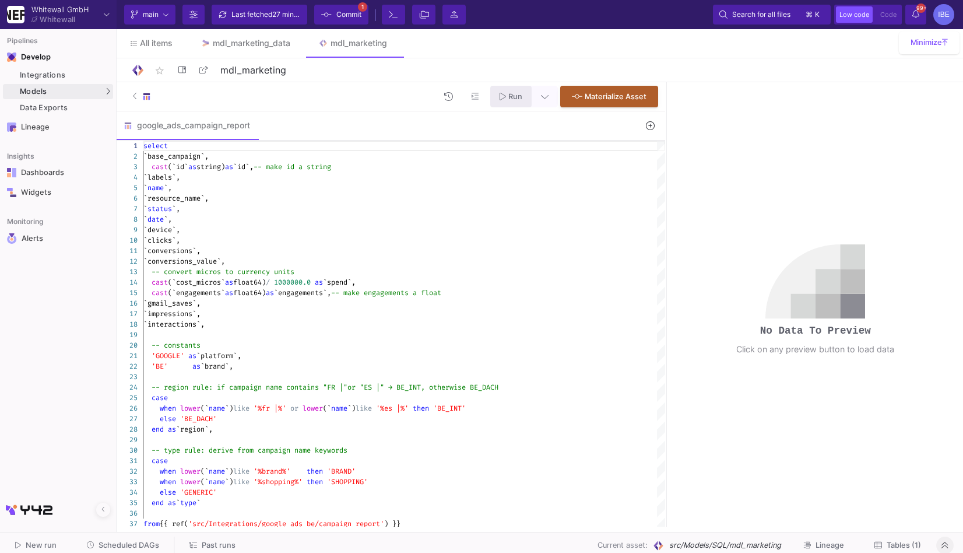
click at [519, 99] on span "Run" at bounding box center [515, 96] width 14 height 9
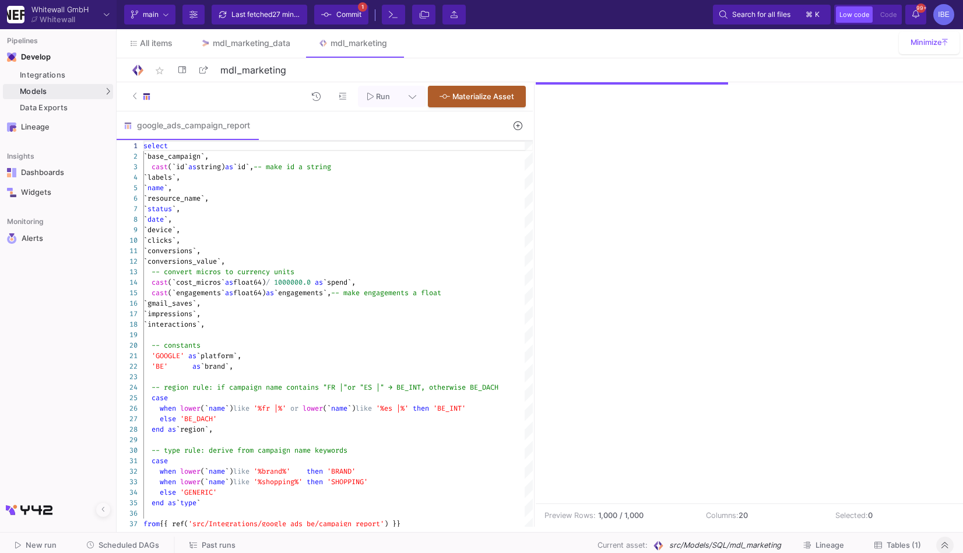
drag, startPoint x: 665, startPoint y: 230, endPoint x: 537, endPoint y: 223, distance: 128.4
click at [533, 223] on div at bounding box center [534, 304] width 3 height 444
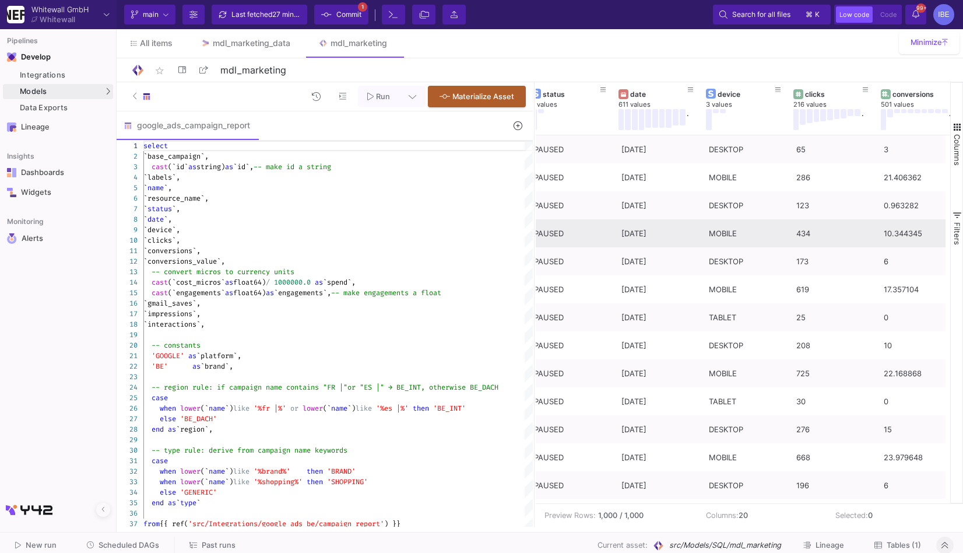
scroll to position [0, 449]
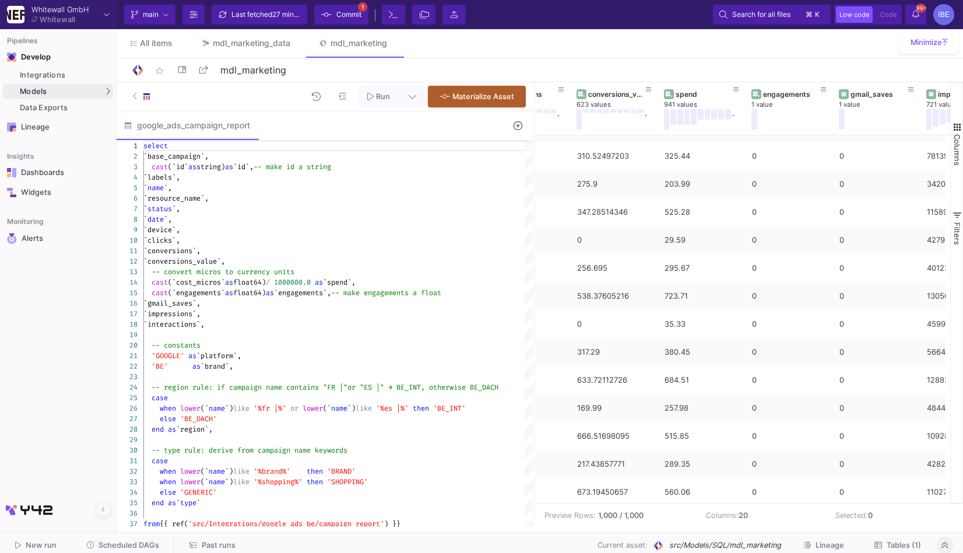
click at [359, 16] on span "Commit" at bounding box center [348, 14] width 25 height 17
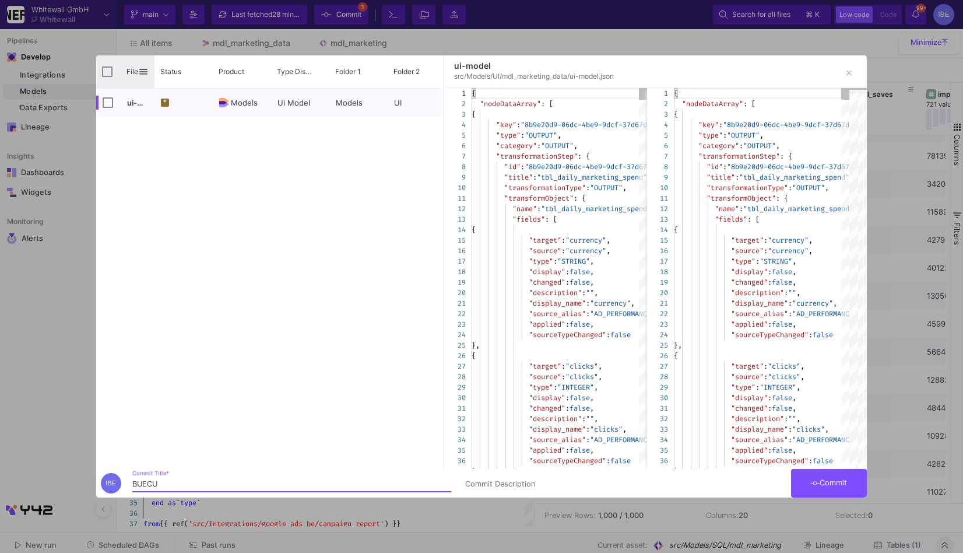
type input "BUECU"
click at [120, 78] on div "File" at bounding box center [125, 71] width 58 height 33
click at [109, 71] on input "Press Space to toggle all rows selection (unchecked)" at bounding box center [107, 71] width 10 height 10
checkbox input "true"
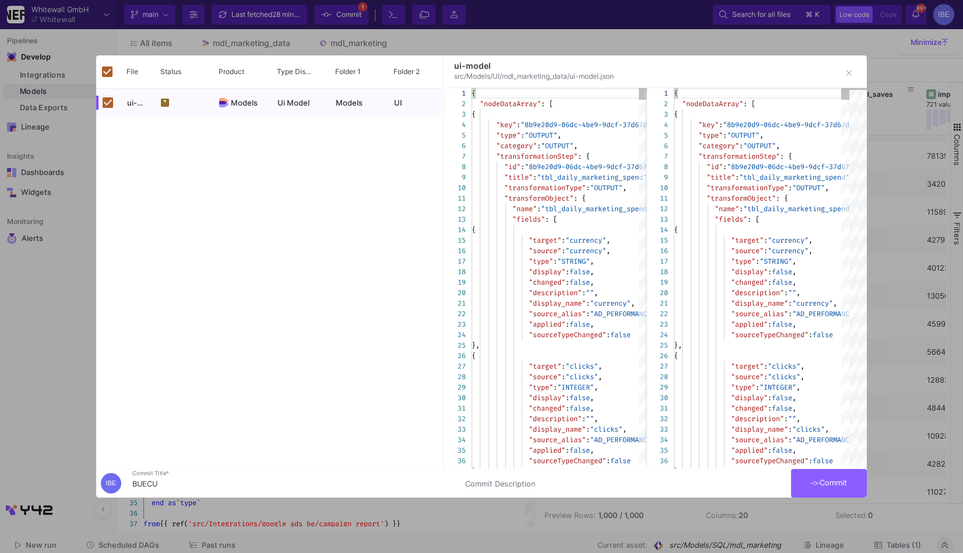
click at [843, 493] on button "Commit" at bounding box center [829, 483] width 76 height 29
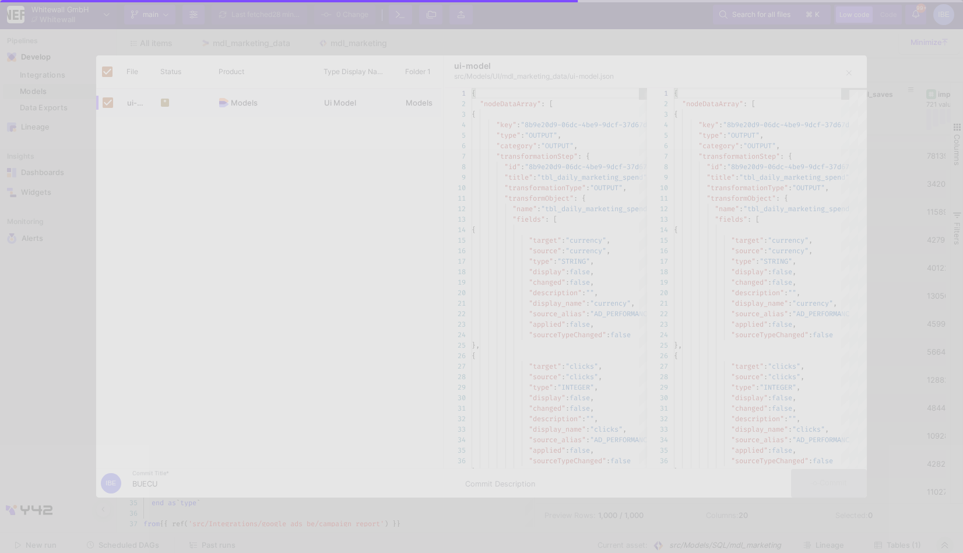
checkbox input "false"
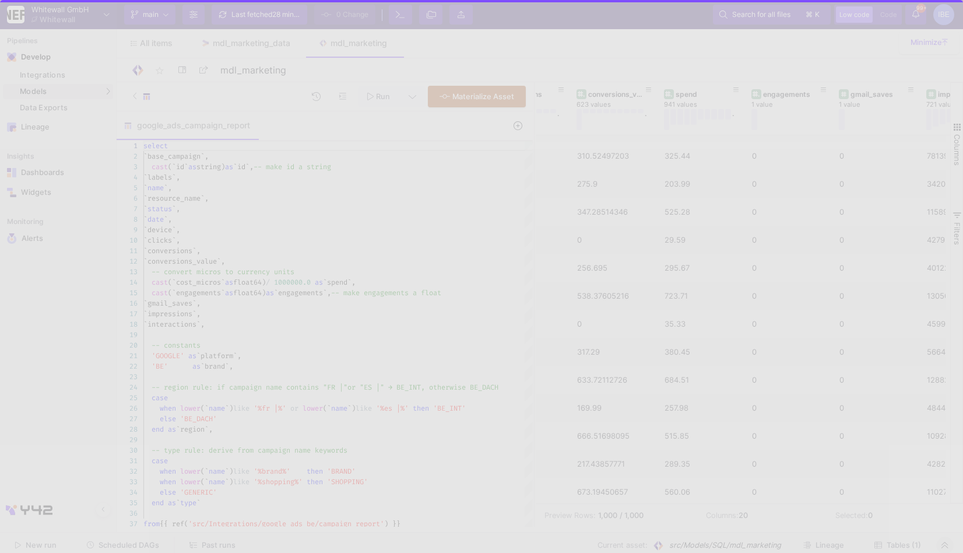
click at [888, 547] on div at bounding box center [481, 276] width 963 height 553
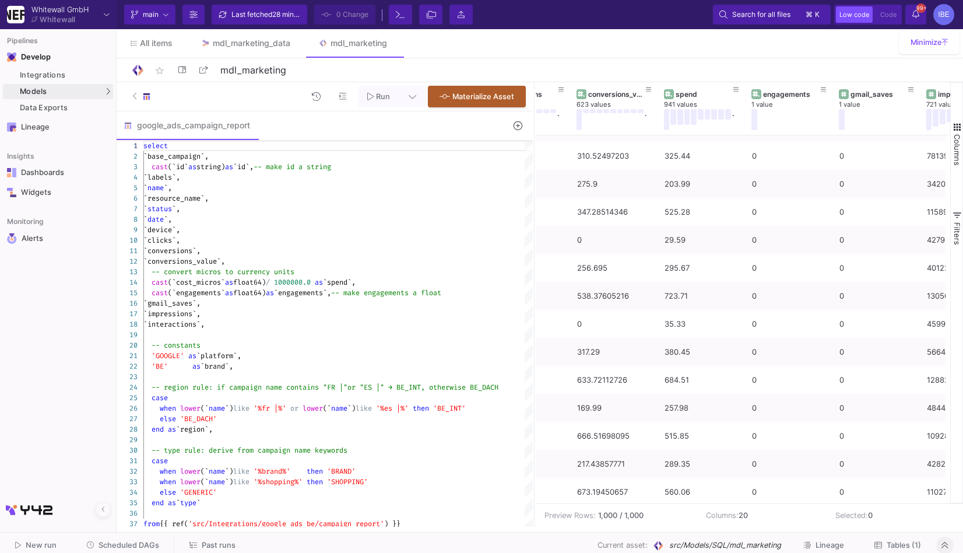
click at [888, 547] on span "Tables (1)" at bounding box center [904, 544] width 34 height 9
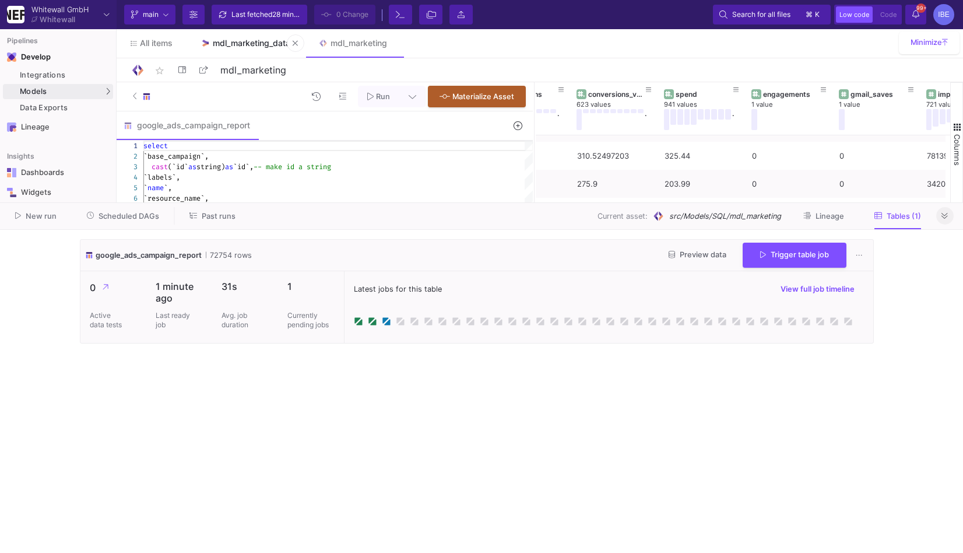
click at [252, 48] on link "mdl_marketing_data" at bounding box center [246, 43] width 118 height 28
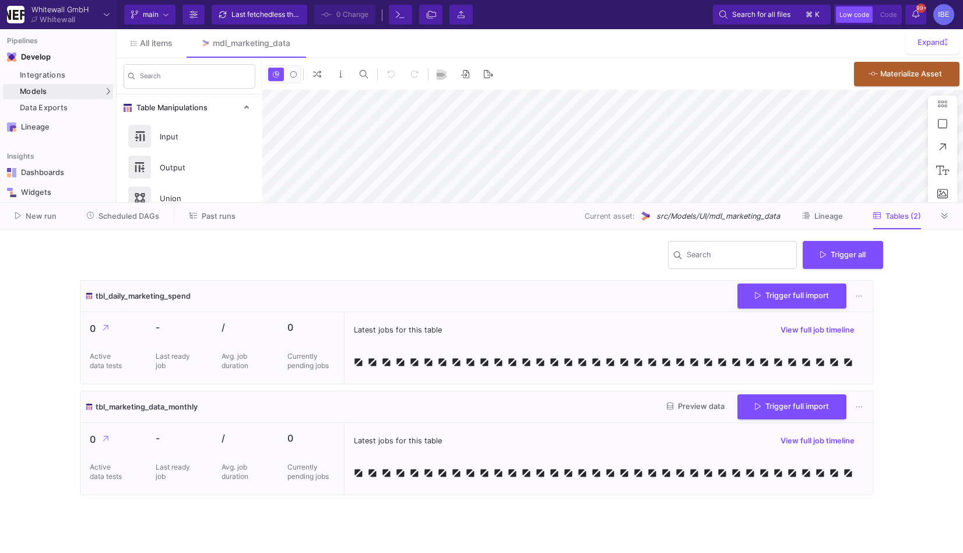
type input "0"
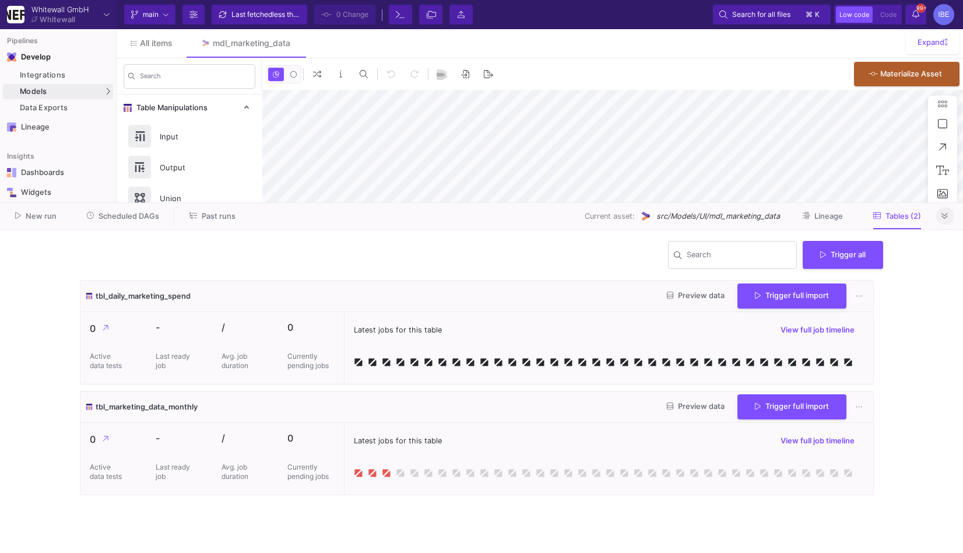
click at [949, 217] on button at bounding box center [944, 215] width 17 height 17
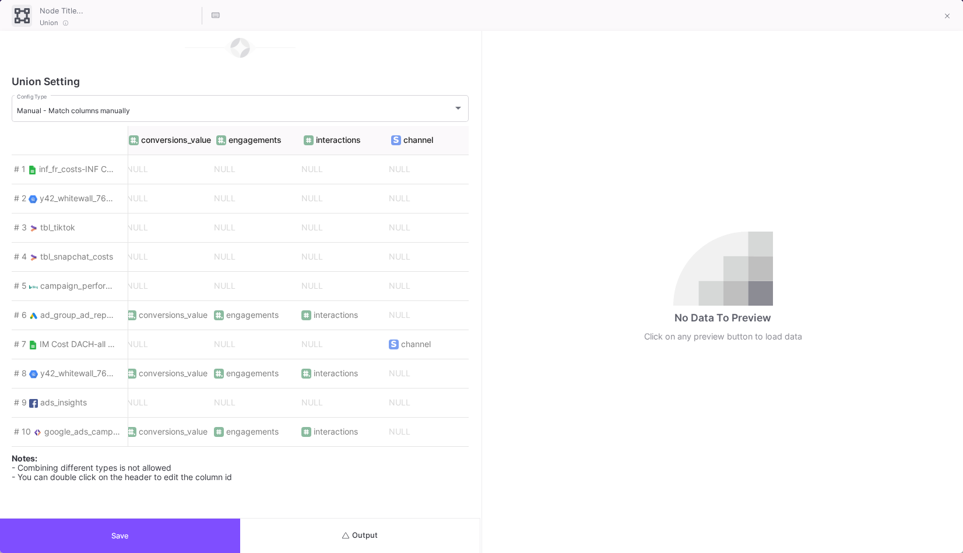
scroll to position [0, 3587]
click at [951, 20] on button at bounding box center [947, 16] width 23 height 23
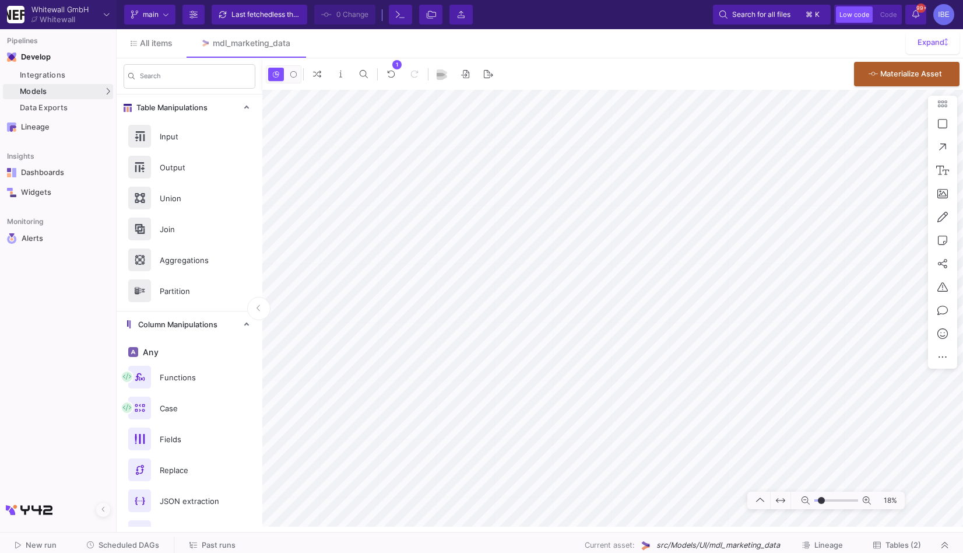
type input "-30"
click at [148, 106] on link "SQL-Models" at bounding box center [161, 112] width 86 height 19
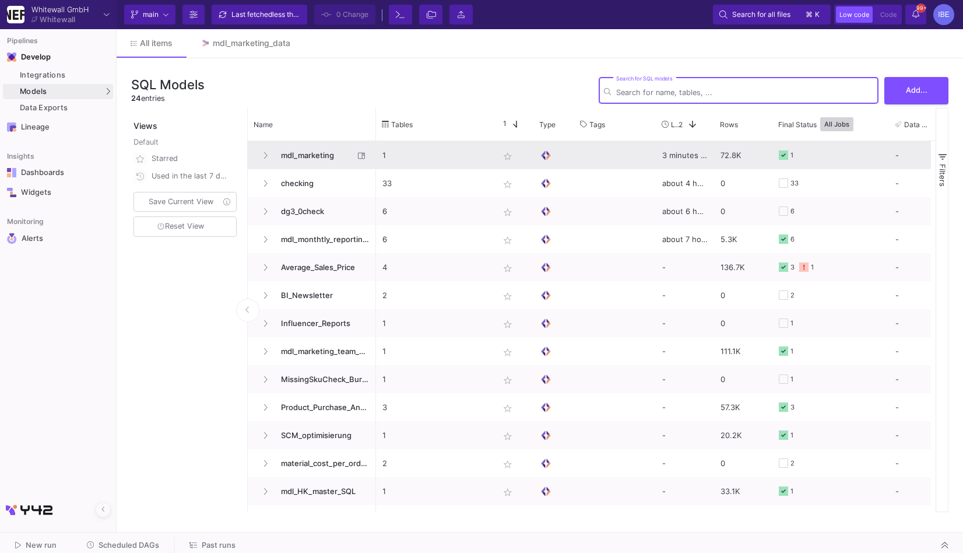
click at [335, 159] on span "mdl_marketing" at bounding box center [314, 155] width 80 height 27
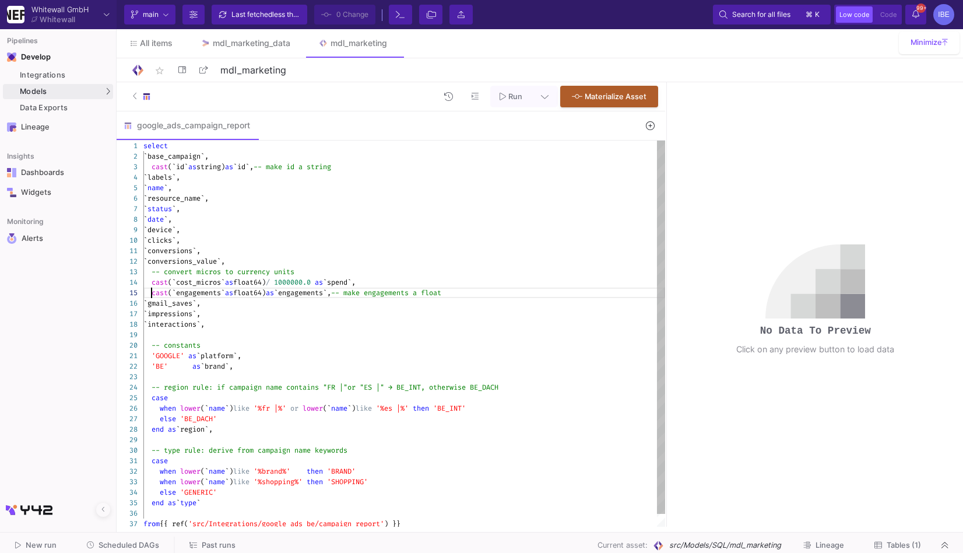
click at [150, 289] on span at bounding box center [147, 292] width 8 height 9
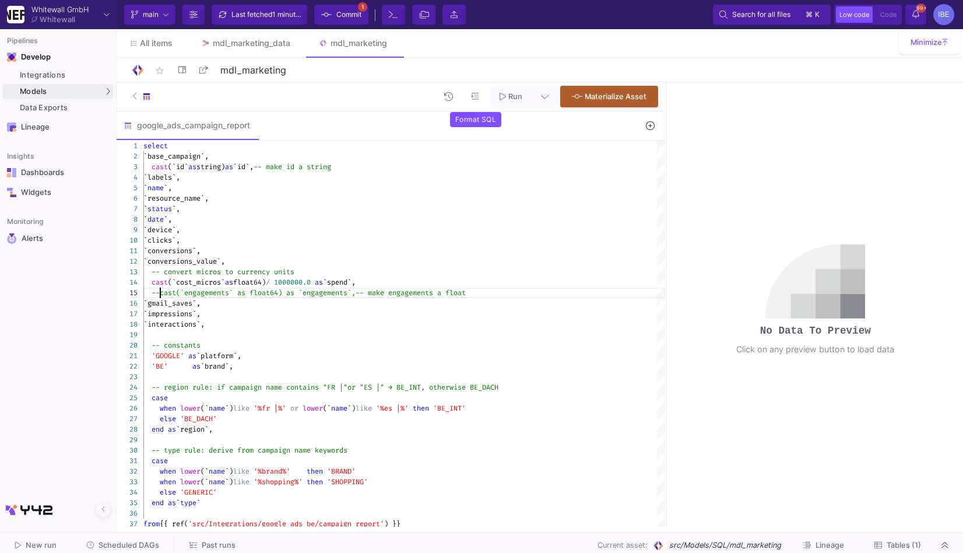
scroll to position [41, 16]
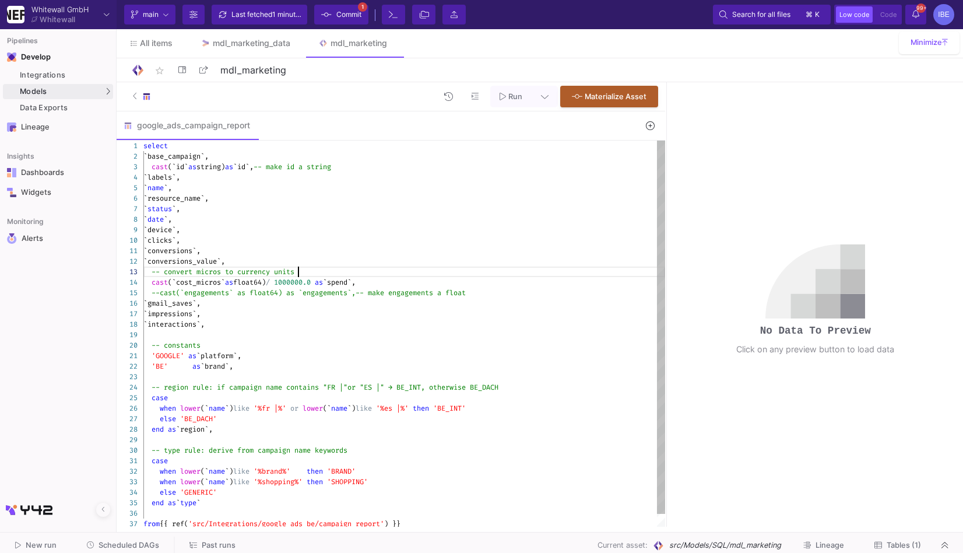
click at [366, 270] on div "-- convert micros to currency units" at bounding box center [404, 271] width 522 height 10
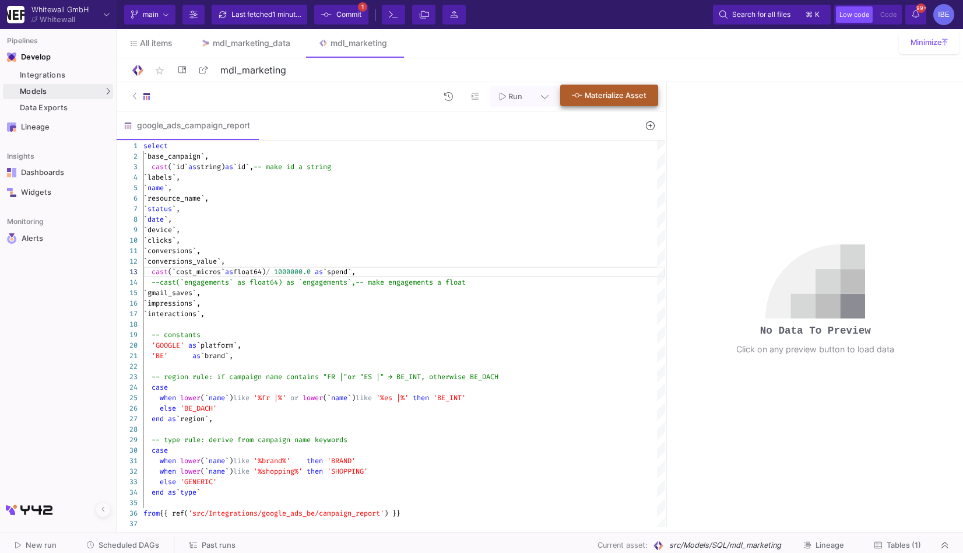
type textarea "`conversions`, `conversions_value`, cast(`cost_micros` as float64) / 1000000.0 …"
click at [642, 86] on button "Materialize Asset" at bounding box center [609, 96] width 98 height 22
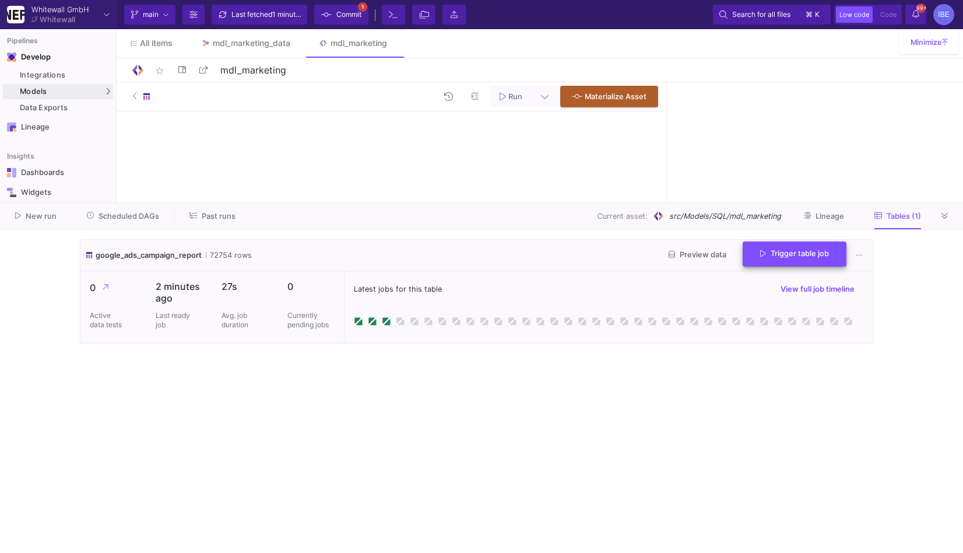
click at [790, 252] on span "Trigger table job" at bounding box center [794, 253] width 69 height 9
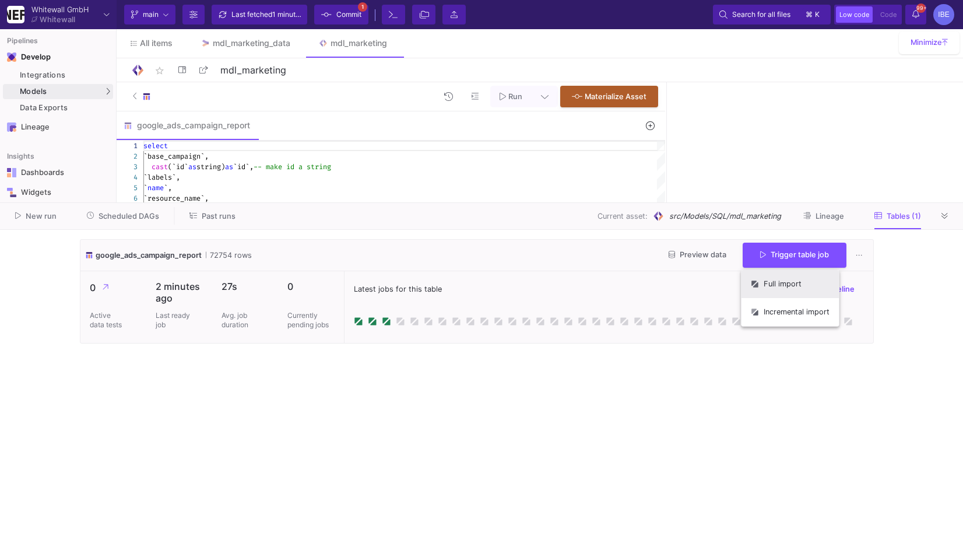
click at [785, 289] on button "Full import" at bounding box center [790, 284] width 97 height 28
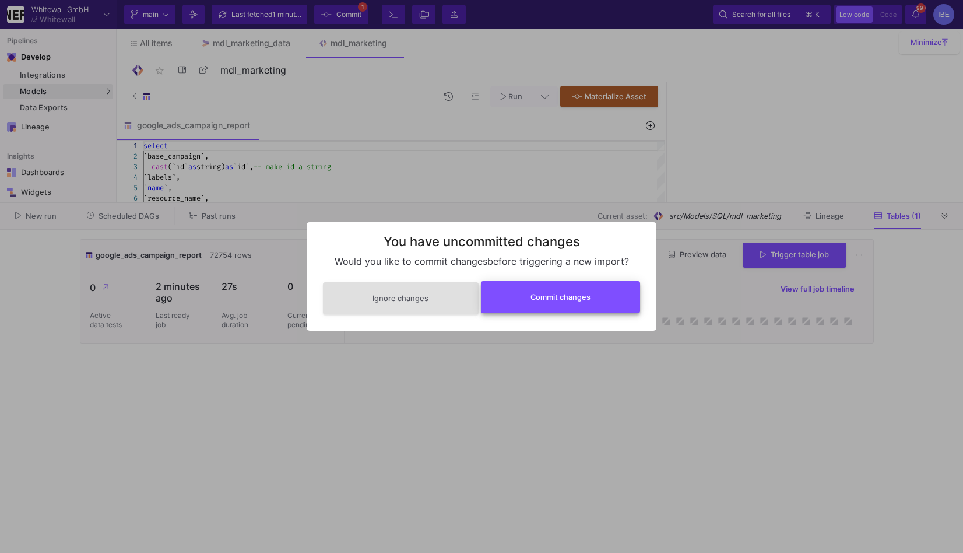
click at [574, 295] on span "Commit changes" at bounding box center [561, 297] width 60 height 9
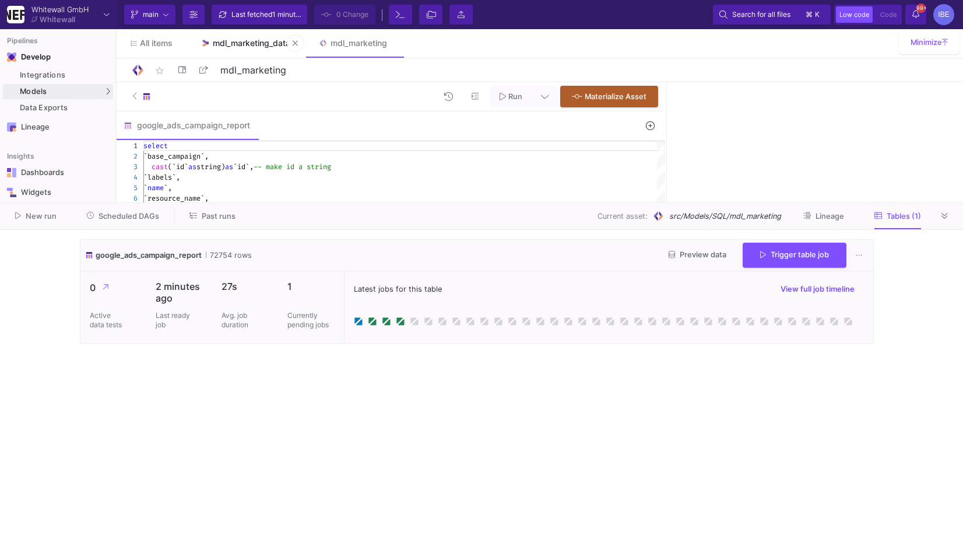
click at [264, 37] on link "mdl_marketing_data" at bounding box center [246, 43] width 118 height 28
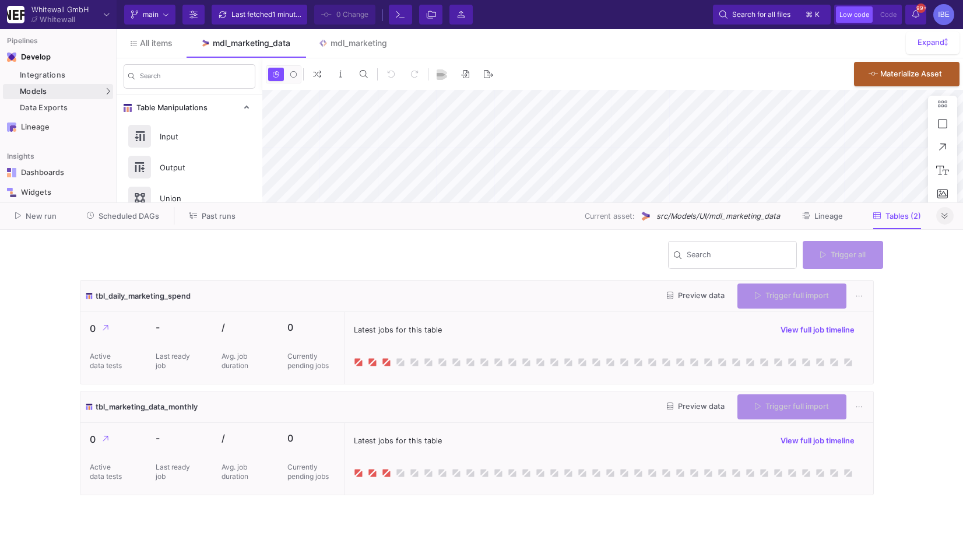
type input "-35"
click at [943, 223] on button at bounding box center [944, 215] width 17 height 17
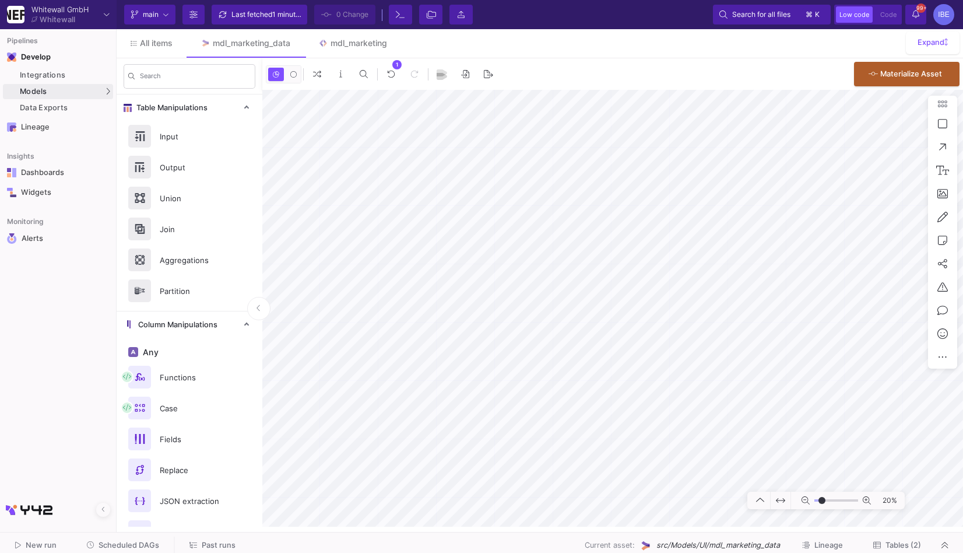
type input "-19"
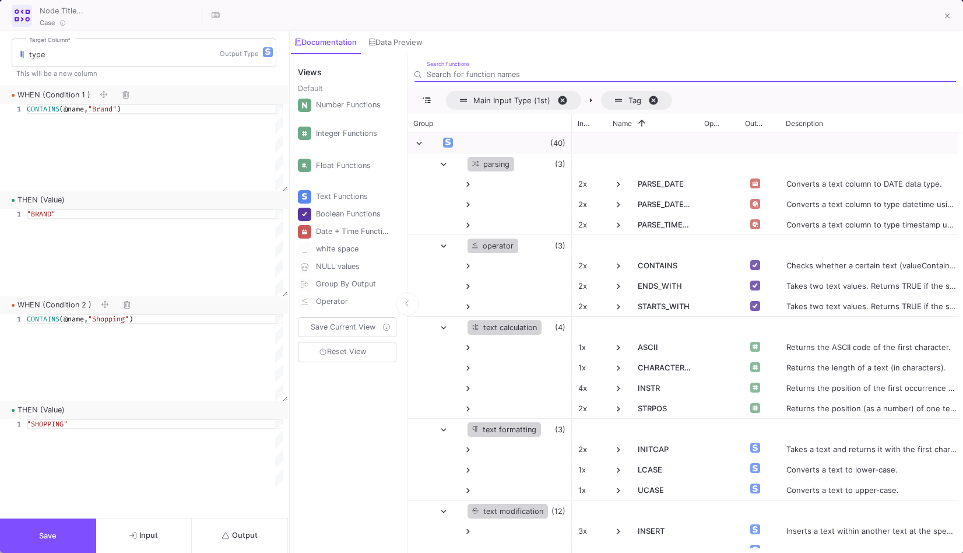
click at [238, 535] on span "Output" at bounding box center [240, 535] width 36 height 9
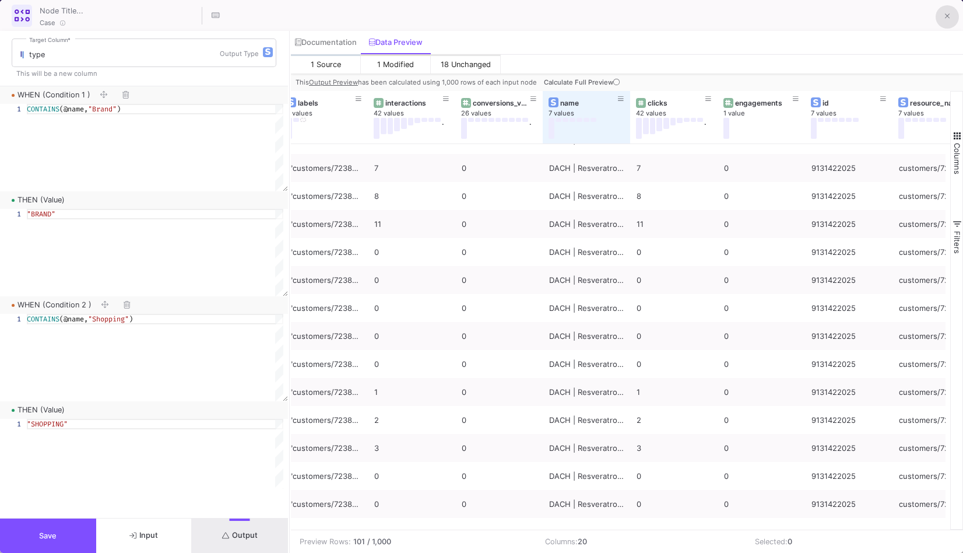
click at [951, 12] on button at bounding box center [947, 16] width 23 height 23
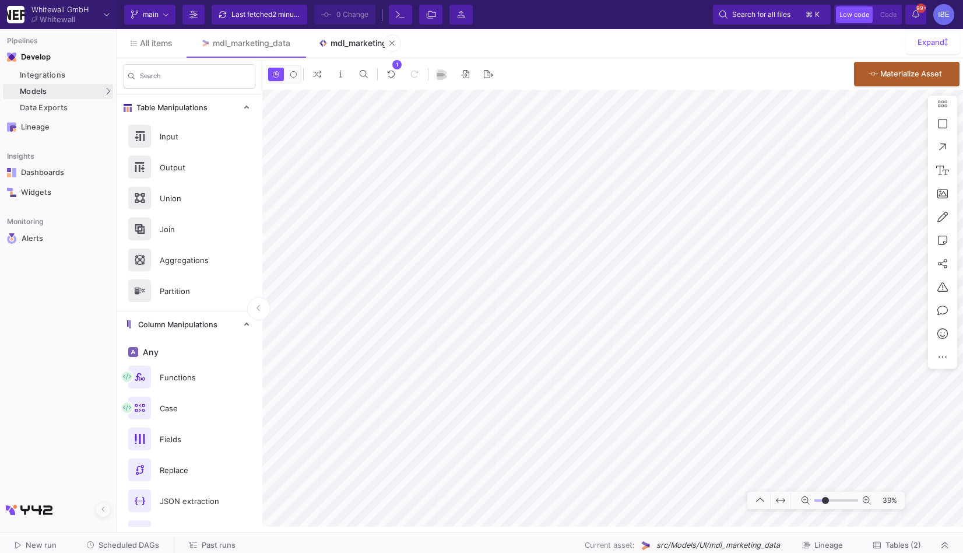
click at [353, 41] on div "mdl_marketing" at bounding box center [359, 42] width 57 height 9
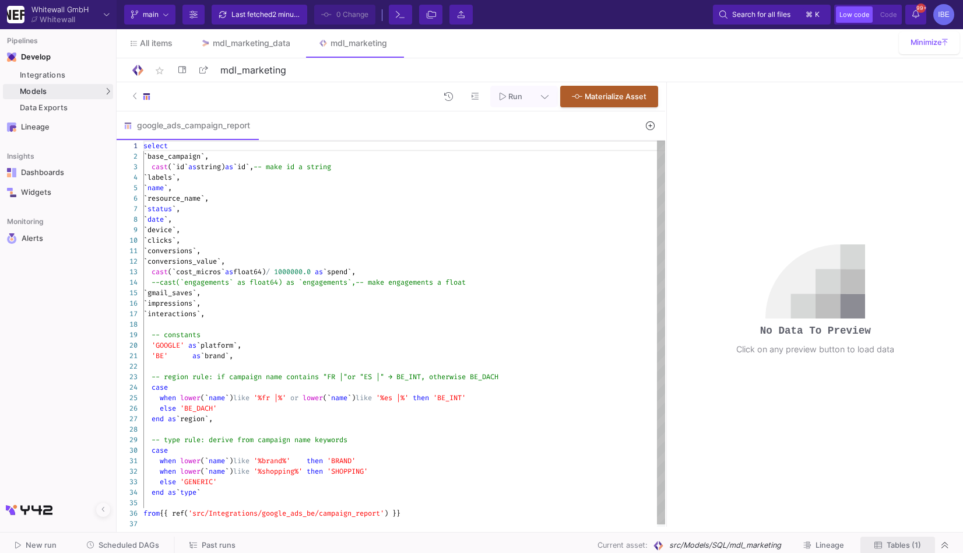
click at [884, 547] on span "Tables (1)" at bounding box center [897, 544] width 47 height 9
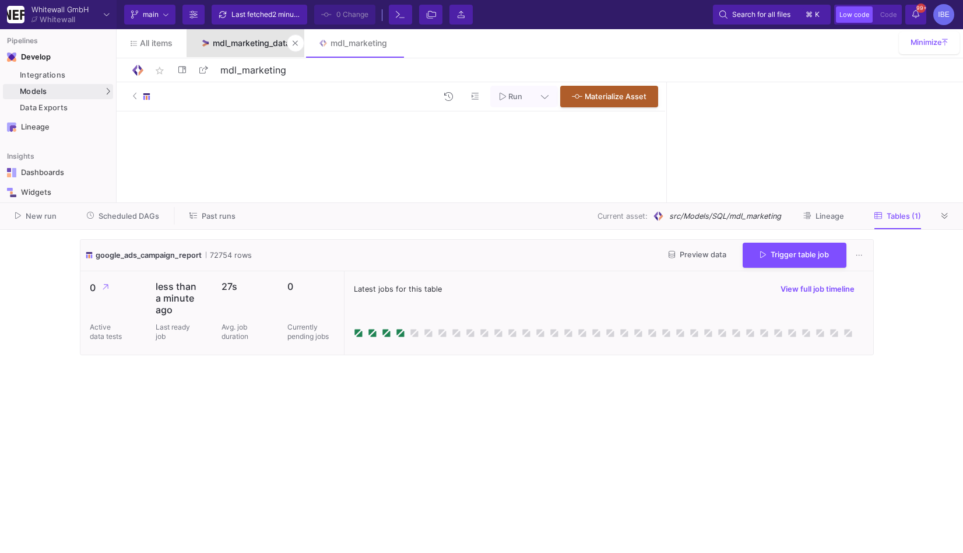
click at [251, 38] on link "mdl_marketing_data" at bounding box center [246, 43] width 118 height 28
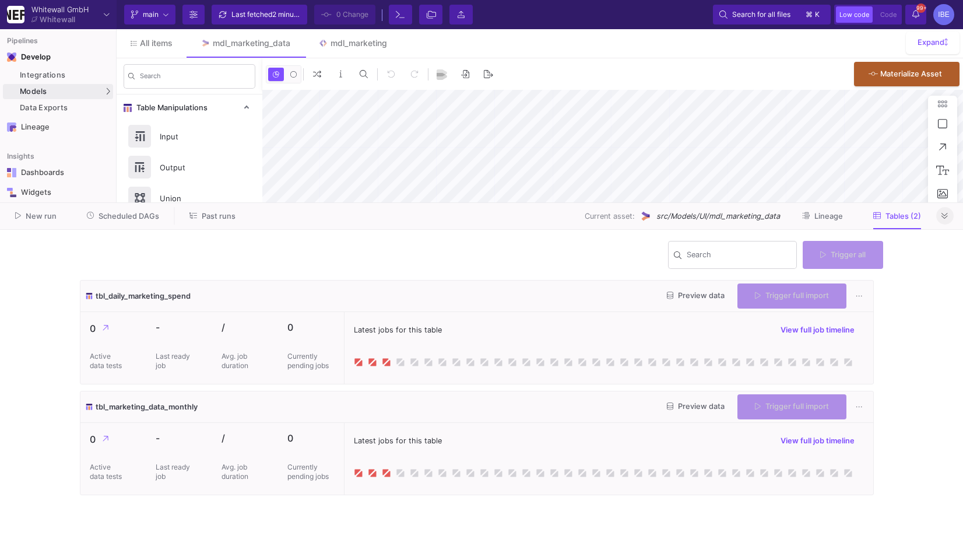
click at [947, 217] on icon at bounding box center [945, 216] width 6 height 6
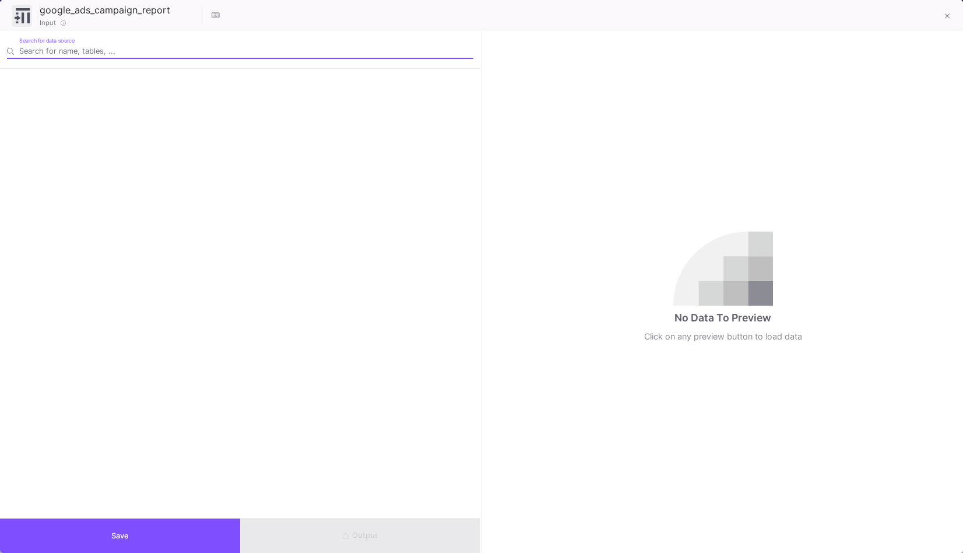
type input "-35"
click at [709, 141] on div "No Data To Preview Click on any preview button to load data" at bounding box center [723, 292] width 480 height 522
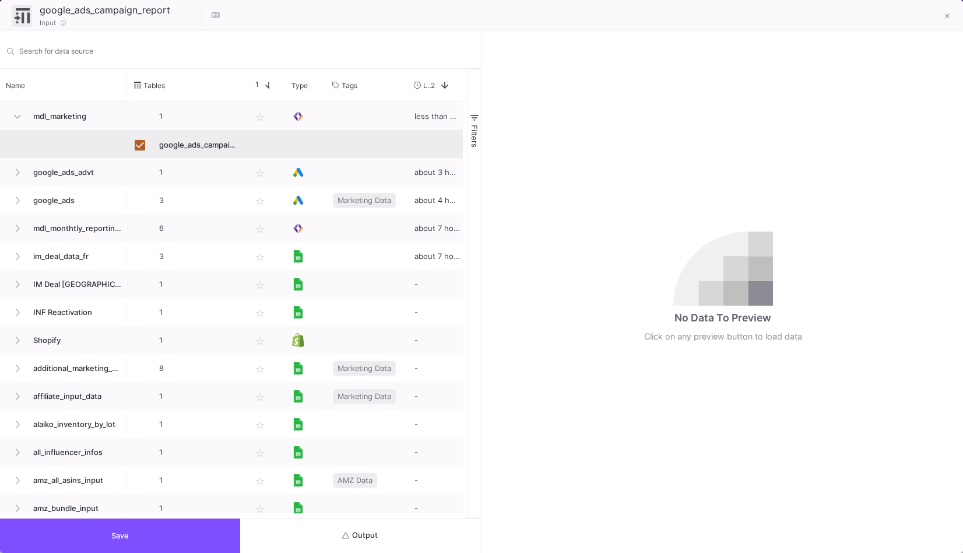
click at [353, 542] on button "Output" at bounding box center [360, 535] width 240 height 34
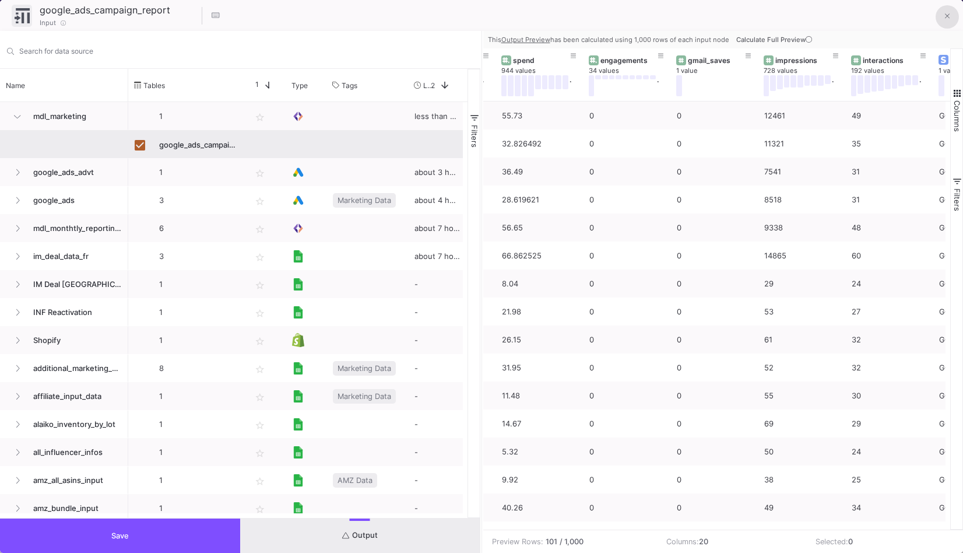
click at [947, 19] on icon at bounding box center [947, 16] width 5 height 8
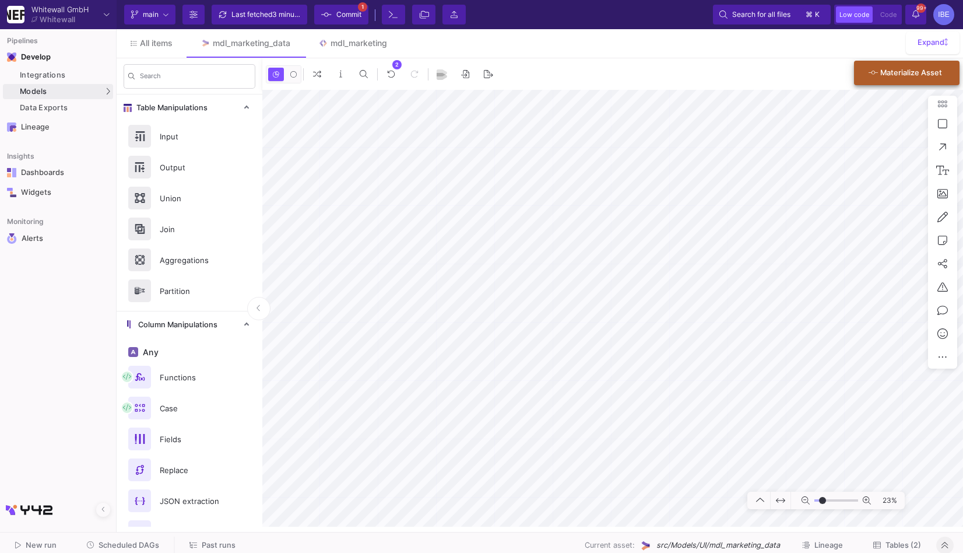
type input "-25"
click at [342, 15] on span "Commit" at bounding box center [348, 14] width 25 height 17
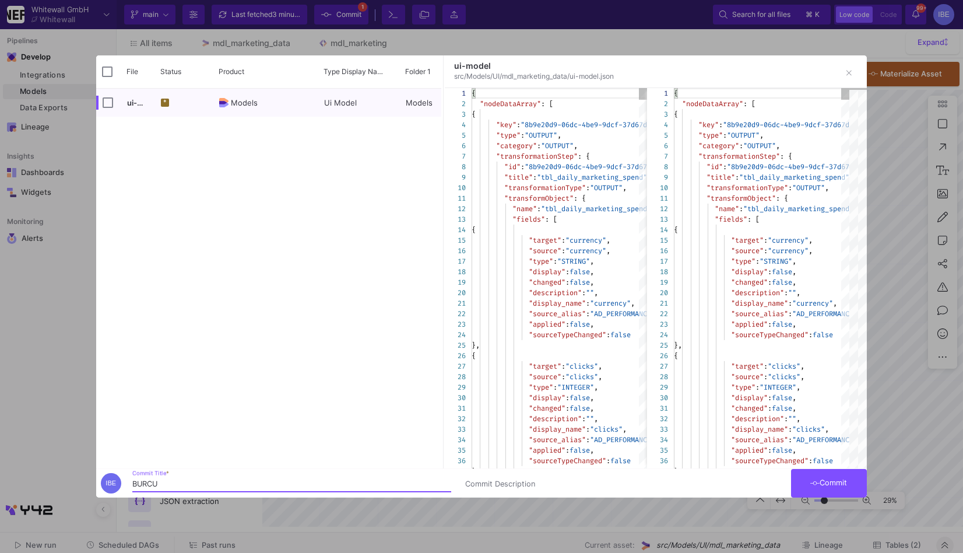
type input "BURCU"
click at [840, 485] on span "Commit" at bounding box center [828, 482] width 37 height 9
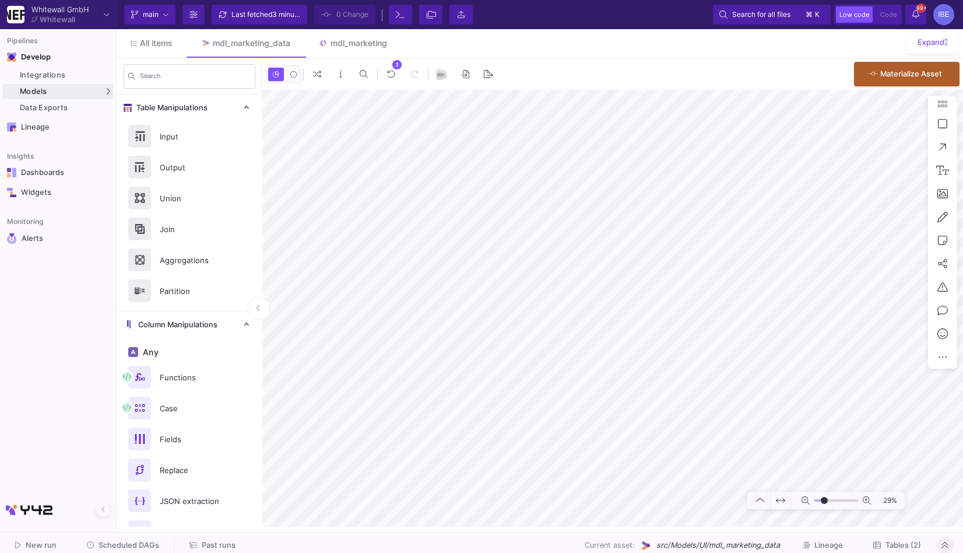
type input "-15"
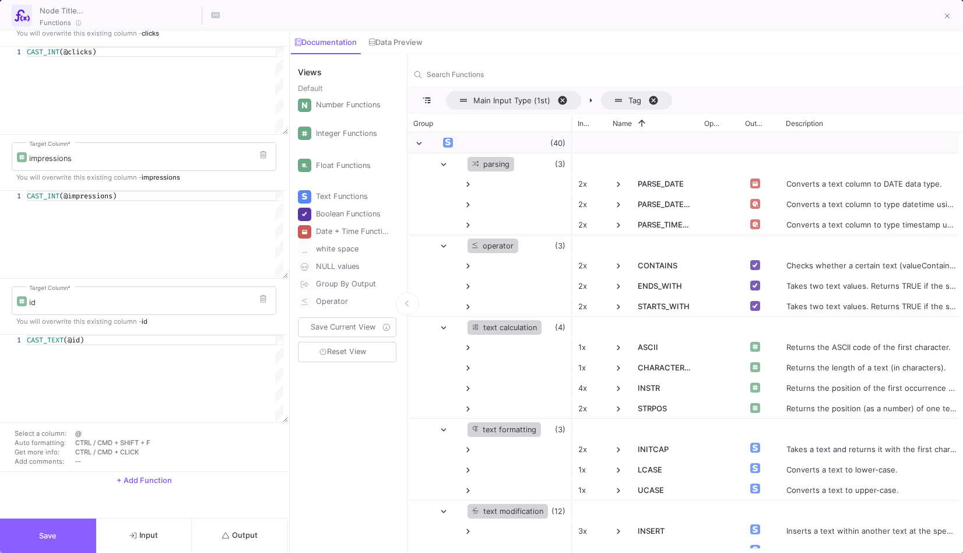
click at [54, 536] on span "Save" at bounding box center [47, 535] width 17 height 9
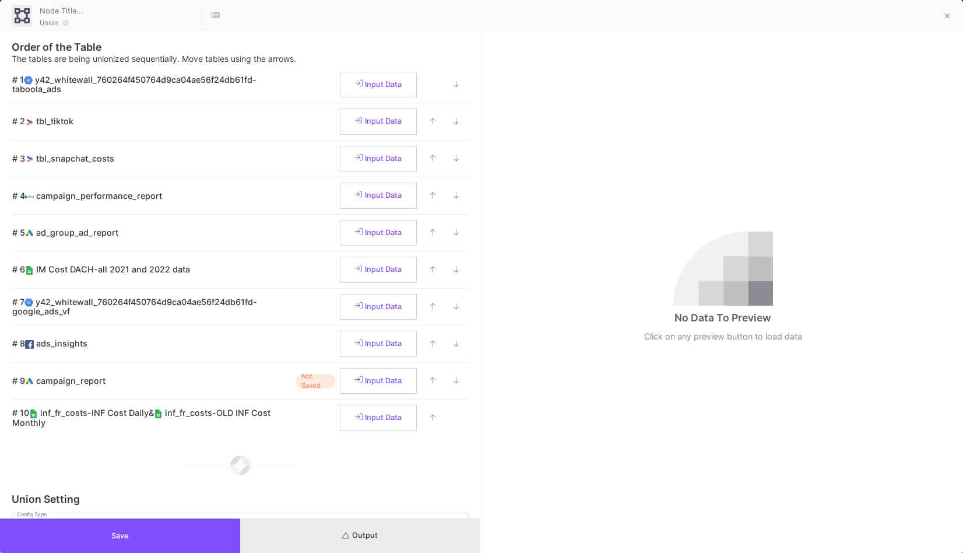
click at [345, 523] on button "Output" at bounding box center [360, 535] width 240 height 34
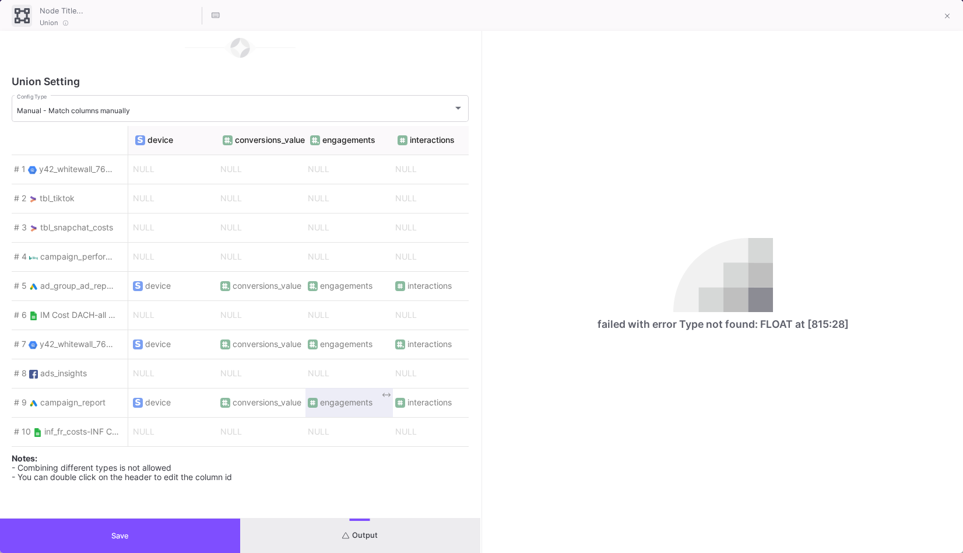
scroll to position [0, 3515]
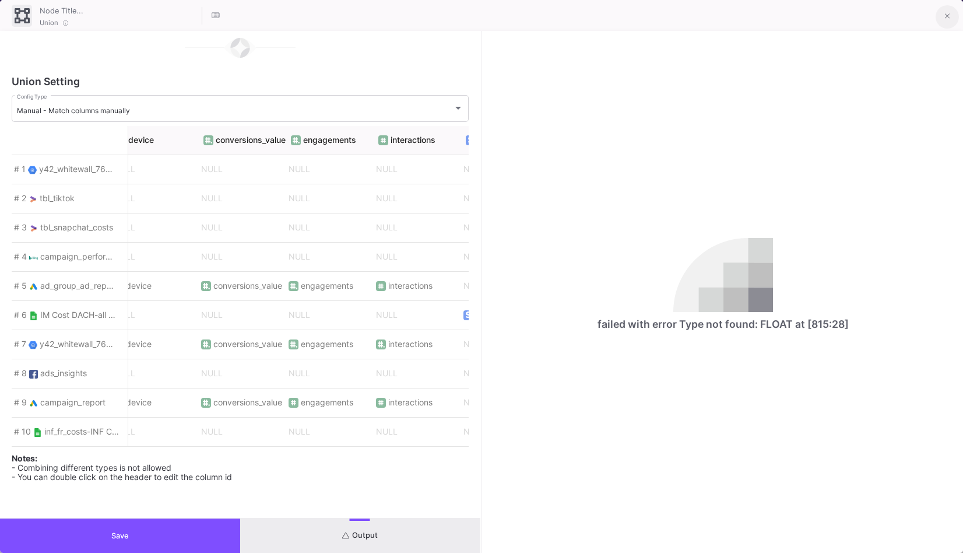
click at [949, 8] on button at bounding box center [947, 16] width 23 height 23
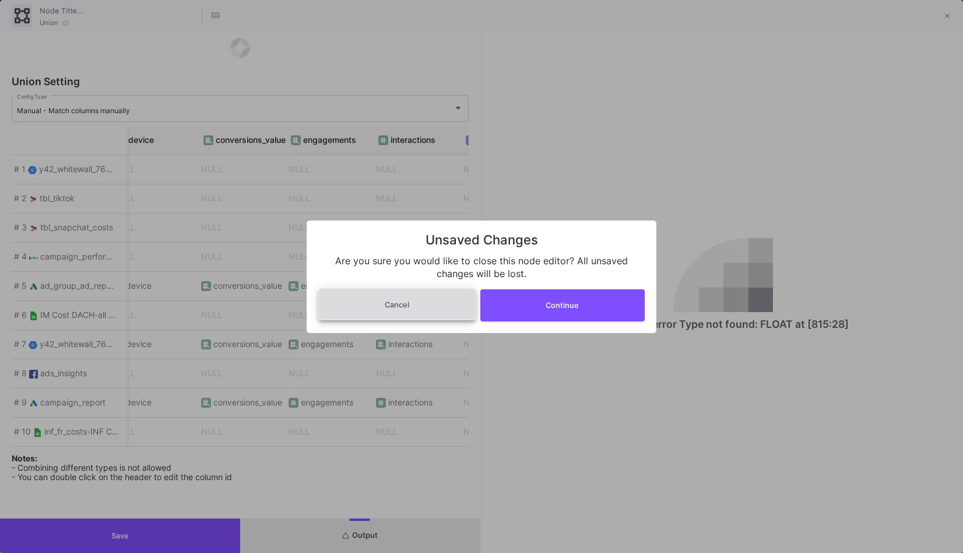
click at [461, 310] on button "Cancel" at bounding box center [396, 304] width 157 height 32
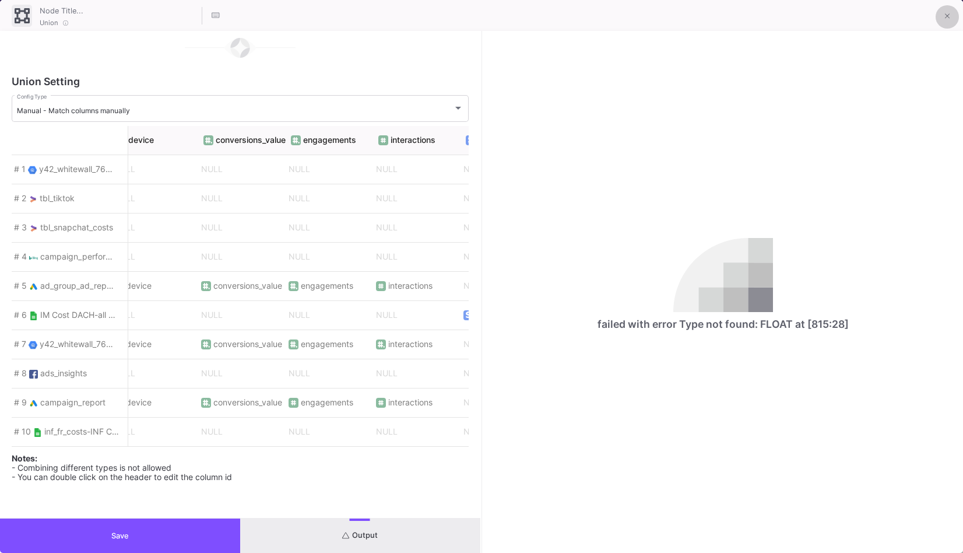
click at [952, 20] on button at bounding box center [947, 16] width 23 height 23
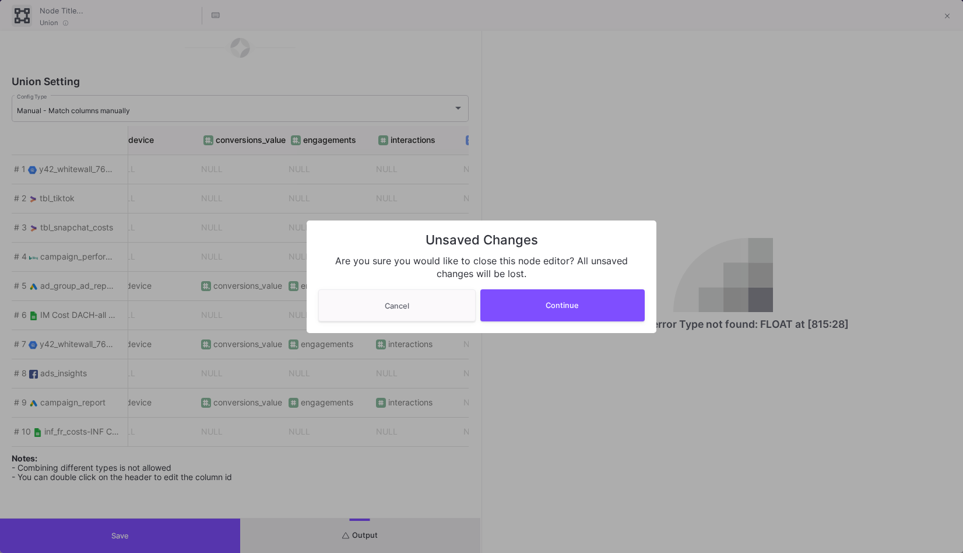
click at [593, 278] on div "Are you sure you would like to close this node editor? All unsaved changes will…" at bounding box center [481, 267] width 326 height 26
click at [582, 306] on button "Continue" at bounding box center [562, 304] width 165 height 32
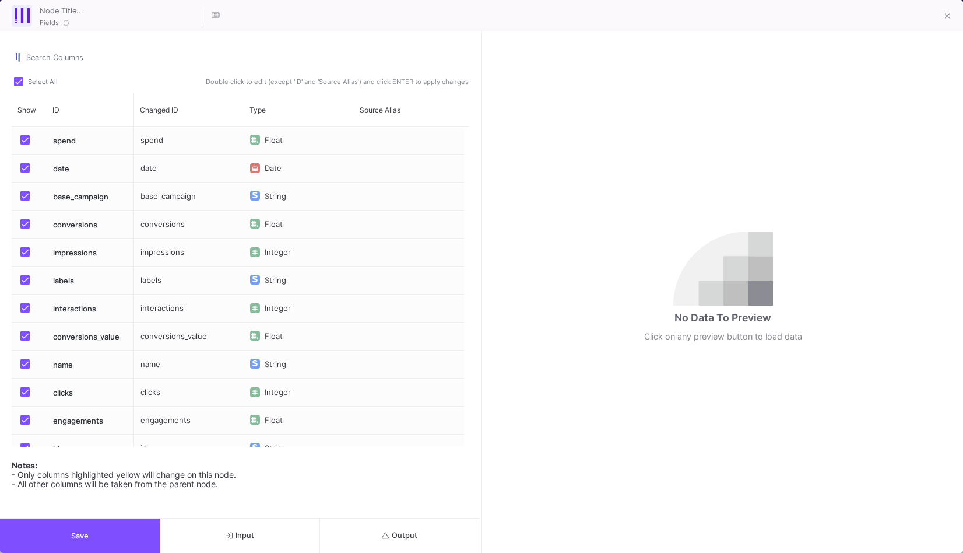
click at [29, 306] on span "Press SPACE to select this row." at bounding box center [24, 307] width 9 height 9
click at [25, 312] on input "Press SPACE to select this row." at bounding box center [24, 312] width 1 height 1
checkbox input "false"
click at [86, 545] on button "Save" at bounding box center [80, 535] width 160 height 34
click at [294, 307] on div "Integer" at bounding box center [280, 308] width 31 height 28
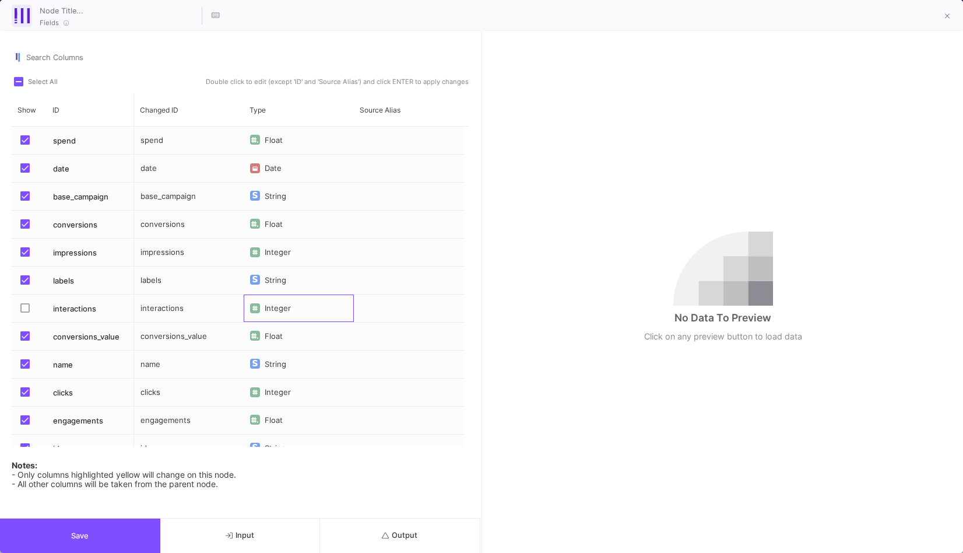
click at [284, 304] on div "Integer" at bounding box center [280, 308] width 31 height 28
click at [949, 18] on icon at bounding box center [947, 16] width 5 height 8
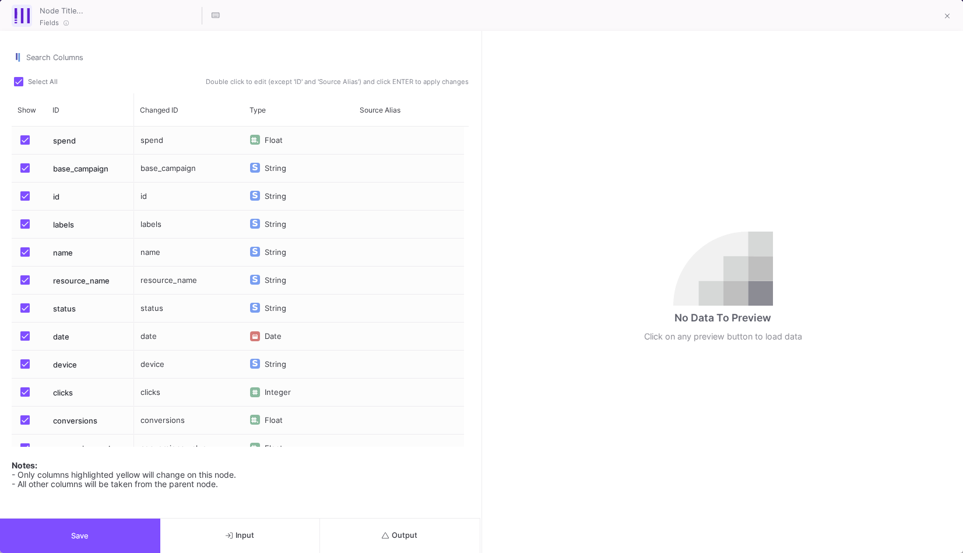
scroll to position [268, 0]
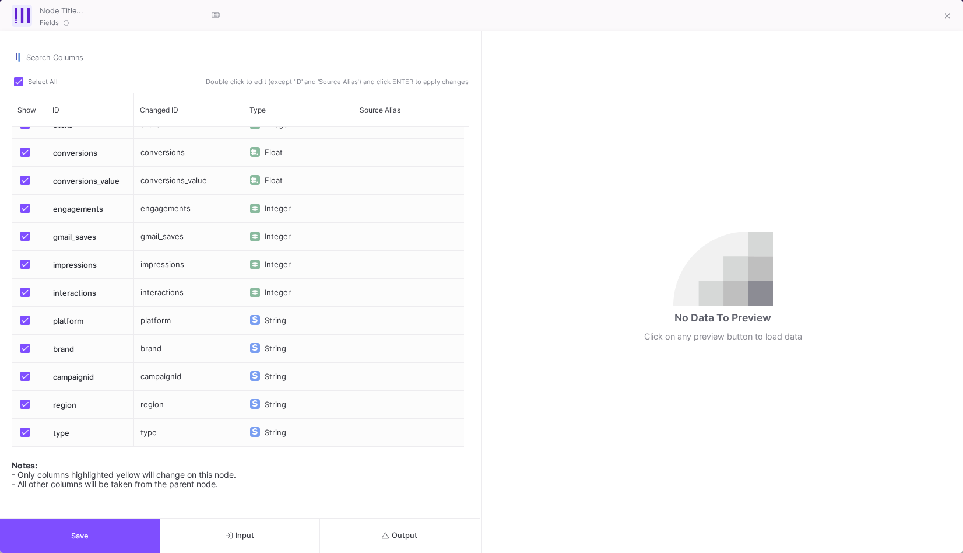
click at [23, 206] on span "Press SPACE to select this row." at bounding box center [24, 207] width 9 height 9
click at [24, 213] on input "Press SPACE to select this row." at bounding box center [24, 213] width 1 height 1
checkbox input "false"
click at [103, 545] on button "Save" at bounding box center [80, 535] width 160 height 34
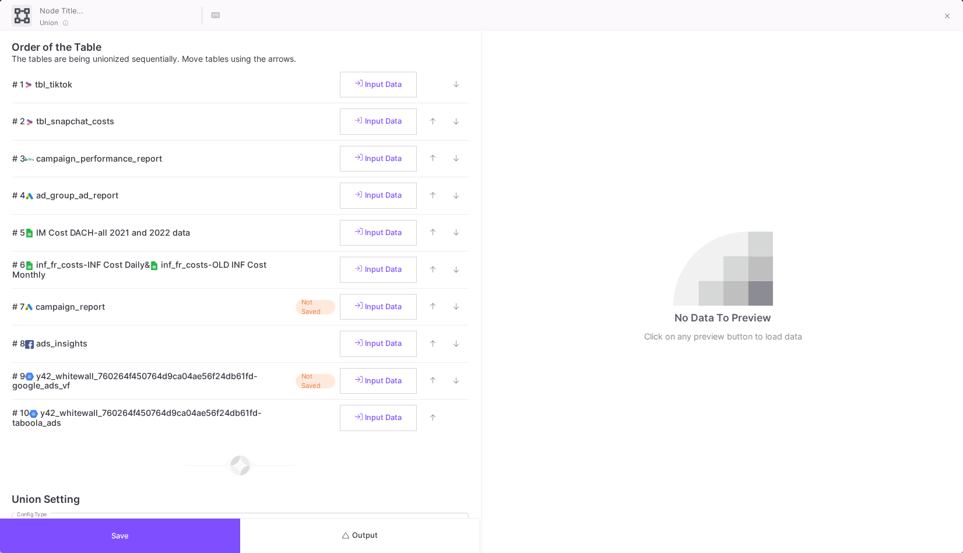
click at [374, 536] on span "Output" at bounding box center [360, 535] width 36 height 9
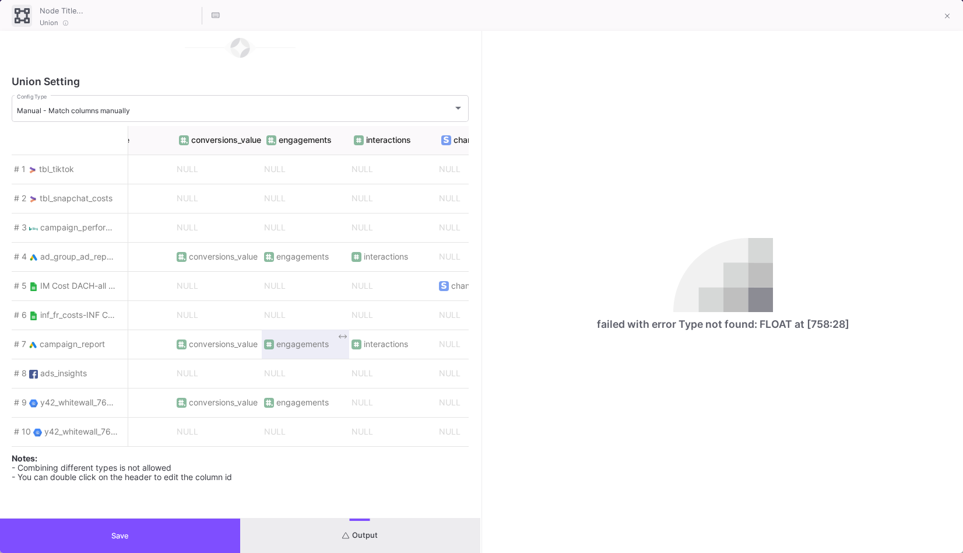
scroll to position [0, 3540]
click at [943, 17] on button at bounding box center [947, 16] width 23 height 23
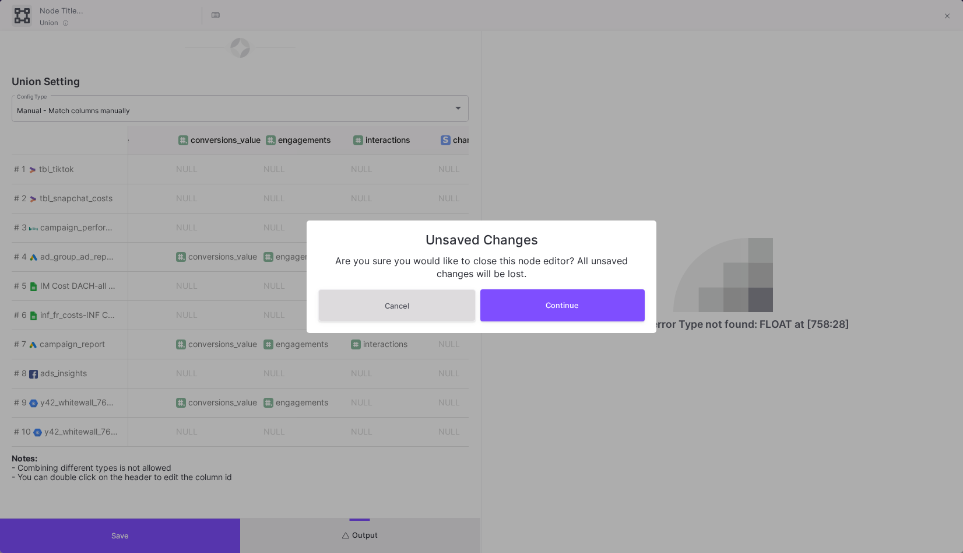
click at [536, 322] on div "Unsaved Changes Are you sure you would like to close this node editor? All unsa…" at bounding box center [482, 276] width 350 height 113
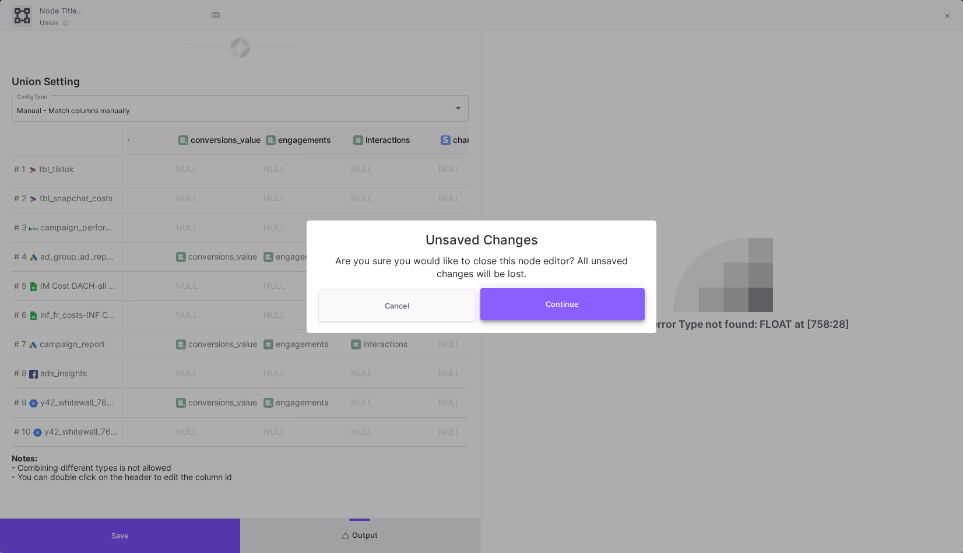
click at [570, 304] on span "Continue" at bounding box center [562, 304] width 33 height 9
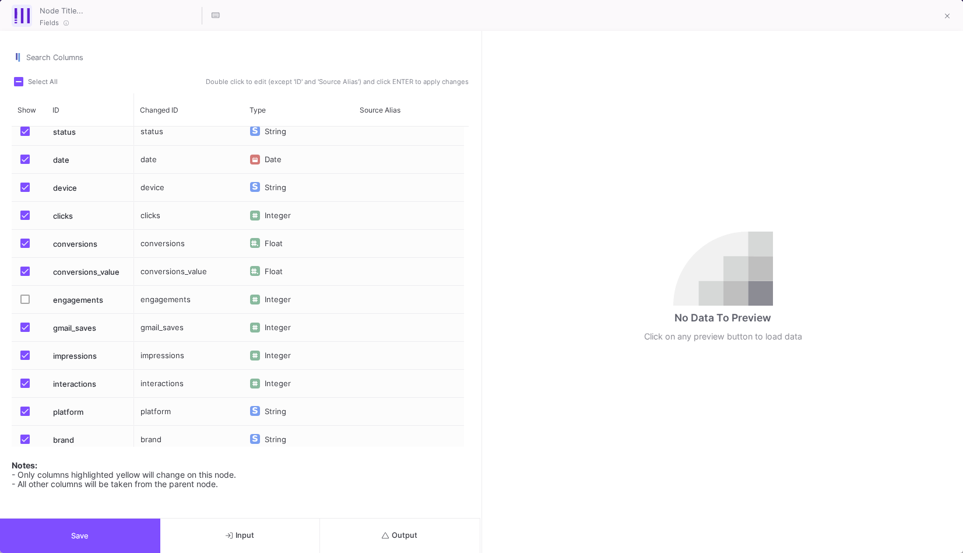
scroll to position [268, 0]
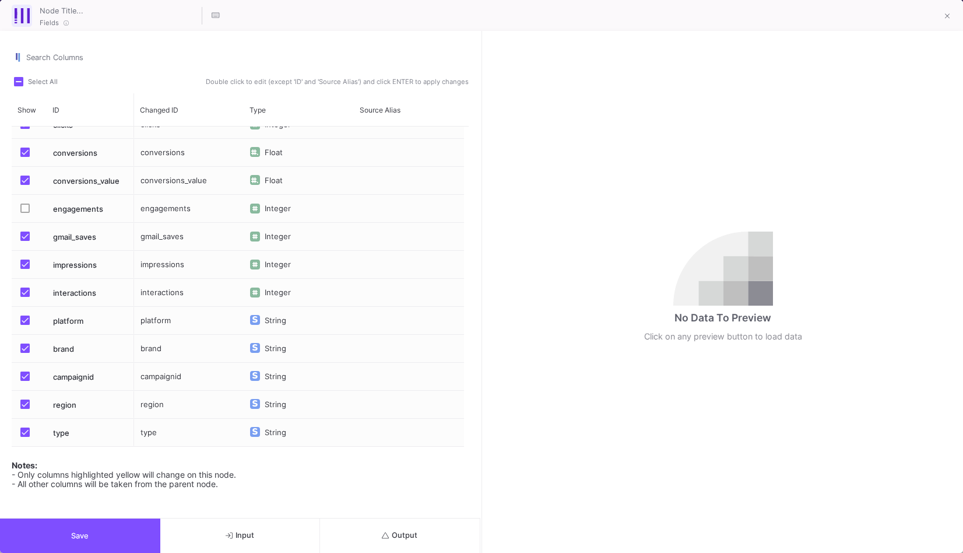
click at [371, 529] on button "Output" at bounding box center [400, 535] width 160 height 34
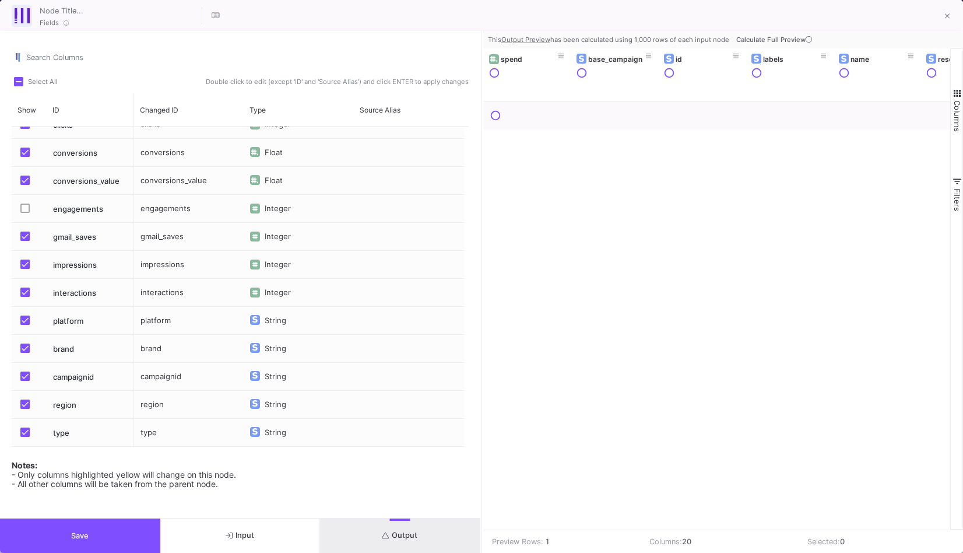
click at [122, 533] on button "Save" at bounding box center [80, 535] width 160 height 34
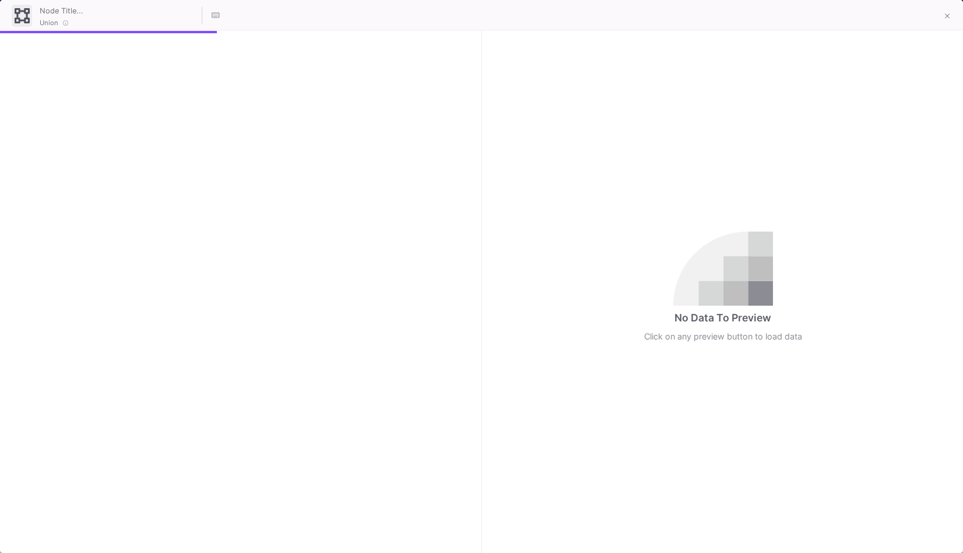
click at [438, 527] on div at bounding box center [240, 292] width 480 height 522
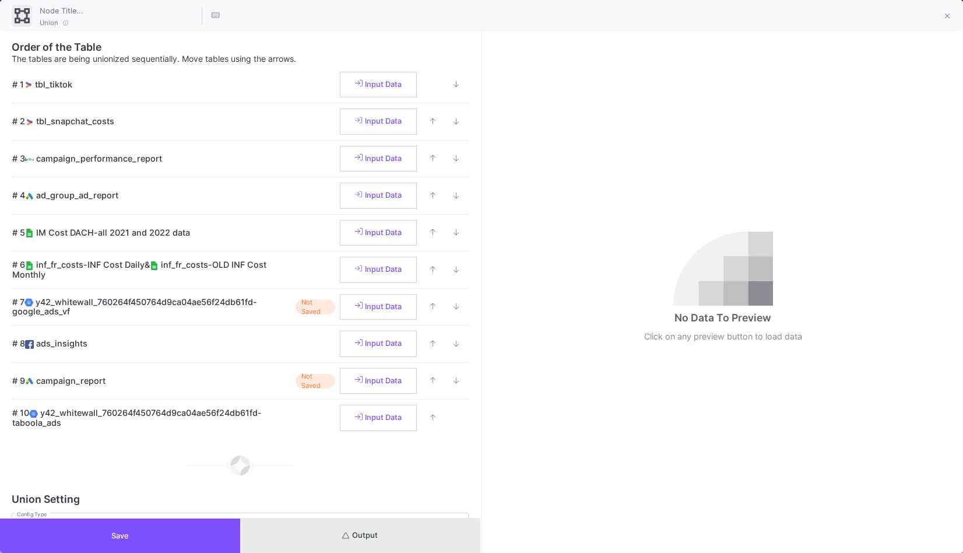
click at [443, 529] on button "Output" at bounding box center [360, 535] width 240 height 34
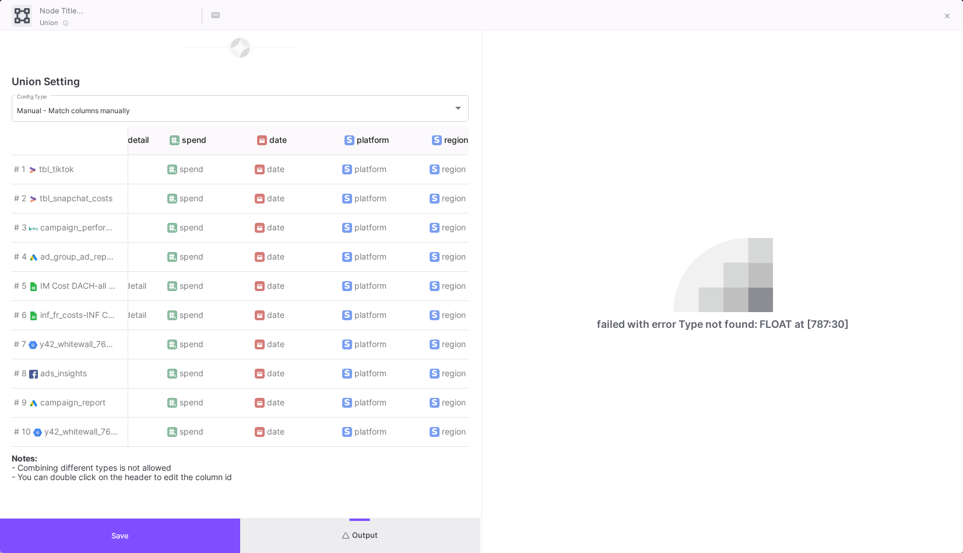
scroll to position [0, 0]
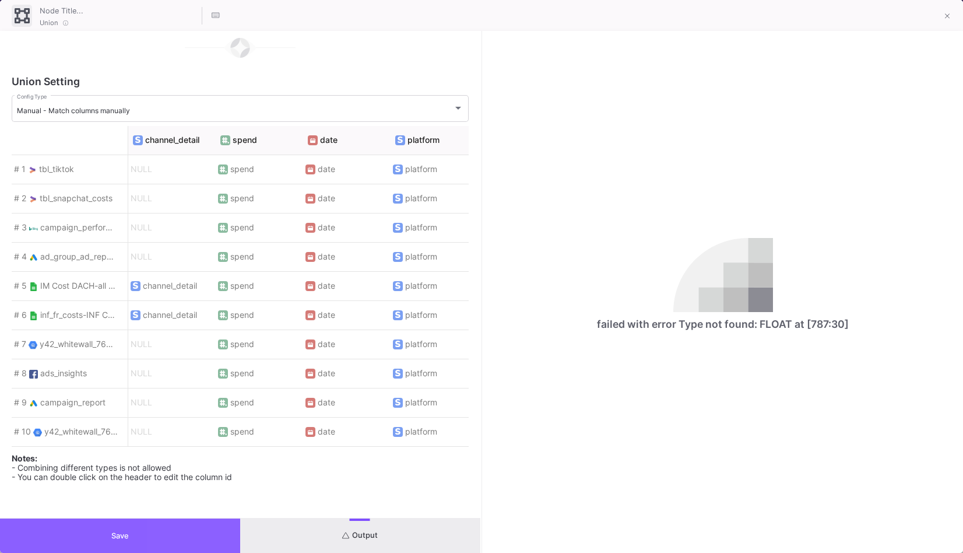
click at [222, 524] on button "Save" at bounding box center [120, 535] width 240 height 34
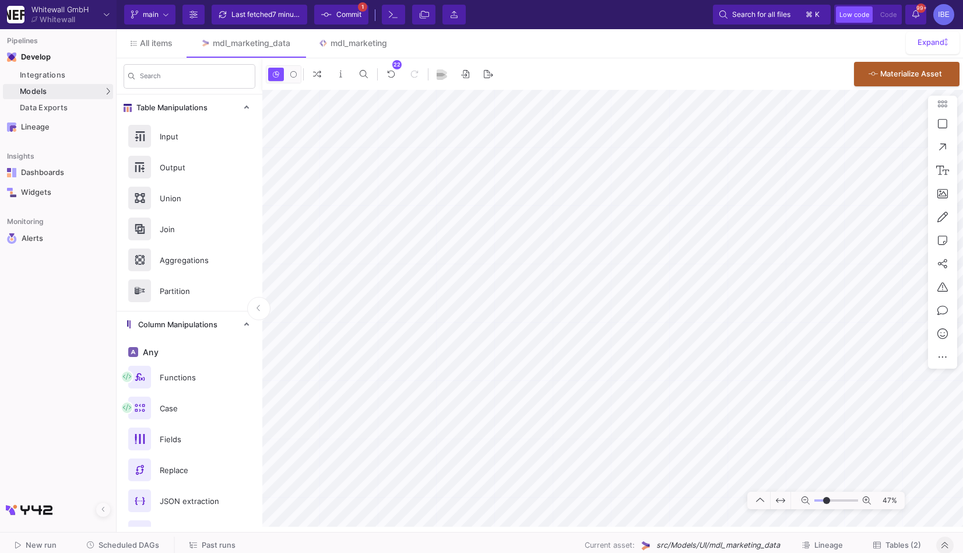
click at [347, 23] on button "Commit 1" at bounding box center [341, 15] width 54 height 20
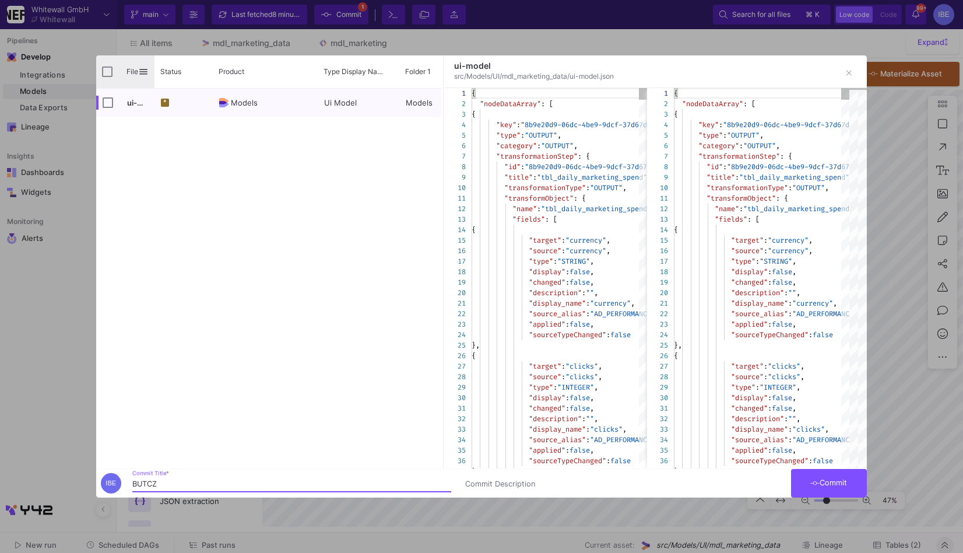
type input "BUTCZ"
click at [109, 76] on input "Press Space to toggle all rows selection (unchecked)" at bounding box center [107, 71] width 10 height 10
checkbox input "true"
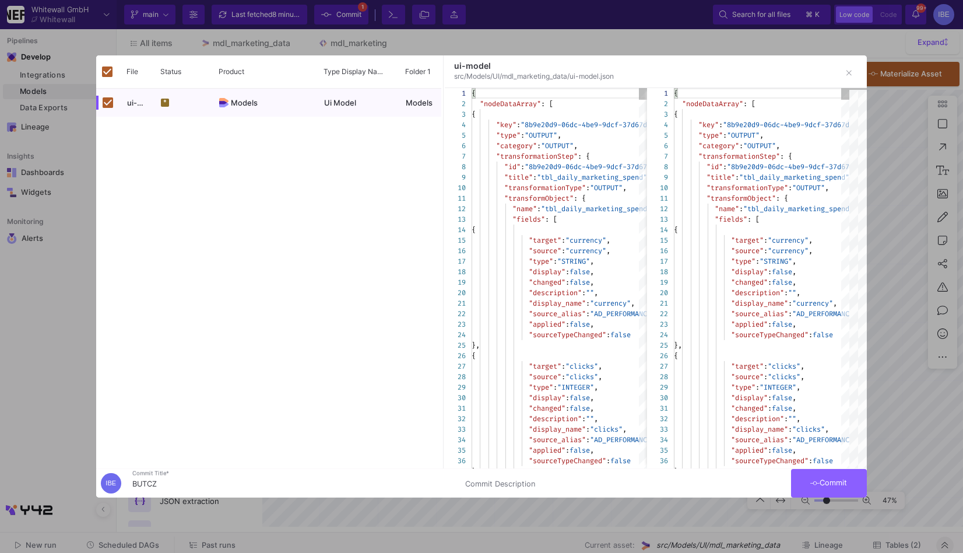
click at [835, 482] on span "Commit" at bounding box center [828, 482] width 37 height 9
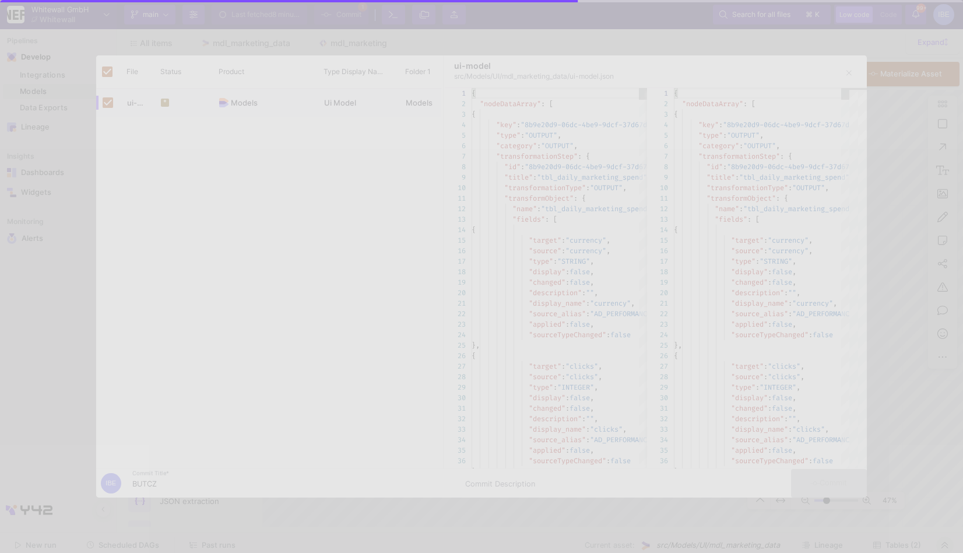
checkbox input "false"
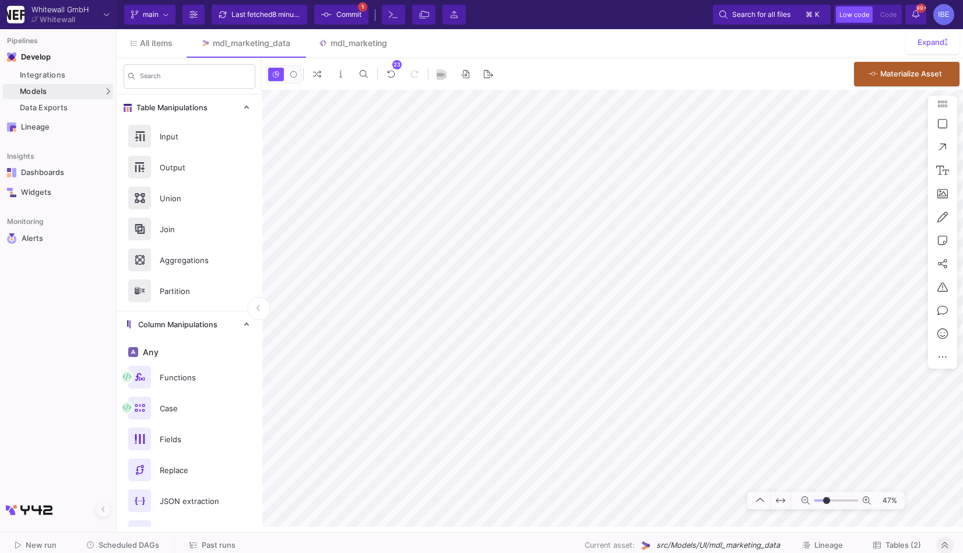
click at [357, 4] on div "Current branch main Branch Options Last fetched 8 minutes ago Commit 1 Terminal…" at bounding box center [540, 14] width 847 height 29
click at [357, 11] on span "Commit" at bounding box center [348, 14] width 25 height 17
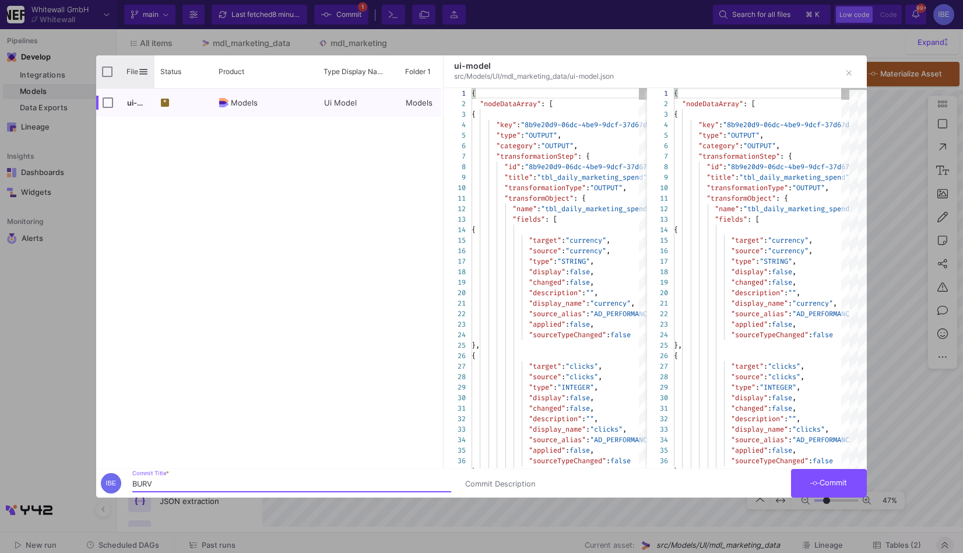
type input "BURV"
click at [112, 76] on input "Press Space to toggle all rows selection (unchecked)" at bounding box center [107, 71] width 10 height 10
checkbox input "true"
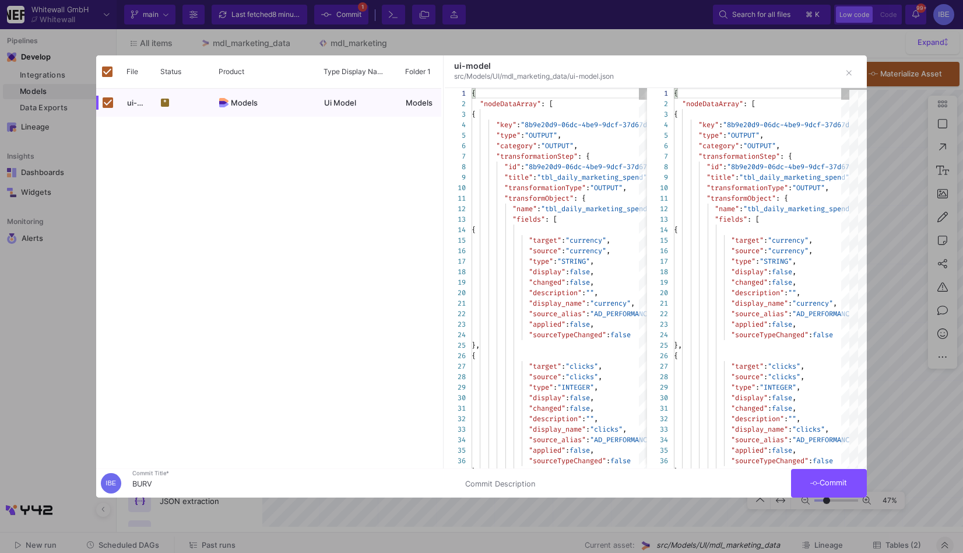
click at [829, 490] on button "Commit" at bounding box center [829, 483] width 76 height 29
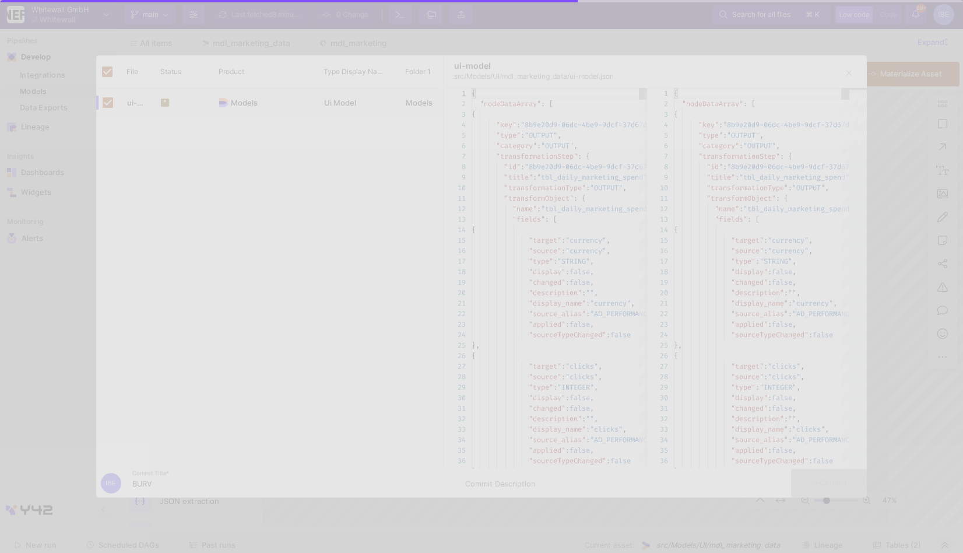
checkbox input "false"
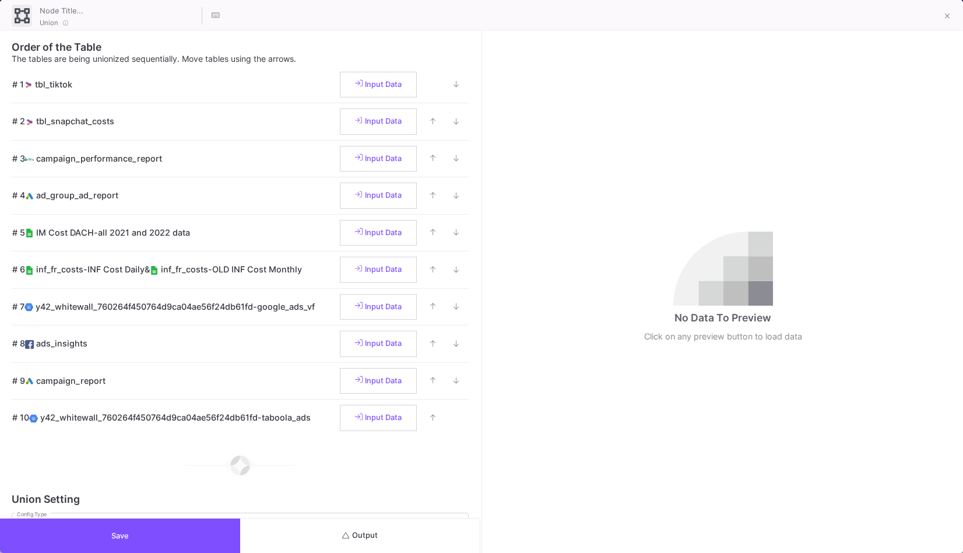
click at [432, 531] on button "Output" at bounding box center [360, 535] width 240 height 34
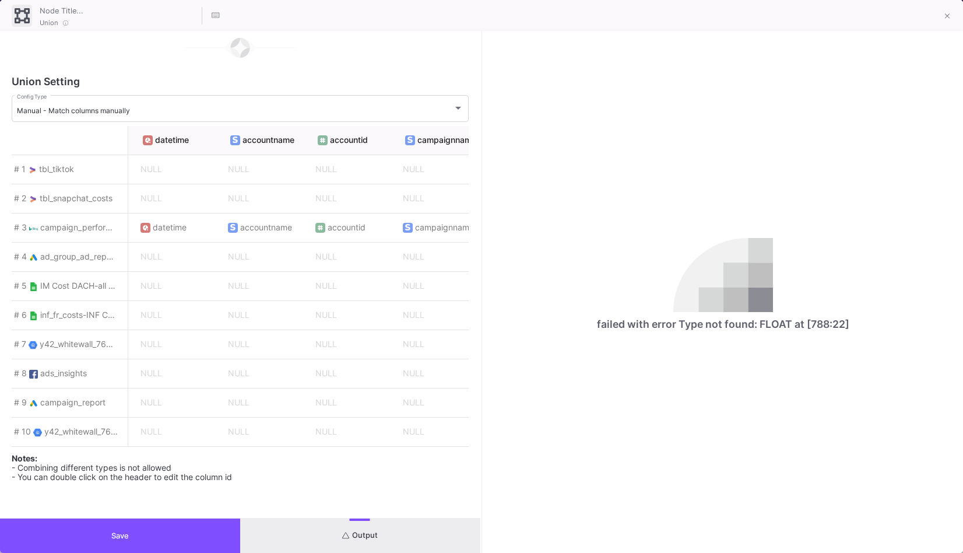
scroll to position [0, 536]
click at [163, 548] on button "Save" at bounding box center [120, 535] width 240 height 34
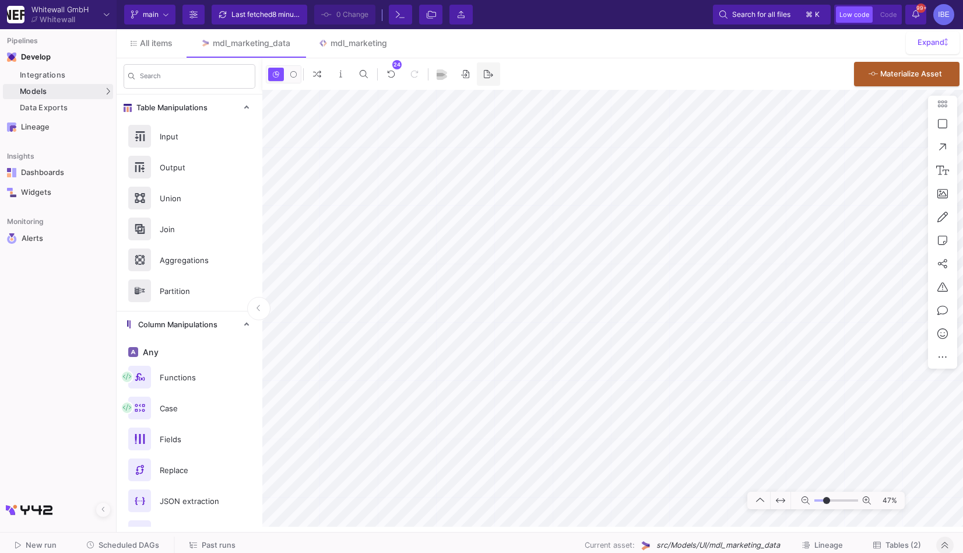
click at [484, 77] on icon at bounding box center [488, 74] width 9 height 8
click at [366, 9] on button "Commit 1" at bounding box center [341, 15] width 54 height 20
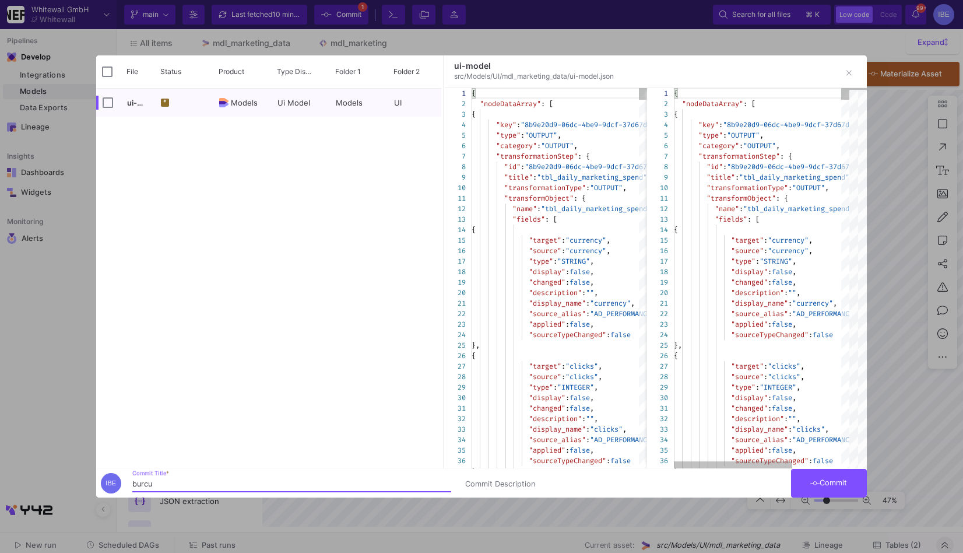
type input "burcu"
click at [840, 472] on button "Commit" at bounding box center [829, 483] width 76 height 29
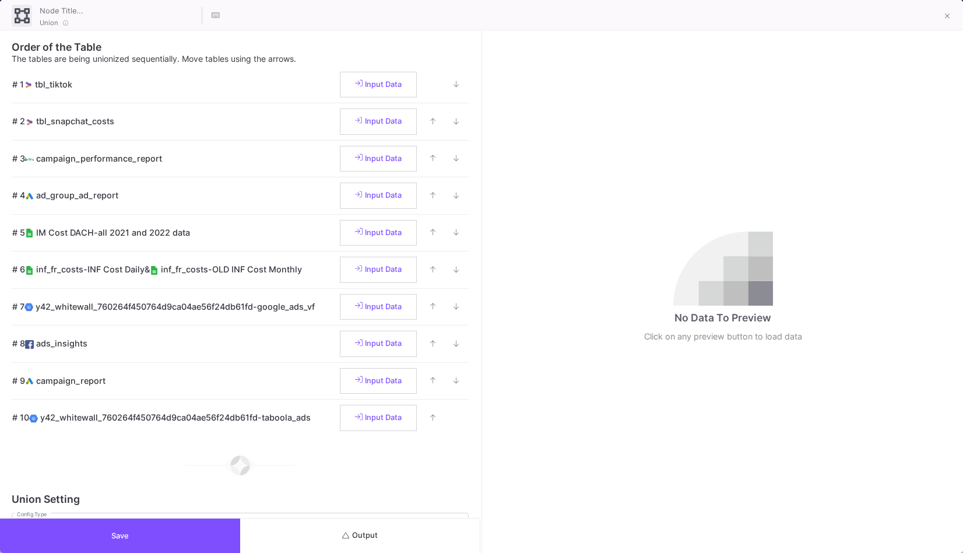
click at [388, 525] on button "Output" at bounding box center [360, 535] width 240 height 34
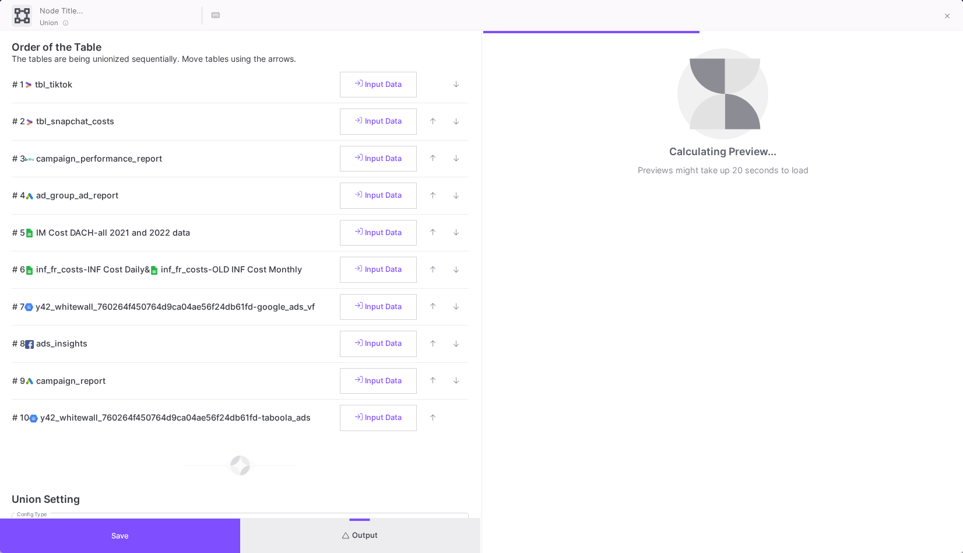
scroll to position [424, 0]
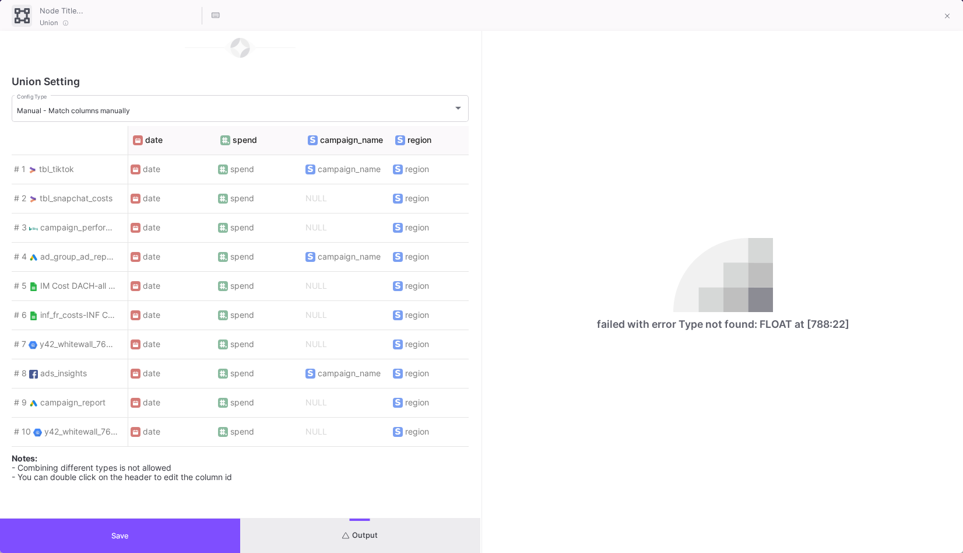
click at [613, 331] on div "failed with error Type not found: FLOAT at [788:22]" at bounding box center [723, 324] width 252 height 15
copy div "failed with error Type not found: FLOAT at [788:22]"
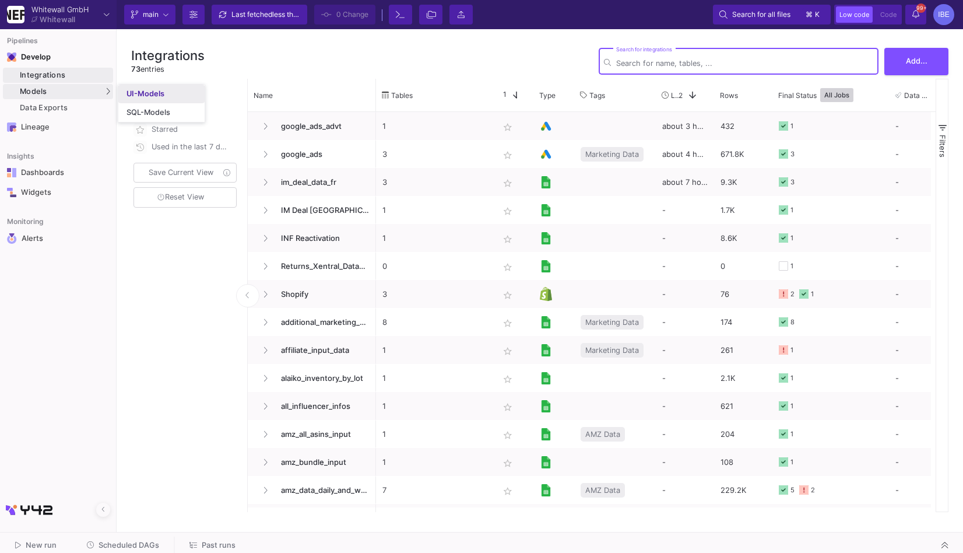
click at [121, 96] on link "UI-Models" at bounding box center [161, 94] width 86 height 19
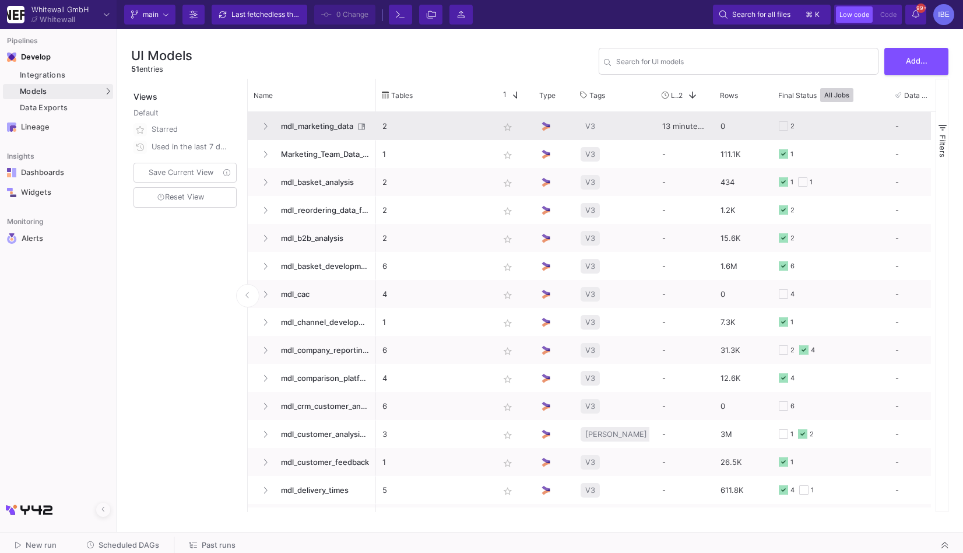
click at [330, 112] on div "mdl_marketing_data" at bounding box center [312, 126] width 128 height 28
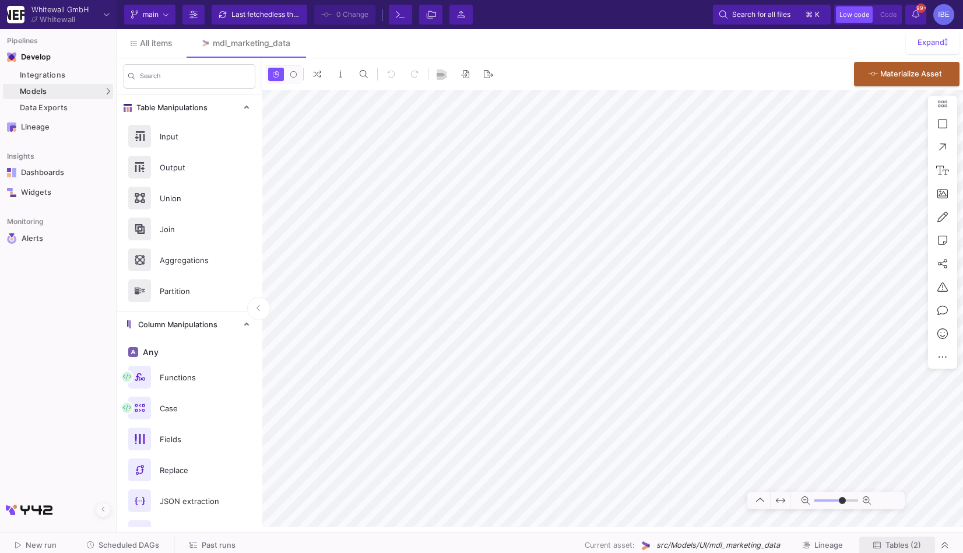
click at [876, 536] on button "Tables (2)" at bounding box center [897, 545] width 76 height 18
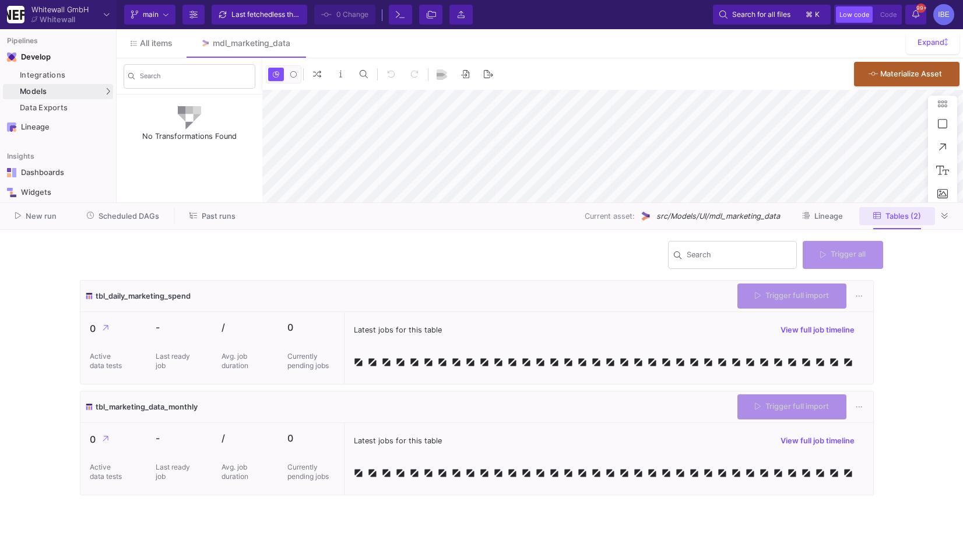
click at [889, 543] on y42-job-history "Search Trigger all tbl_daily_marketing_spend Trigger full import 0 Active data …" at bounding box center [482, 391] width 822 height 323
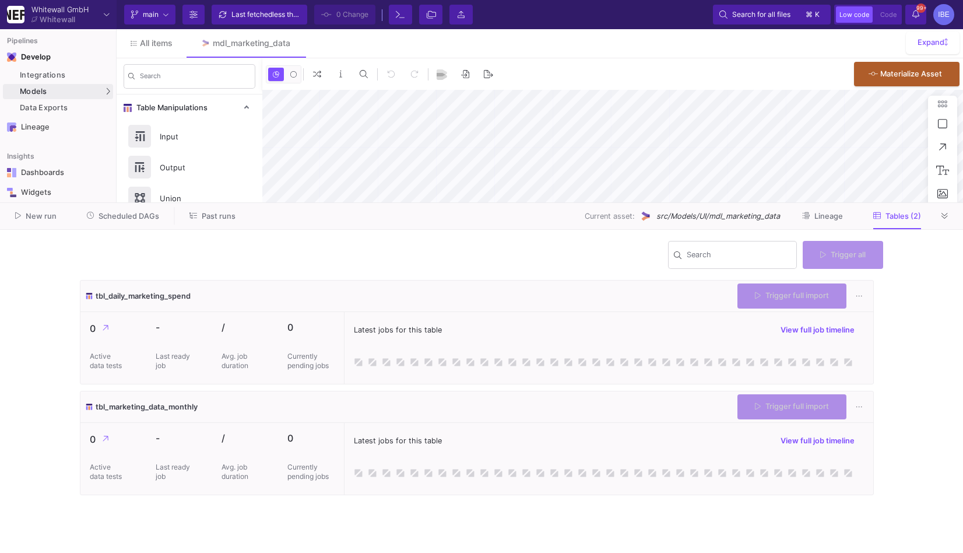
click at [863, 238] on y42-job-history "Search Trigger all tbl_daily_marketing_spend Trigger full import 0 Active data …" at bounding box center [482, 391] width 822 height 323
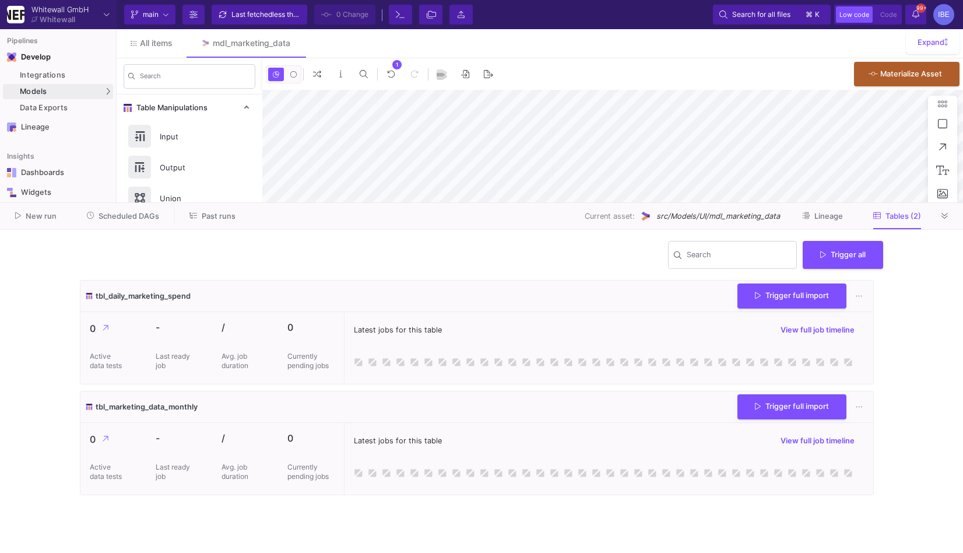
click at [856, 258] on button "Trigger all" at bounding box center [843, 255] width 80 height 28
click at [847, 290] on button "Full import" at bounding box center [847, 282] width 95 height 28
click at [940, 221] on button at bounding box center [944, 215] width 17 height 17
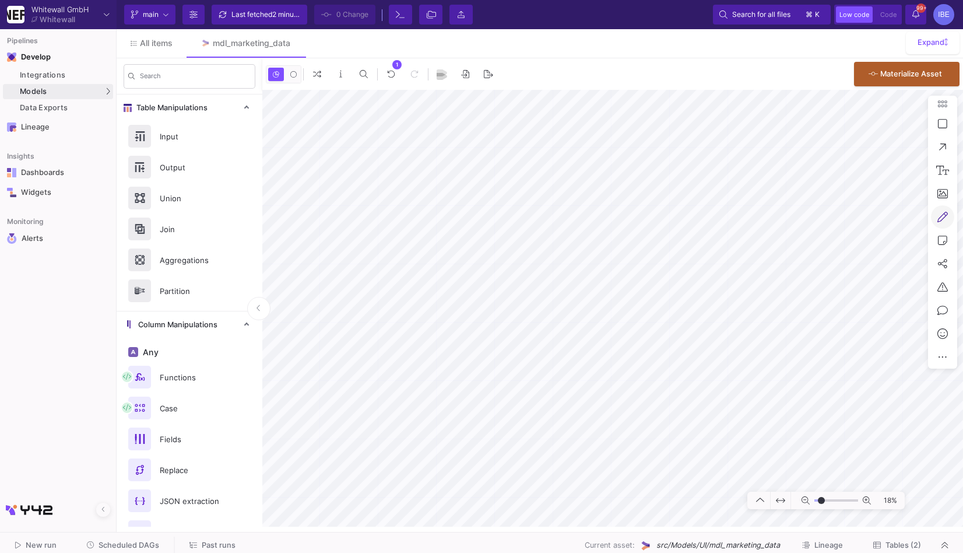
type input "-27"
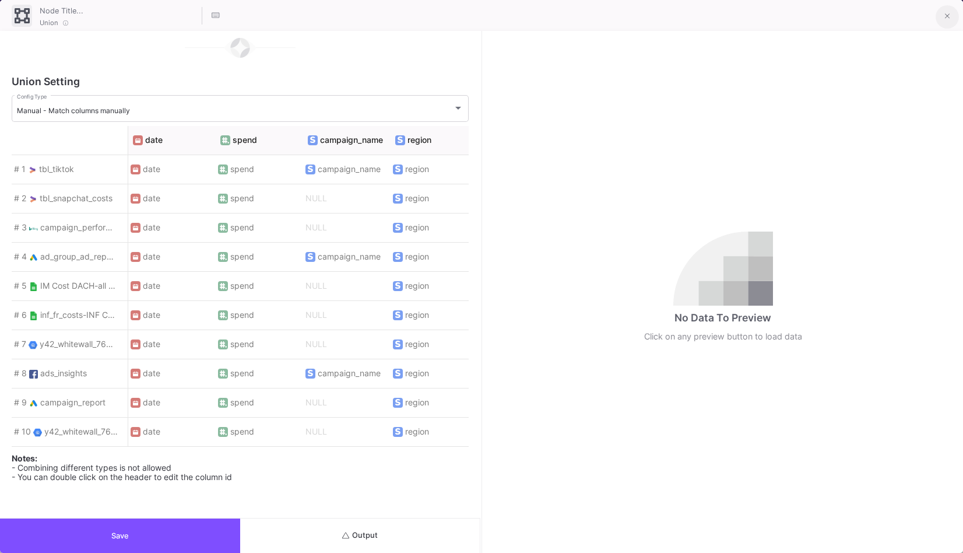
click at [946, 16] on icon at bounding box center [947, 16] width 5 height 8
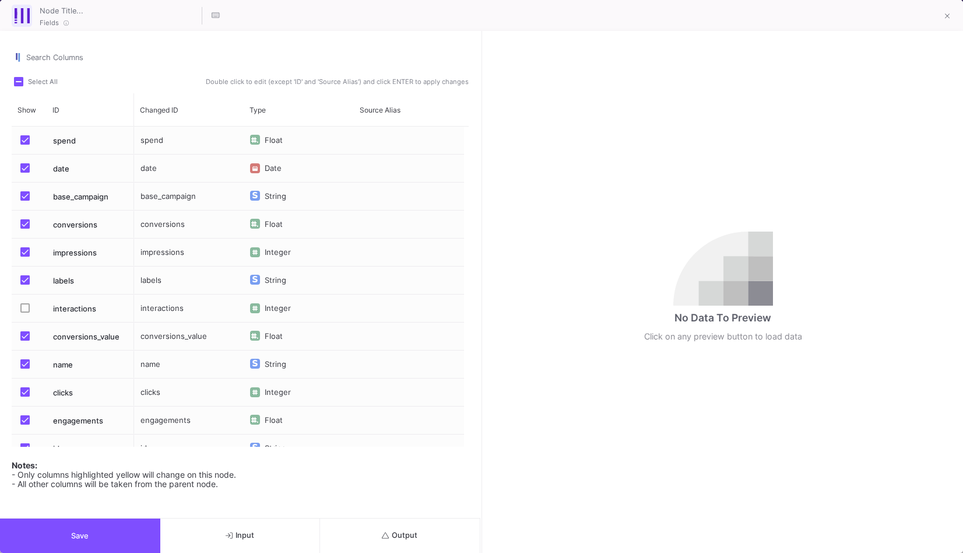
click at [394, 536] on span "Output" at bounding box center [400, 535] width 36 height 9
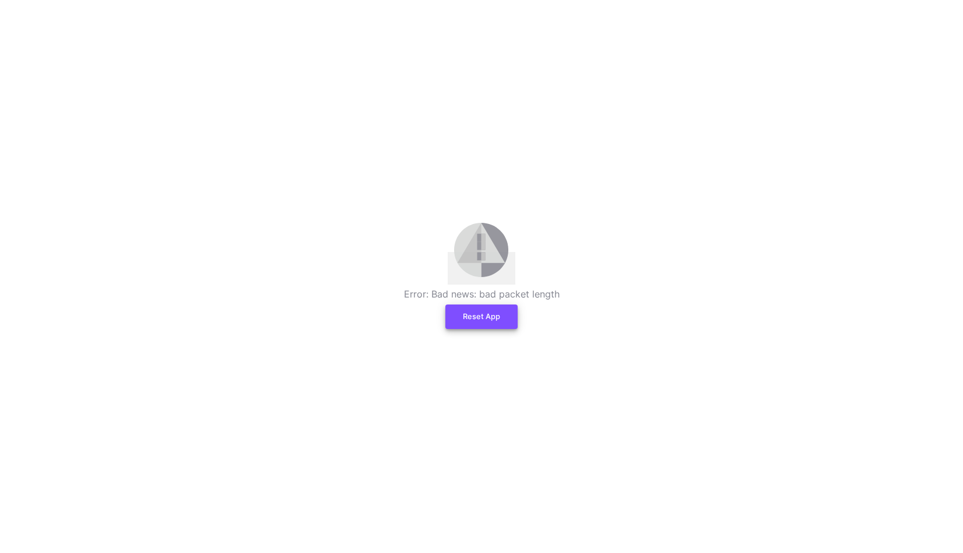
click at [502, 315] on button "Reset App" at bounding box center [481, 316] width 72 height 24
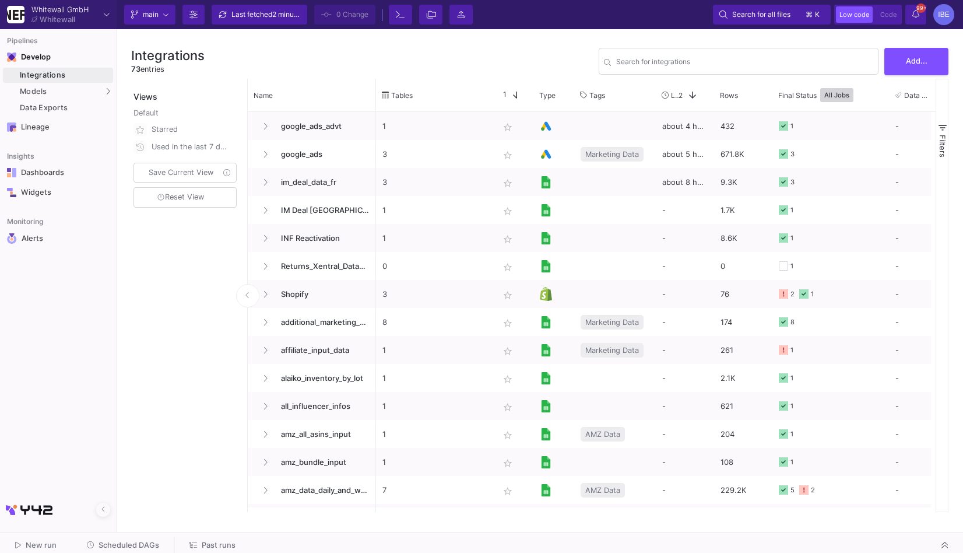
click at [154, 531] on as-split-area "Whitewall GmbH Whitewall Current branch main Branch Options Last fetched 2 minu…" at bounding box center [481, 266] width 963 height 532
click at [151, 540] on span "Scheduled DAGs" at bounding box center [129, 544] width 61 height 9
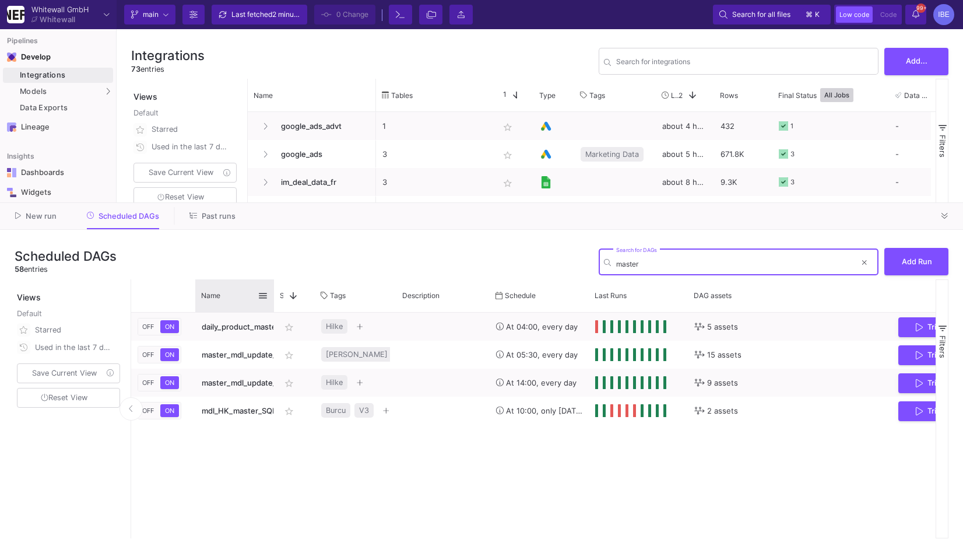
type input "master"
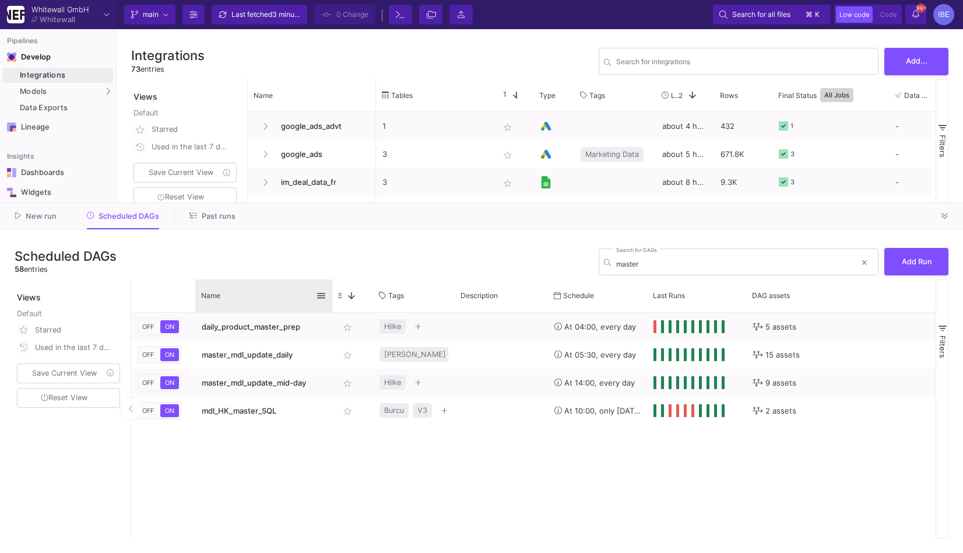
drag, startPoint x: 273, startPoint y: 294, endPoint x: 325, endPoint y: 286, distance: 51.9
click at [330, 286] on div at bounding box center [332, 295] width 5 height 33
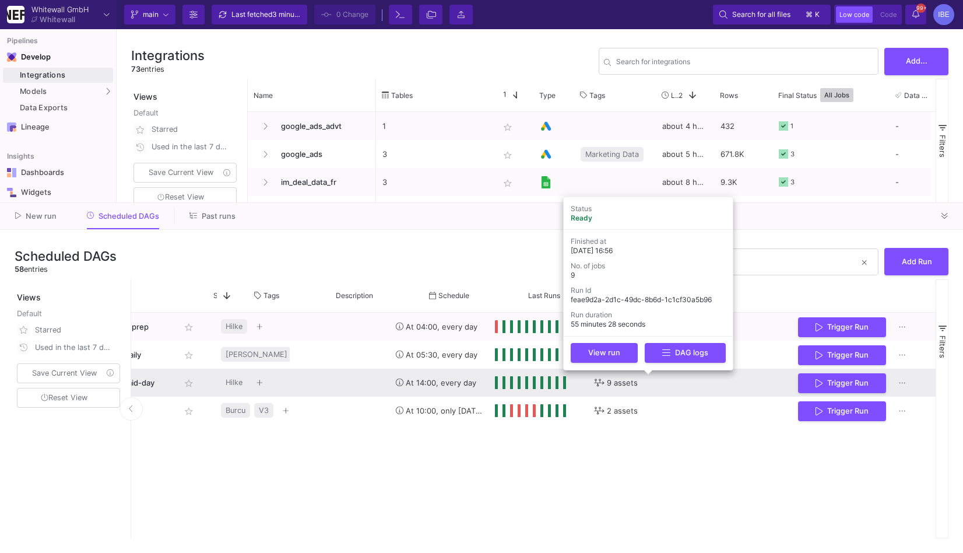
scroll to position [0, 153]
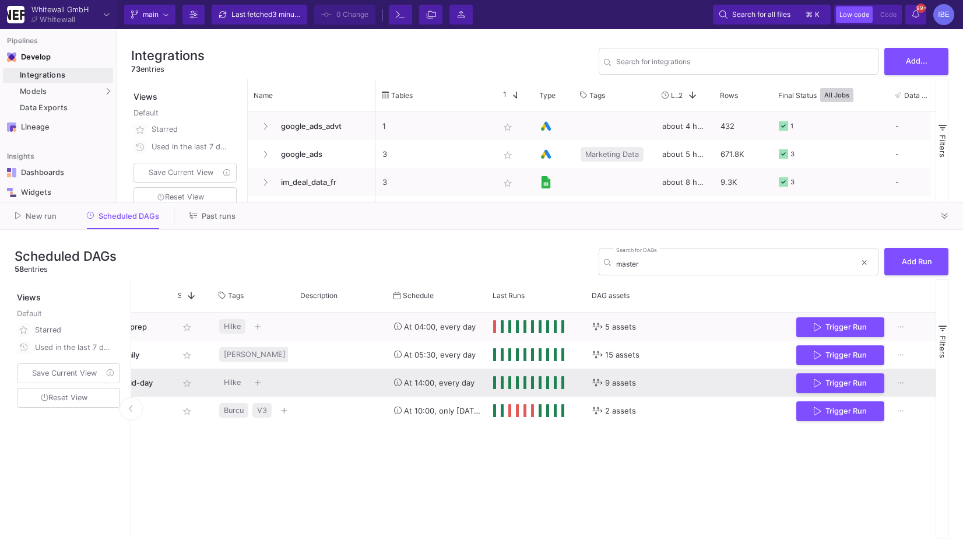
click at [374, 381] on div "Press SPACE to select this row." at bounding box center [340, 382] width 93 height 28
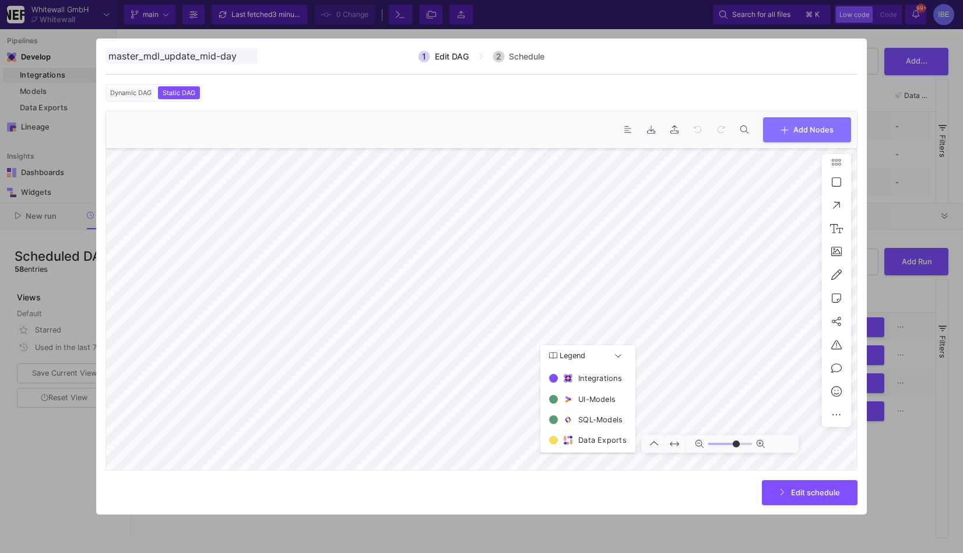
type input "0"
click at [517, 527] on div at bounding box center [481, 276] width 963 height 553
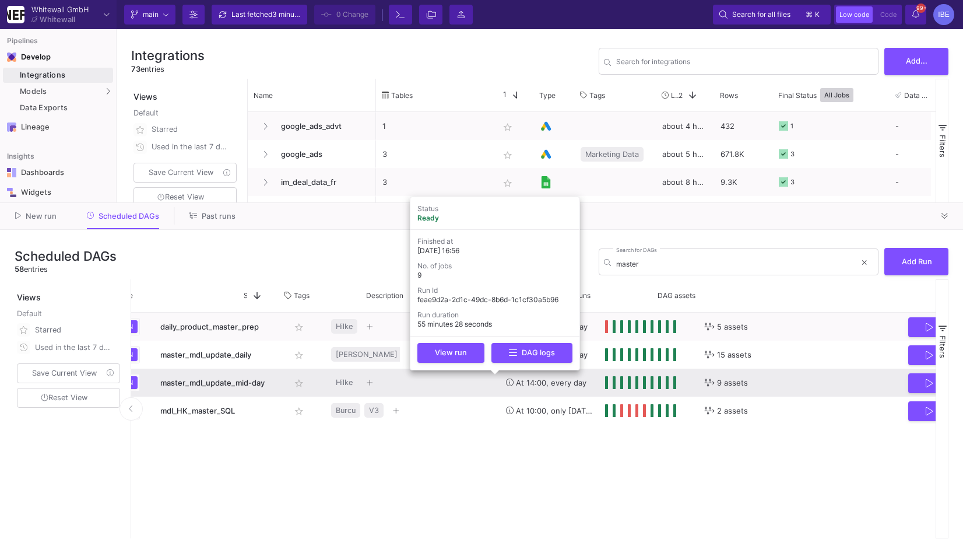
scroll to position [0, 0]
